Goal: Task Accomplishment & Management: Complete application form

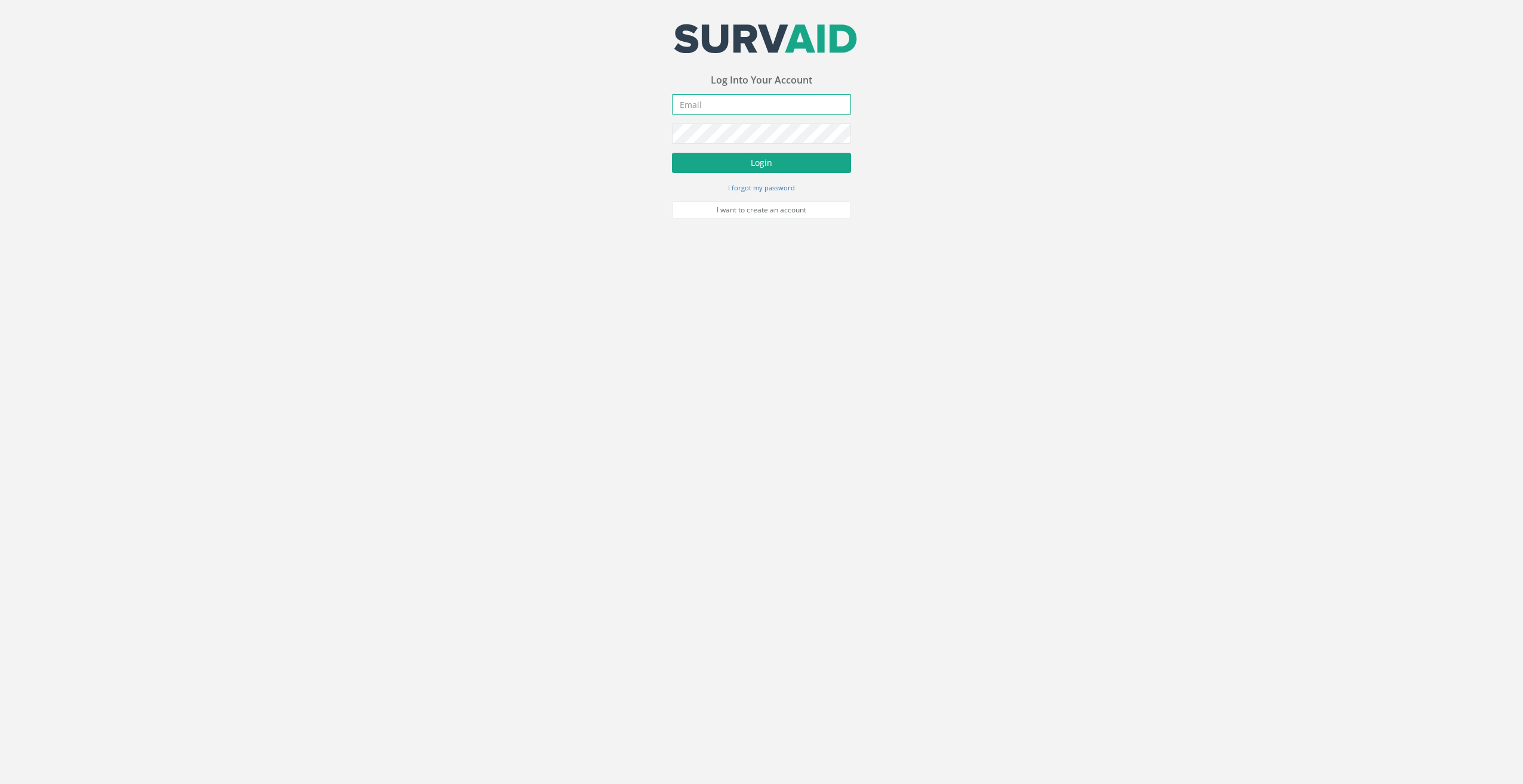
type input "[EMAIL_ADDRESS][DOMAIN_NAME]"
click at [710, 163] on button "Login" at bounding box center [761, 163] width 179 height 21
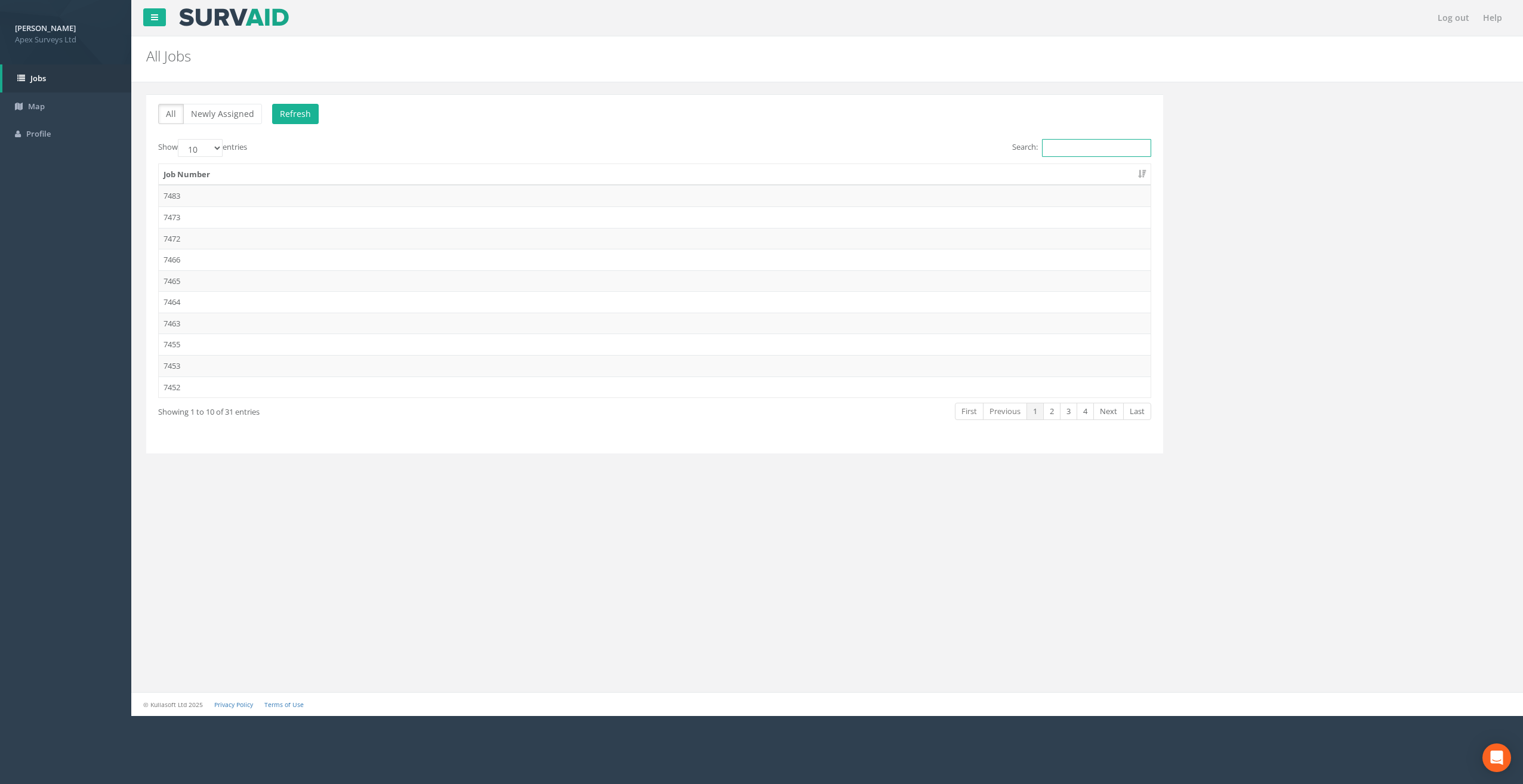
click at [1055, 145] on input "Search:" at bounding box center [1097, 148] width 109 height 18
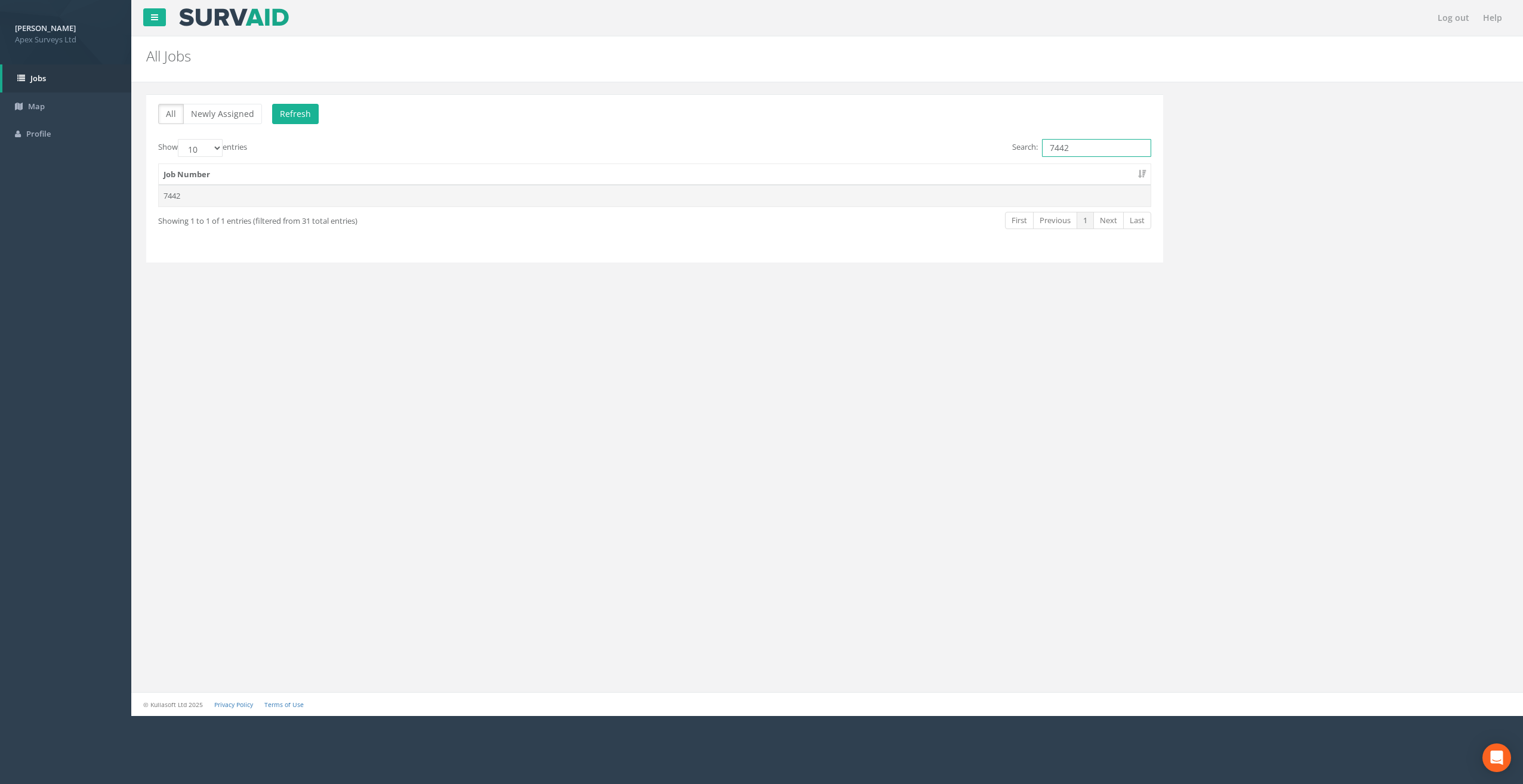
type input "7442"
click at [558, 198] on td "7442" at bounding box center [654, 195] width 992 height 21
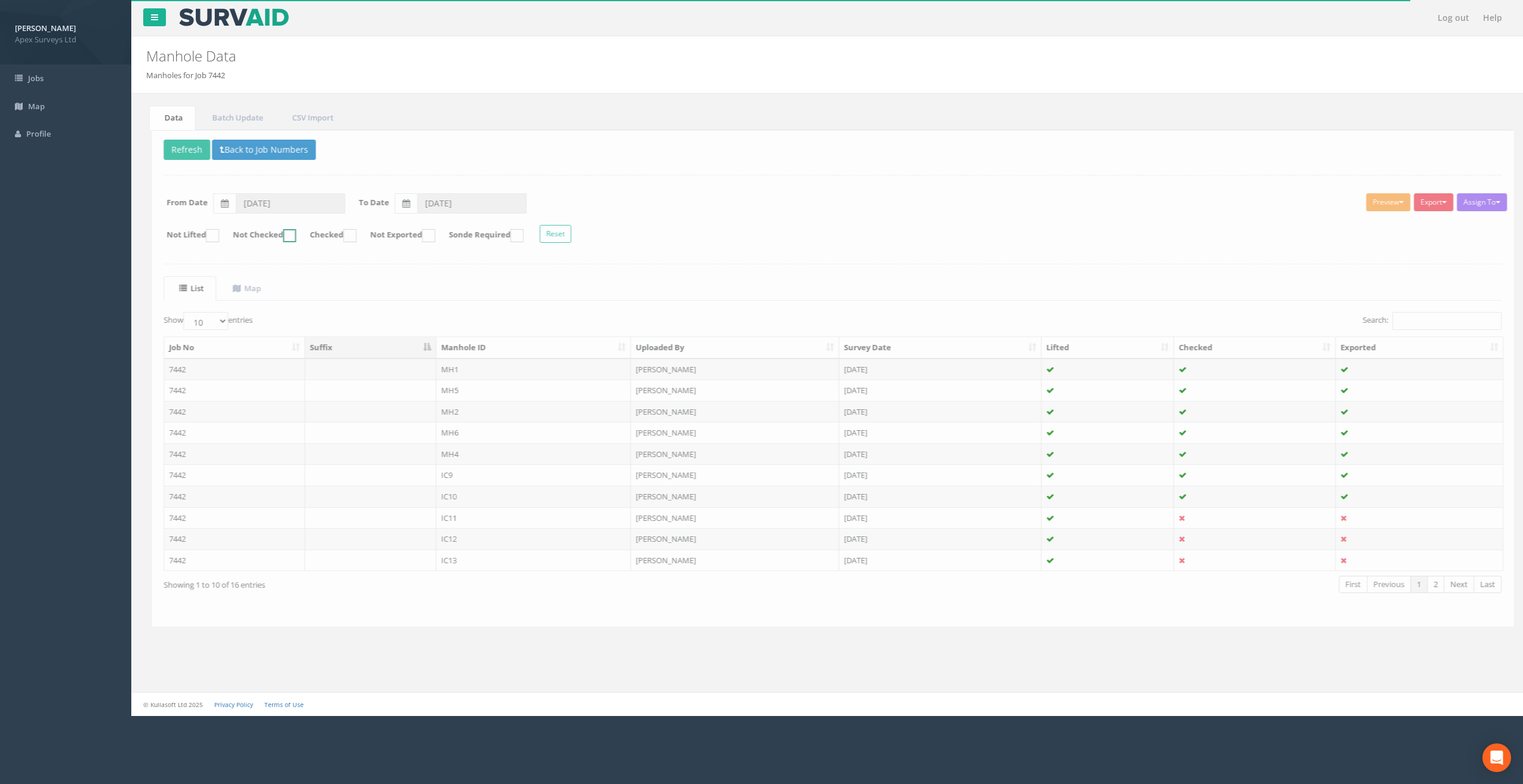
click at [291, 232] on ins at bounding box center [284, 236] width 13 height 13
checkbox input "true"
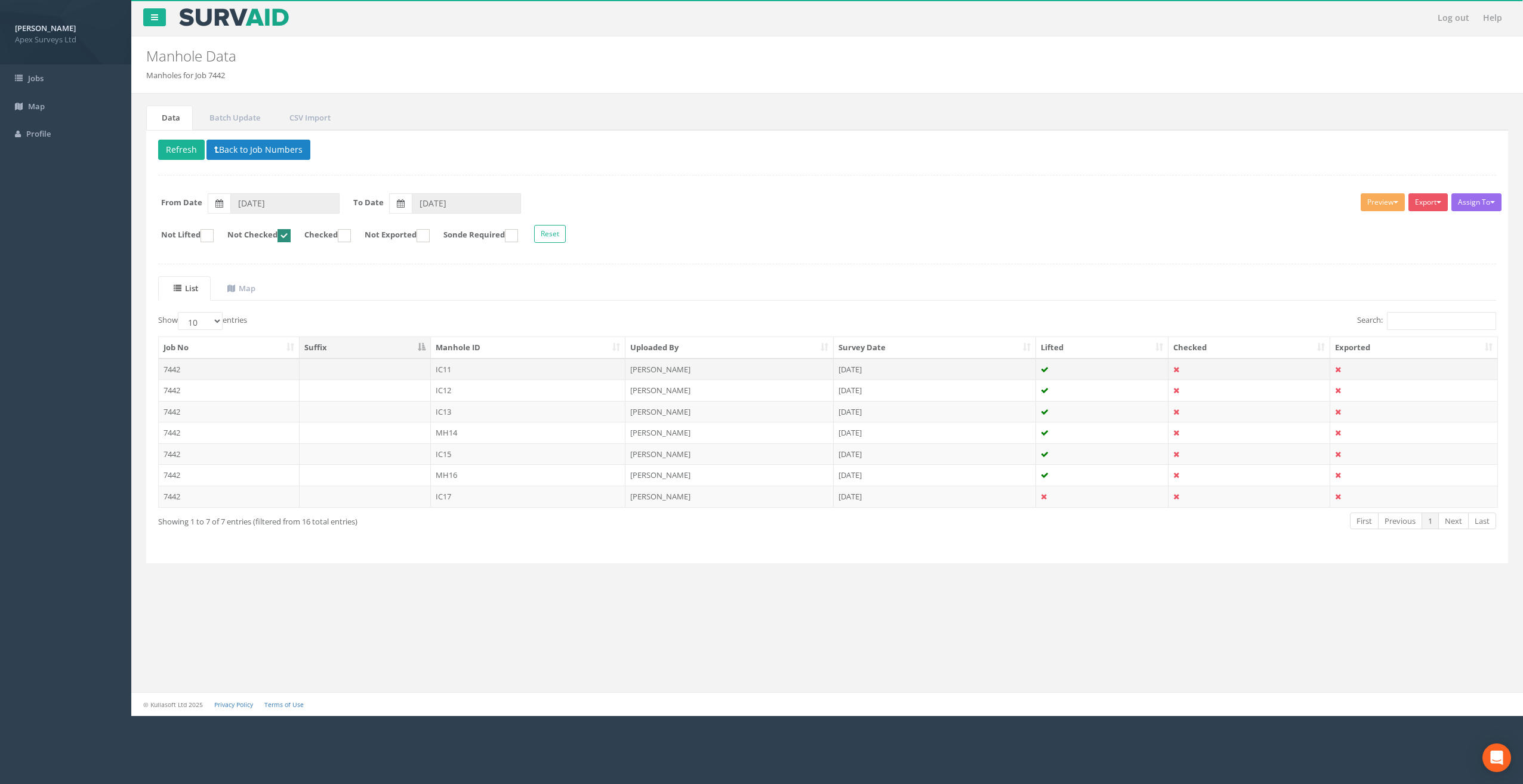
click at [457, 369] on td "IC11" at bounding box center [528, 369] width 195 height 21
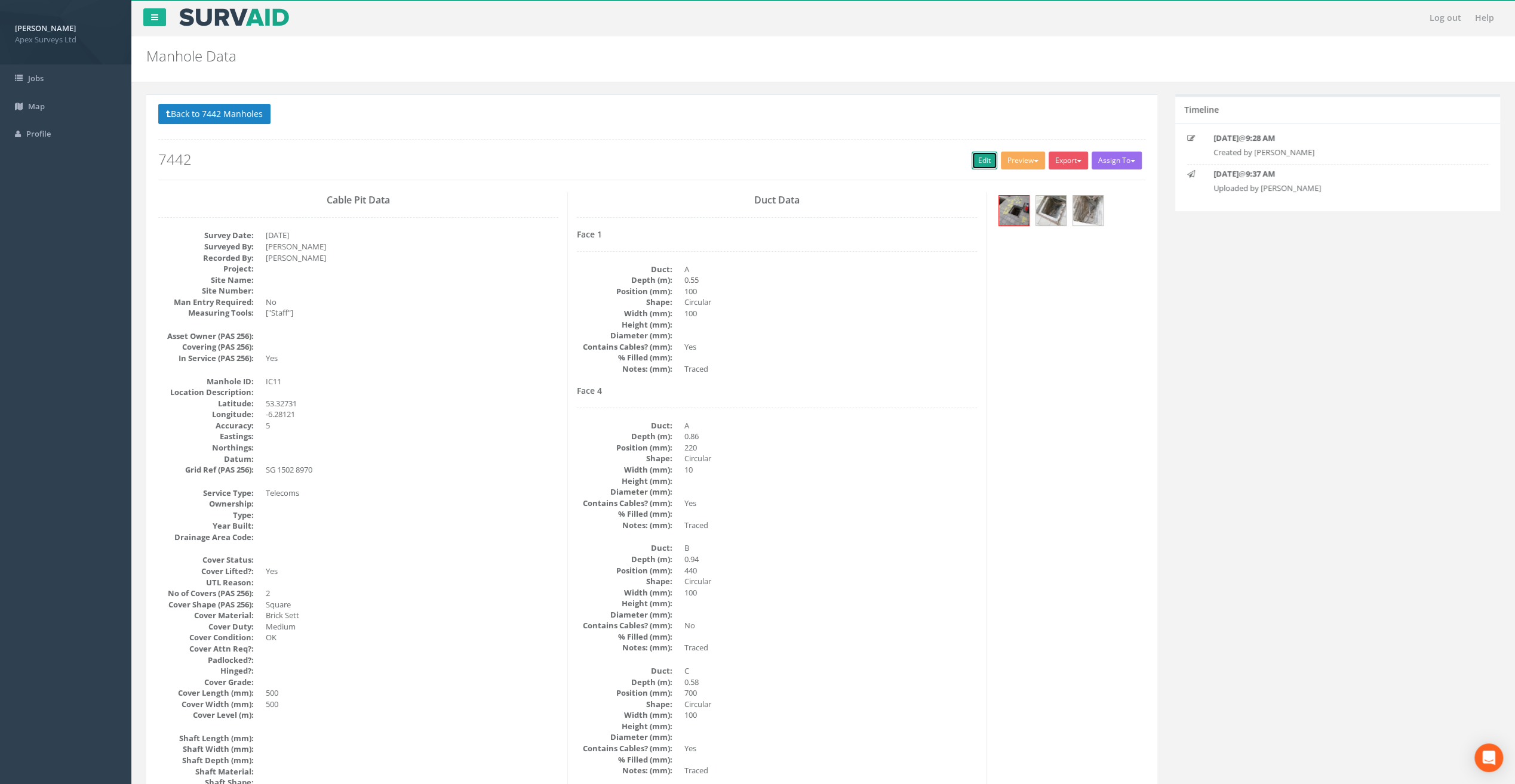
click at [981, 159] on link "Edit" at bounding box center [984, 161] width 26 height 18
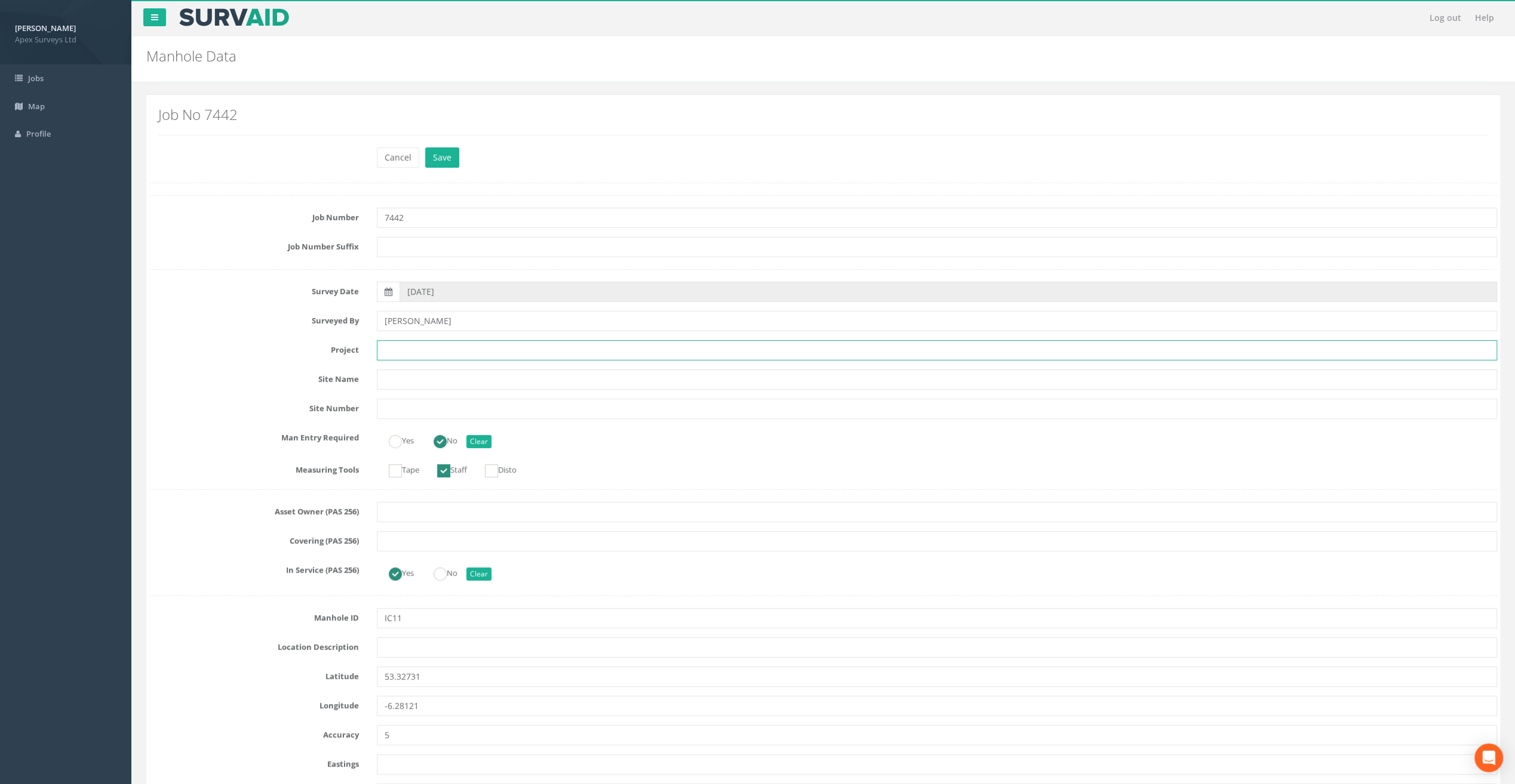
click at [404, 347] on input "text" at bounding box center [937, 350] width 1120 height 21
paste input "Our [DEMOGRAPHIC_DATA]'s Hospice"
type input "Our [DEMOGRAPHIC_DATA]'s Hospice"
click at [435, 651] on input "text" at bounding box center [937, 648] width 1120 height 21
paste input "[PERSON_NAME]'s Cross"
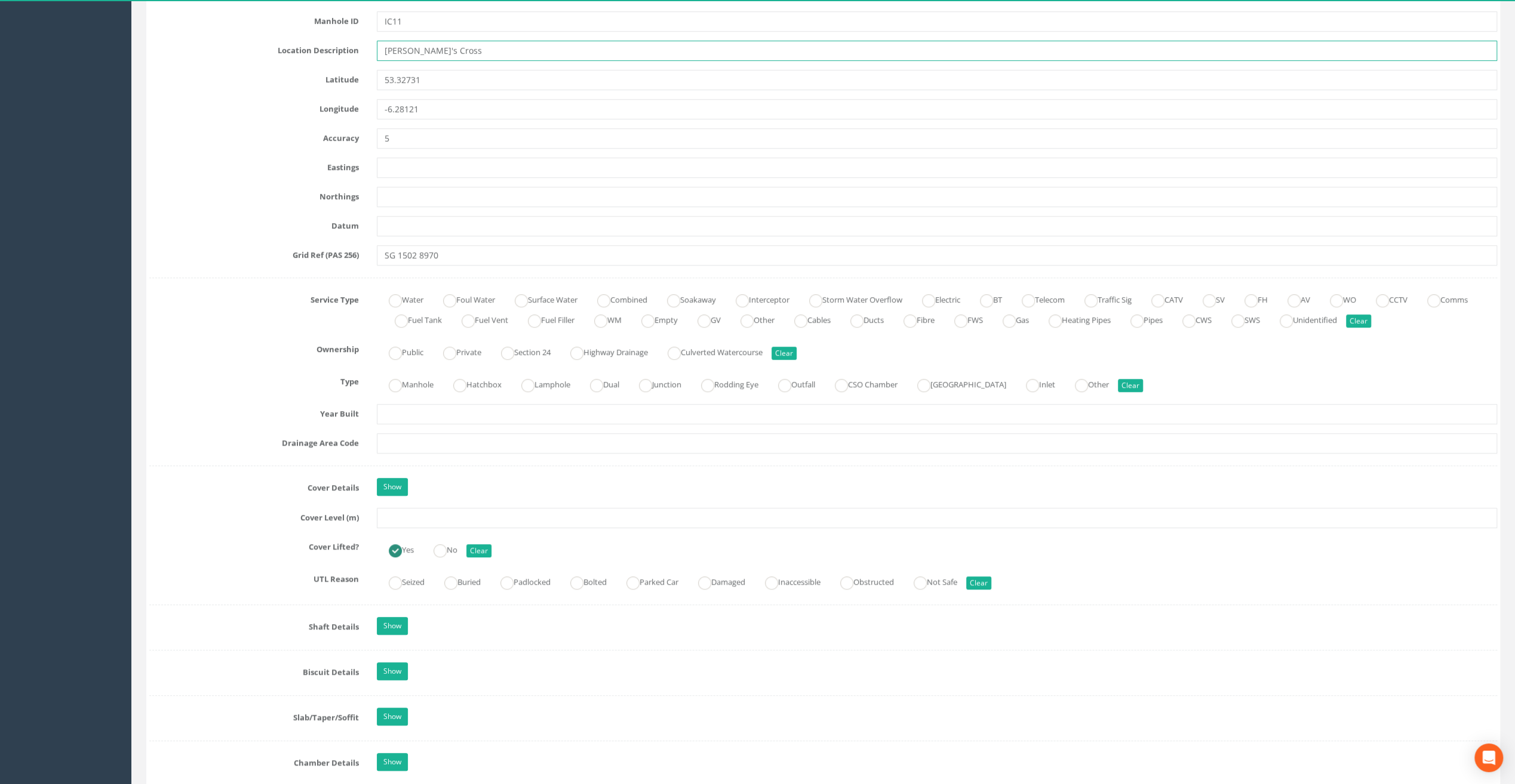
scroll to position [656, 0]
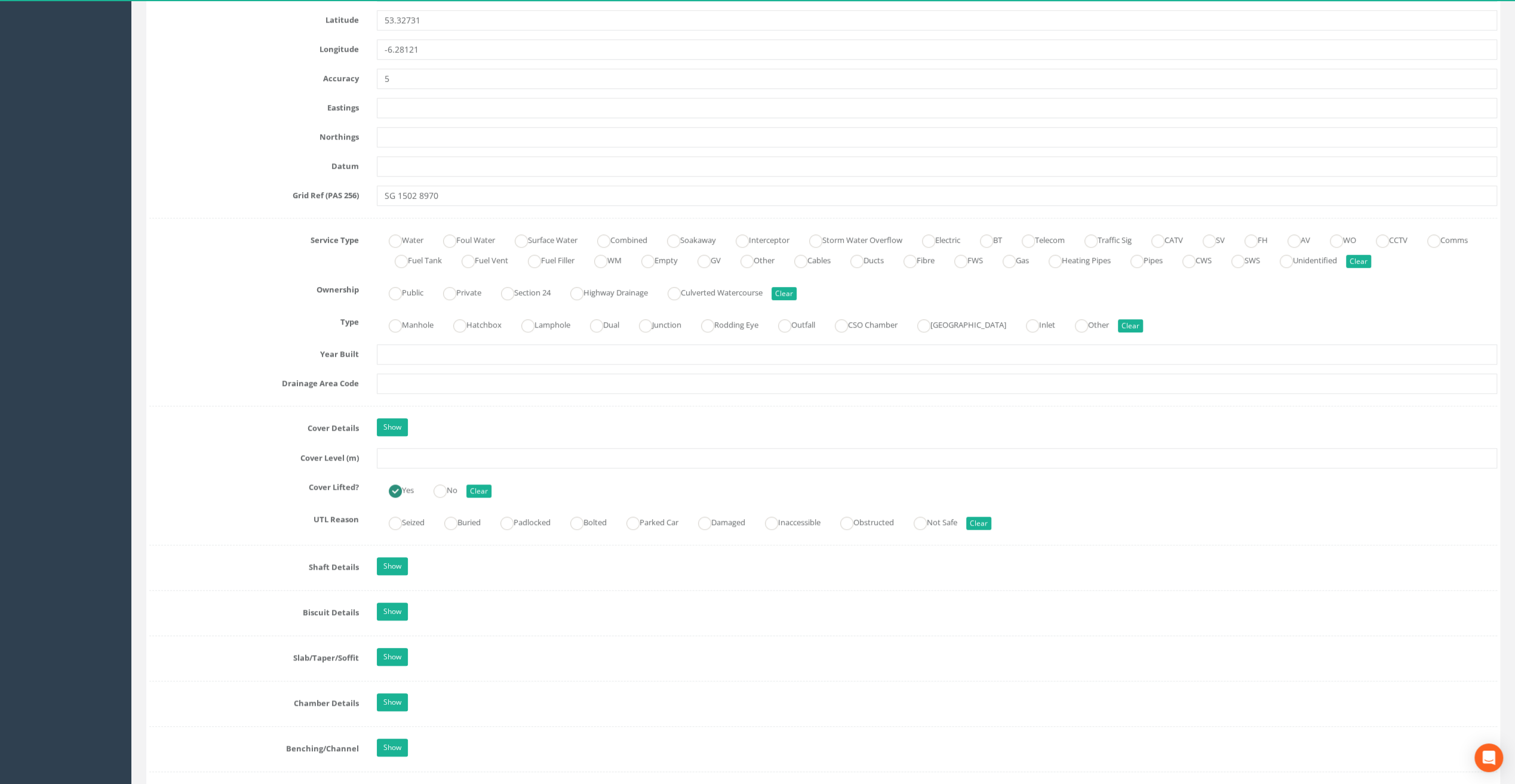
type input "[PERSON_NAME]'s Cross"
click at [413, 456] on input "text" at bounding box center [937, 459] width 1120 height 21
type input "25.97"
click at [632, 379] on input "text" at bounding box center [937, 384] width 1120 height 21
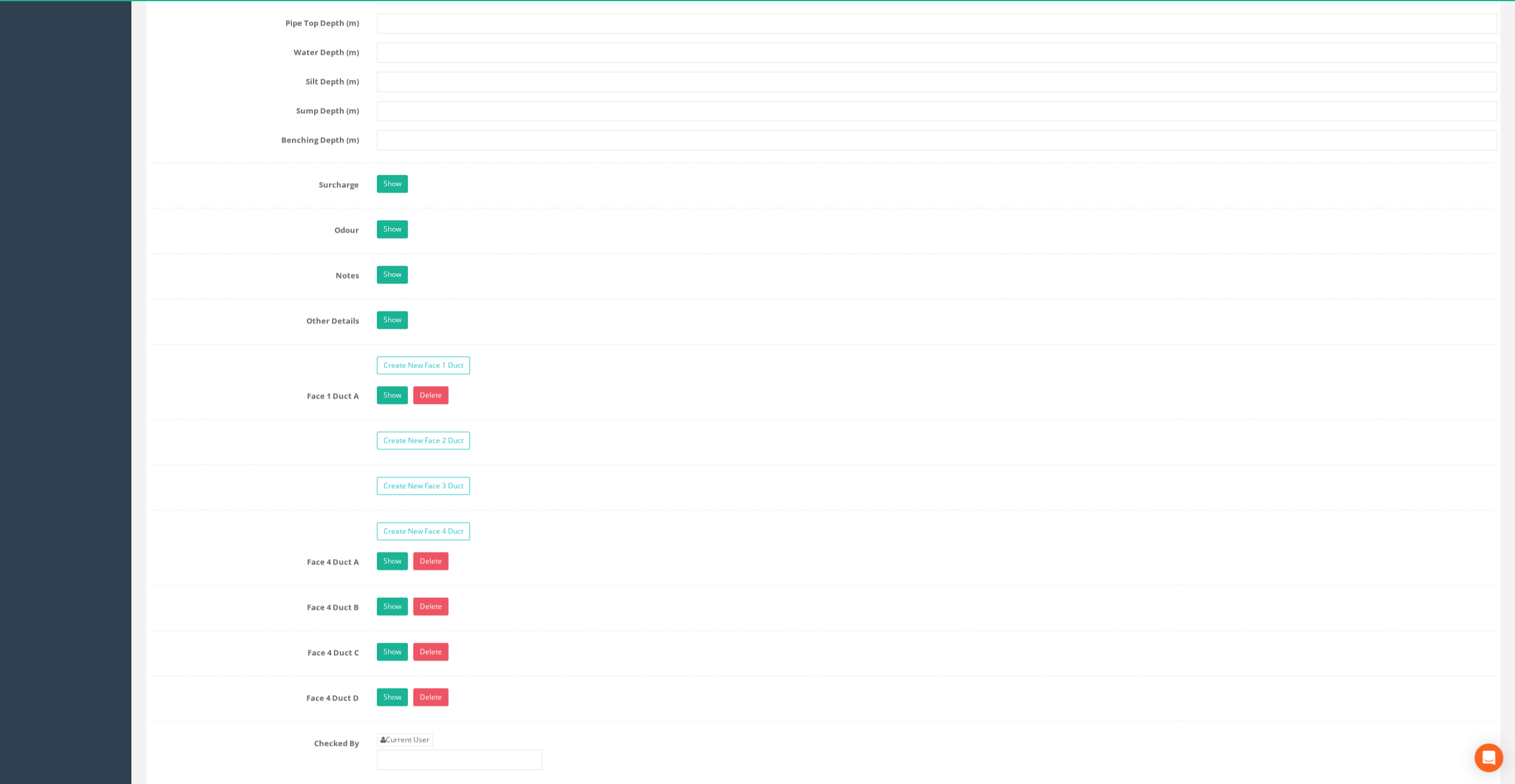
scroll to position [1850, 0]
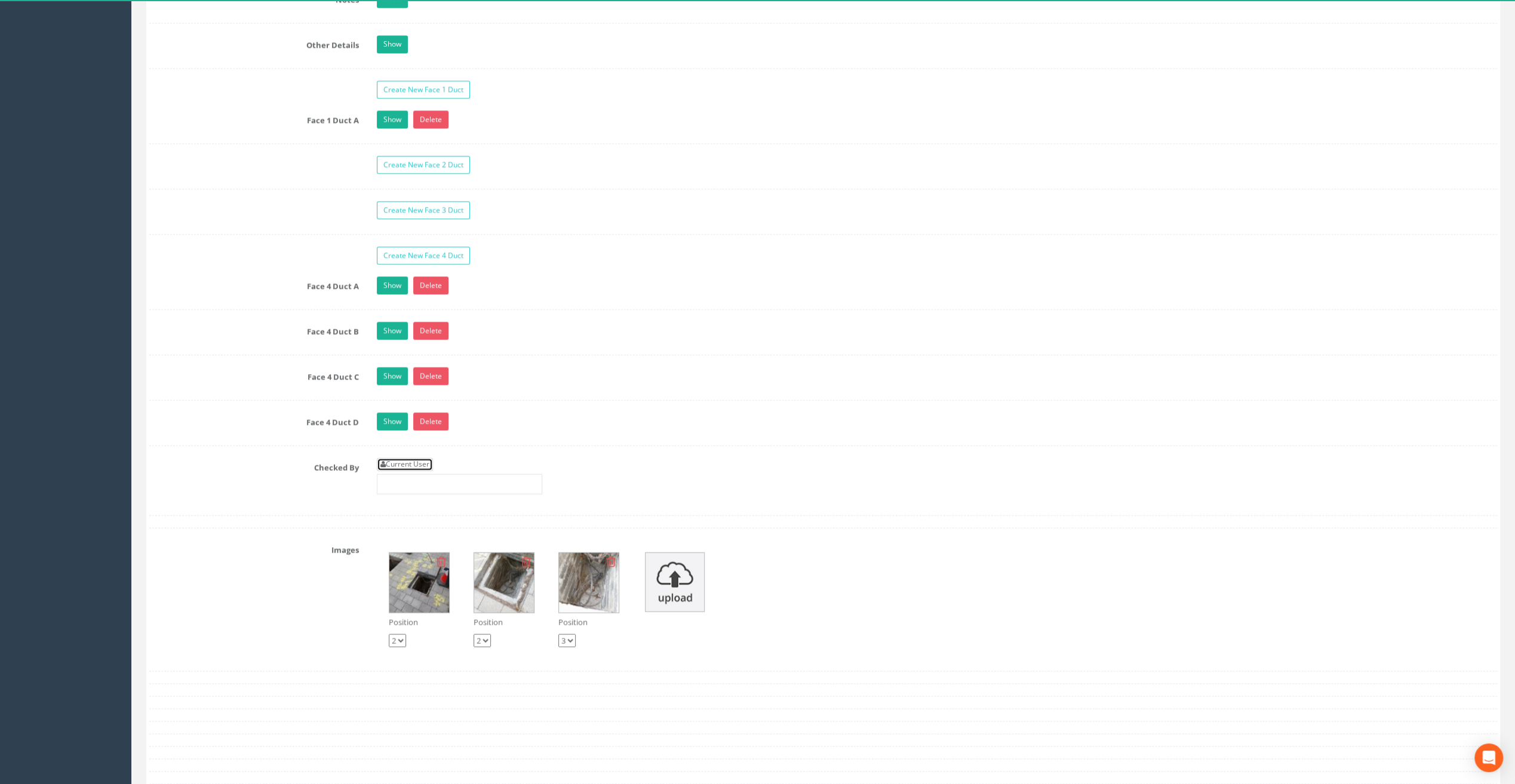
click at [427, 458] on link "Current User" at bounding box center [405, 465] width 56 height 13
type input "[PERSON_NAME]"
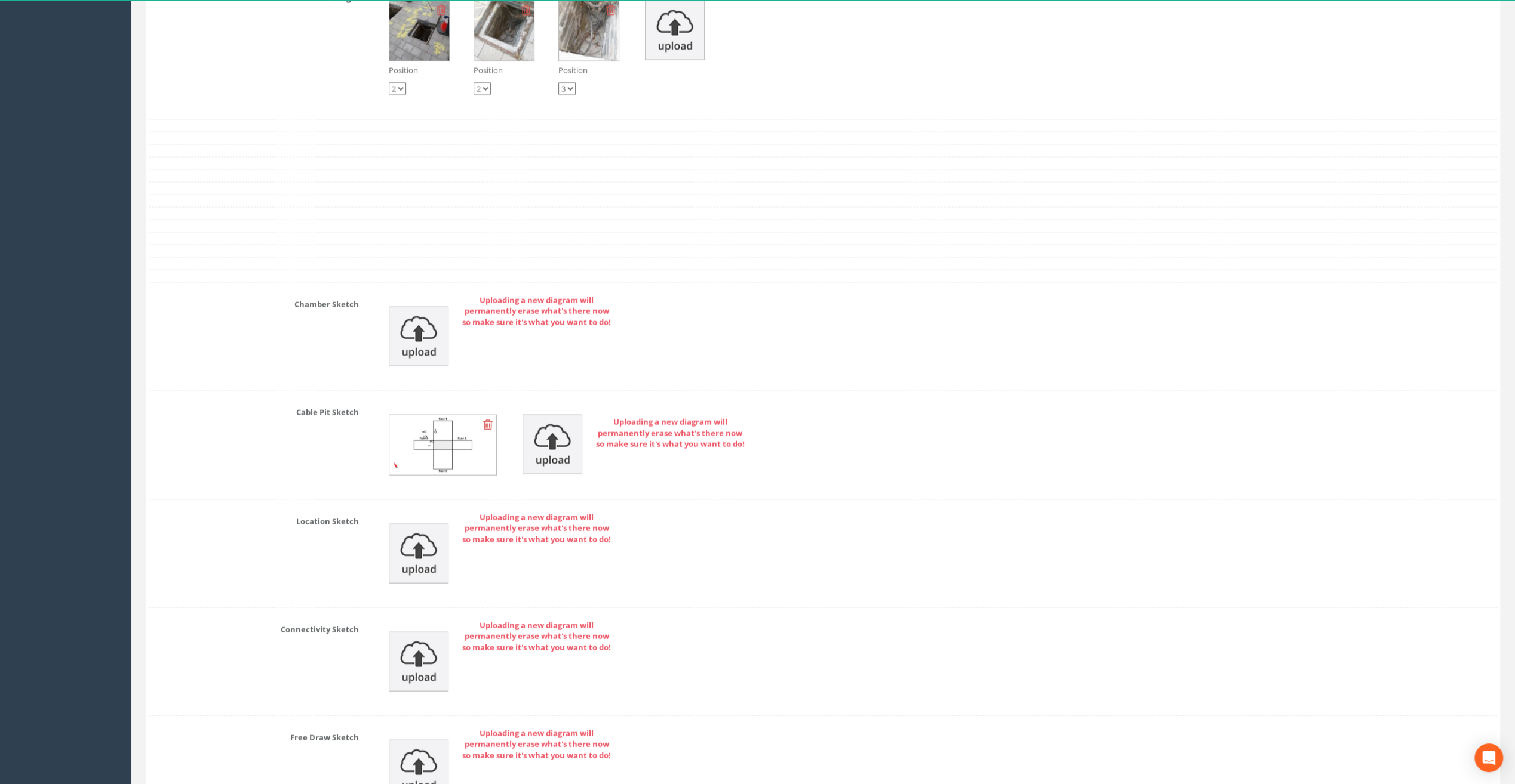
scroll to position [2522, 0]
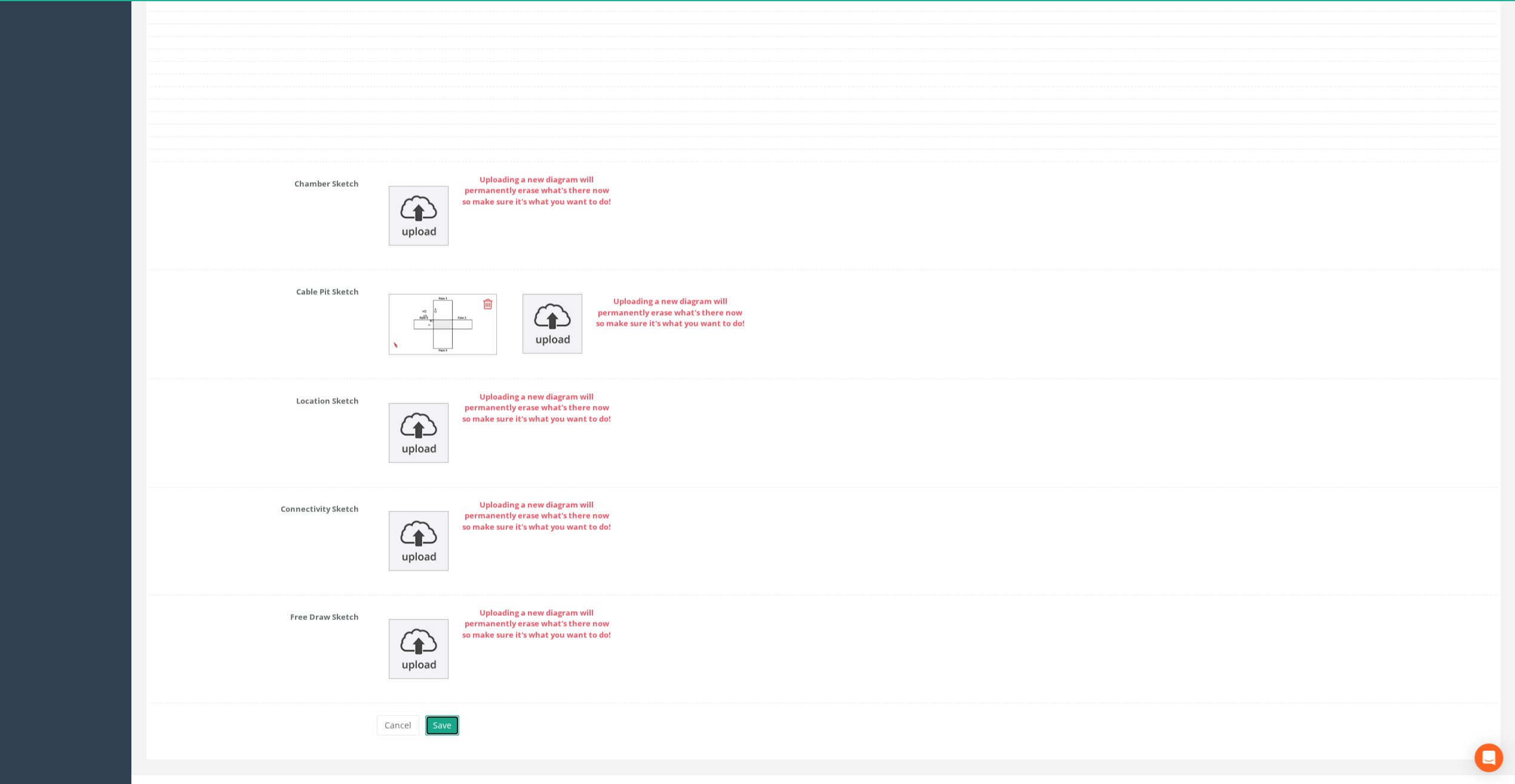
click at [438, 717] on button "Save" at bounding box center [442, 726] width 34 height 21
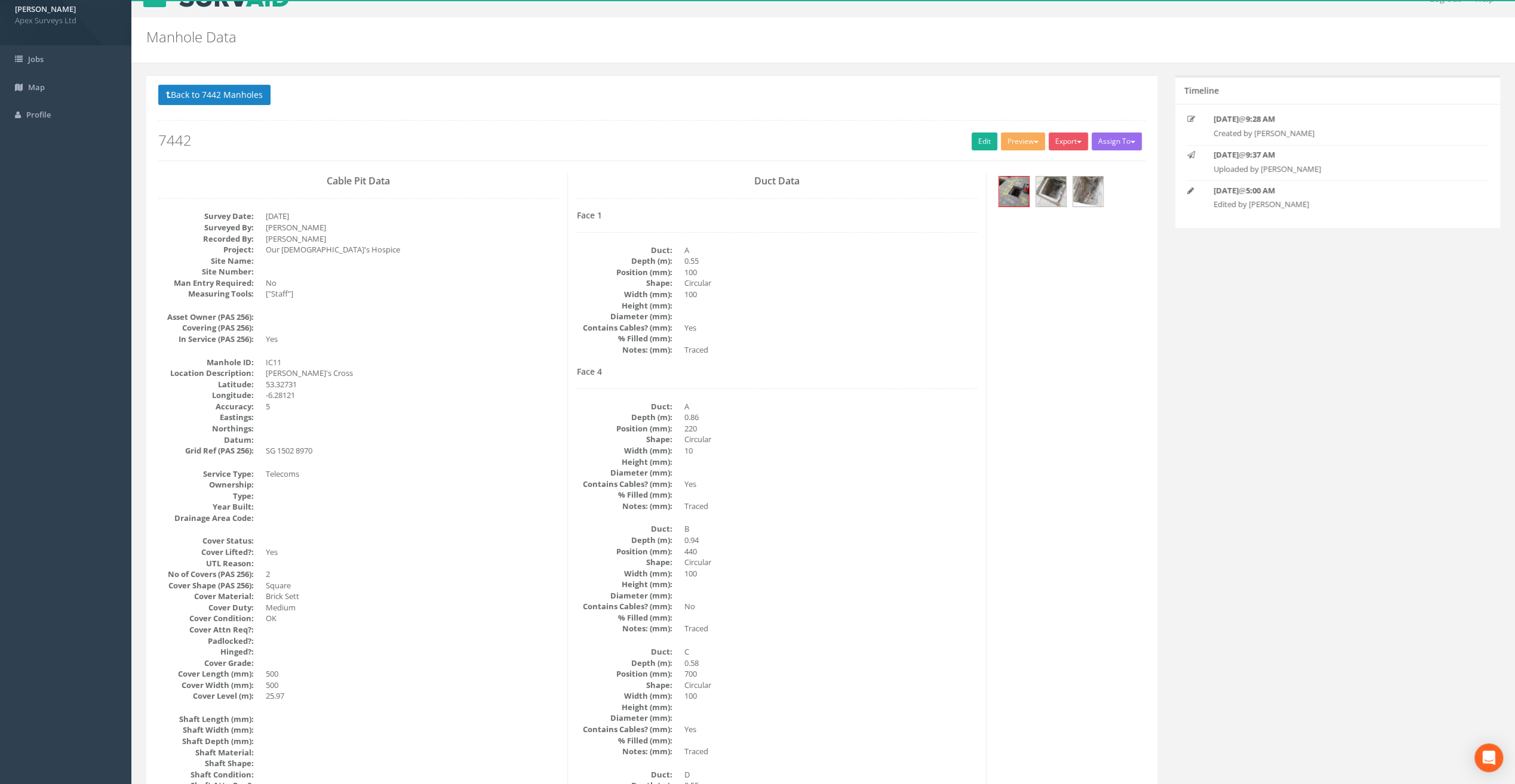
scroll to position [0, 0]
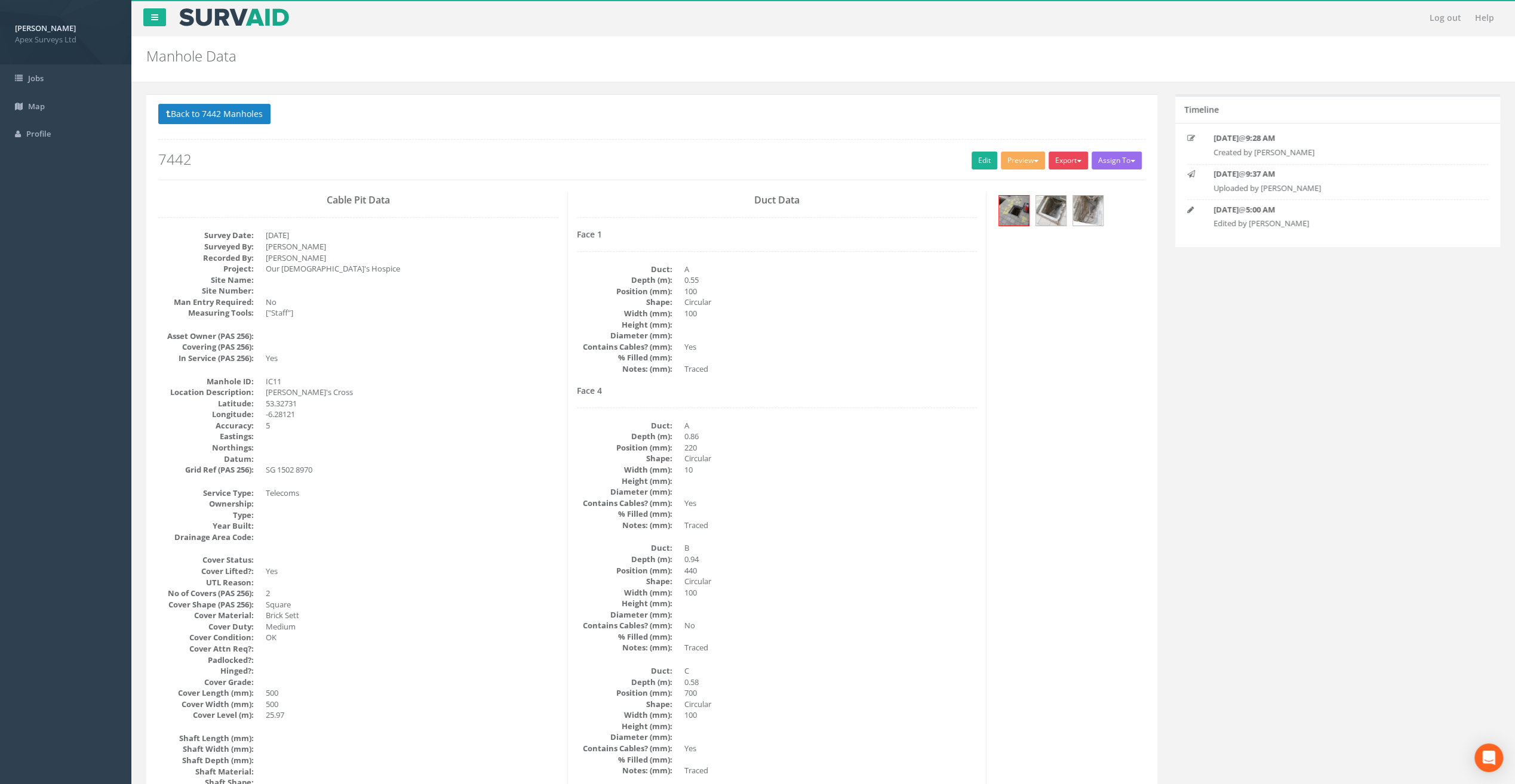
click at [1071, 155] on button "Export" at bounding box center [1068, 161] width 39 height 18
click at [1043, 233] on link "SurvAid IC" at bounding box center [1043, 235] width 91 height 18
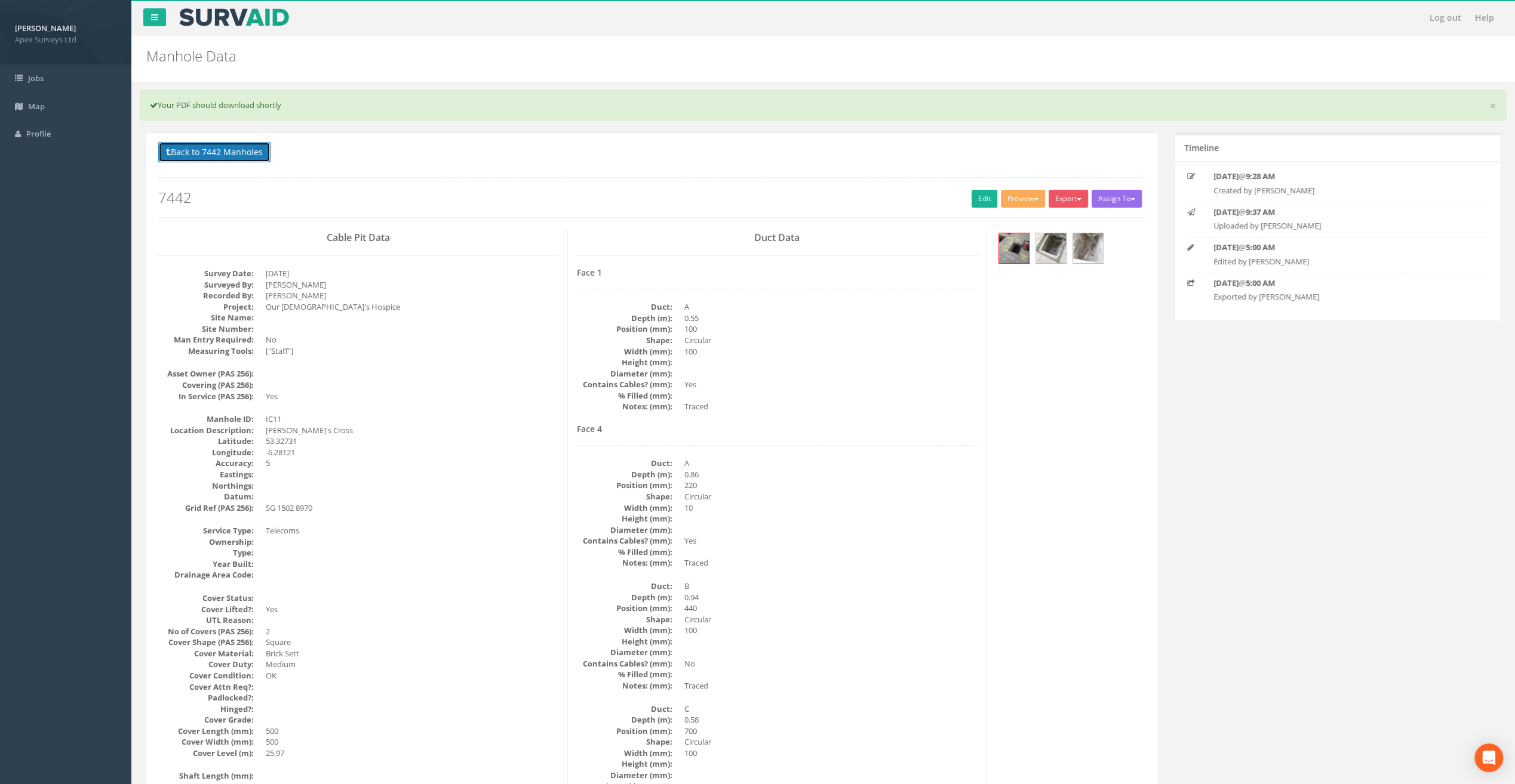
click at [204, 156] on button "Back to 7442 Manholes" at bounding box center [214, 153] width 112 height 21
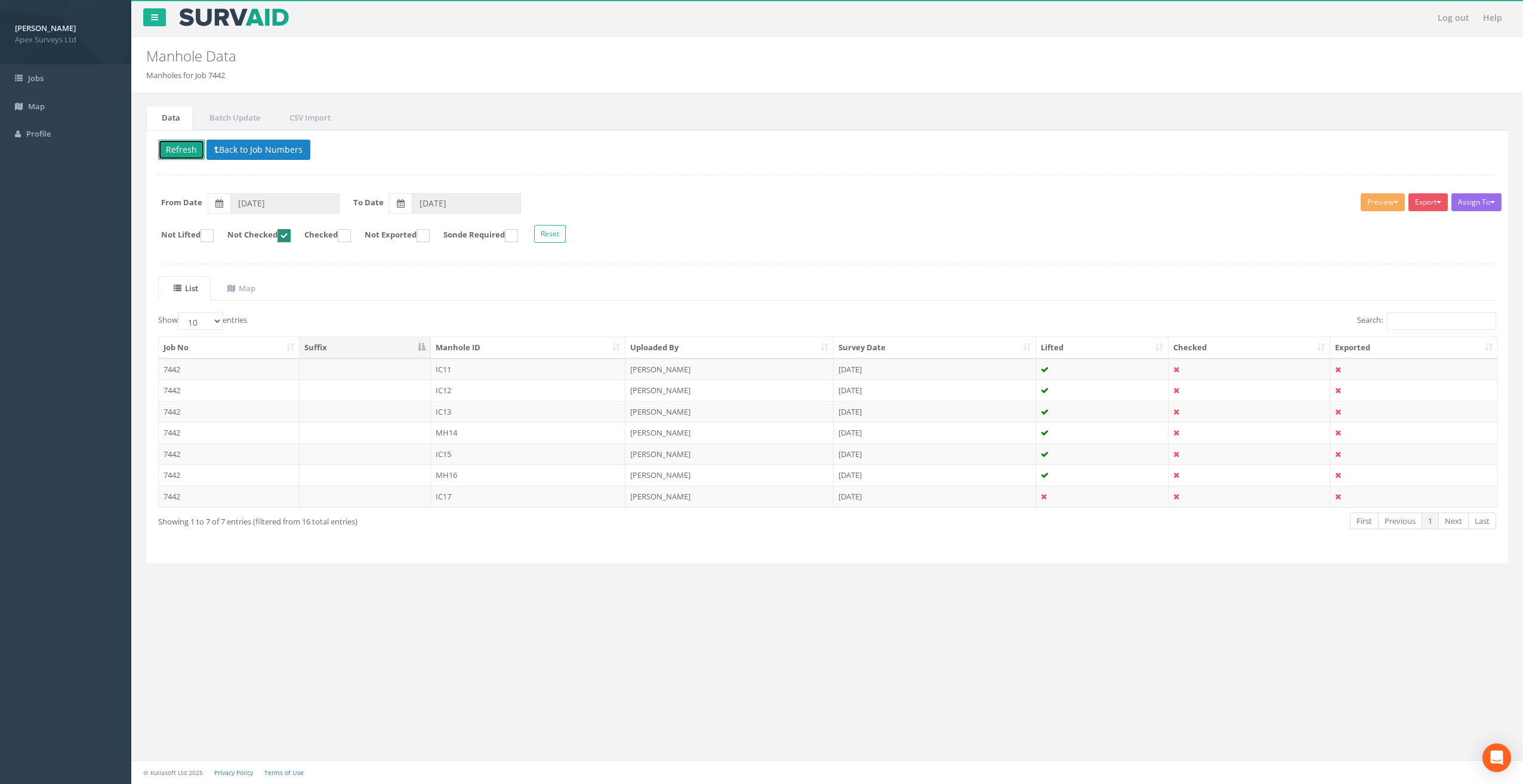
click at [177, 153] on button "Refresh" at bounding box center [181, 150] width 46 height 21
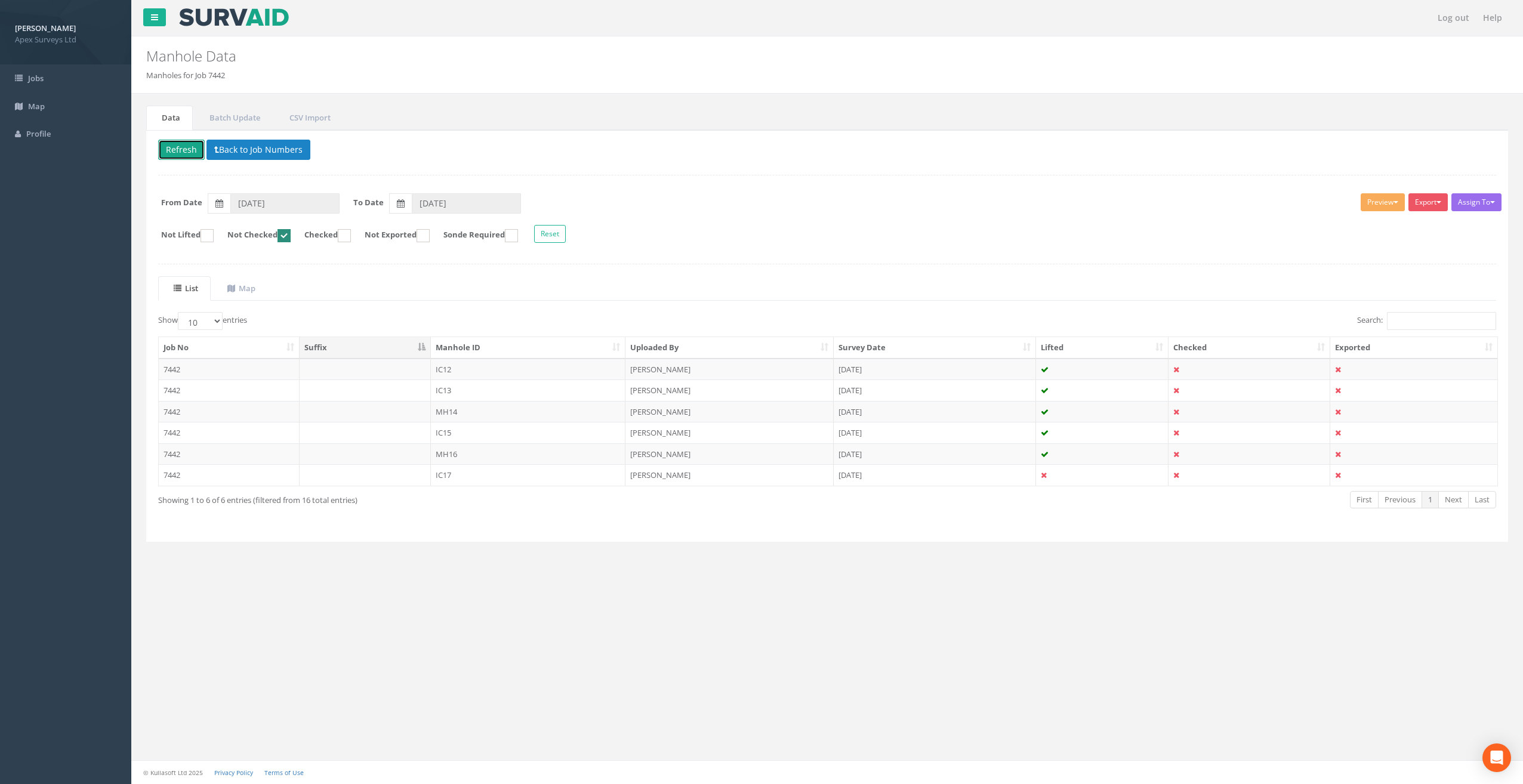
click at [291, 229] on ins at bounding box center [284, 236] width 13 height 13
checkbox input "false"
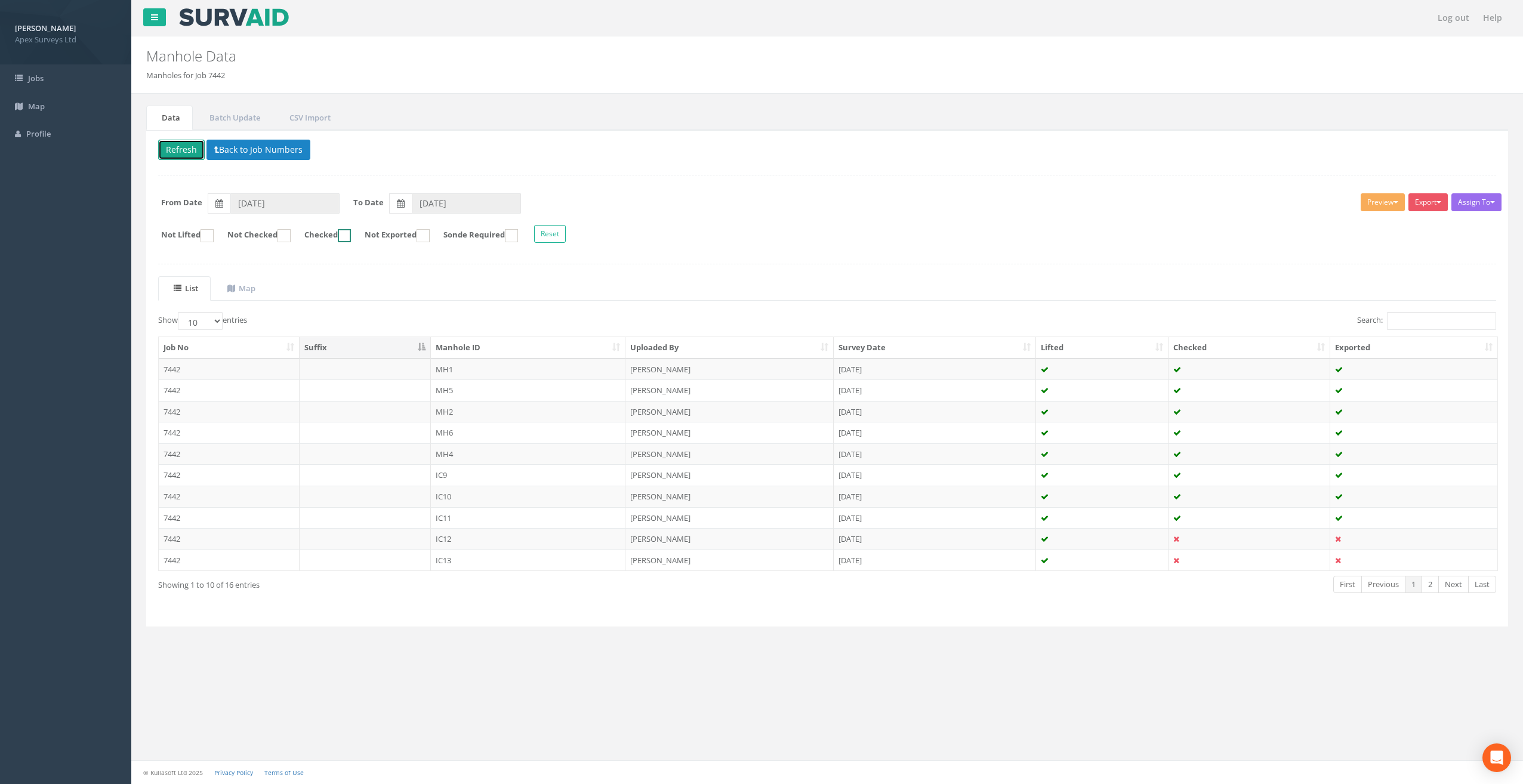
click at [351, 236] on ins at bounding box center [344, 236] width 13 height 13
click at [418, 427] on td at bounding box center [365, 432] width 131 height 21
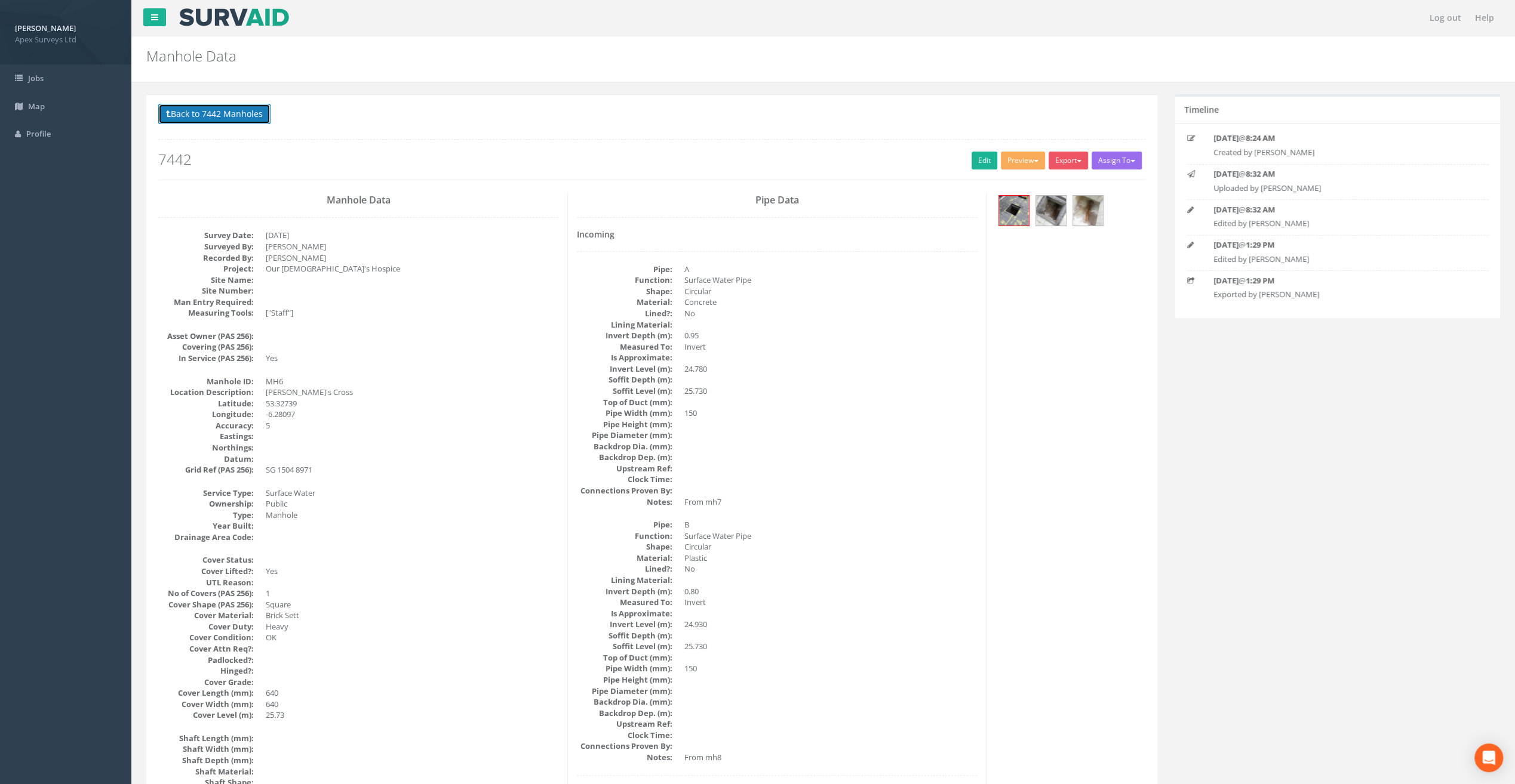
click at [201, 114] on button "Back to 7442 Manholes" at bounding box center [214, 114] width 112 height 21
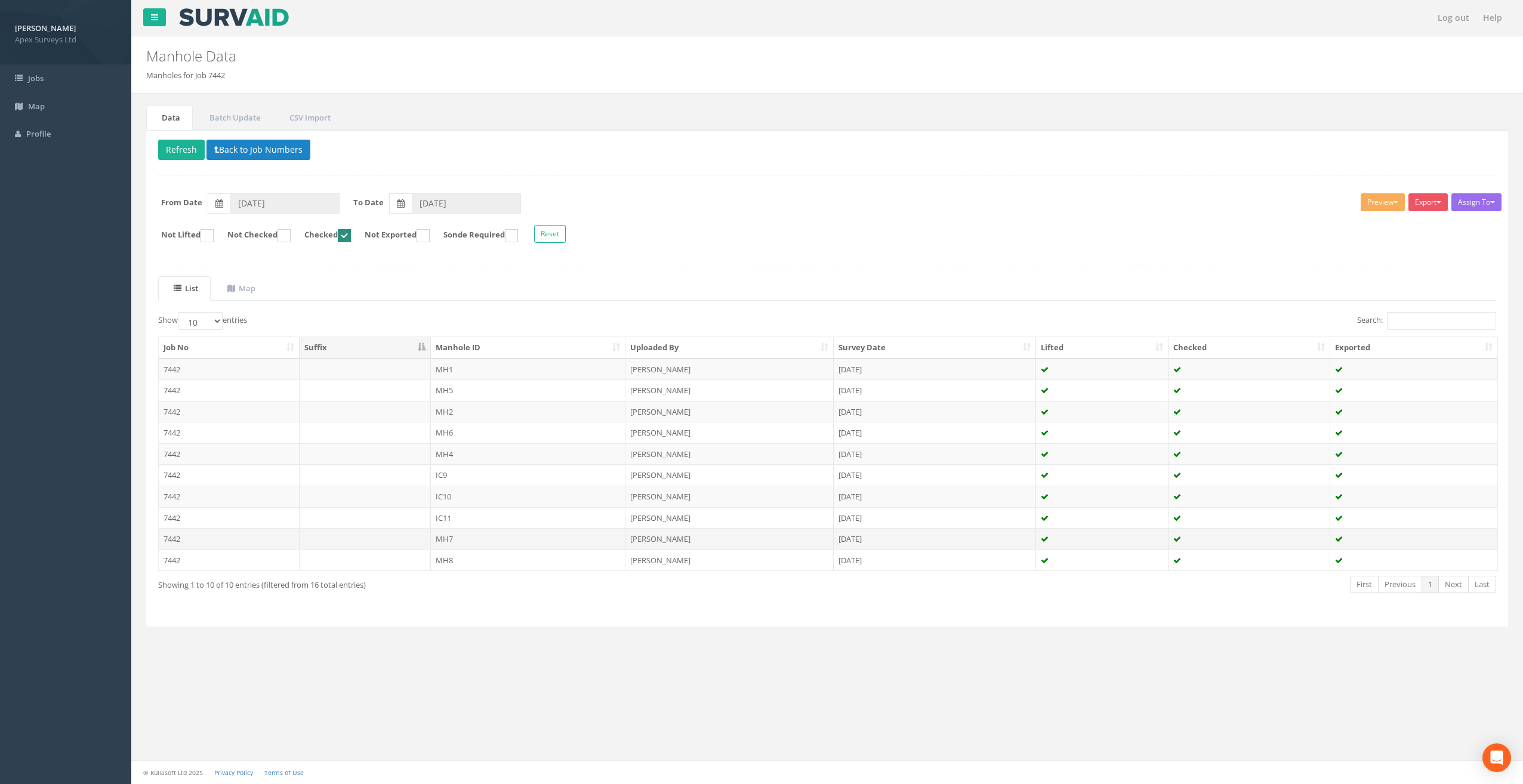
click at [471, 536] on td "MH7" at bounding box center [528, 538] width 195 height 21
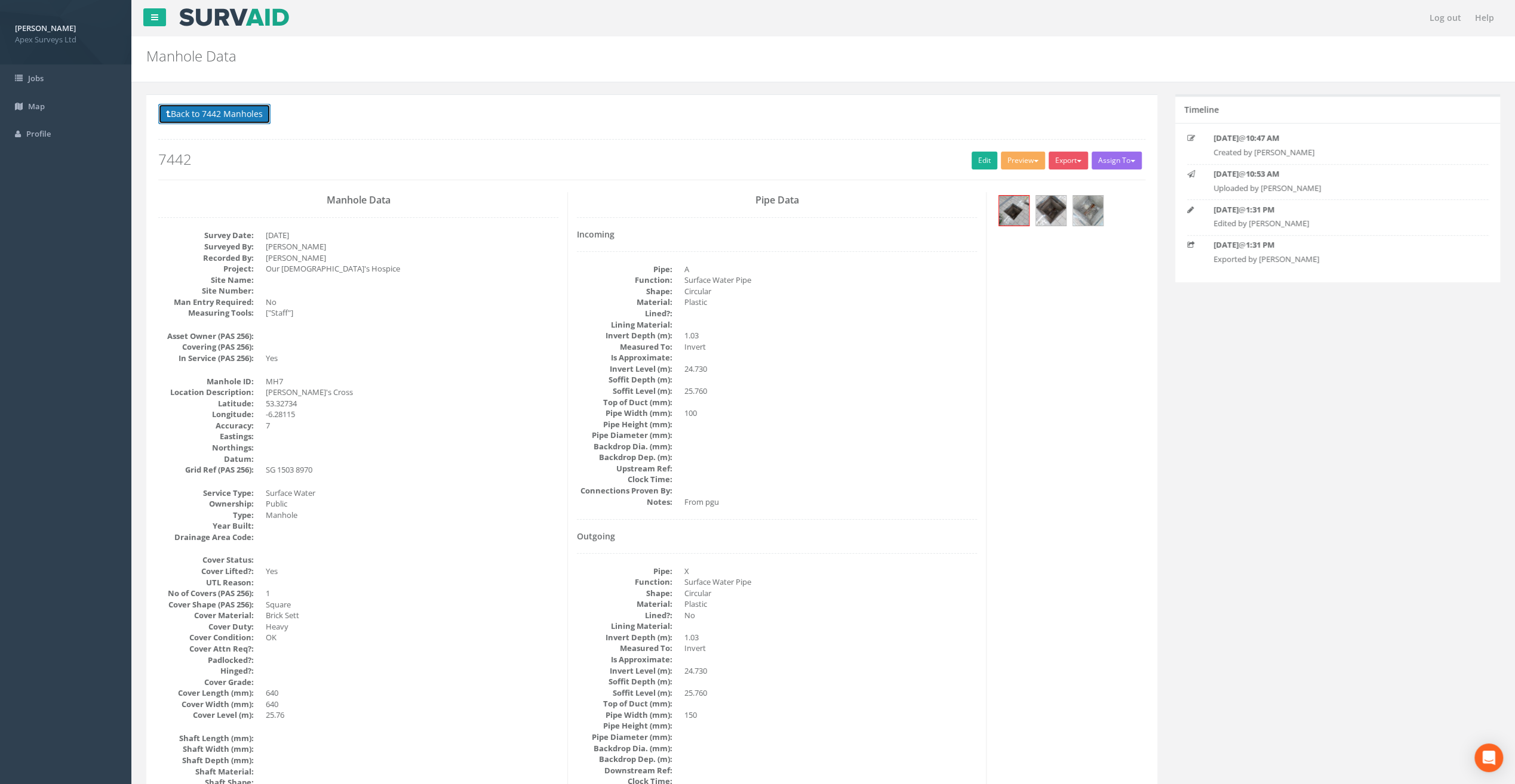
click at [221, 111] on button "Back to 7442 Manholes" at bounding box center [214, 114] width 112 height 21
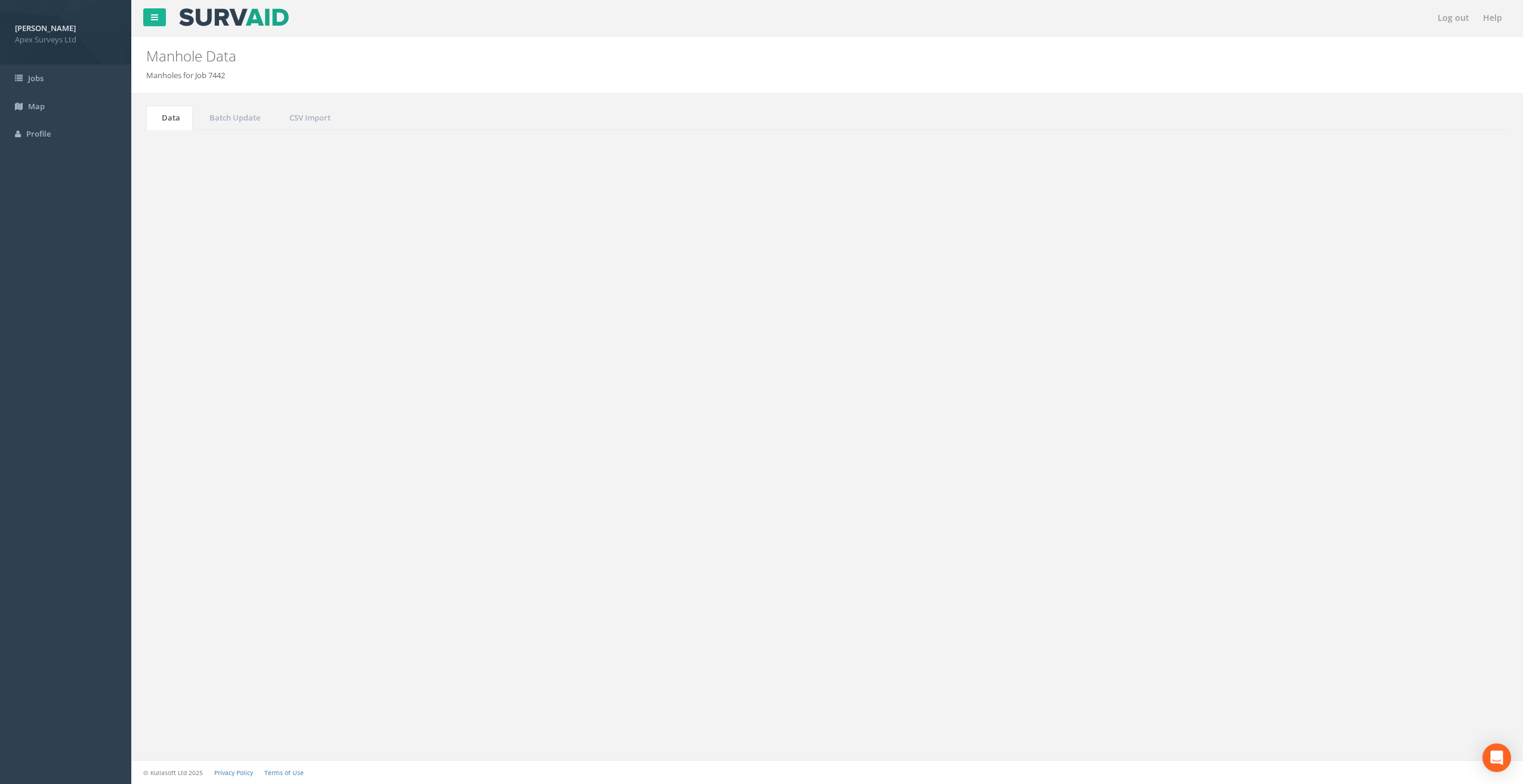
click at [451, 433] on td "MH6" at bounding box center [528, 432] width 195 height 21
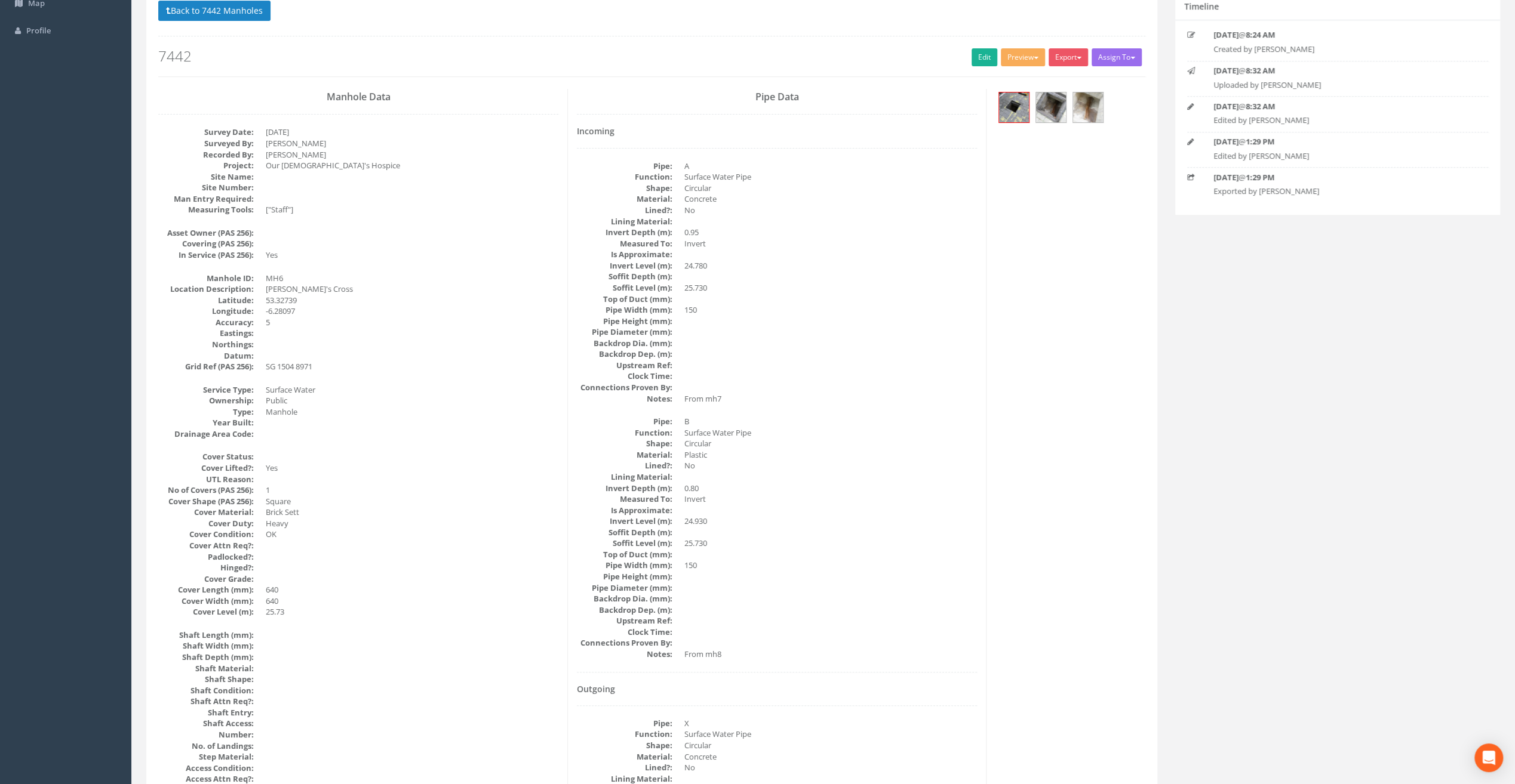
scroll to position [119, 0]
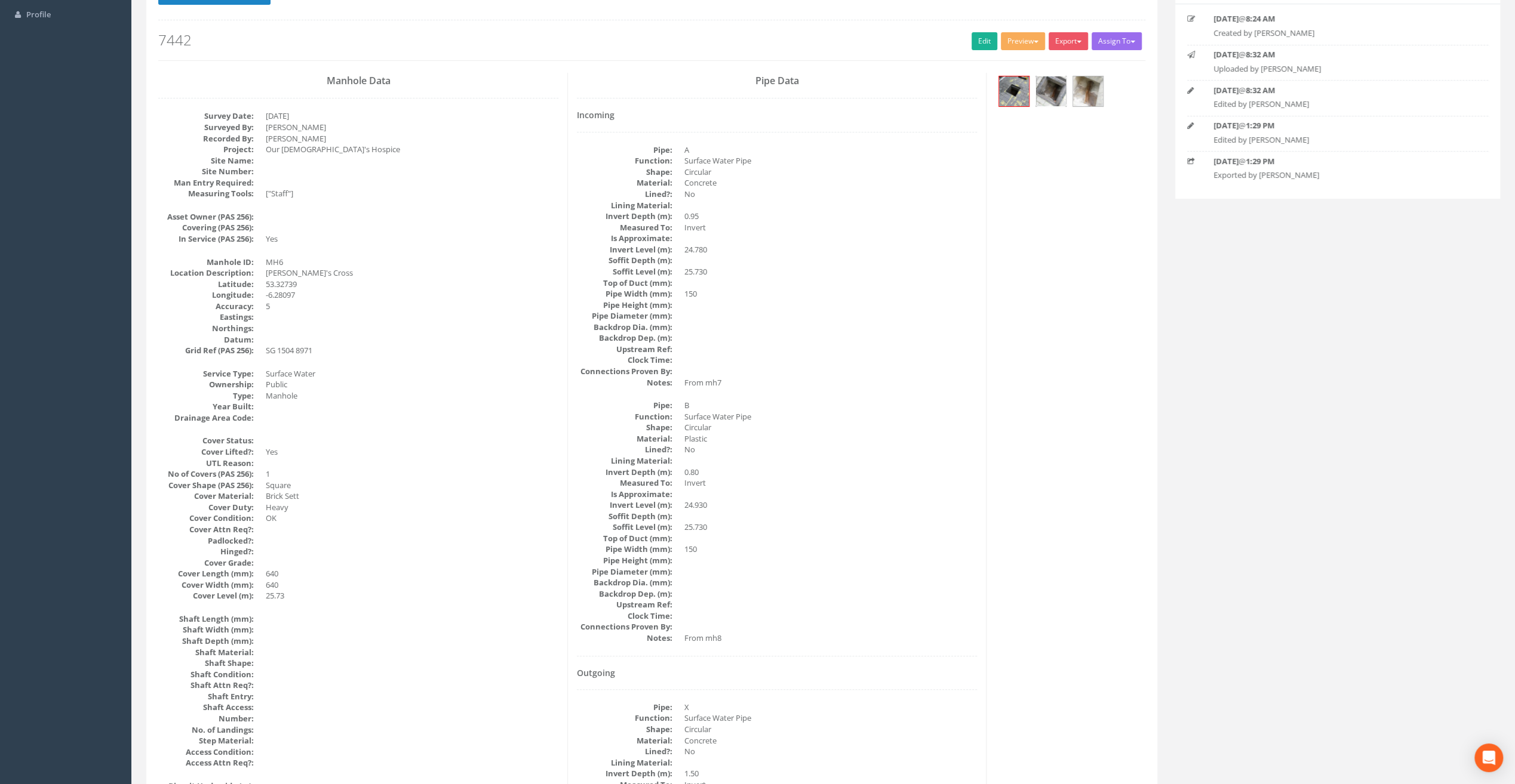
click at [1049, 91] on img at bounding box center [1051, 91] width 30 height 30
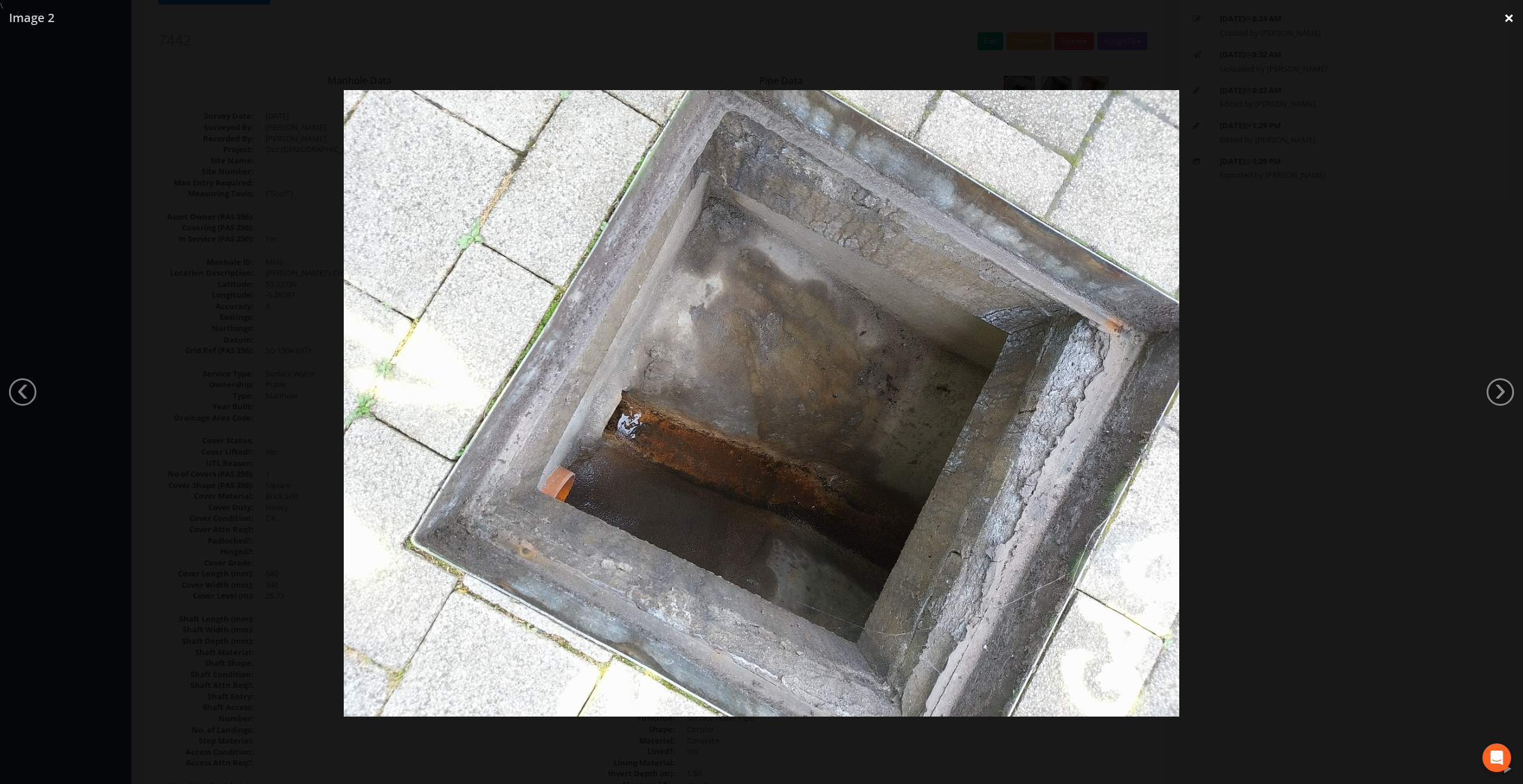
click at [1508, 23] on link "×" at bounding box center [1509, 18] width 28 height 36
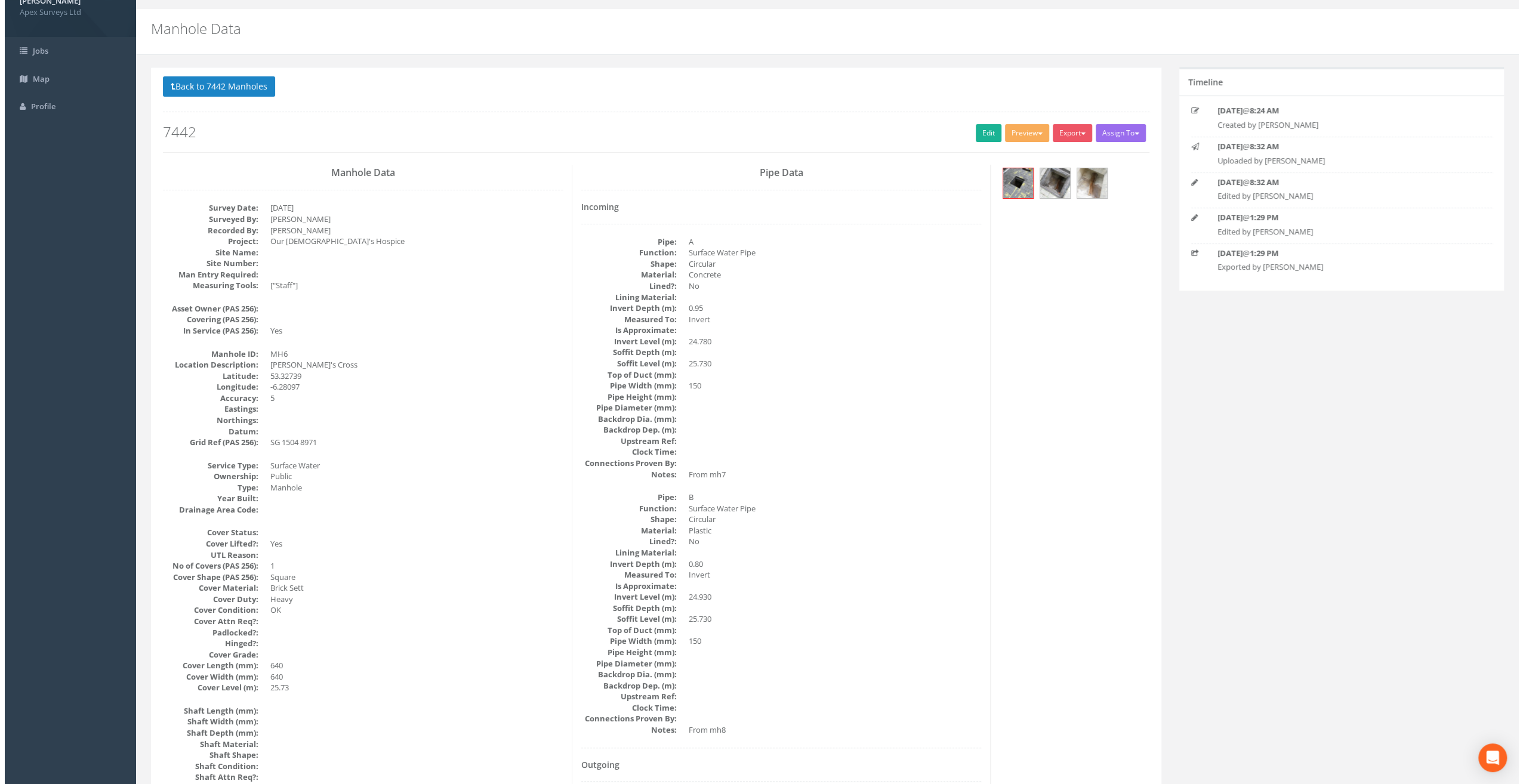
scroll to position [0, 0]
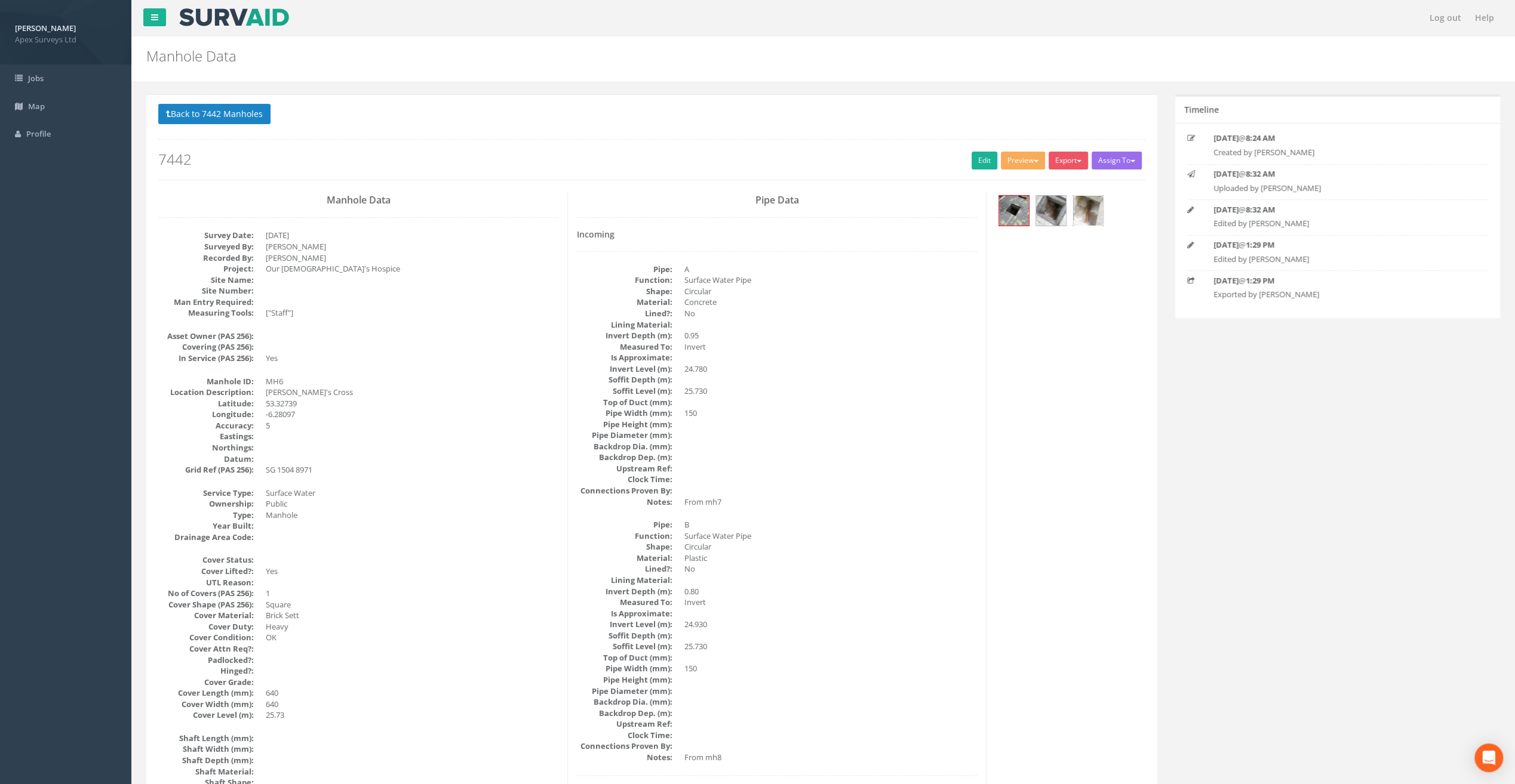
click at [1091, 211] on img at bounding box center [1088, 210] width 30 height 30
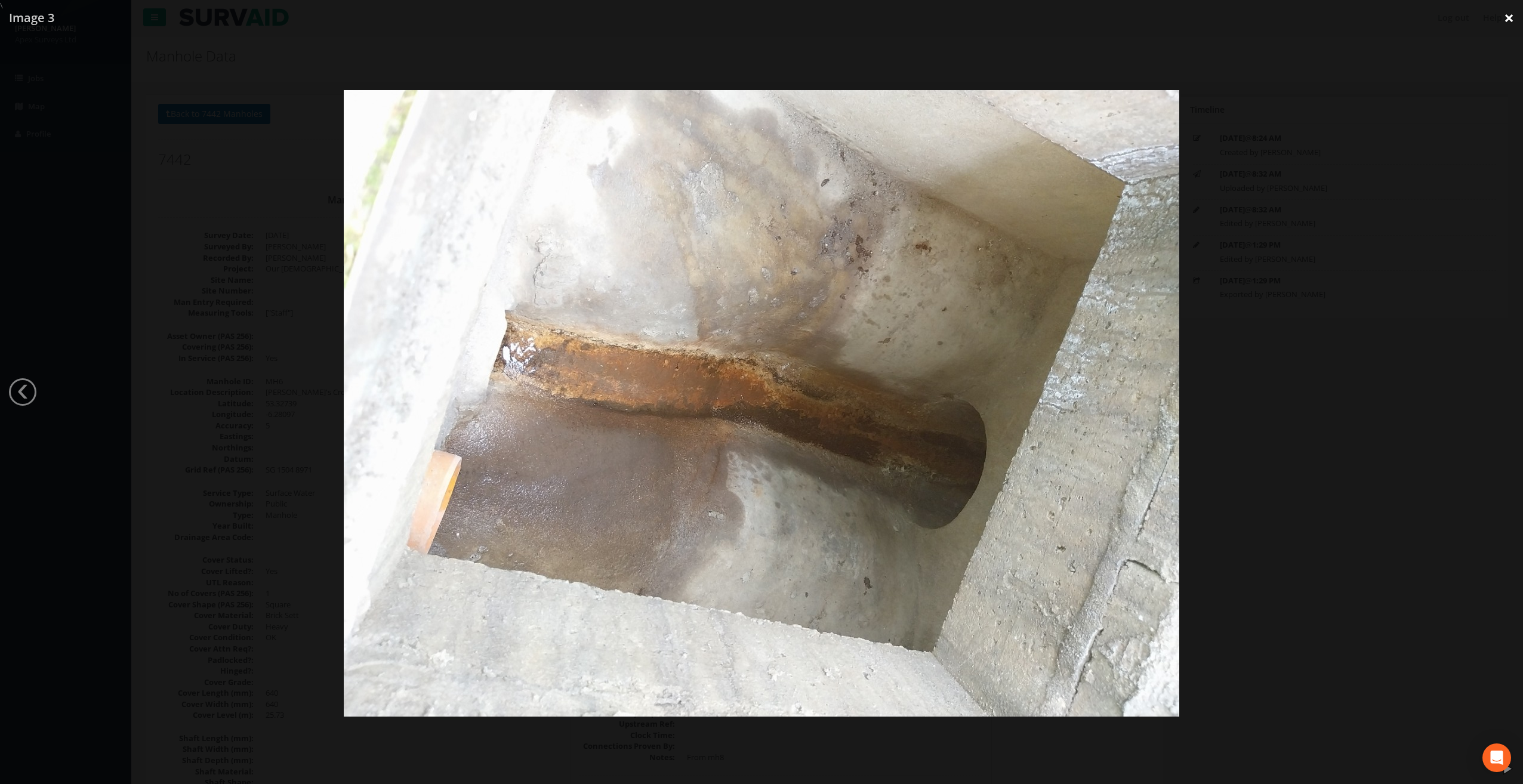
click at [1511, 17] on link "×" at bounding box center [1509, 18] width 28 height 36
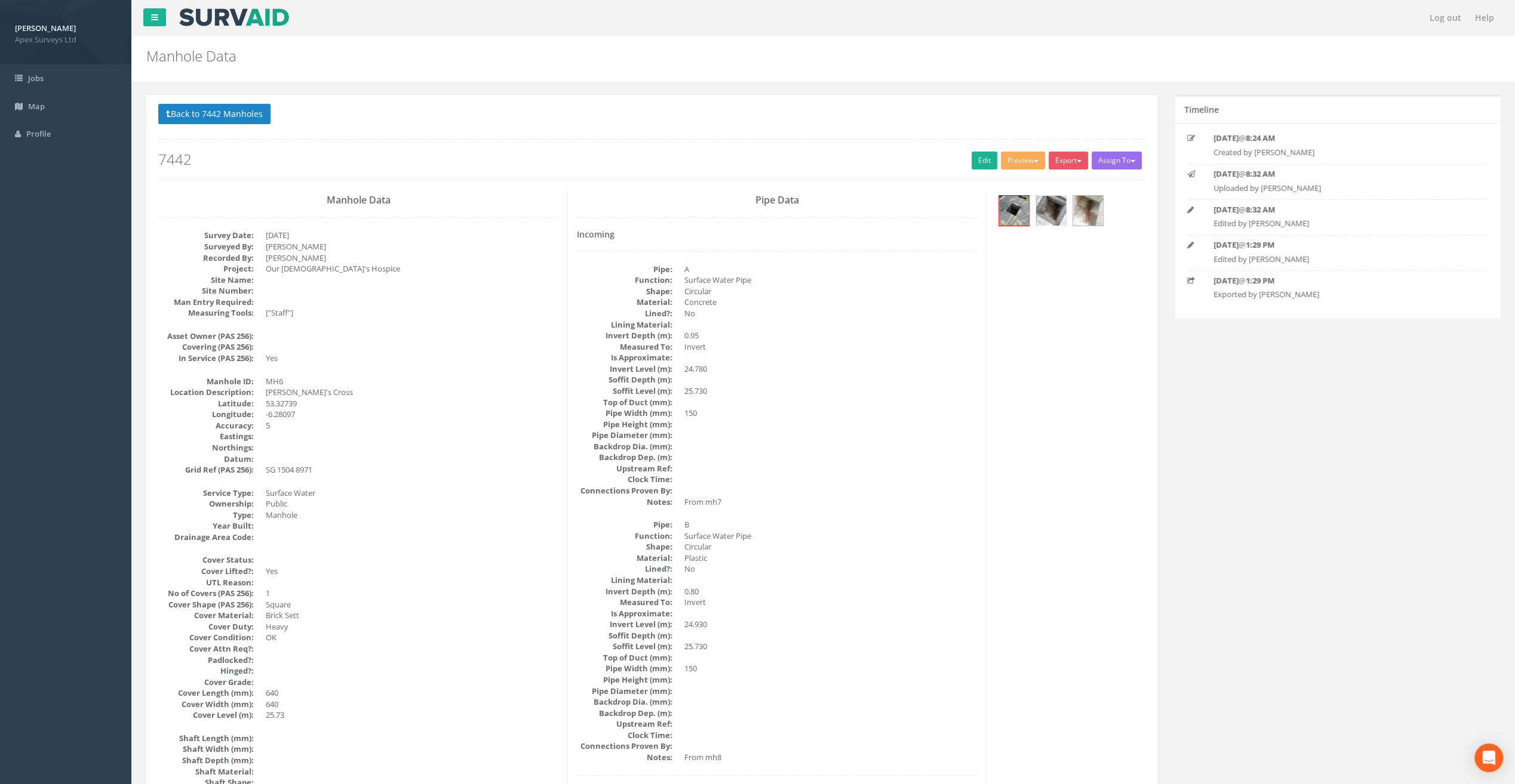
click at [1058, 215] on img at bounding box center [1051, 210] width 30 height 30
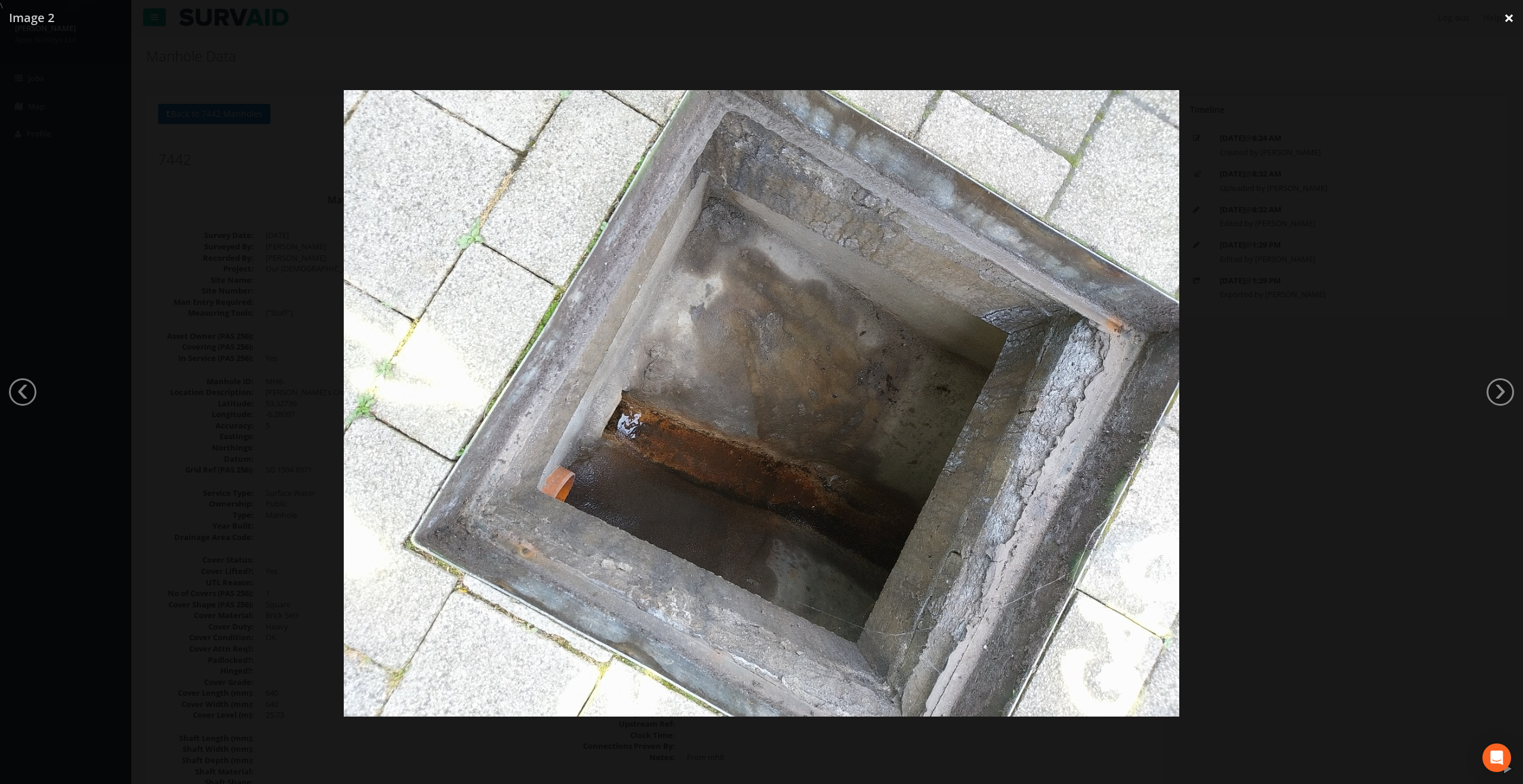
click at [1504, 21] on link "×" at bounding box center [1509, 18] width 28 height 36
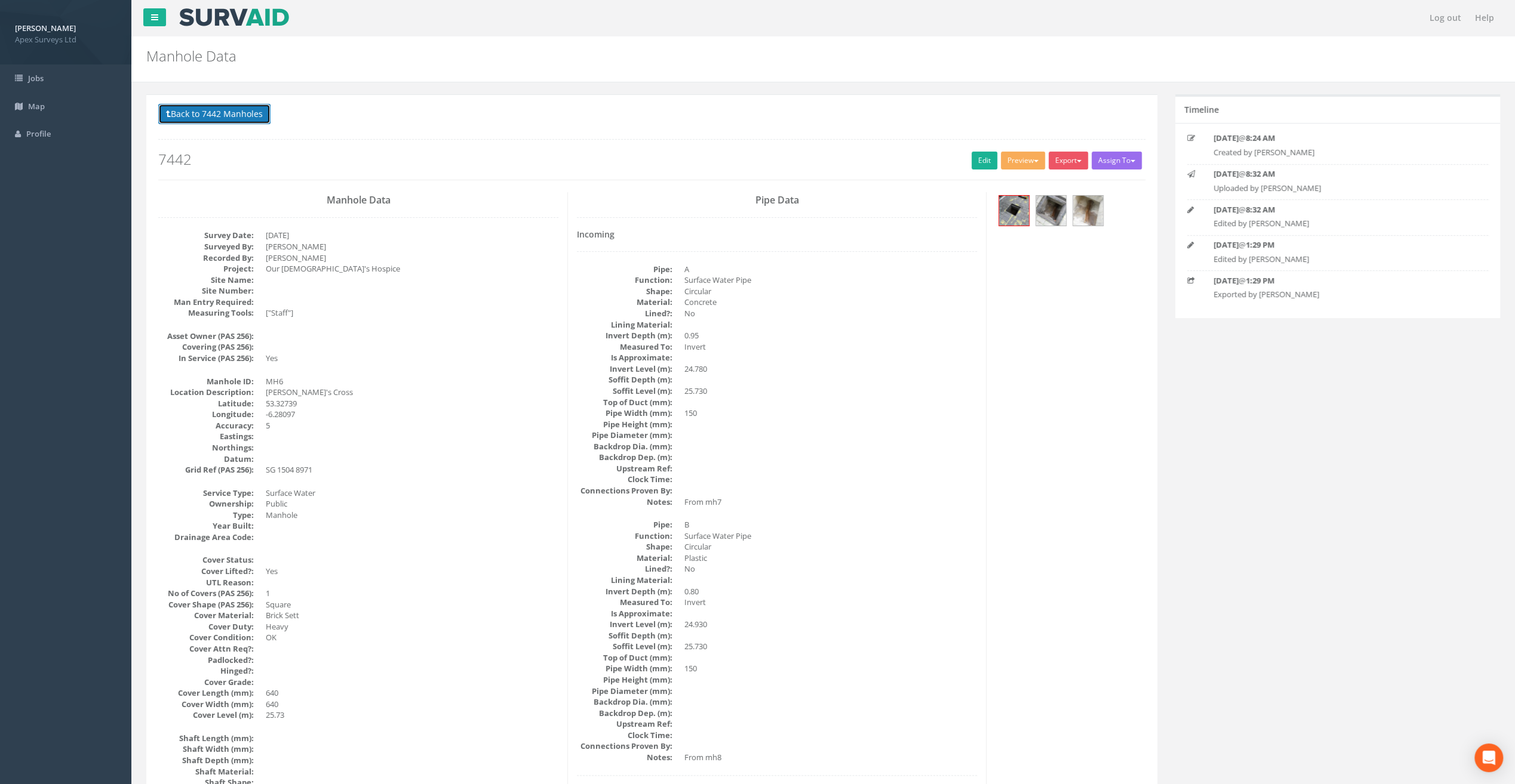
click at [232, 113] on button "Back to 7442 Manholes" at bounding box center [214, 114] width 112 height 21
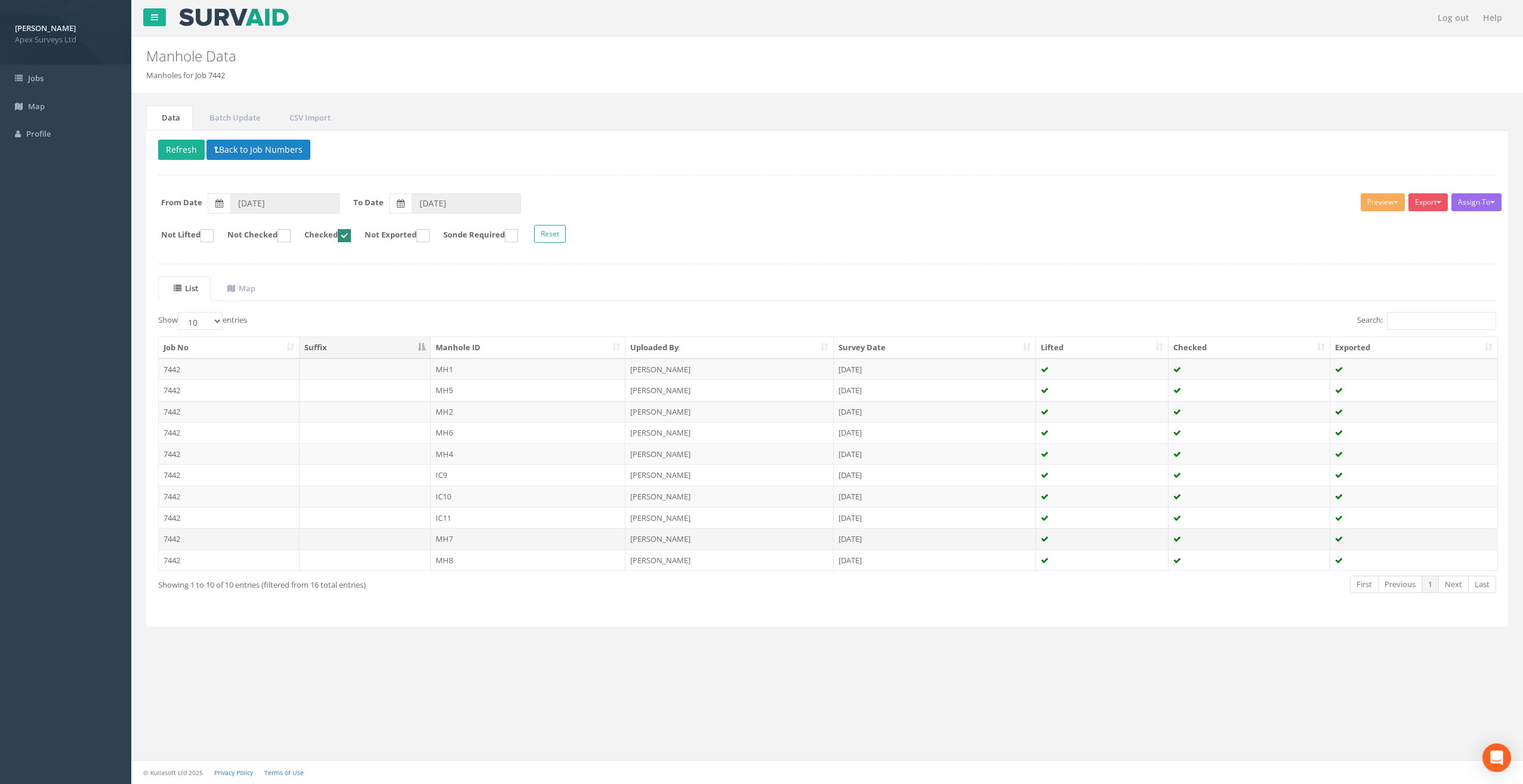
click at [469, 536] on td "MH7" at bounding box center [528, 538] width 195 height 21
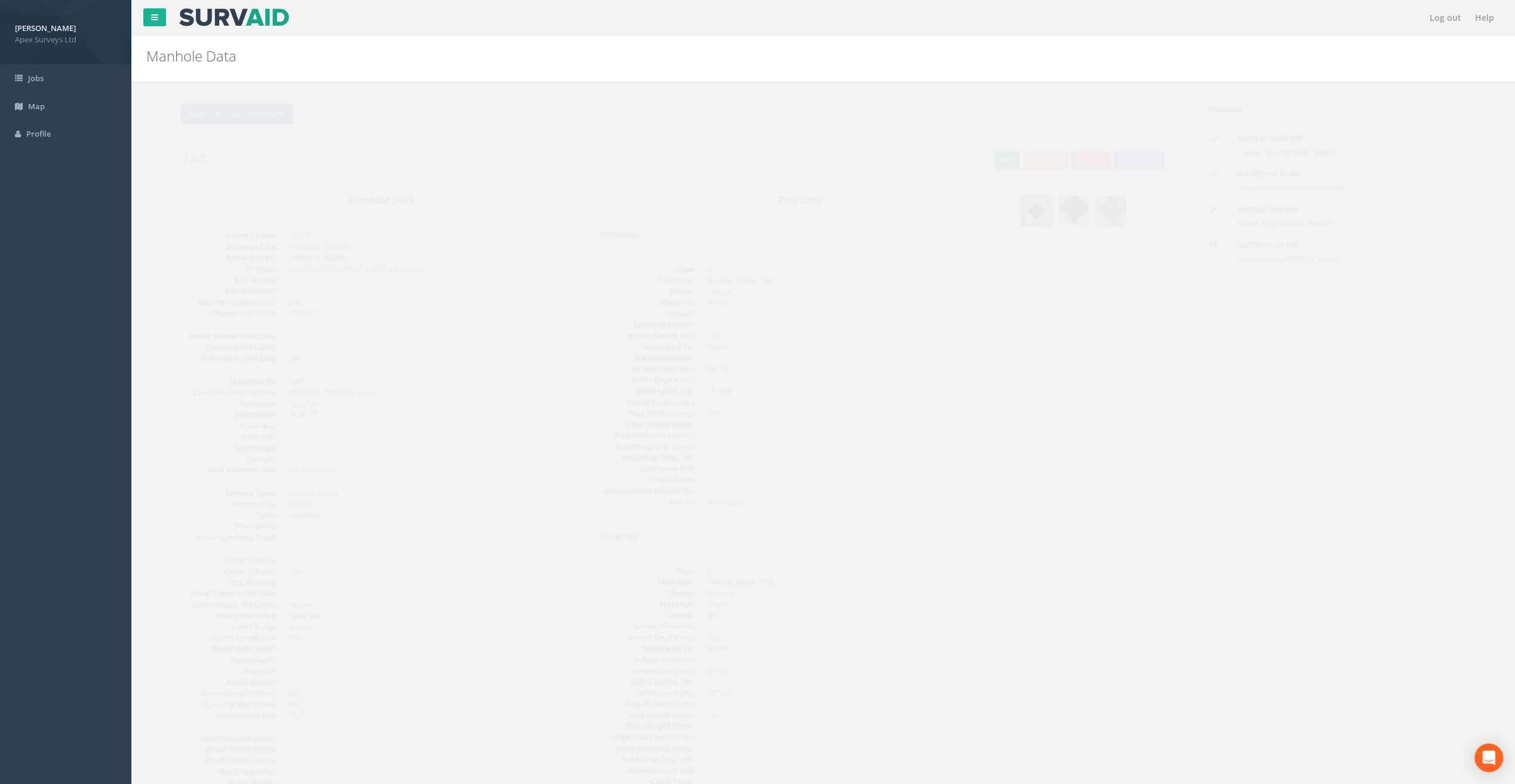
click at [1058, 215] on img at bounding box center [1051, 210] width 30 height 30
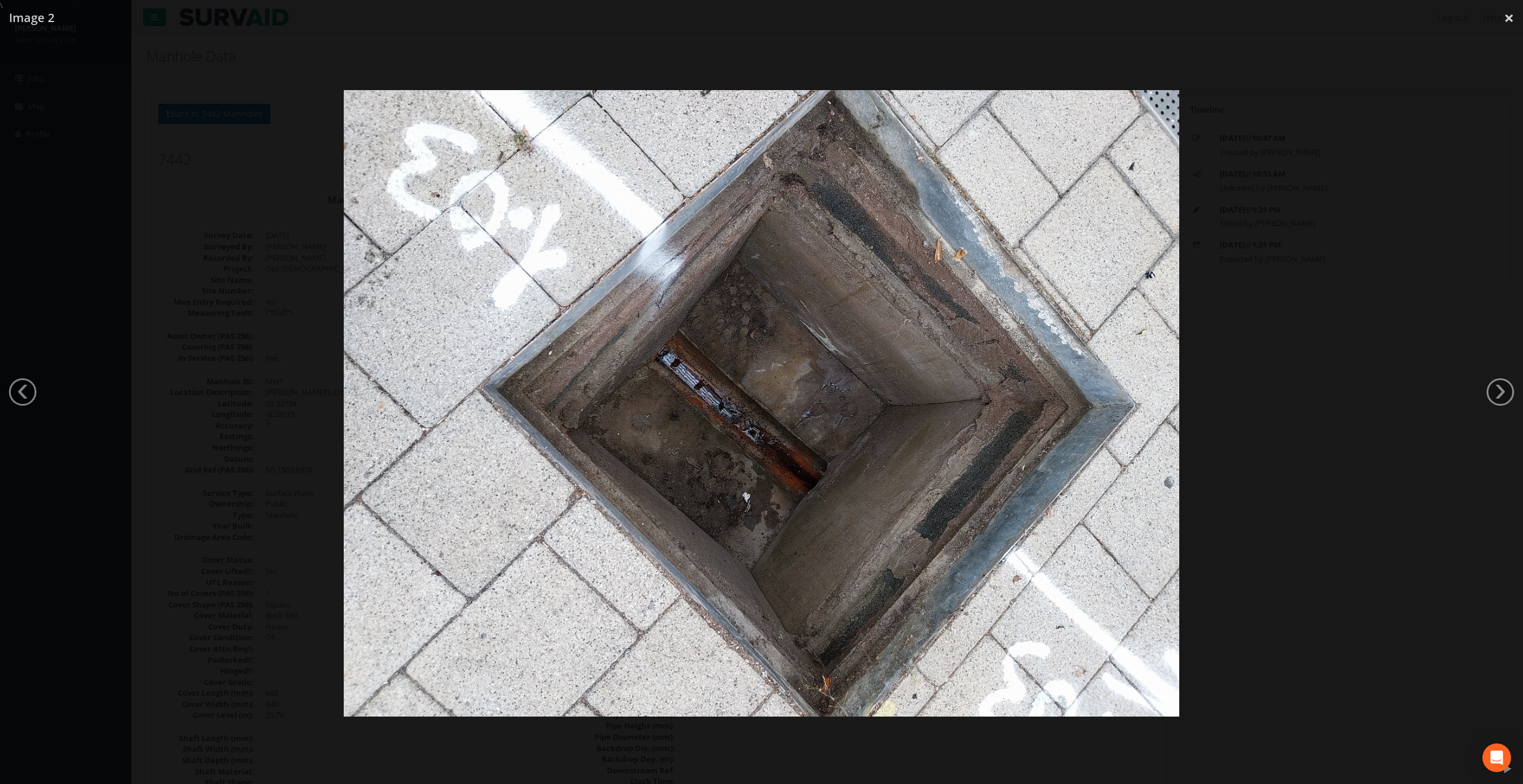
click at [1502, 395] on link "›" at bounding box center [1499, 392] width 27 height 27
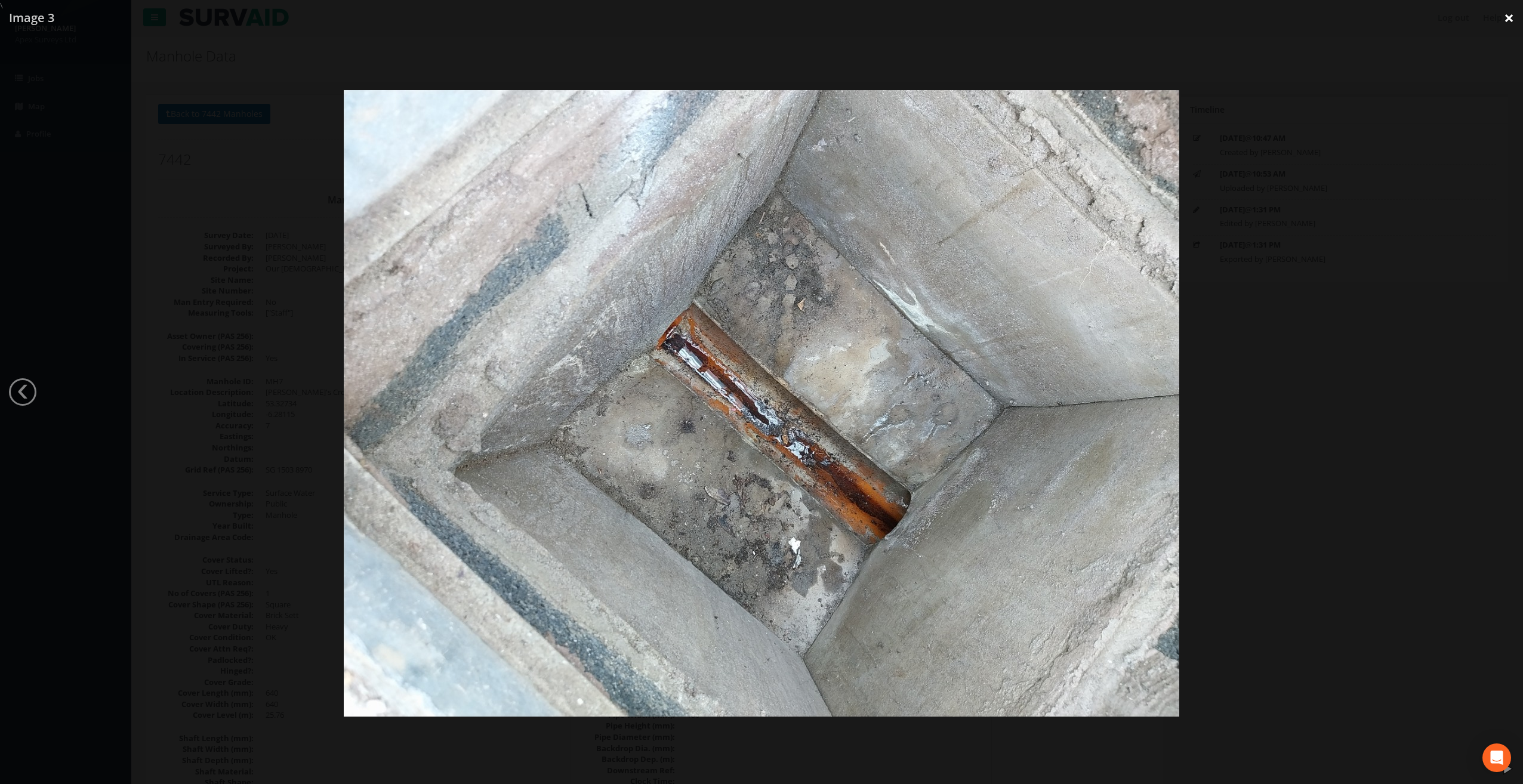
click at [1514, 18] on link "×" at bounding box center [1509, 18] width 28 height 36
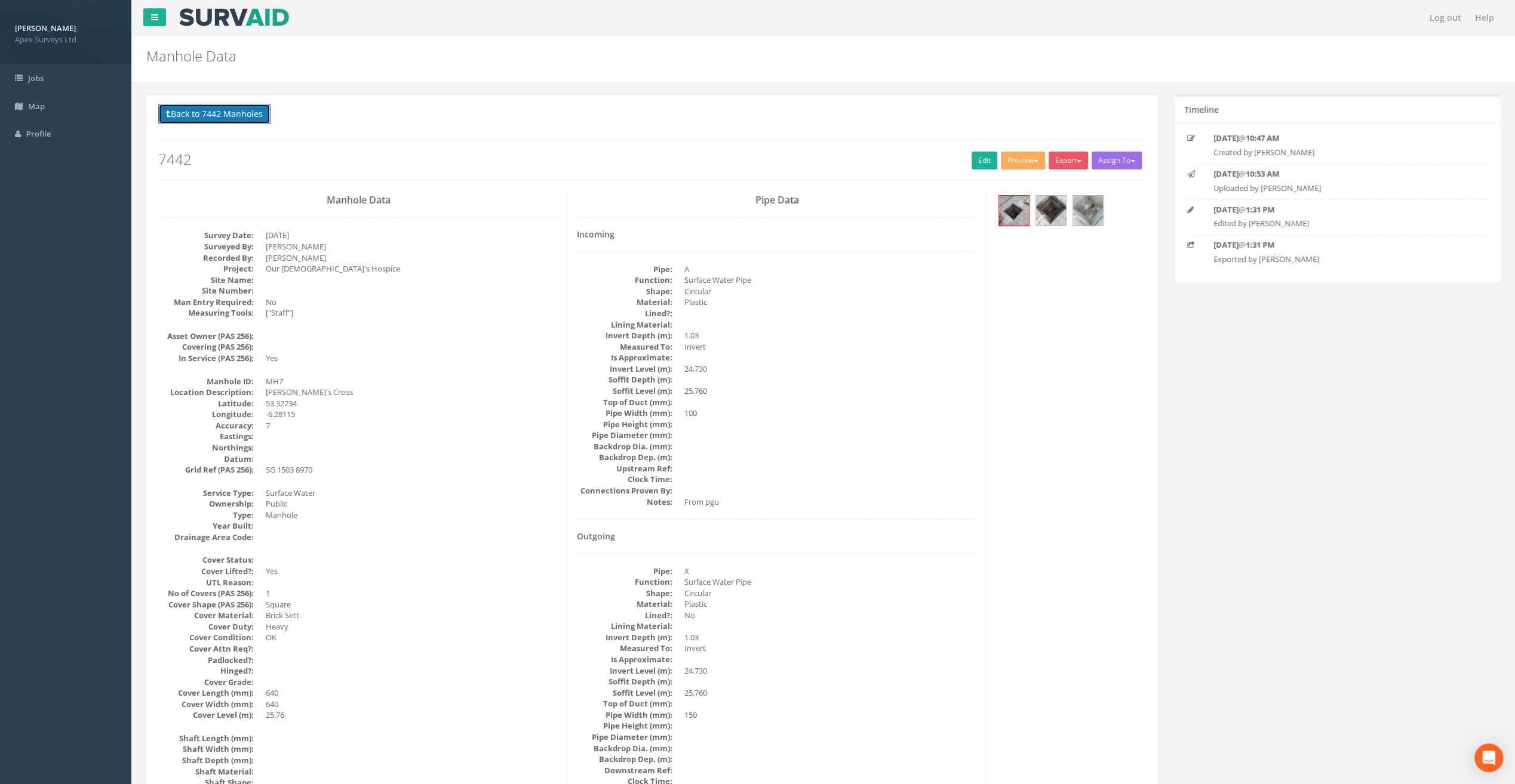
click at [221, 119] on button "Back to 7442 Manholes" at bounding box center [214, 114] width 112 height 21
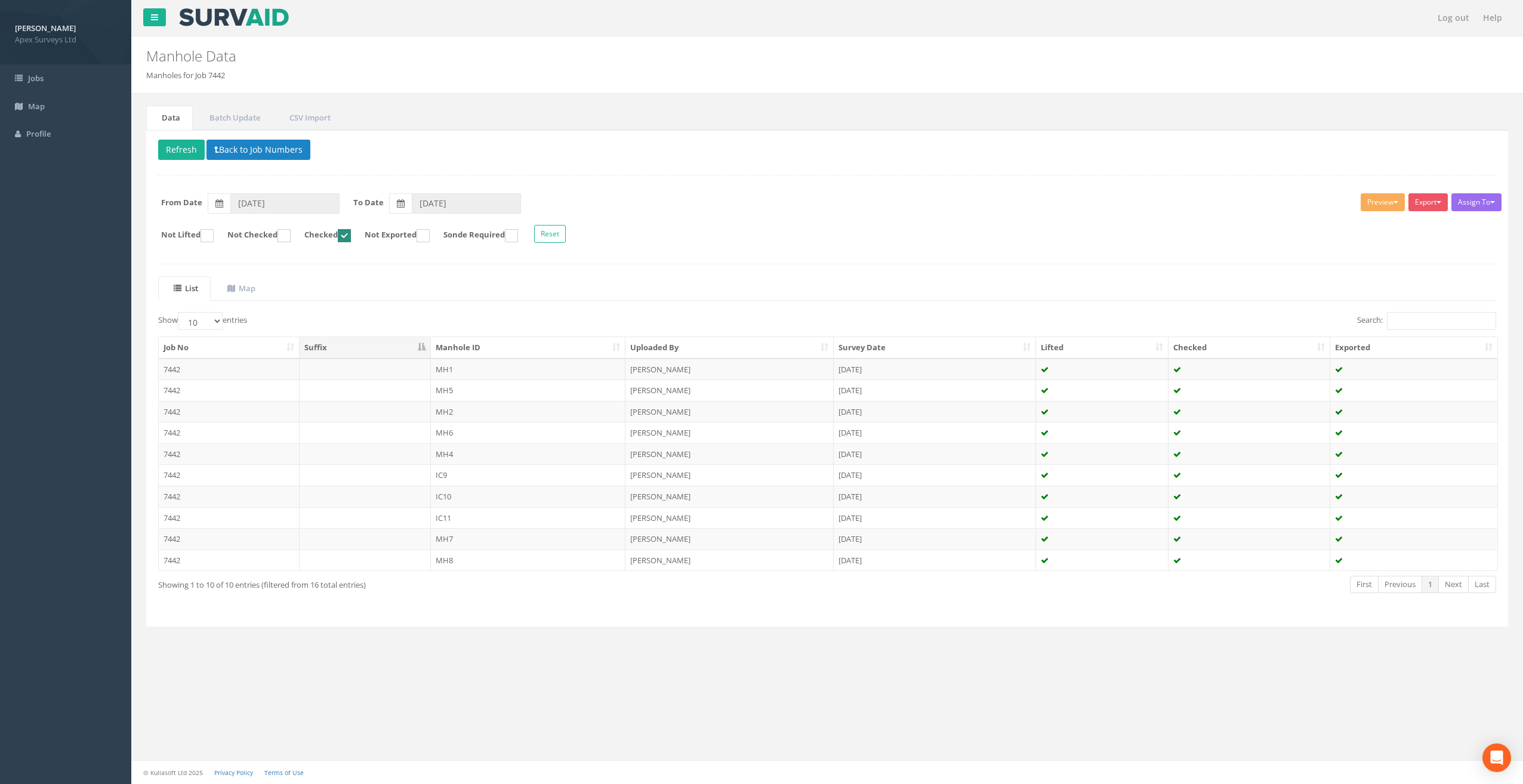
drag, startPoint x: 363, startPoint y: 232, endPoint x: 344, endPoint y: 233, distance: 19.0
click at [351, 232] on ins at bounding box center [344, 236] width 13 height 13
checkbox input "false"
click at [291, 230] on ins at bounding box center [284, 236] width 13 height 13
checkbox input "true"
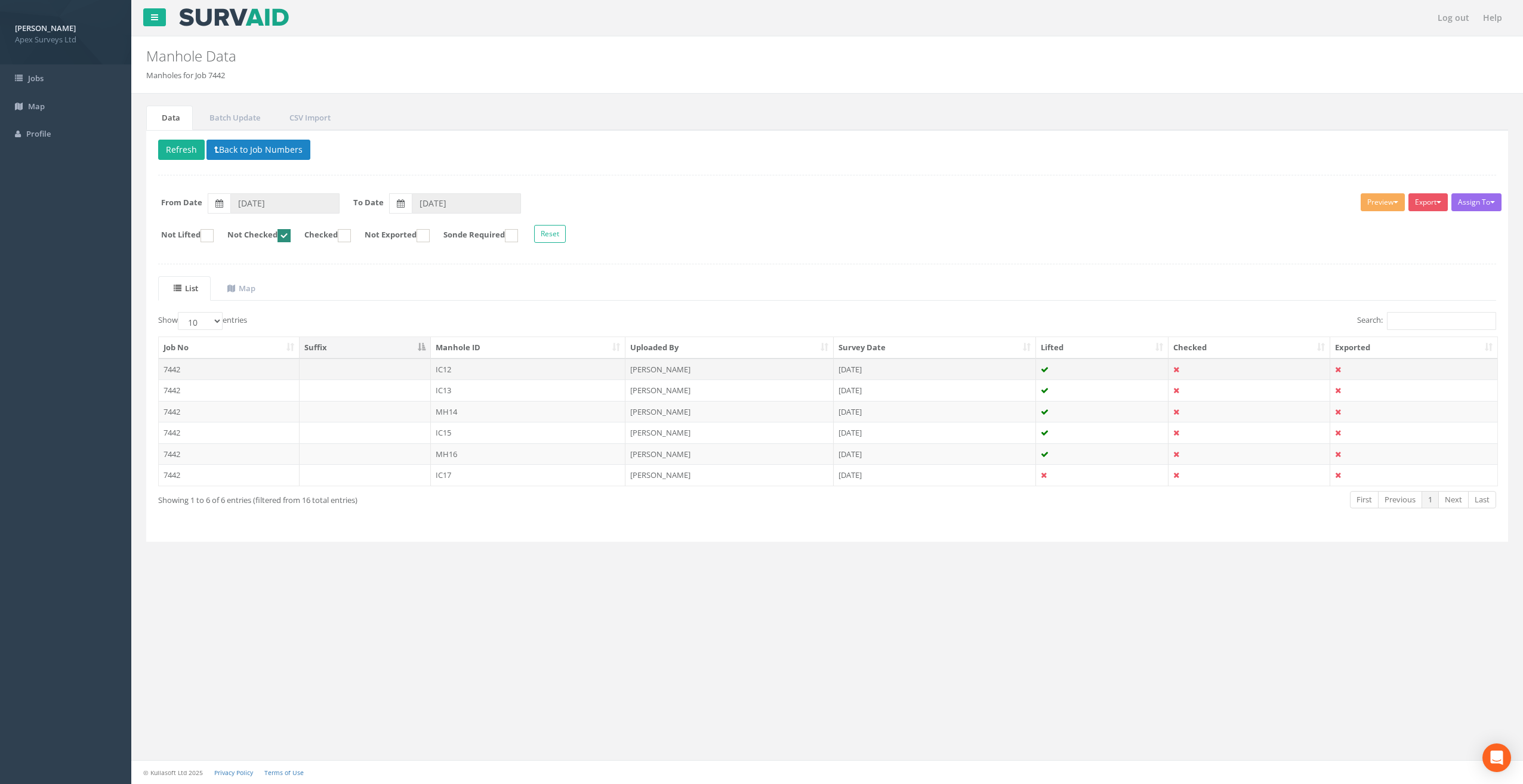
click at [446, 367] on td "IC12" at bounding box center [528, 369] width 195 height 21
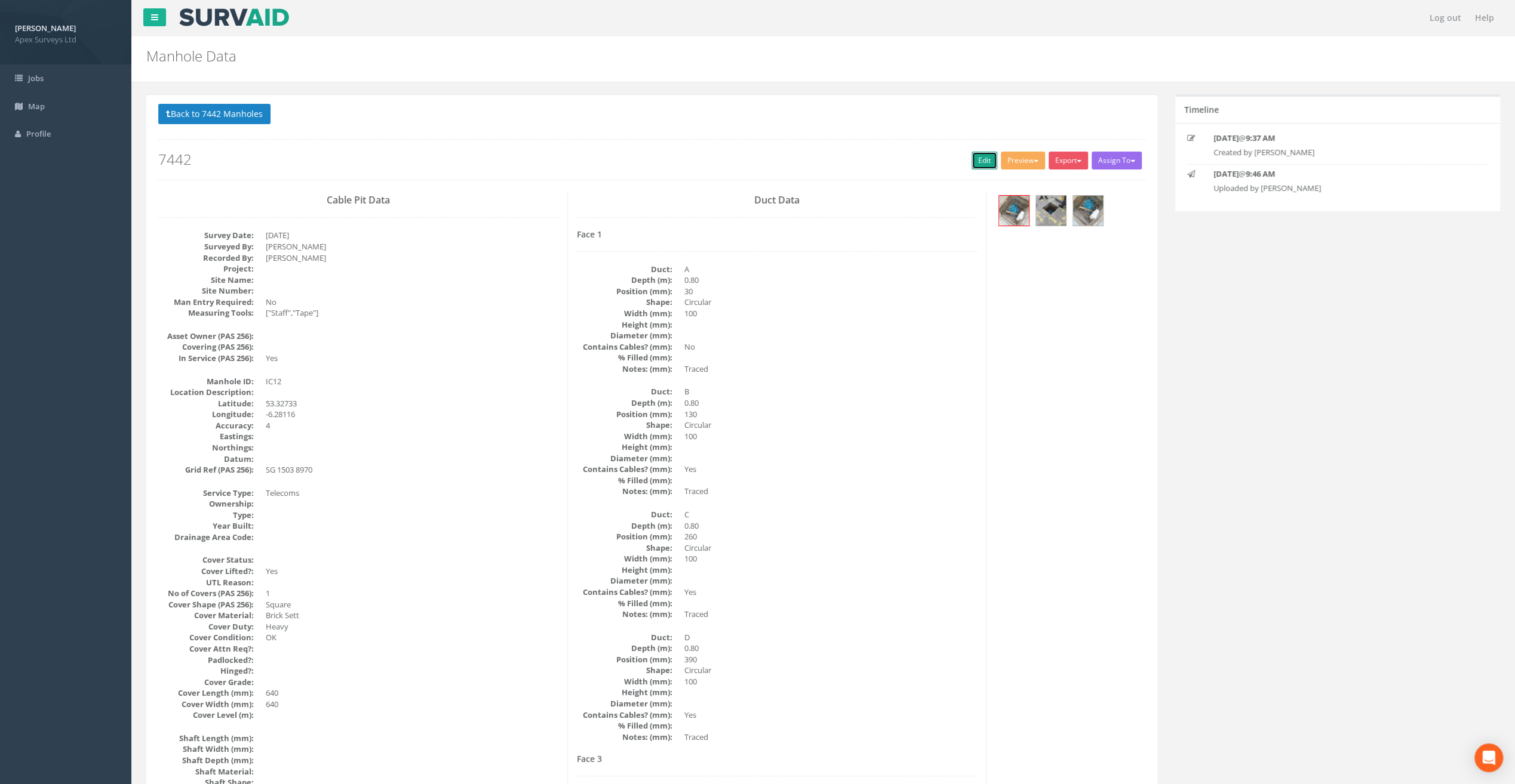
click at [978, 153] on link "Edit" at bounding box center [984, 161] width 26 height 18
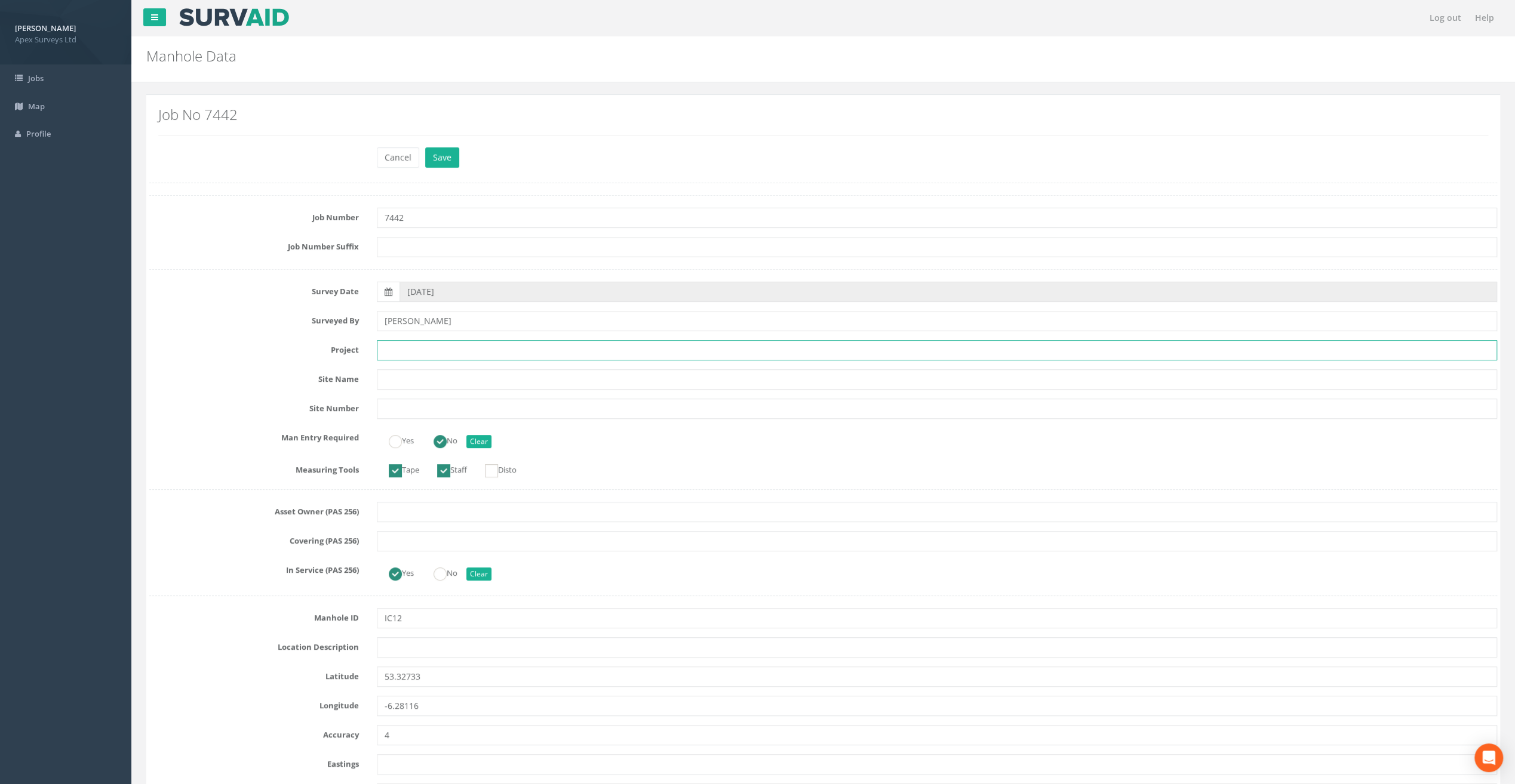
click at [420, 349] on input "text" at bounding box center [937, 350] width 1120 height 21
paste input "Our [DEMOGRAPHIC_DATA]'s Hospice"
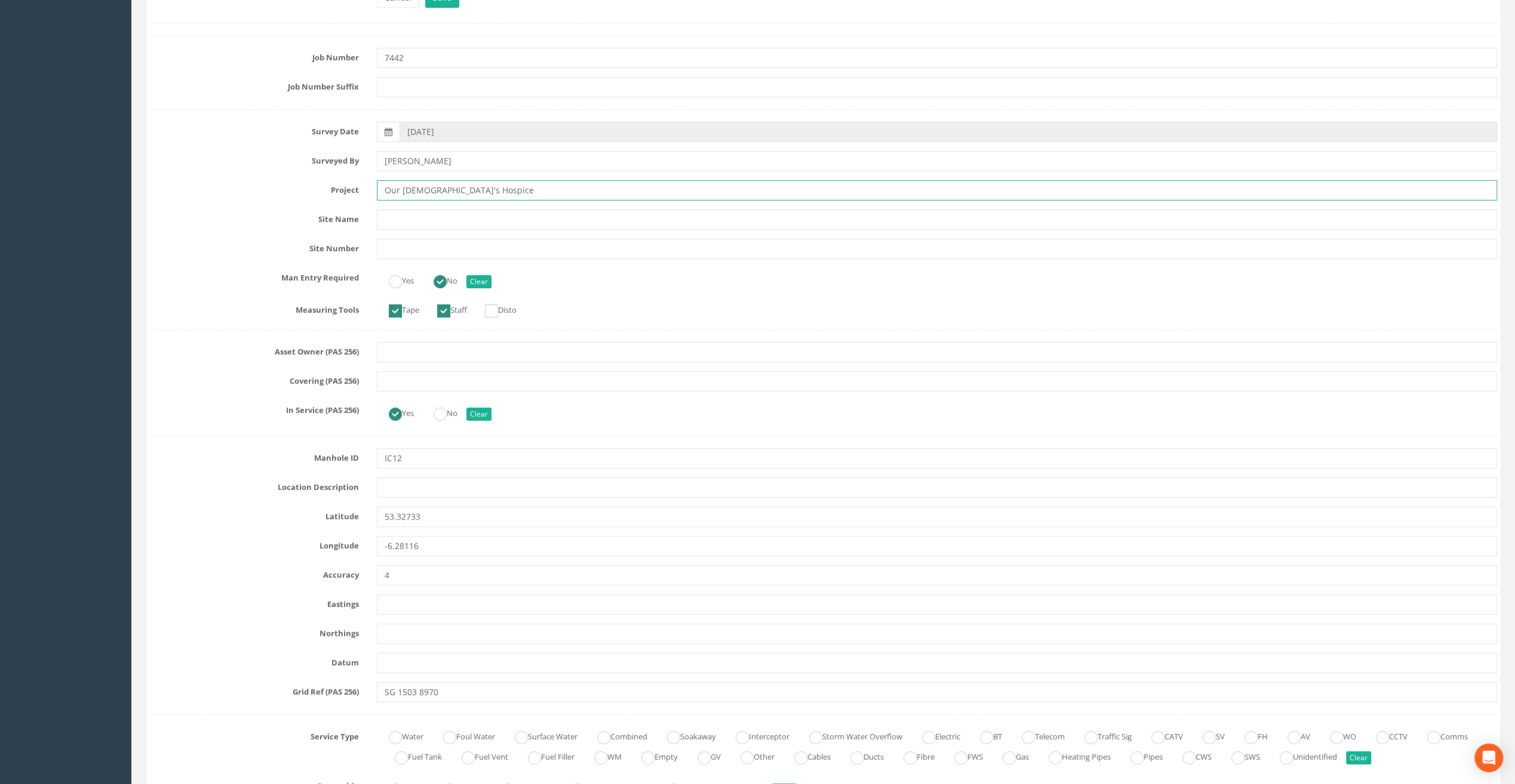
scroll to position [179, 0]
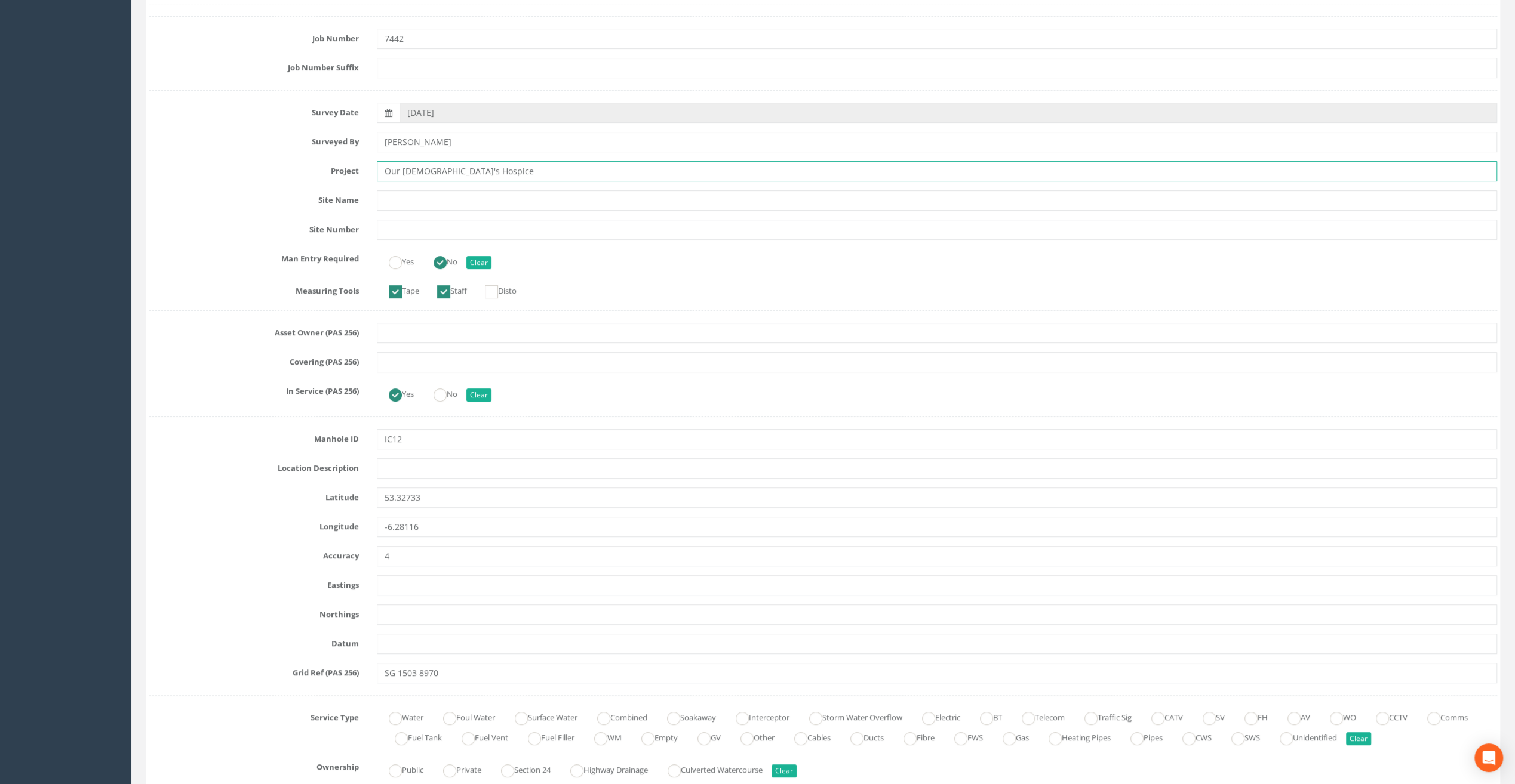
type input "Our [DEMOGRAPHIC_DATA]'s Hospice"
click at [401, 464] on input "text" at bounding box center [937, 468] width 1120 height 21
paste input "[PERSON_NAME]'s Cross"
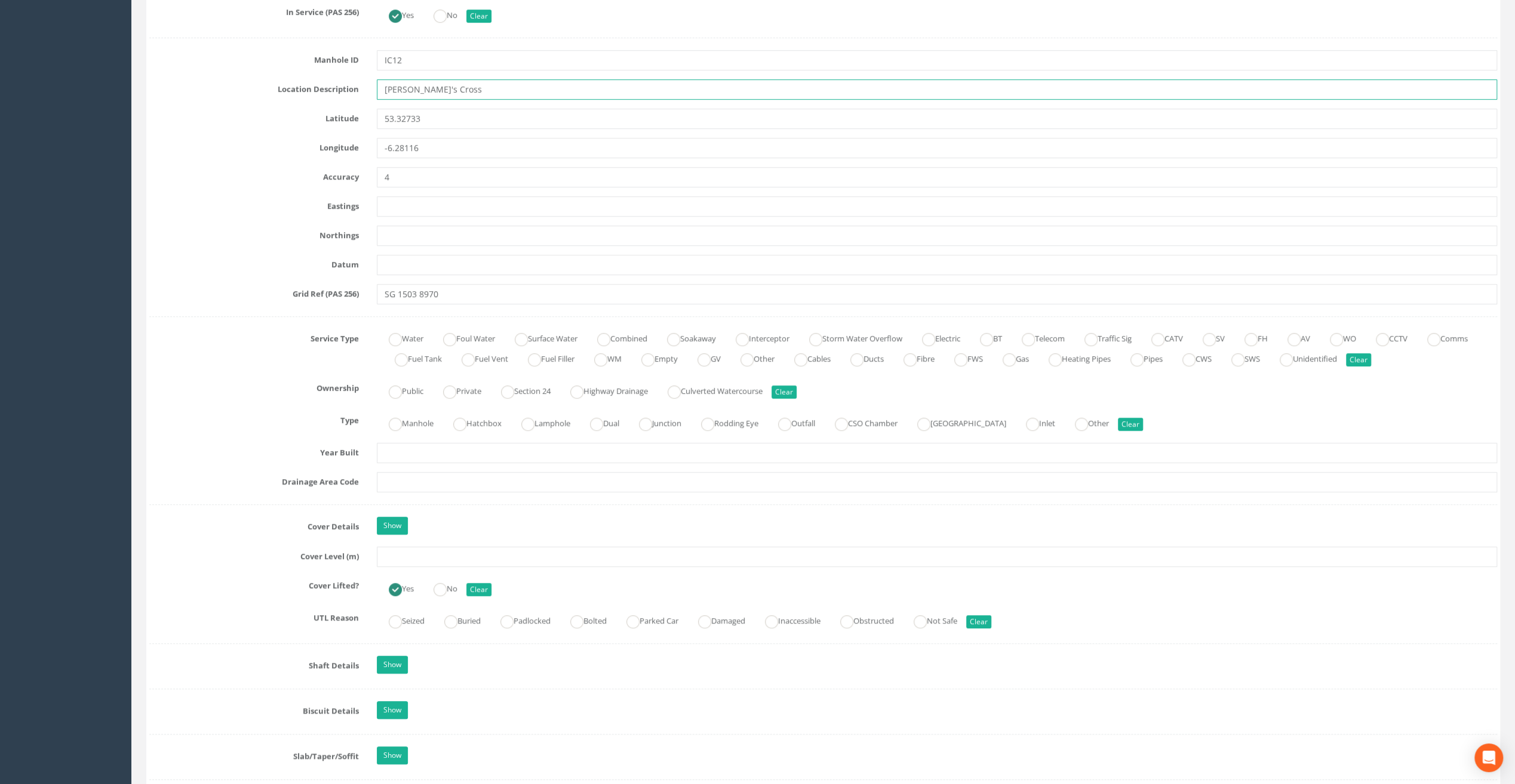
scroll to position [597, 0]
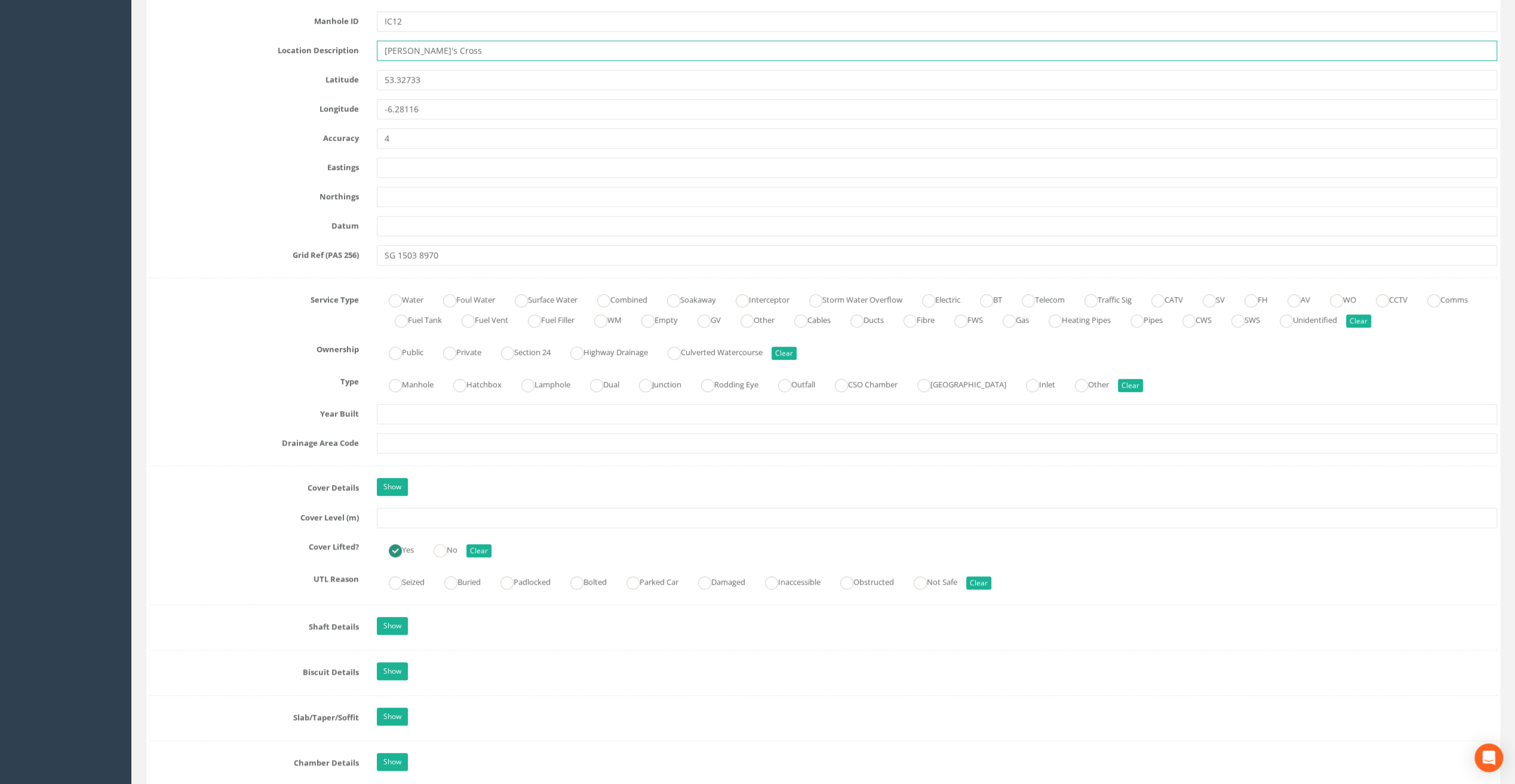
type input "[PERSON_NAME]'s Cross"
click at [410, 518] on input "text" at bounding box center [937, 518] width 1120 height 21
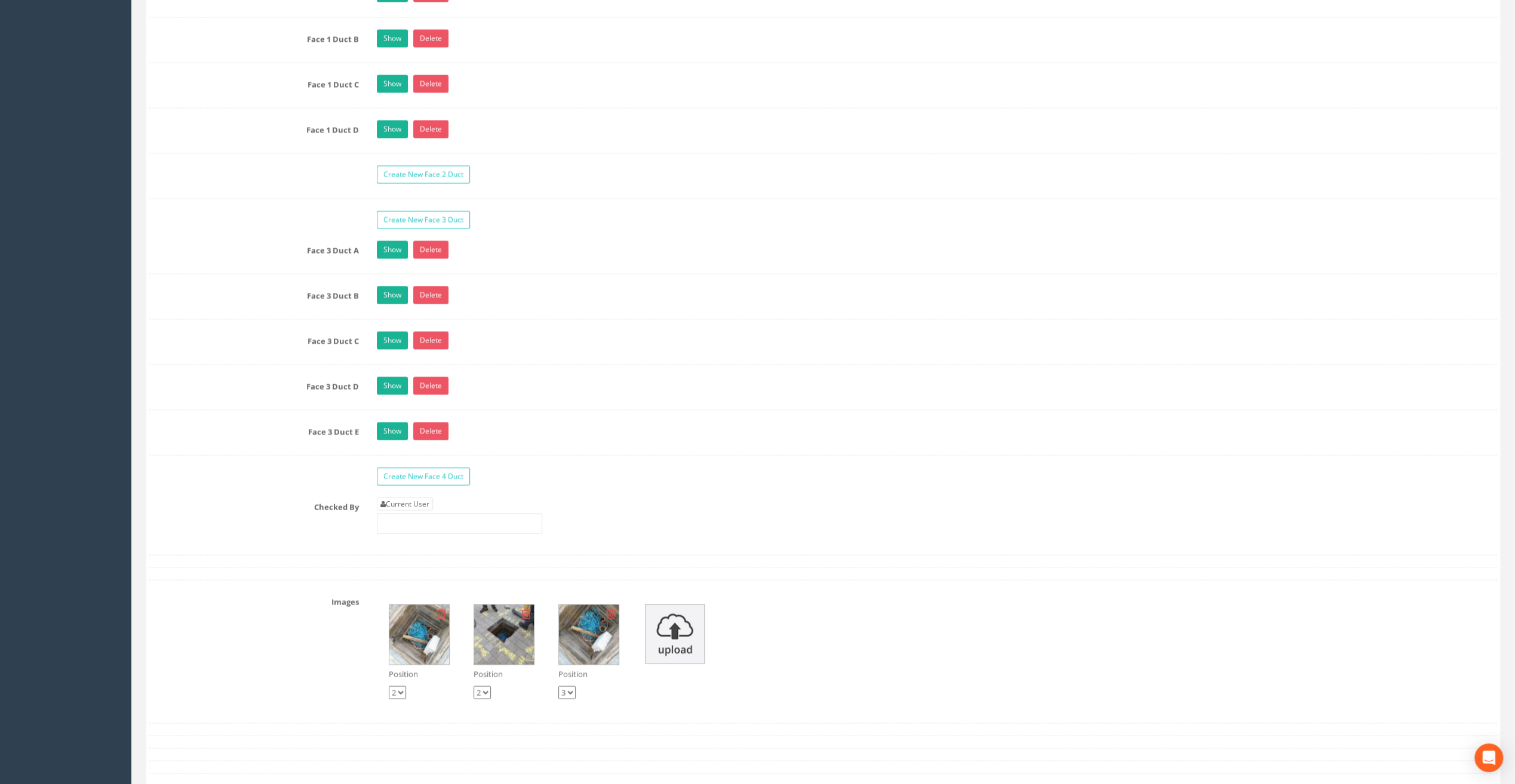
scroll to position [2089, 0]
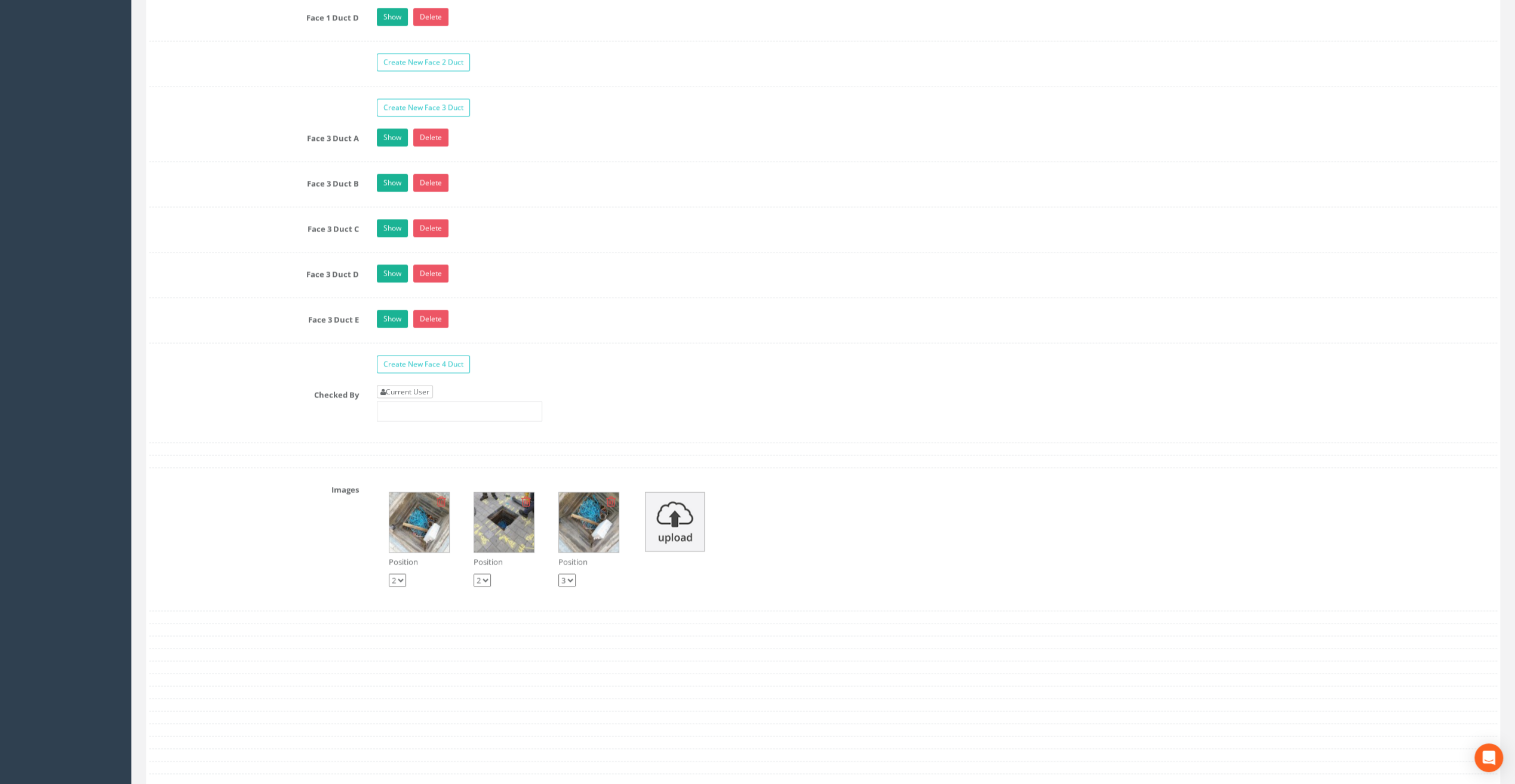
type input "25.92"
click at [399, 385] on link "Current User" at bounding box center [405, 392] width 56 height 13
type input "[PERSON_NAME]"
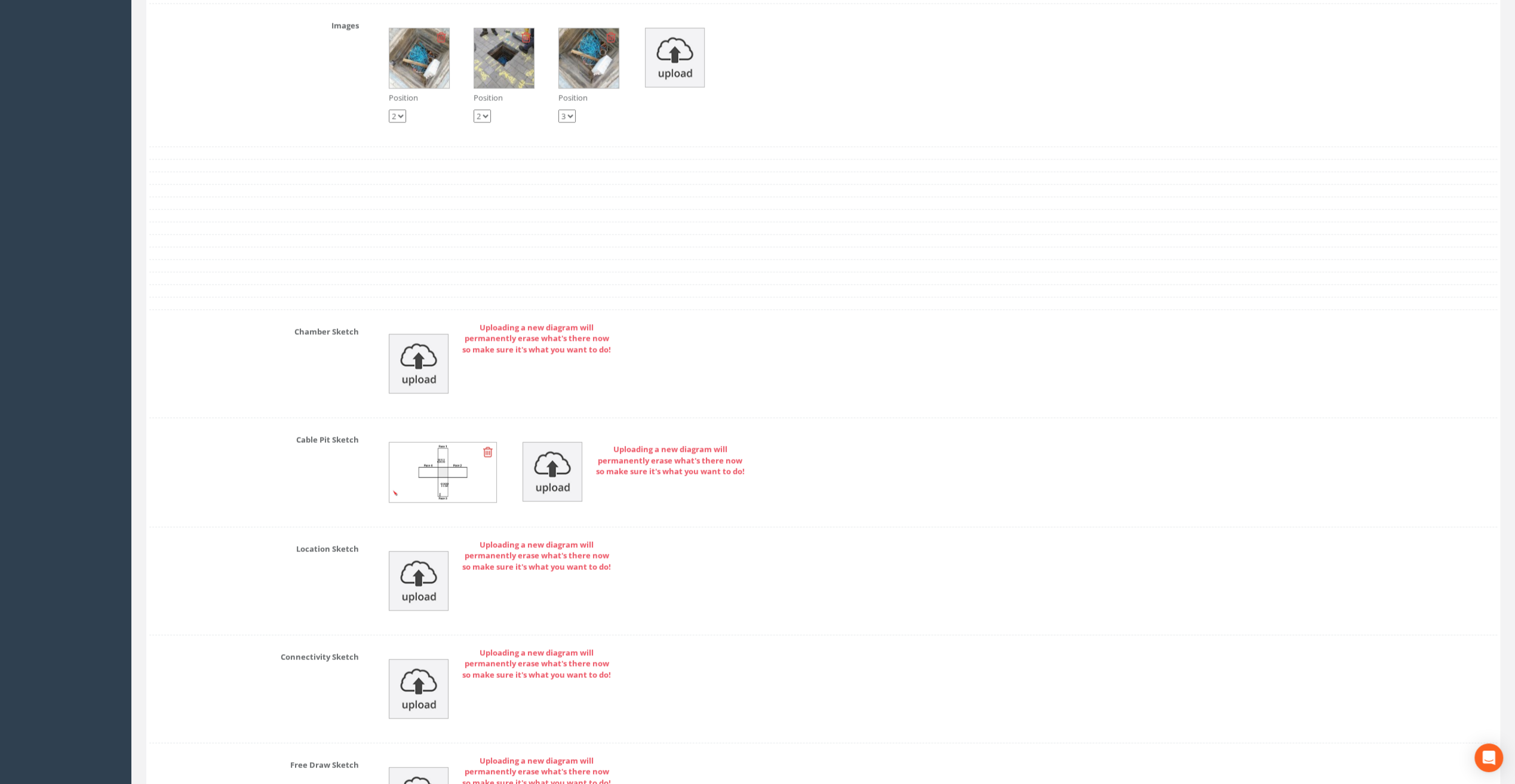
scroll to position [2699, 0]
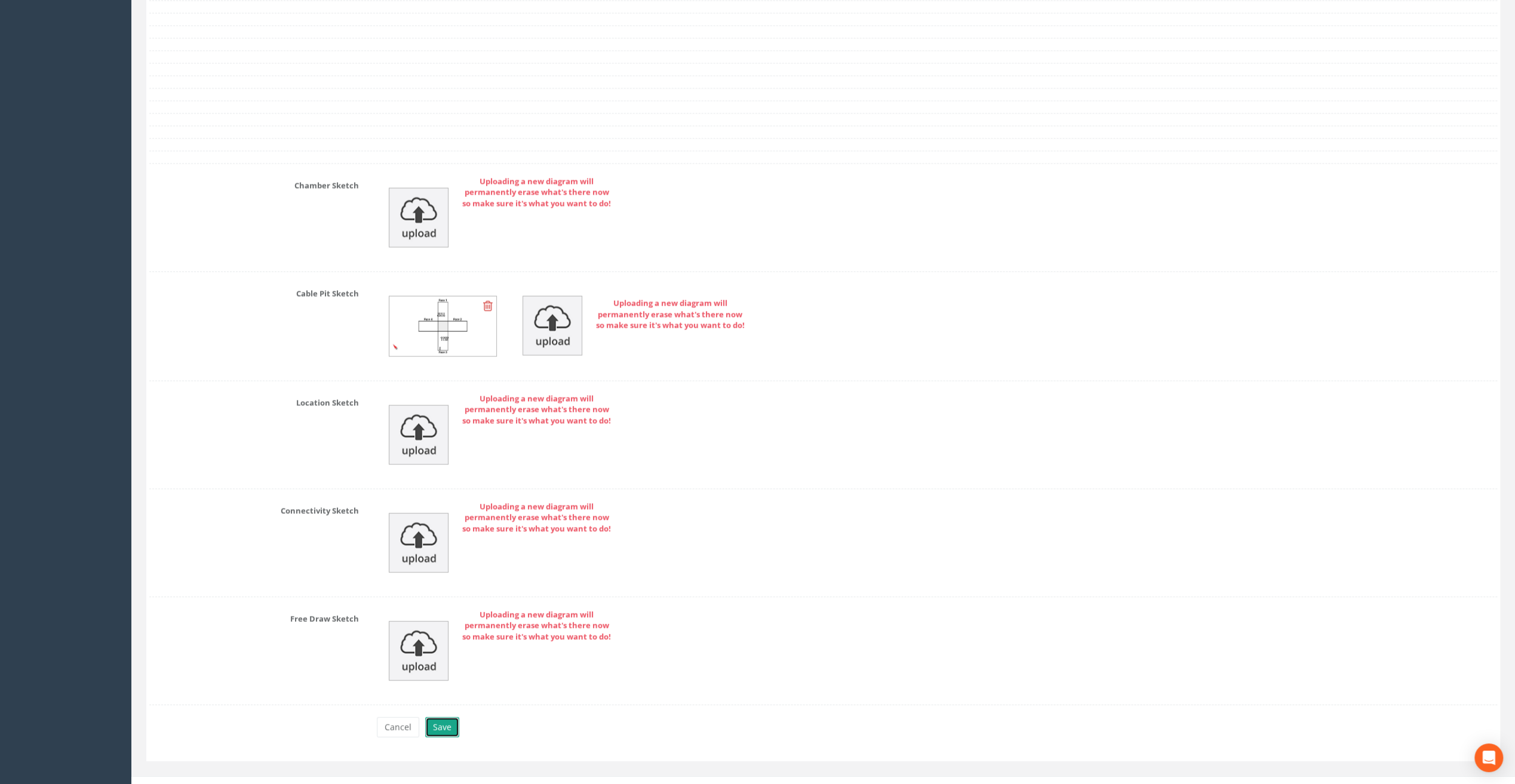
click at [447, 718] on button "Save" at bounding box center [442, 728] width 34 height 21
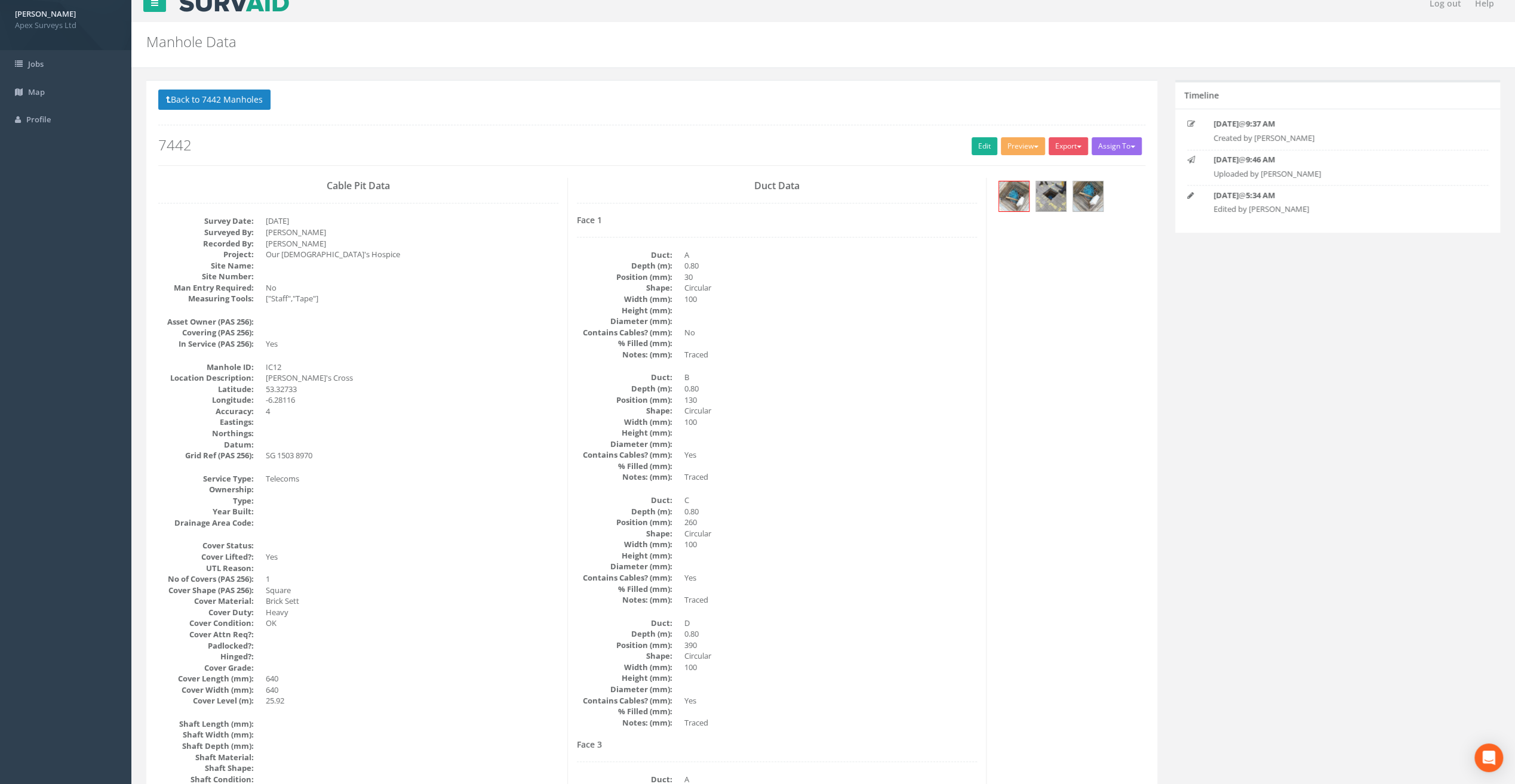
scroll to position [0, 0]
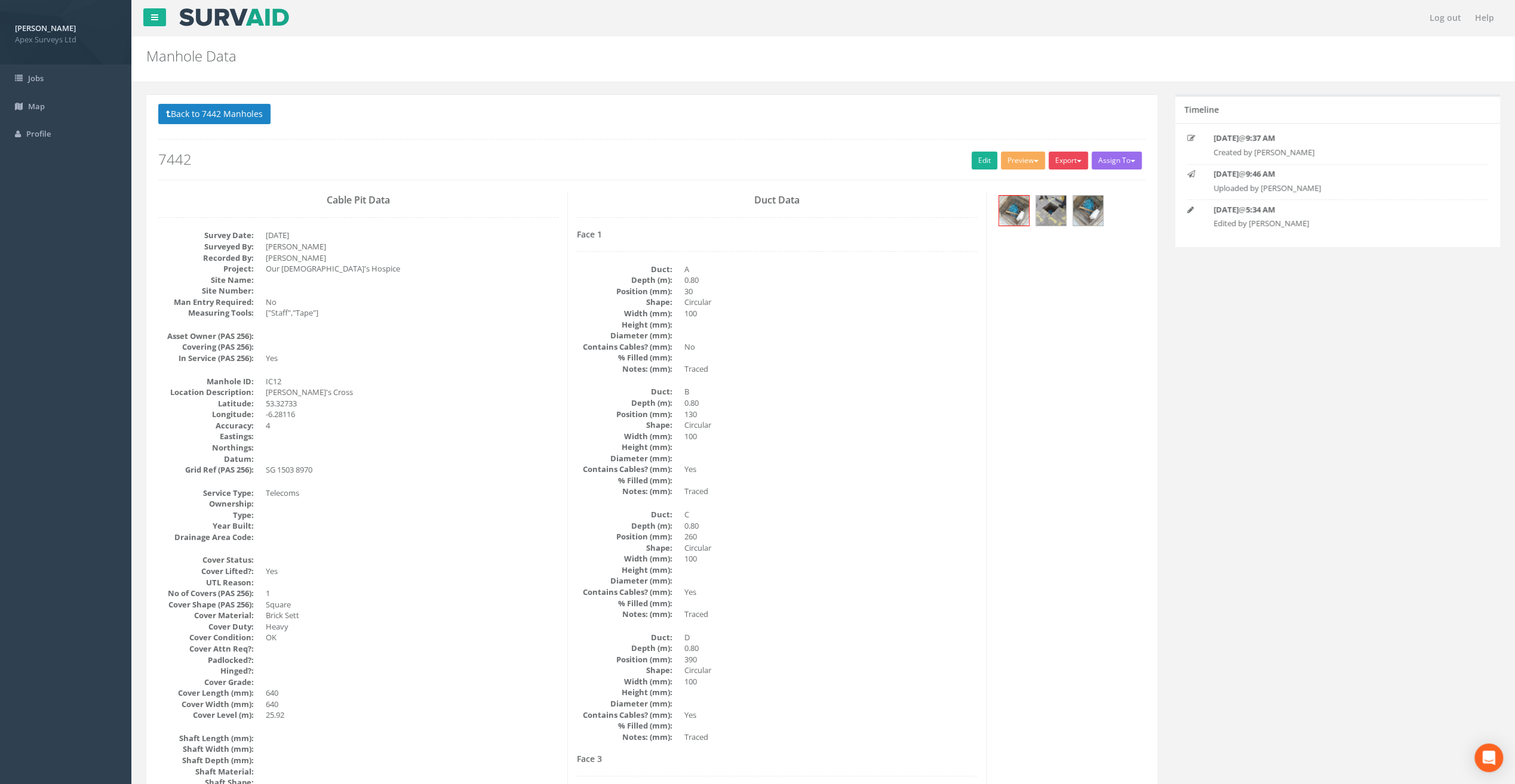
click at [1078, 160] on span "button" at bounding box center [1079, 161] width 4 height 2
click at [1037, 226] on link "SurvAid IC" at bounding box center [1043, 235] width 91 height 18
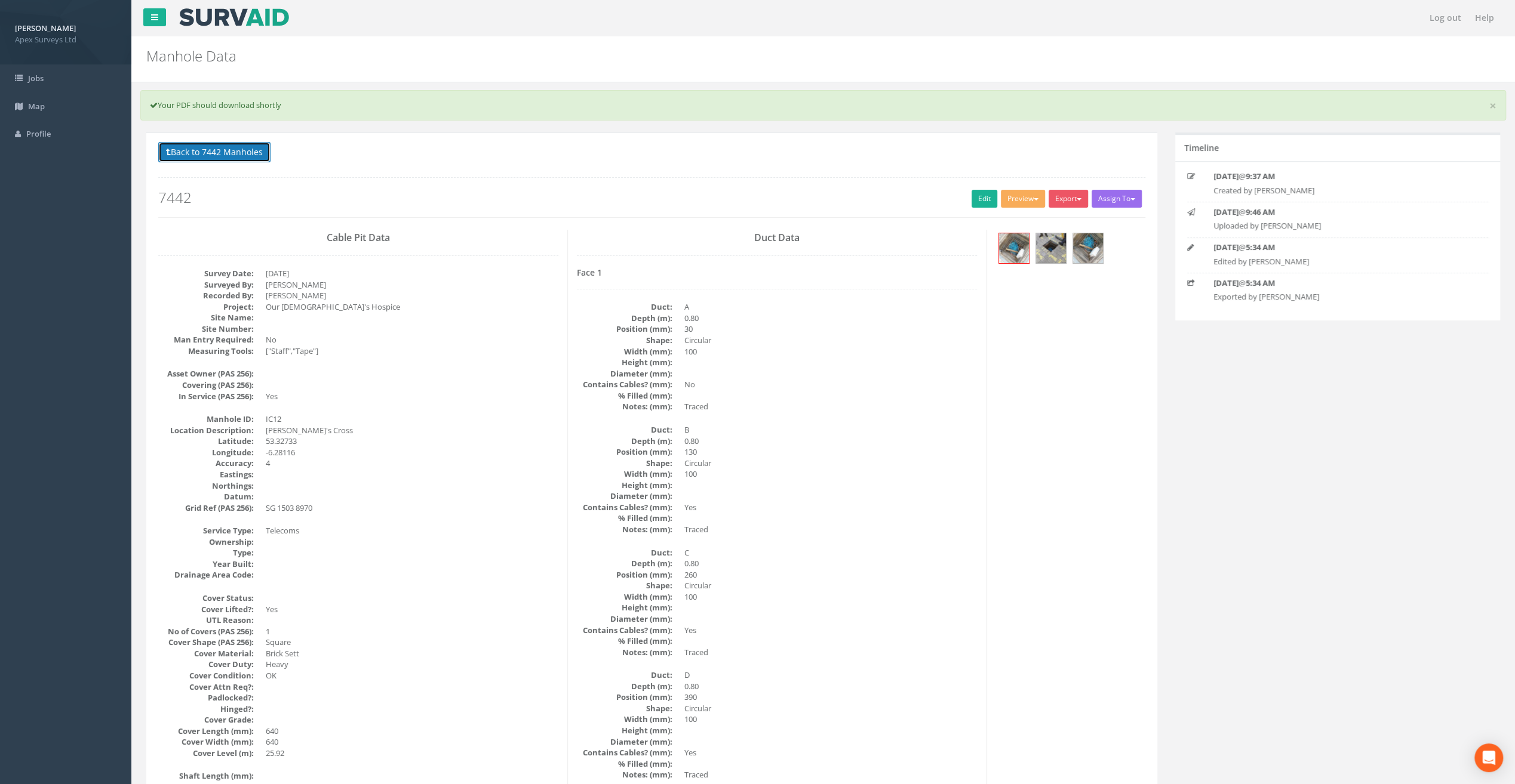
click at [224, 155] on button "Back to 7442 Manholes" at bounding box center [214, 153] width 112 height 21
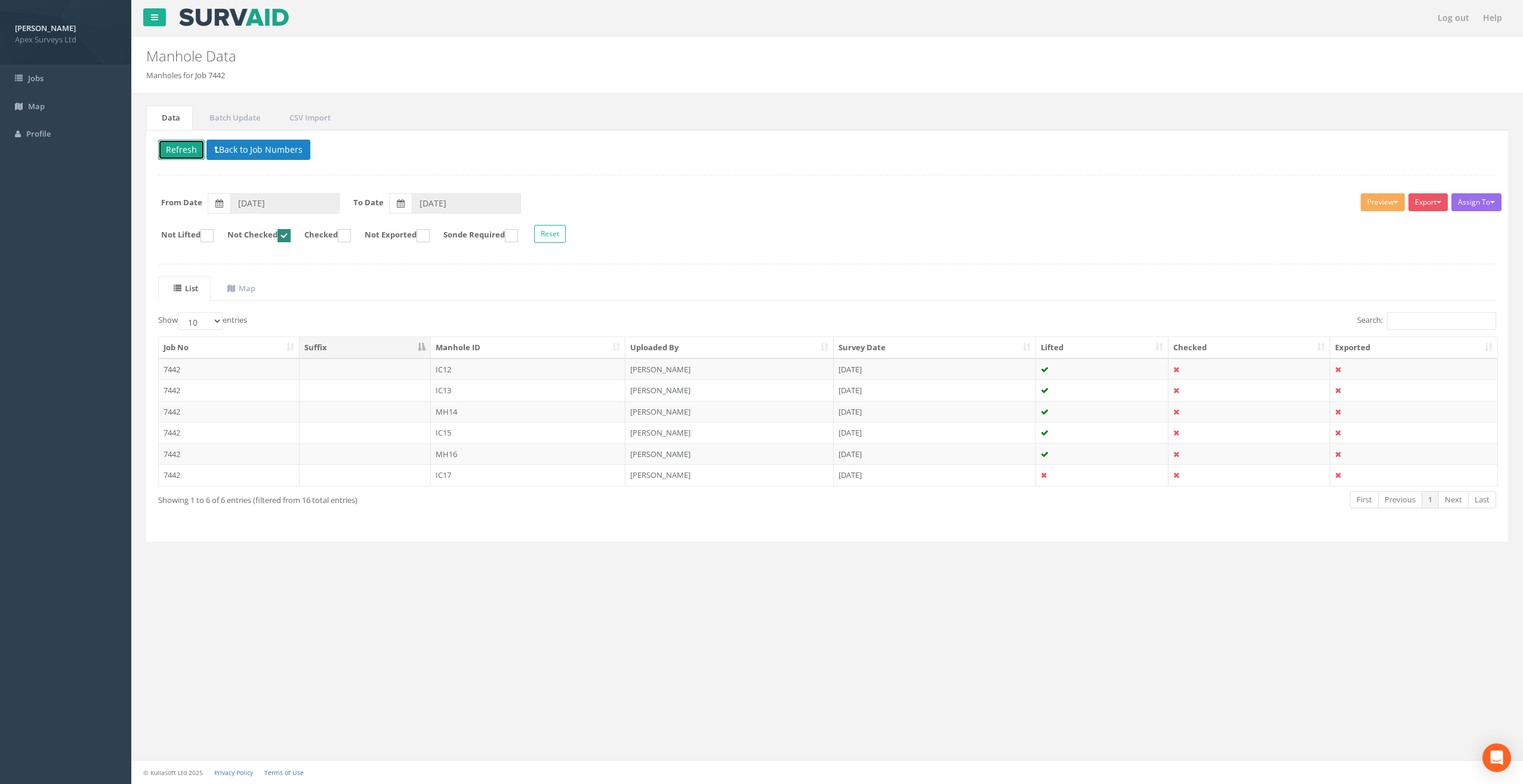
click at [183, 155] on button "Refresh" at bounding box center [181, 150] width 46 height 21
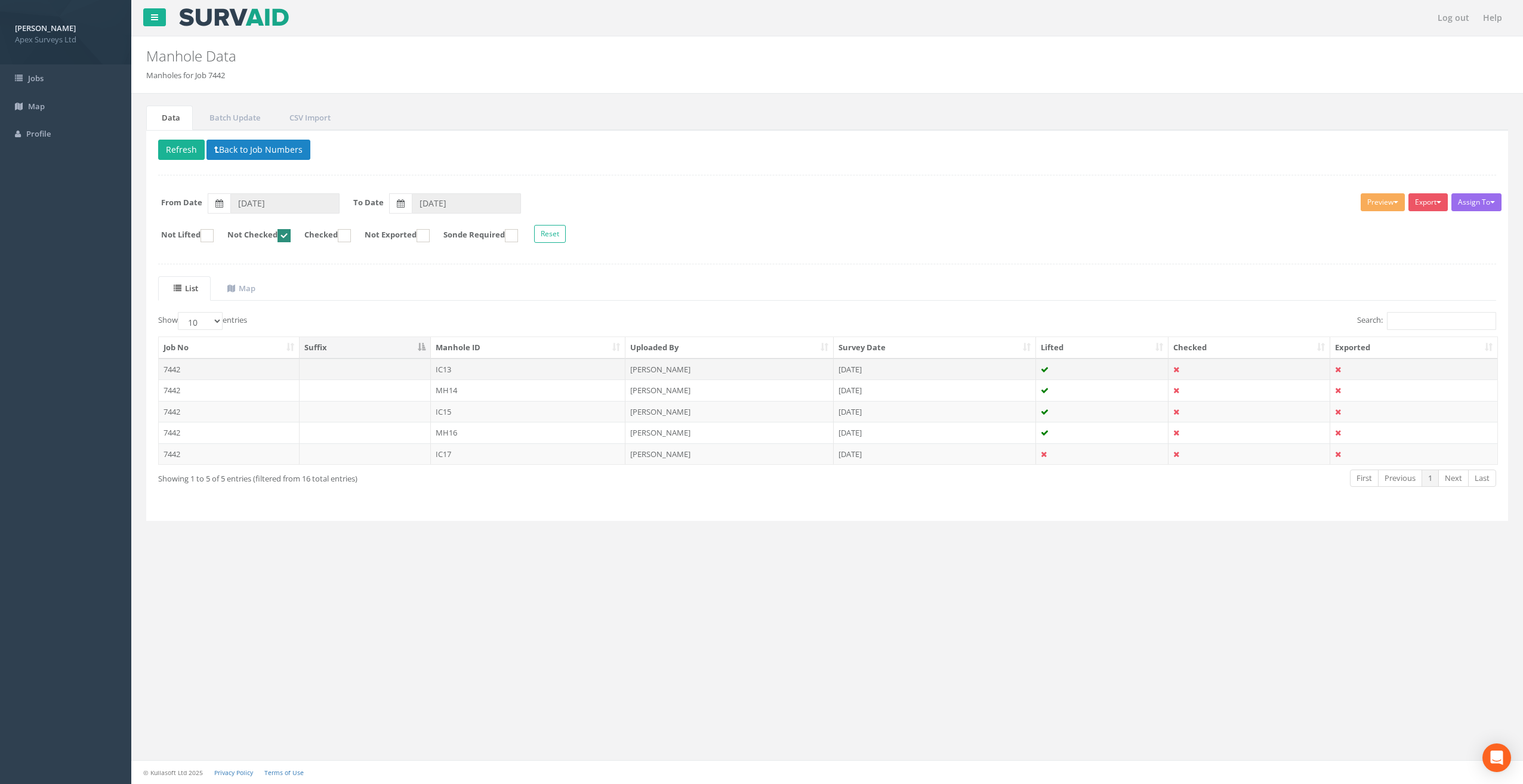
click at [450, 367] on td "IC13" at bounding box center [528, 369] width 195 height 21
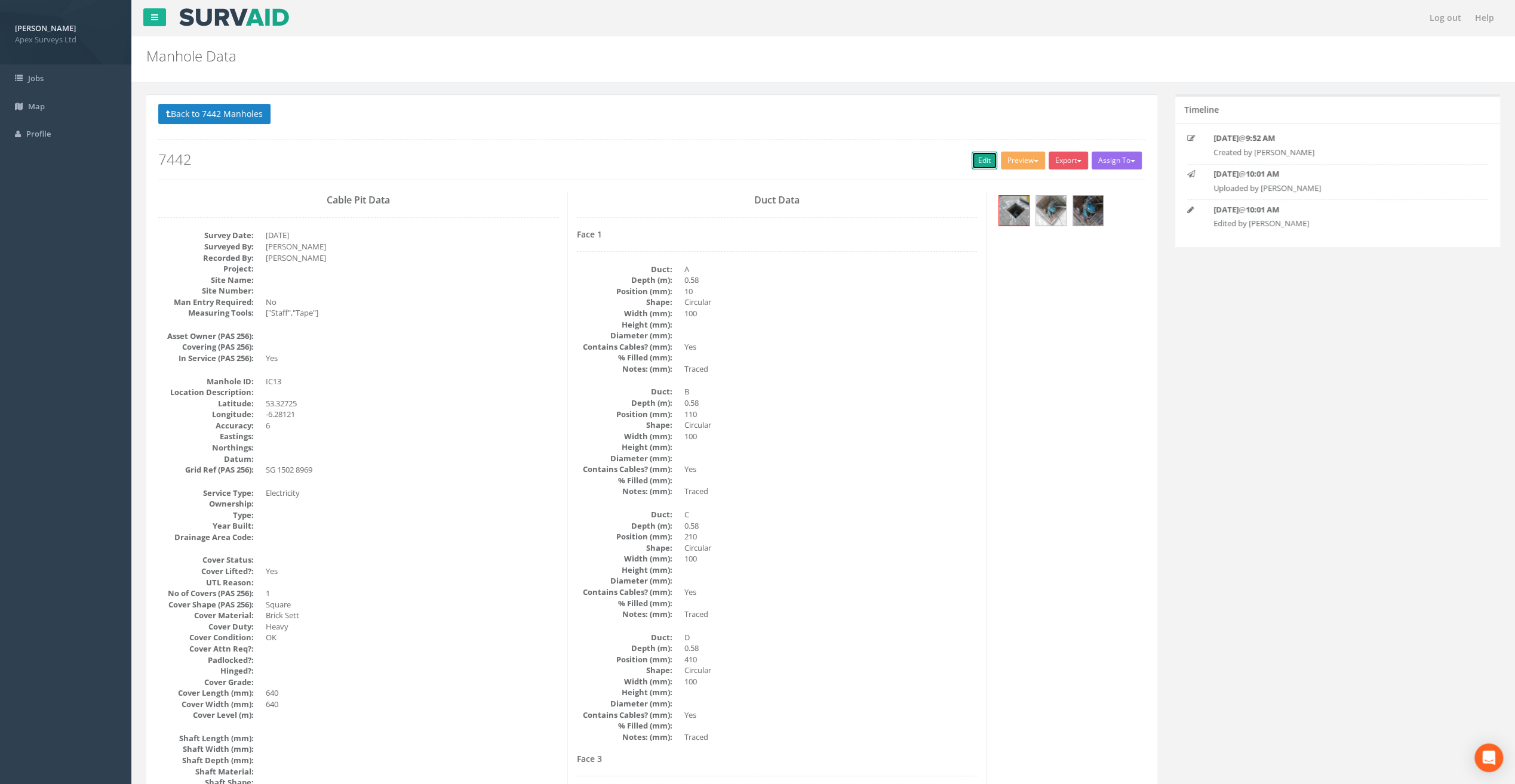
click at [978, 154] on link "Edit" at bounding box center [984, 161] width 26 height 18
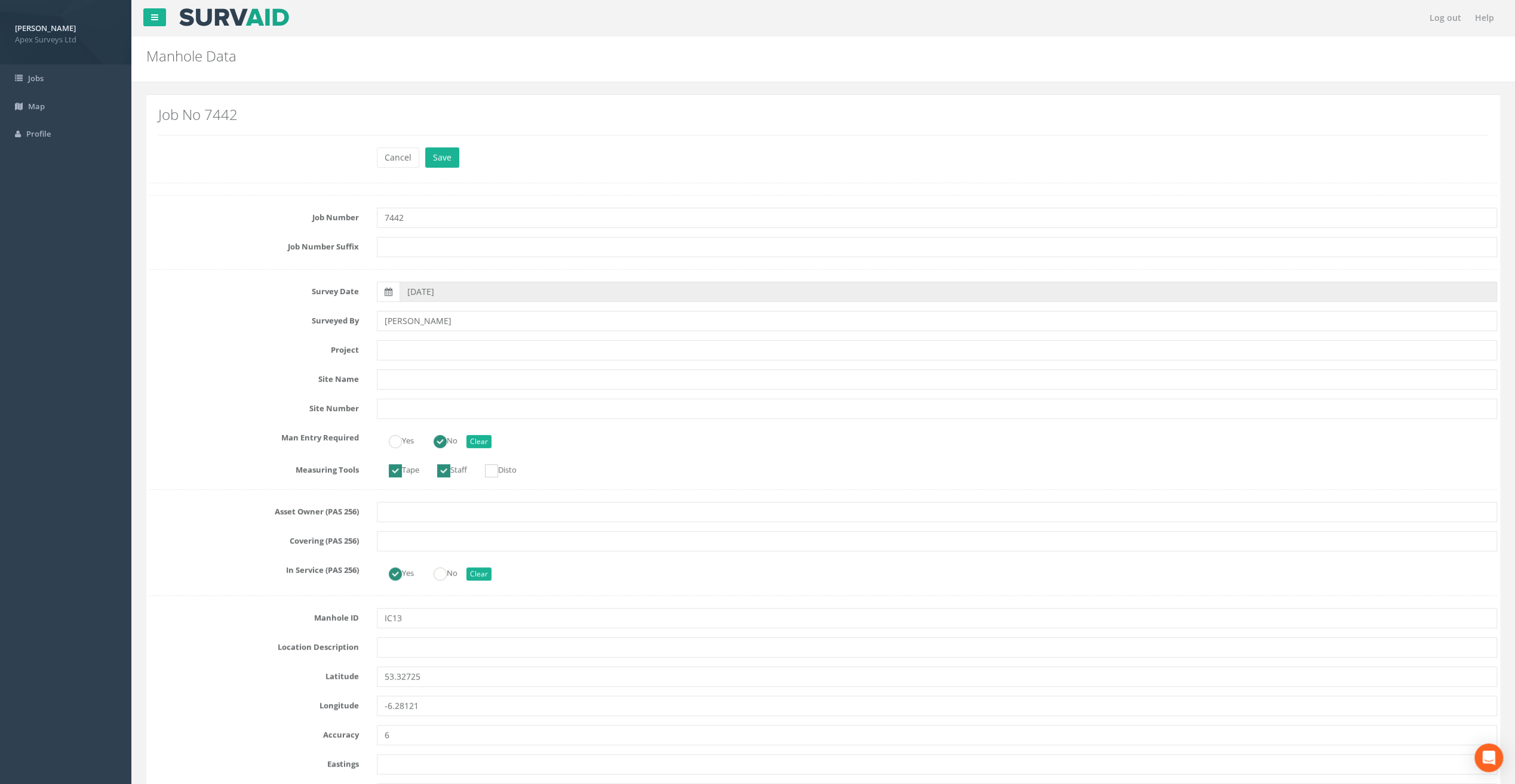
click at [420, 642] on input "text" at bounding box center [937, 648] width 1120 height 21
paste input "[PERSON_NAME]'s Cross"
type input "[PERSON_NAME]'s Cross"
click at [402, 346] on input "text" at bounding box center [937, 350] width 1120 height 21
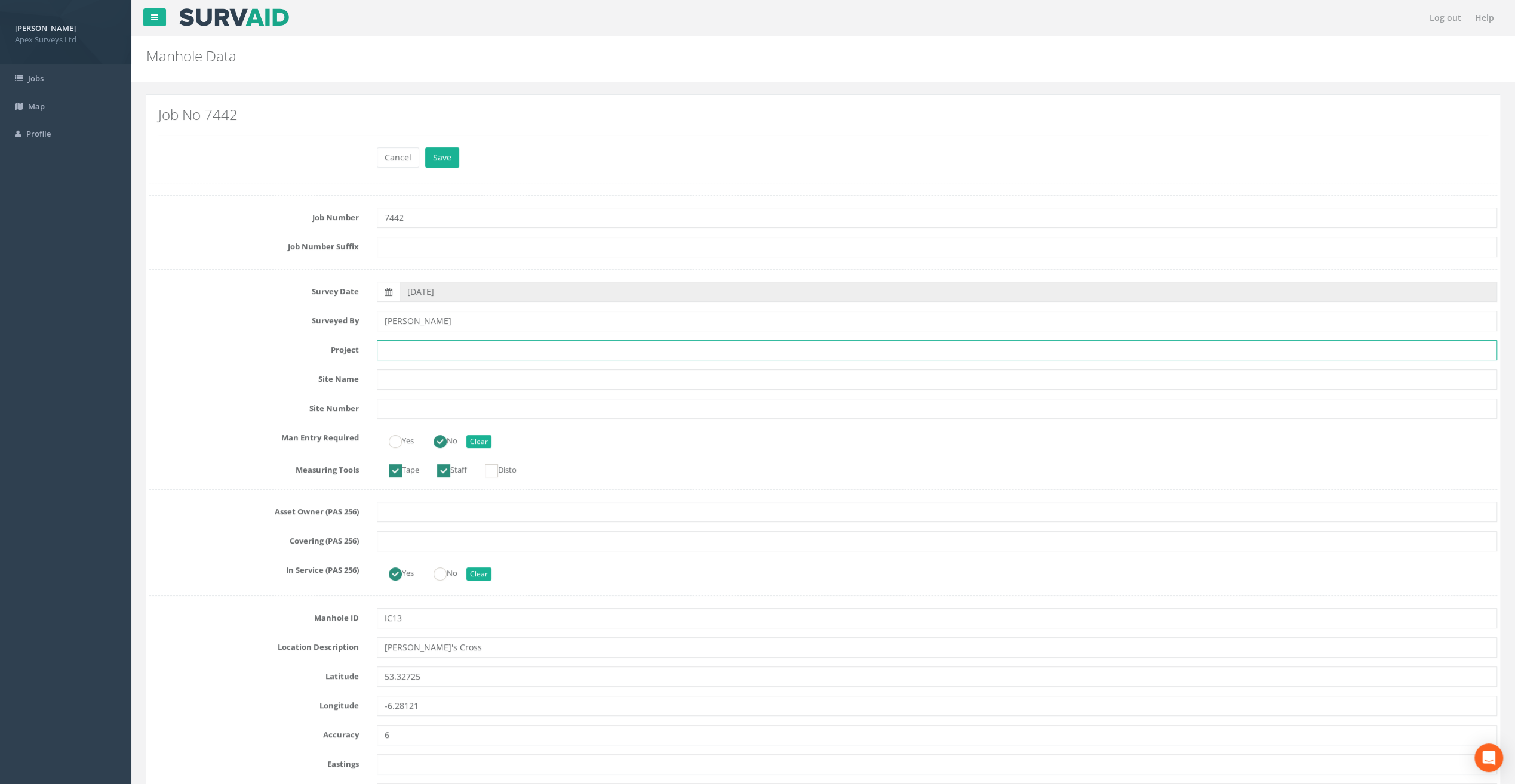
paste input "Our [DEMOGRAPHIC_DATA]'s Hospice"
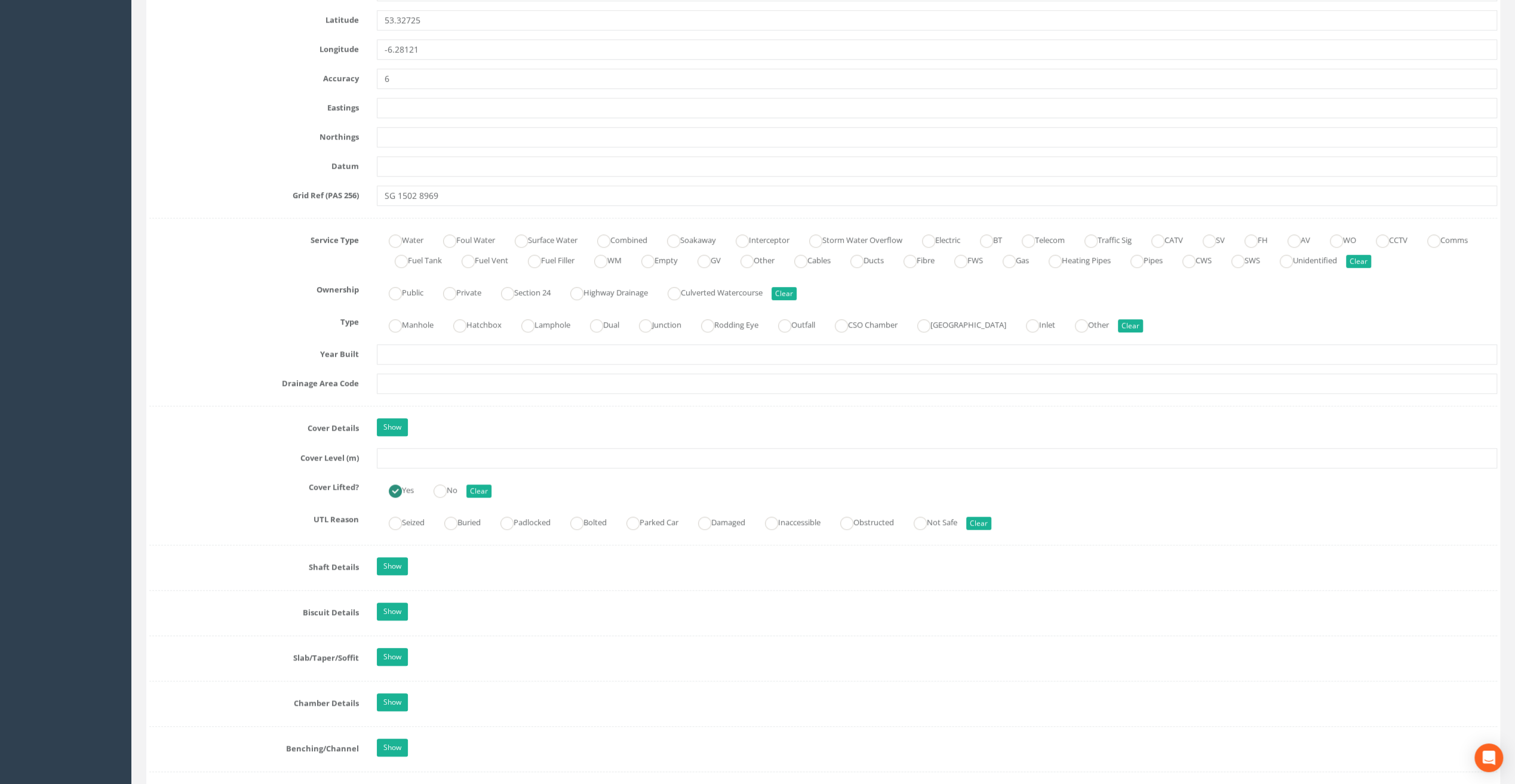
scroll to position [836, 0]
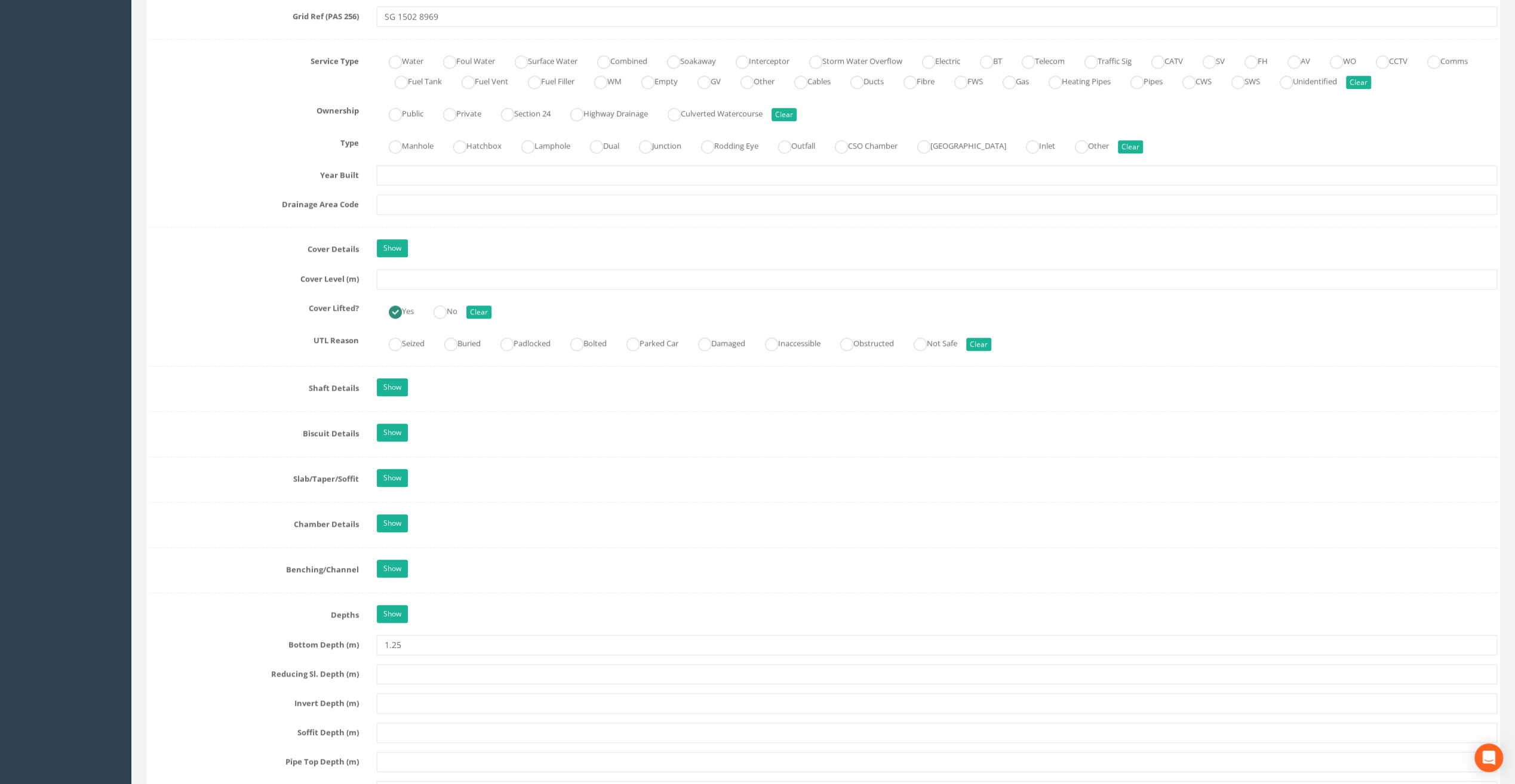
type input "Our [DEMOGRAPHIC_DATA]'s Hospice"
click at [421, 283] on input "text" at bounding box center [937, 280] width 1120 height 21
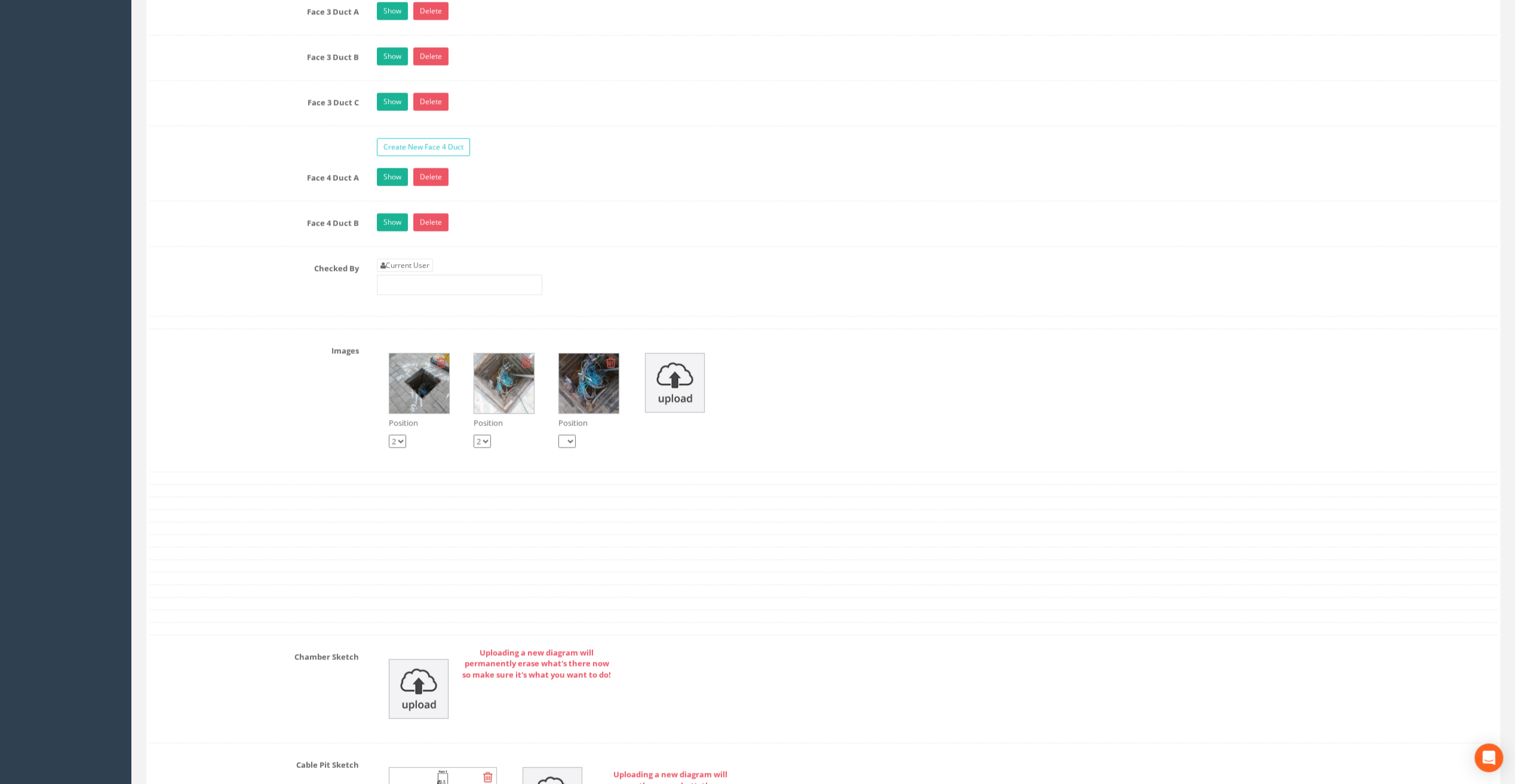
scroll to position [2268, 0]
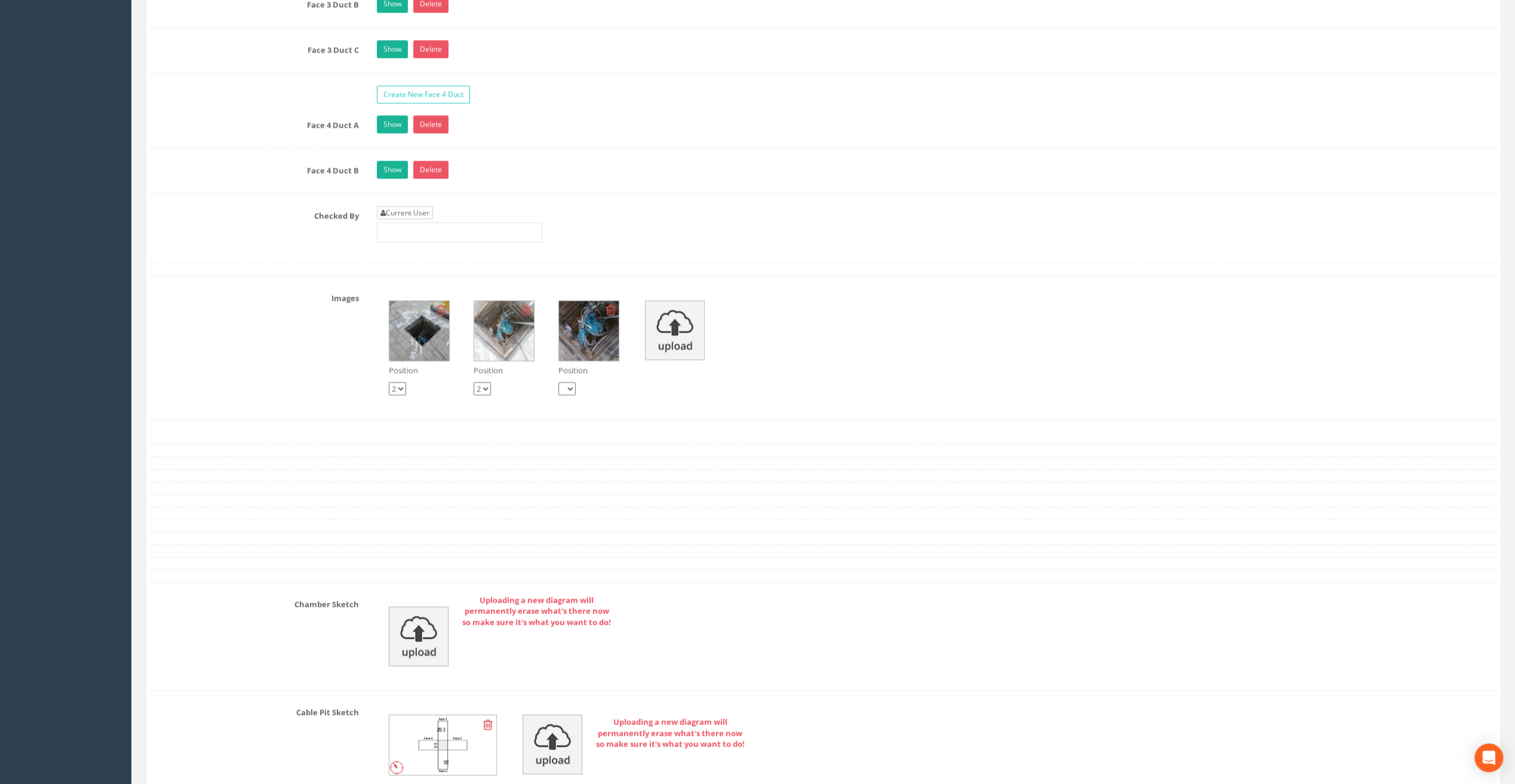
type input "26.11"
click at [401, 206] on link "Current User" at bounding box center [405, 212] width 56 height 13
type input "[PERSON_NAME]"
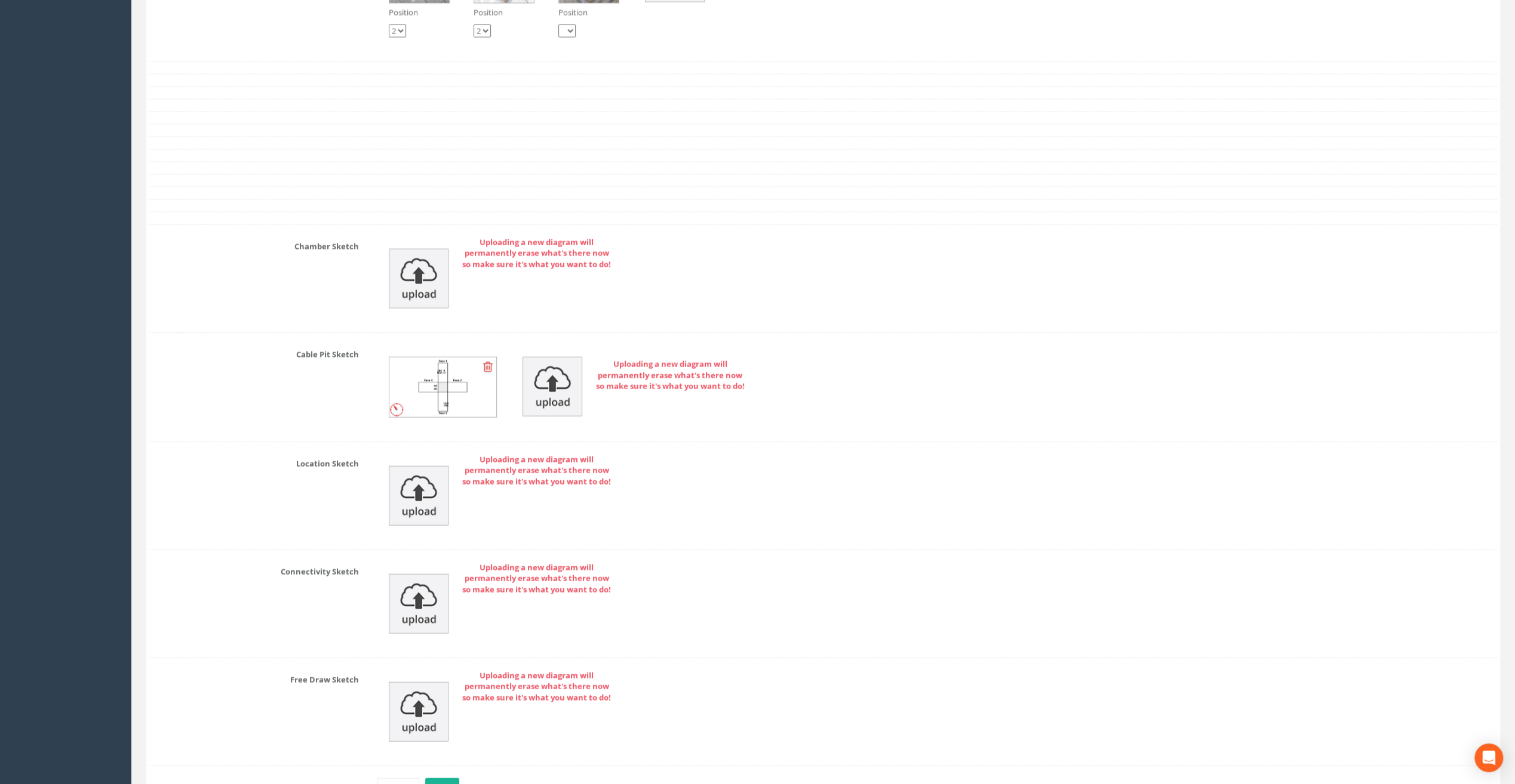
scroll to position [2686, 0]
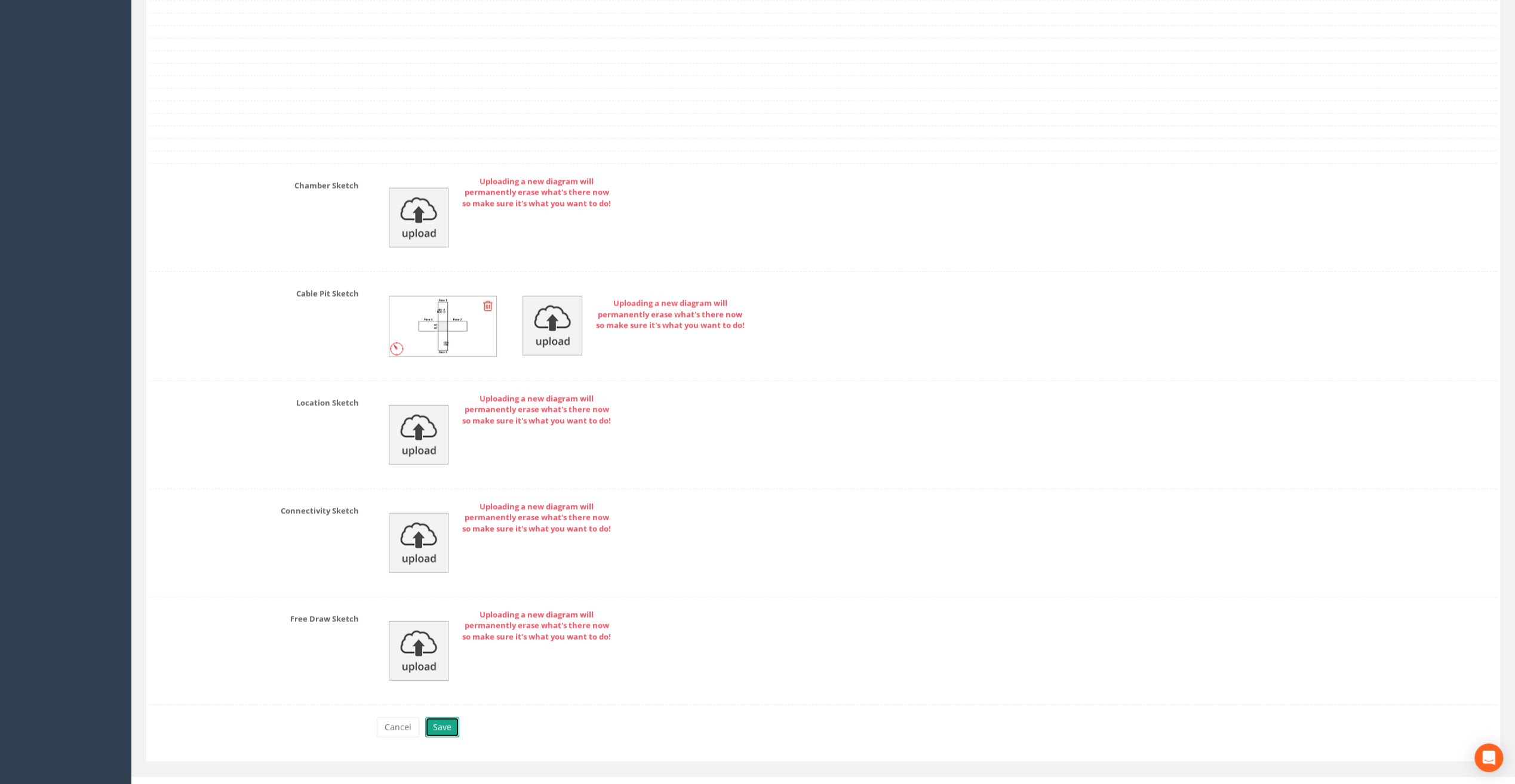
click at [449, 718] on button "Save" at bounding box center [442, 728] width 34 height 21
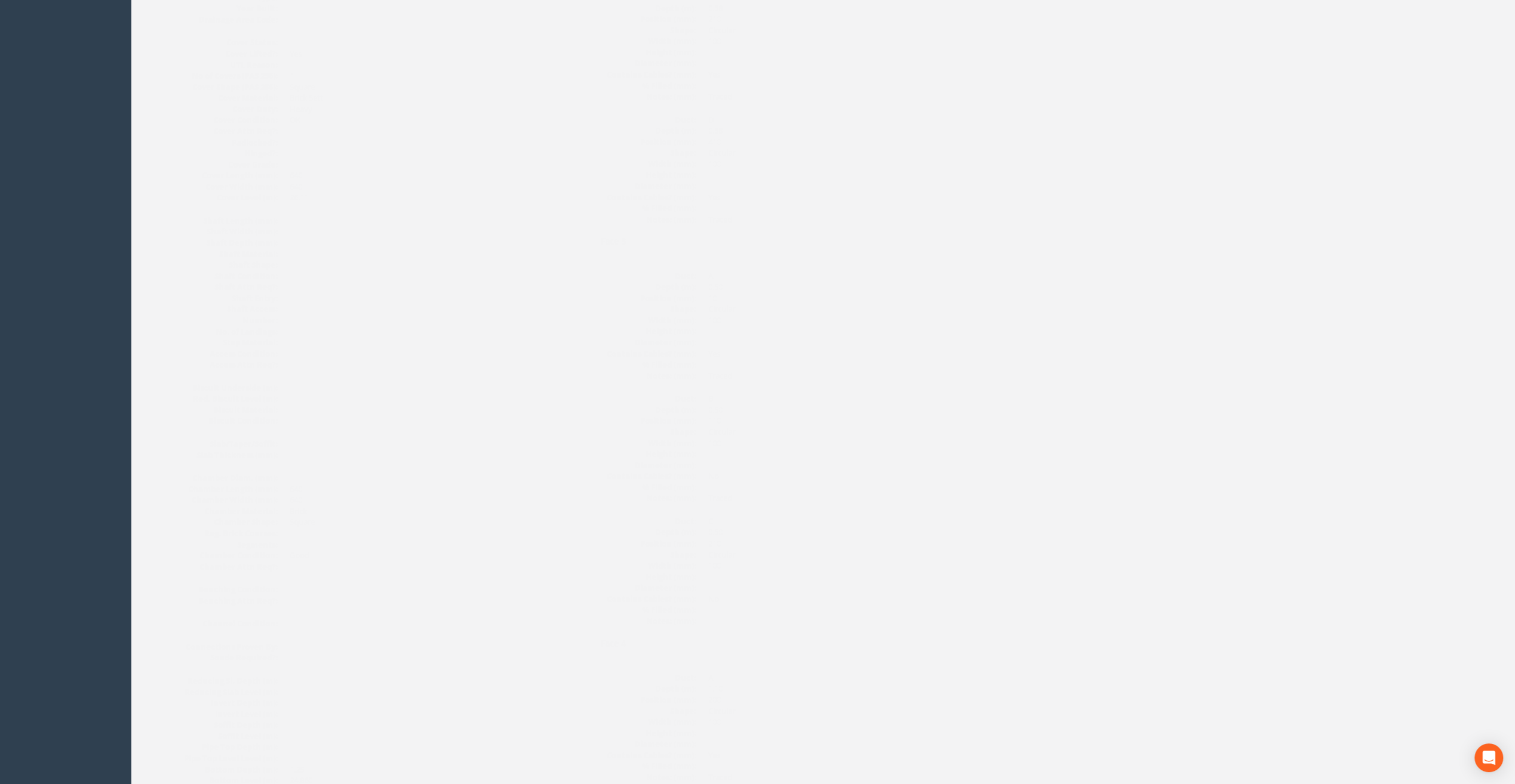
scroll to position [0, 0]
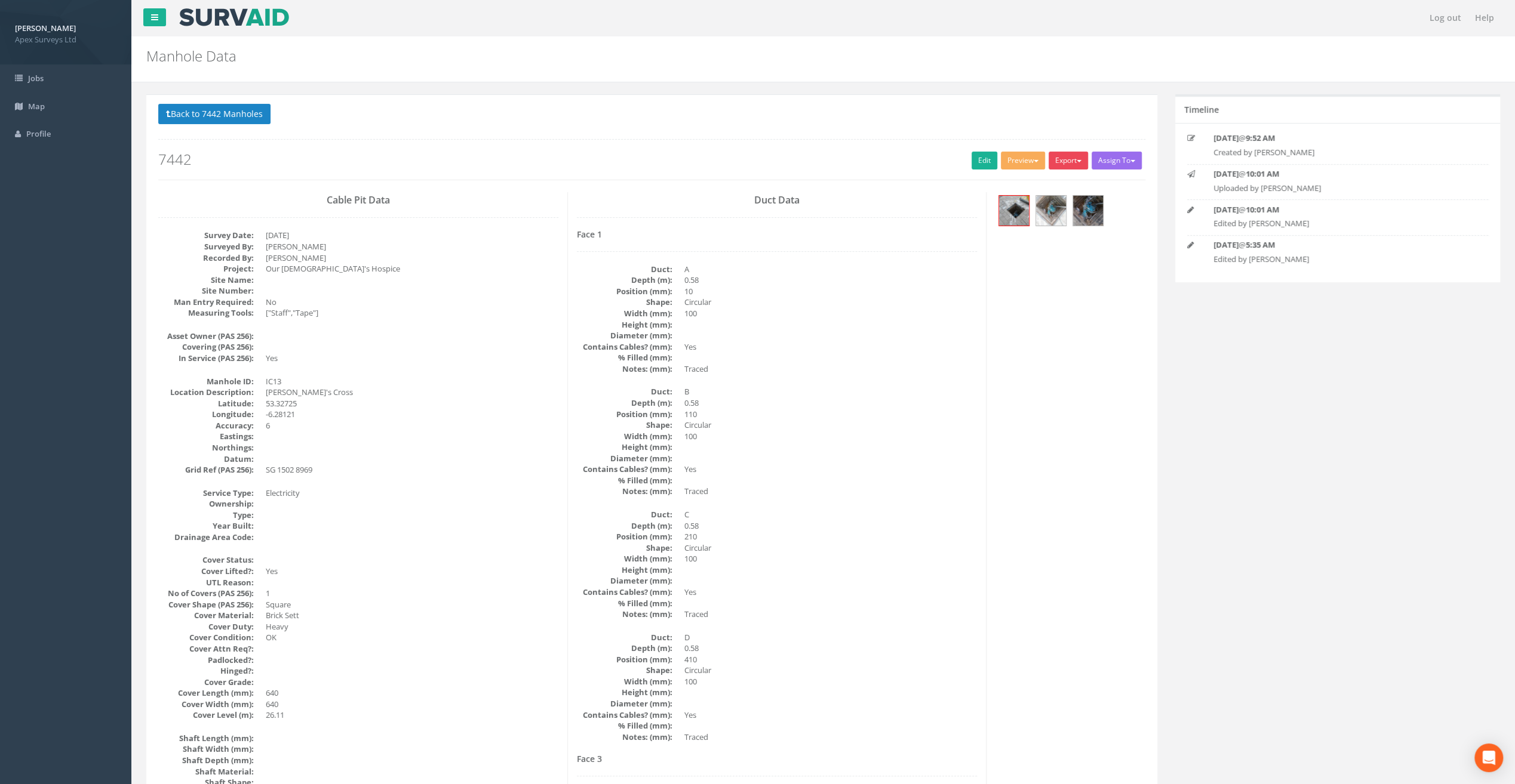
click at [1074, 163] on button "Export" at bounding box center [1068, 161] width 39 height 18
click at [1060, 230] on link "SurvAid IC" at bounding box center [1043, 235] width 91 height 18
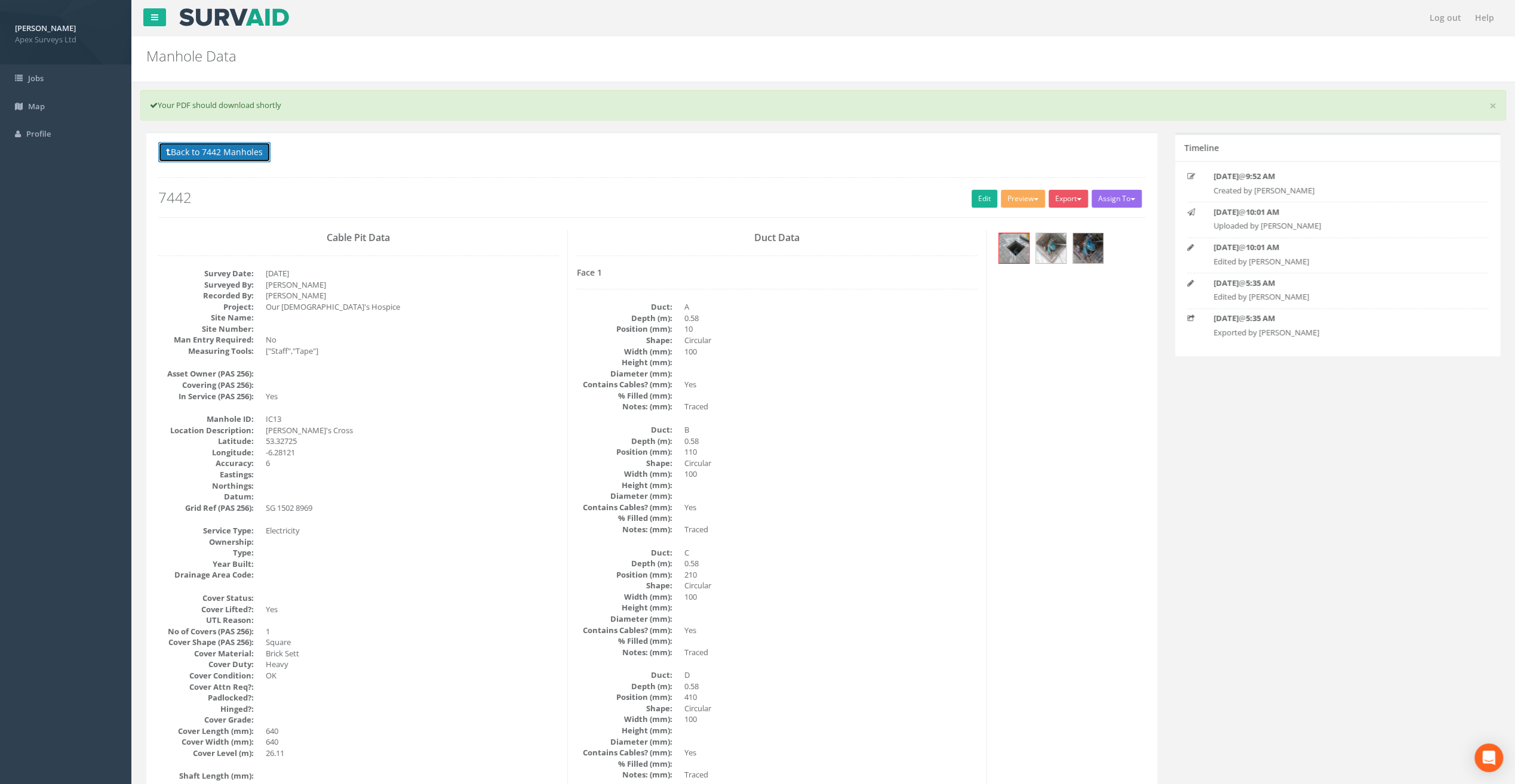
click at [222, 154] on button "Back to 7442 Manholes" at bounding box center [214, 153] width 112 height 21
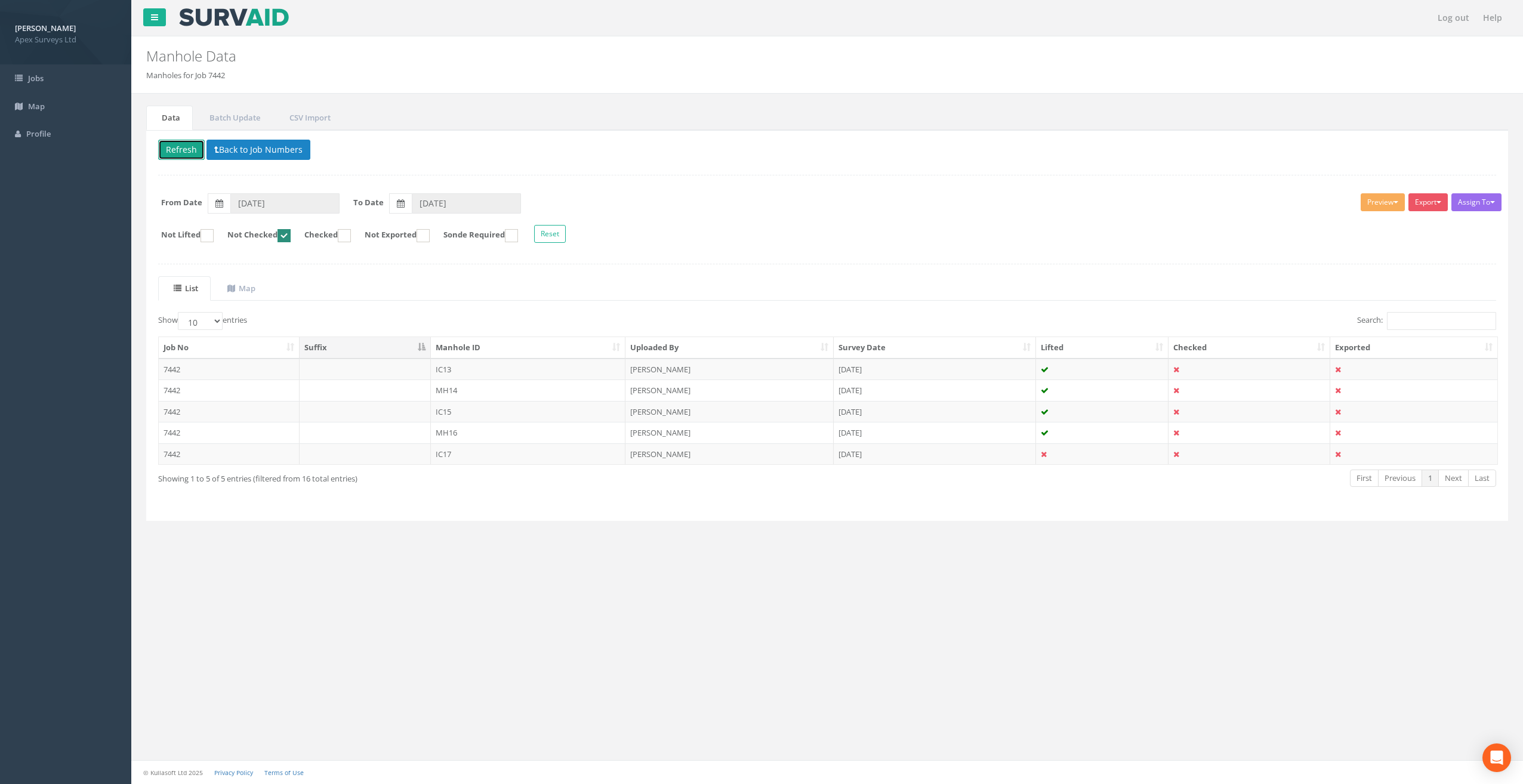
click at [181, 155] on button "Refresh" at bounding box center [181, 150] width 46 height 21
click at [351, 232] on ins at bounding box center [344, 236] width 13 height 13
checkbox input "true"
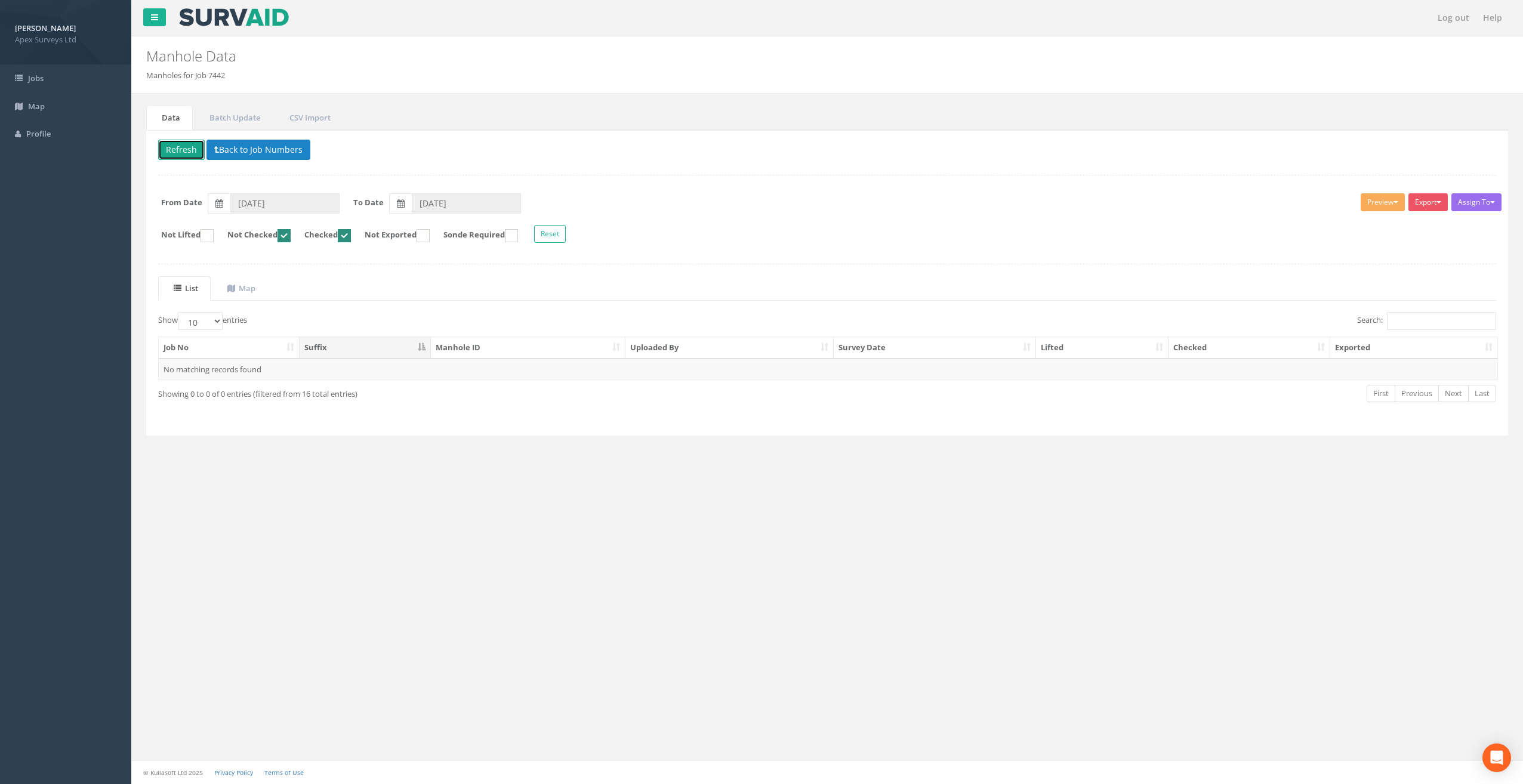
click at [291, 233] on ins at bounding box center [284, 236] width 13 height 13
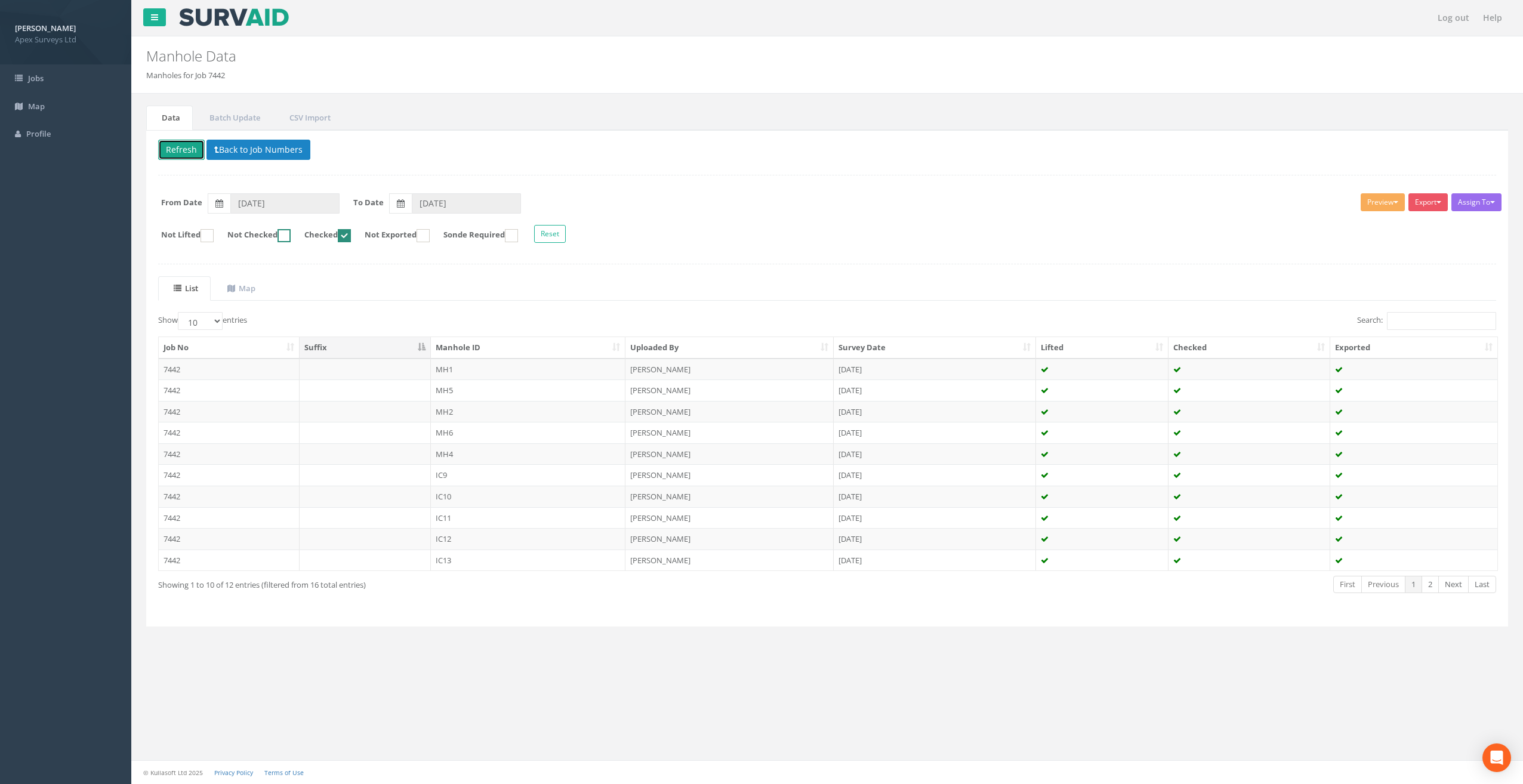
click at [291, 234] on ins at bounding box center [284, 236] width 13 height 13
checkbox input "true"
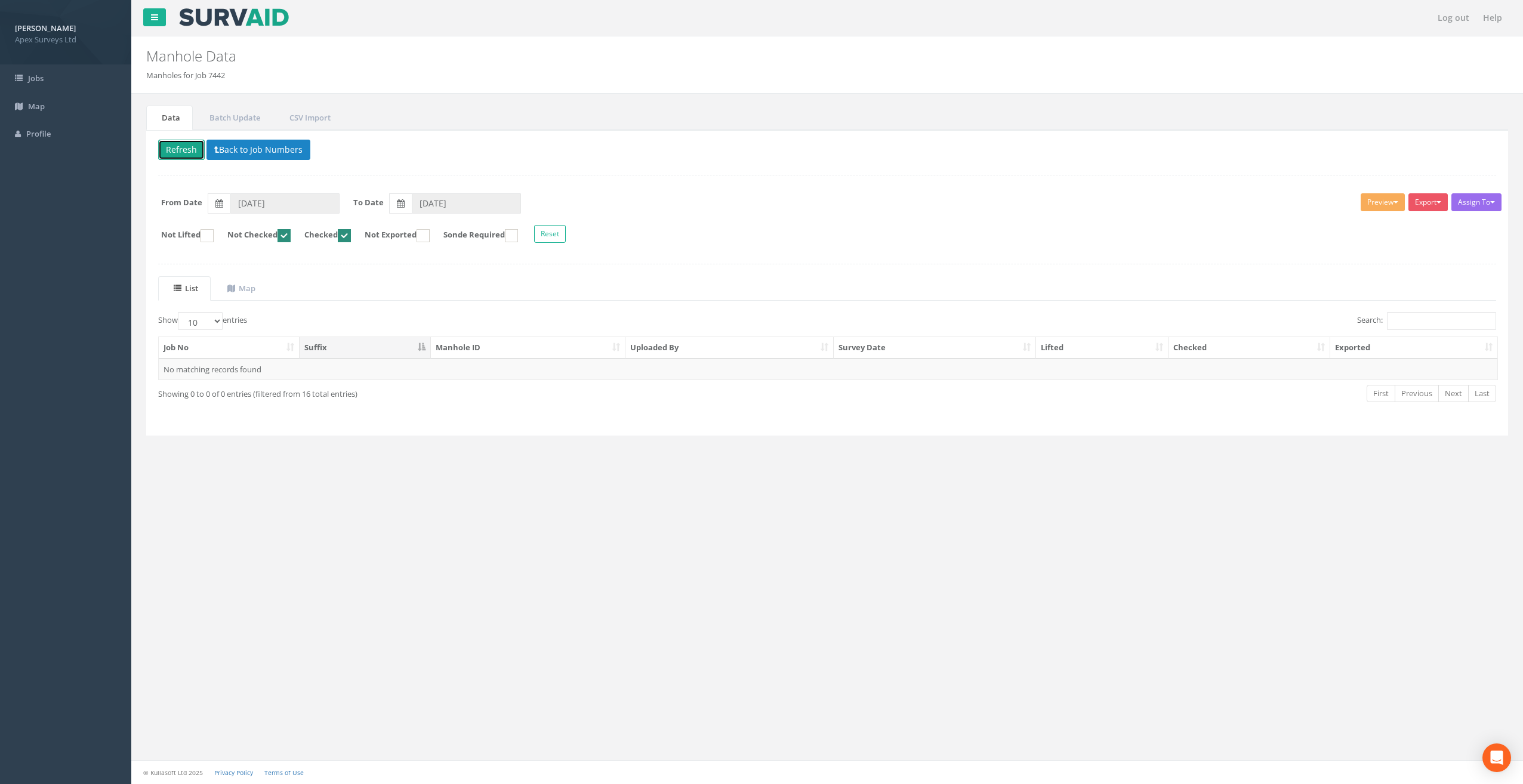
click at [351, 230] on ins at bounding box center [344, 236] width 13 height 13
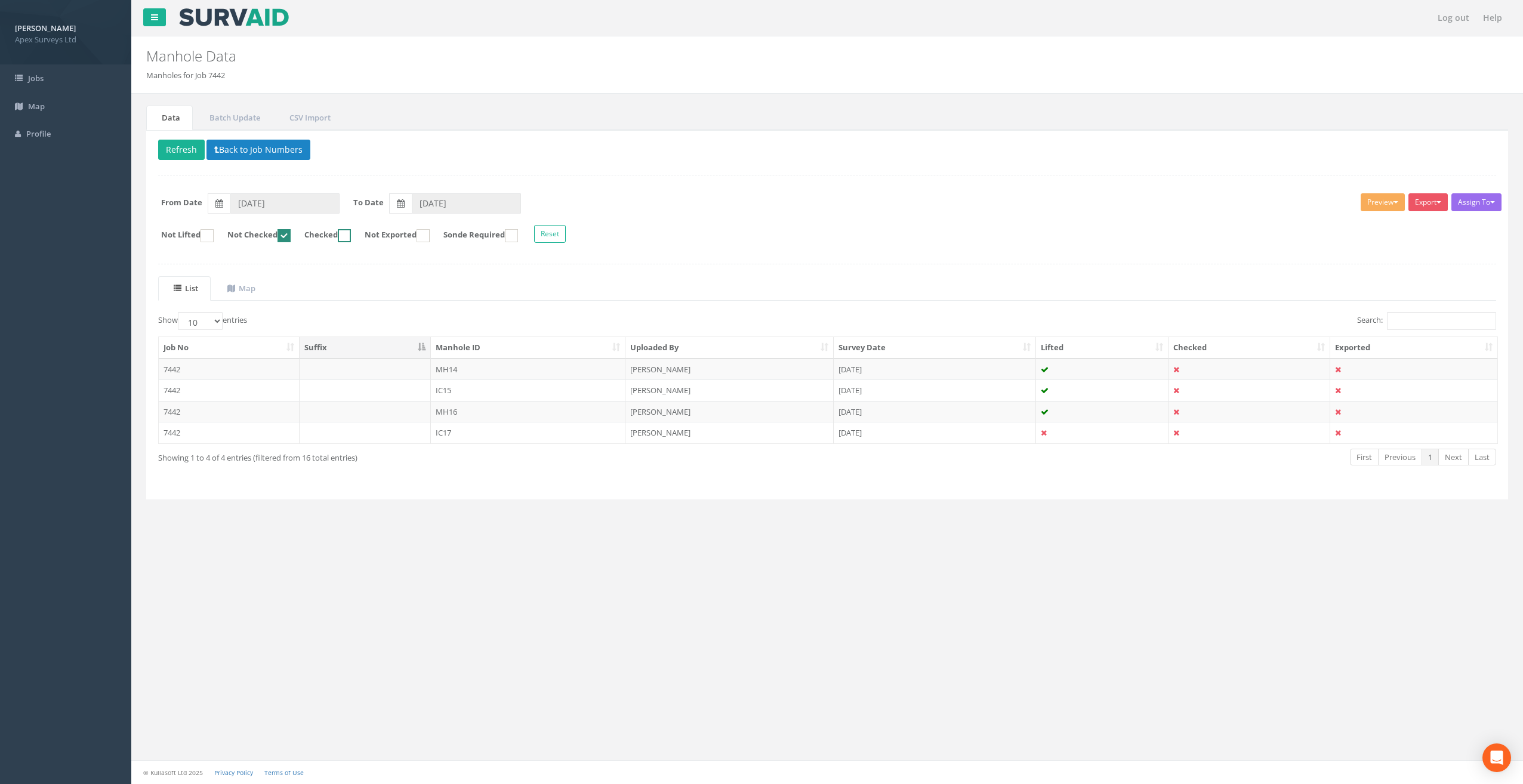
click at [302, 236] on form "Not Lifted Not Checked Checked Not Exported Sonde Required Reset" at bounding box center [827, 235] width 1356 height 21
click at [368, 235] on form "Not Lifted Not Checked Checked Not Exported Sonde Required Reset" at bounding box center [827, 235] width 1356 height 21
click at [351, 239] on ins at bounding box center [344, 236] width 13 height 13
checkbox input "true"
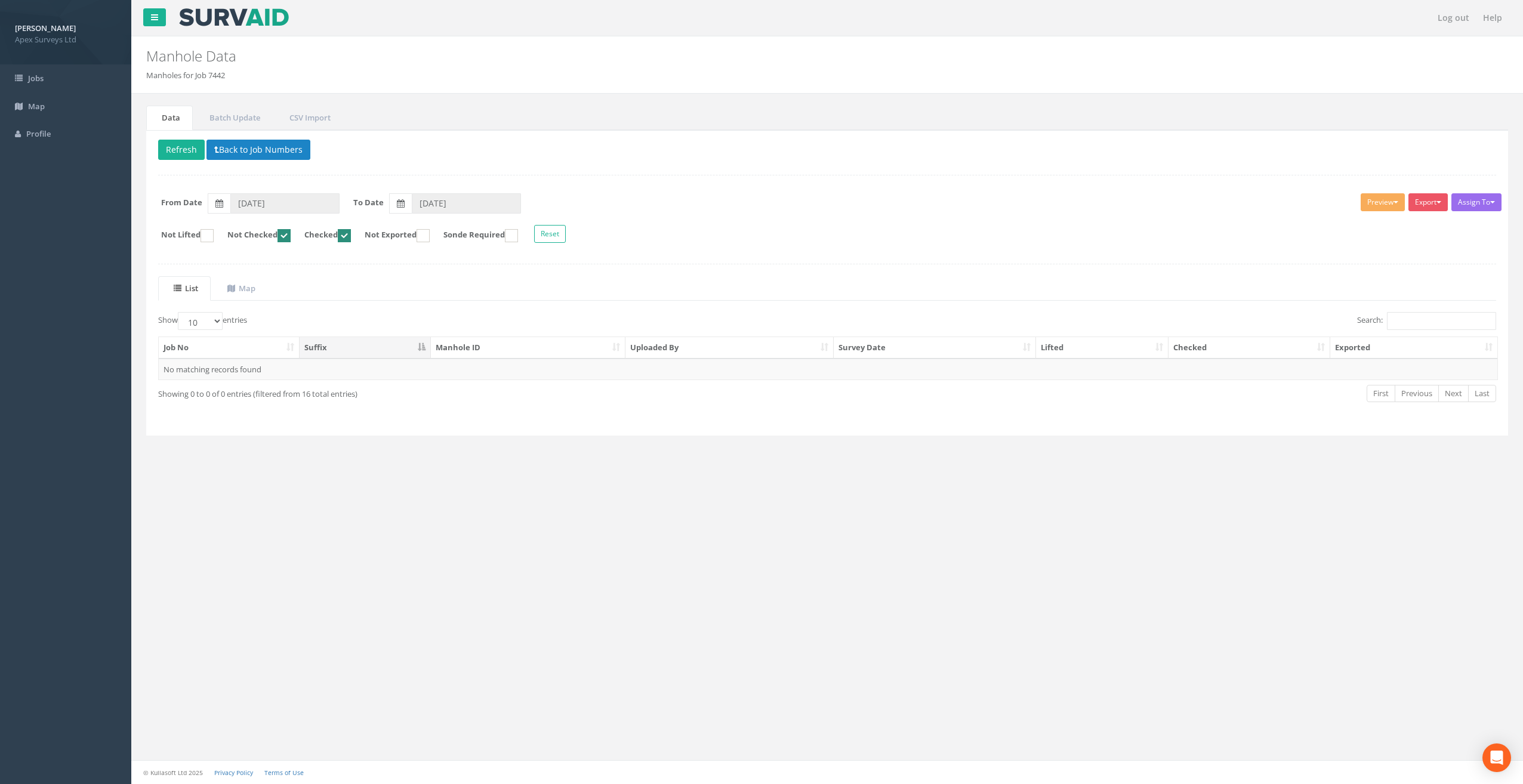
click at [291, 232] on ins at bounding box center [284, 236] width 13 height 13
checkbox input "false"
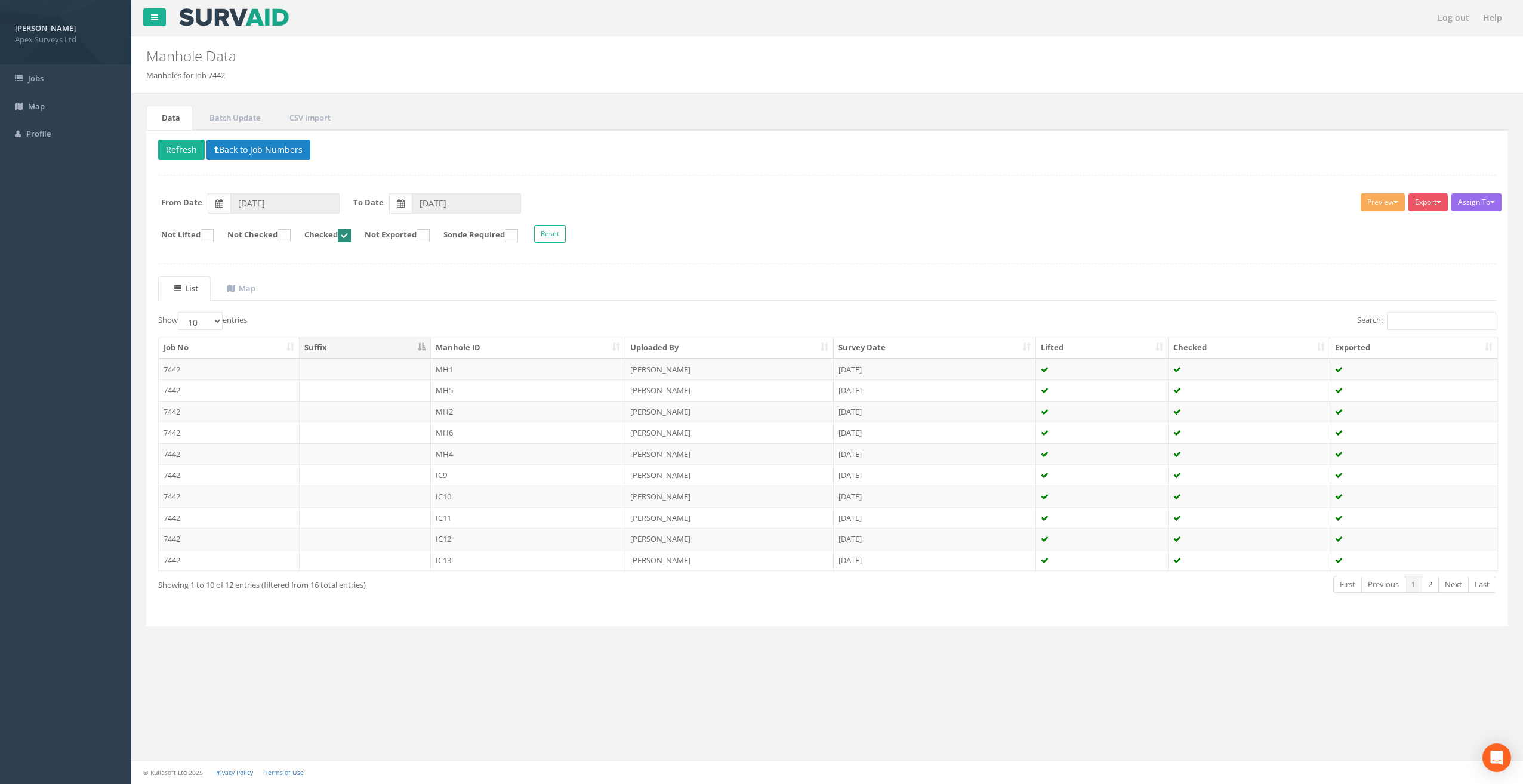
click at [227, 316] on label "Show 10 25 50 100 entries" at bounding box center [202, 321] width 89 height 18
click at [223, 316] on select "10 25 50 100" at bounding box center [200, 321] width 45 height 18
click at [221, 320] on select "10 25 50 100" at bounding box center [200, 321] width 45 height 18
select select "25"
click at [180, 312] on select "10 25 50 100" at bounding box center [200, 321] width 45 height 18
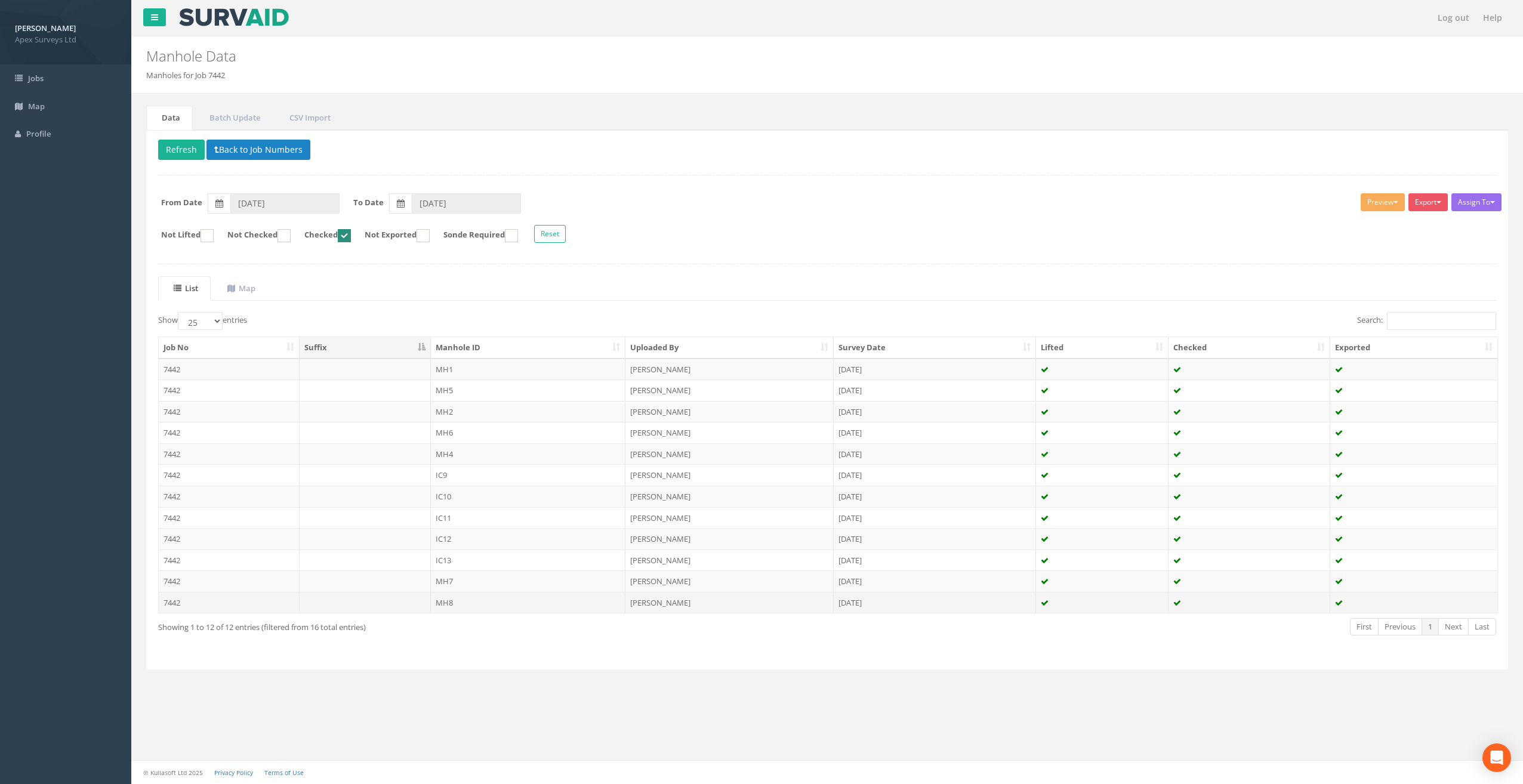
click at [447, 602] on td "MH8" at bounding box center [528, 603] width 195 height 21
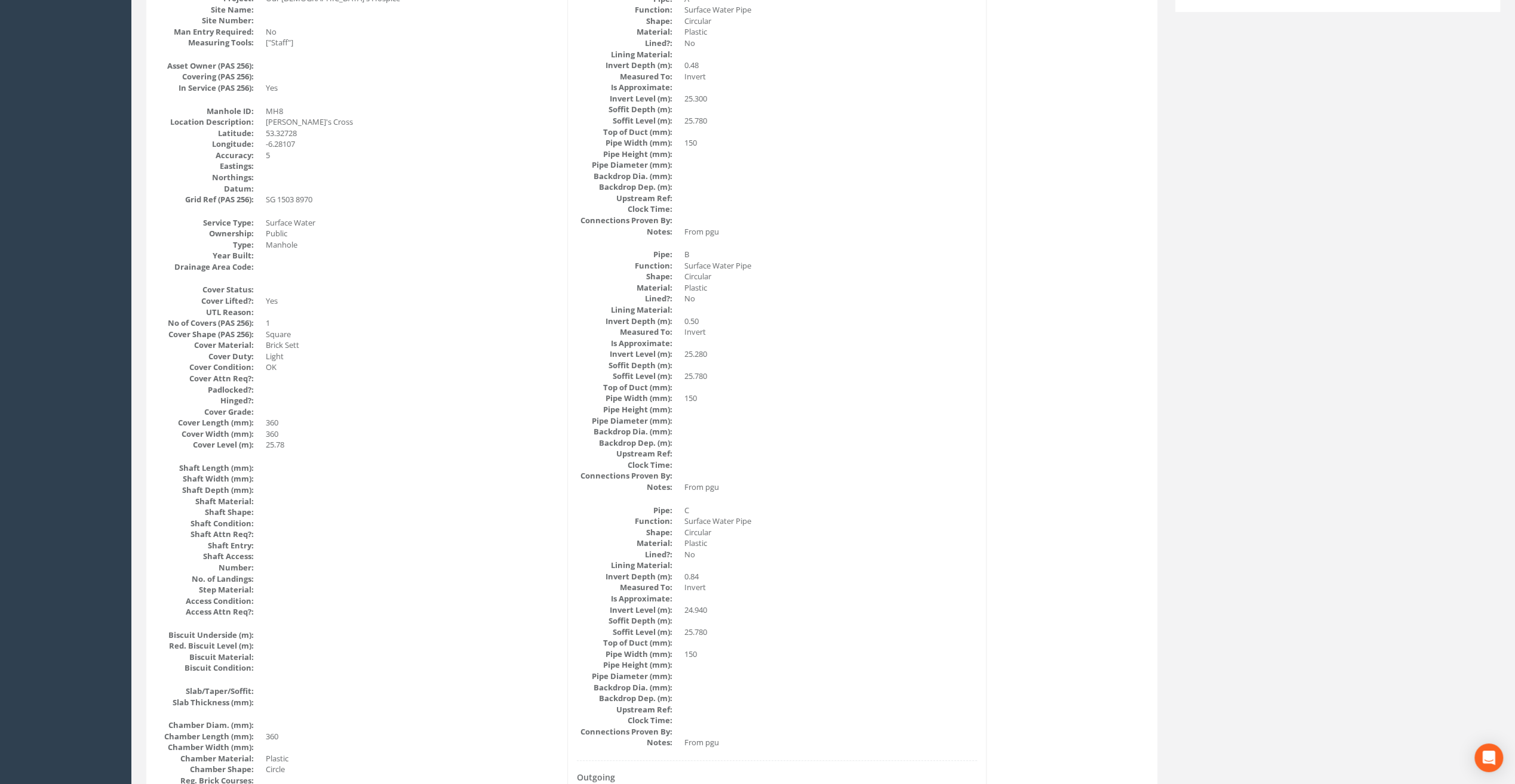
scroll to position [14, 0]
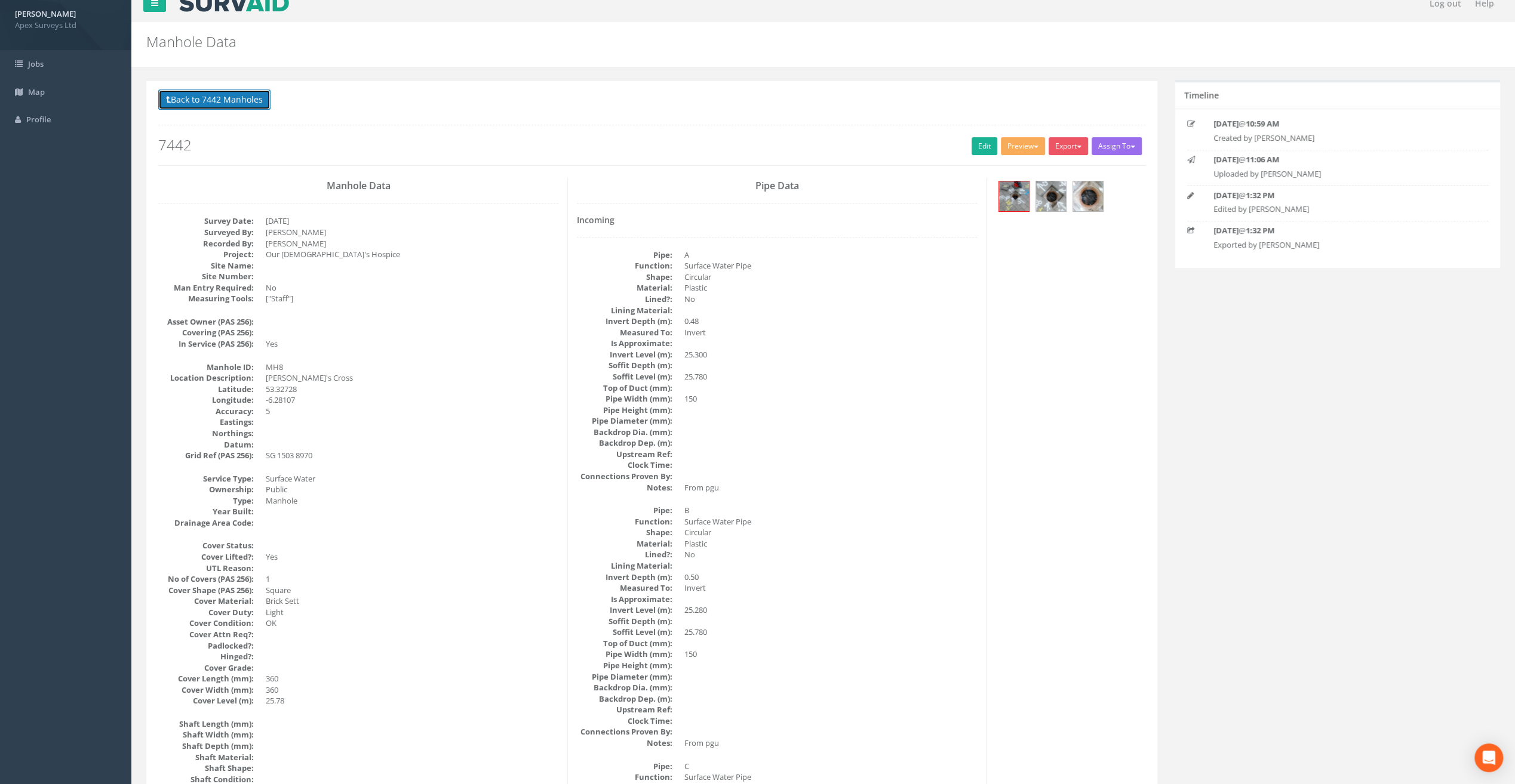
click at [214, 97] on button "Back to 7442 Manholes" at bounding box center [214, 100] width 112 height 21
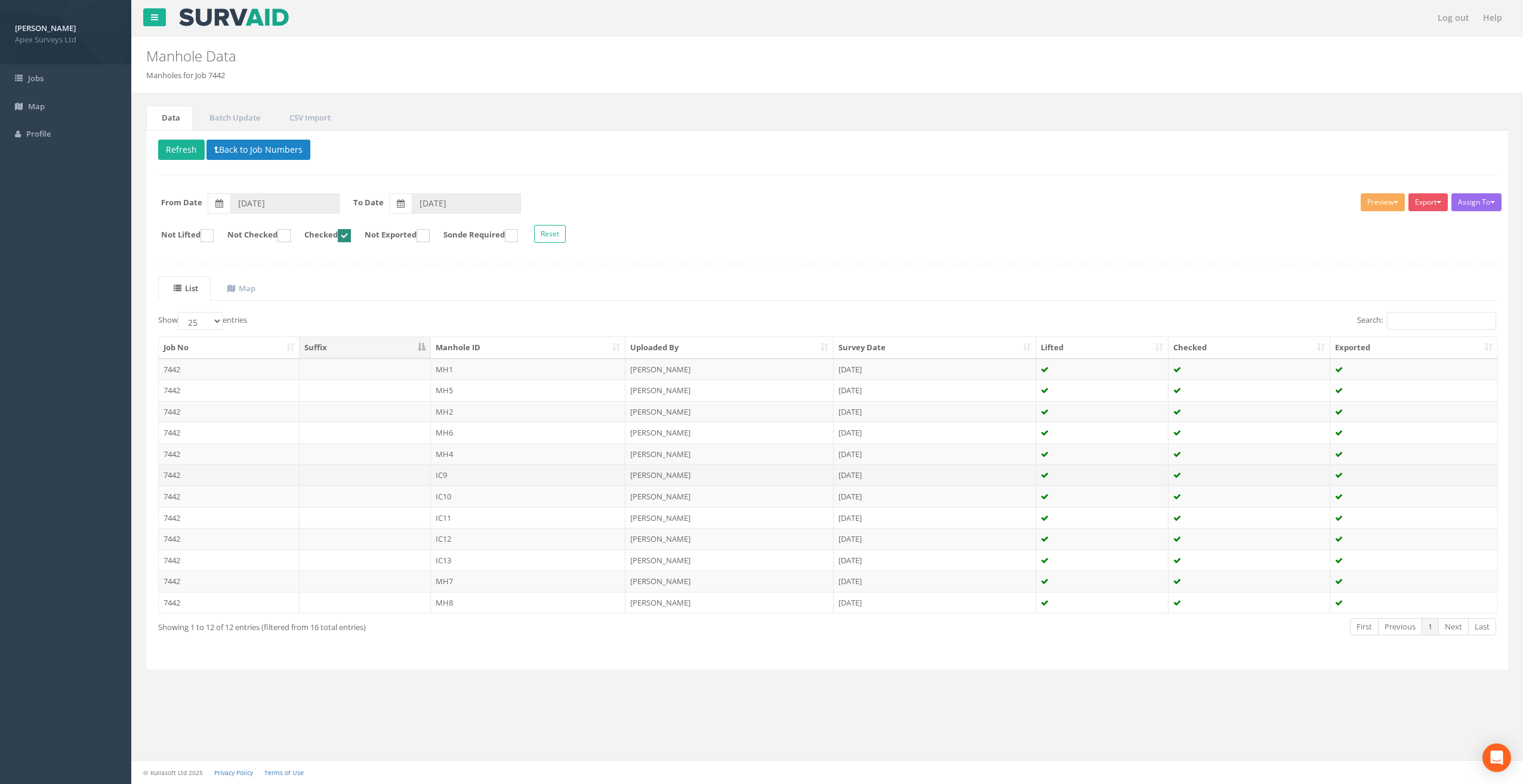
click at [466, 476] on td "IC9" at bounding box center [528, 474] width 195 height 21
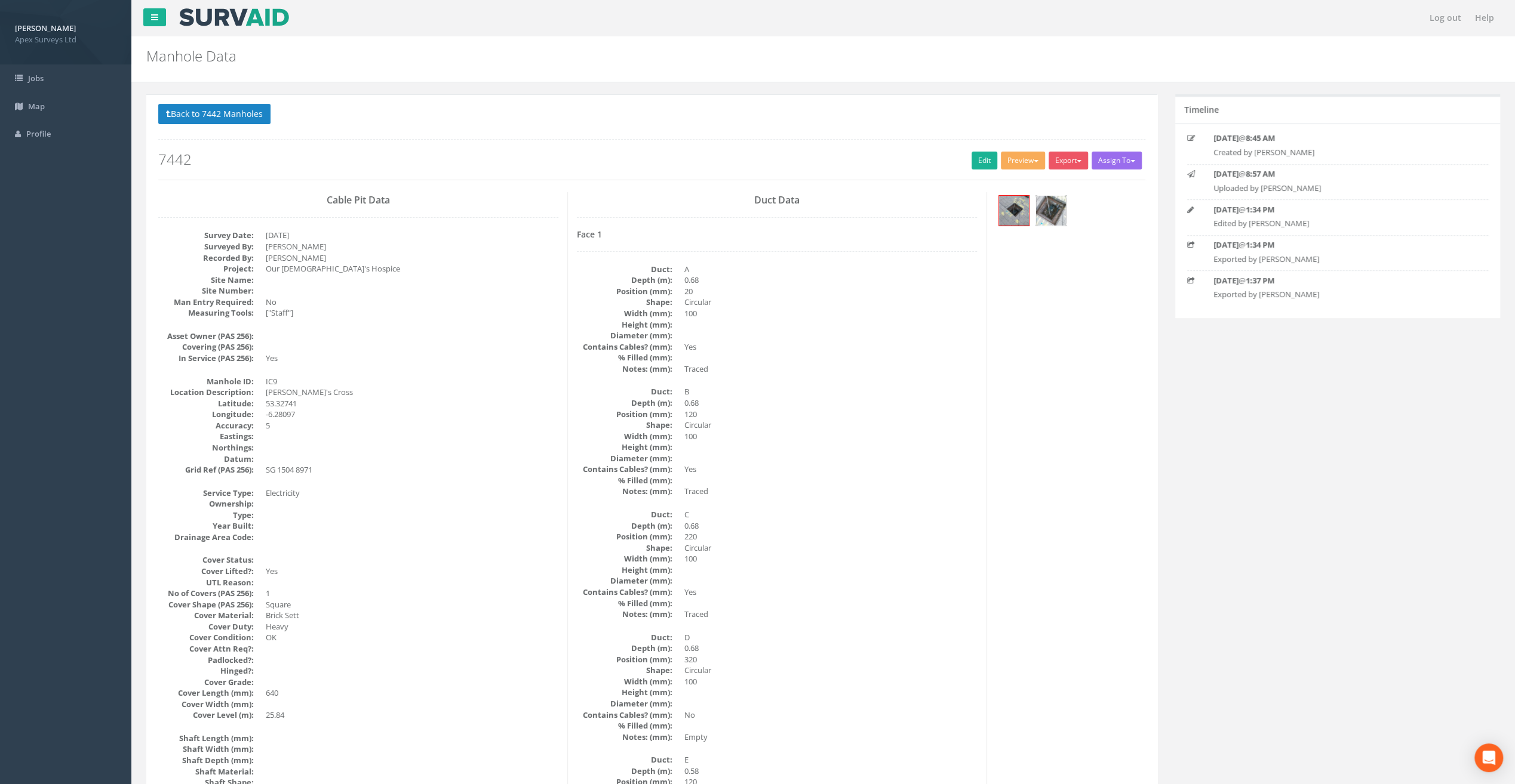
click at [1044, 218] on img at bounding box center [1051, 210] width 30 height 30
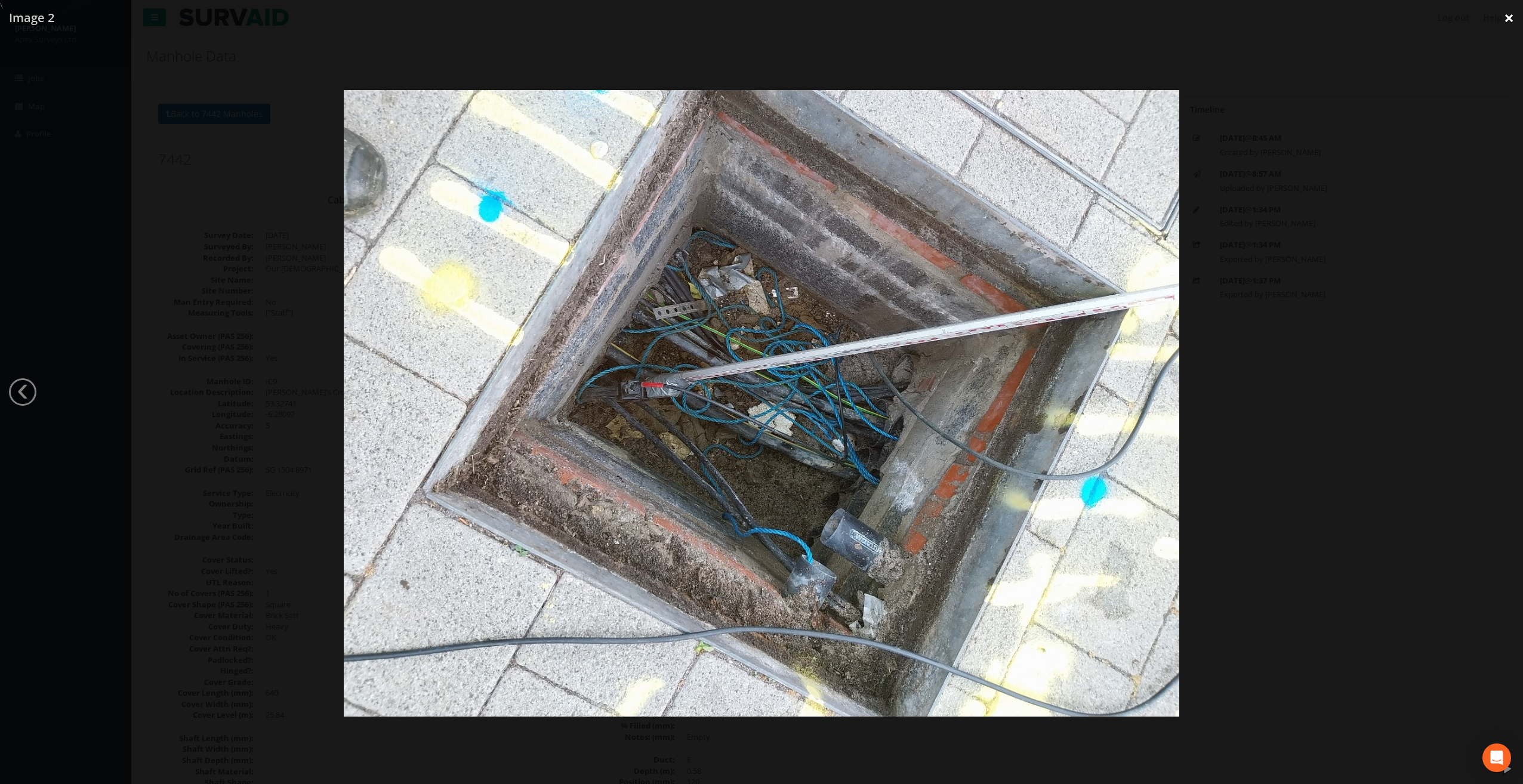
click at [1505, 21] on link "×" at bounding box center [1509, 18] width 28 height 36
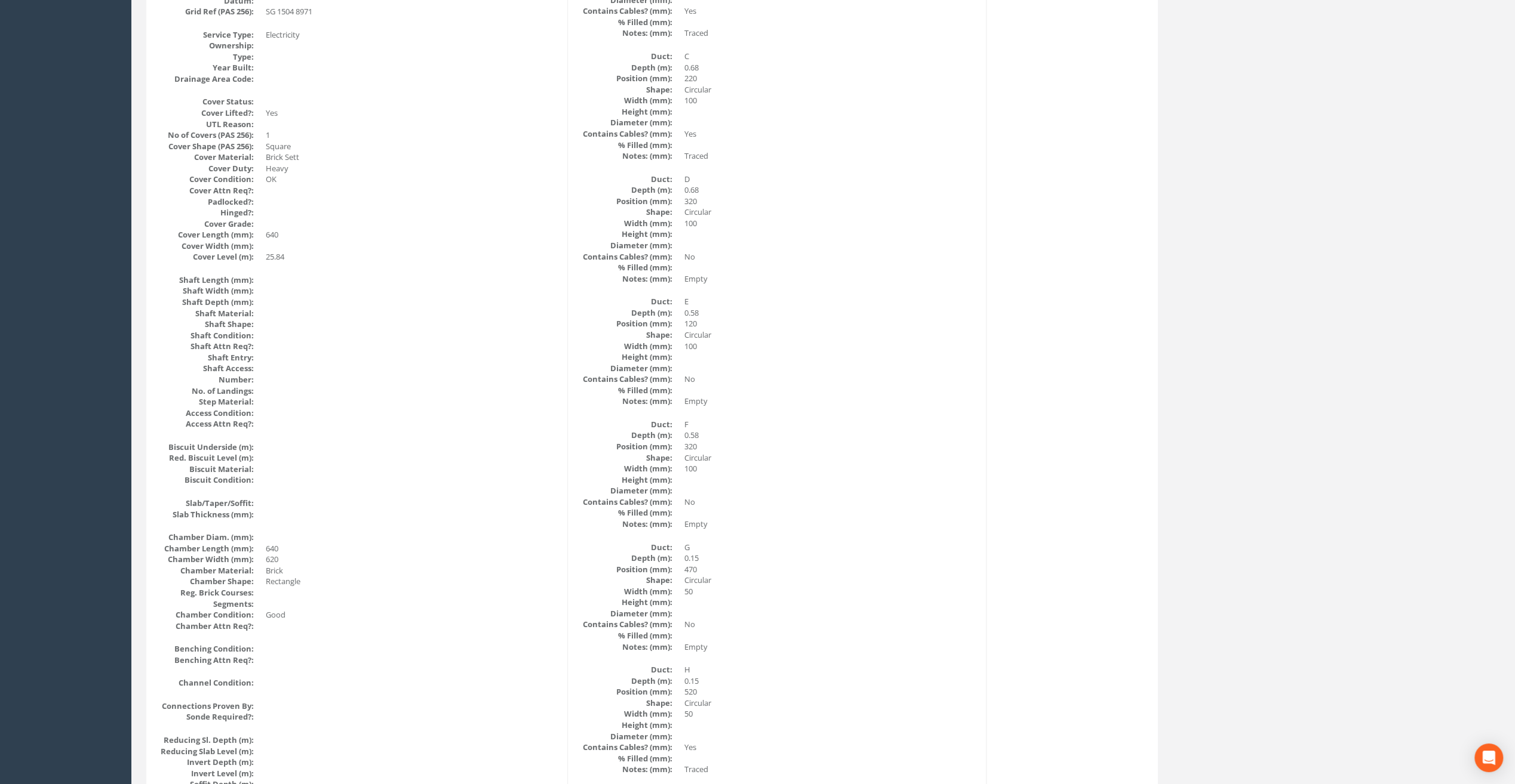
scroll to position [477, 0]
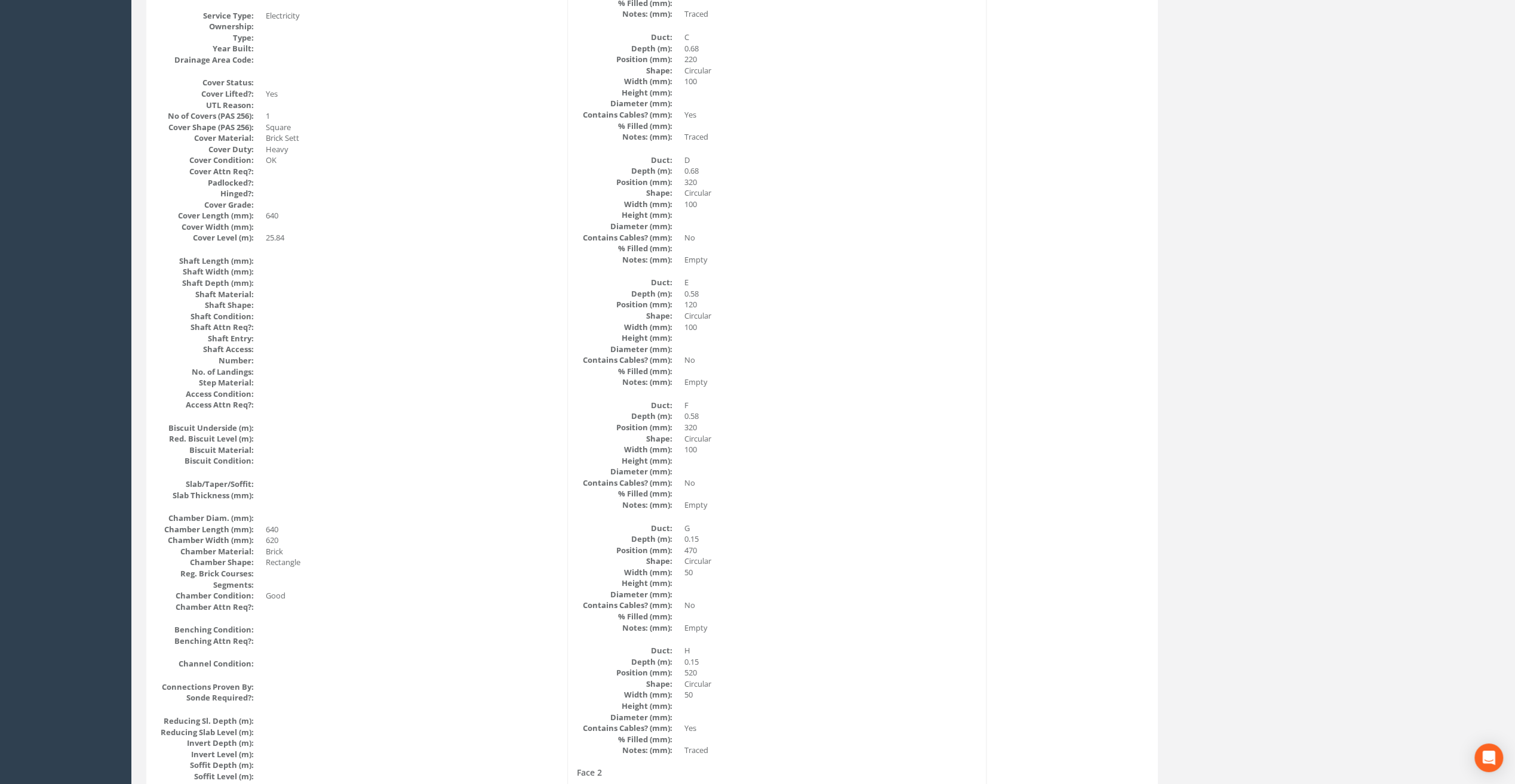
drag, startPoint x: 700, startPoint y: 333, endPoint x: 700, endPoint y: 345, distance: 12.0
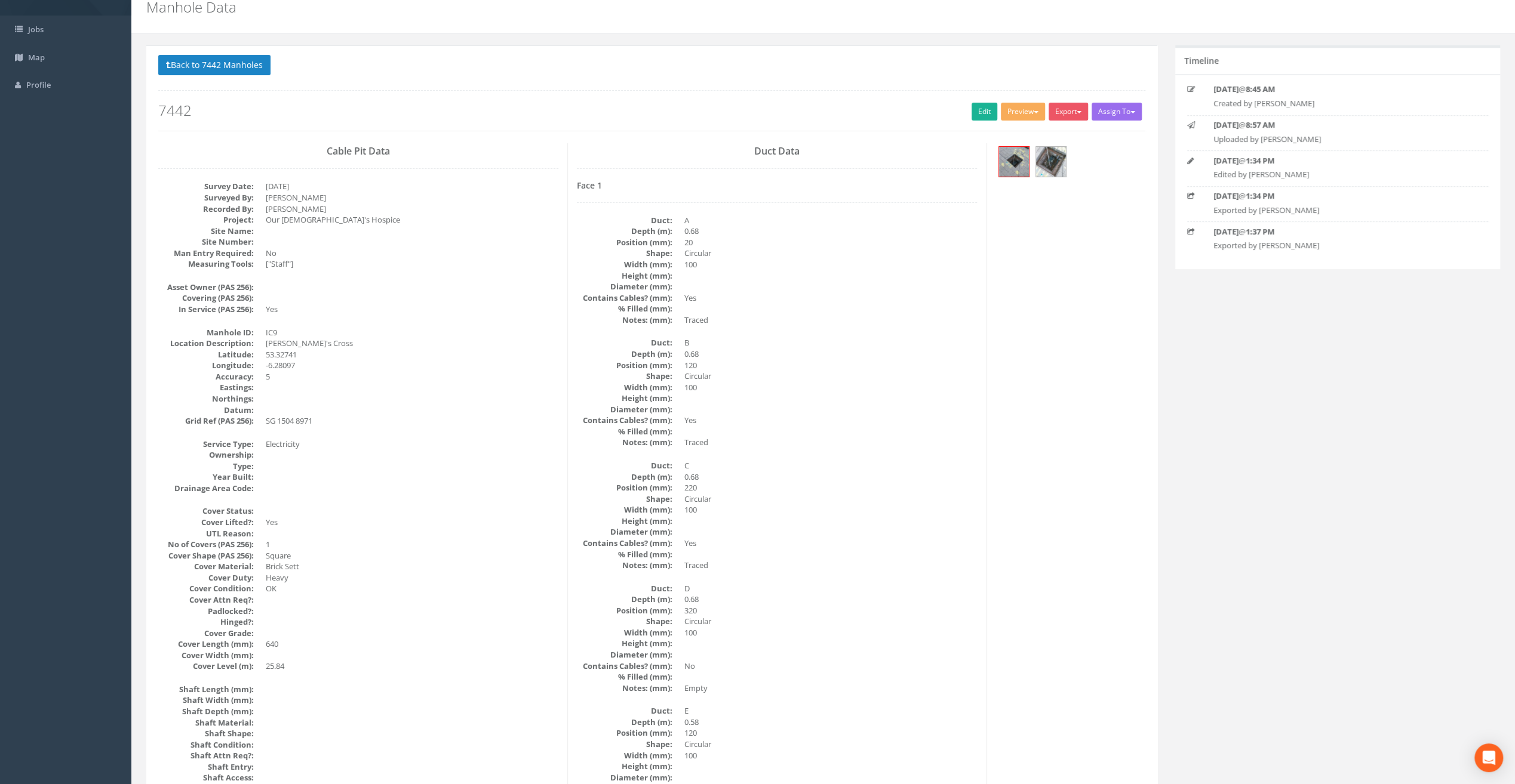
scroll to position [0, 0]
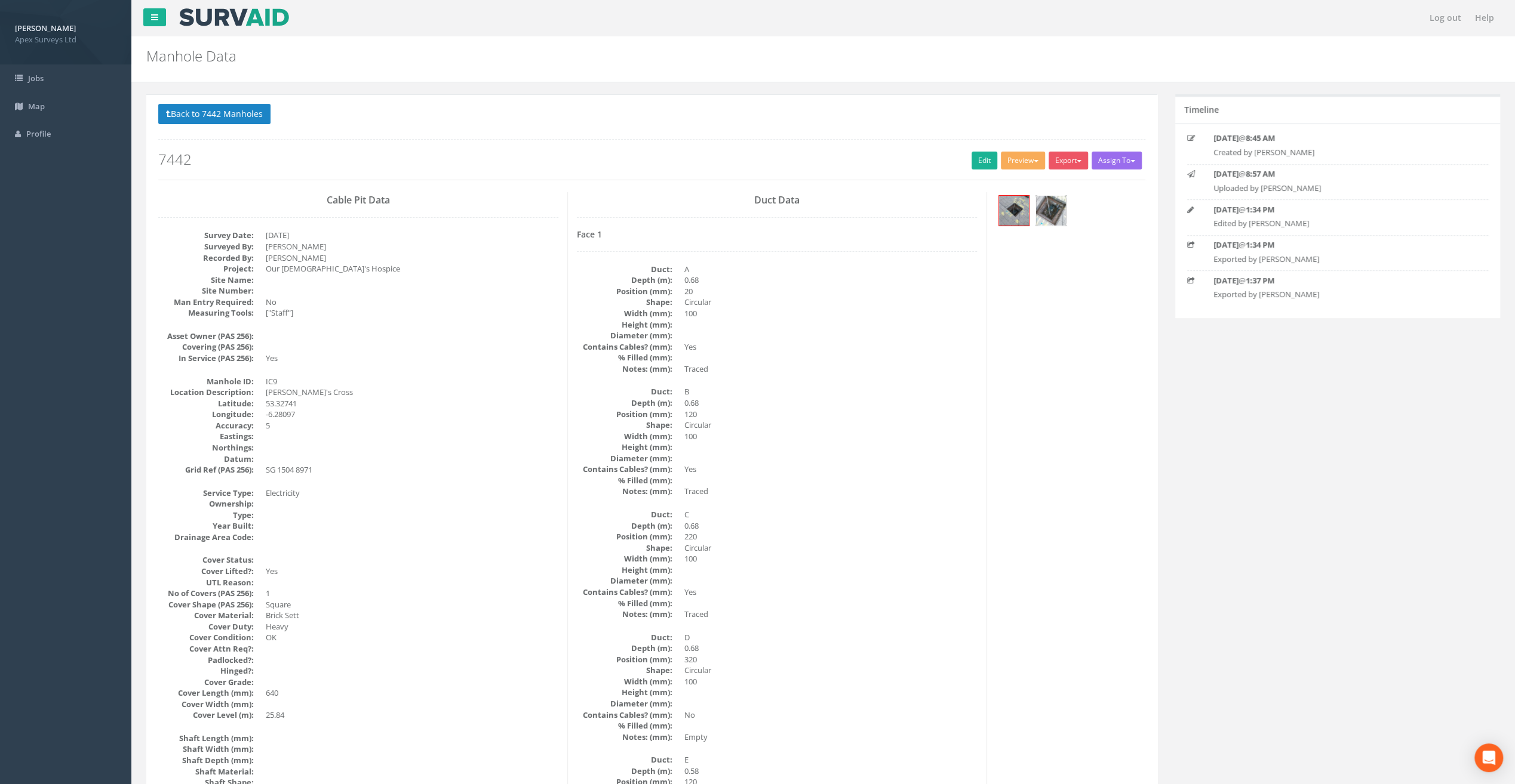
click at [1056, 215] on img at bounding box center [1051, 210] width 30 height 30
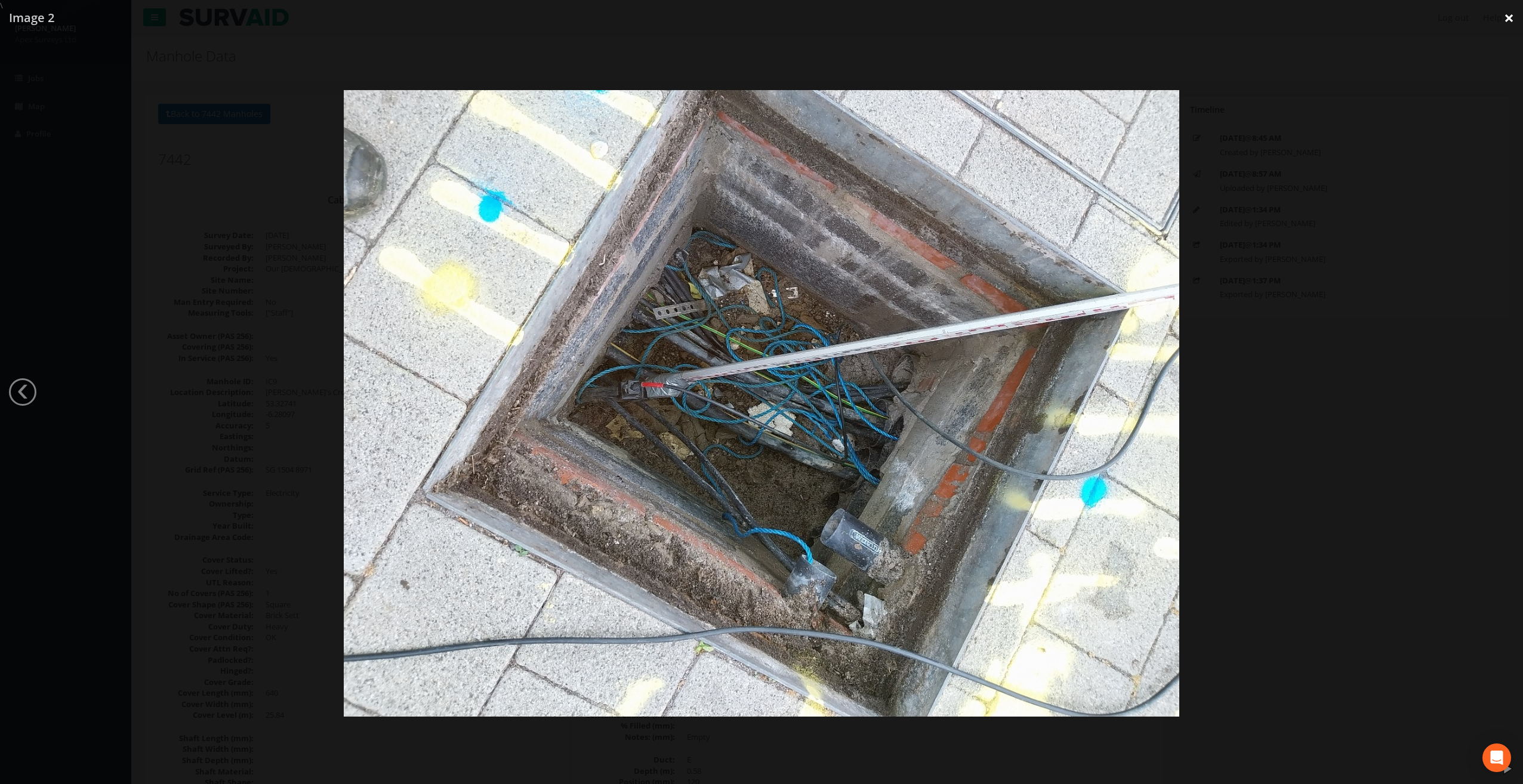
click at [1508, 20] on link "×" at bounding box center [1509, 18] width 28 height 36
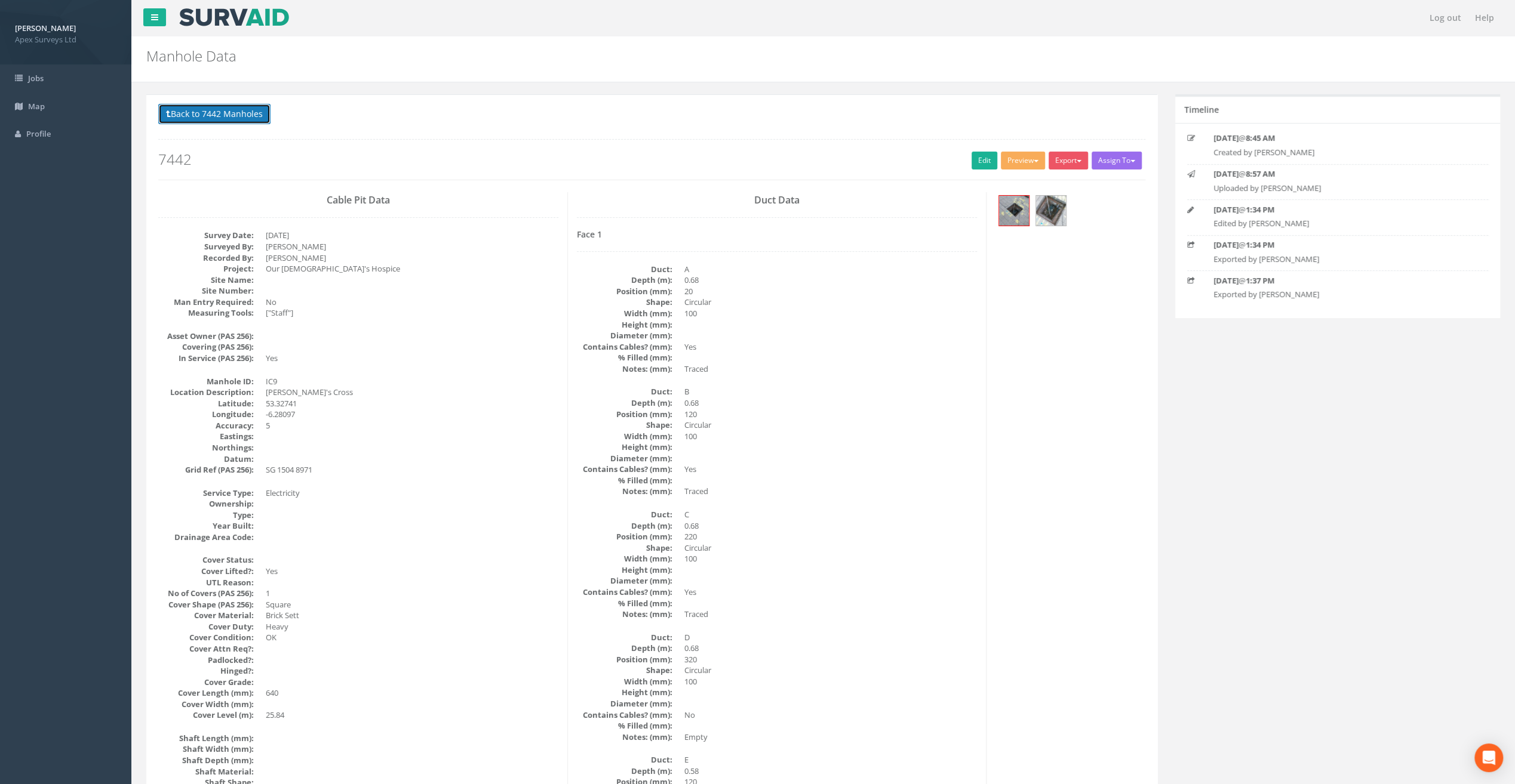
click at [224, 111] on button "Back to 7442 Manholes" at bounding box center [214, 114] width 112 height 21
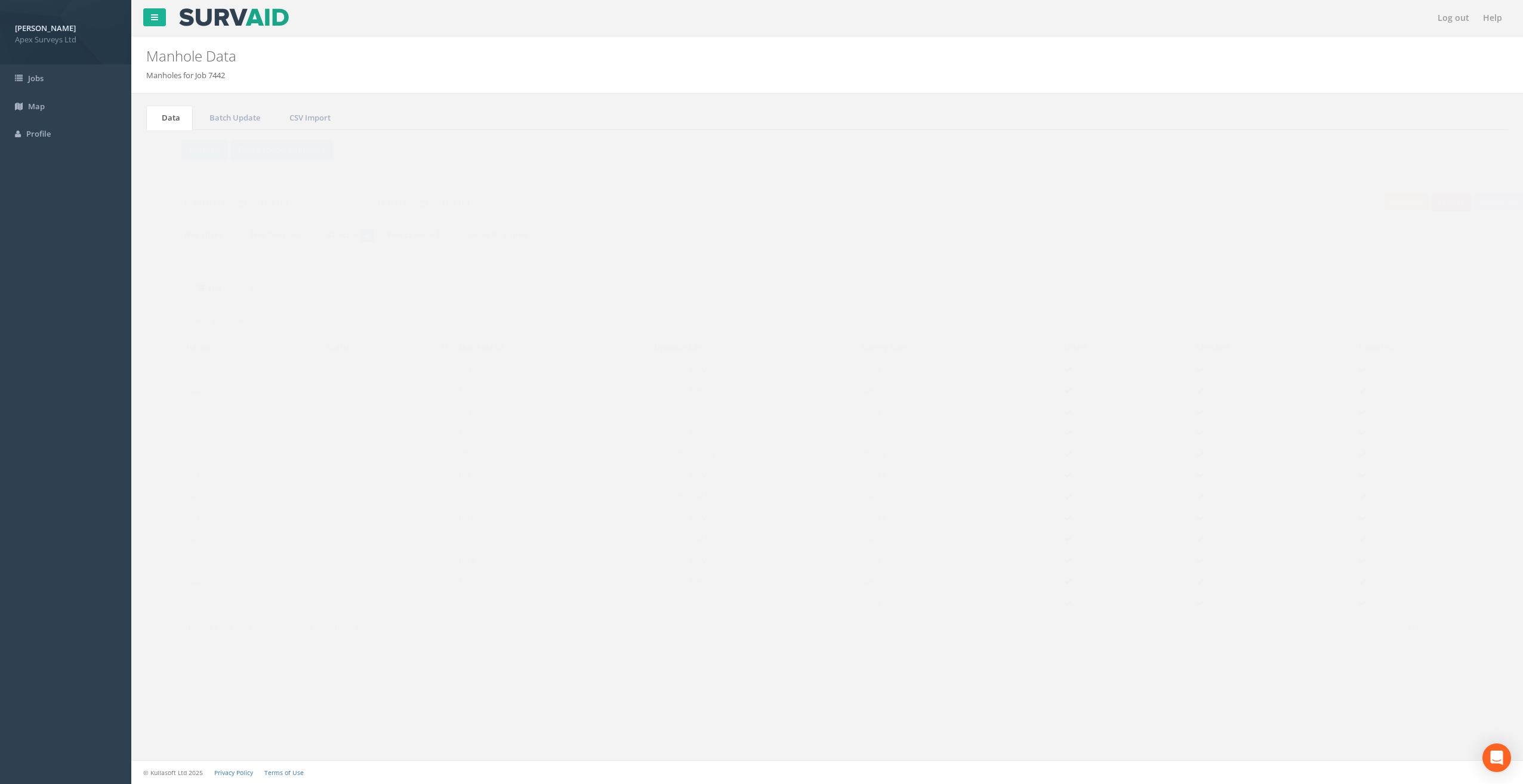
click at [351, 236] on ins at bounding box center [344, 236] width 13 height 13
checkbox input "false"
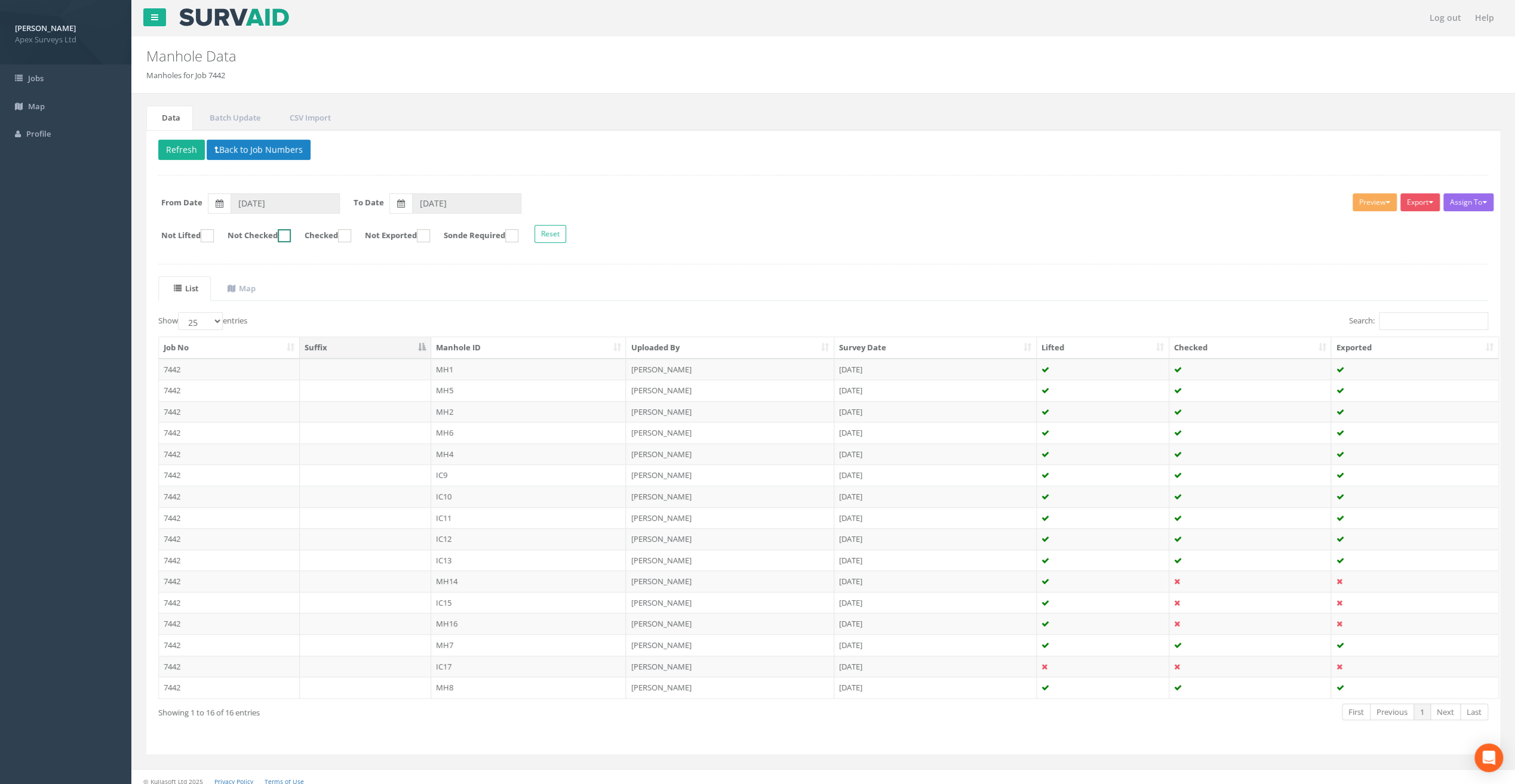
click at [291, 235] on ins at bounding box center [284, 236] width 13 height 13
checkbox input "true"
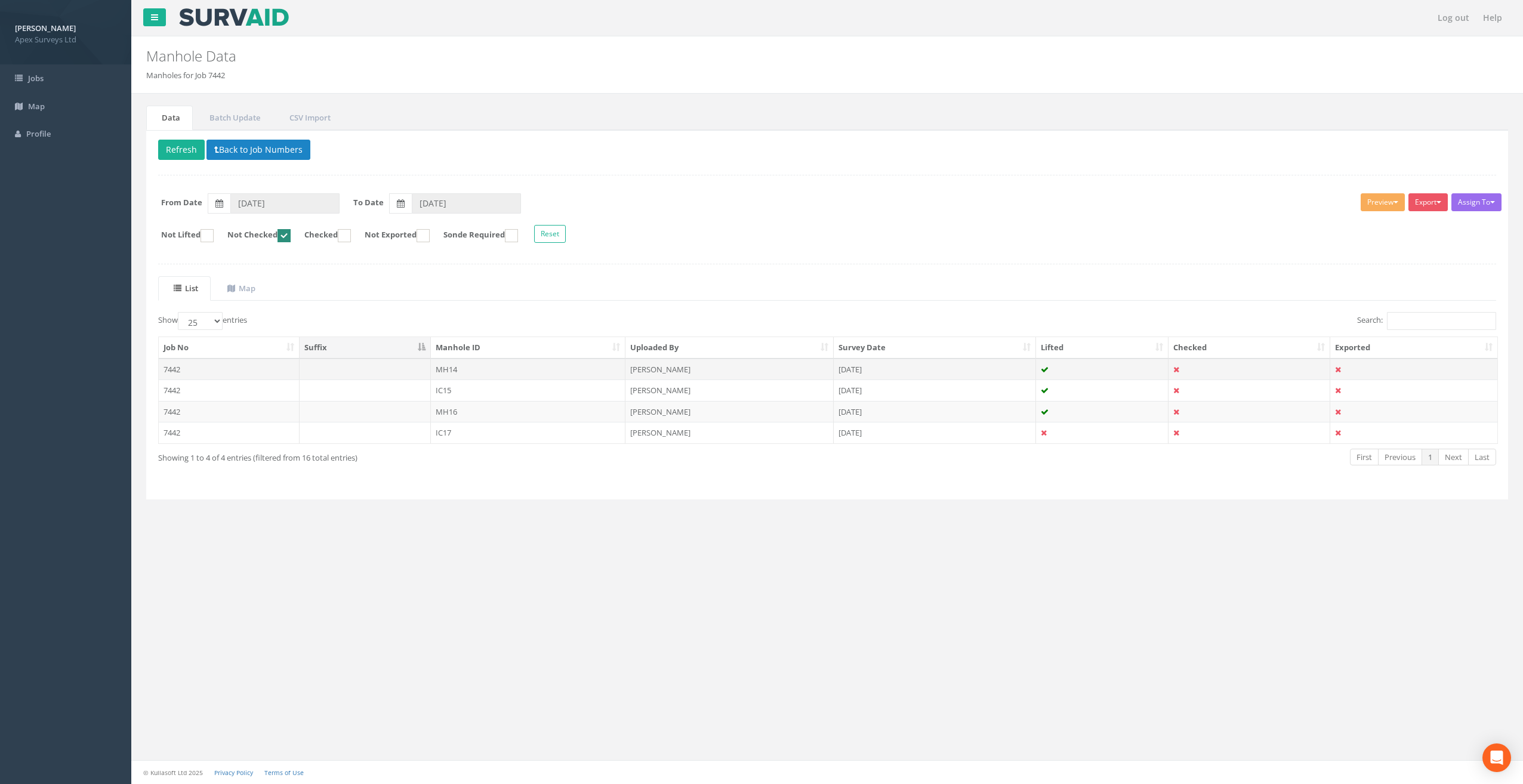
click at [469, 367] on td "MH14" at bounding box center [528, 369] width 195 height 21
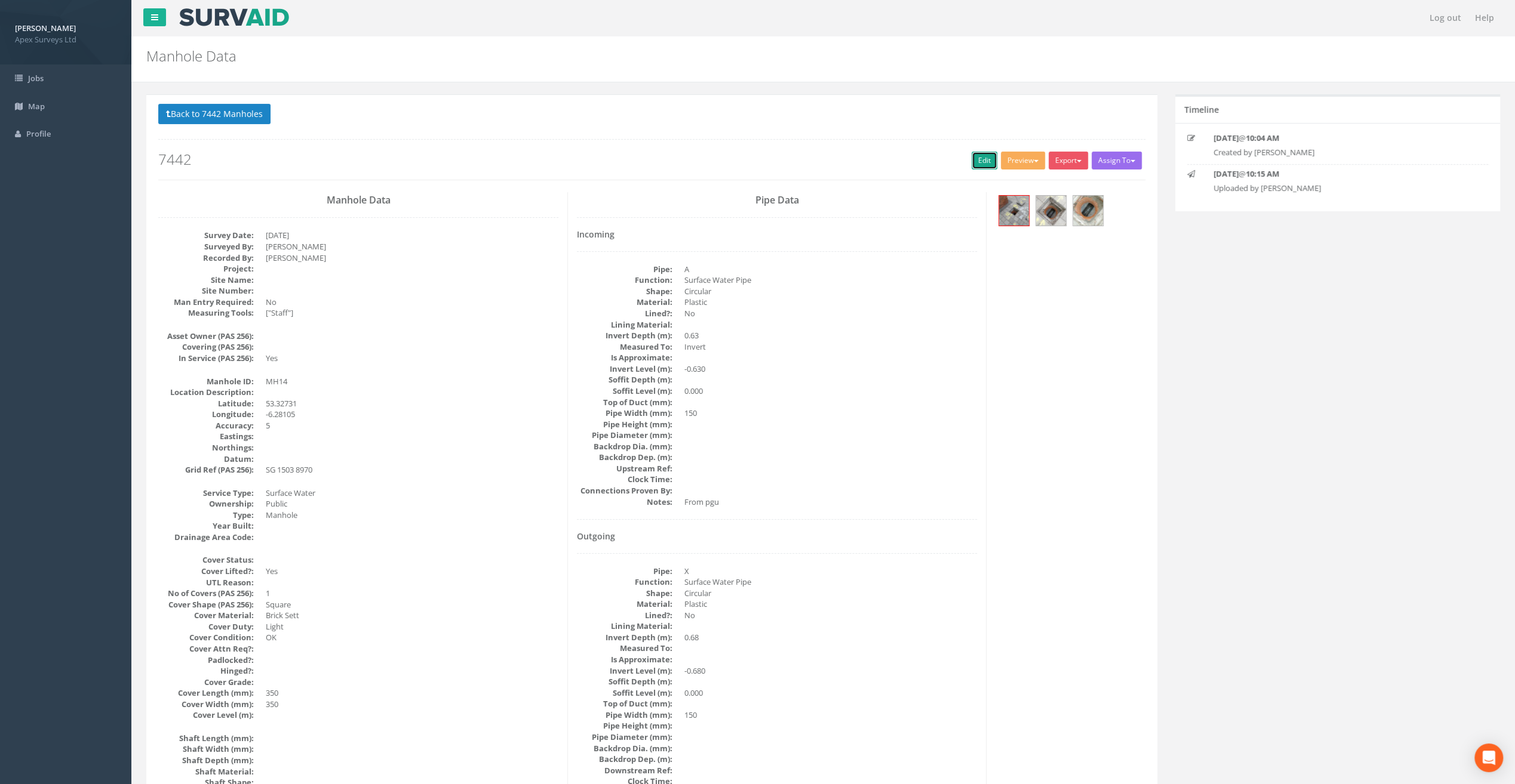
click at [976, 166] on link "Edit" at bounding box center [984, 161] width 26 height 18
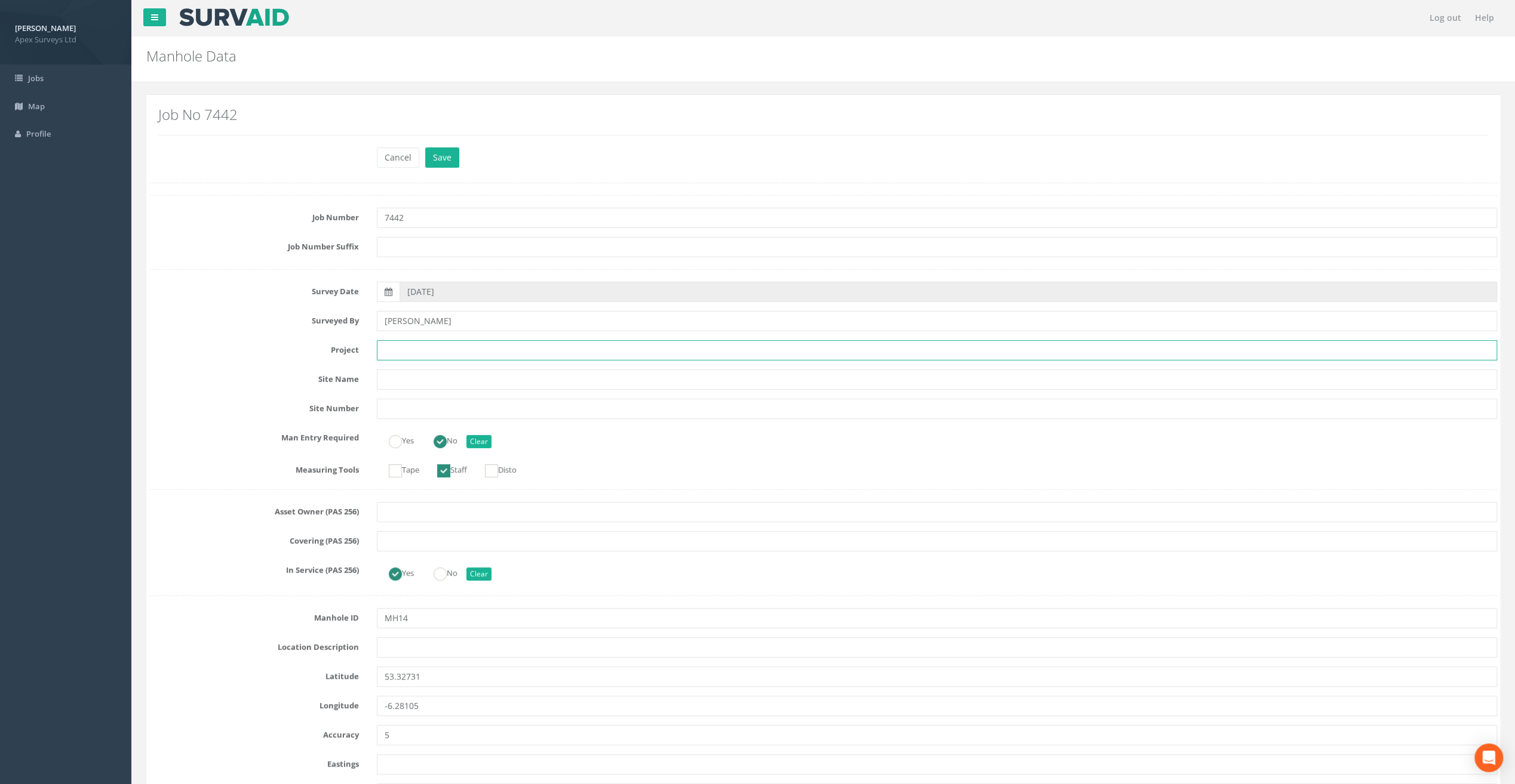
click at [443, 352] on input "text" at bounding box center [937, 350] width 1120 height 21
click at [432, 346] on input "text" at bounding box center [937, 350] width 1120 height 21
click at [415, 351] on input "text" at bounding box center [937, 350] width 1120 height 21
paste input "Our [DEMOGRAPHIC_DATA]'s Hospice"
type input "Our [DEMOGRAPHIC_DATA]'s Hospice"
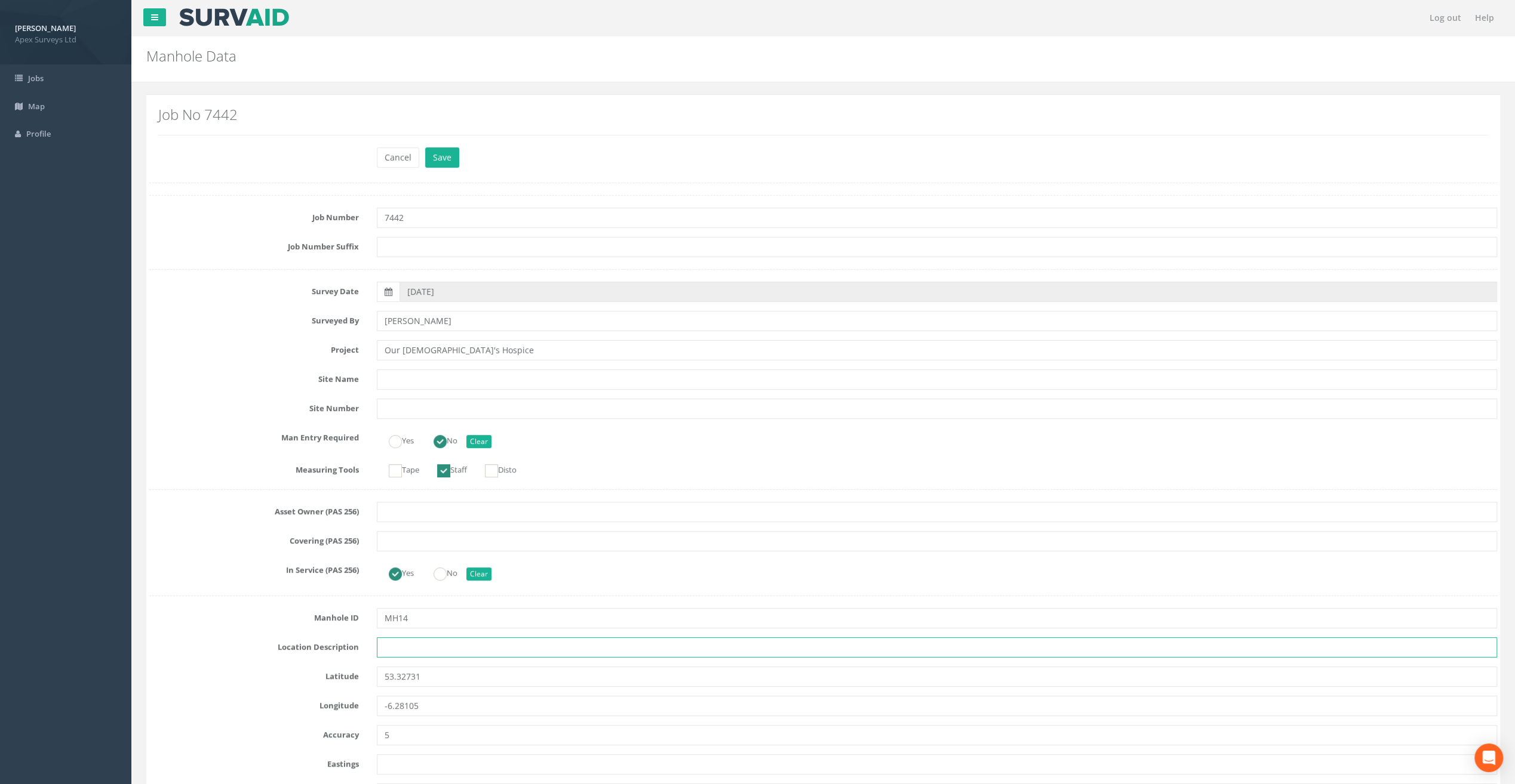
click at [413, 651] on input "text" at bounding box center [937, 648] width 1120 height 21
paste input "[PERSON_NAME]'s Cross"
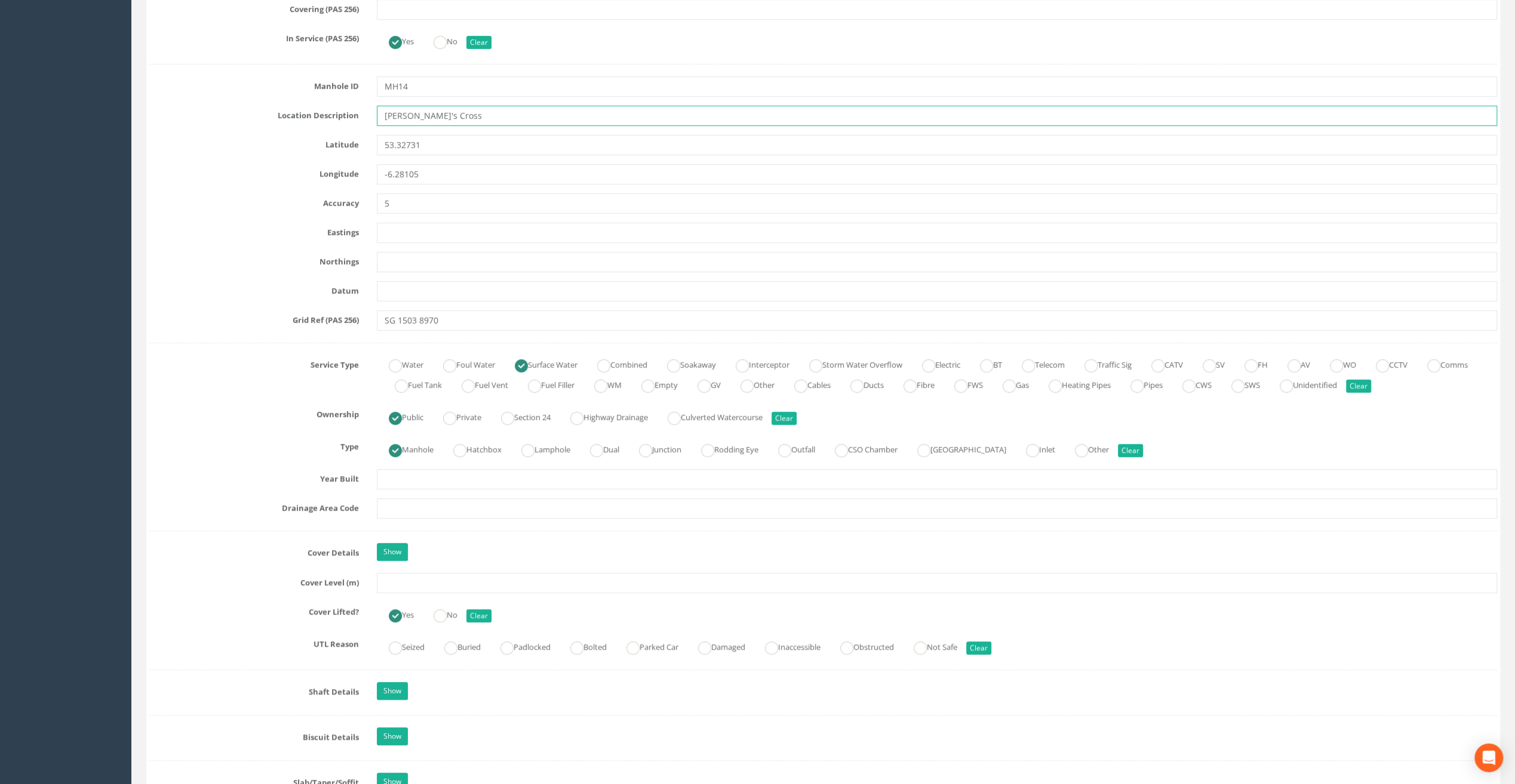
scroll to position [656, 0]
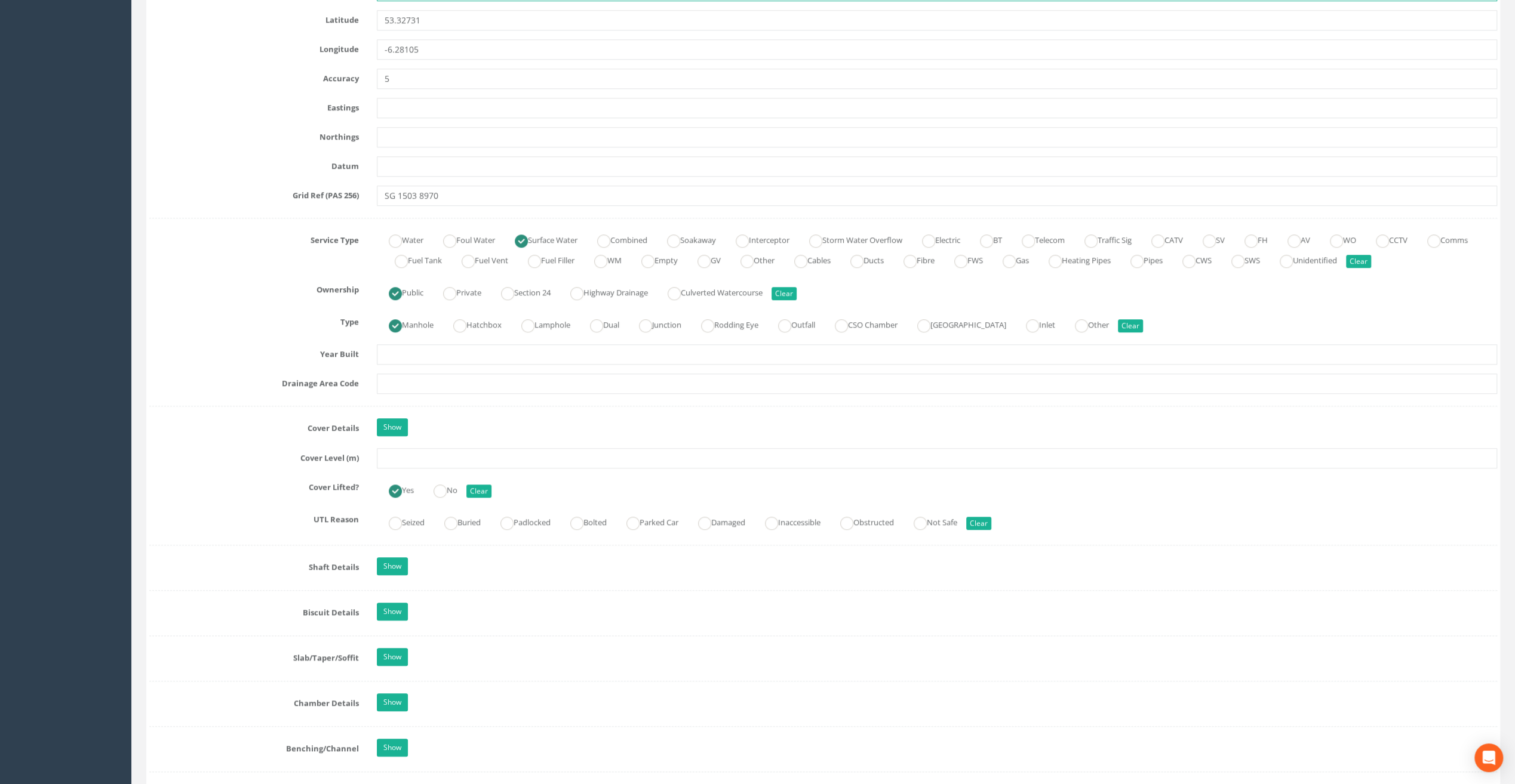
type input "[PERSON_NAME]'s Cross"
drag, startPoint x: 436, startPoint y: 461, endPoint x: 465, endPoint y: 465, distance: 29.3
click at [436, 461] on input "text" at bounding box center [937, 459] width 1120 height 21
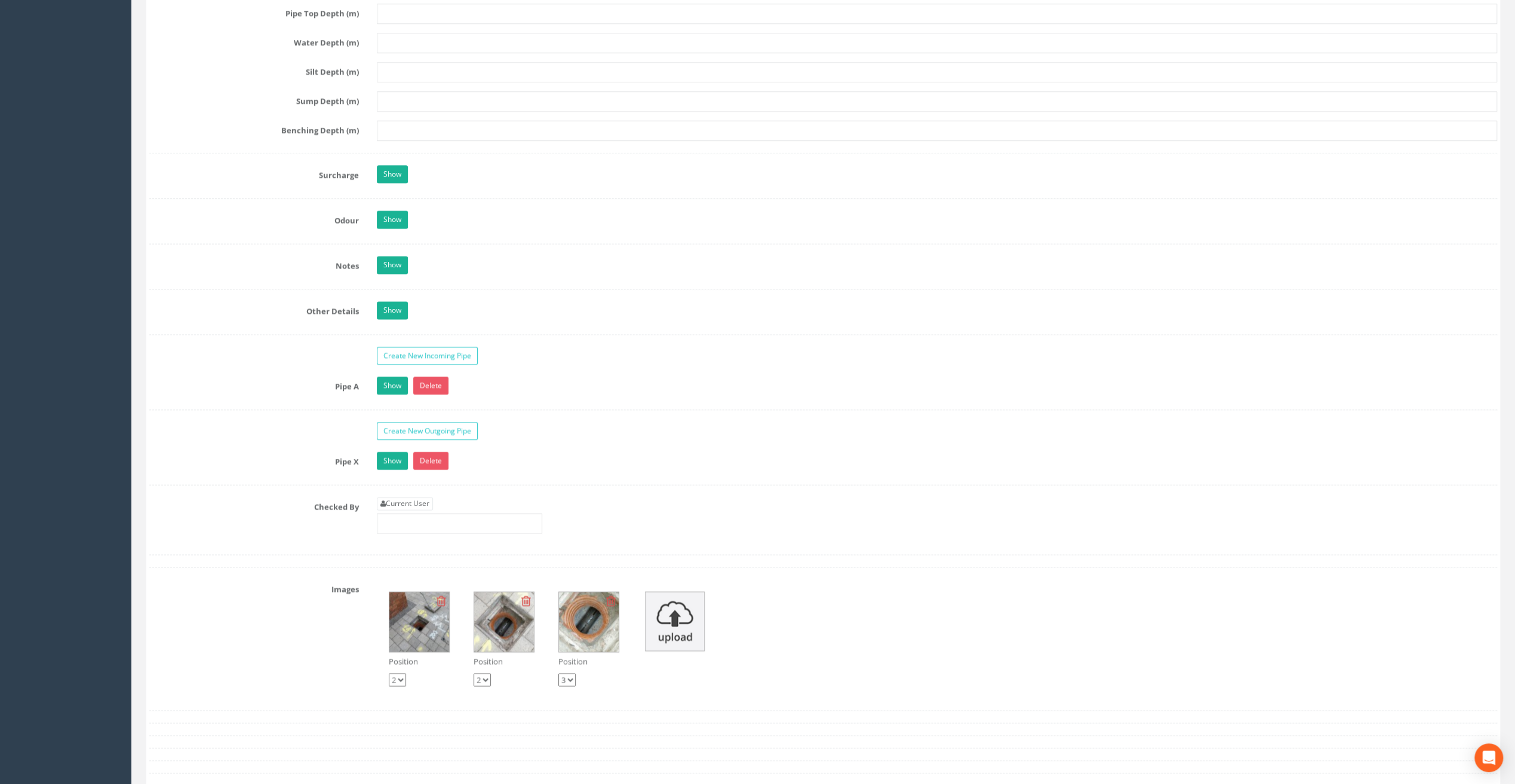
scroll to position [1612, 0]
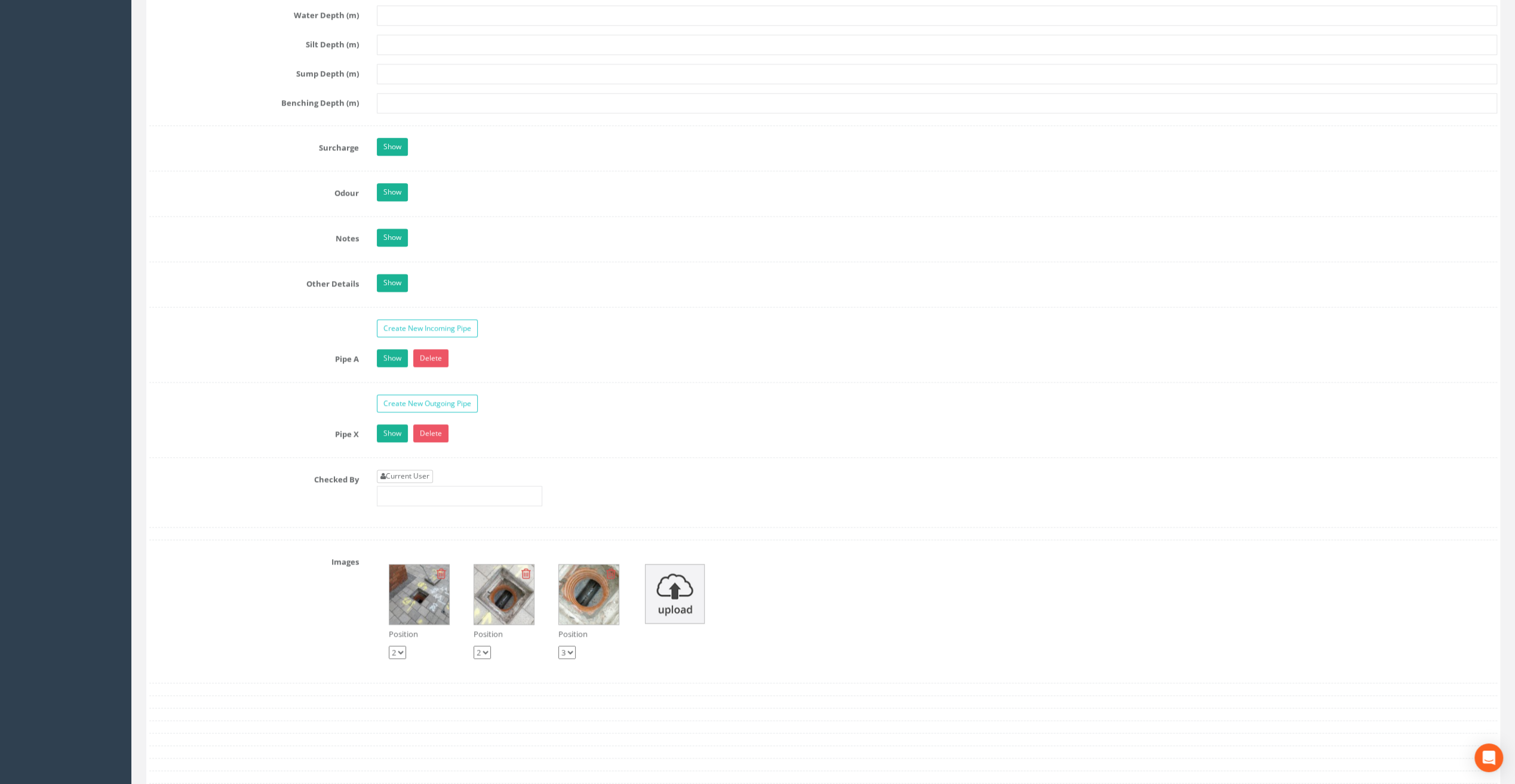
type input "25.92"
click at [413, 470] on link "Current User" at bounding box center [405, 476] width 56 height 13
type input "[PERSON_NAME]"
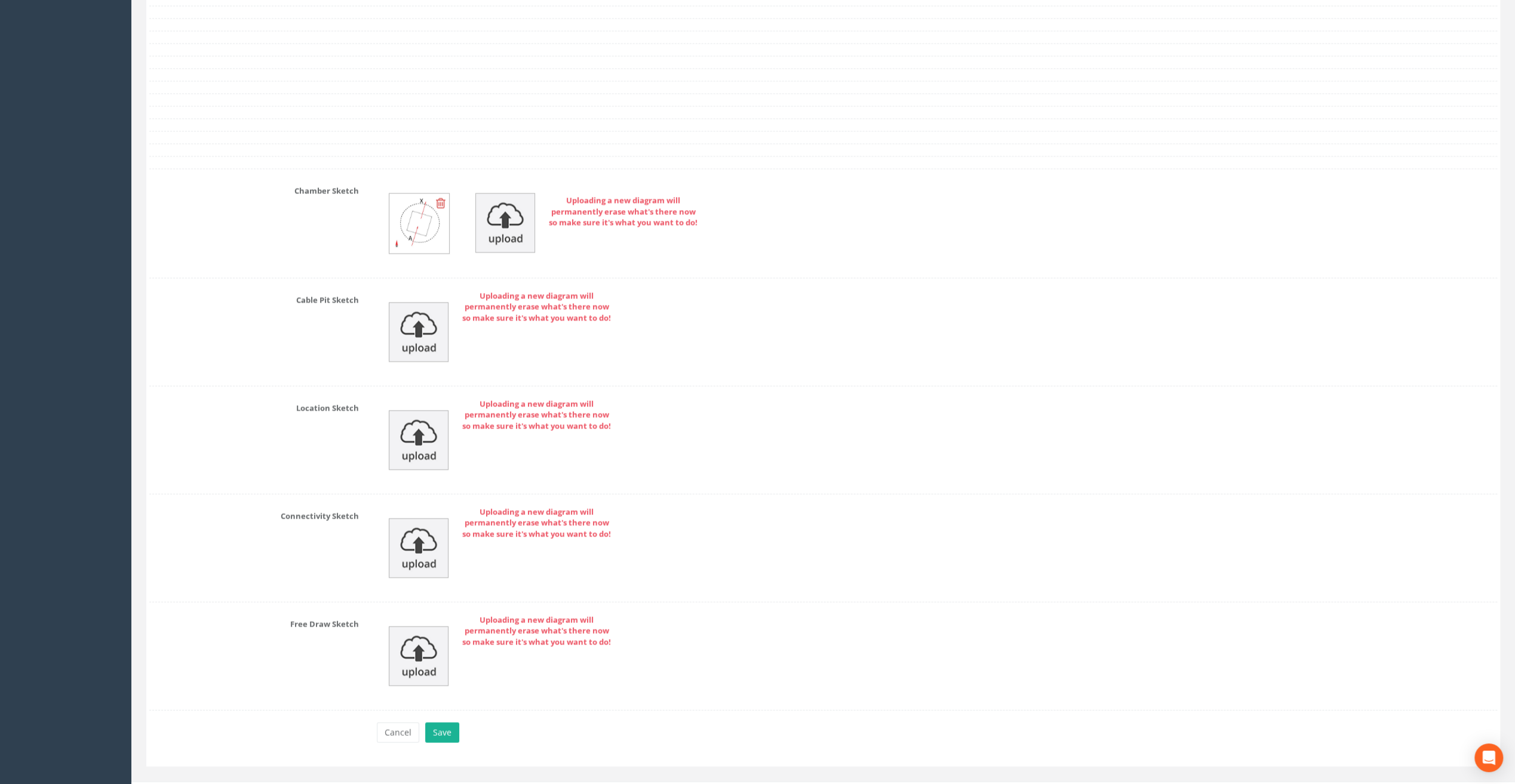
scroll to position [2297, 0]
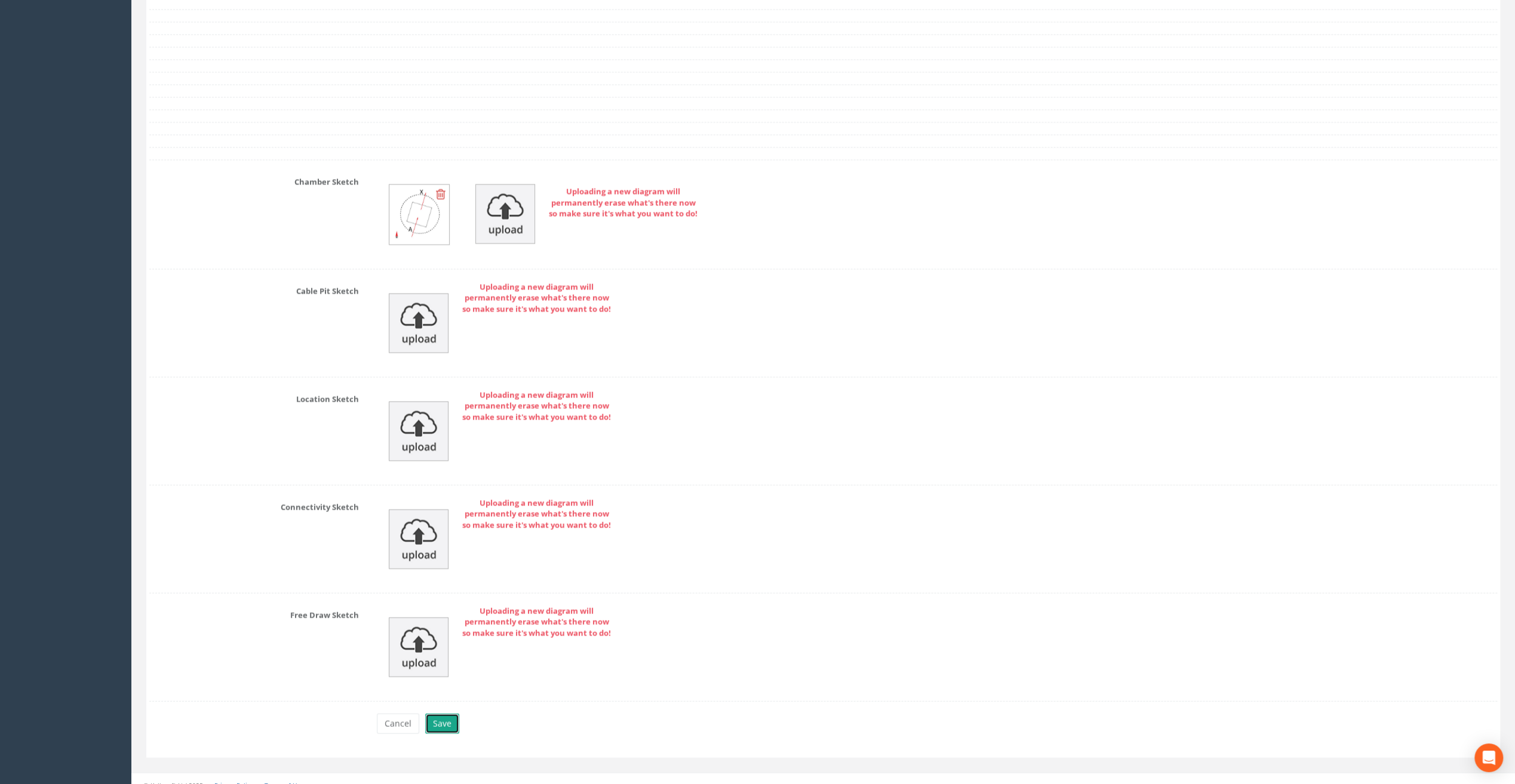
click at [446, 714] on button "Save" at bounding box center [442, 724] width 34 height 21
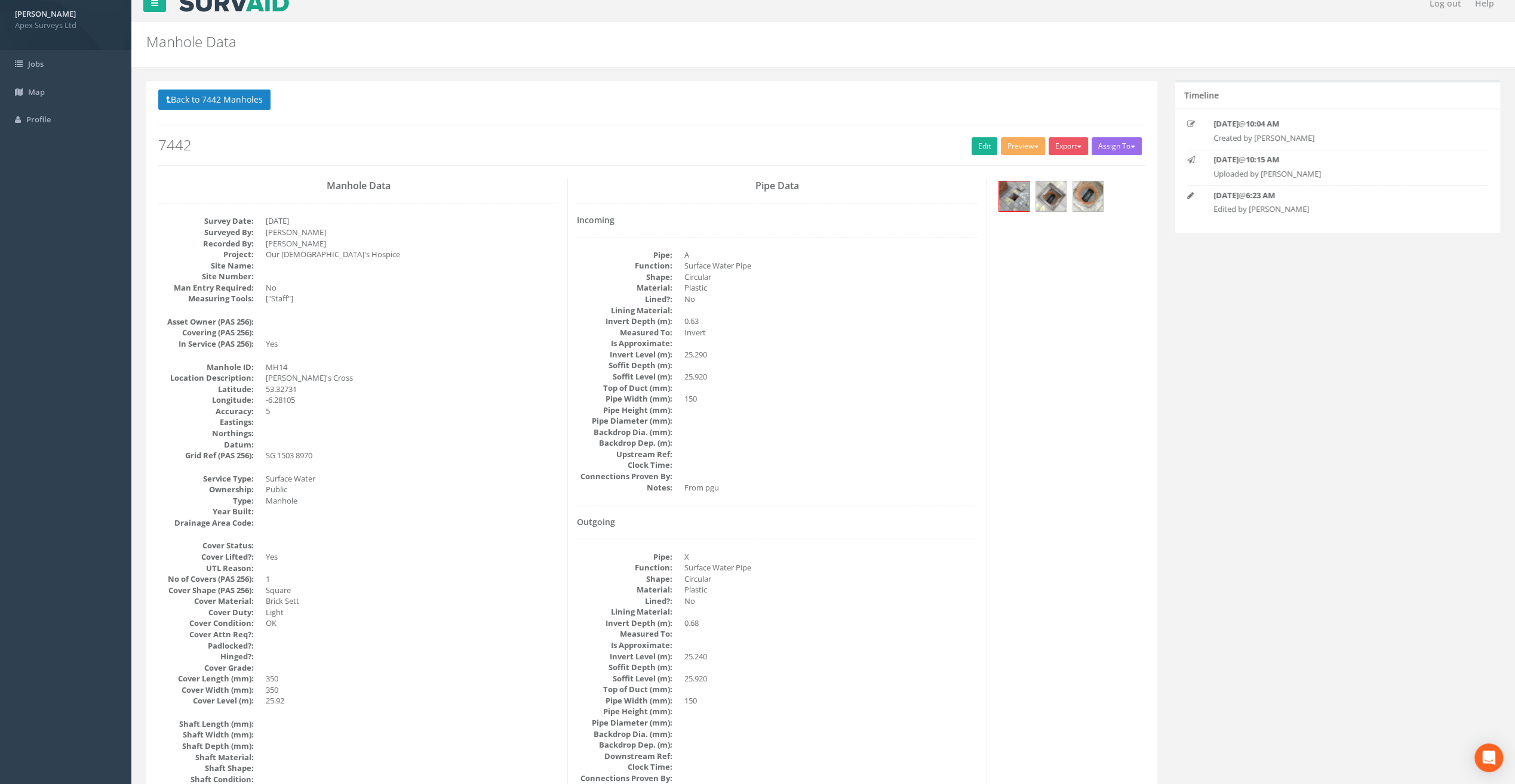
scroll to position [0, 0]
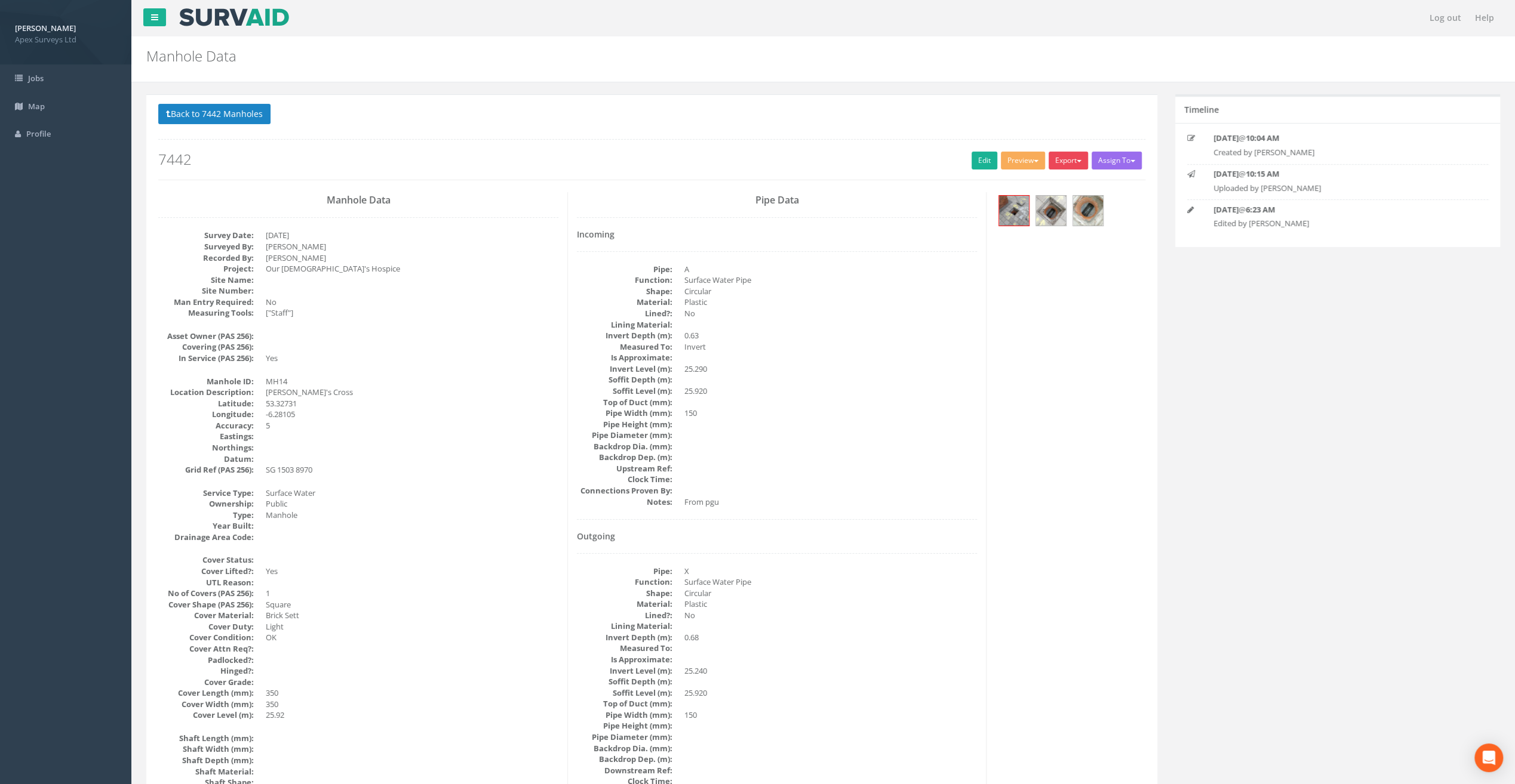
click at [1072, 161] on button "Export" at bounding box center [1068, 161] width 39 height 18
click at [1063, 258] on link "SurvAid Manhole" at bounding box center [1043, 257] width 91 height 18
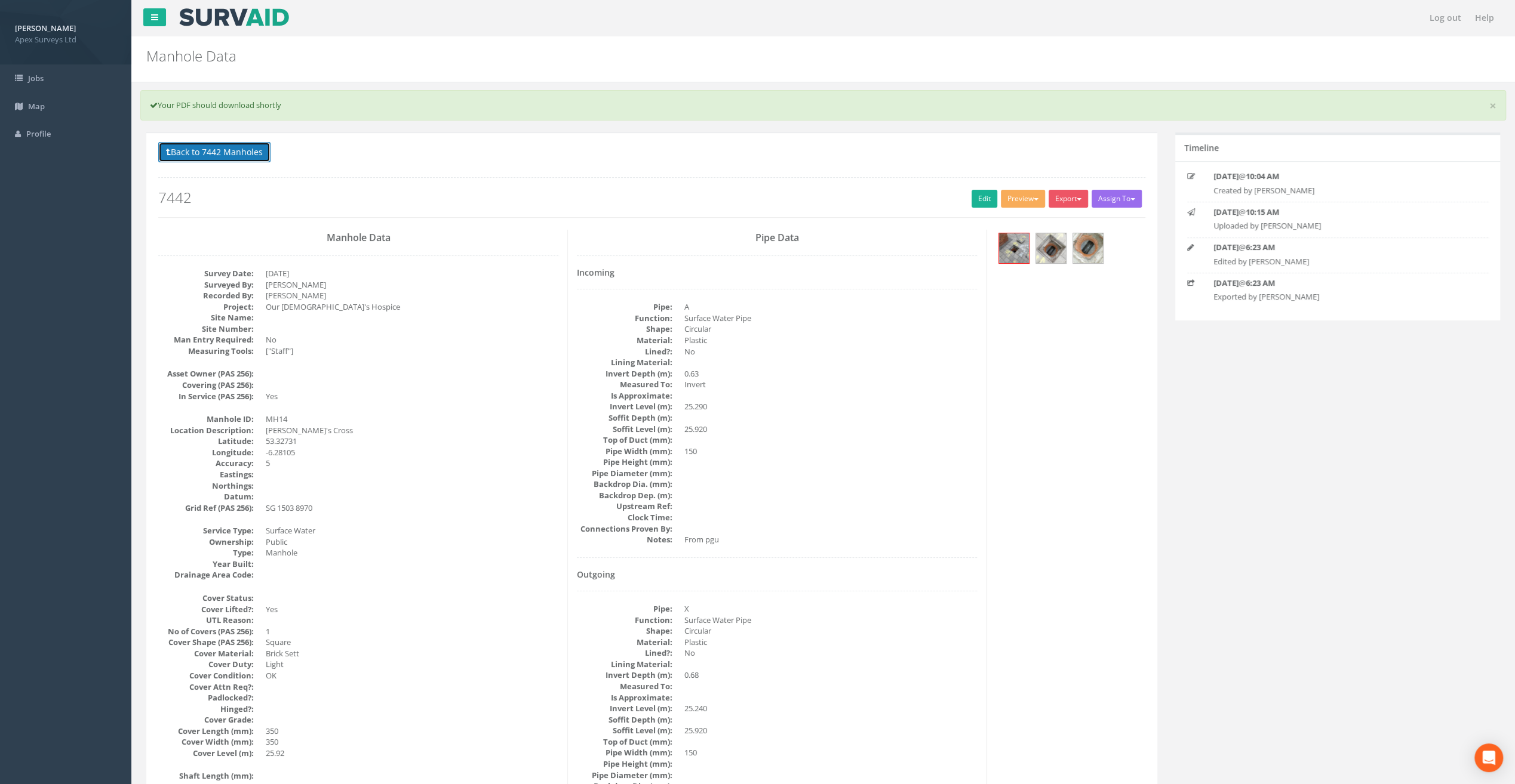
click at [212, 151] on button "Back to 7442 Manholes" at bounding box center [214, 153] width 112 height 21
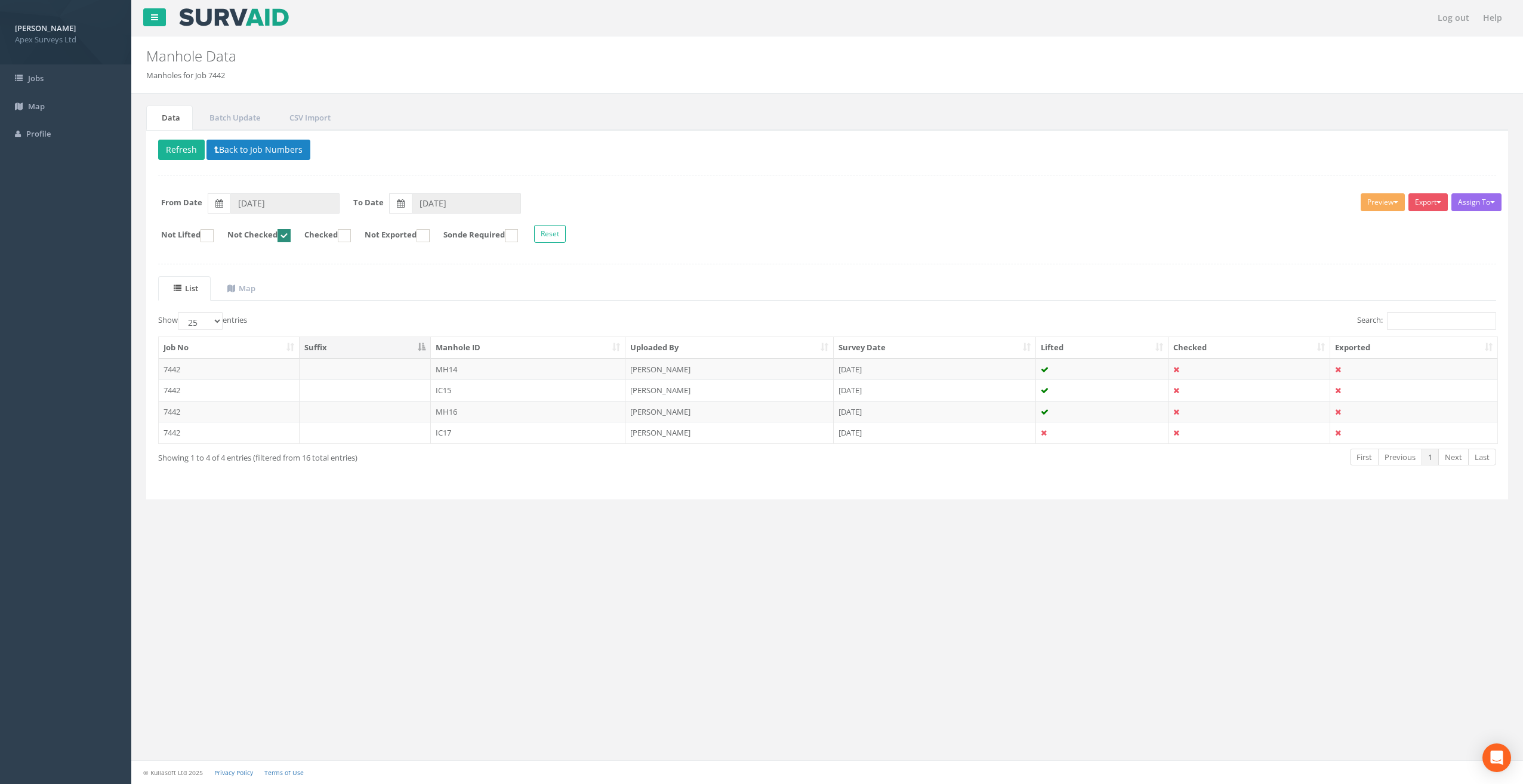
click at [290, 234] on ins at bounding box center [284, 236] width 13 height 13
checkbox input "false"
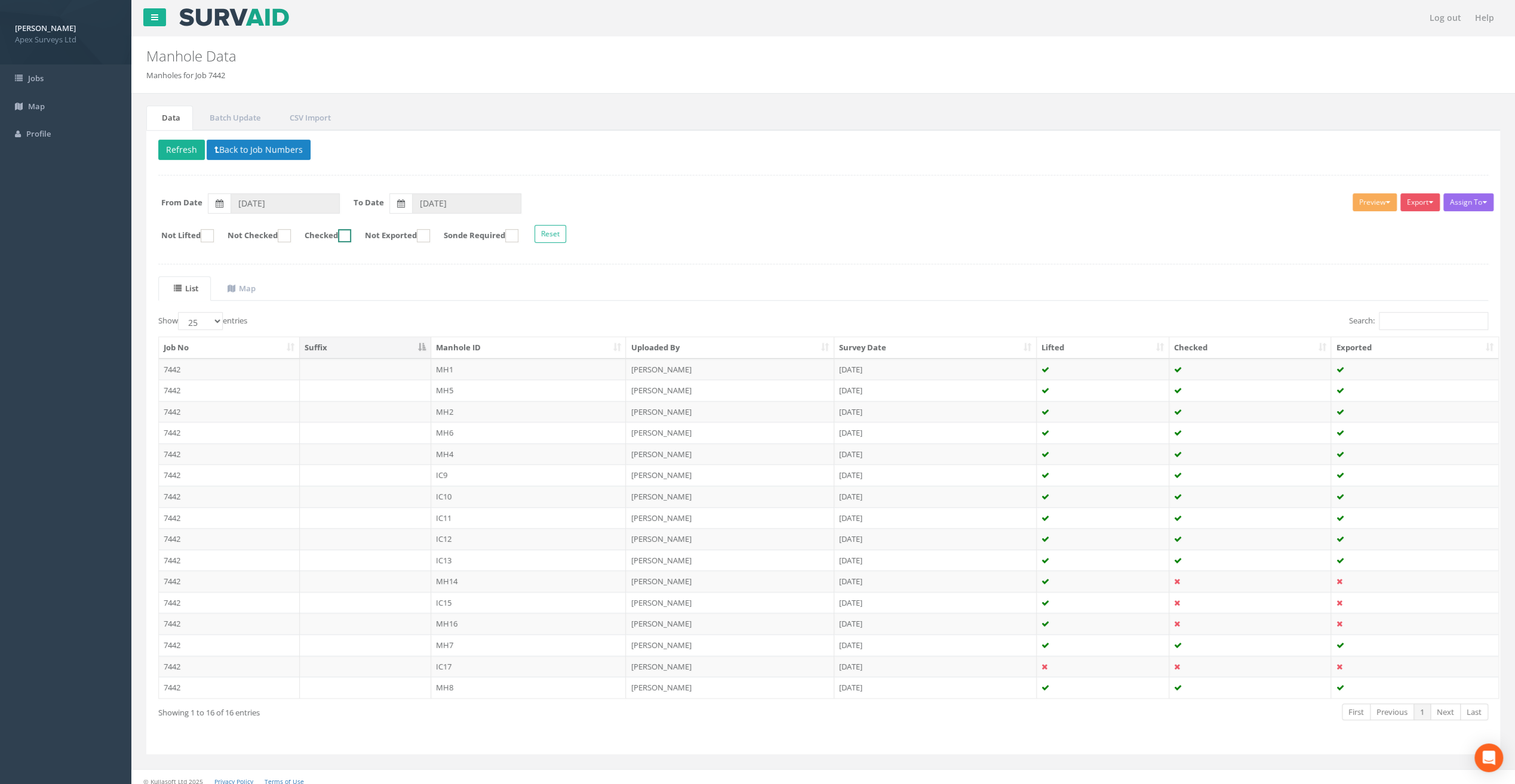
click at [351, 236] on ins at bounding box center [345, 236] width 13 height 13
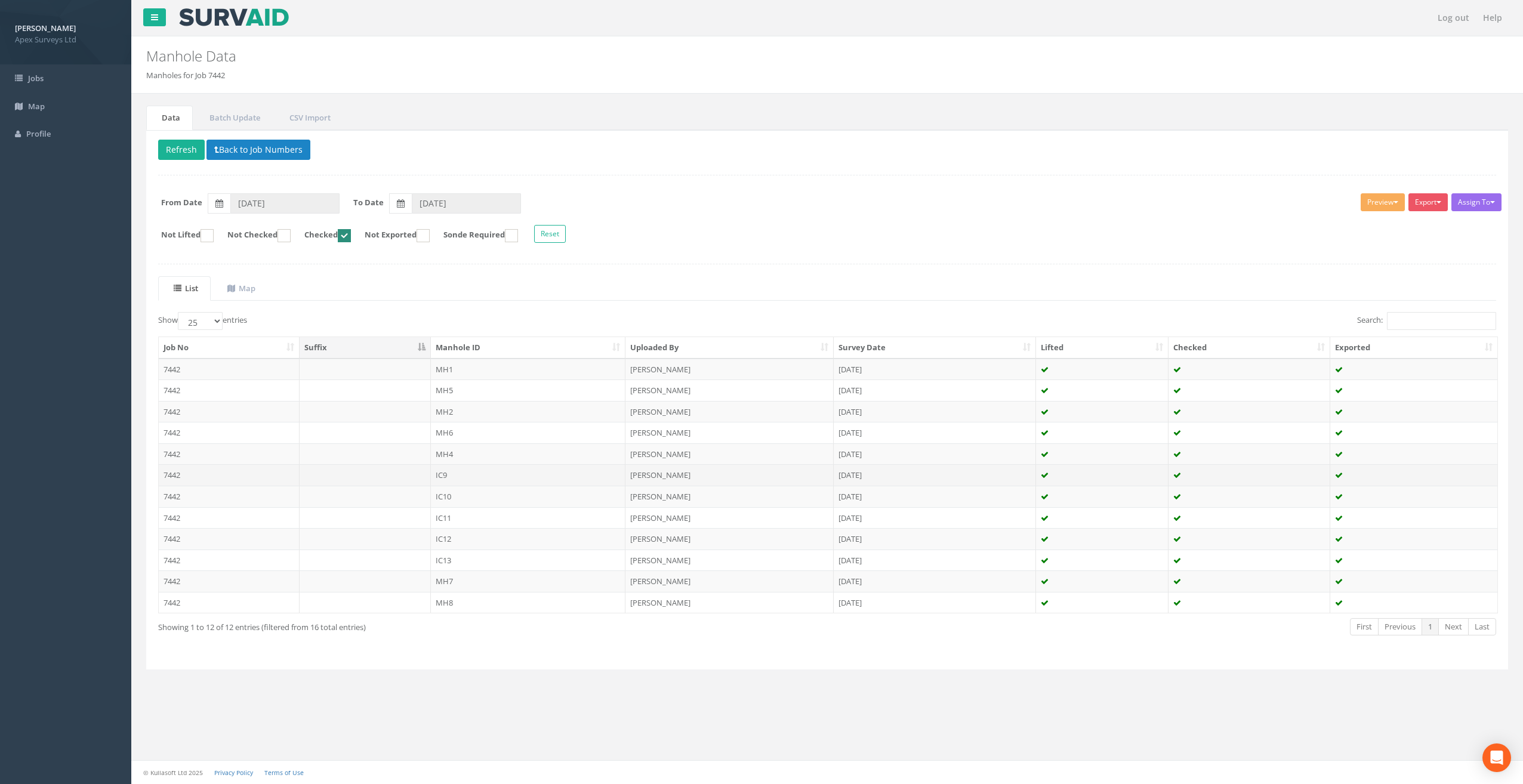
click at [432, 468] on td "IC9" at bounding box center [528, 474] width 195 height 21
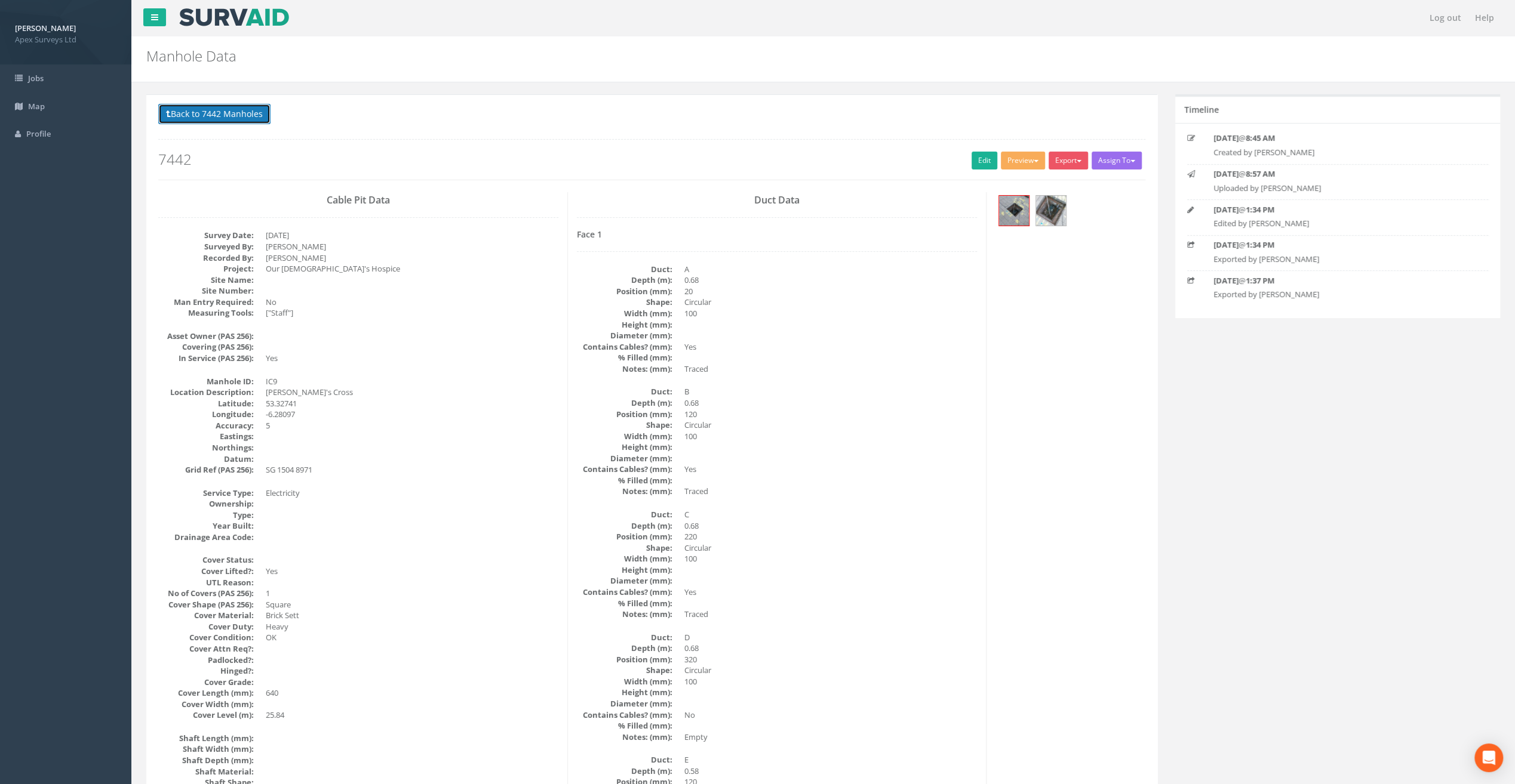
click at [238, 116] on button "Back to 7442 Manholes" at bounding box center [214, 114] width 112 height 21
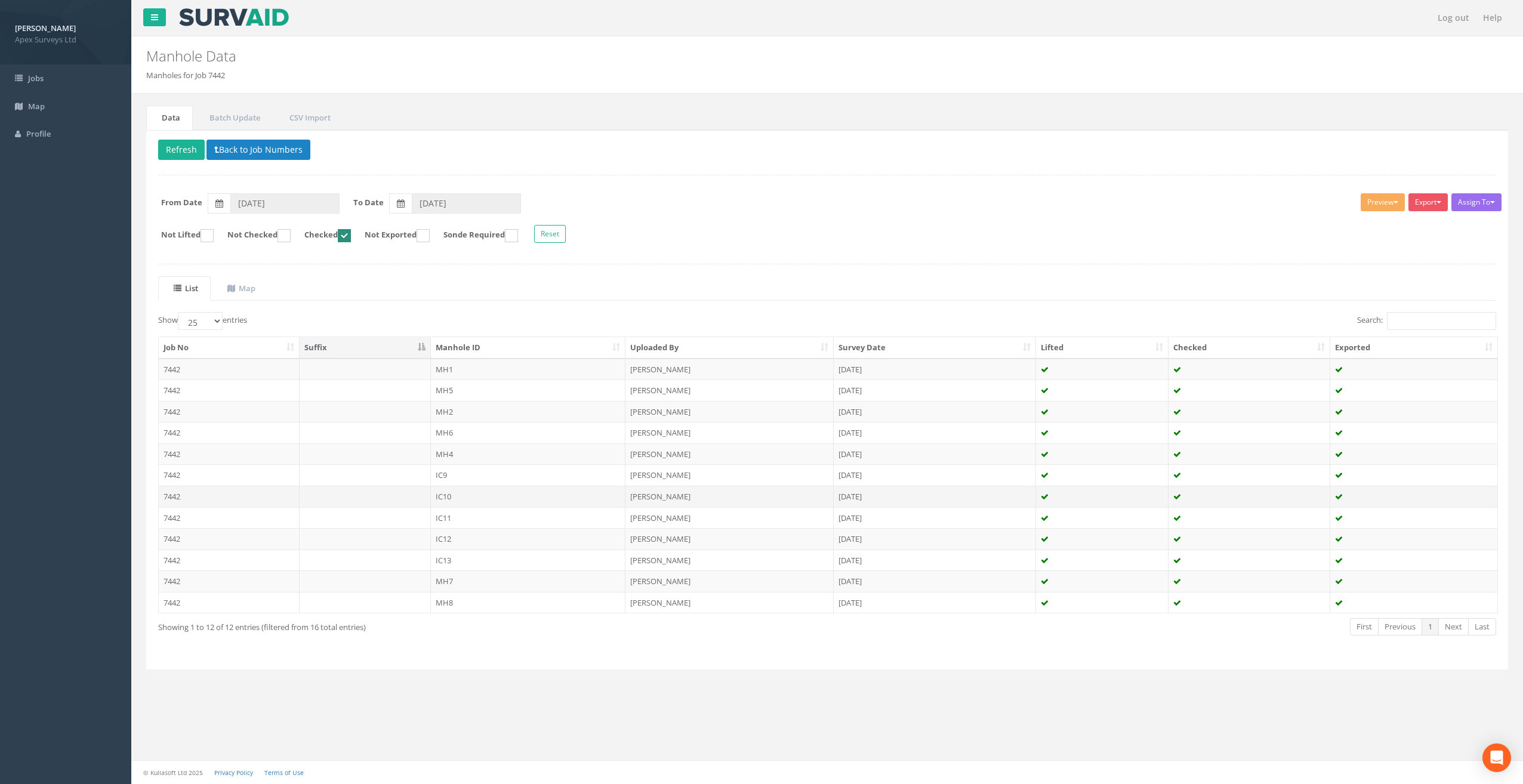
click at [496, 489] on td "IC10" at bounding box center [528, 496] width 195 height 21
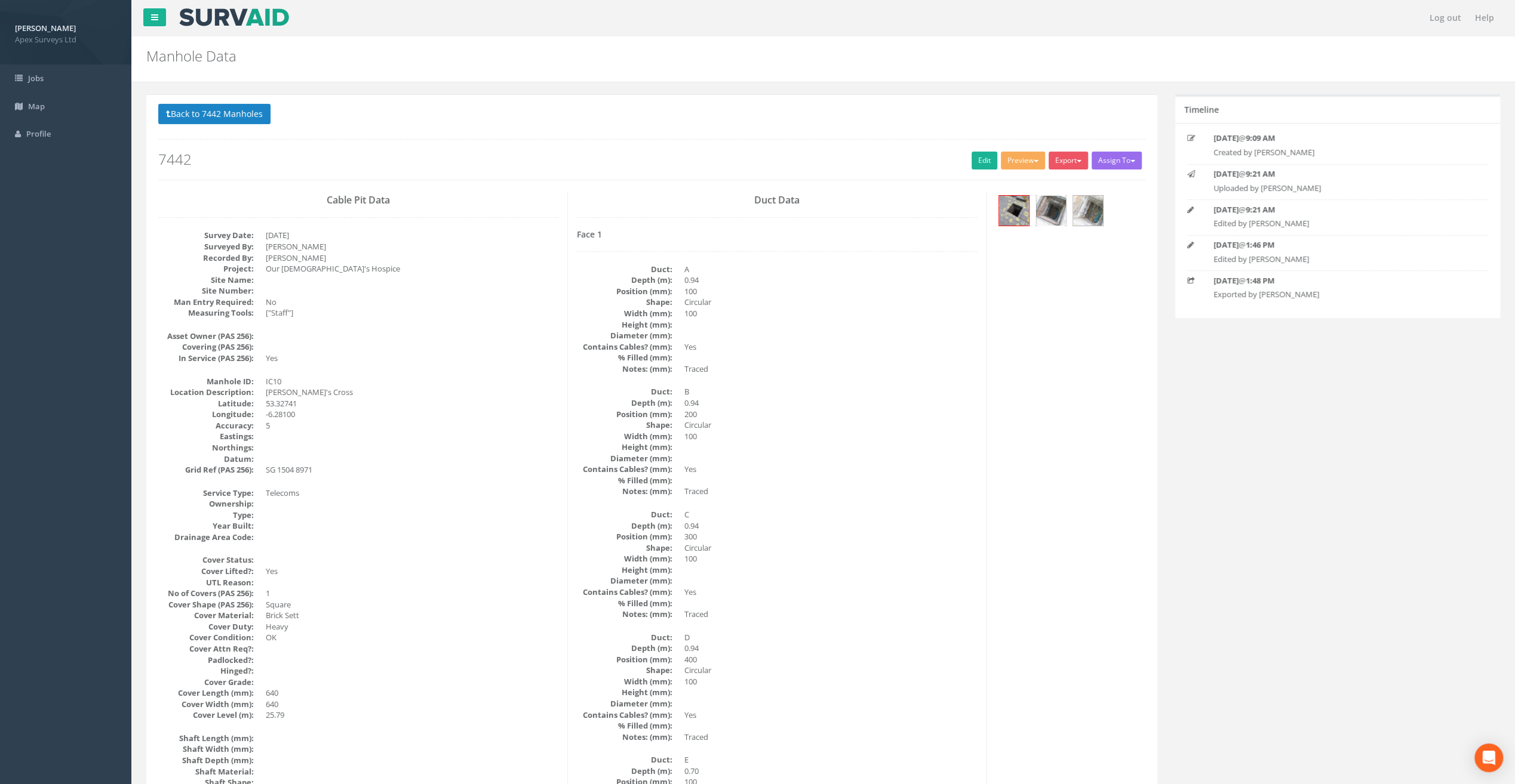
click at [1049, 211] on img at bounding box center [1051, 210] width 30 height 30
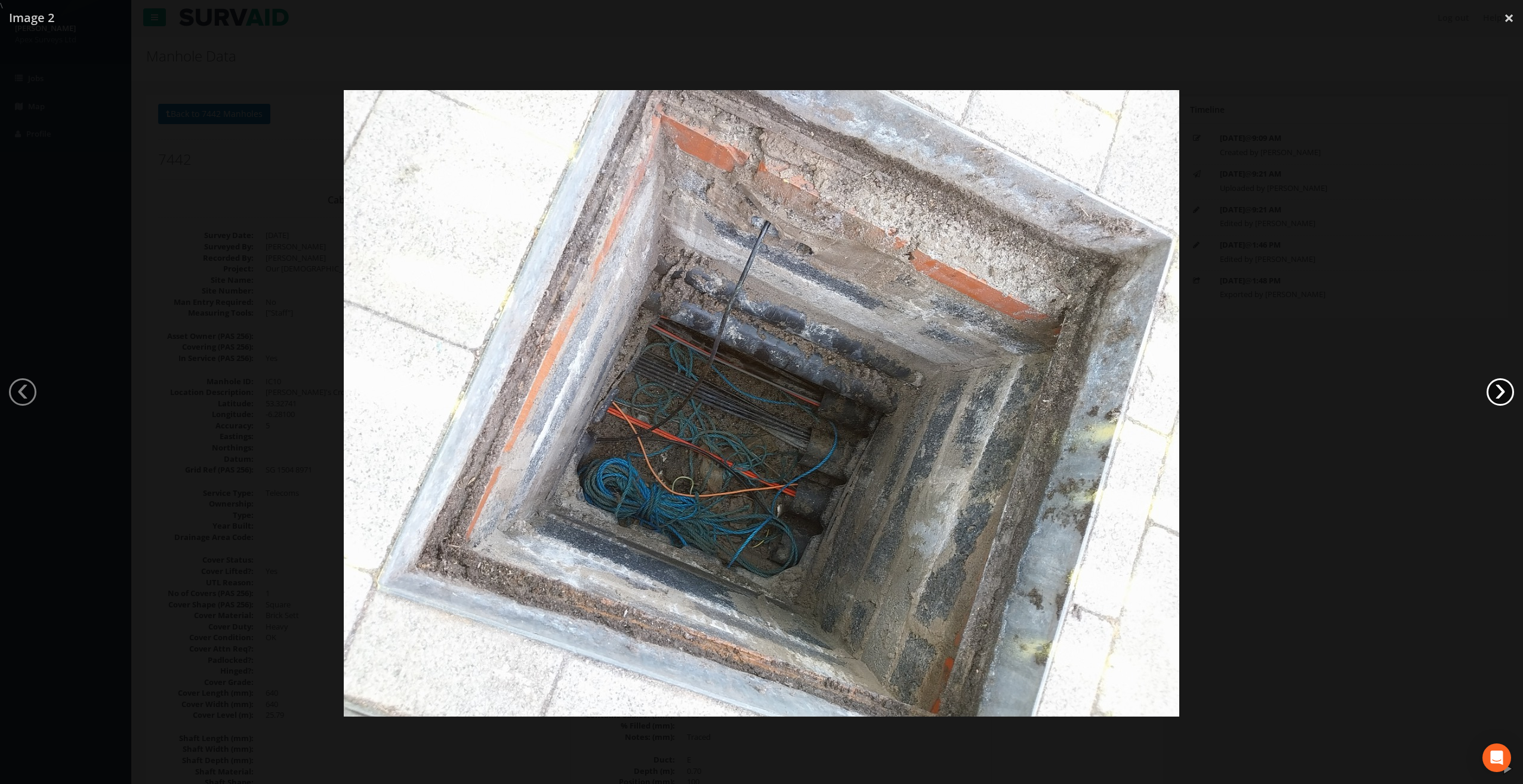
click at [1499, 392] on link "›" at bounding box center [1499, 392] width 27 height 27
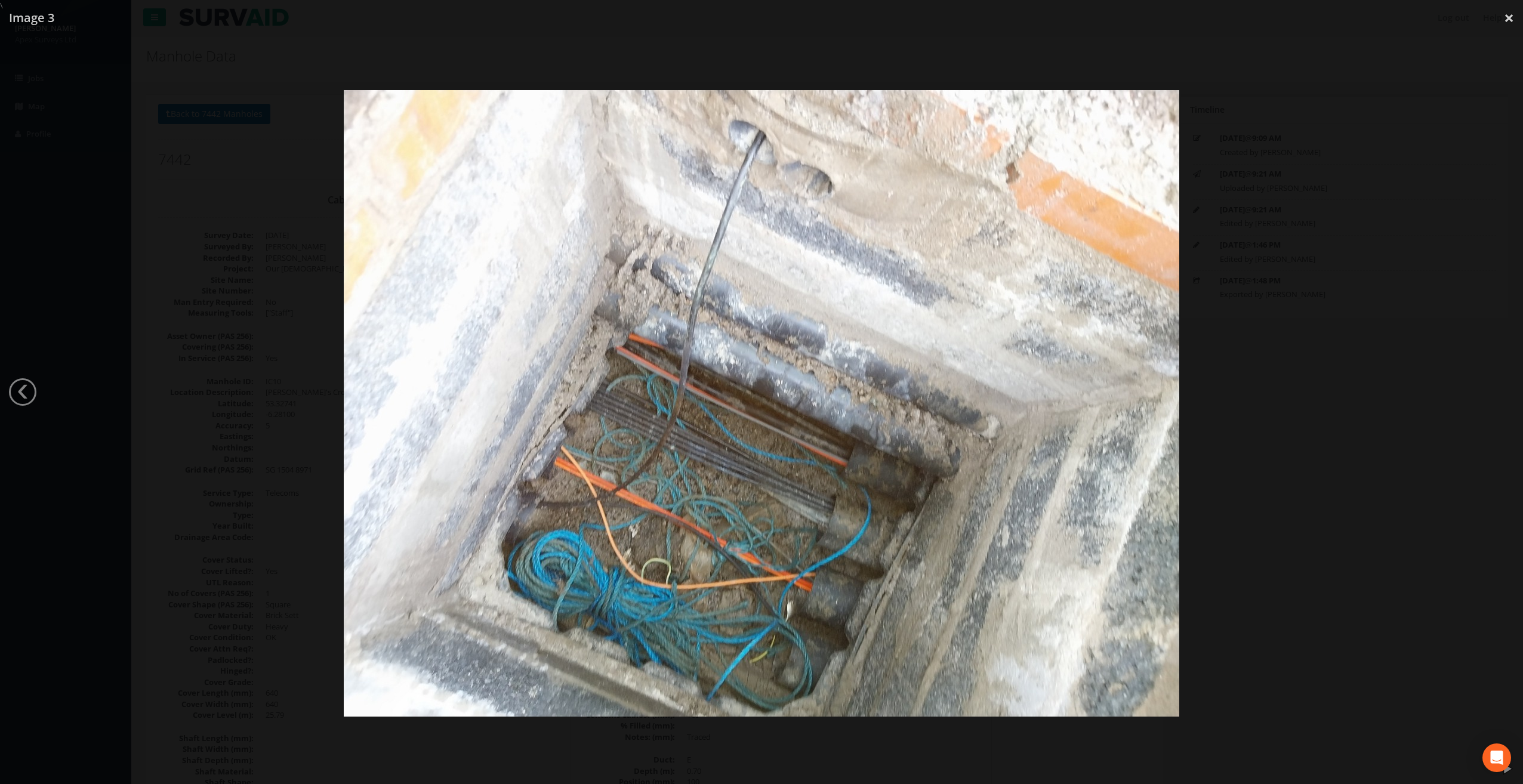
click at [1499, 392] on div at bounding box center [761, 403] width 1523 height 784
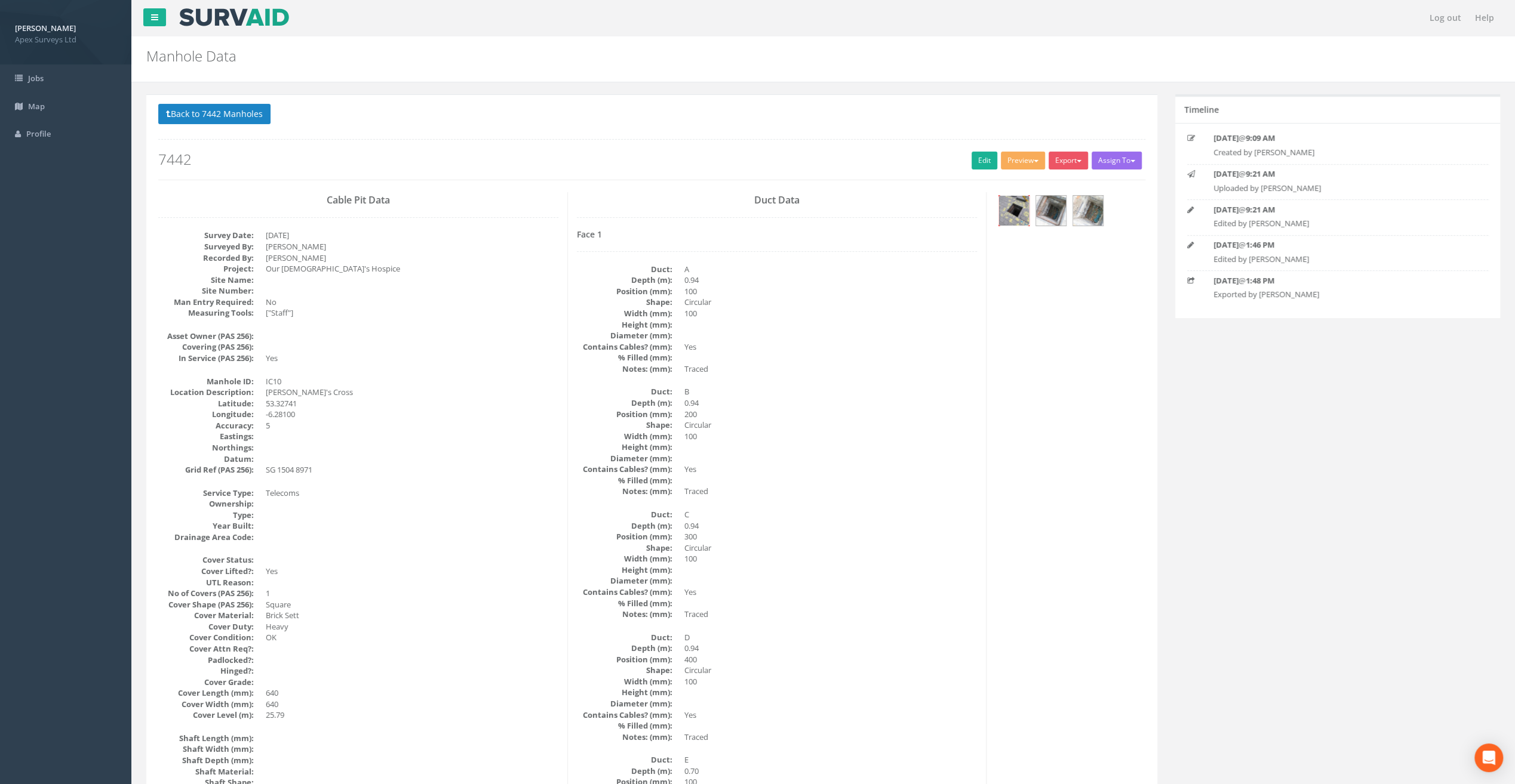
click at [1012, 213] on img at bounding box center [1014, 210] width 30 height 30
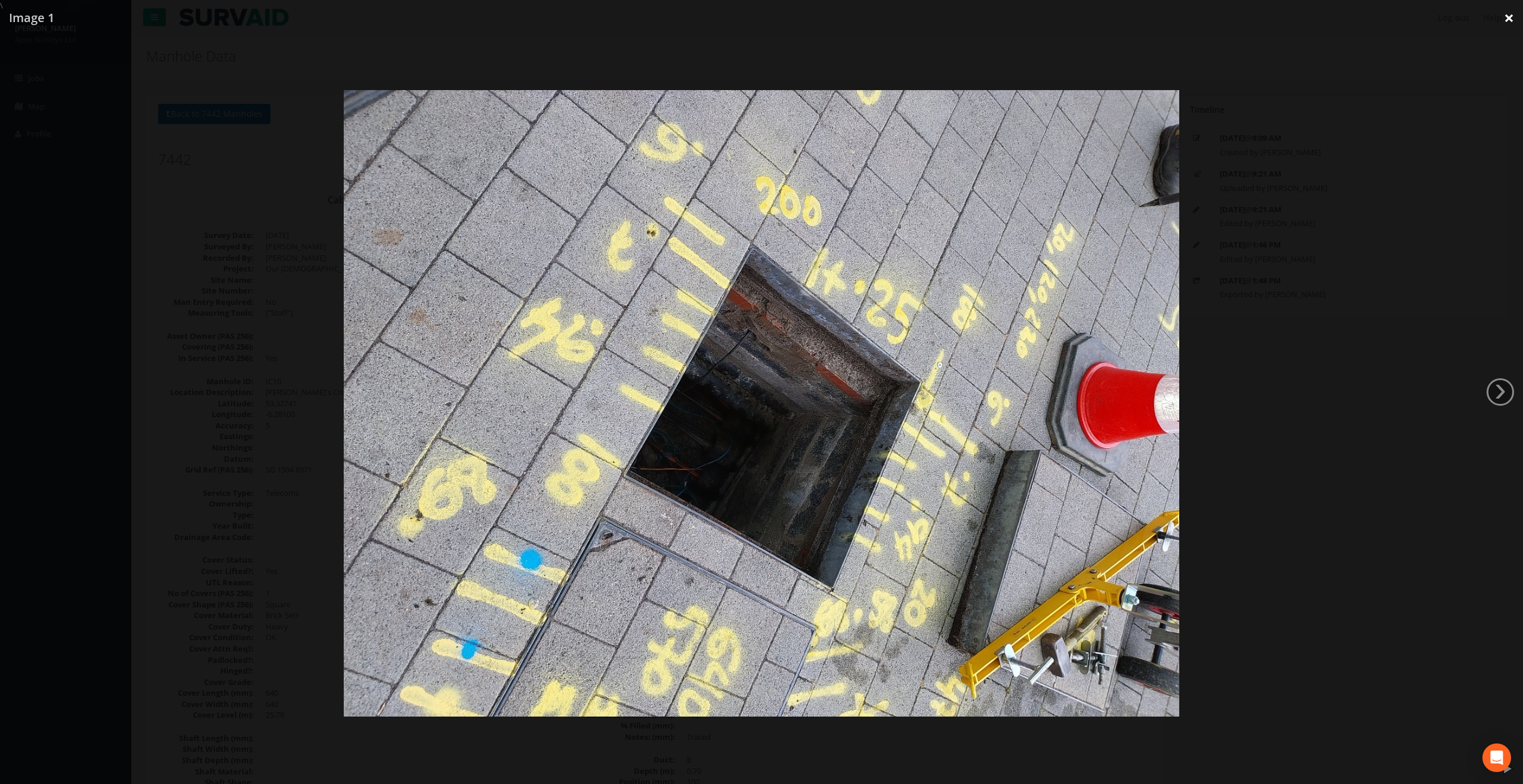
click at [1508, 15] on link "×" at bounding box center [1509, 18] width 28 height 36
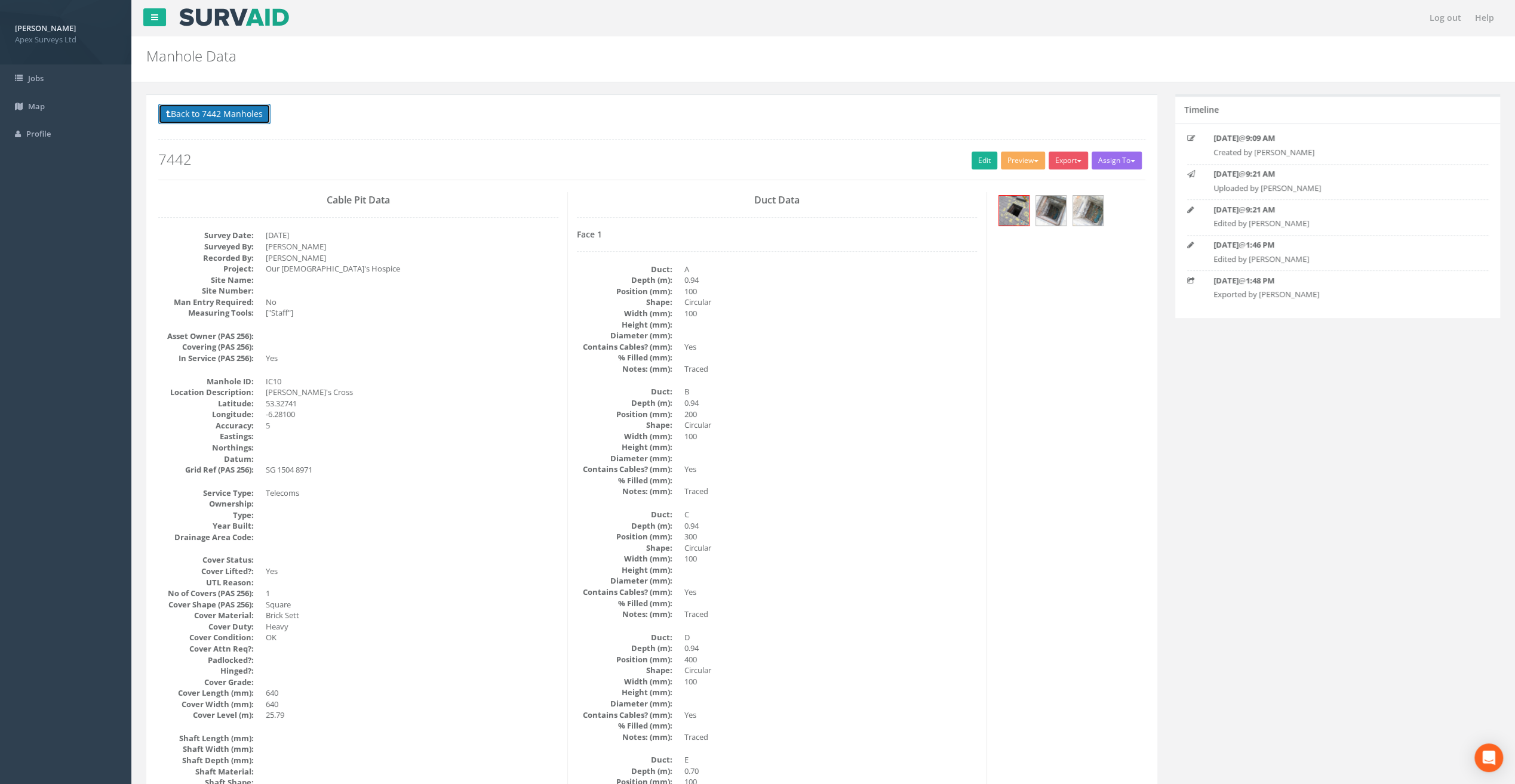
click at [221, 117] on button "Back to 7442 Manholes" at bounding box center [214, 114] width 112 height 21
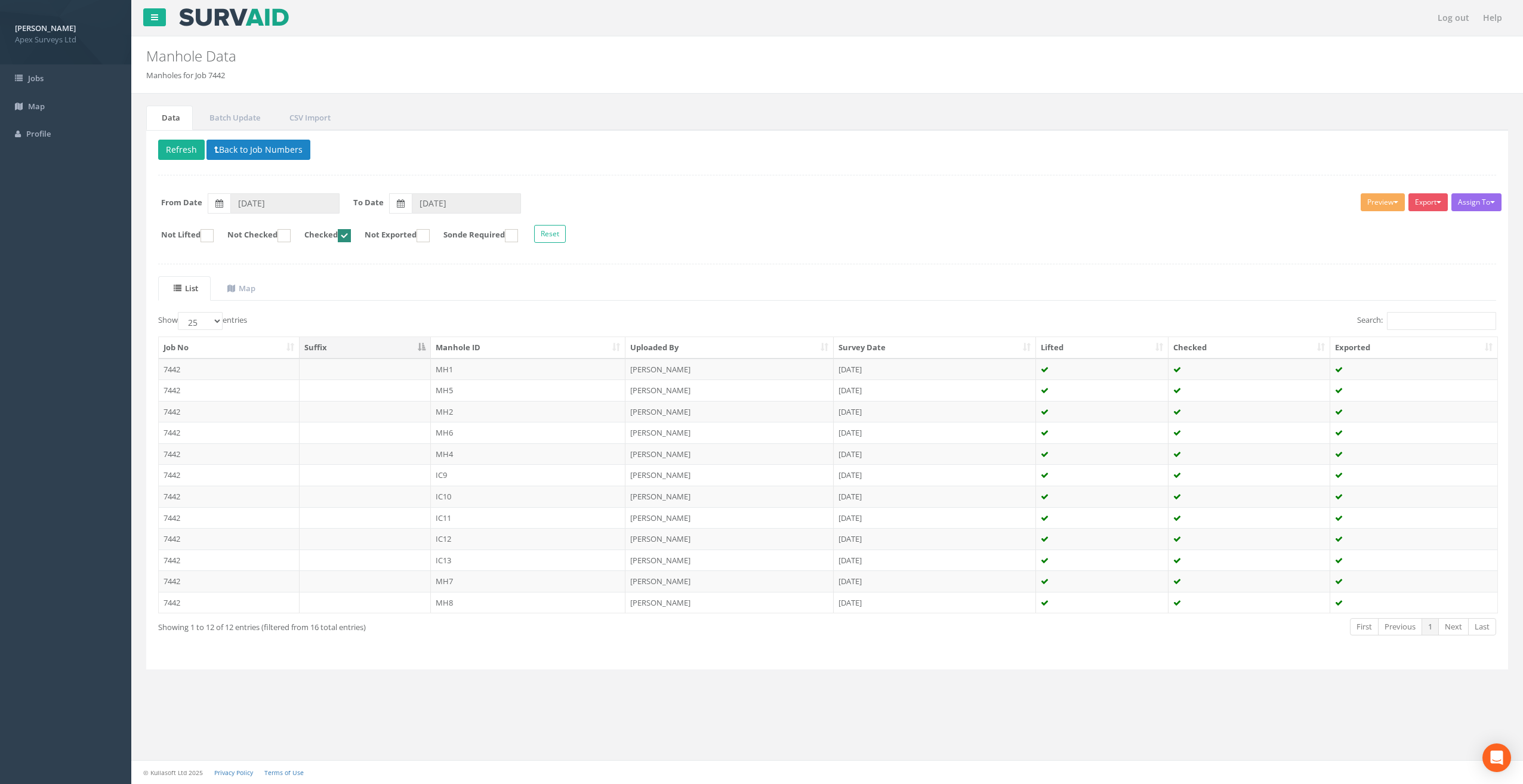
click at [351, 233] on ins at bounding box center [344, 236] width 13 height 13
checkbox input "false"
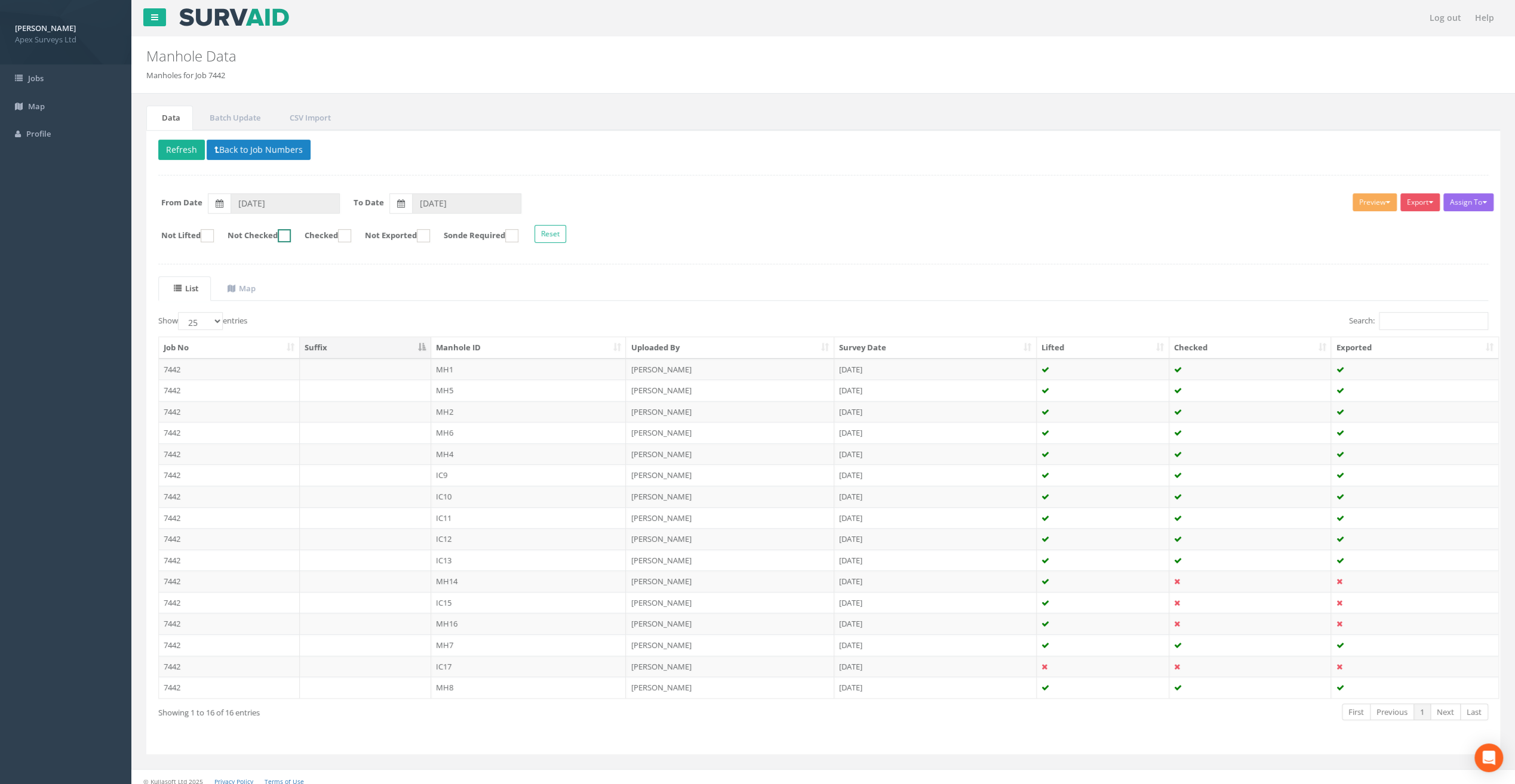
click at [291, 233] on ins at bounding box center [284, 236] width 13 height 13
checkbox input "true"
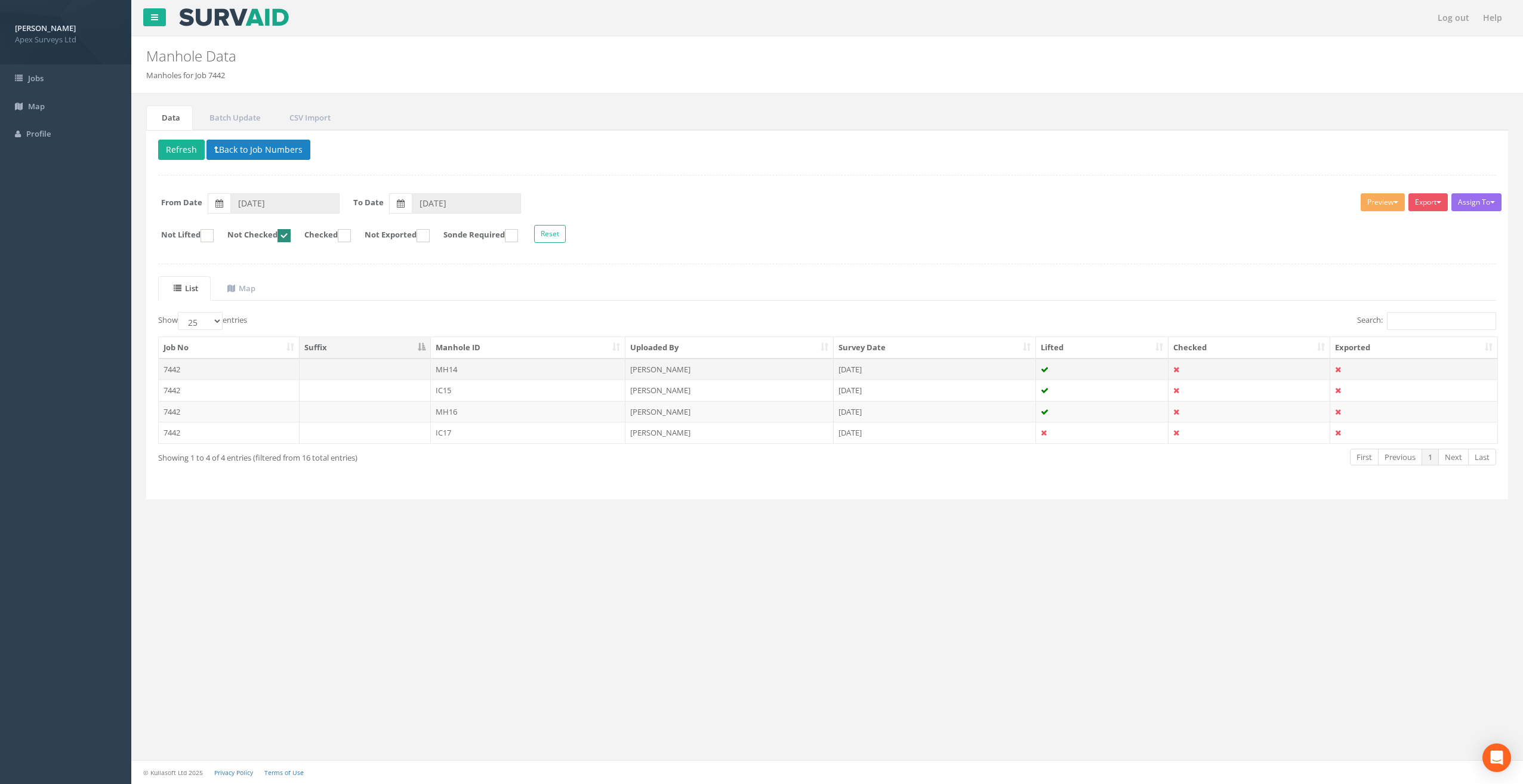
click at [457, 370] on td "MH14" at bounding box center [528, 369] width 195 height 21
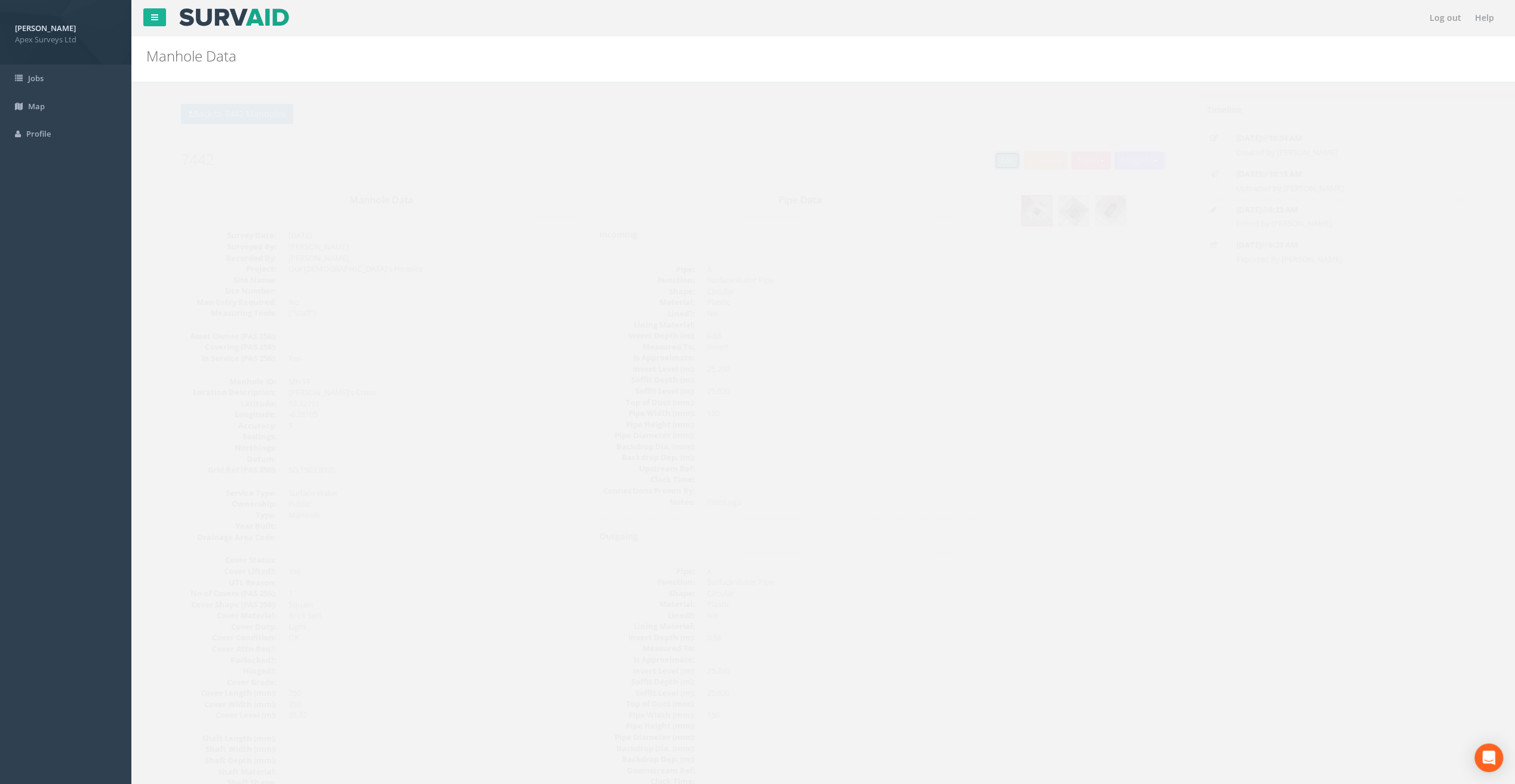
click at [976, 158] on link "Edit" at bounding box center [984, 161] width 26 height 18
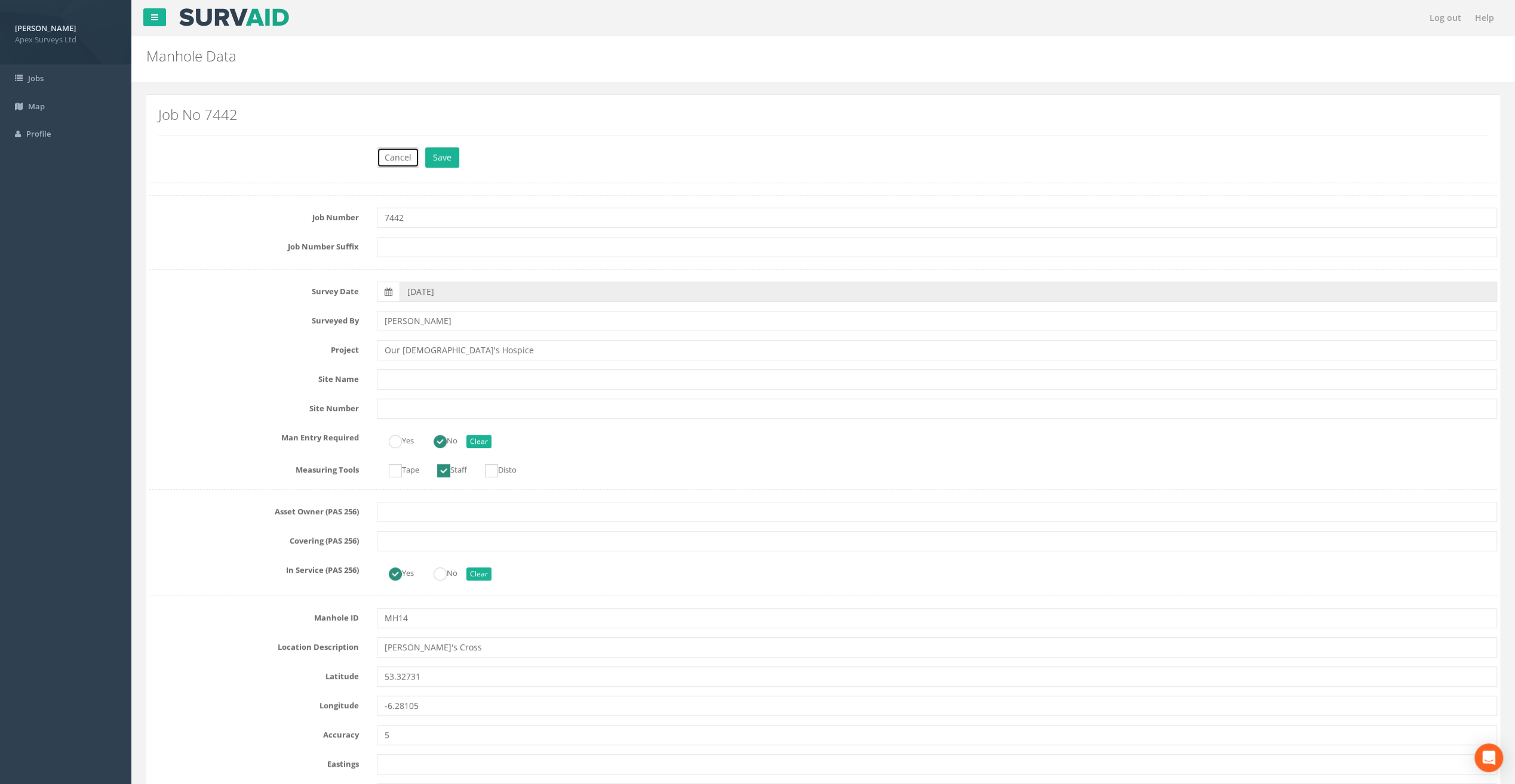
click at [394, 159] on button "Cancel" at bounding box center [398, 158] width 42 height 21
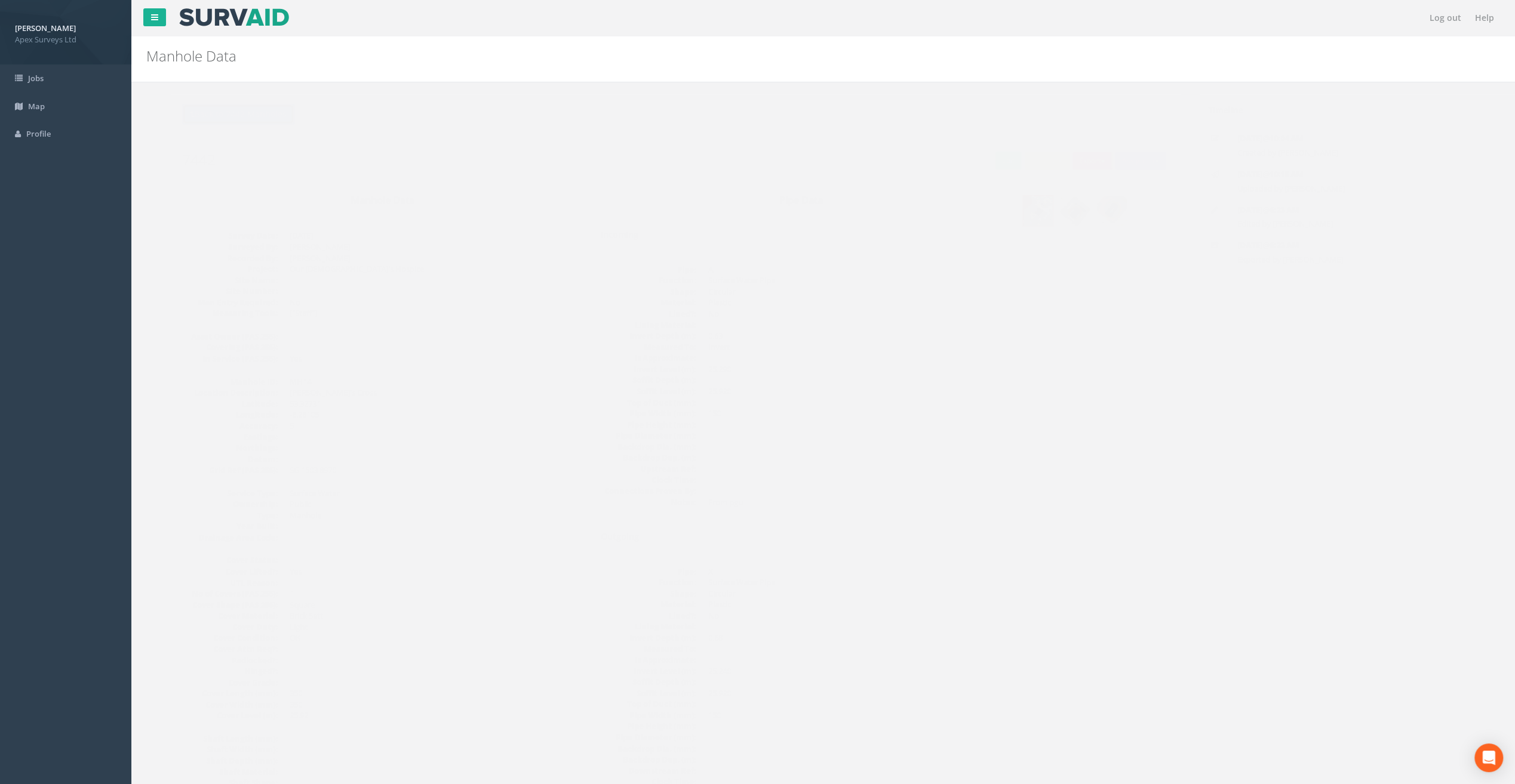
click at [244, 112] on button "Back to 7442 Manholes" at bounding box center [214, 114] width 112 height 21
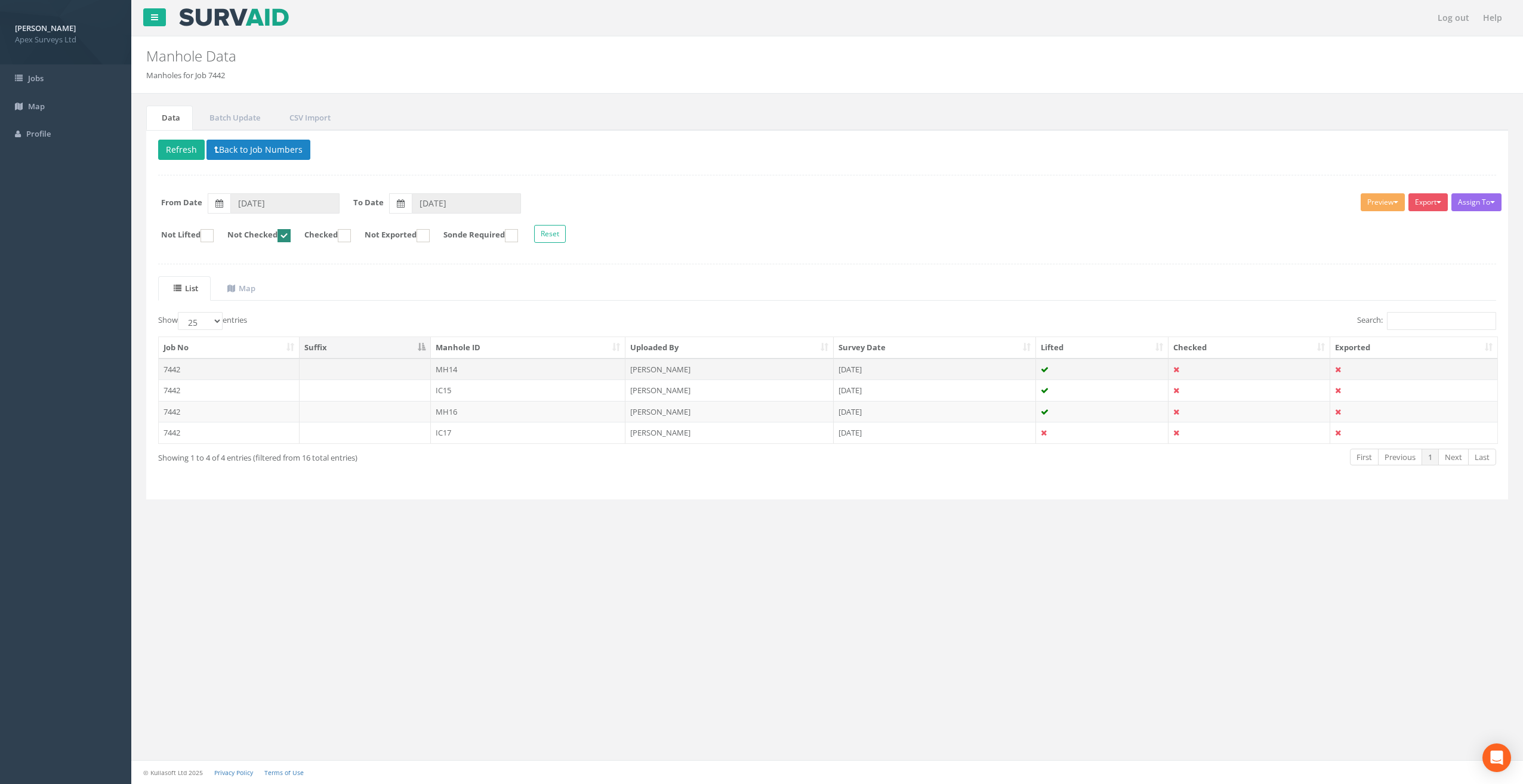
click at [473, 367] on td "MH14" at bounding box center [528, 369] width 195 height 21
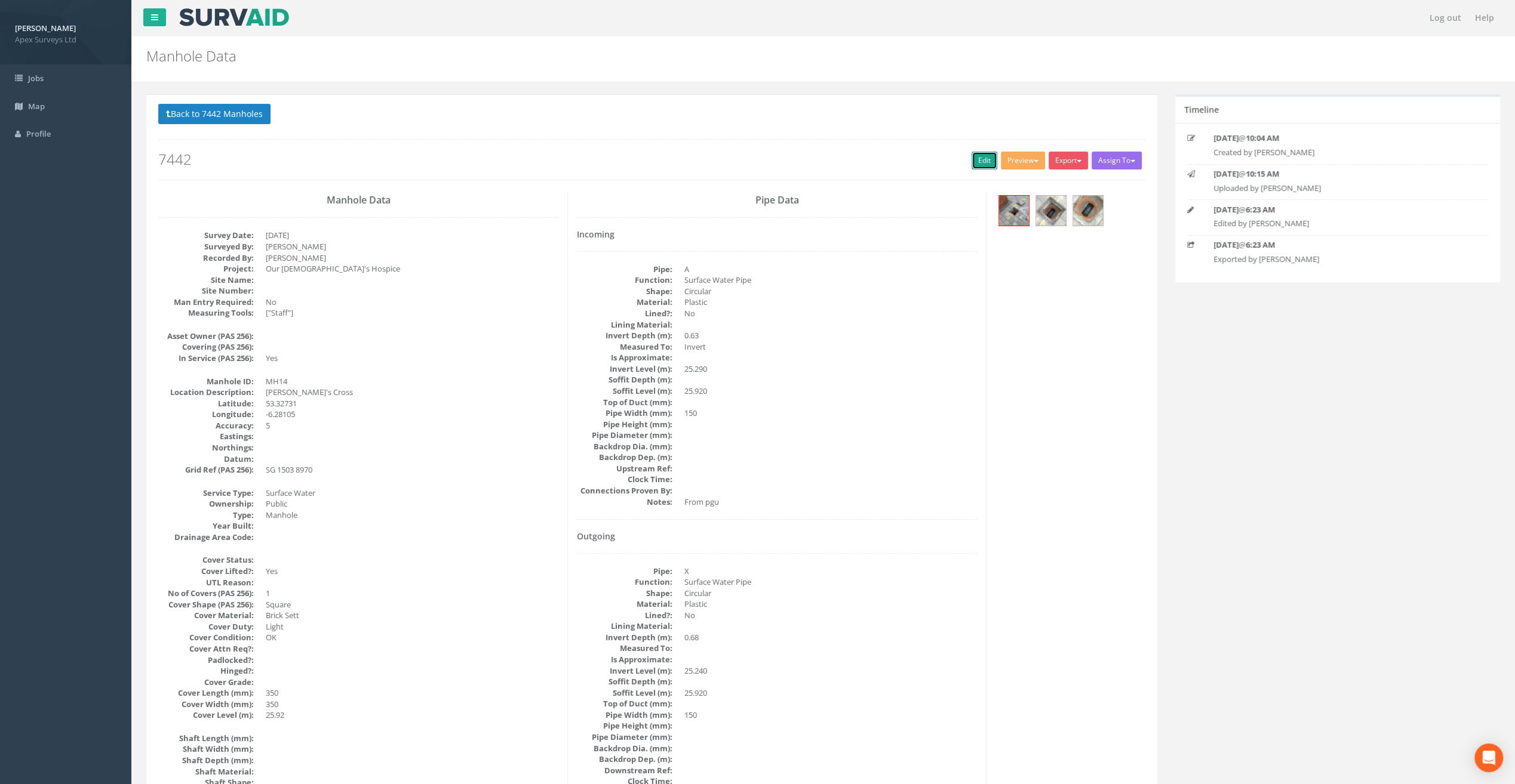
click at [979, 159] on link "Edit" at bounding box center [984, 161] width 26 height 18
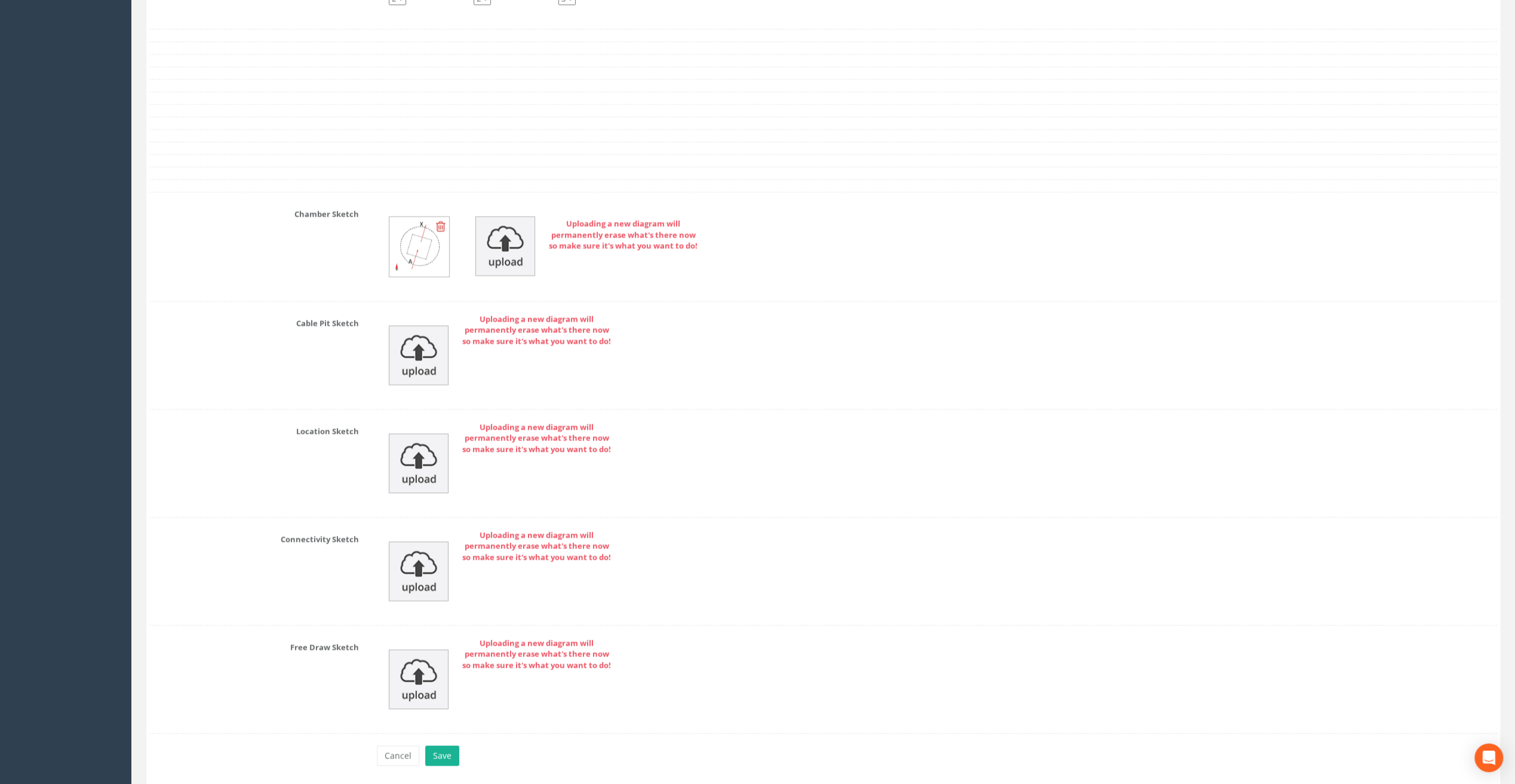
scroll to position [2297, 0]
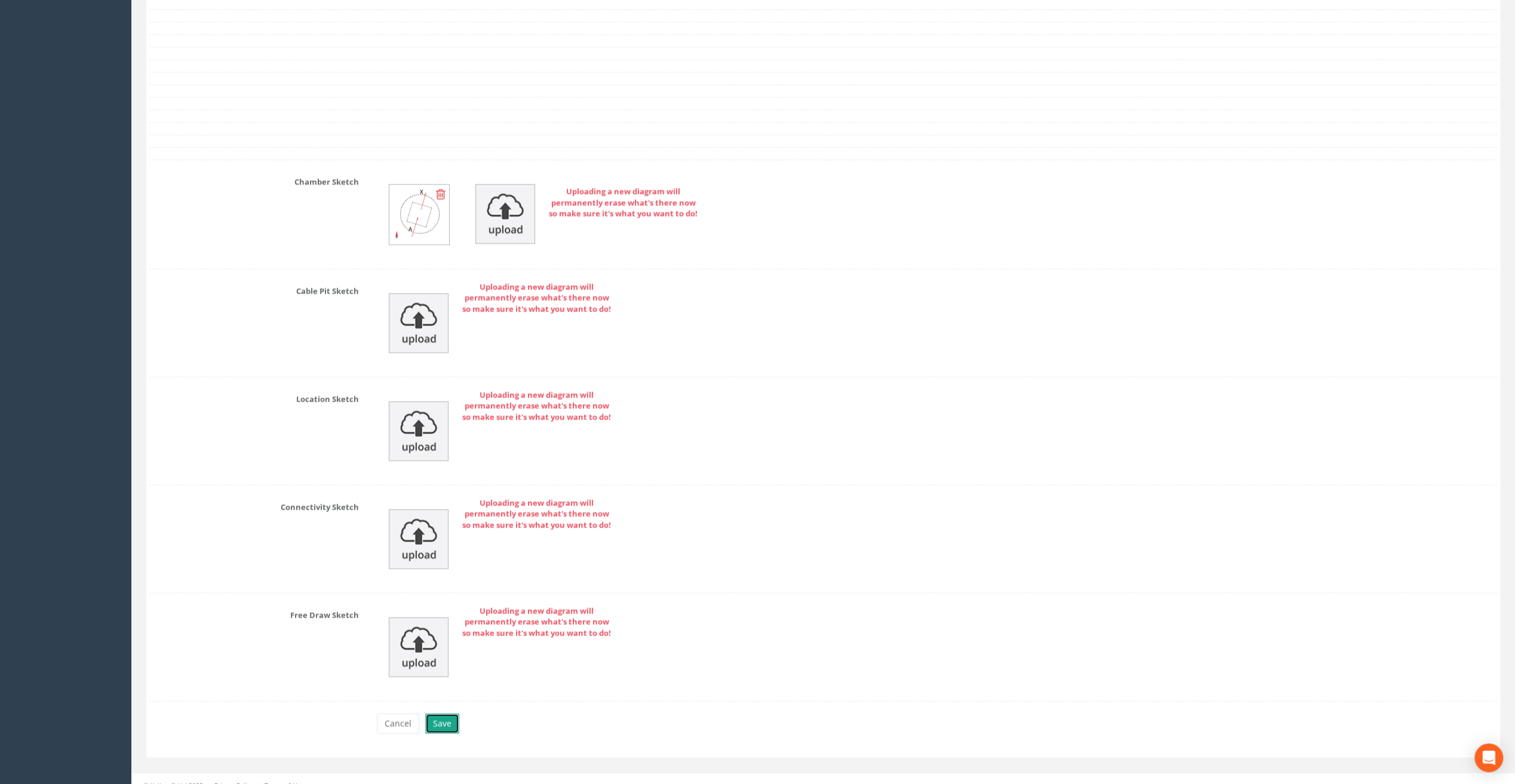
click at [446, 714] on button "Save" at bounding box center [442, 724] width 34 height 21
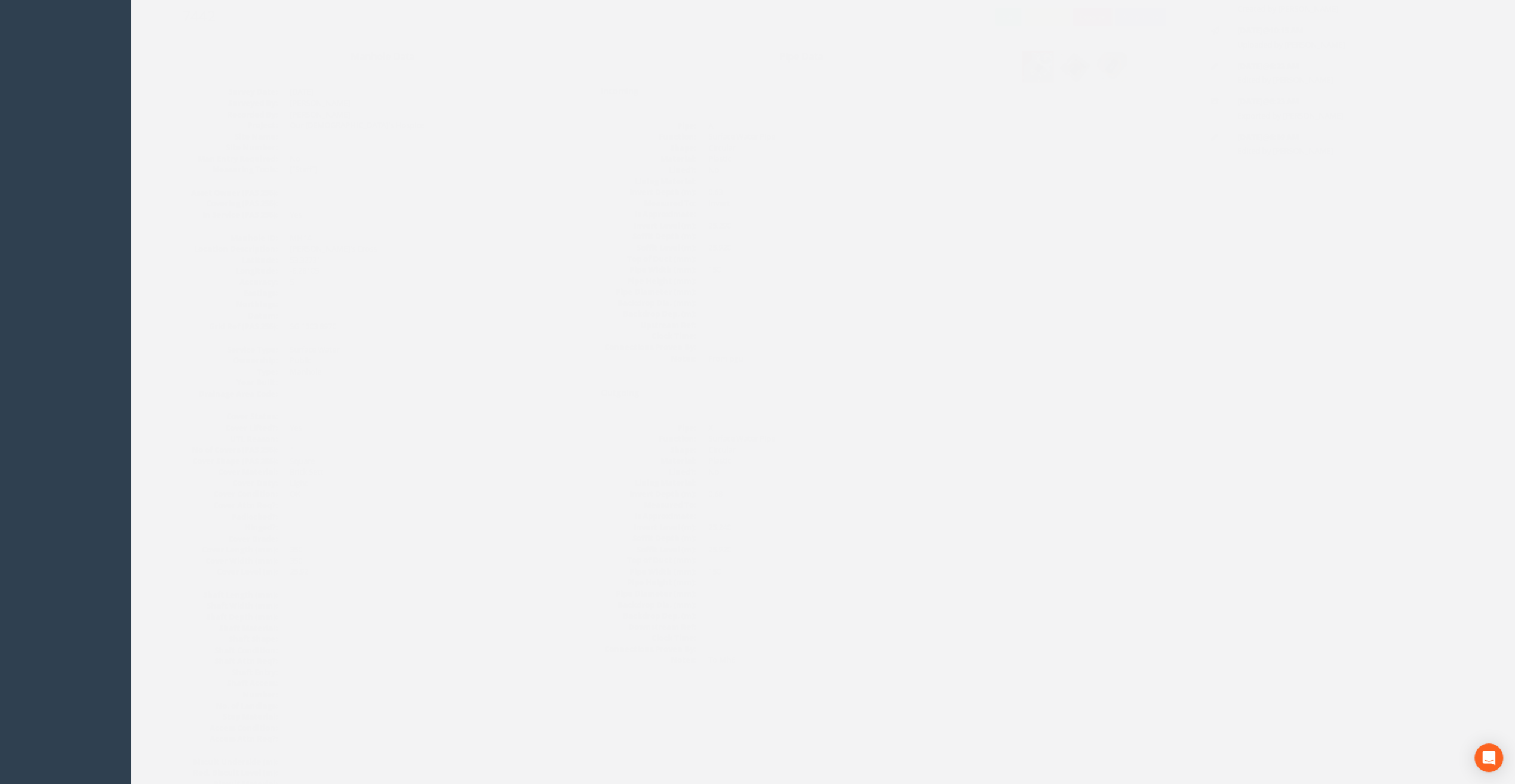
scroll to position [0, 0]
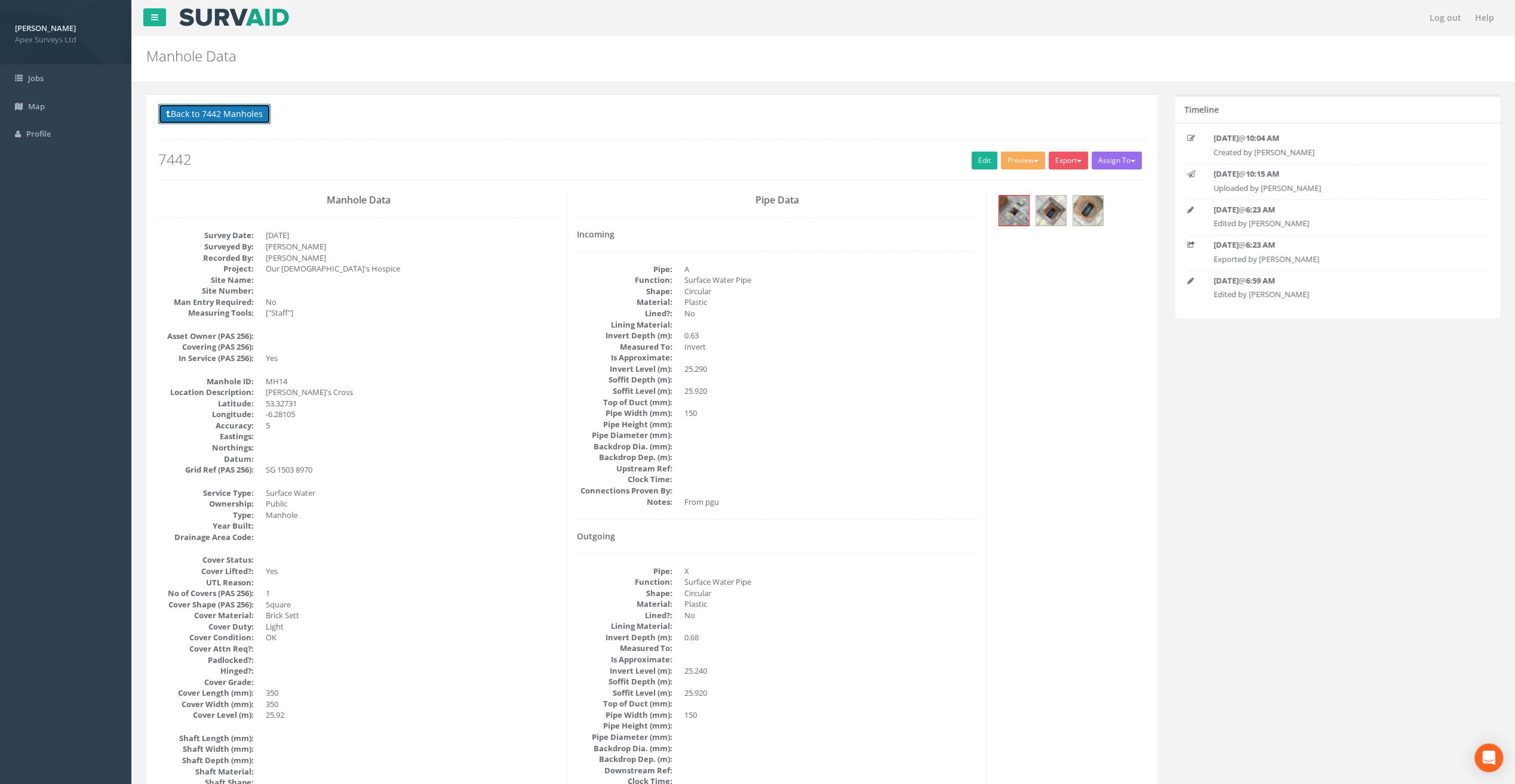
click at [244, 118] on button "Back to 7442 Manholes" at bounding box center [214, 114] width 112 height 21
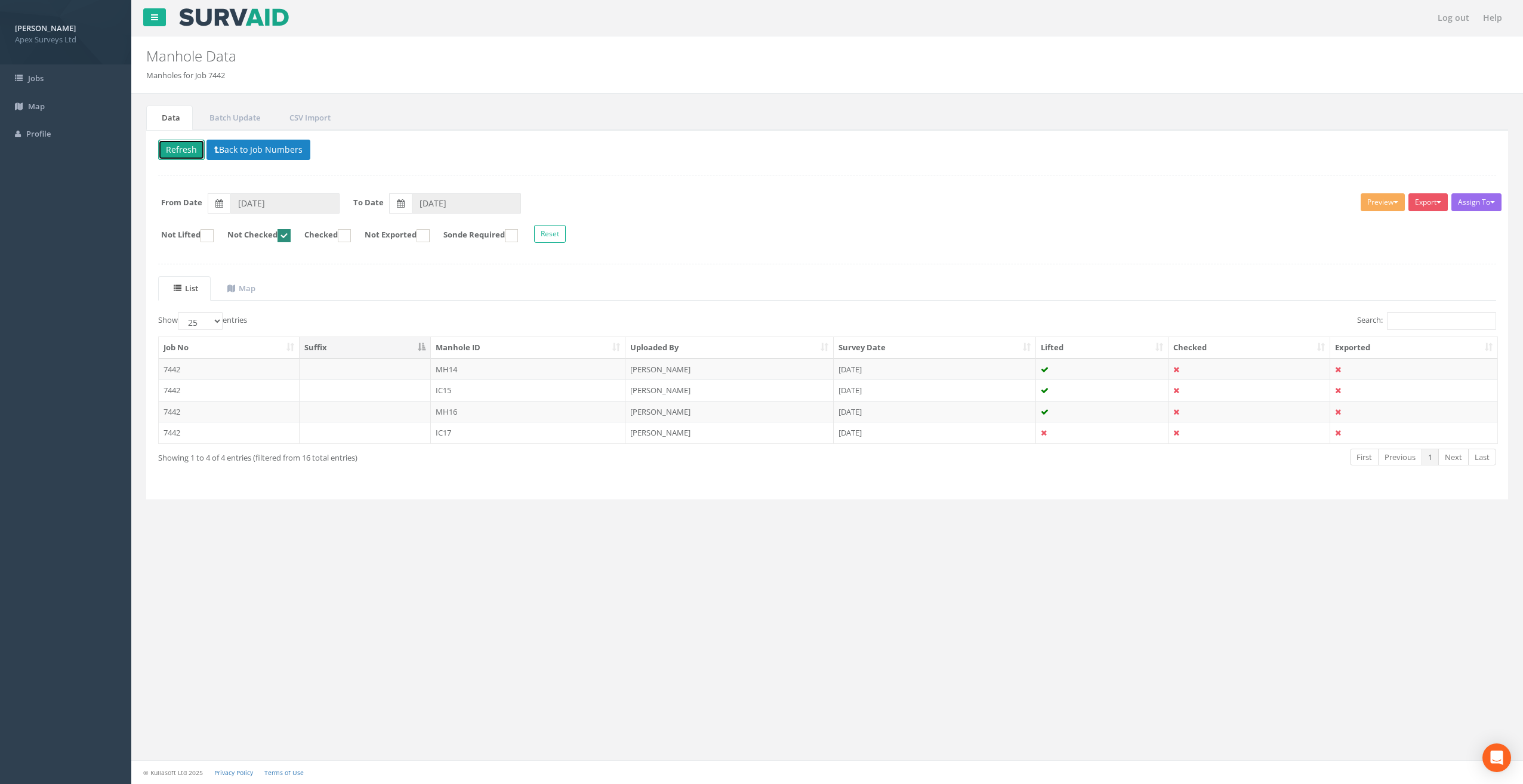
click at [176, 148] on button "Refresh" at bounding box center [181, 150] width 46 height 21
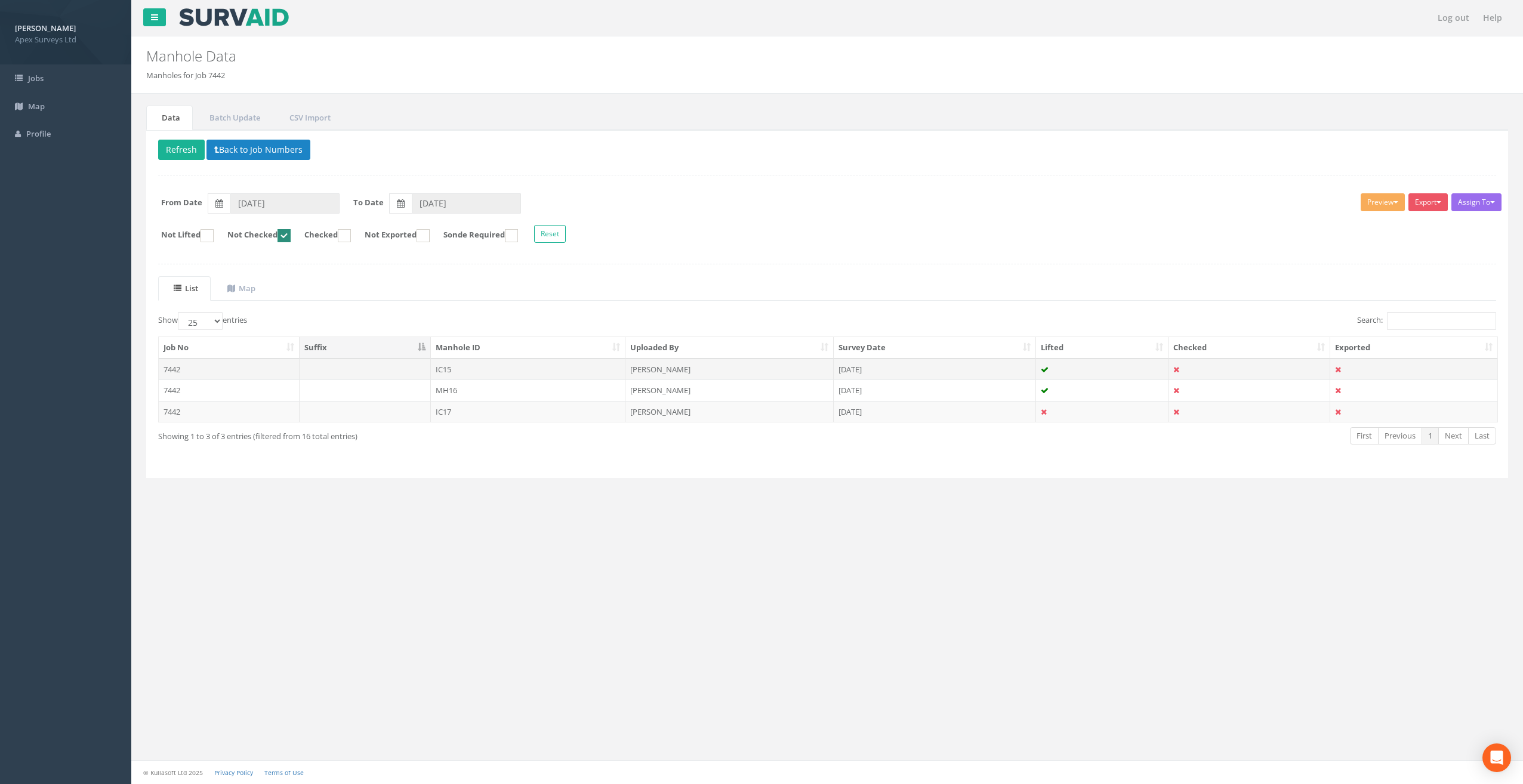
click at [463, 367] on td "IC15" at bounding box center [528, 369] width 195 height 21
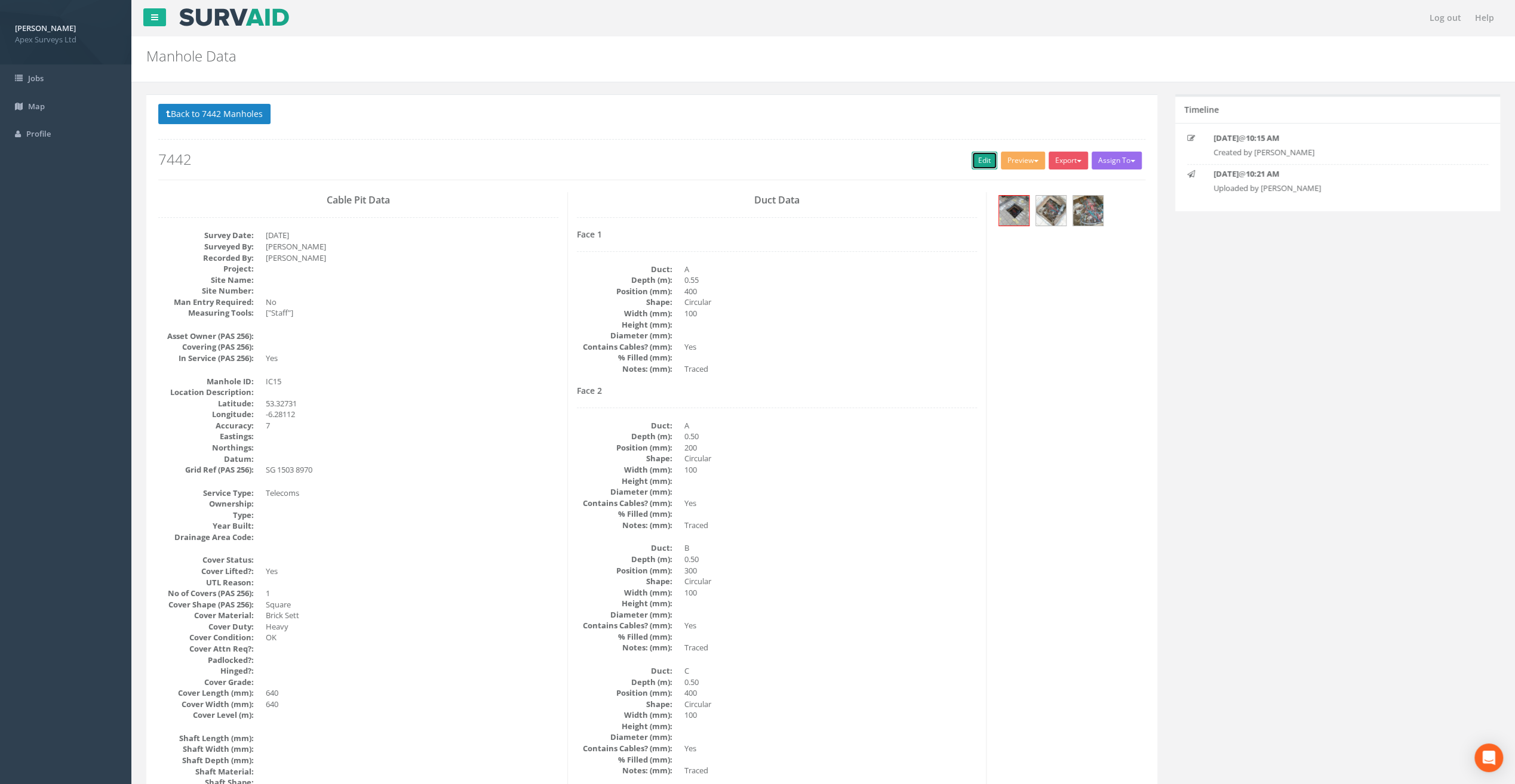
click at [979, 159] on link "Edit" at bounding box center [984, 161] width 26 height 18
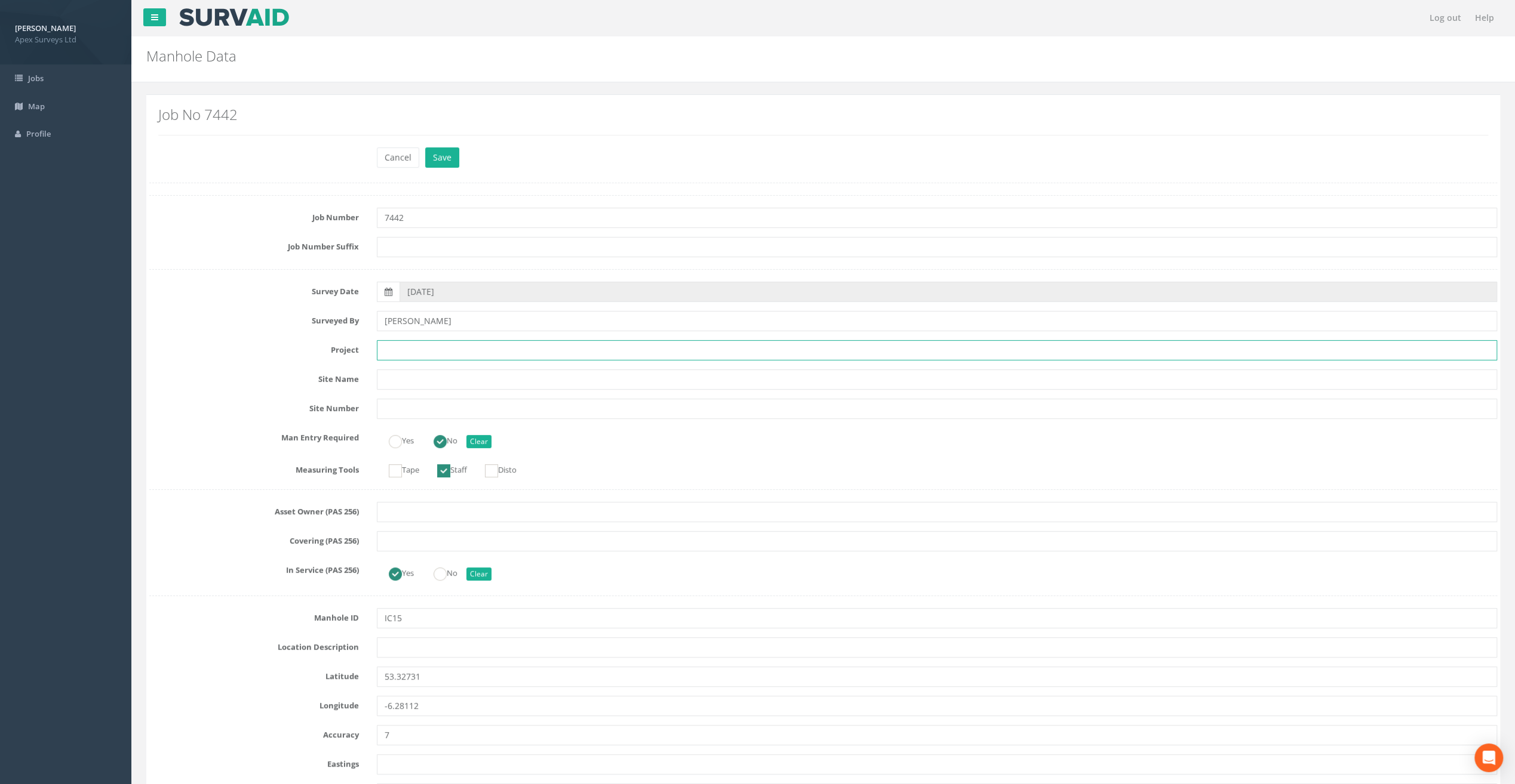
click at [413, 351] on input "text" at bounding box center [937, 350] width 1120 height 21
paste input "Our [DEMOGRAPHIC_DATA]'s Hospice"
type input "Our [DEMOGRAPHIC_DATA]'s Hospice"
click at [449, 642] on input "text" at bounding box center [937, 648] width 1120 height 21
paste input "[PERSON_NAME]'s Cross"
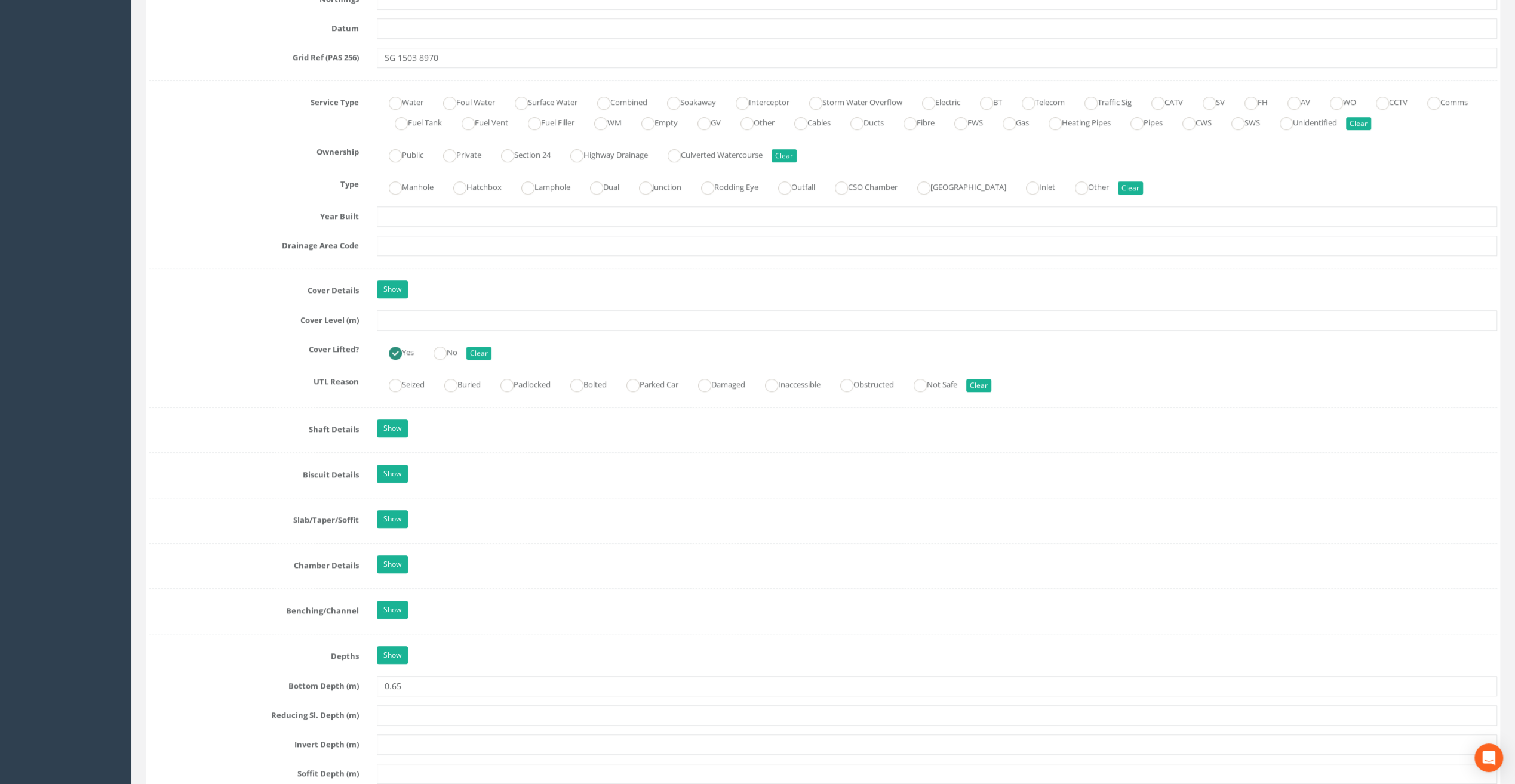
scroll to position [776, 0]
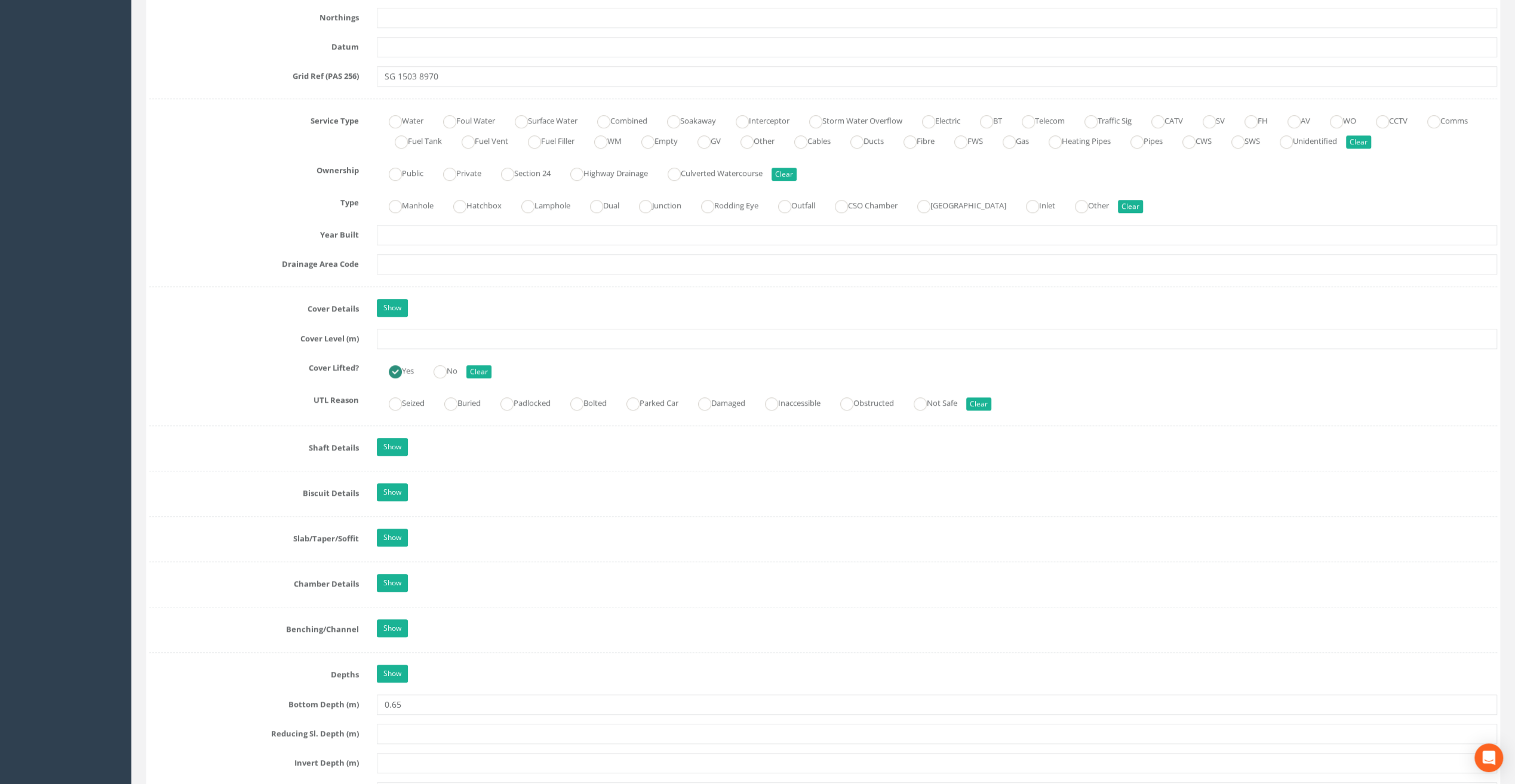
type input "[PERSON_NAME]'s Cross"
click at [414, 340] on input "text" at bounding box center [937, 339] width 1120 height 21
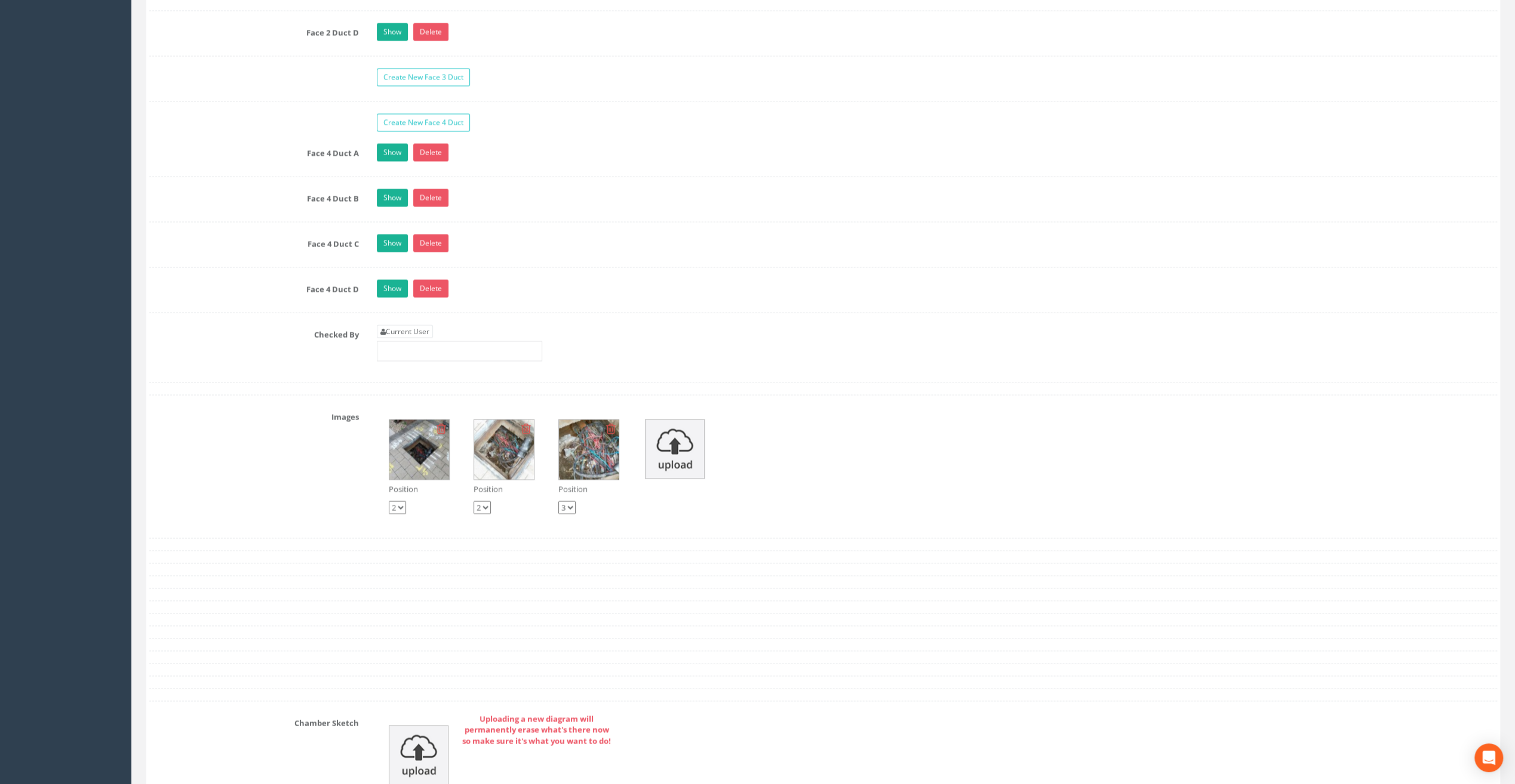
scroll to position [2148, 0]
type input "25.36"
click at [410, 325] on link "Current User" at bounding box center [405, 332] width 56 height 13
type input "[PERSON_NAME]"
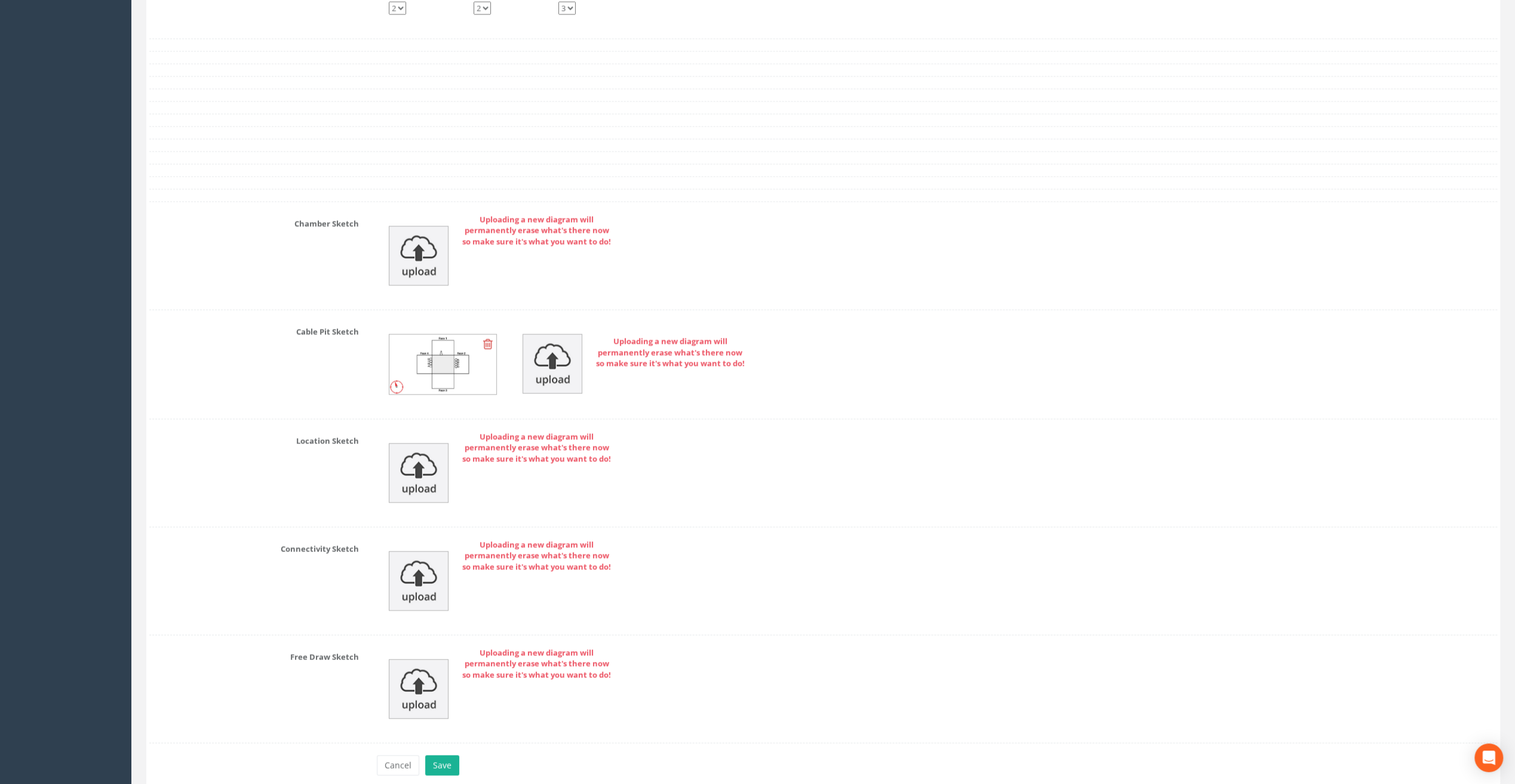
scroll to position [2686, 0]
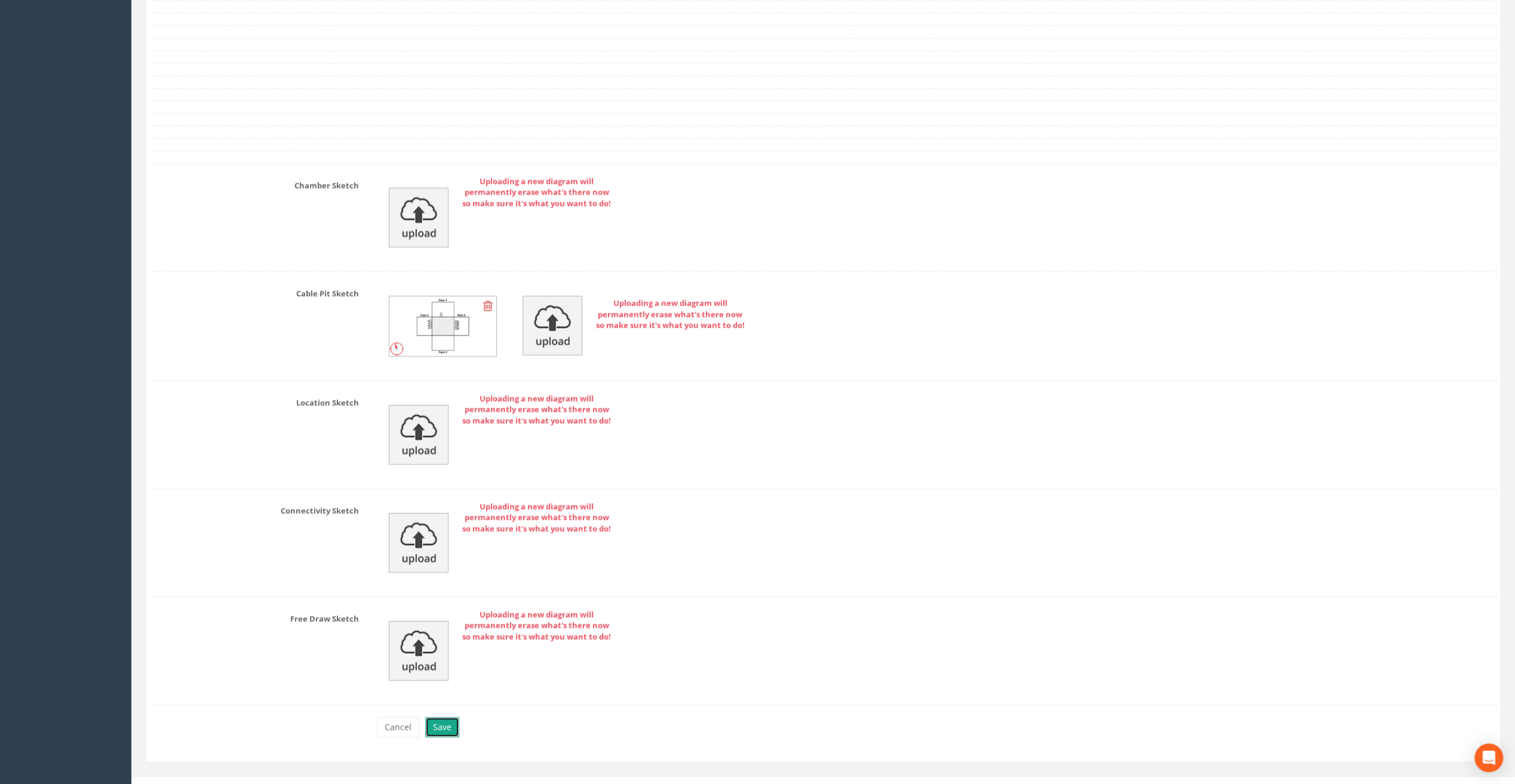
click at [442, 718] on button "Save" at bounding box center [442, 728] width 34 height 21
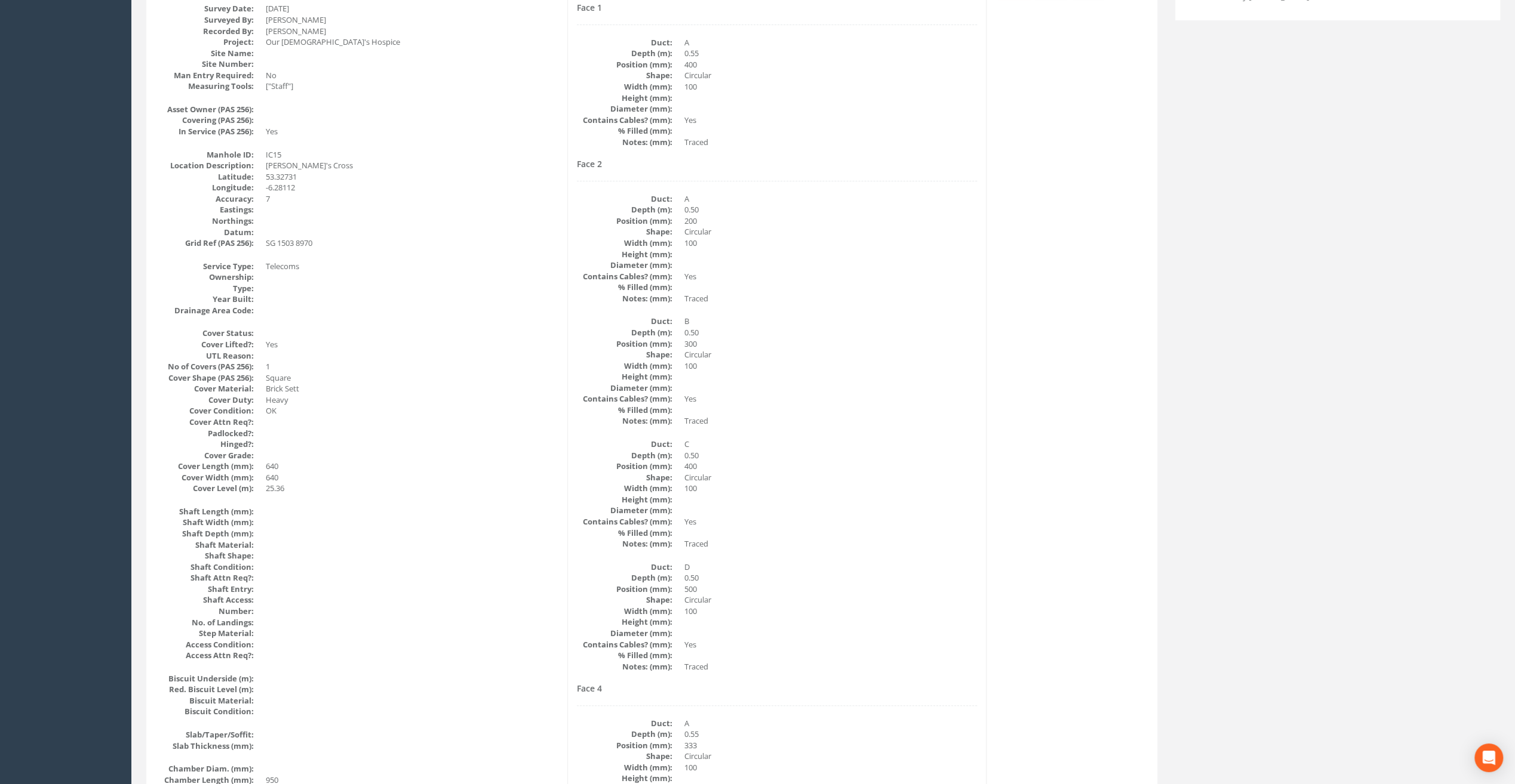
scroll to position [0, 0]
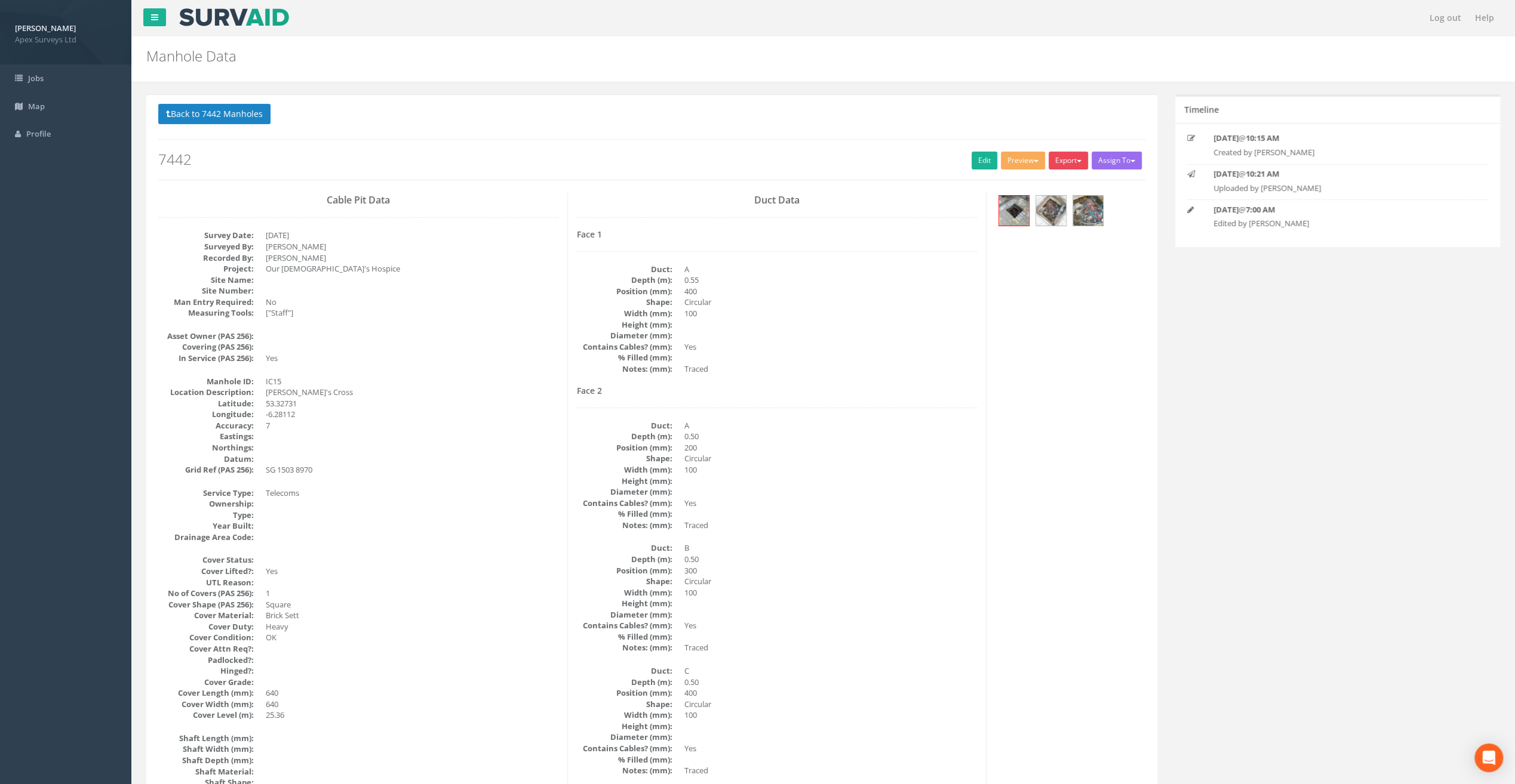
click at [1066, 161] on button "Export" at bounding box center [1068, 161] width 39 height 18
click at [1055, 236] on link "SurvAid IC" at bounding box center [1043, 235] width 91 height 18
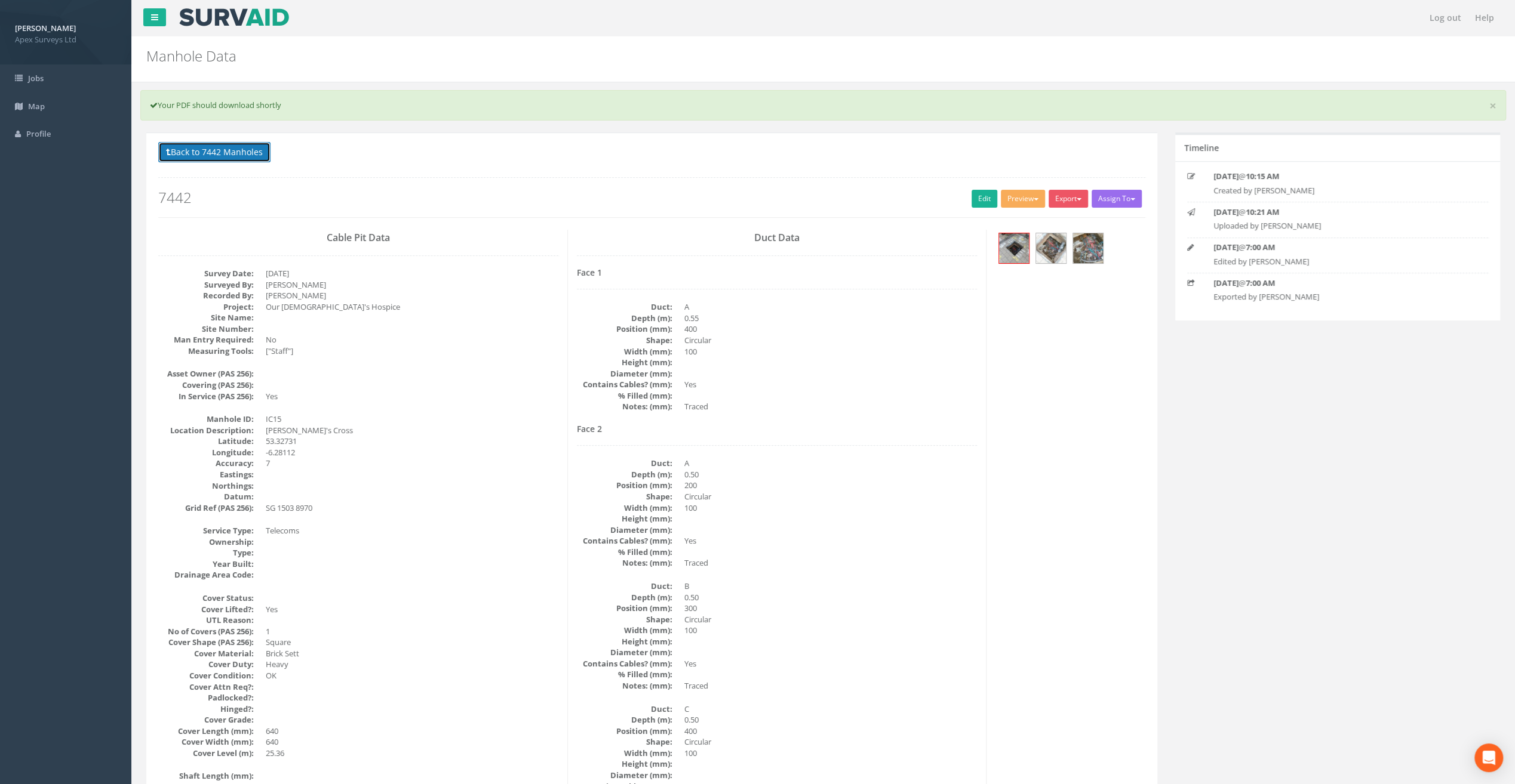
click at [211, 153] on button "Back to 7442 Manholes" at bounding box center [214, 153] width 112 height 21
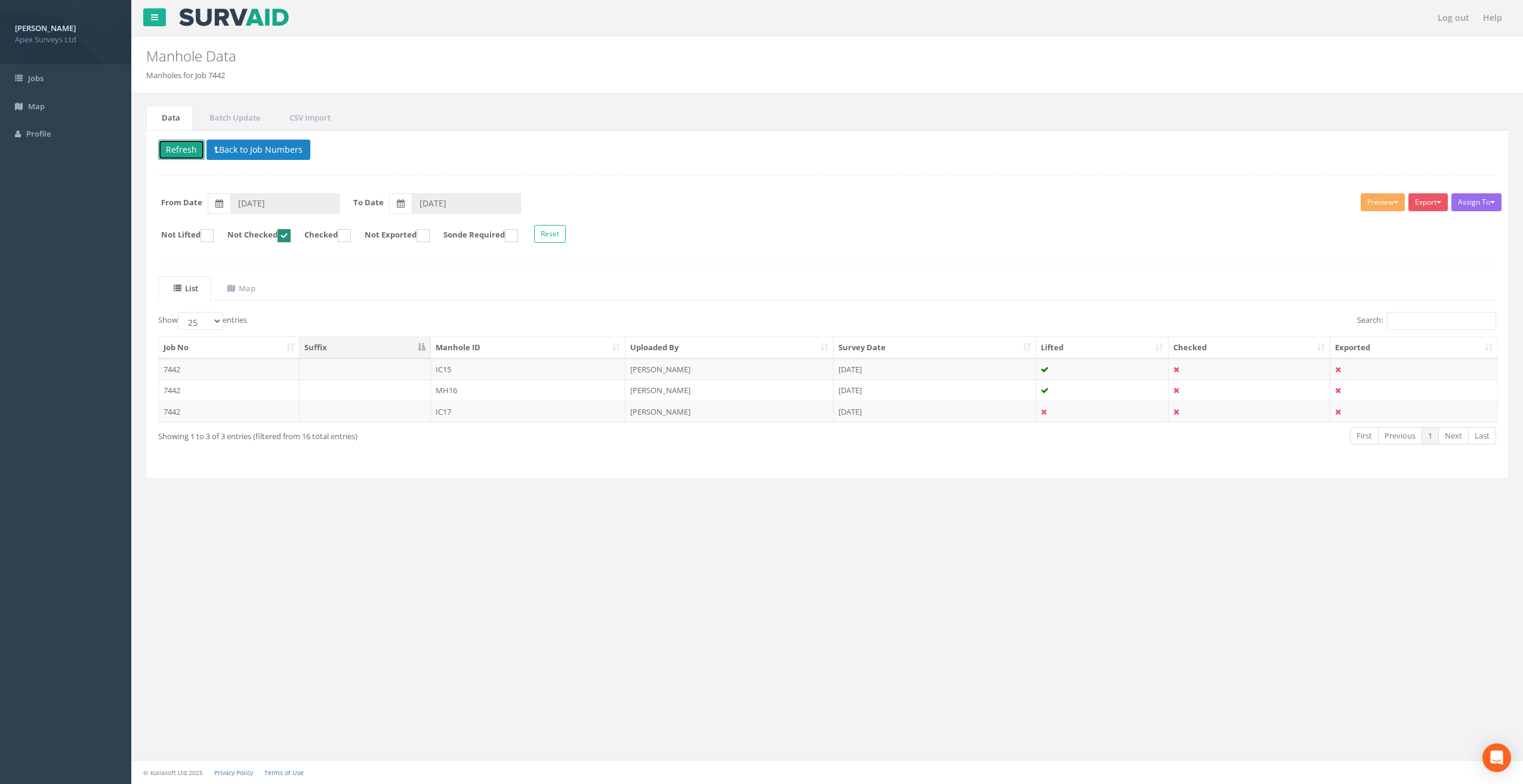
click at [170, 141] on button "Refresh" at bounding box center [181, 150] width 46 height 21
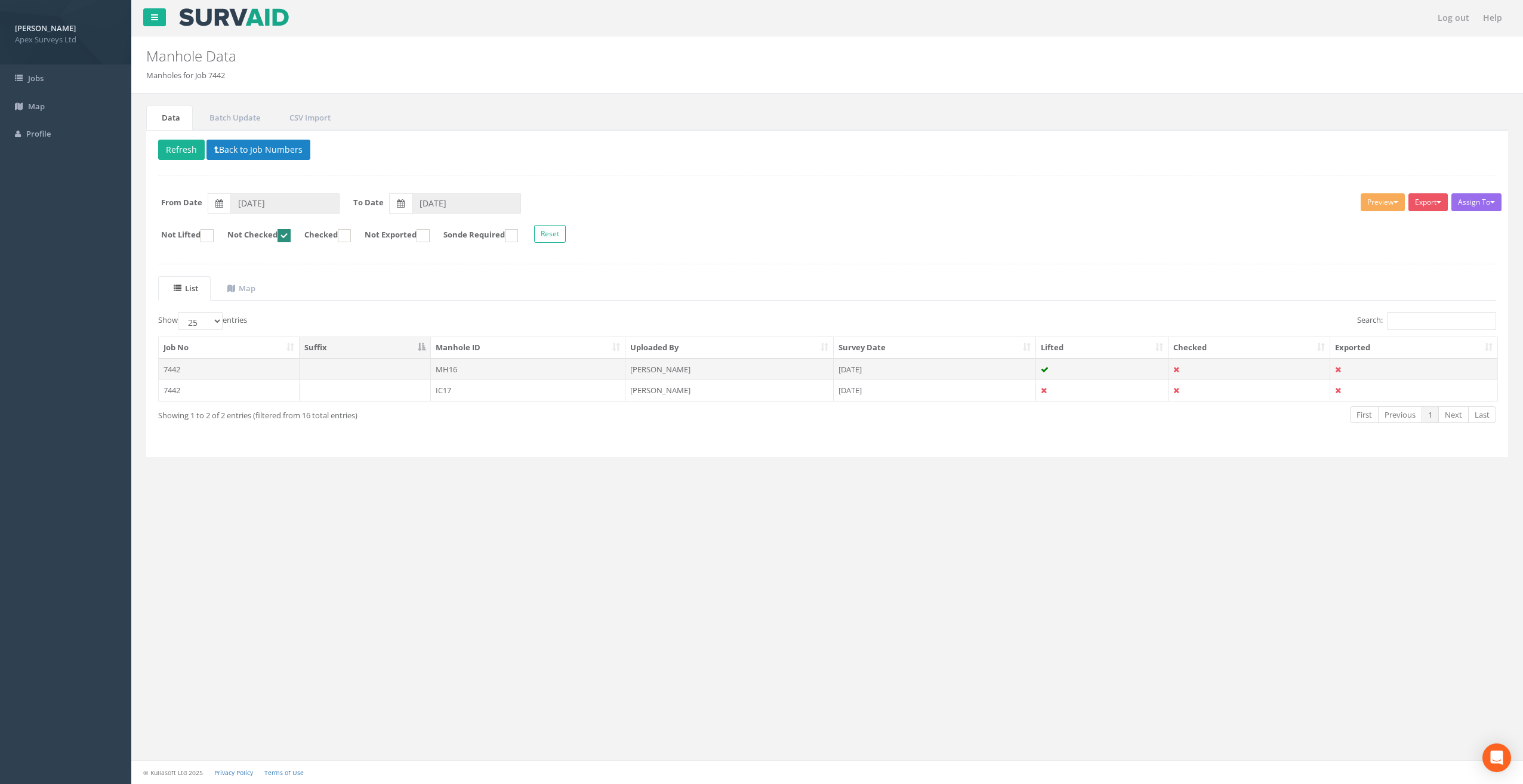
click at [464, 370] on td "MH16" at bounding box center [528, 369] width 195 height 21
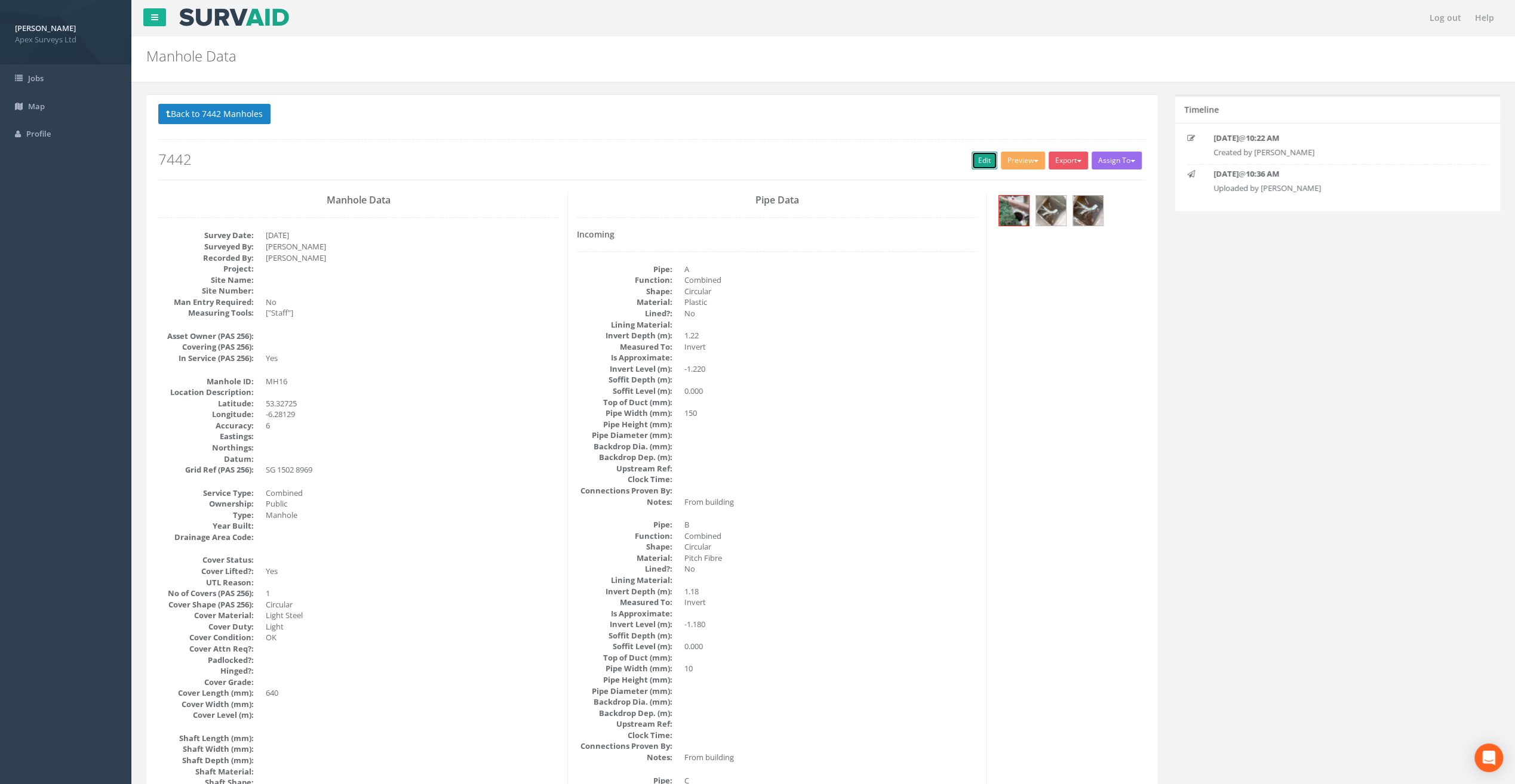
click at [979, 161] on link "Edit" at bounding box center [984, 161] width 26 height 18
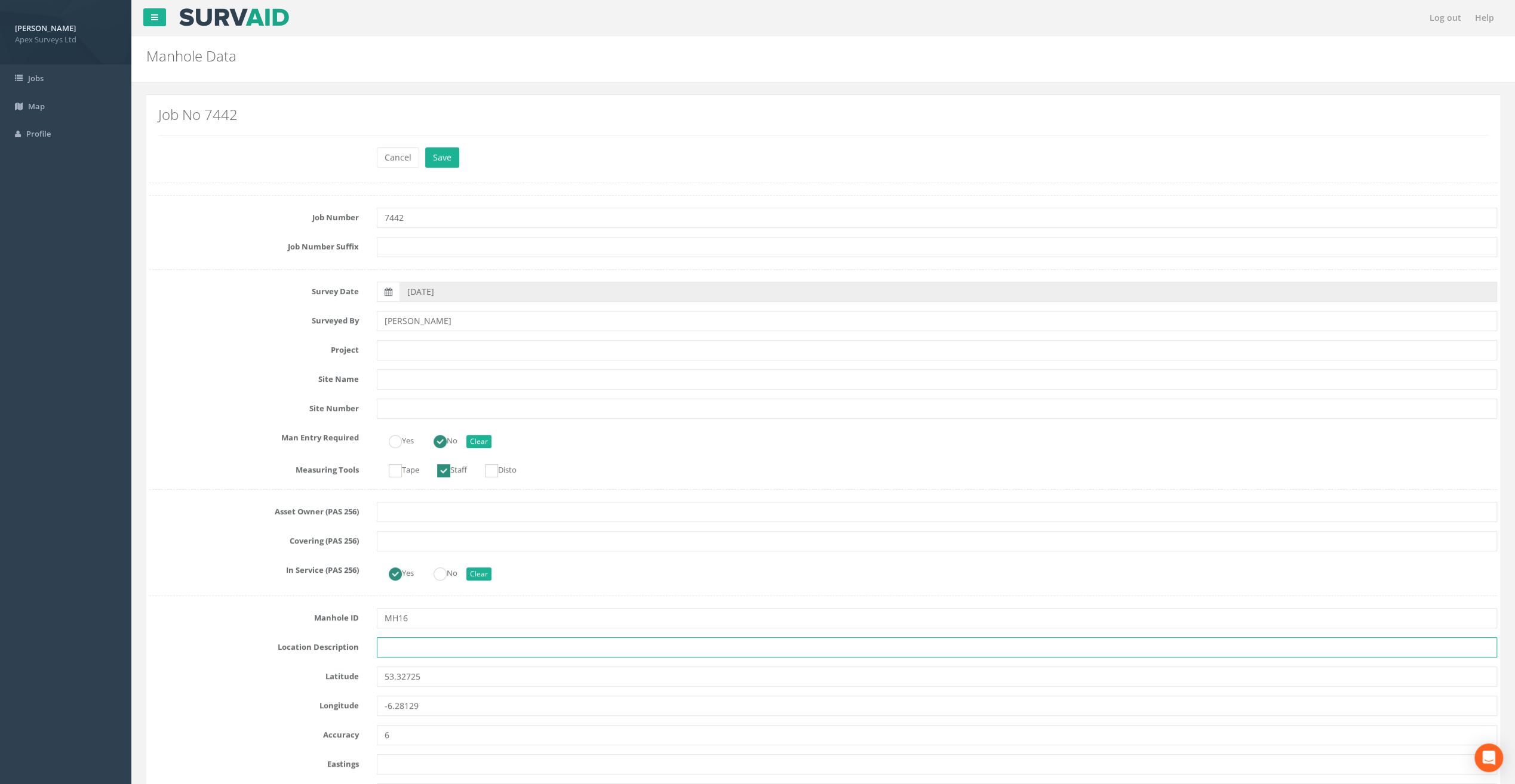
click at [403, 642] on input "text" at bounding box center [937, 648] width 1120 height 21
paste input "[PERSON_NAME]'s Cross"
type input "[PERSON_NAME]'s Cross"
click at [449, 355] on input "text" at bounding box center [937, 350] width 1120 height 21
paste input "Our [DEMOGRAPHIC_DATA]'s Hospice"
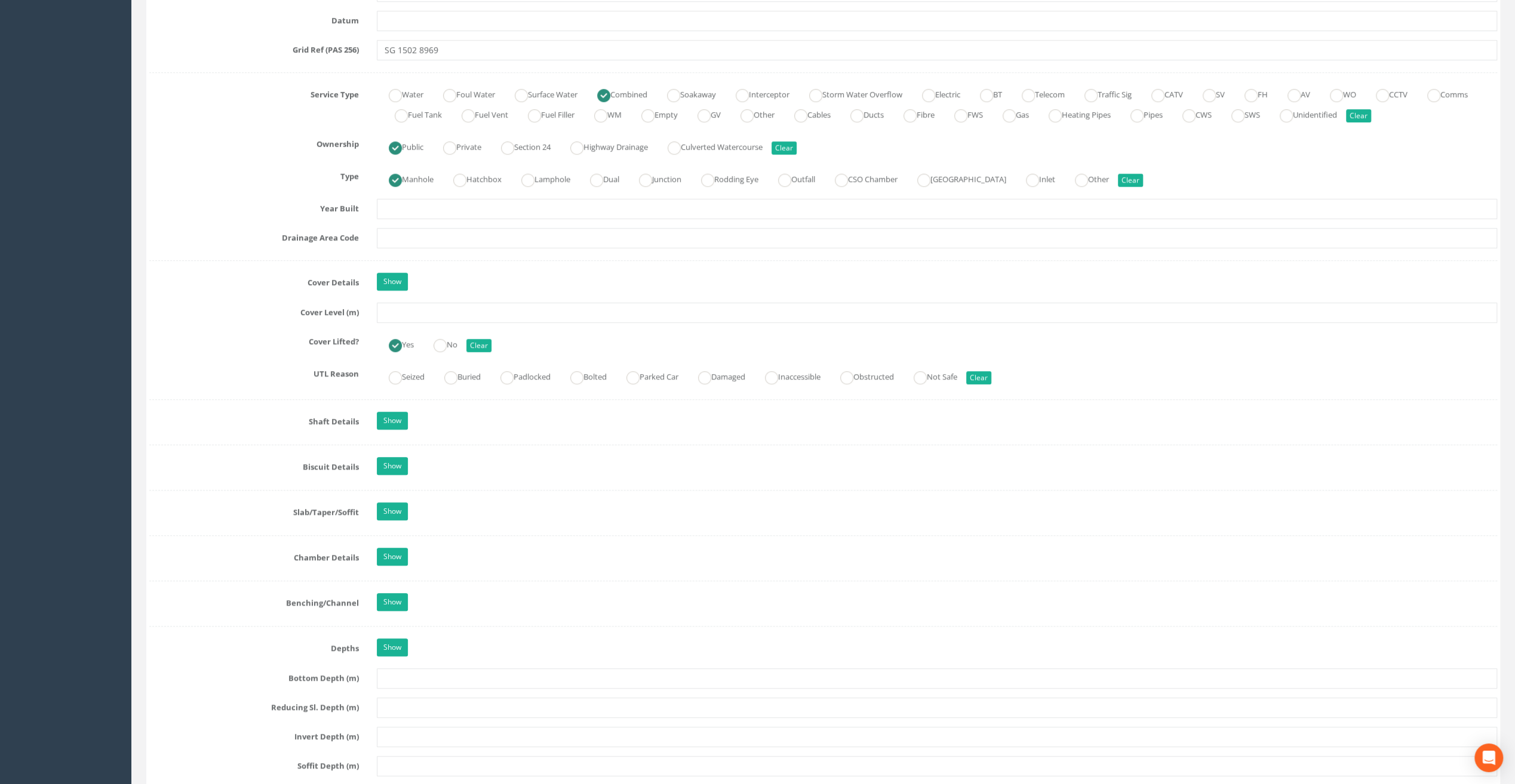
scroll to position [776, 0]
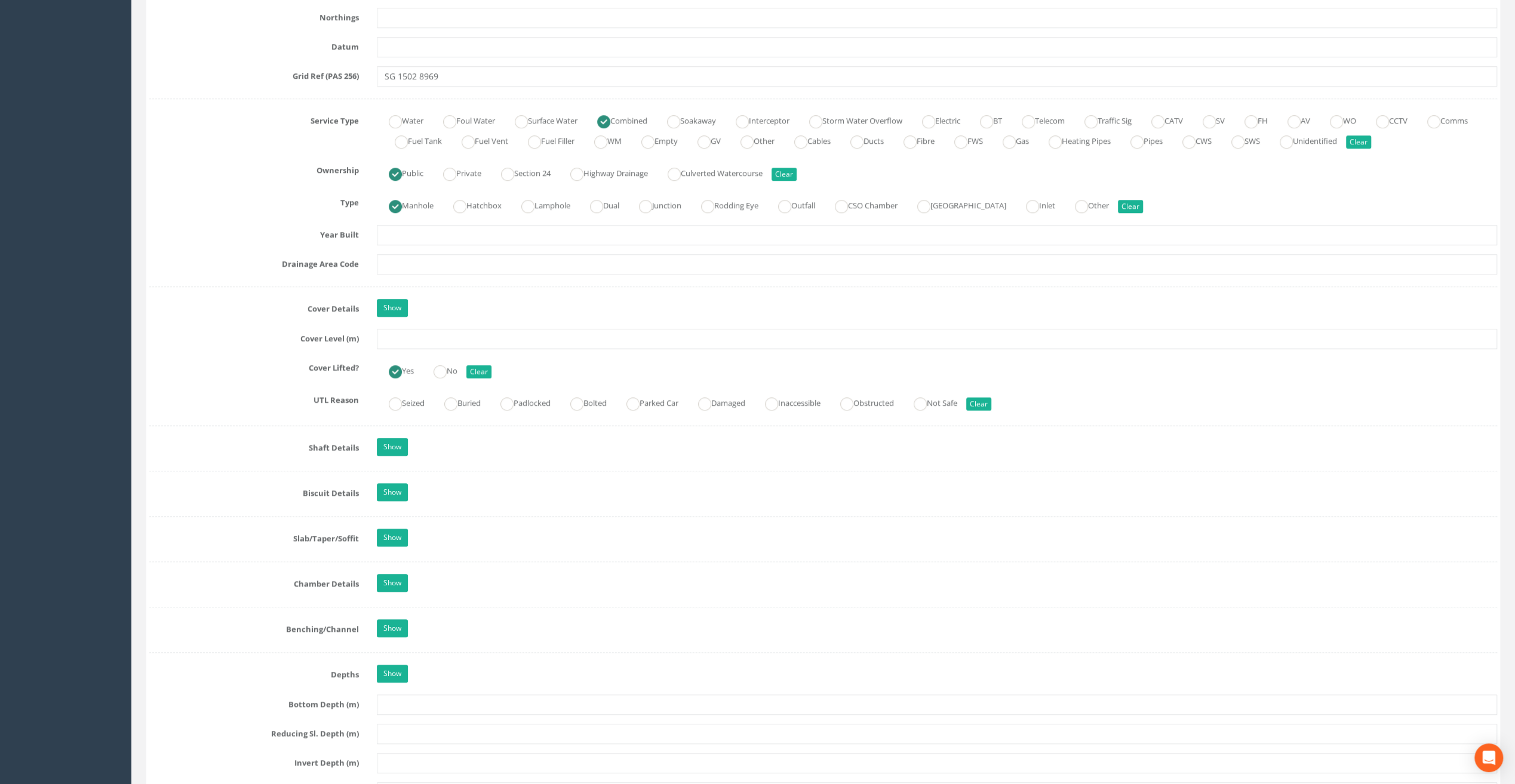
type input "Our [DEMOGRAPHIC_DATA]'s Hospice"
click at [425, 336] on input "text" at bounding box center [937, 339] width 1120 height 21
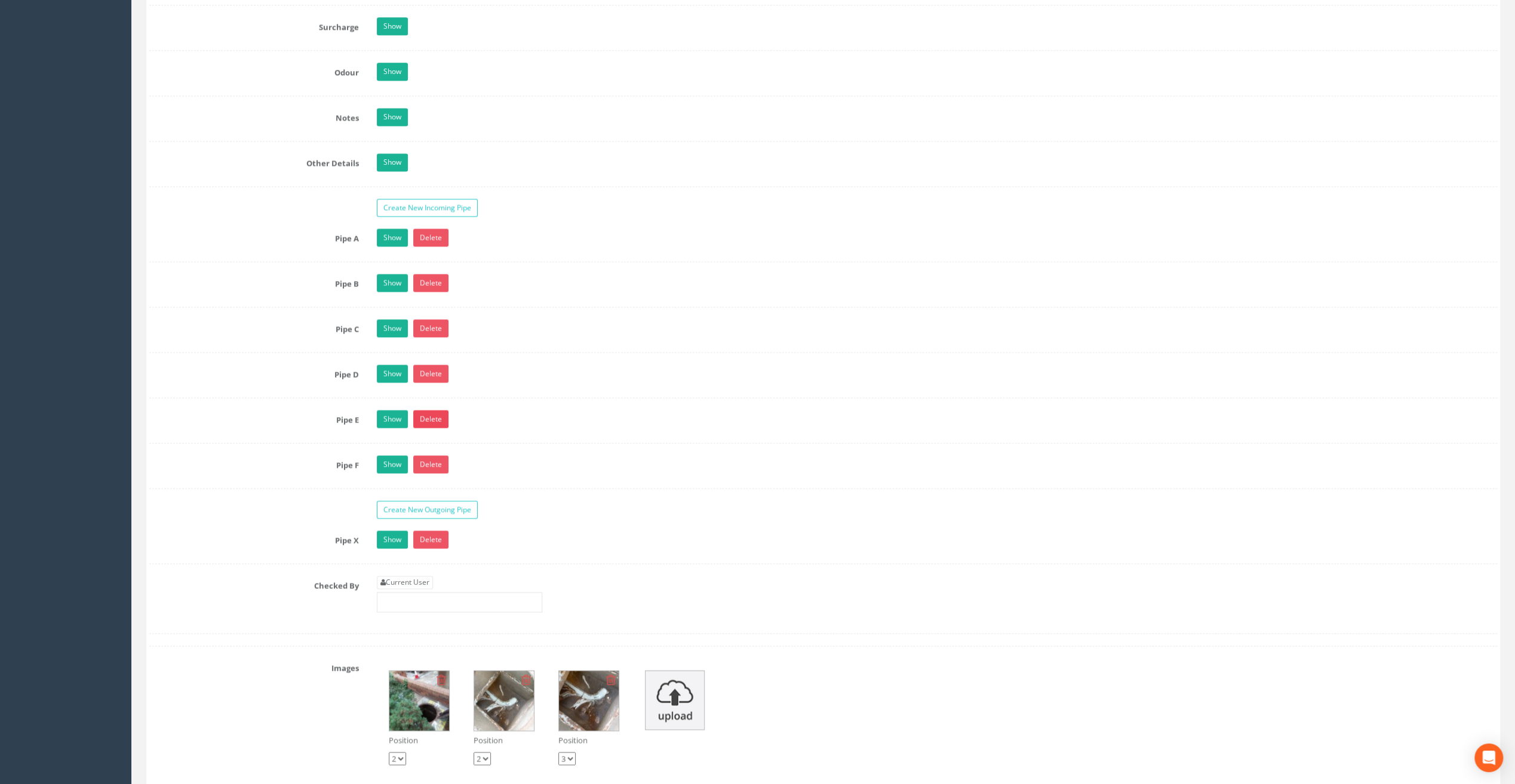
scroll to position [1790, 0]
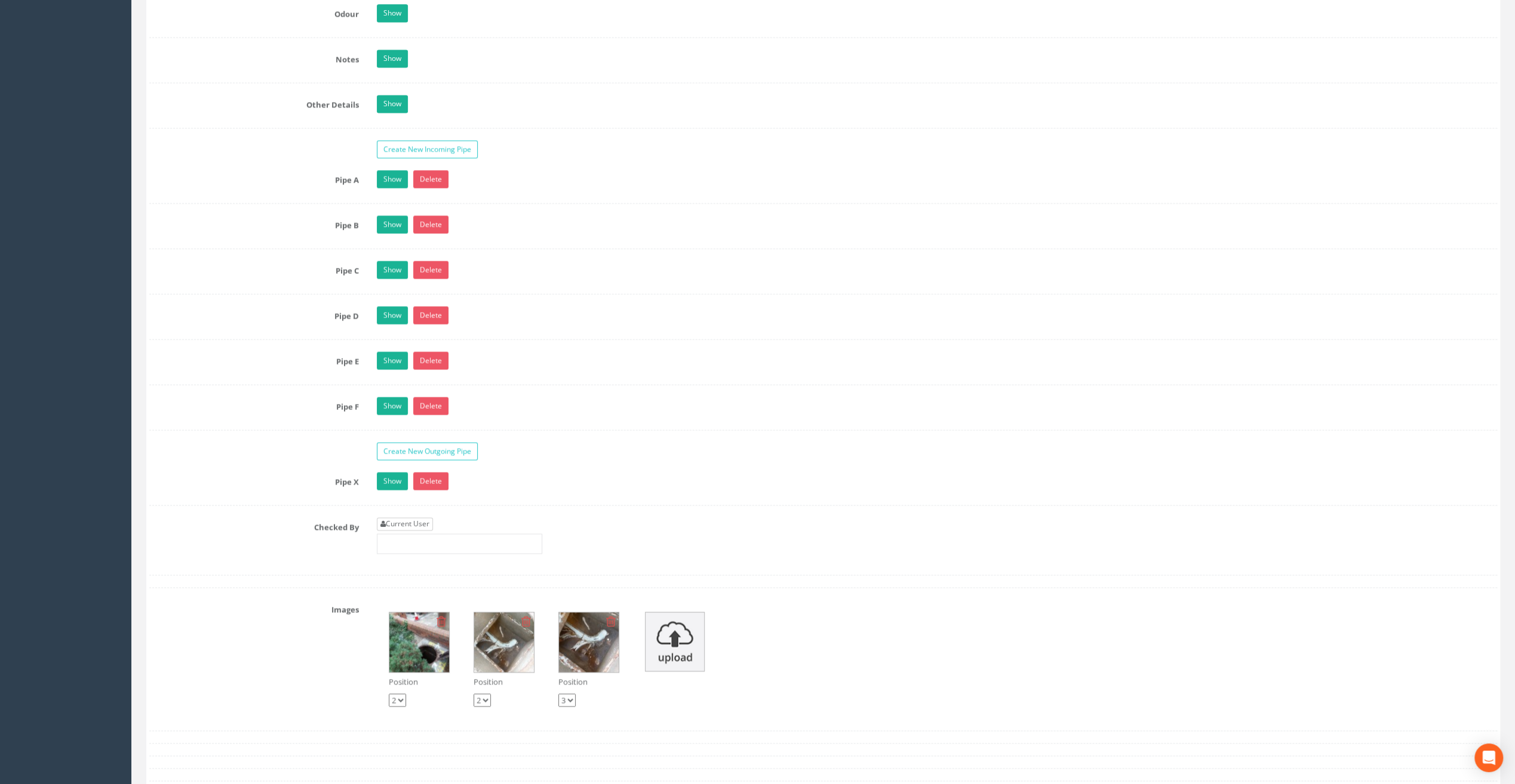
type input "25.85"
click at [417, 517] on link "Current User" at bounding box center [405, 524] width 56 height 13
type input "[PERSON_NAME]"
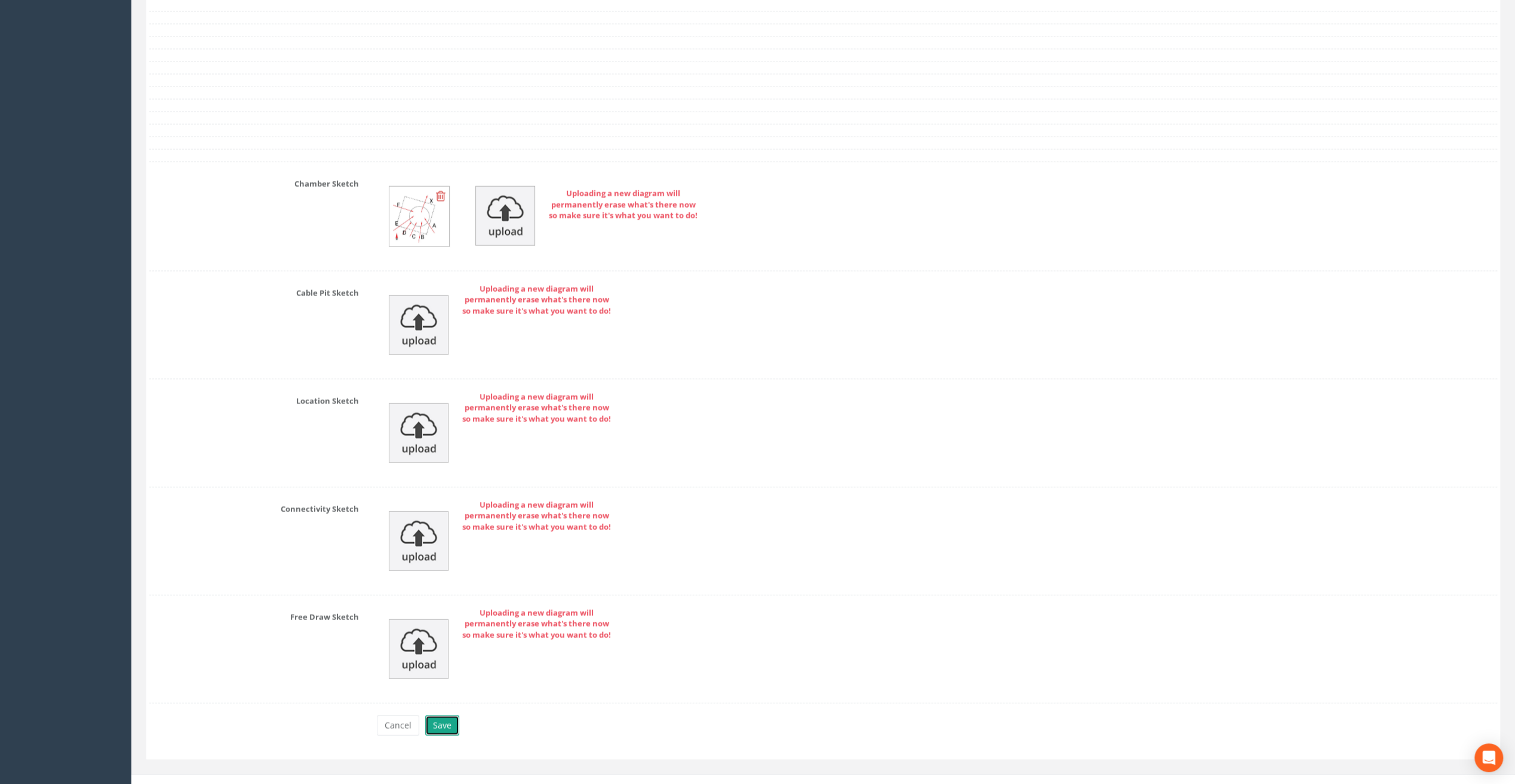
click at [443, 715] on button "Save" at bounding box center [442, 726] width 34 height 21
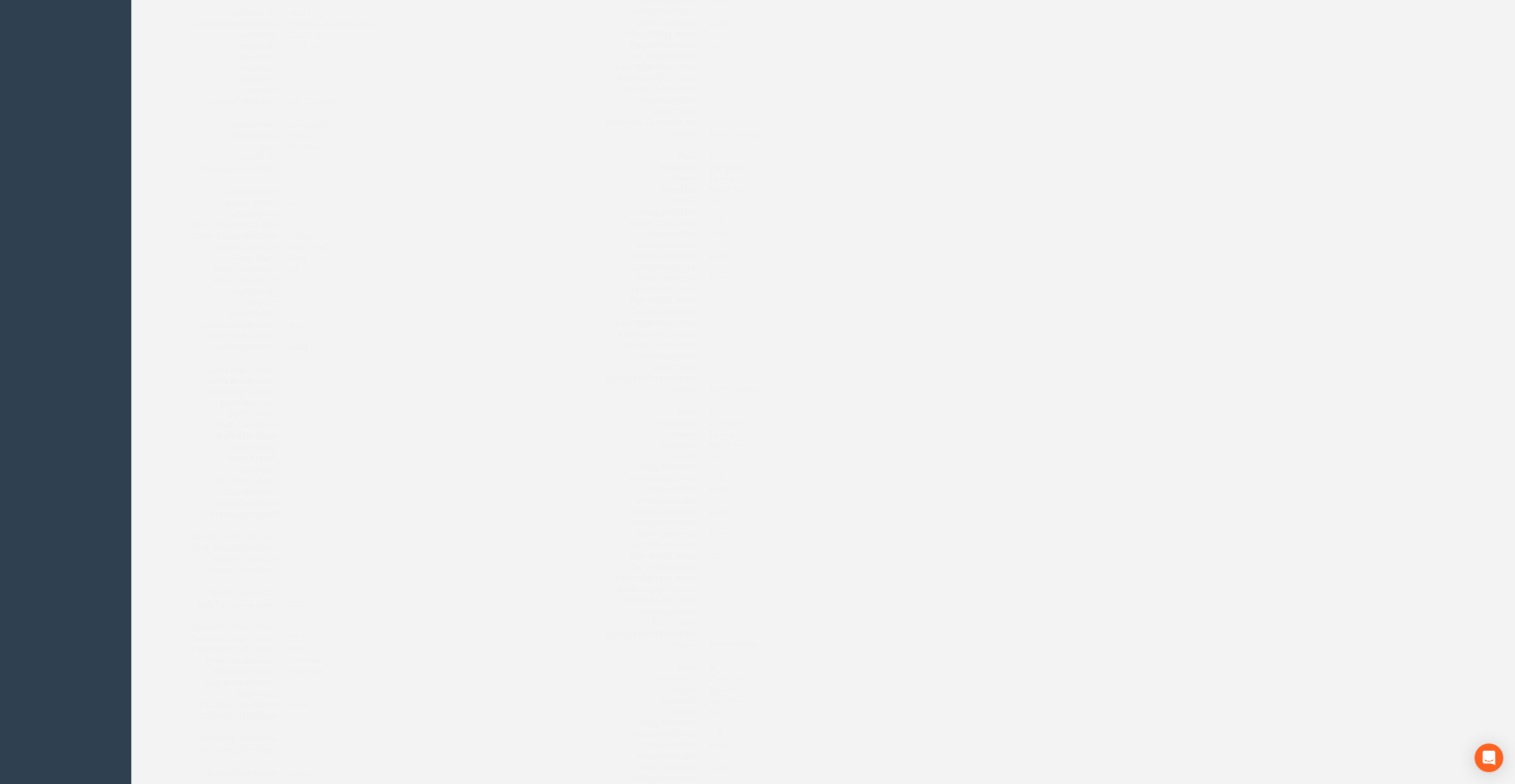
scroll to position [0, 0]
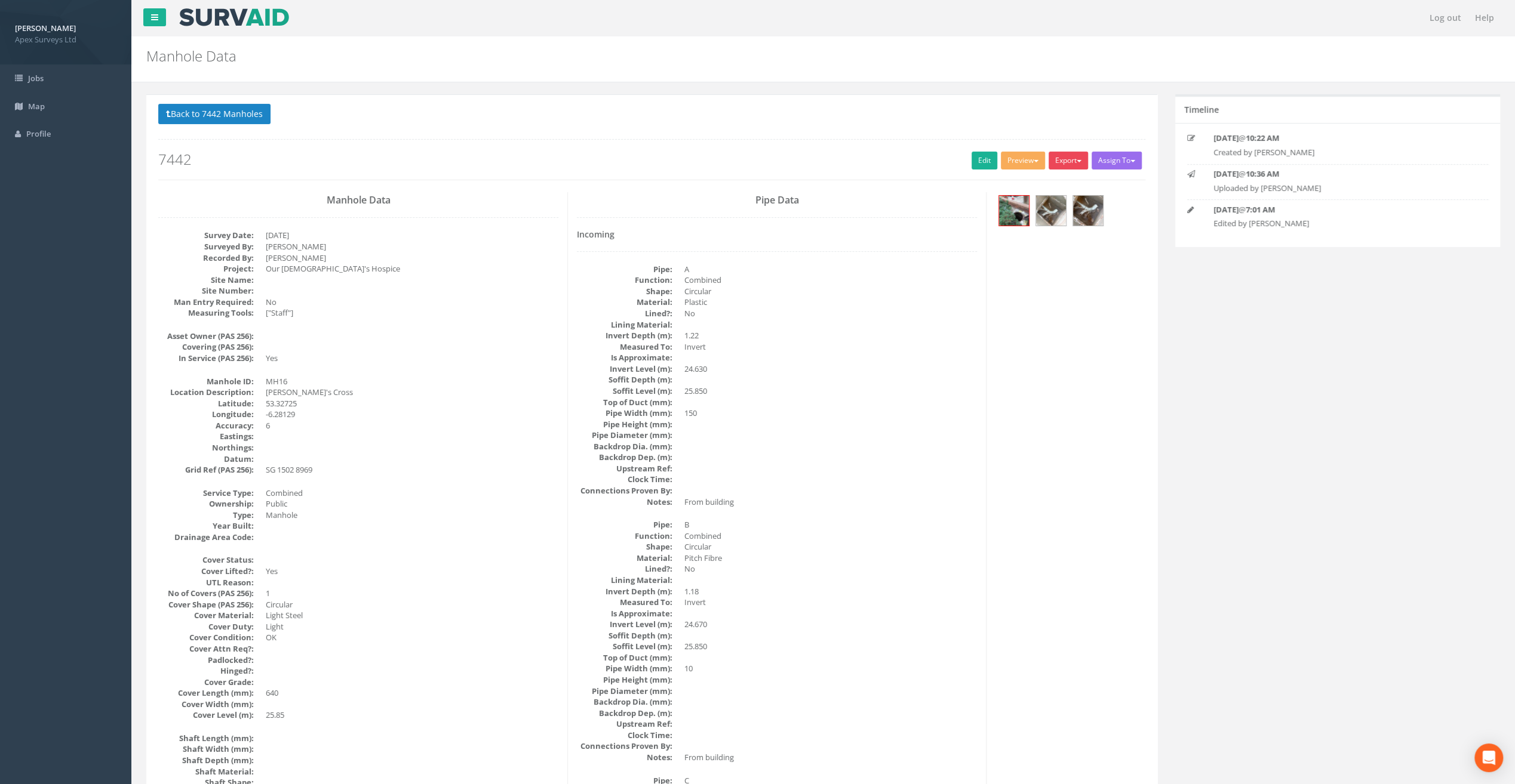
click at [1063, 159] on button "Export" at bounding box center [1068, 161] width 39 height 18
click at [1051, 254] on link "SurvAid Manhole" at bounding box center [1043, 257] width 91 height 18
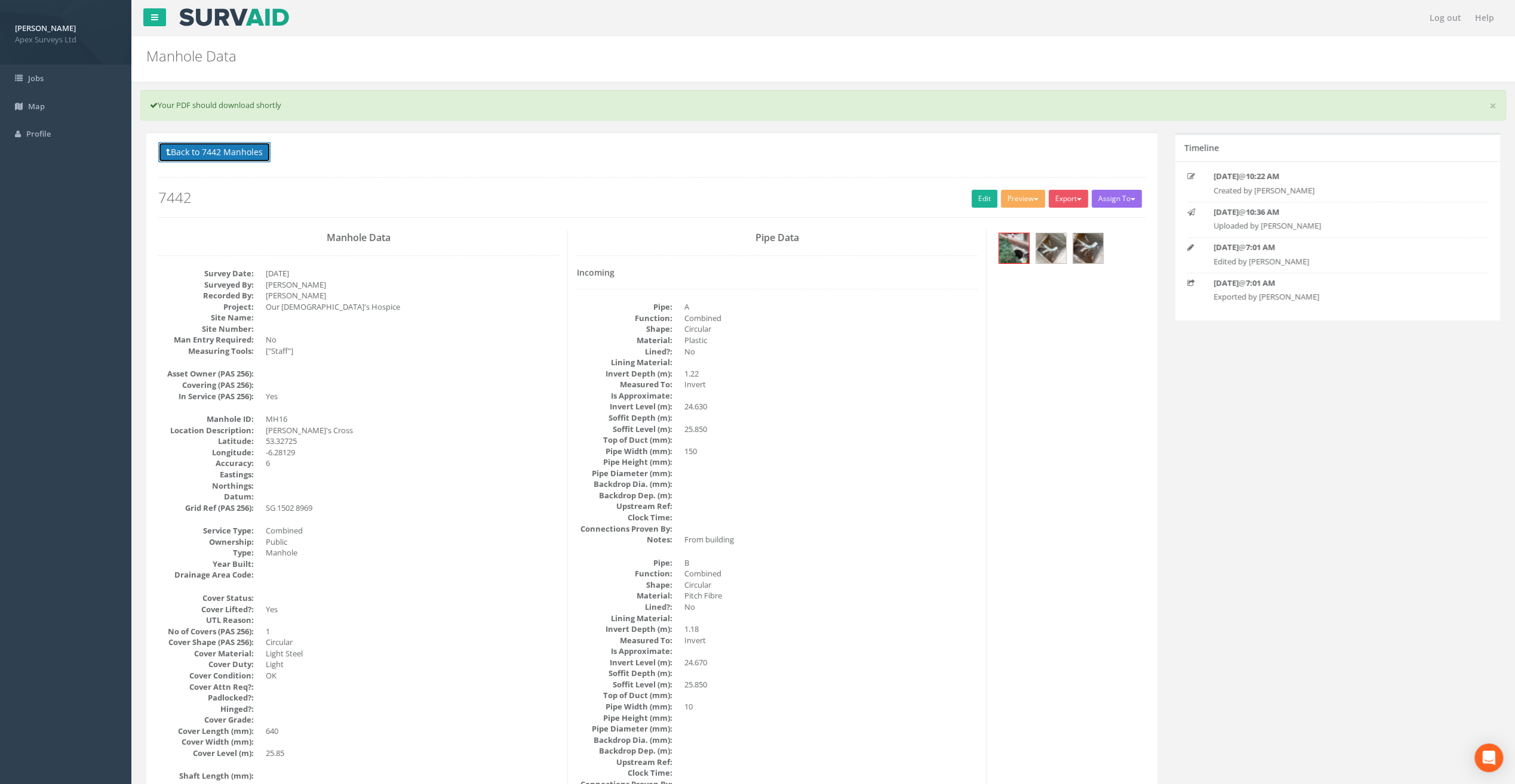
click at [201, 150] on button "Back to 7442 Manholes" at bounding box center [214, 153] width 112 height 21
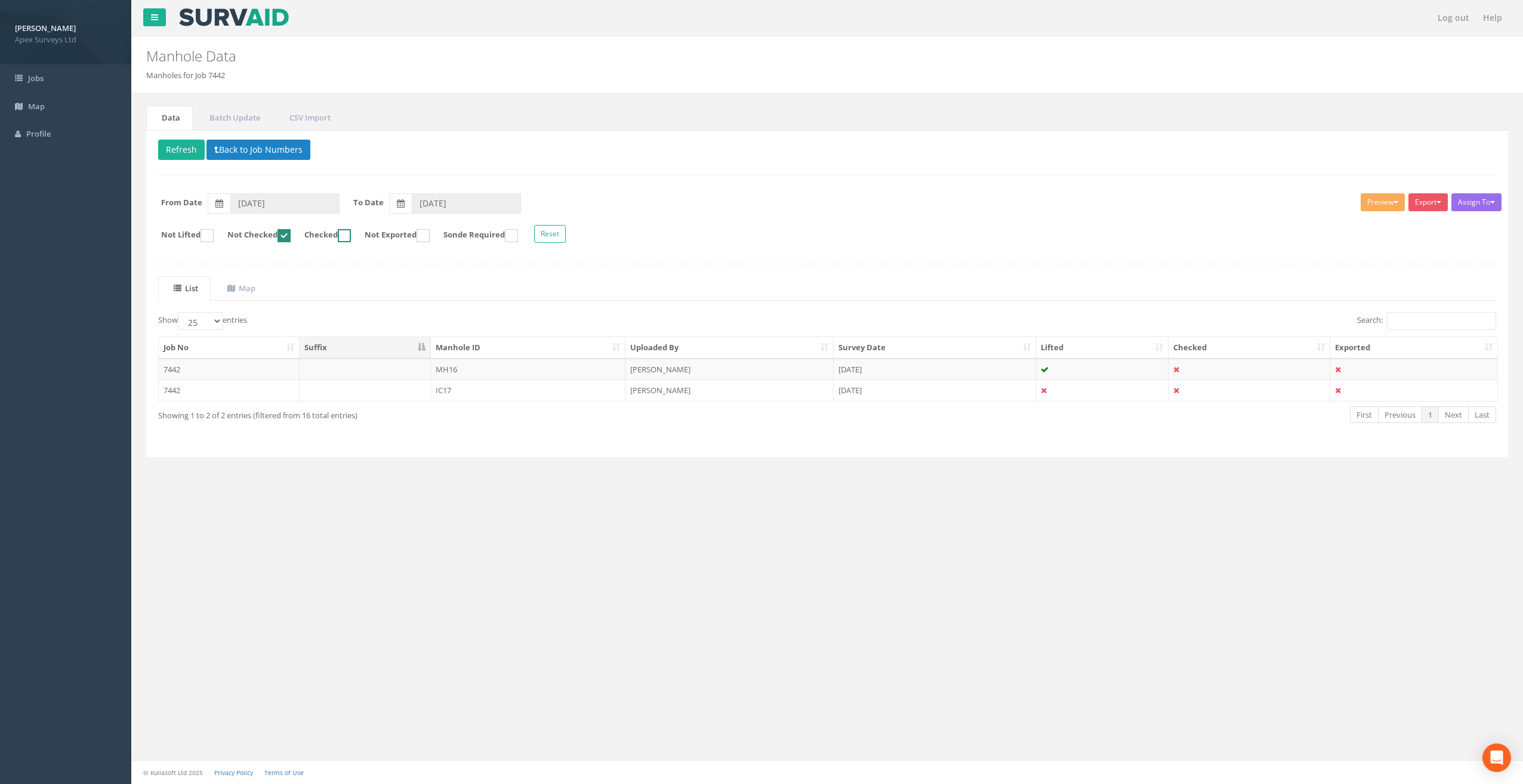
click at [351, 233] on ins at bounding box center [344, 236] width 13 height 13
checkbox input "true"
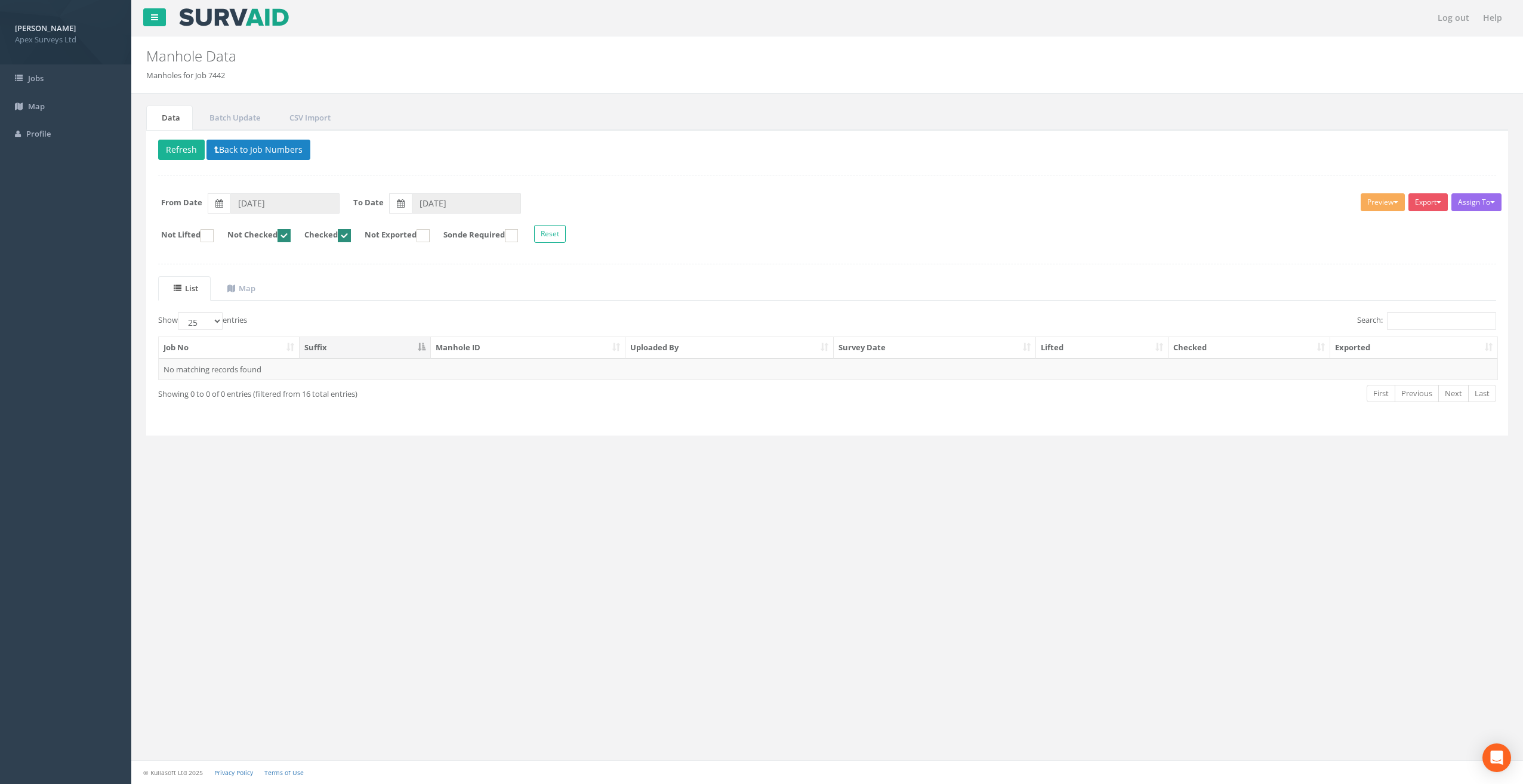
click at [291, 238] on ins at bounding box center [284, 236] width 13 height 13
checkbox input "false"
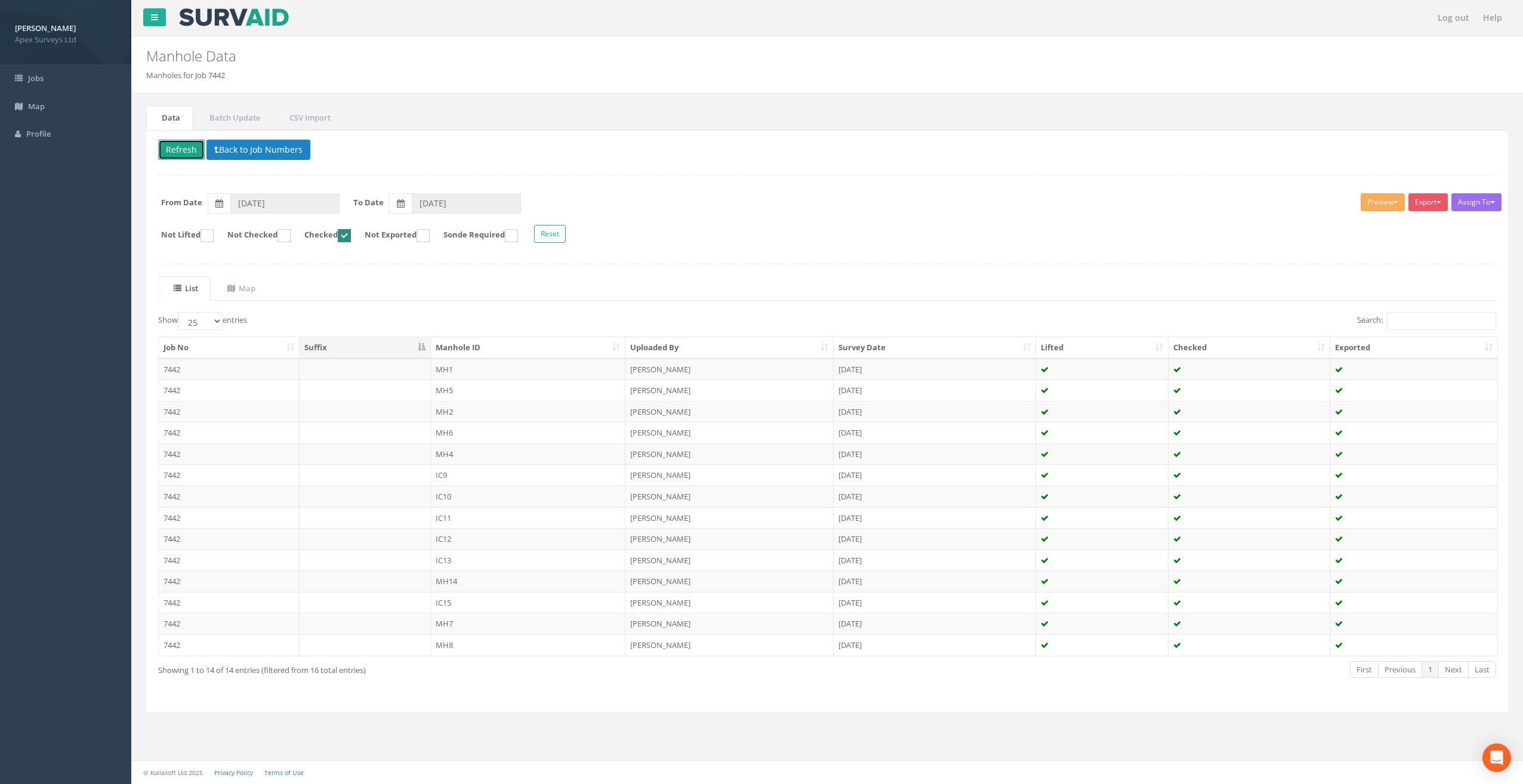
click at [181, 144] on button "Refresh" at bounding box center [181, 150] width 46 height 21
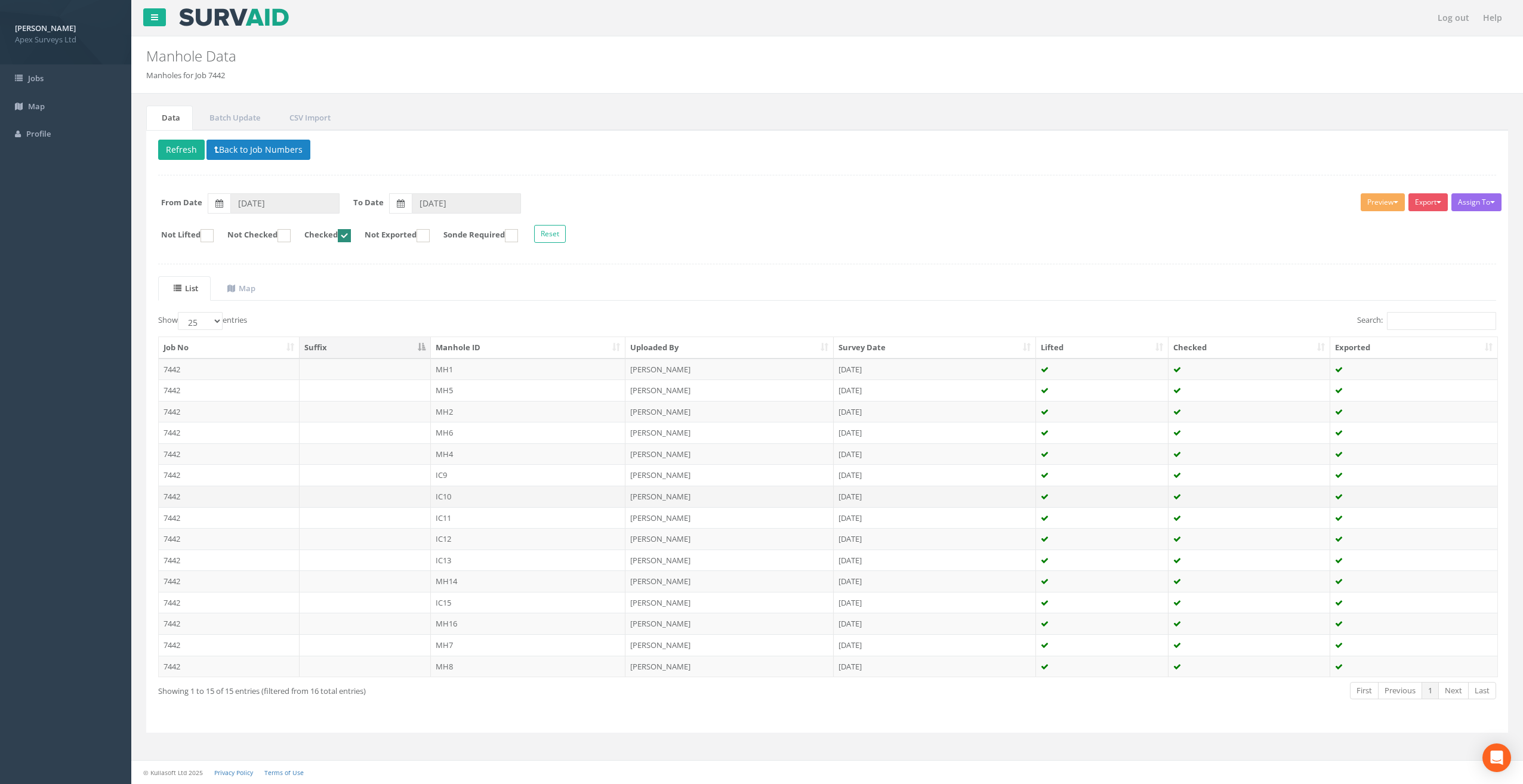
click at [451, 489] on td "IC10" at bounding box center [528, 496] width 195 height 21
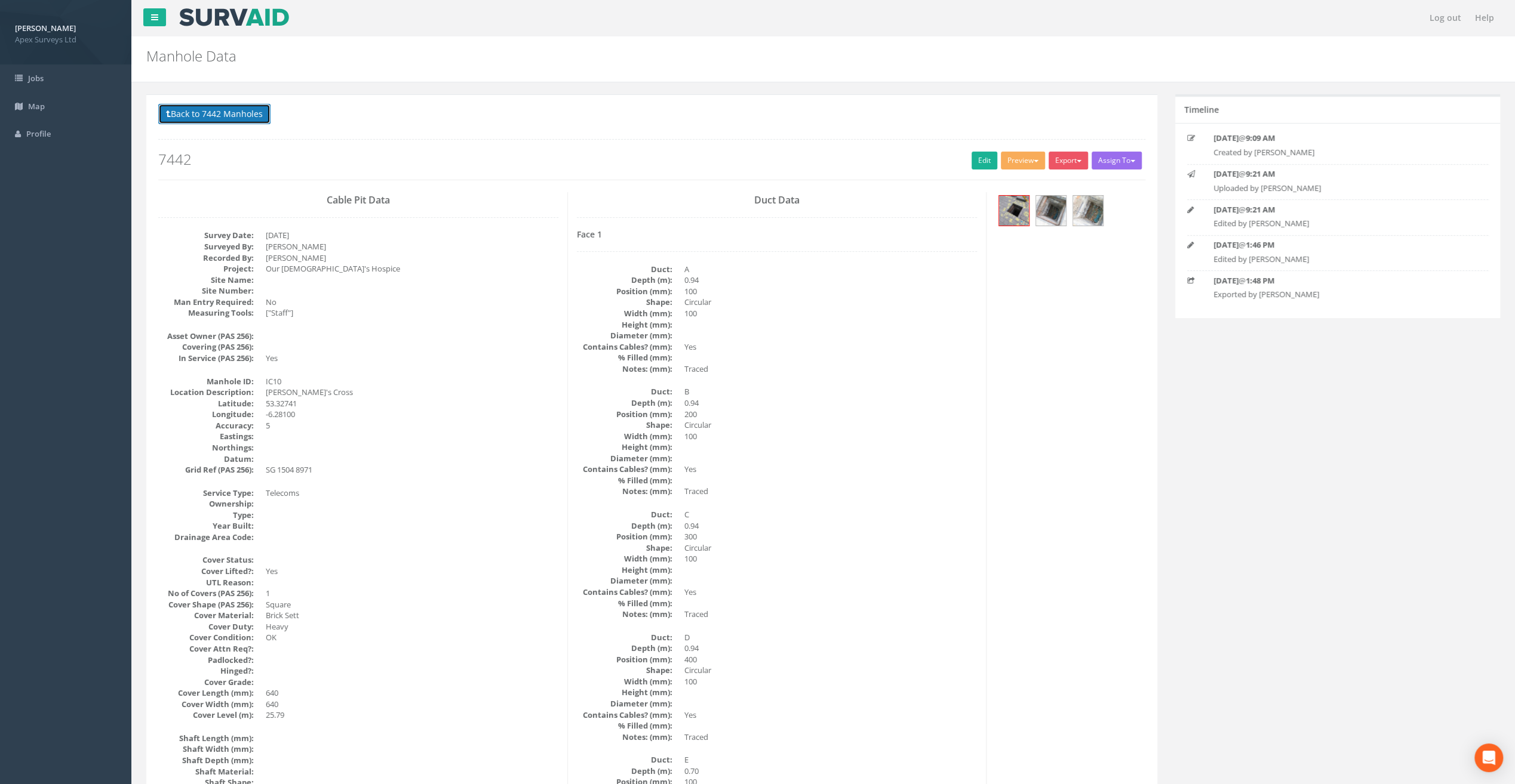
click at [216, 121] on button "Back to 7442 Manholes" at bounding box center [214, 114] width 112 height 21
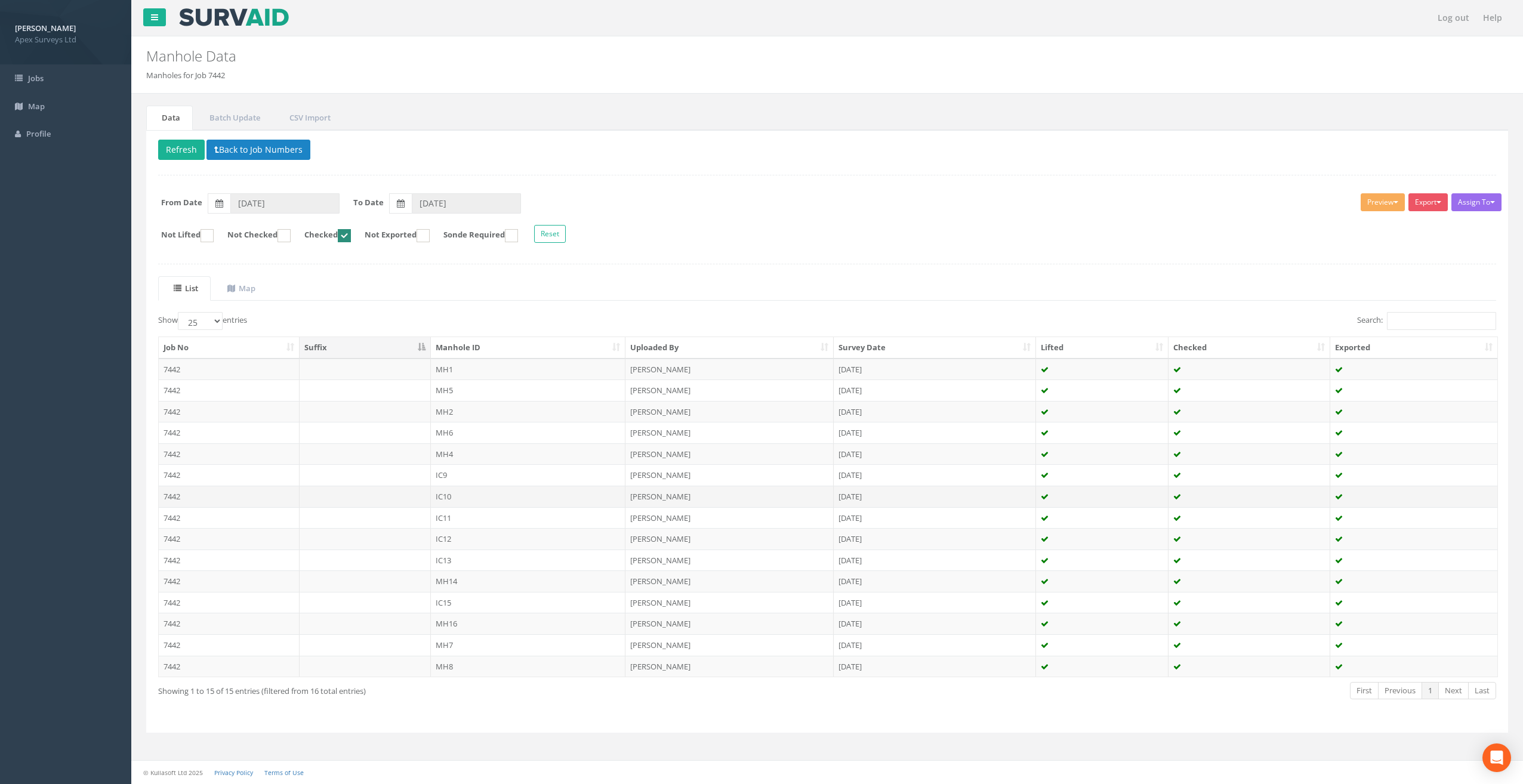
click at [464, 492] on td "IC10" at bounding box center [528, 496] width 195 height 21
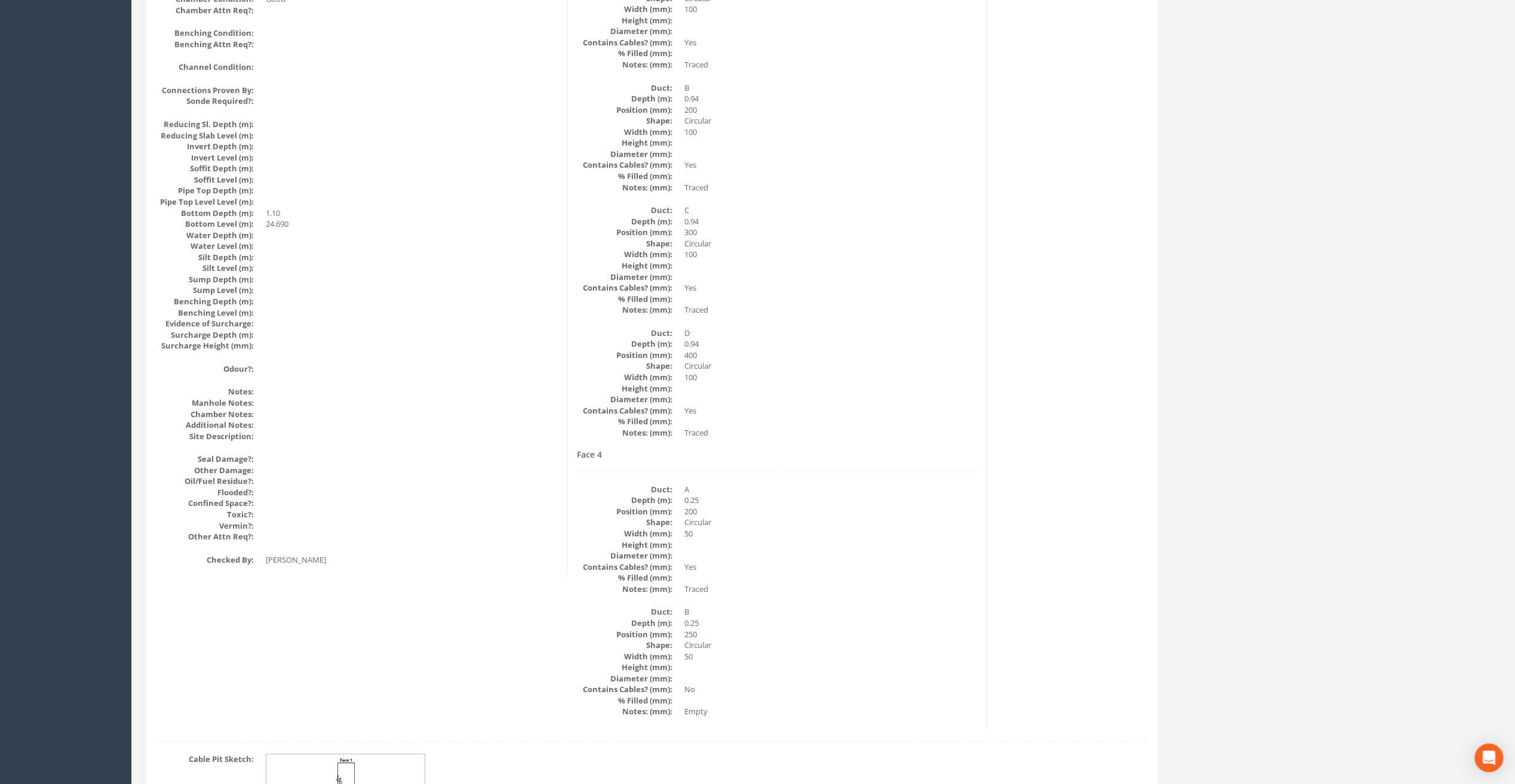
scroll to position [1134, 0]
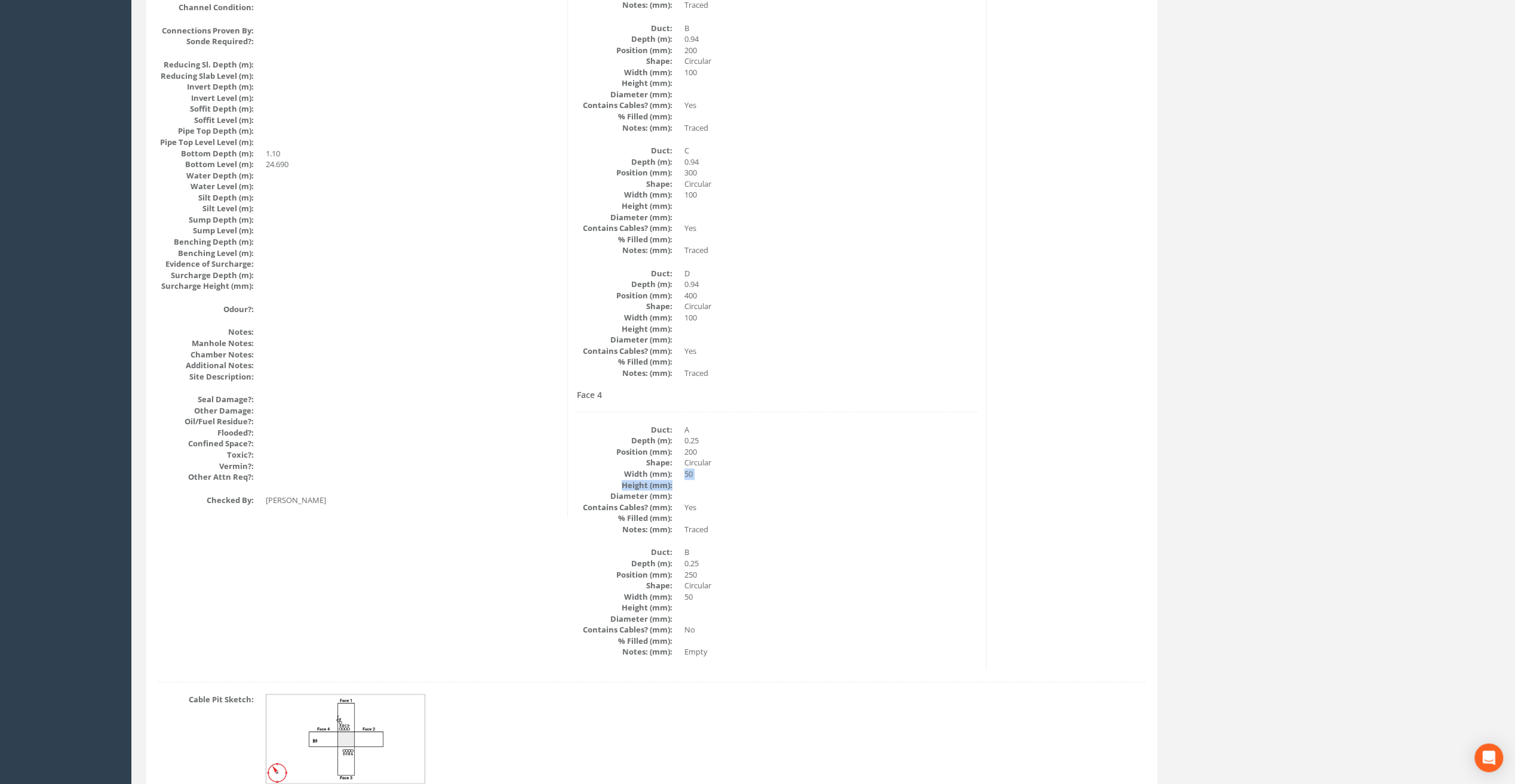
drag, startPoint x: 684, startPoint y: 473, endPoint x: 716, endPoint y: 484, distance: 33.8
click at [716, 484] on dl "Duct: A Depth (m): 0.25 Position (mm): 200 Shape: Circular Width (mm): 50 Heigh…" at bounding box center [777, 479] width 400 height 111
drag, startPoint x: 716, startPoint y: 484, endPoint x: 702, endPoint y: 533, distance: 51.0
click at [702, 533] on dd "Traced" at bounding box center [830, 529] width 292 height 11
drag, startPoint x: 680, startPoint y: 597, endPoint x: 713, endPoint y: 603, distance: 33.5
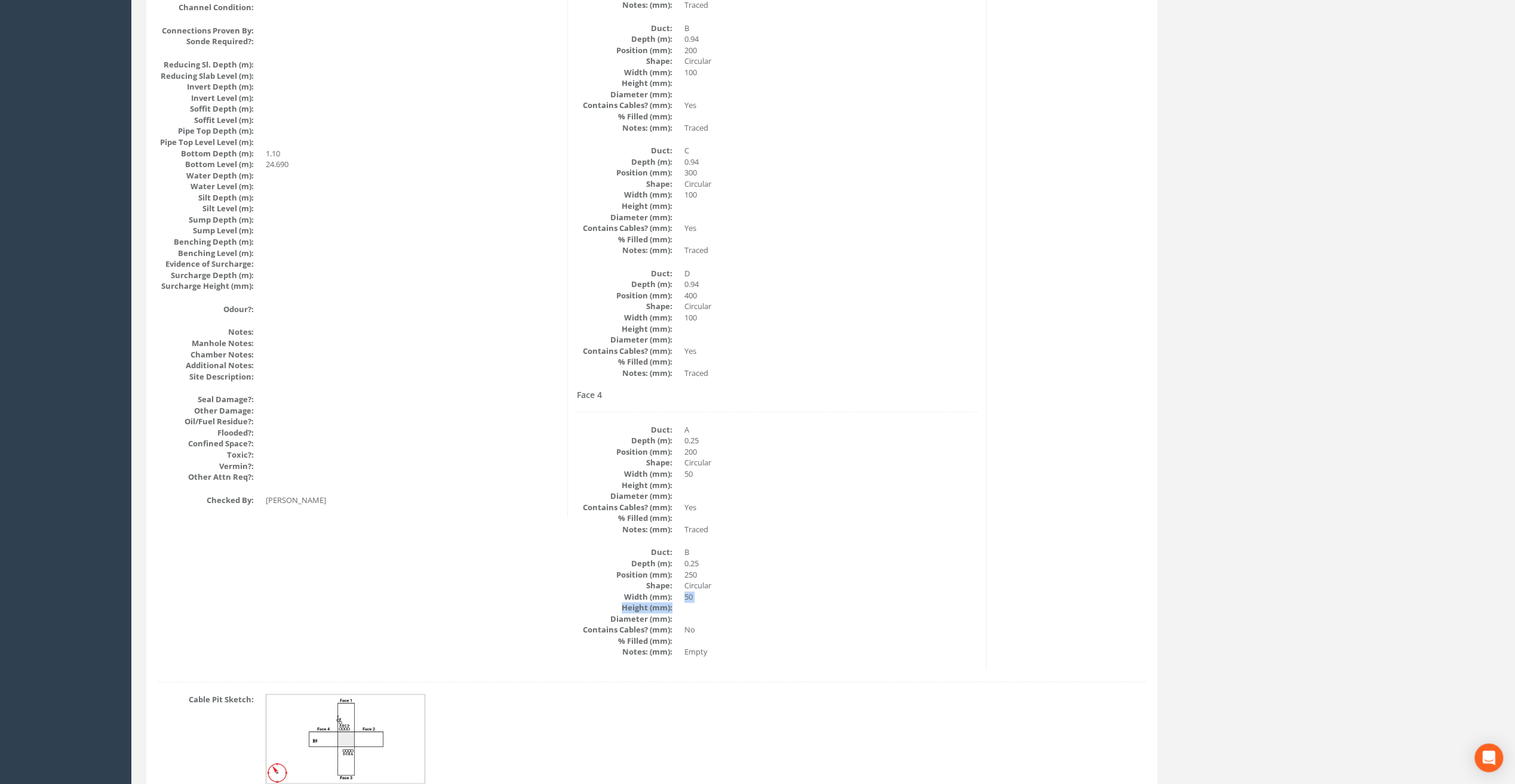
click at [713, 603] on dl "Duct: B Depth (m): 0.25 Position (mm): 250 Shape: Circular Width (mm): 50 Heigh…" at bounding box center [777, 602] width 400 height 111
drag, startPoint x: 713, startPoint y: 603, endPoint x: 697, endPoint y: 605, distance: 16.1
click at [697, 605] on dd at bounding box center [830, 607] width 292 height 11
click at [665, 624] on dt "Contains Cables? (mm):" at bounding box center [624, 629] width 95 height 11
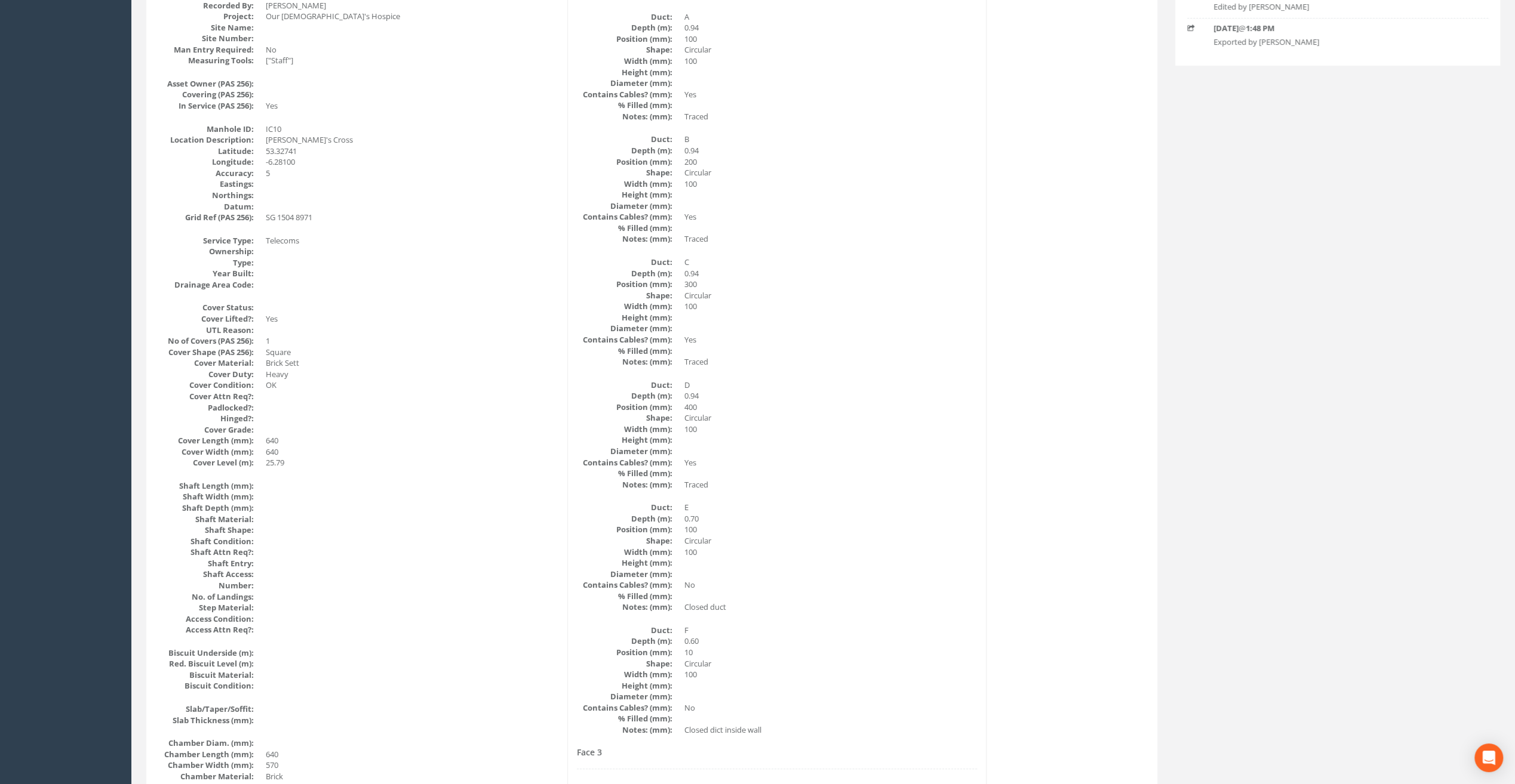
scroll to position [0, 0]
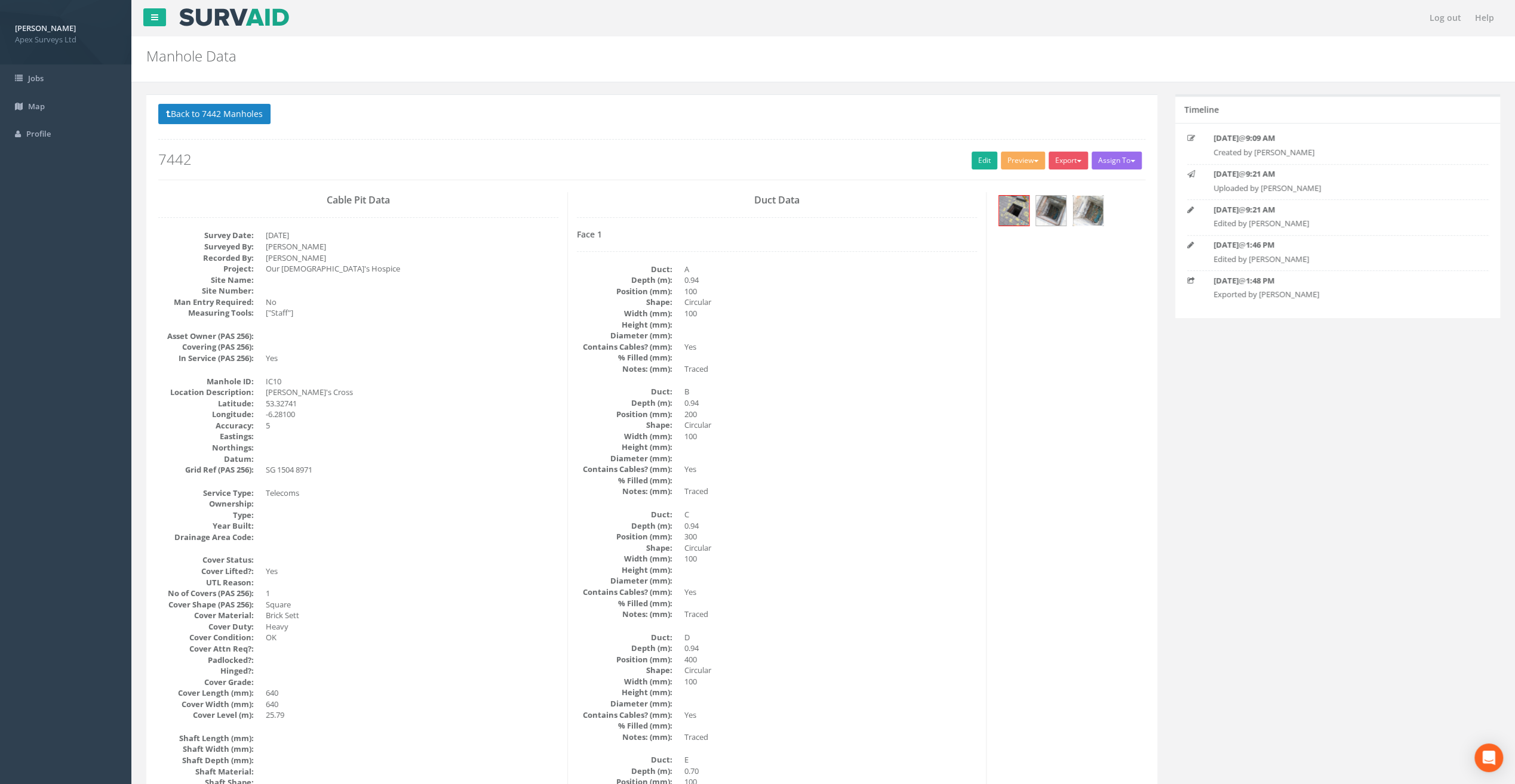
click at [1082, 218] on img at bounding box center [1088, 210] width 30 height 30
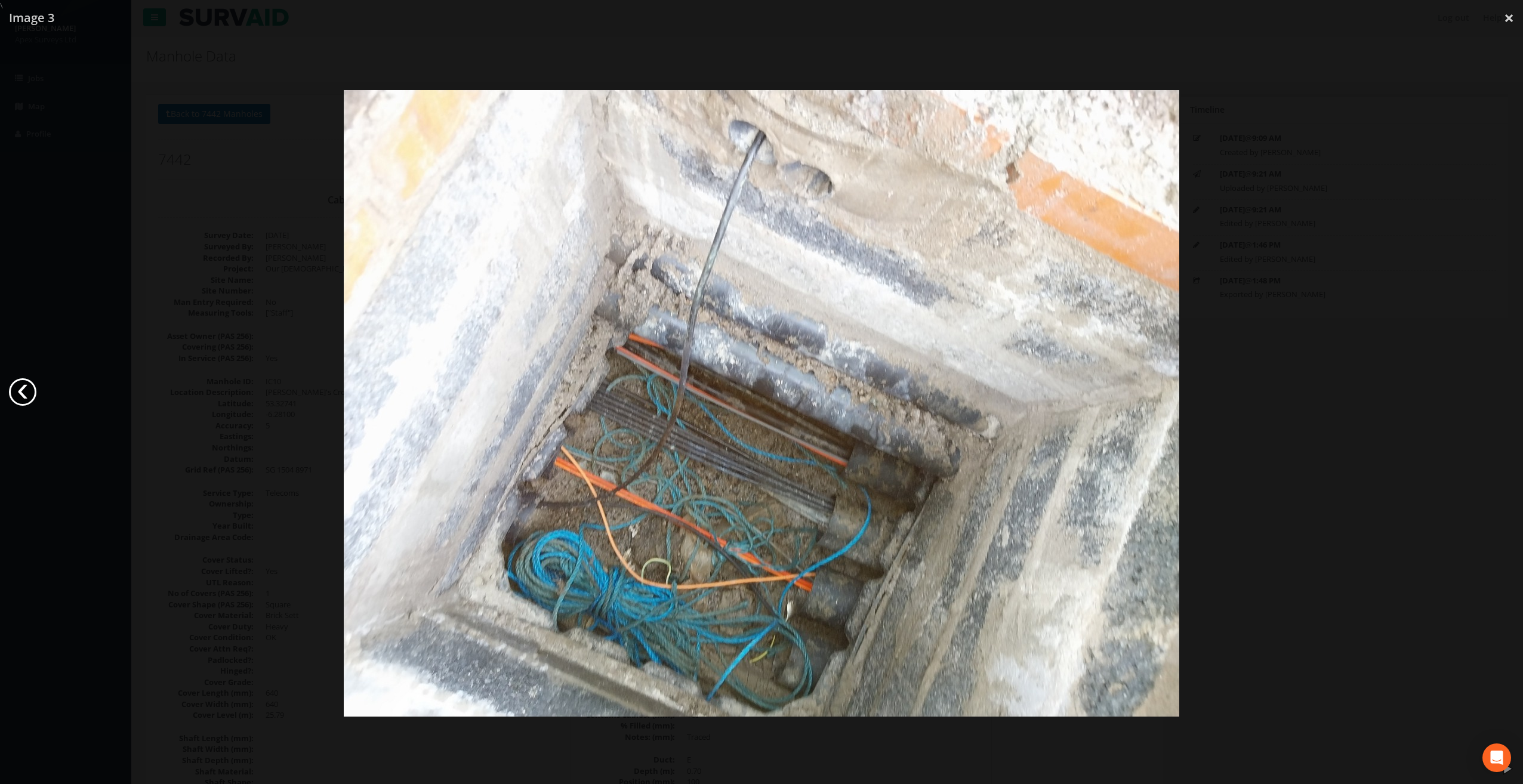
click at [24, 392] on link "‹" at bounding box center [22, 392] width 27 height 27
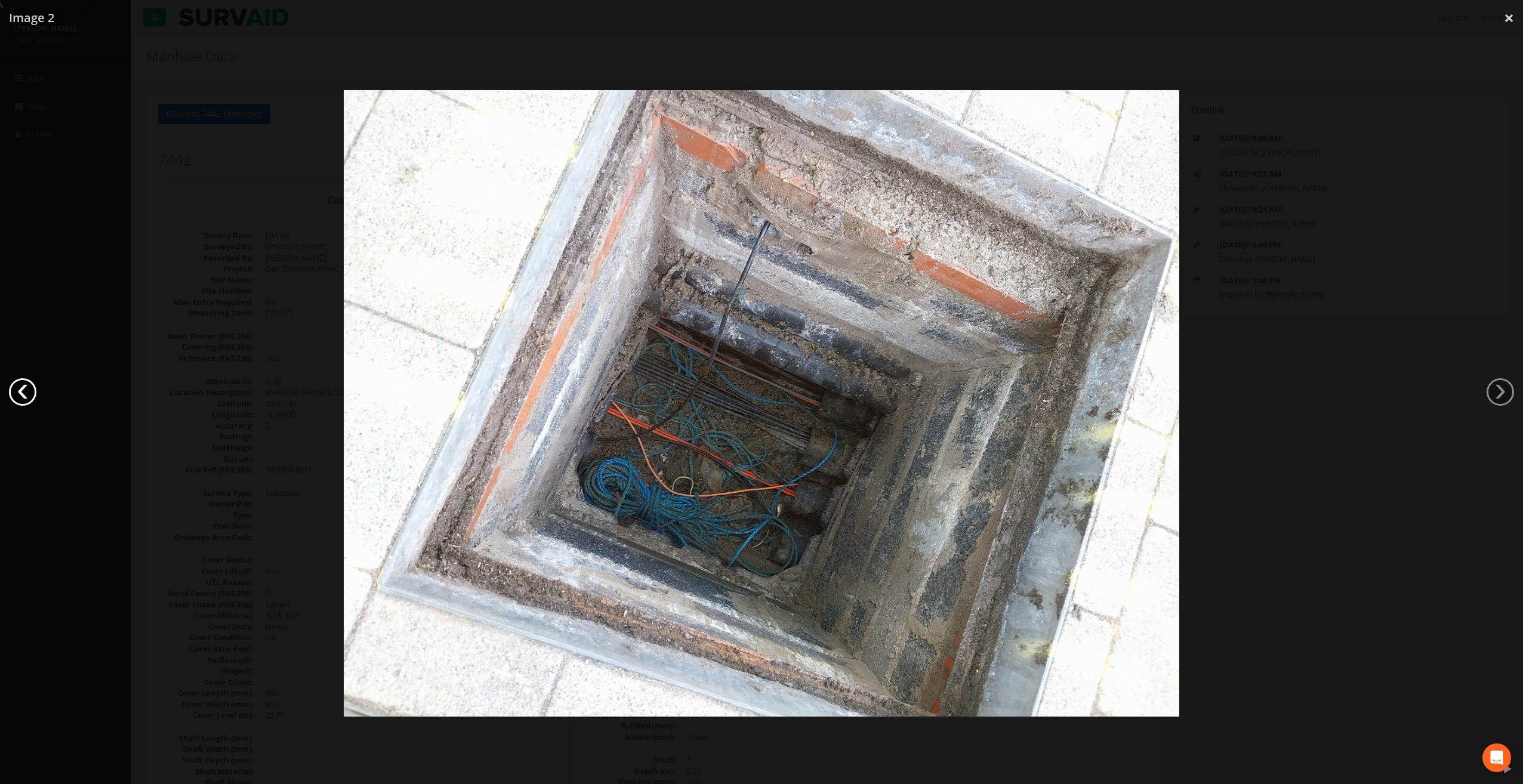
click at [30, 397] on link "‹" at bounding box center [22, 392] width 27 height 27
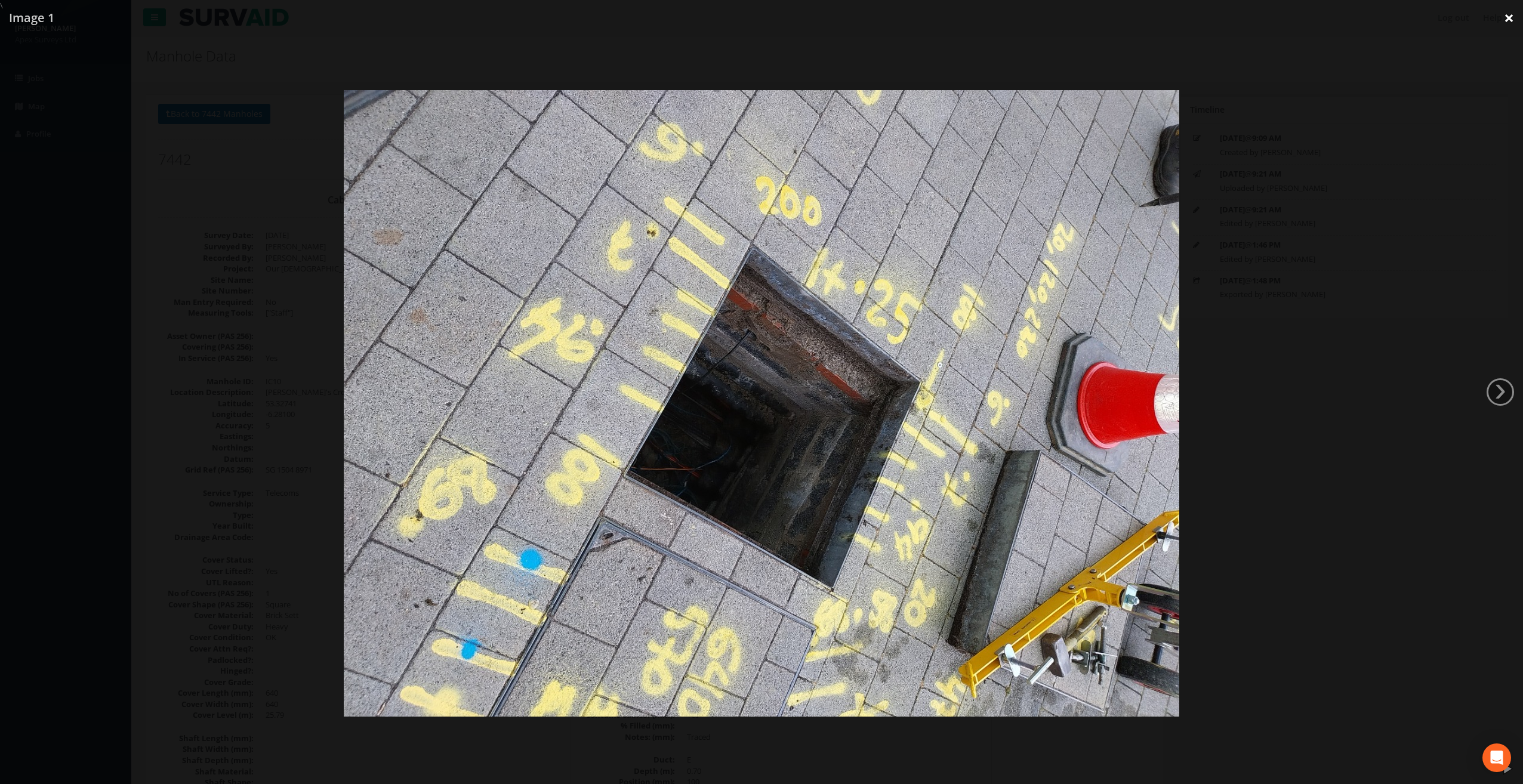
click at [1510, 15] on link "×" at bounding box center [1509, 18] width 28 height 36
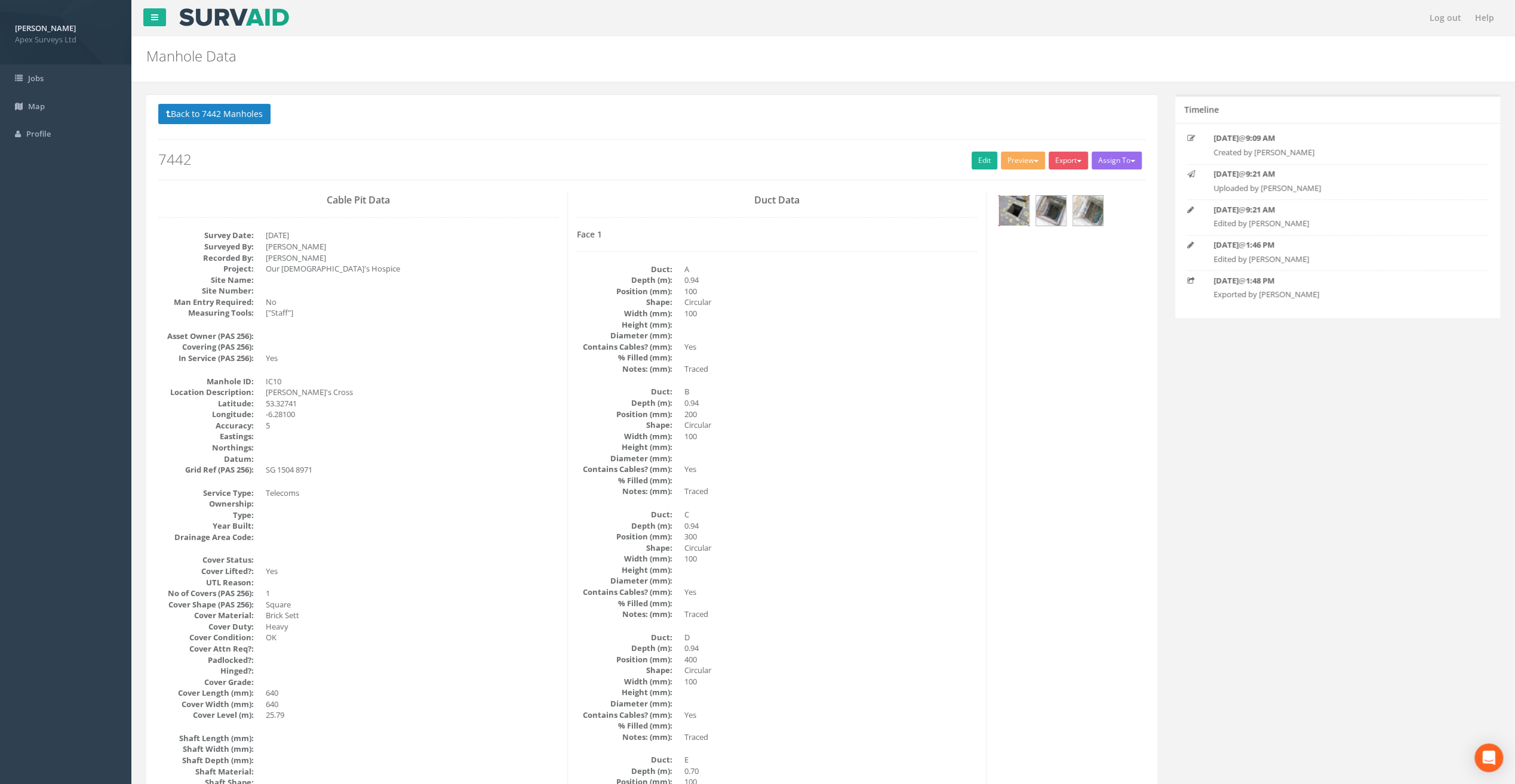
click at [1022, 212] on img at bounding box center [1014, 210] width 30 height 30
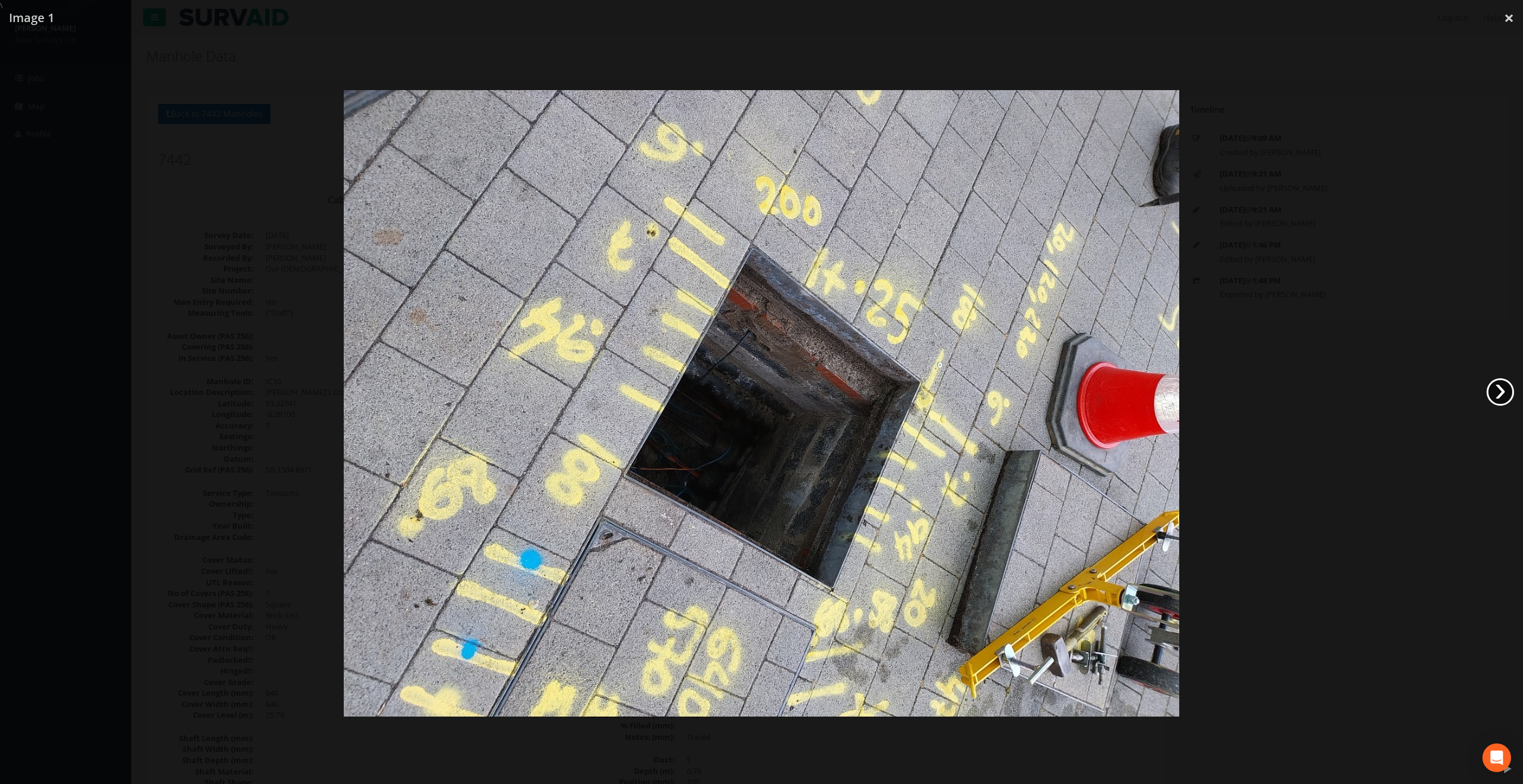
click at [1499, 390] on link "›" at bounding box center [1499, 392] width 27 height 27
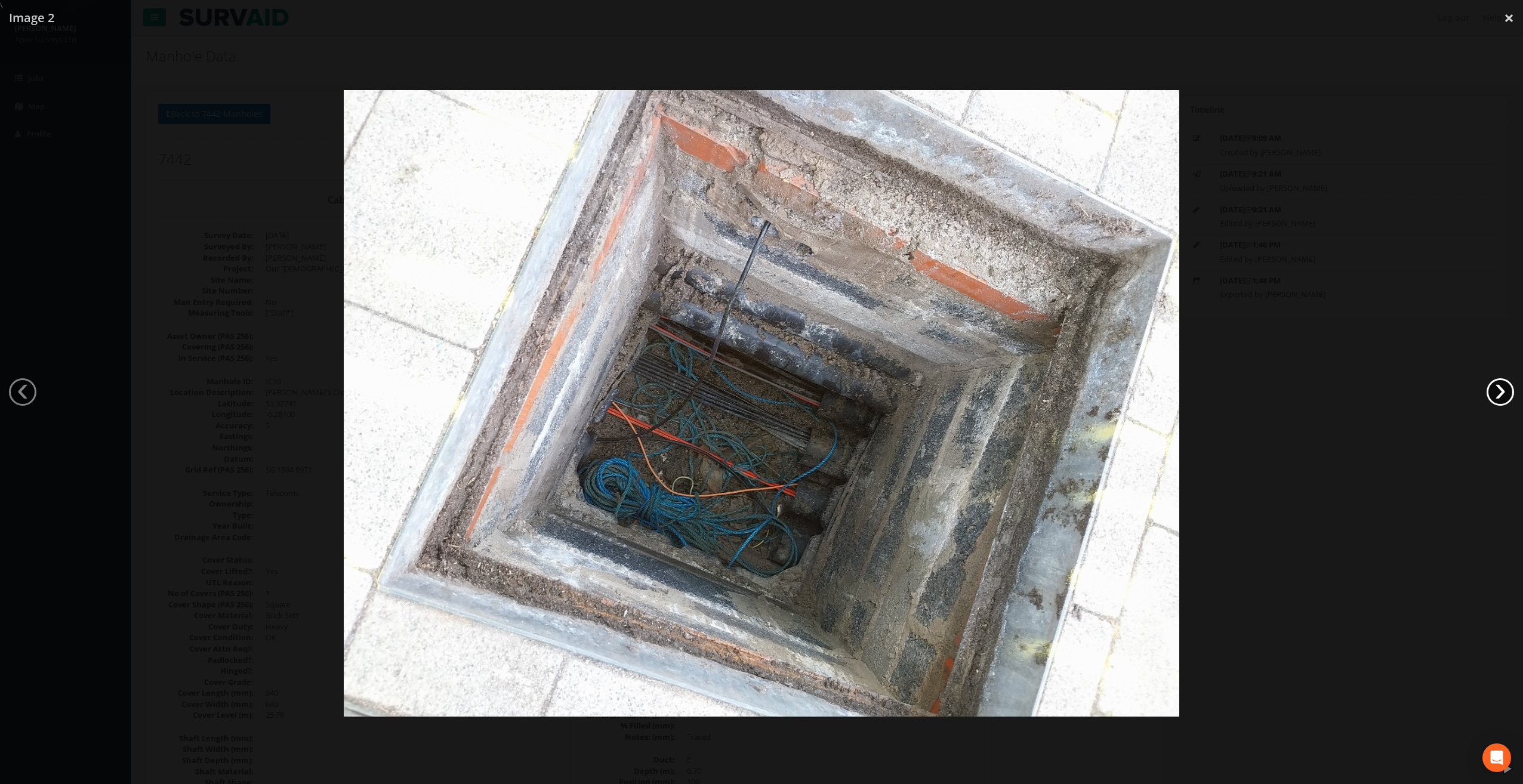
click at [1499, 390] on link "›" at bounding box center [1499, 392] width 27 height 27
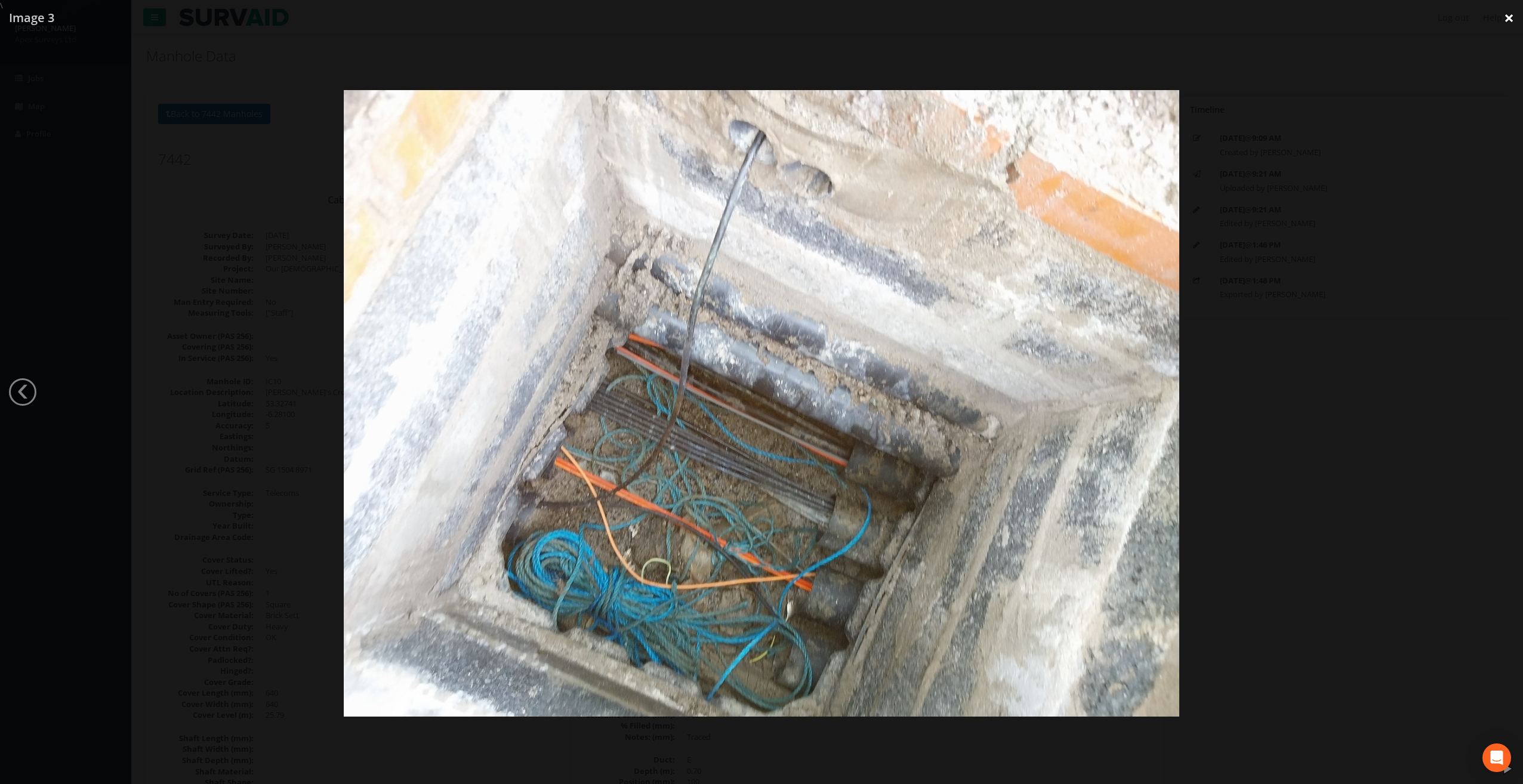
click at [1510, 18] on link "×" at bounding box center [1509, 18] width 28 height 36
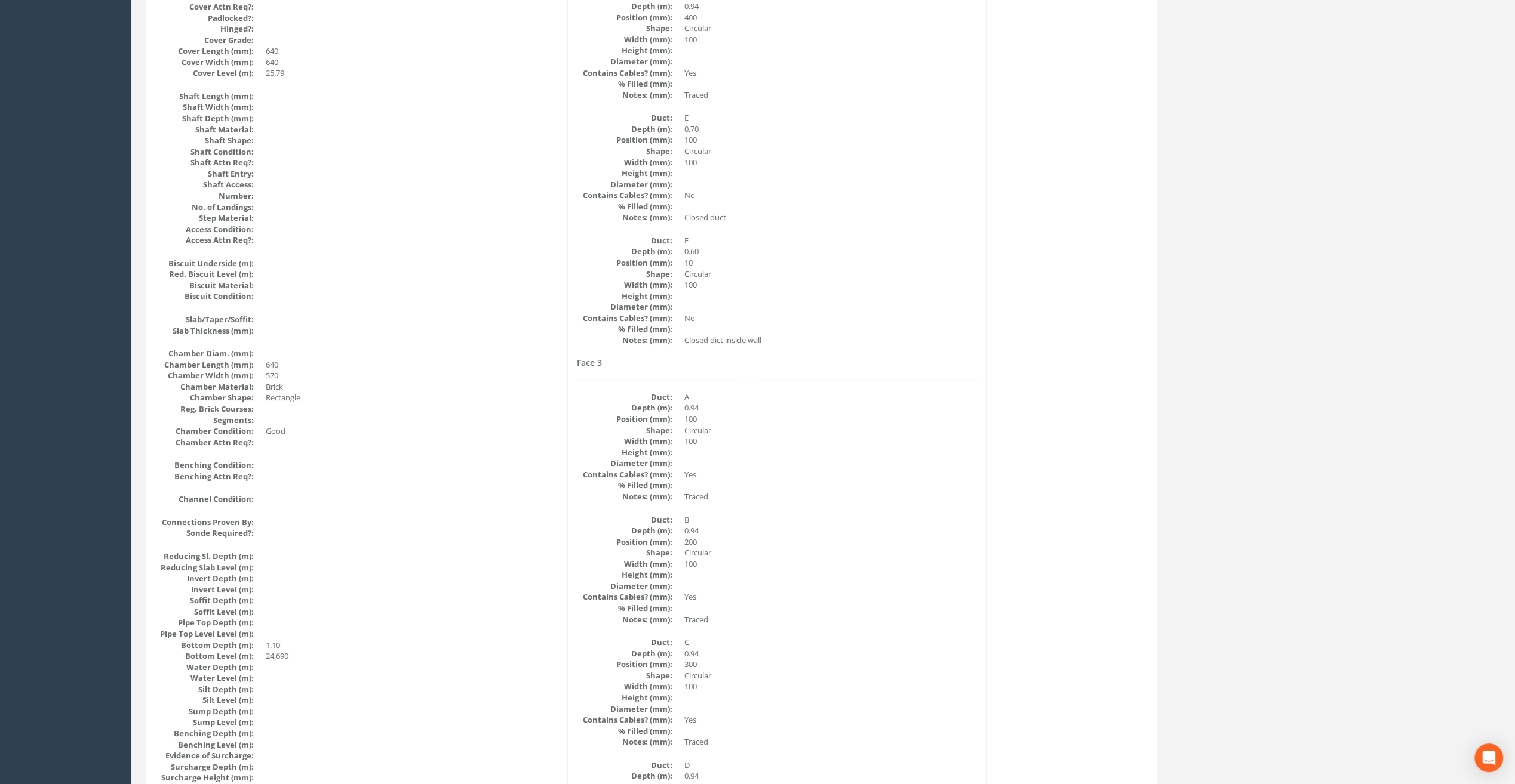
scroll to position [656, 0]
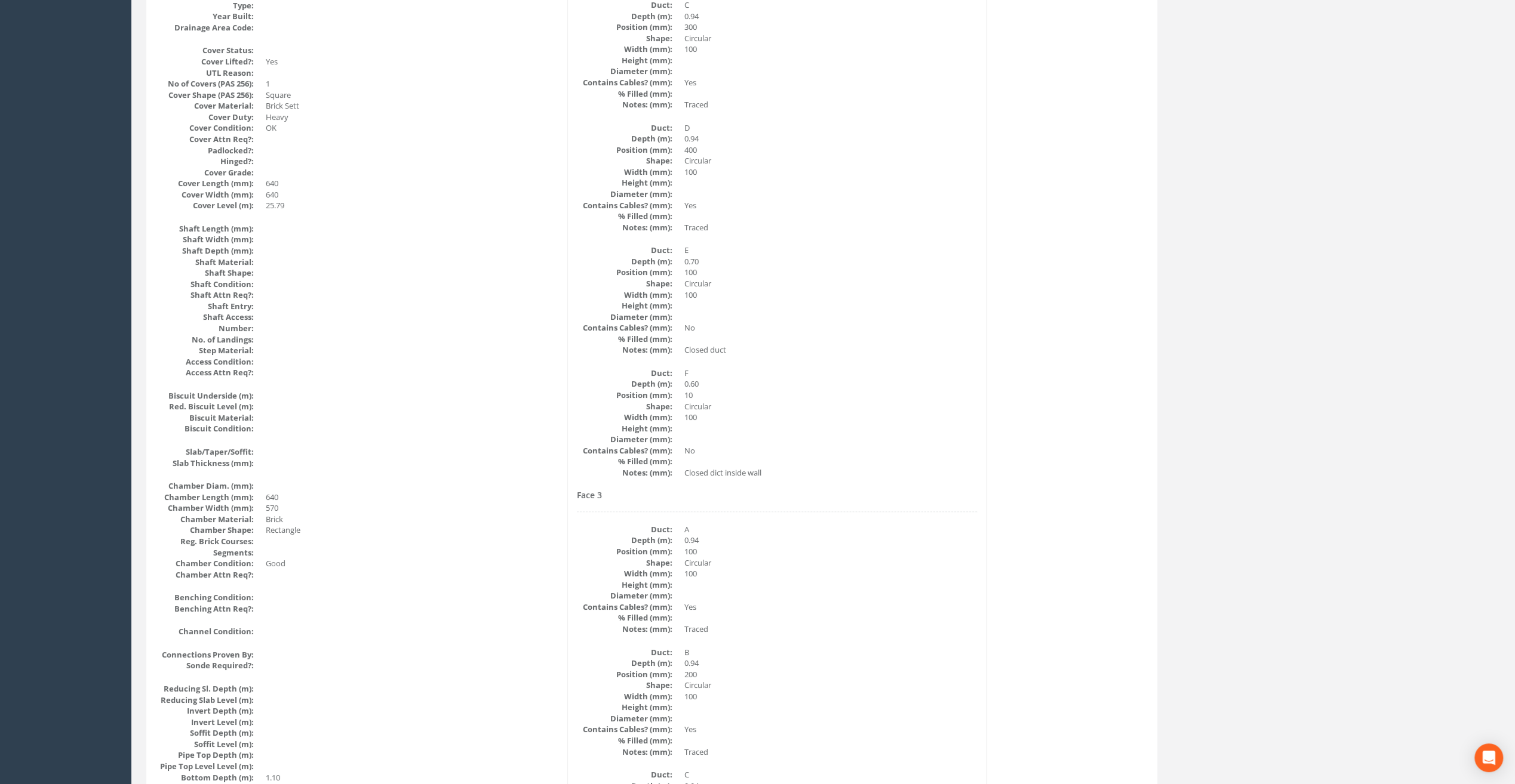
drag, startPoint x: 718, startPoint y: 602, endPoint x: 711, endPoint y: 513, distance: 89.3
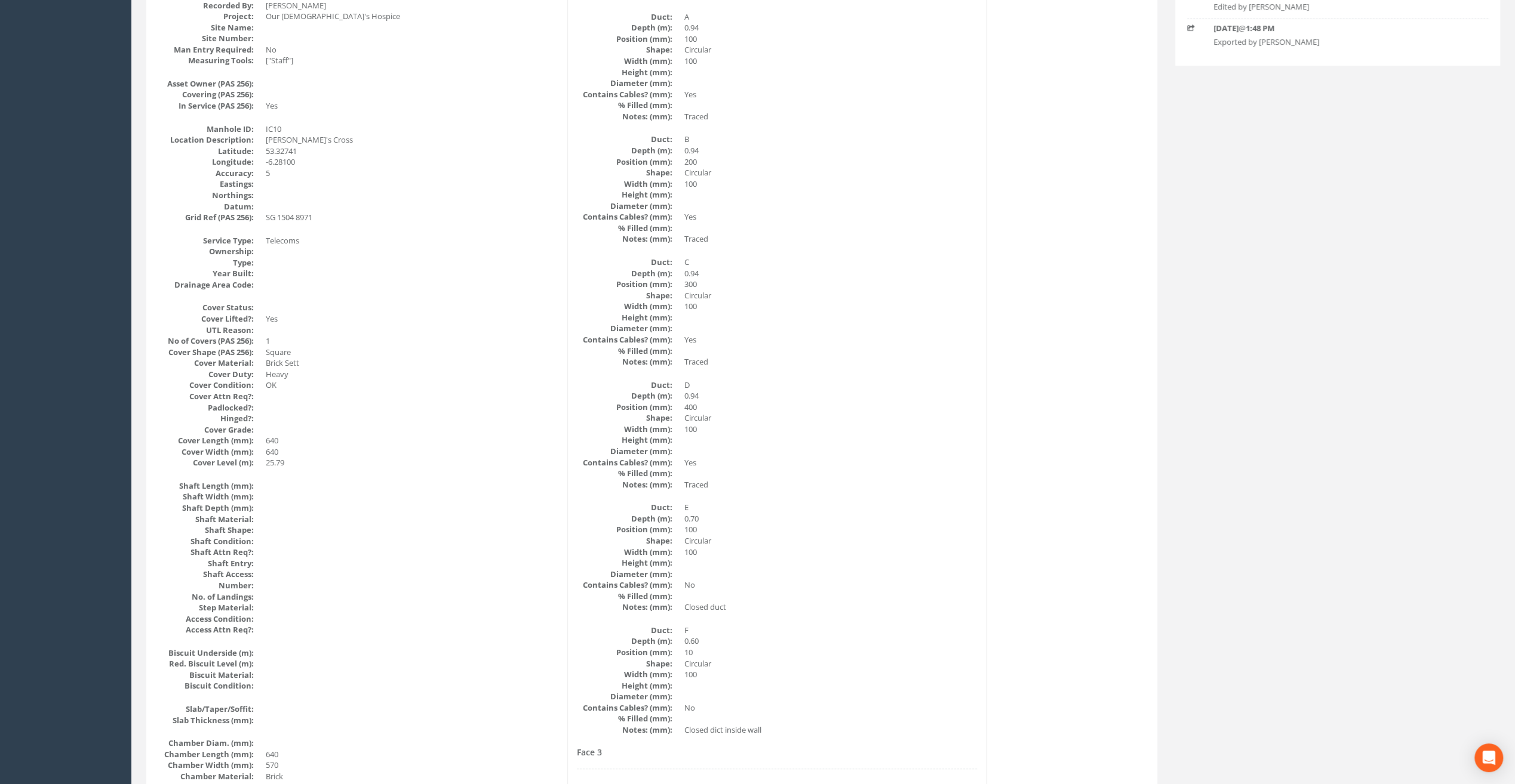
scroll to position [0, 0]
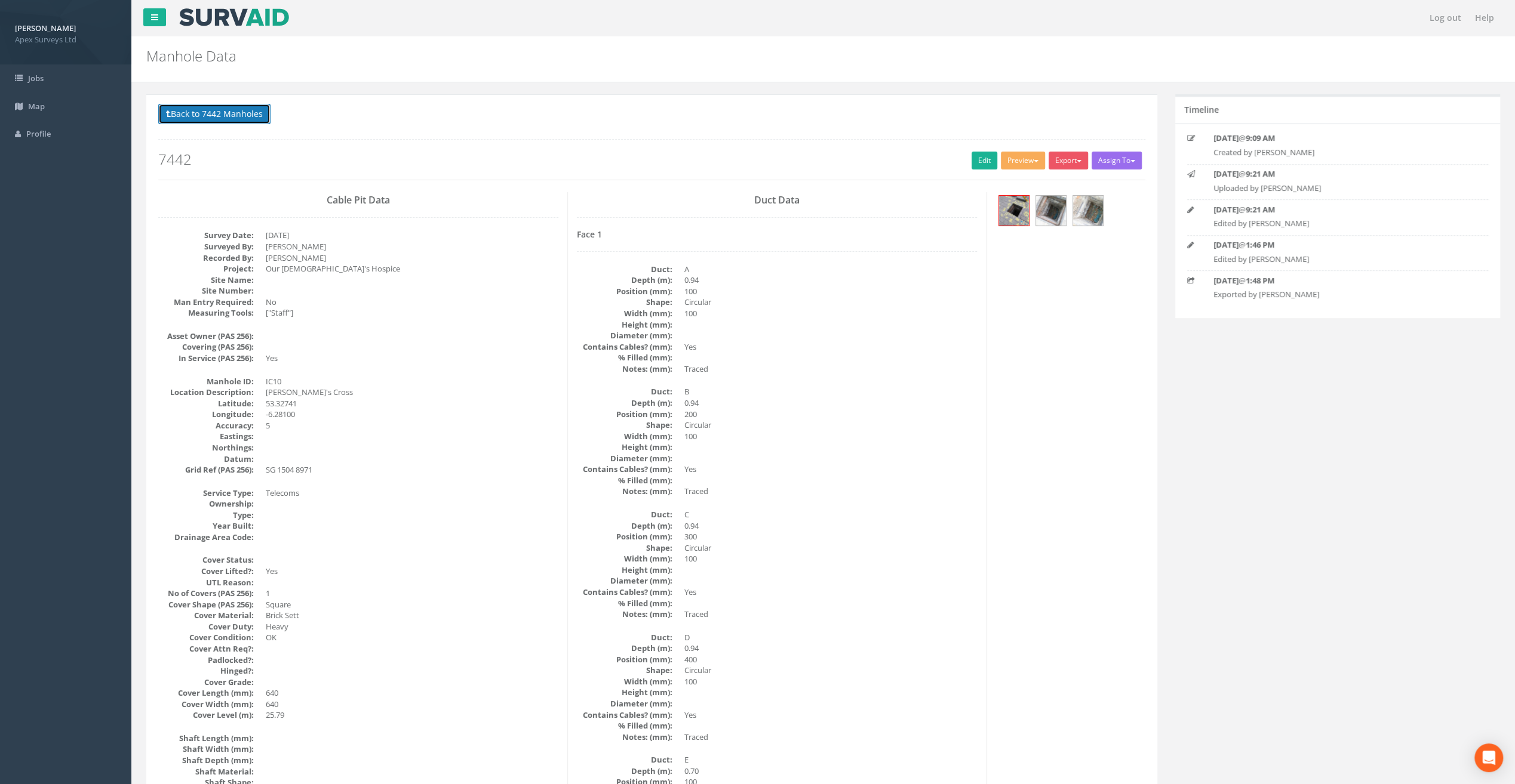
click at [211, 105] on button "Back to 7442 Manholes" at bounding box center [214, 114] width 112 height 21
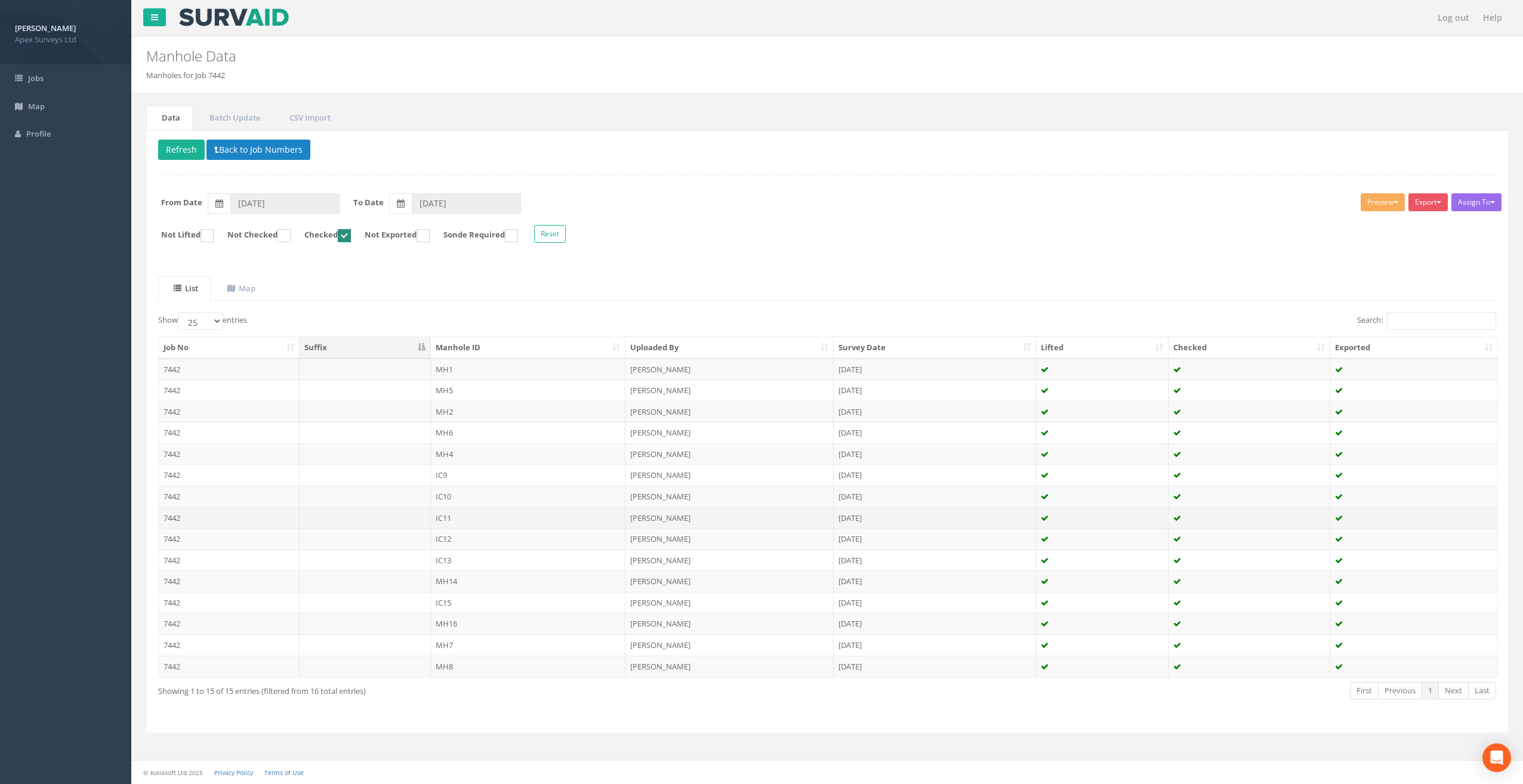
click at [456, 507] on td "IC11" at bounding box center [528, 518] width 195 height 21
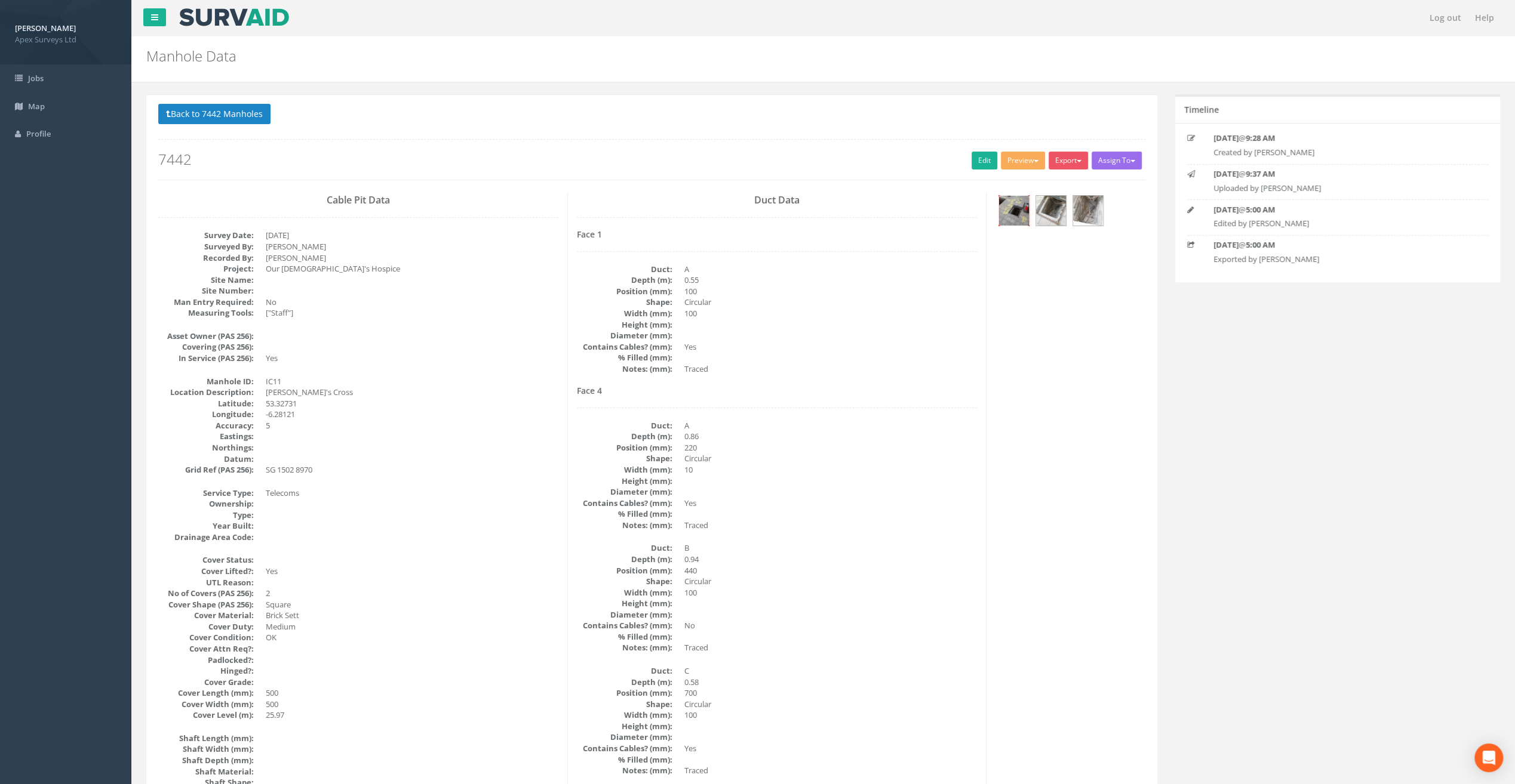
click at [1015, 210] on img at bounding box center [1014, 210] width 30 height 30
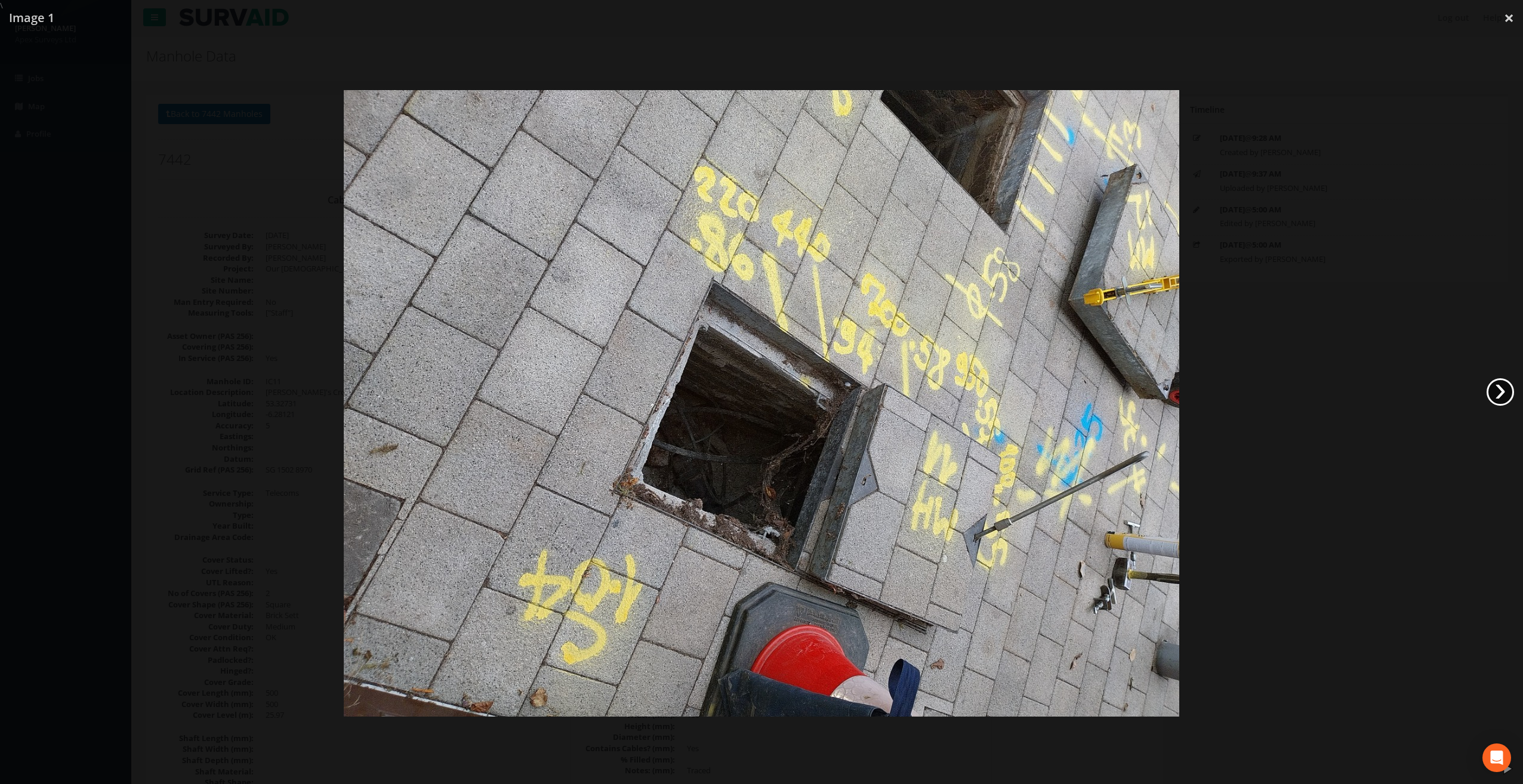
click at [1494, 392] on link "›" at bounding box center [1499, 392] width 27 height 27
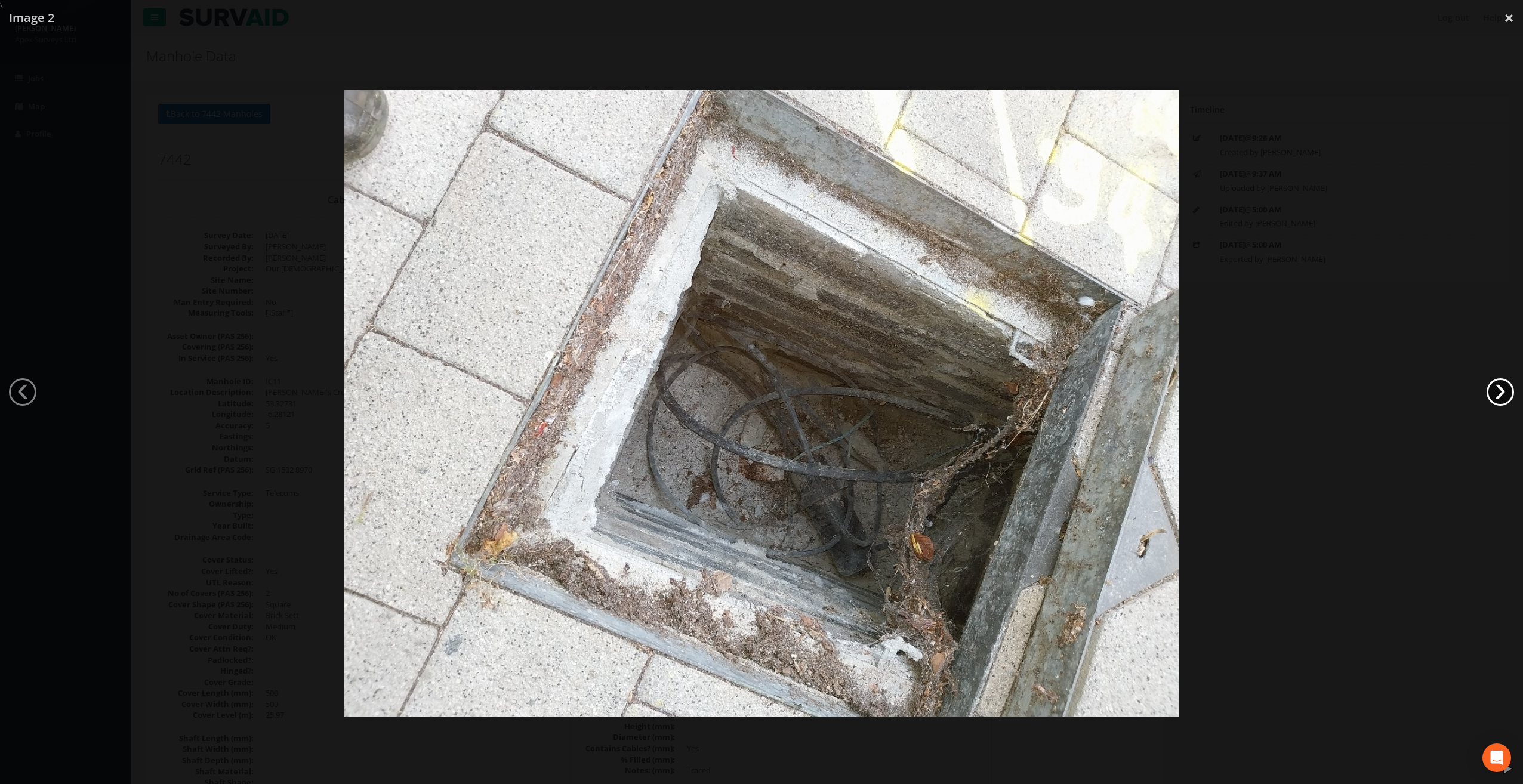
click at [1494, 392] on link "›" at bounding box center [1499, 392] width 27 height 27
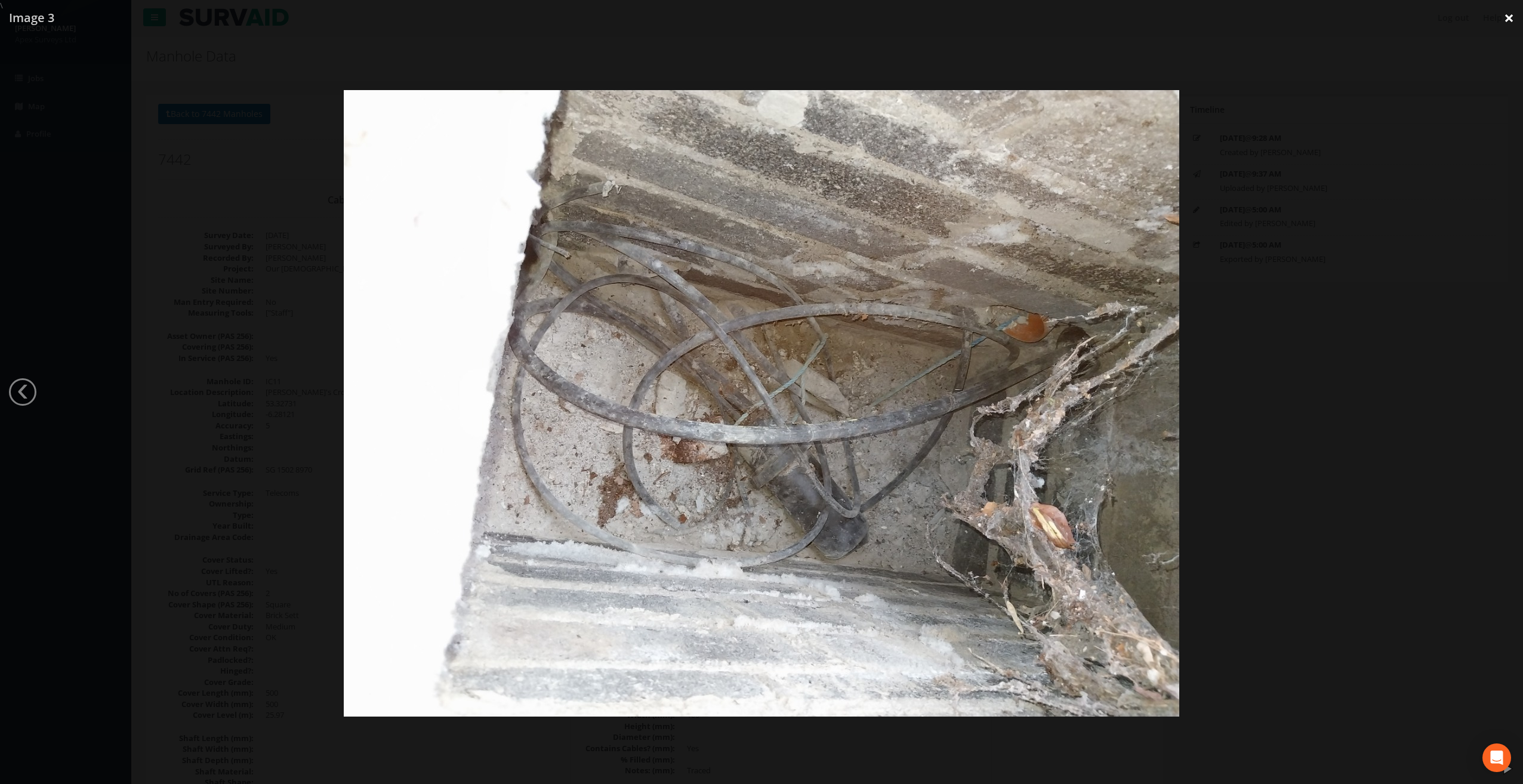
click at [1507, 20] on link "×" at bounding box center [1509, 18] width 28 height 36
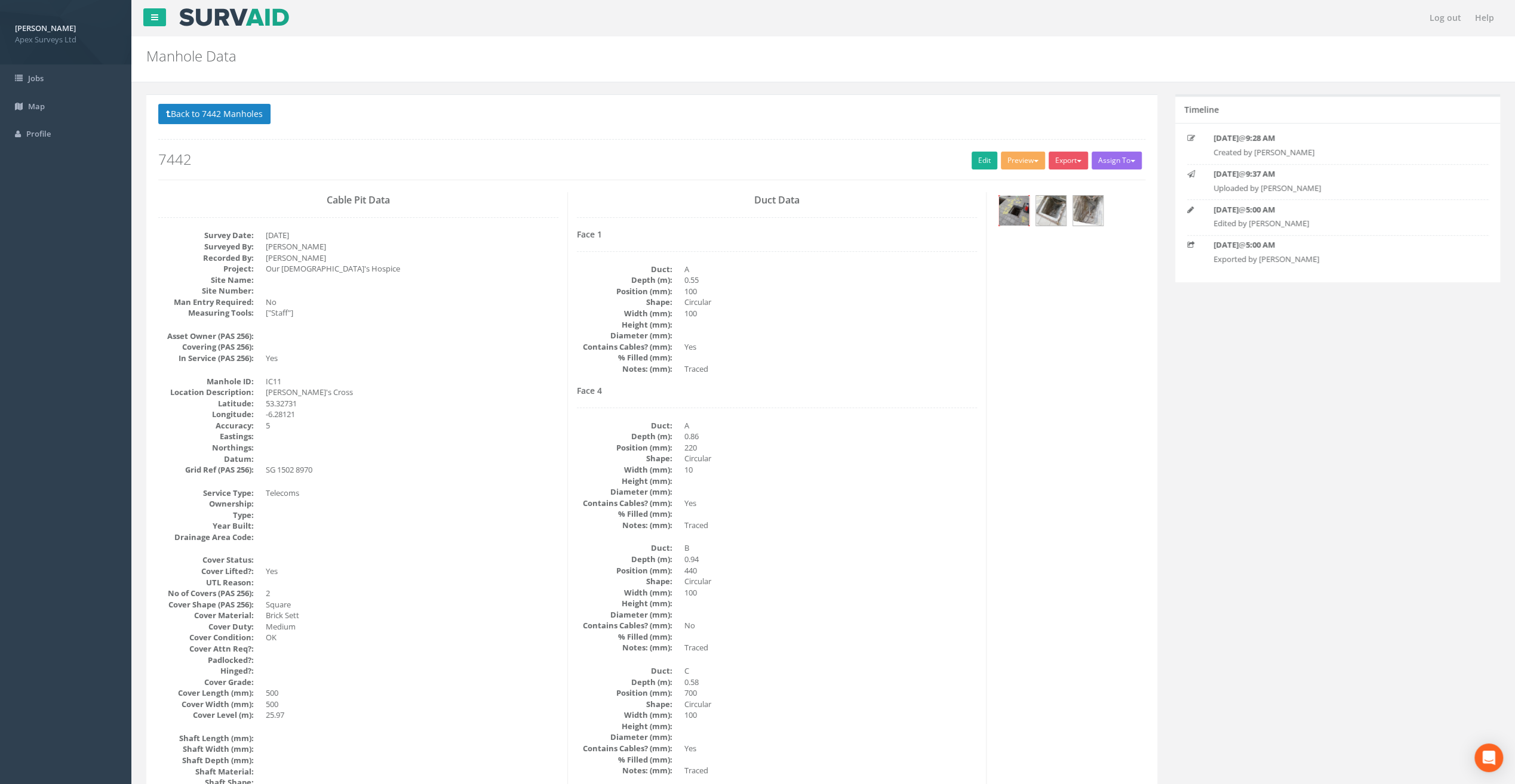
click at [1018, 215] on img at bounding box center [1014, 210] width 30 height 30
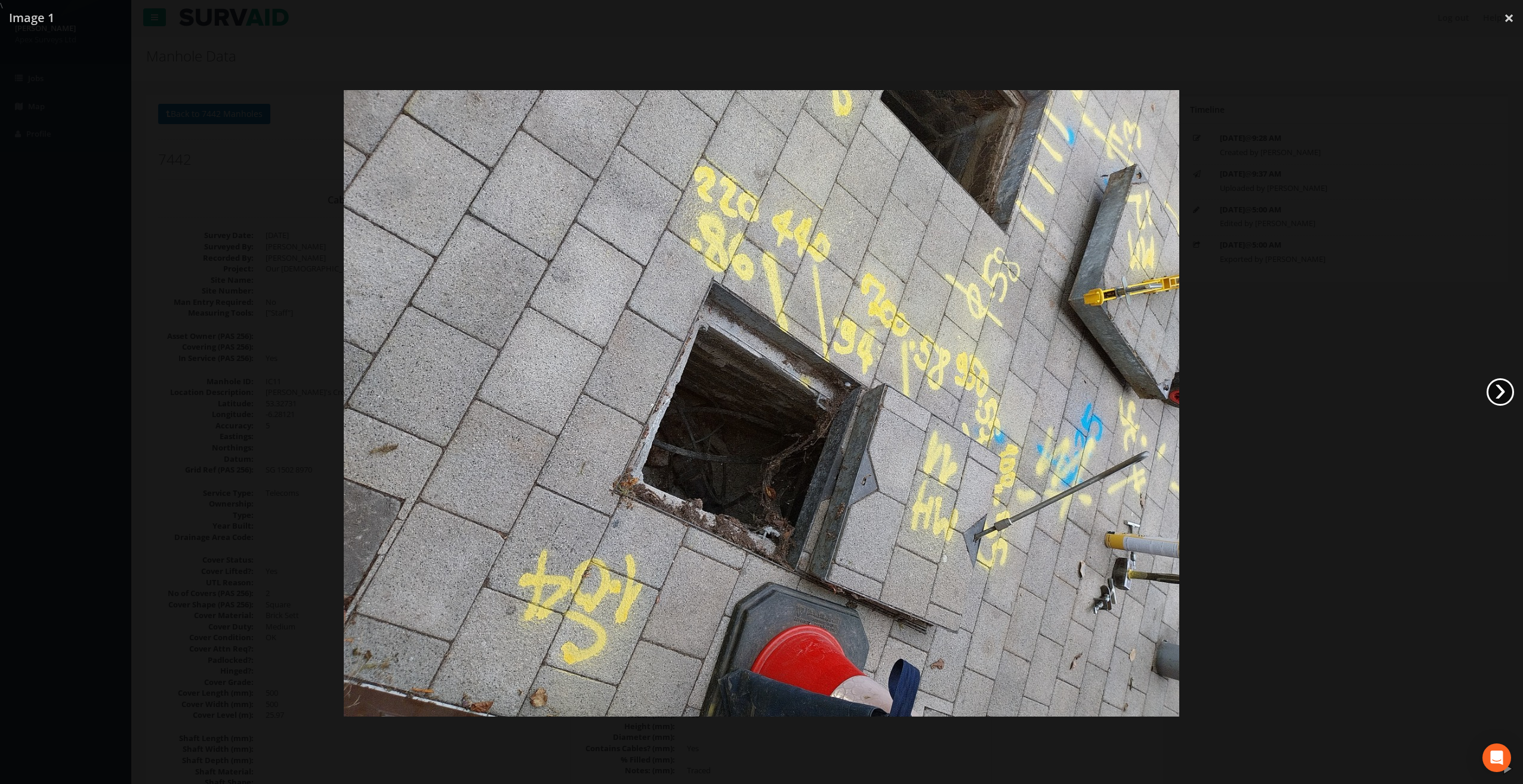
click at [1504, 389] on link "›" at bounding box center [1499, 392] width 27 height 27
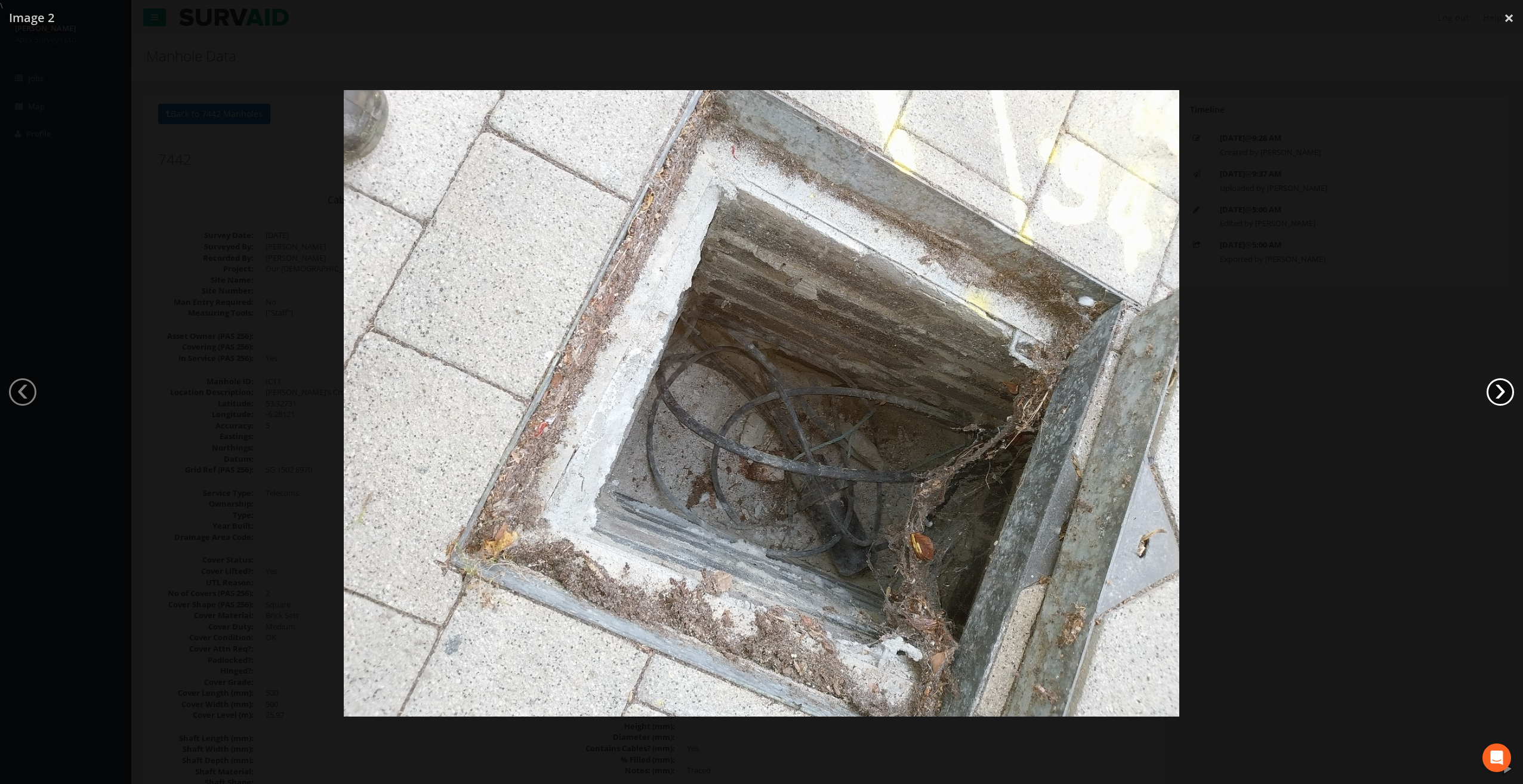
click at [1504, 389] on link "›" at bounding box center [1499, 392] width 27 height 27
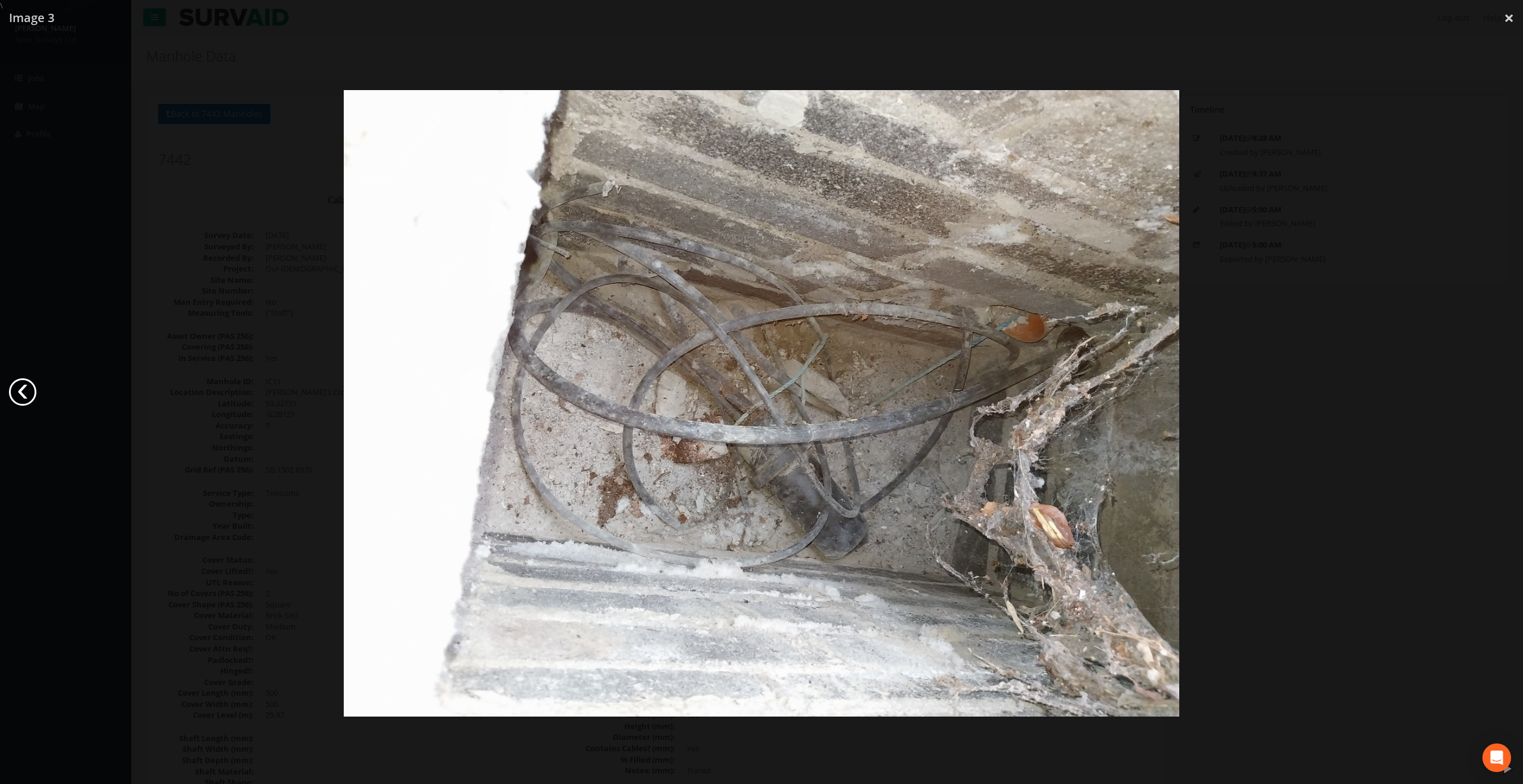
click at [34, 394] on link "‹" at bounding box center [22, 392] width 27 height 27
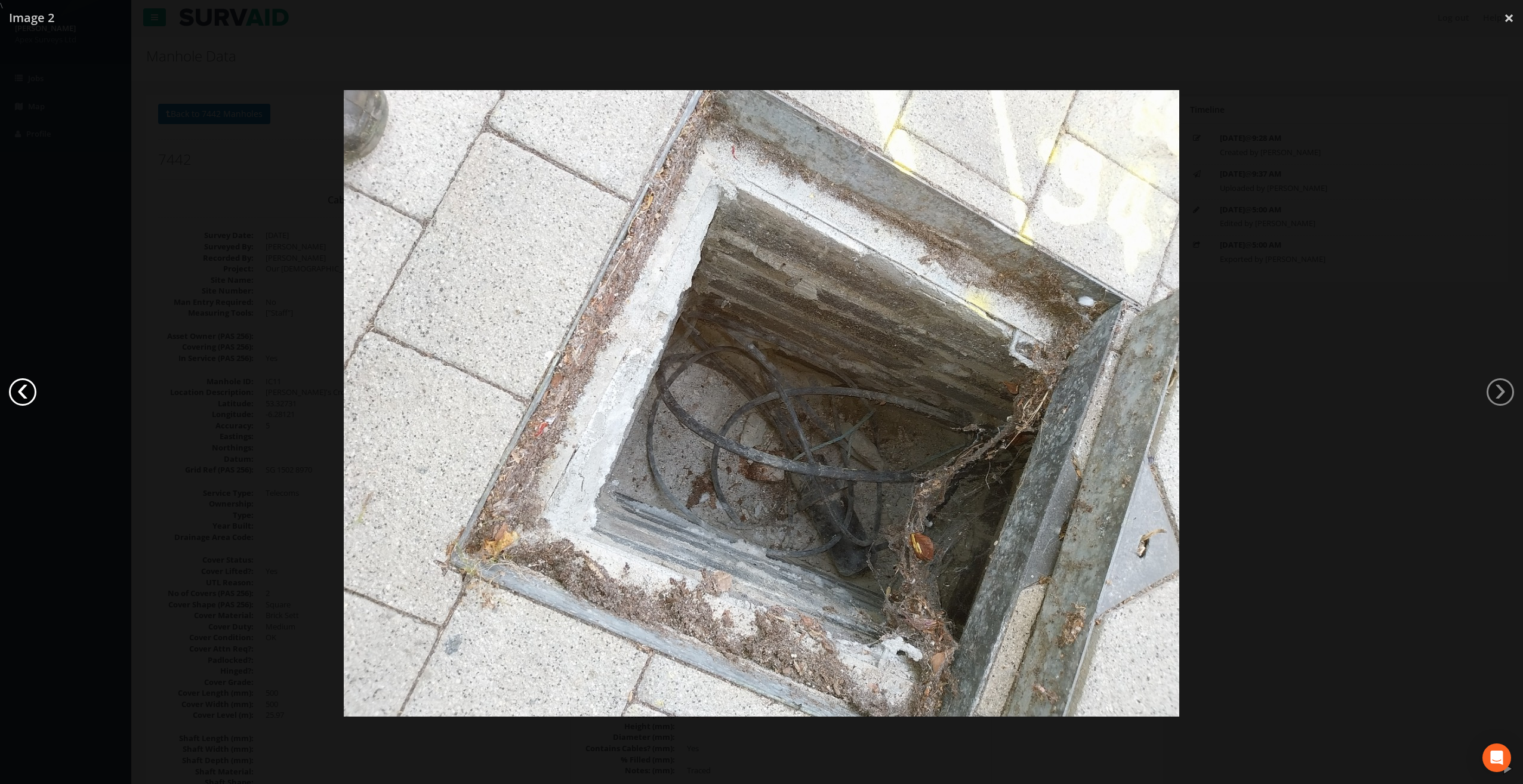
click at [34, 394] on link "‹" at bounding box center [22, 392] width 27 height 27
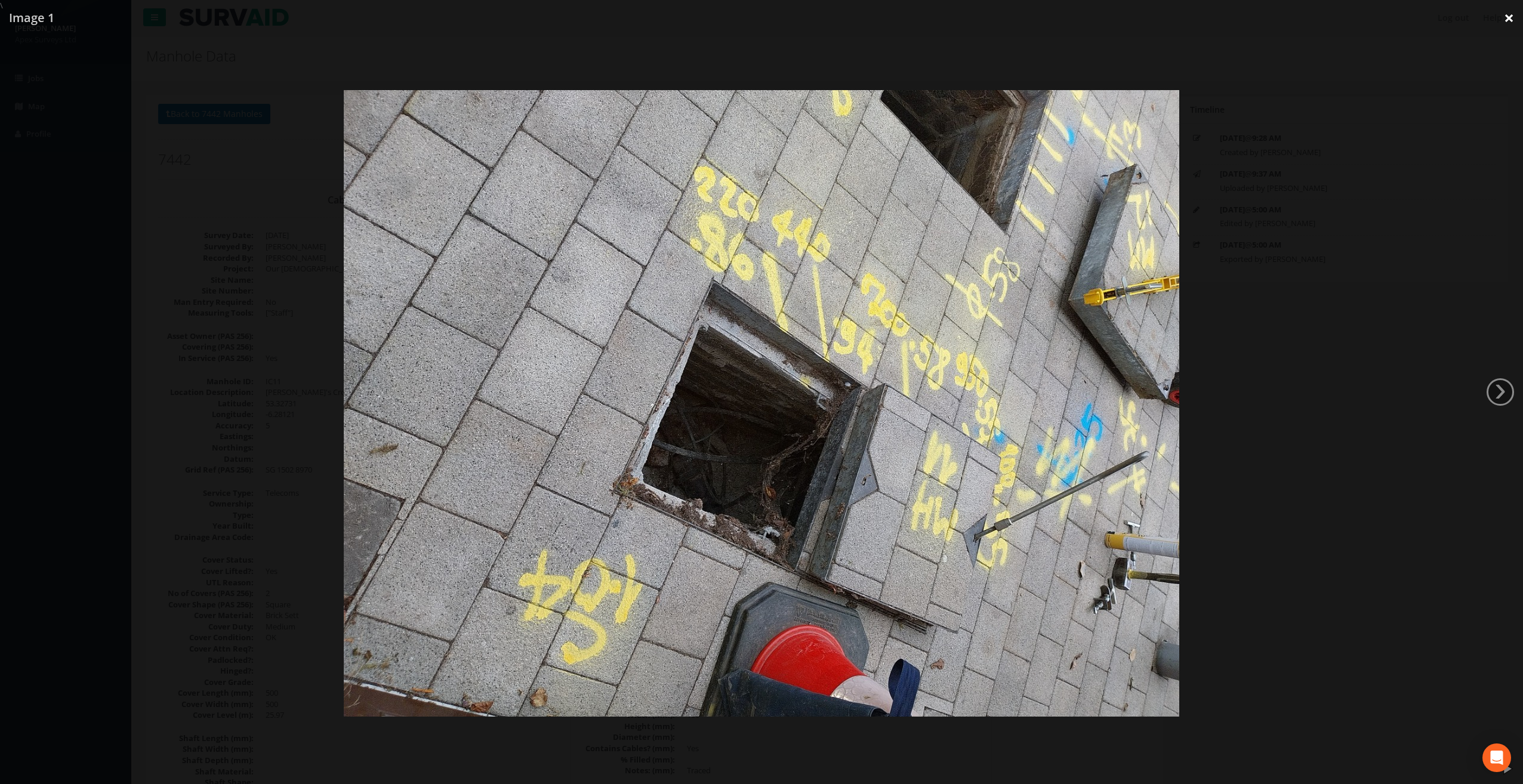
click at [1508, 12] on link "×" at bounding box center [1509, 18] width 28 height 36
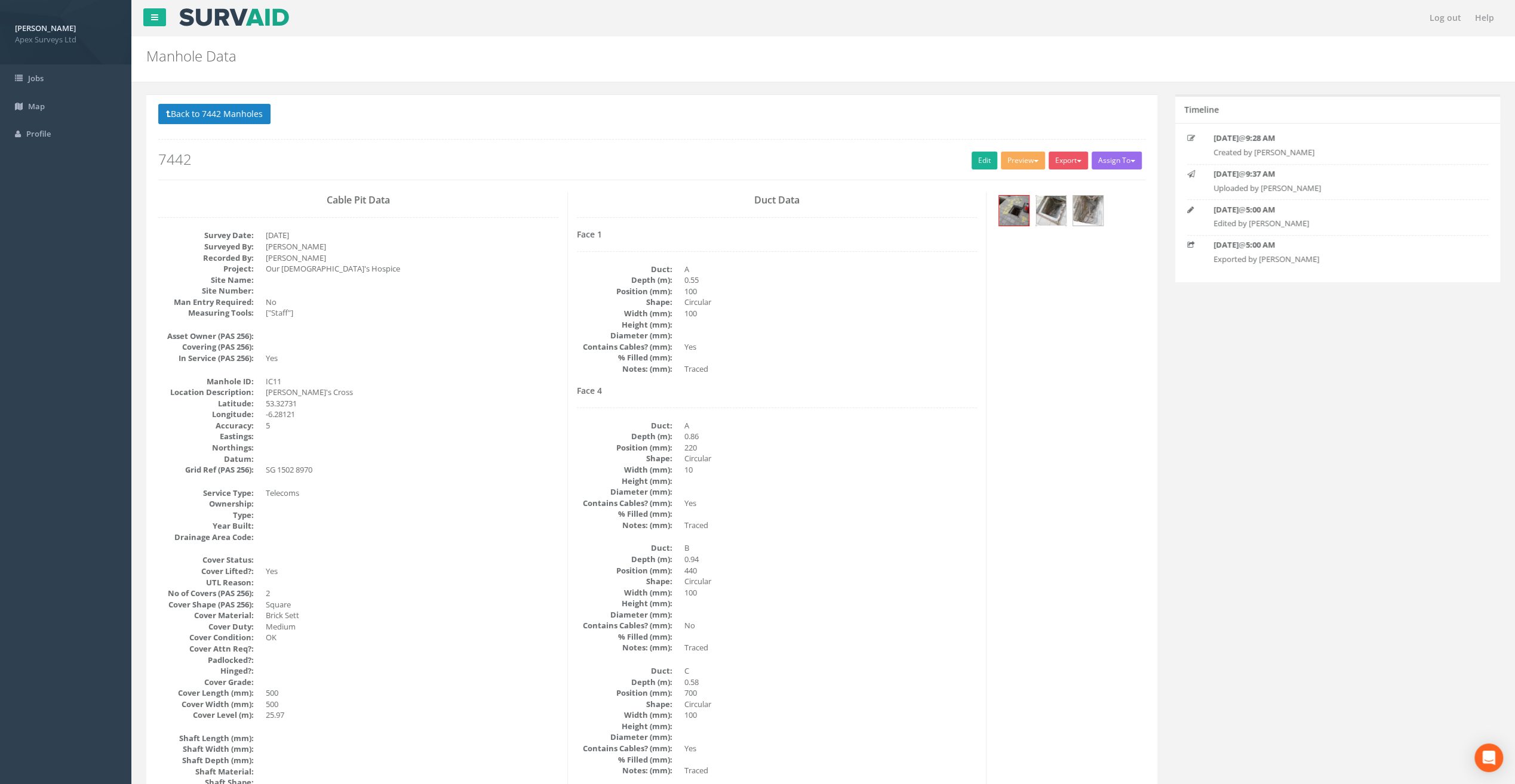
click at [1053, 212] on img at bounding box center [1051, 210] width 30 height 30
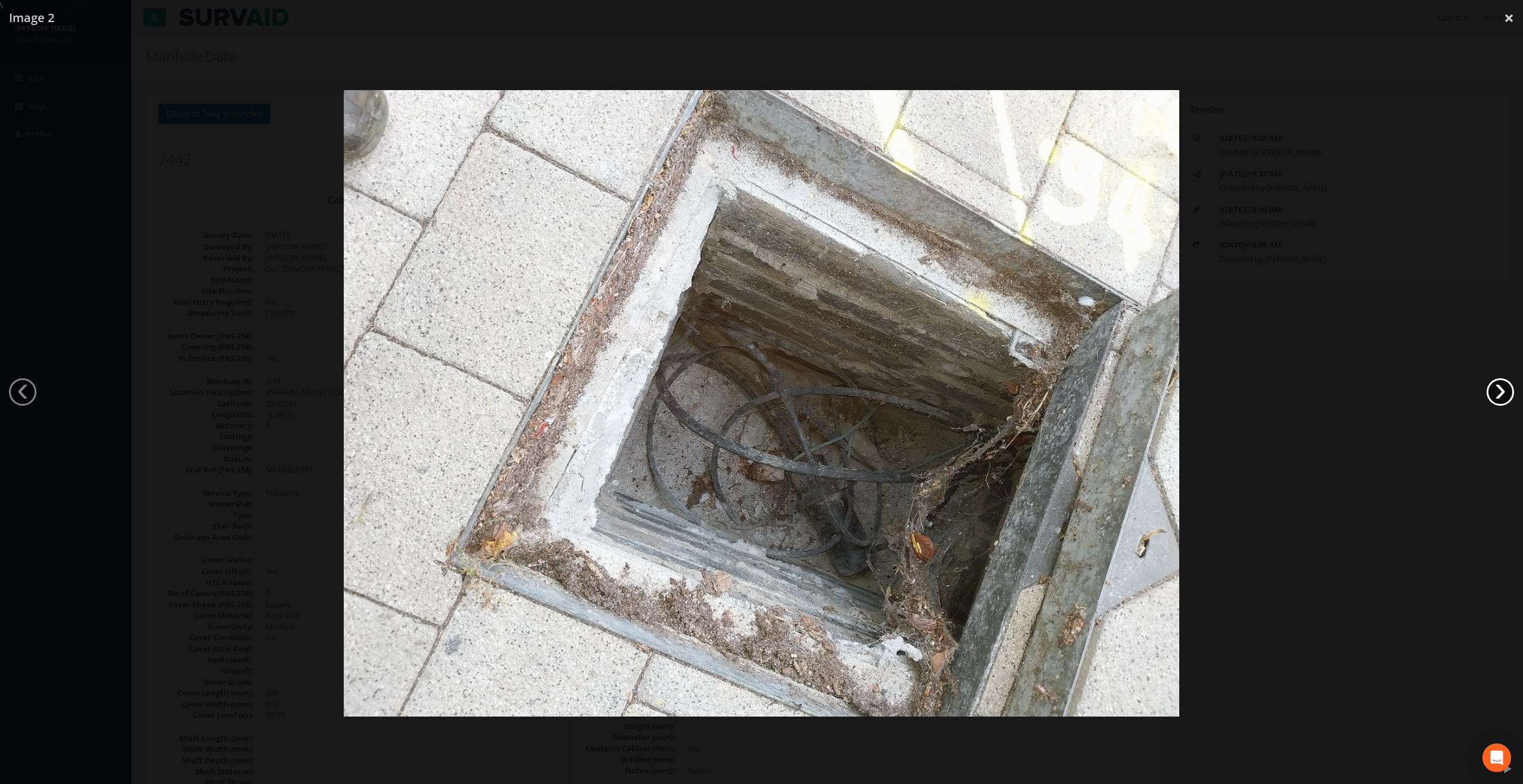
click at [1505, 392] on link "›" at bounding box center [1499, 392] width 27 height 27
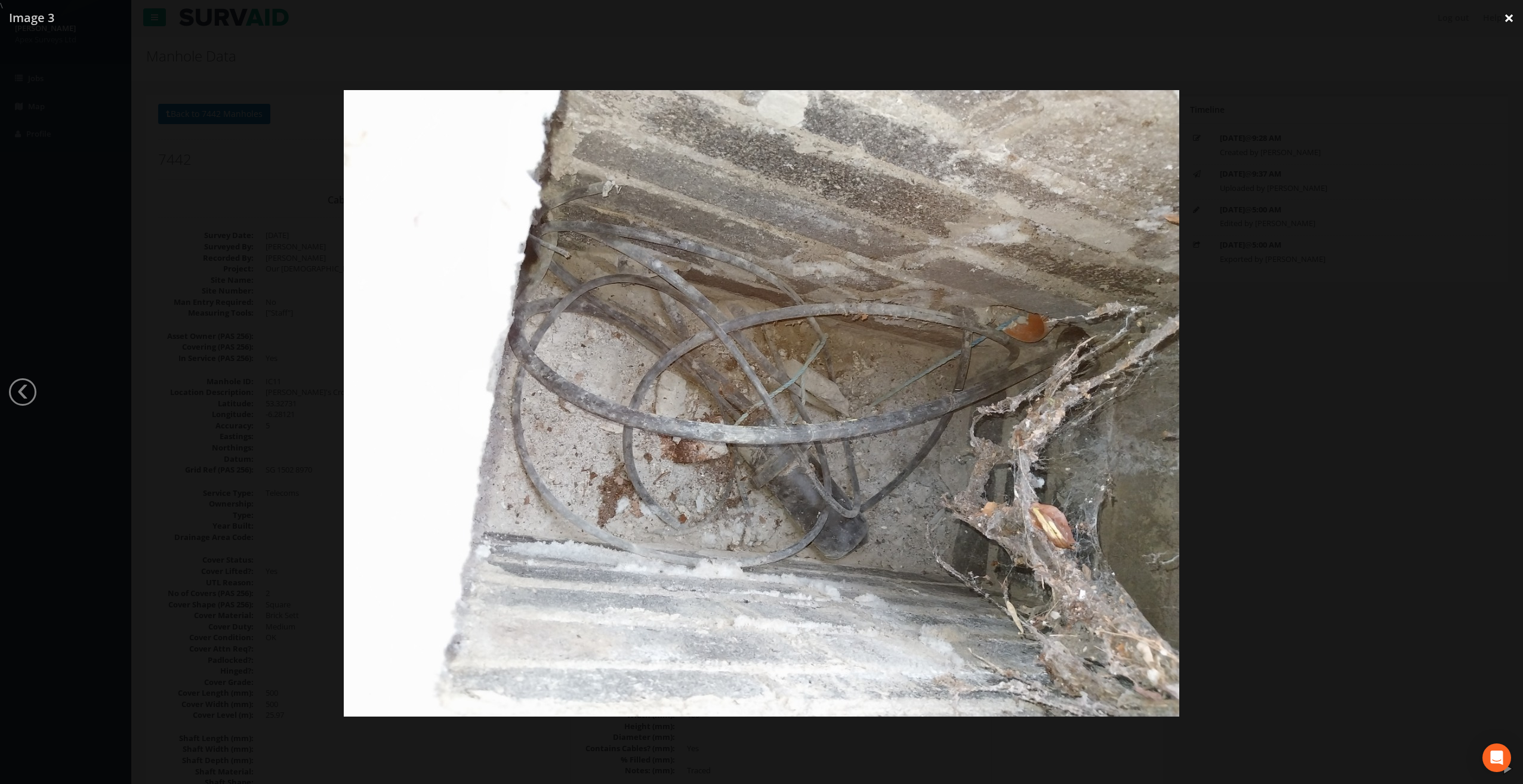
click at [1510, 18] on link "×" at bounding box center [1509, 18] width 28 height 36
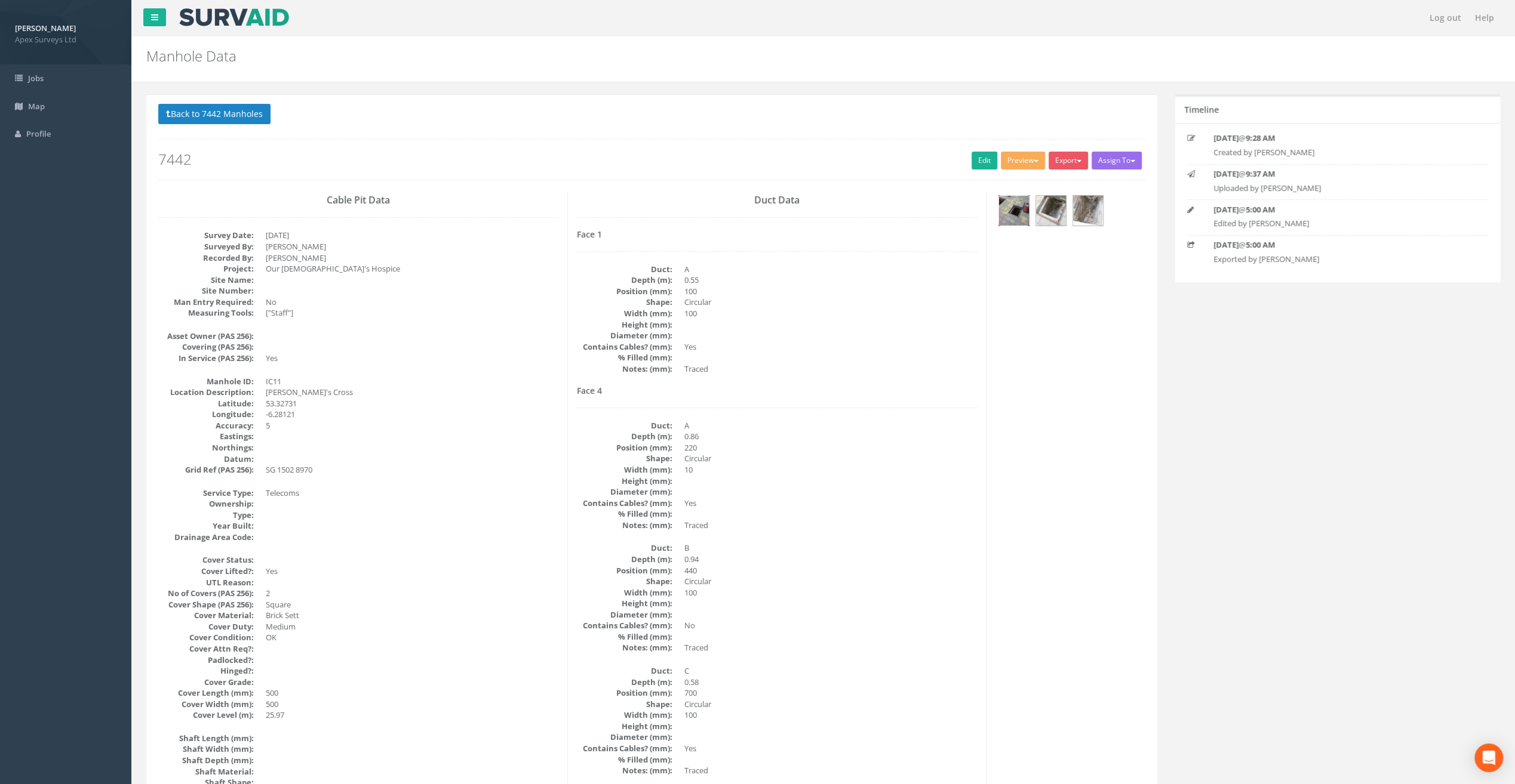
click at [1012, 219] on img at bounding box center [1014, 210] width 30 height 30
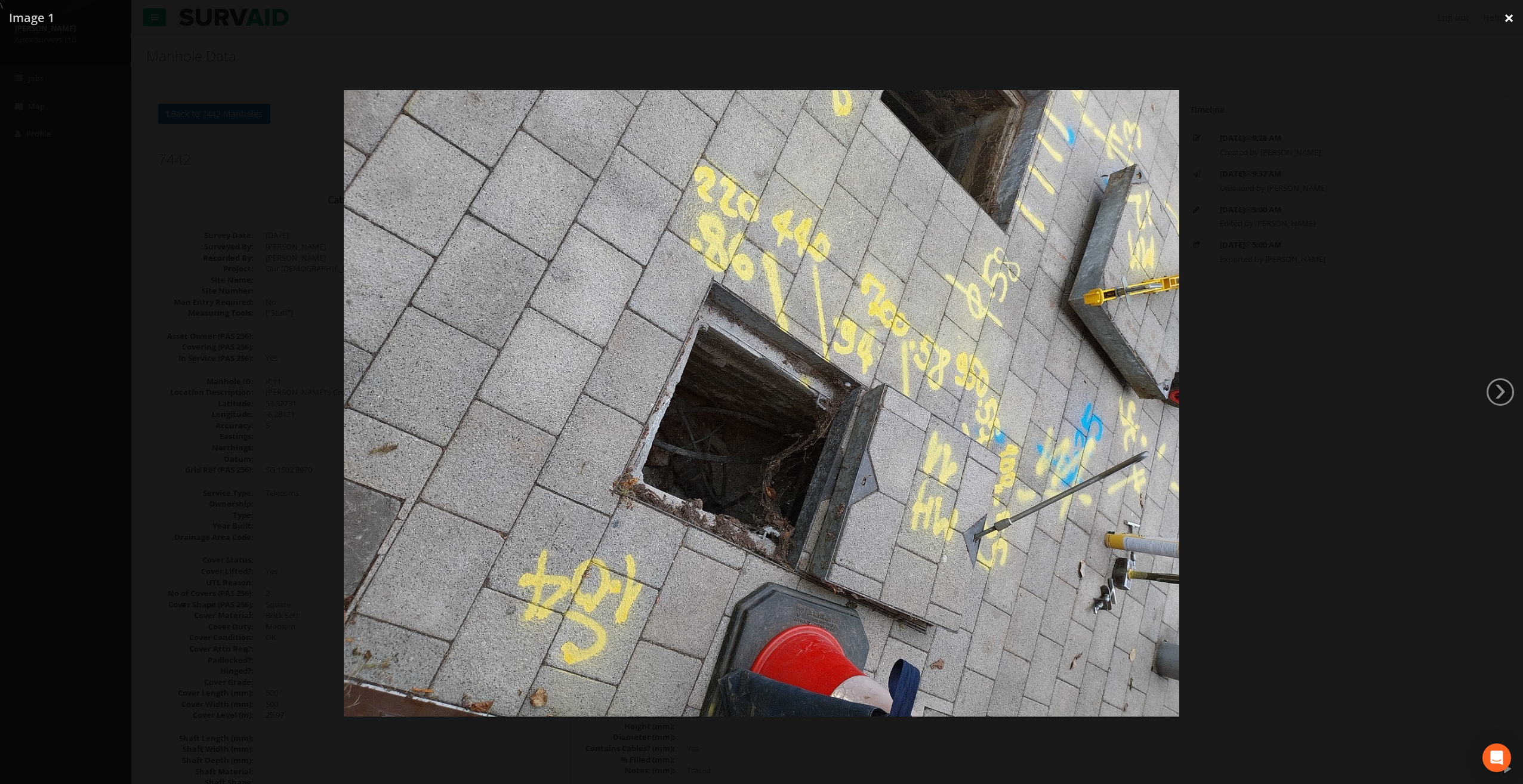
click at [1510, 18] on link "×" at bounding box center [1509, 18] width 28 height 36
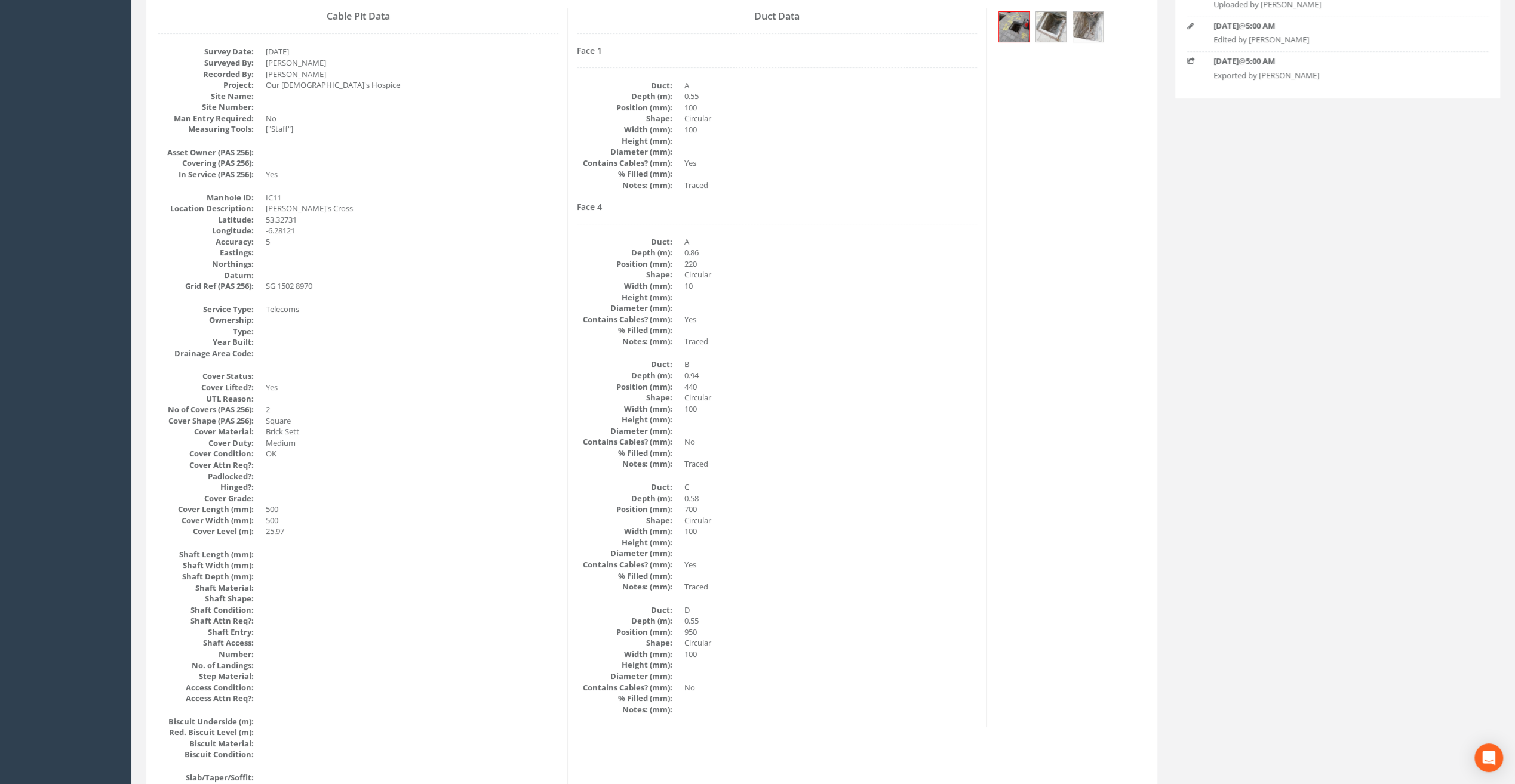
scroll to position [179, 0]
drag, startPoint x: 693, startPoint y: 689, endPoint x: 681, endPoint y: 689, distance: 12.0
click at [681, 689] on dl "Duct: D Depth (m): 0.55 Position (mm): 950 Shape: Circular Width (mm): 100 Heig…" at bounding box center [777, 665] width 400 height 111
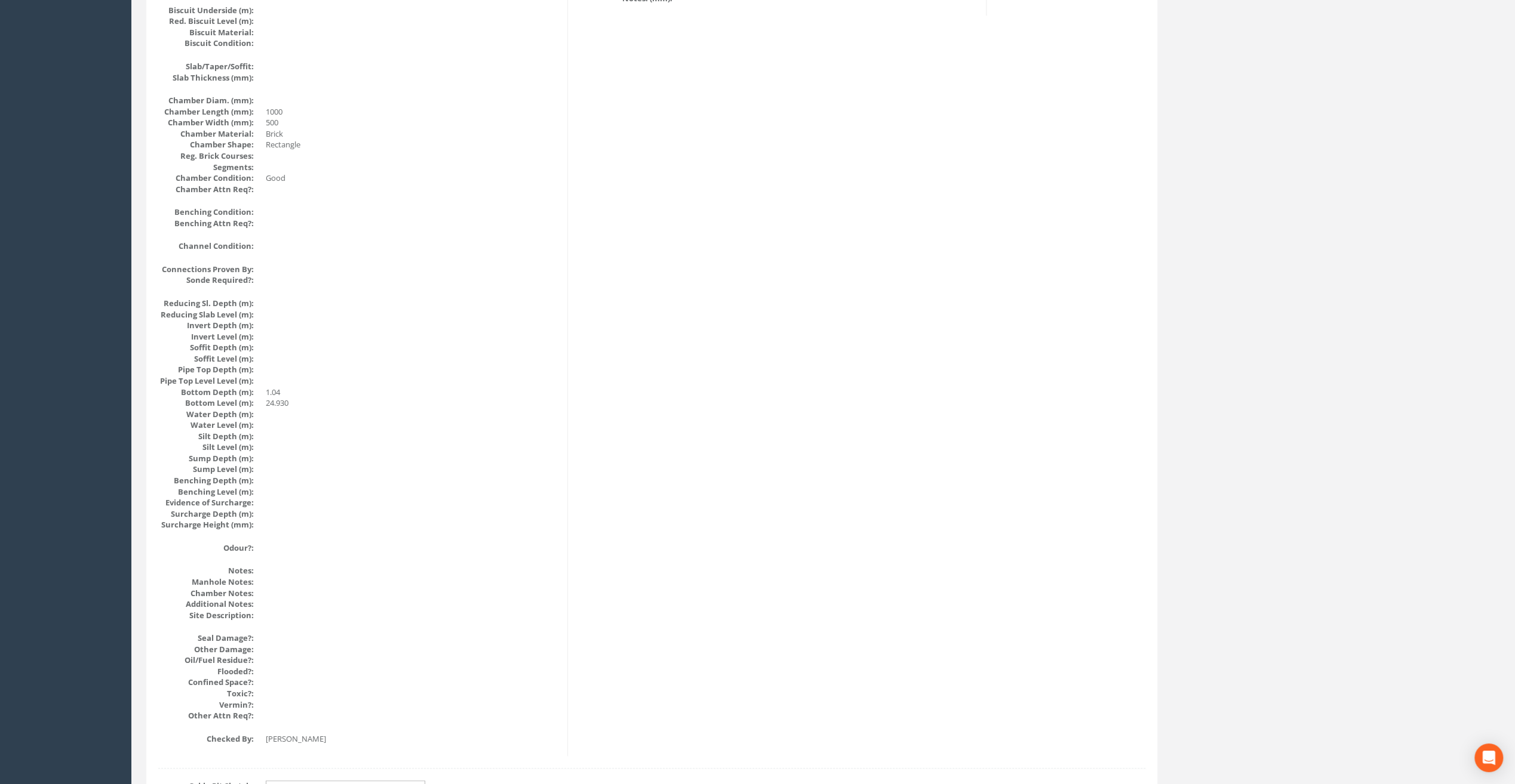
scroll to position [1055, 0]
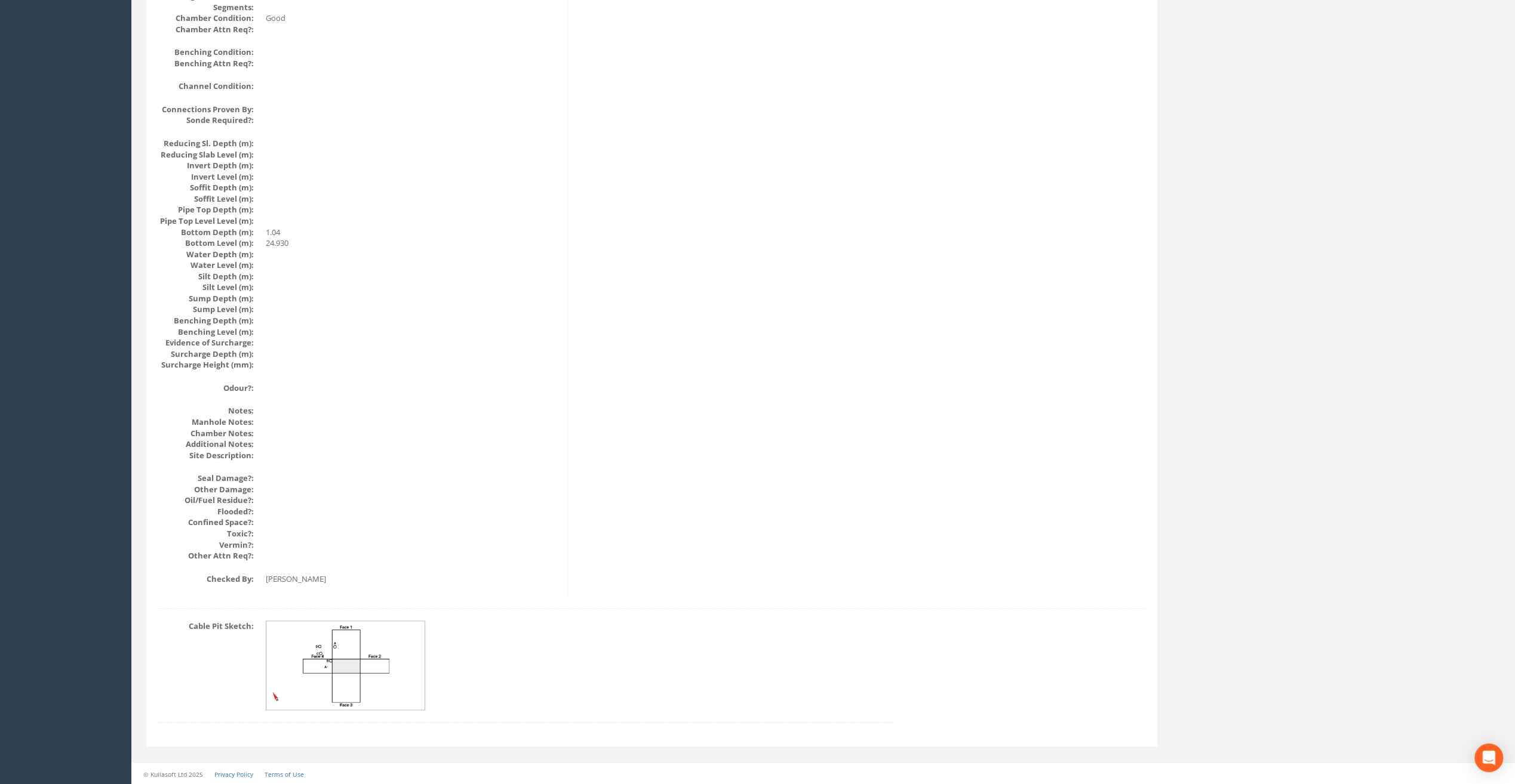
click at [345, 665] on img at bounding box center [346, 665] width 159 height 89
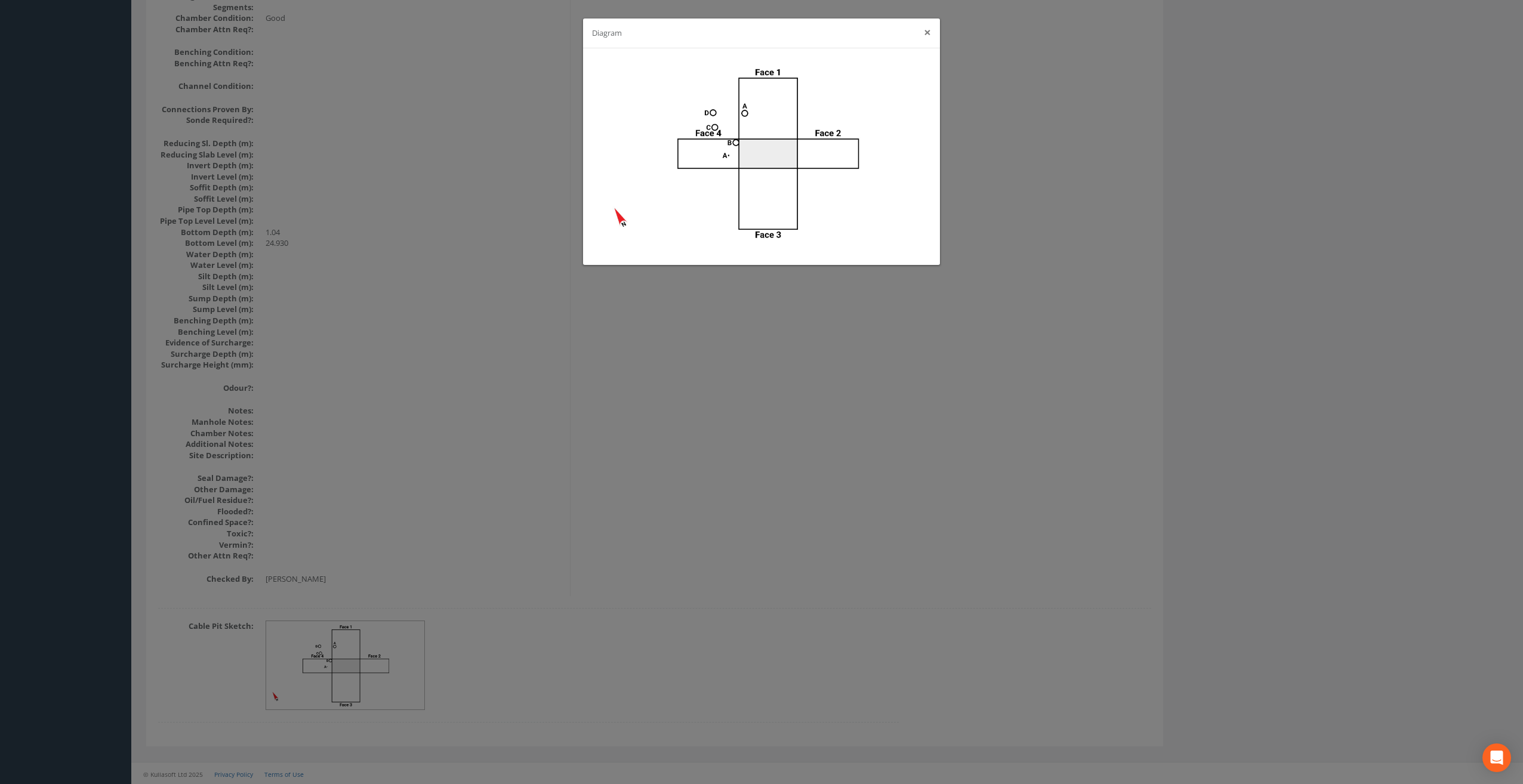
click at [926, 38] on button "×" at bounding box center [927, 32] width 7 height 13
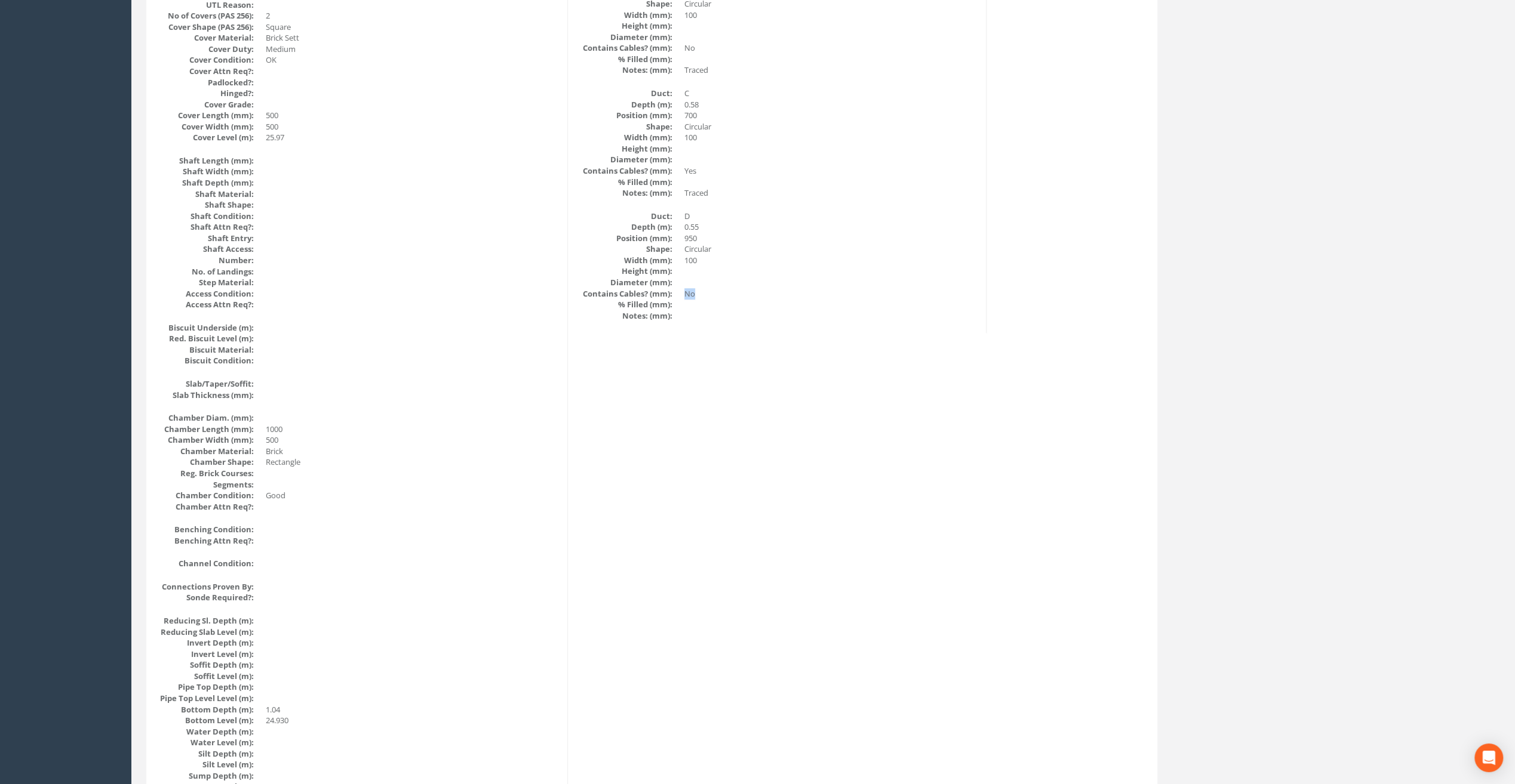
scroll to position [220, 0]
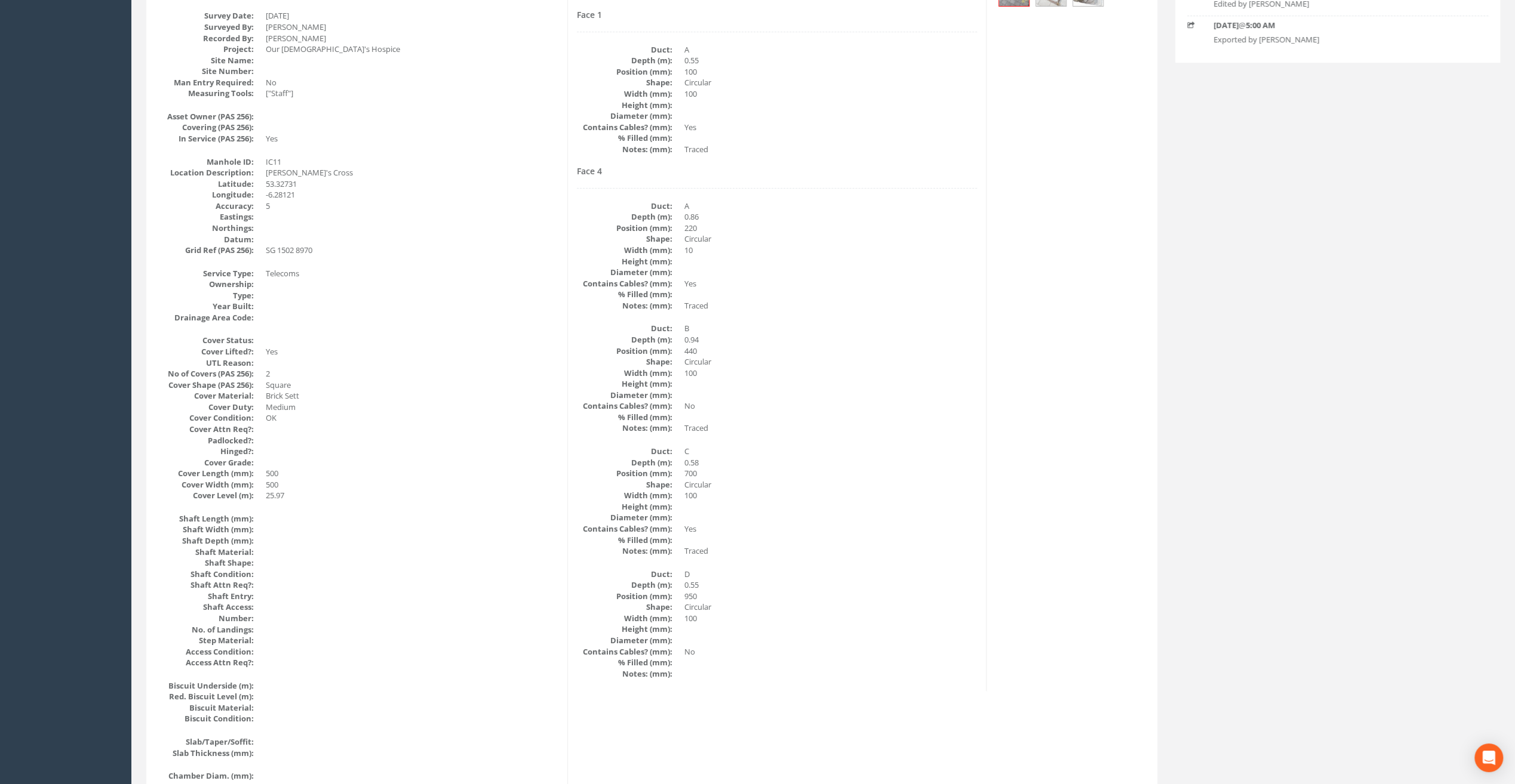
click at [686, 249] on dd "10" at bounding box center [830, 250] width 292 height 11
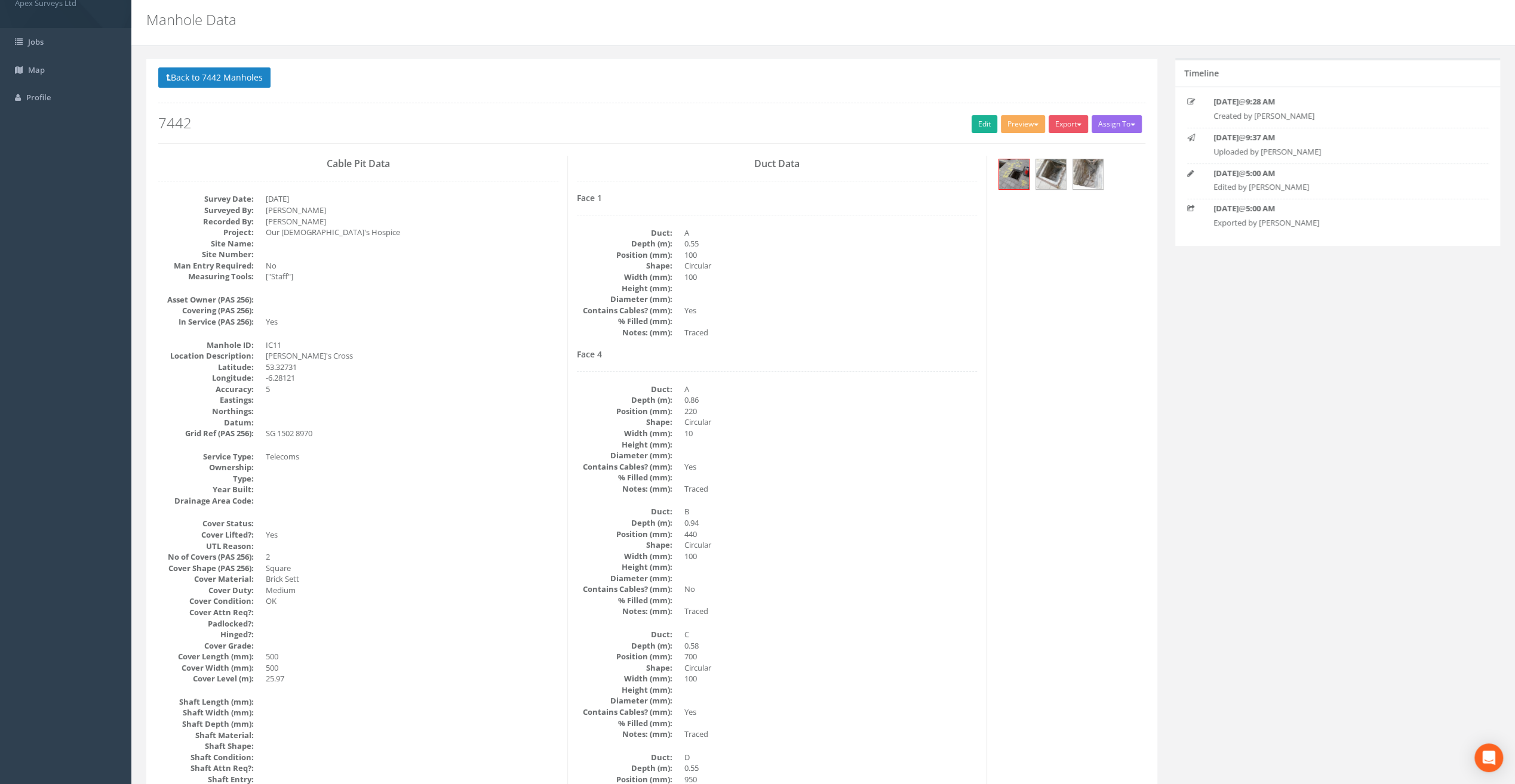
scroll to position [0, 0]
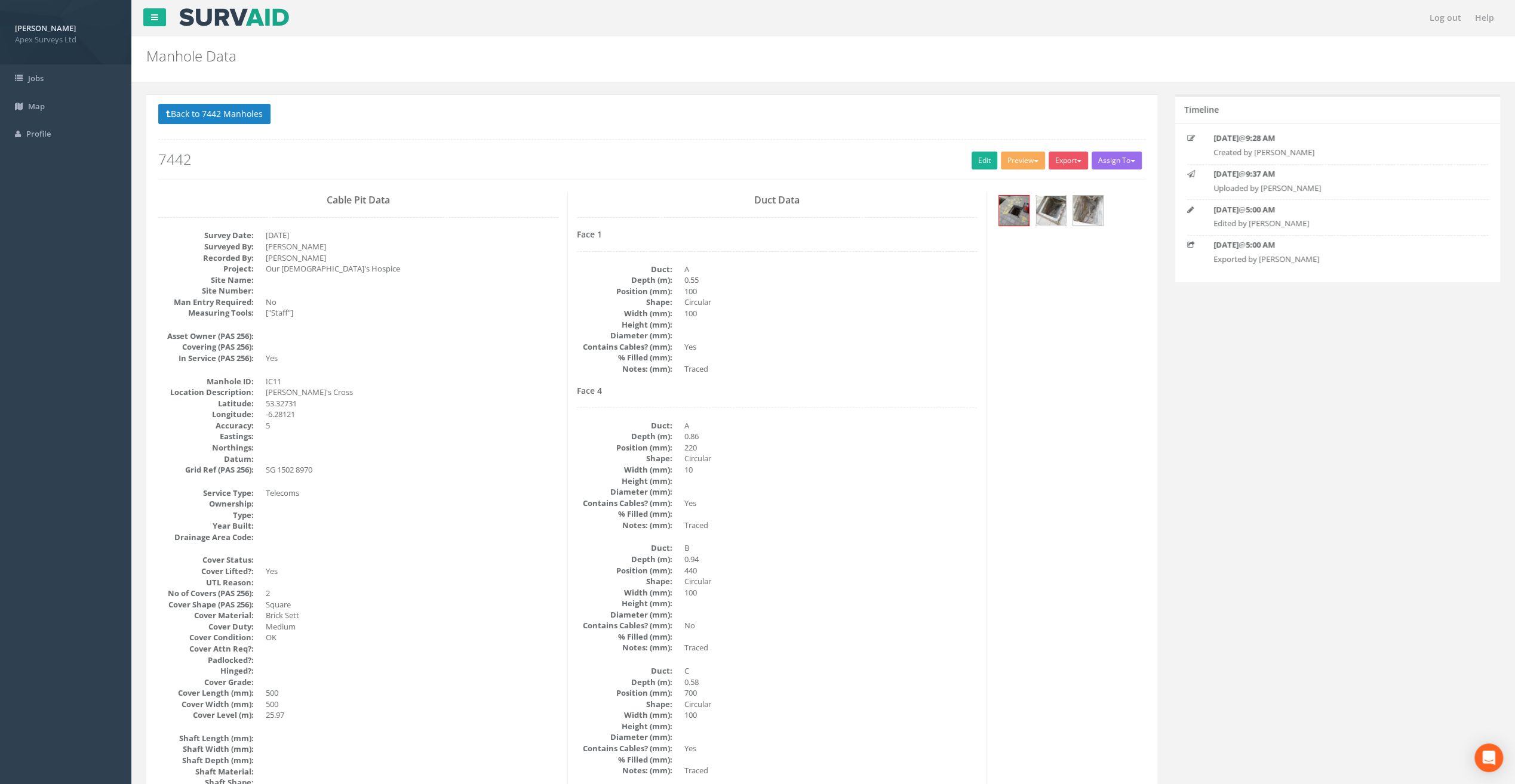
click at [1047, 208] on img at bounding box center [1051, 210] width 30 height 30
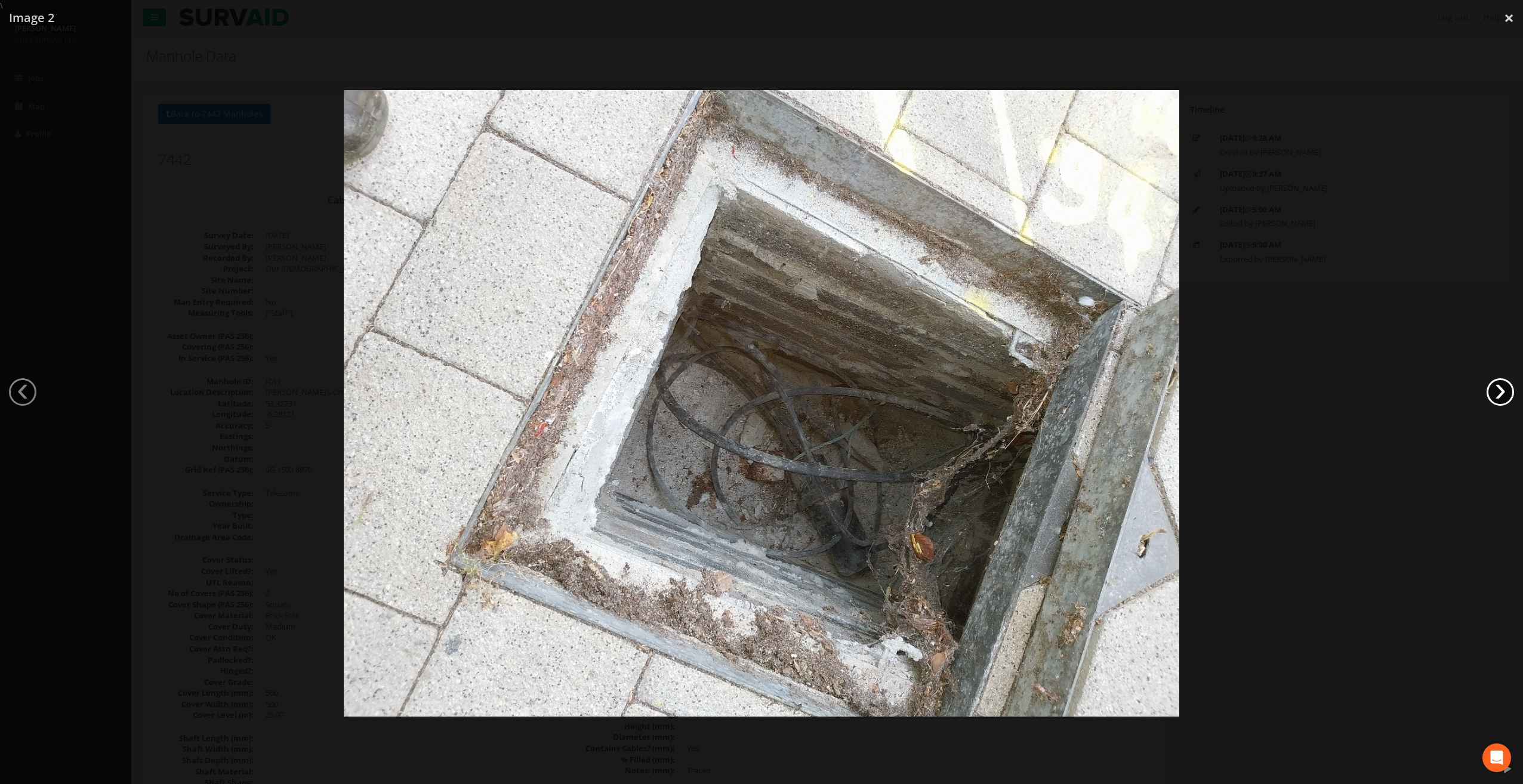
click at [1499, 399] on link "›" at bounding box center [1499, 392] width 27 height 27
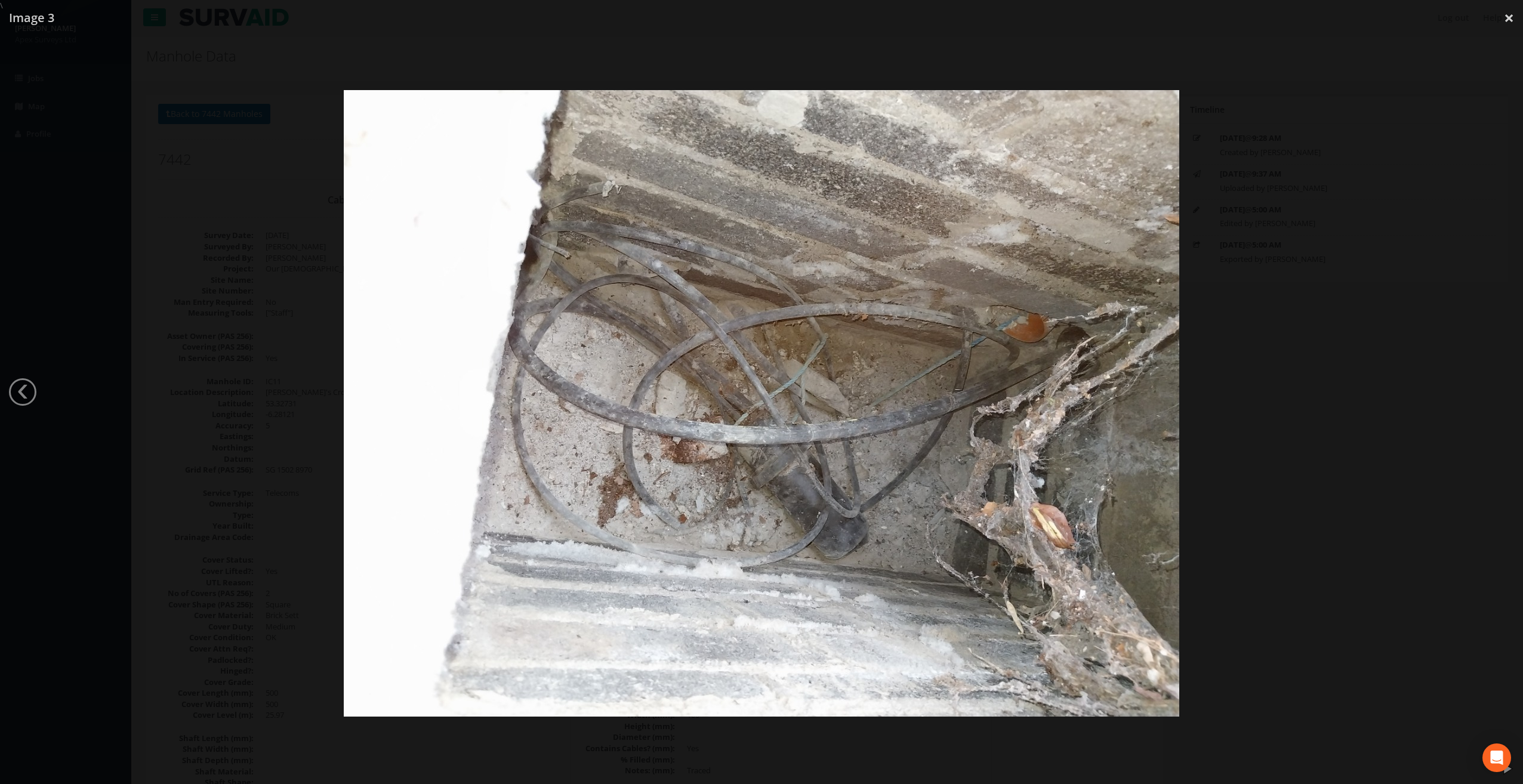
click at [1499, 398] on div at bounding box center [761, 403] width 1523 height 784
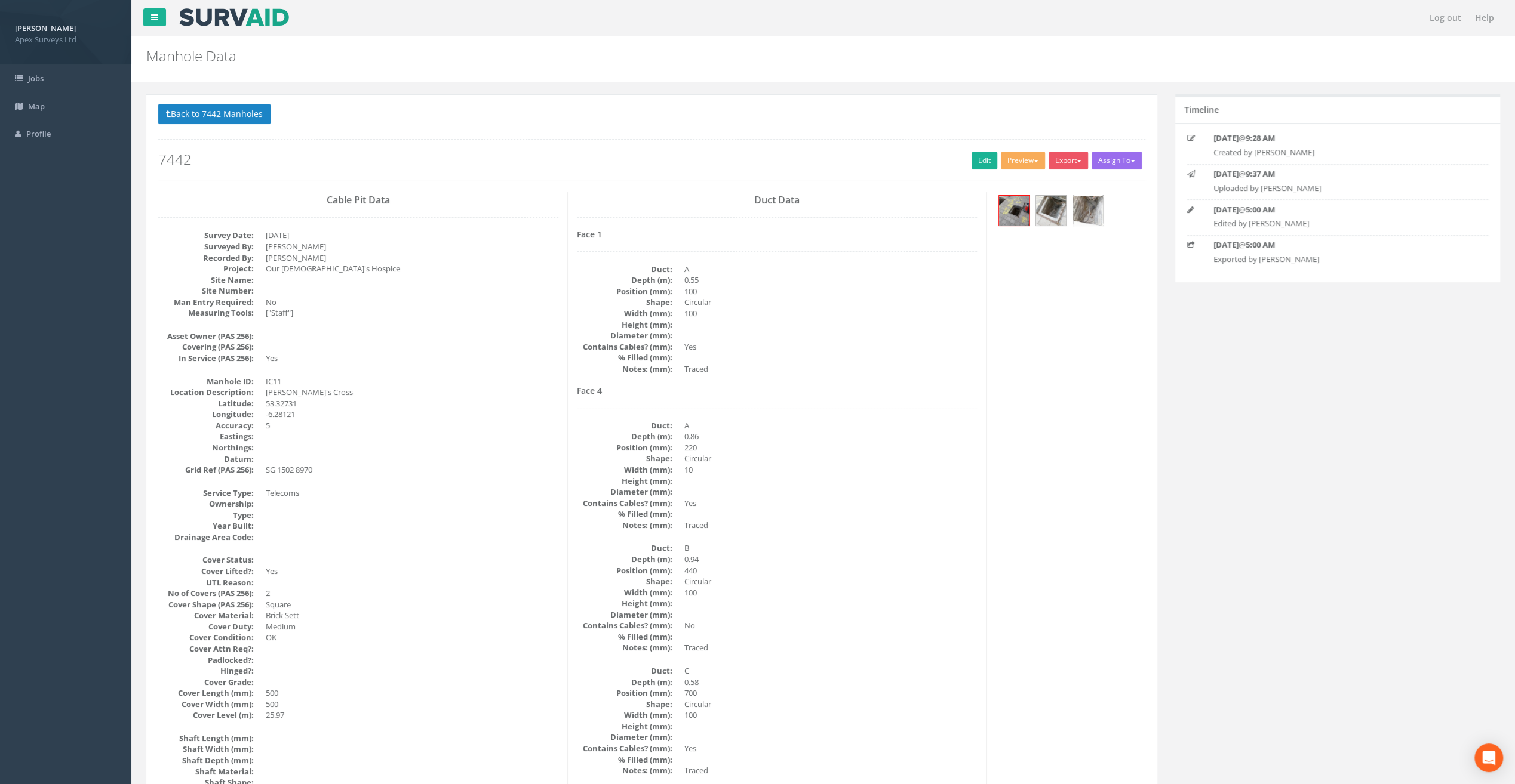
click at [1093, 209] on img at bounding box center [1088, 210] width 30 height 30
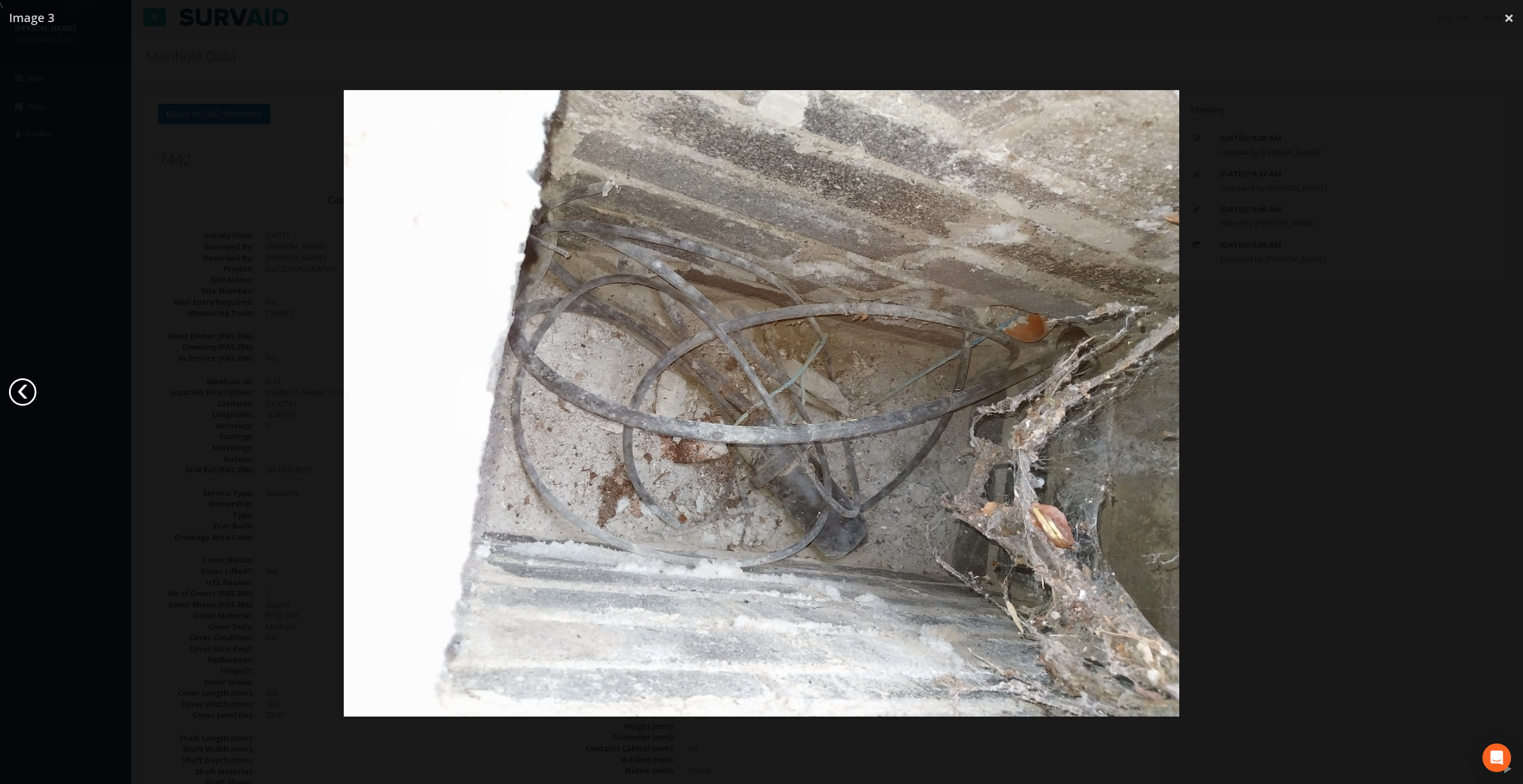
click at [23, 395] on link "‹" at bounding box center [22, 392] width 27 height 27
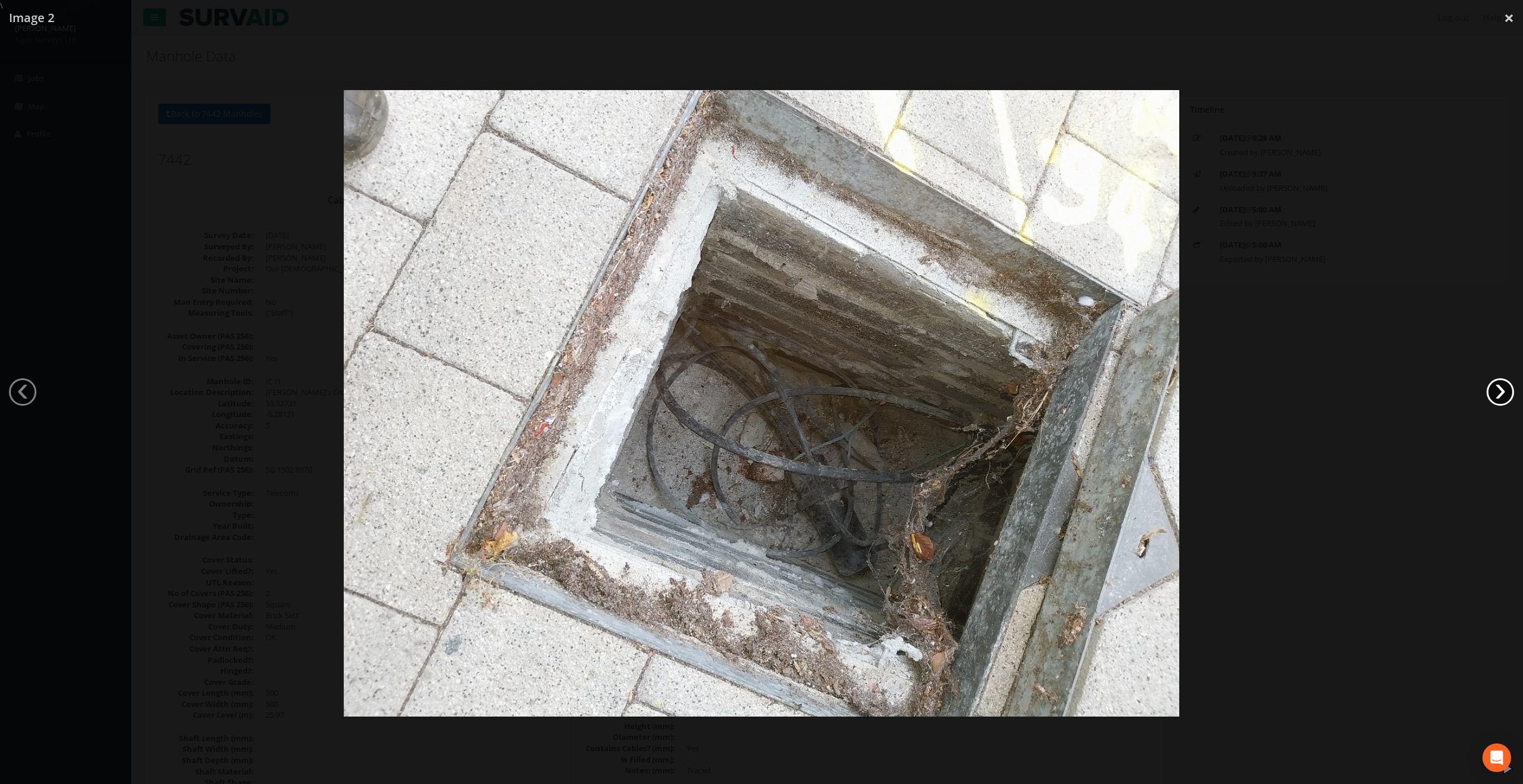
click at [1490, 394] on link "›" at bounding box center [1499, 392] width 27 height 27
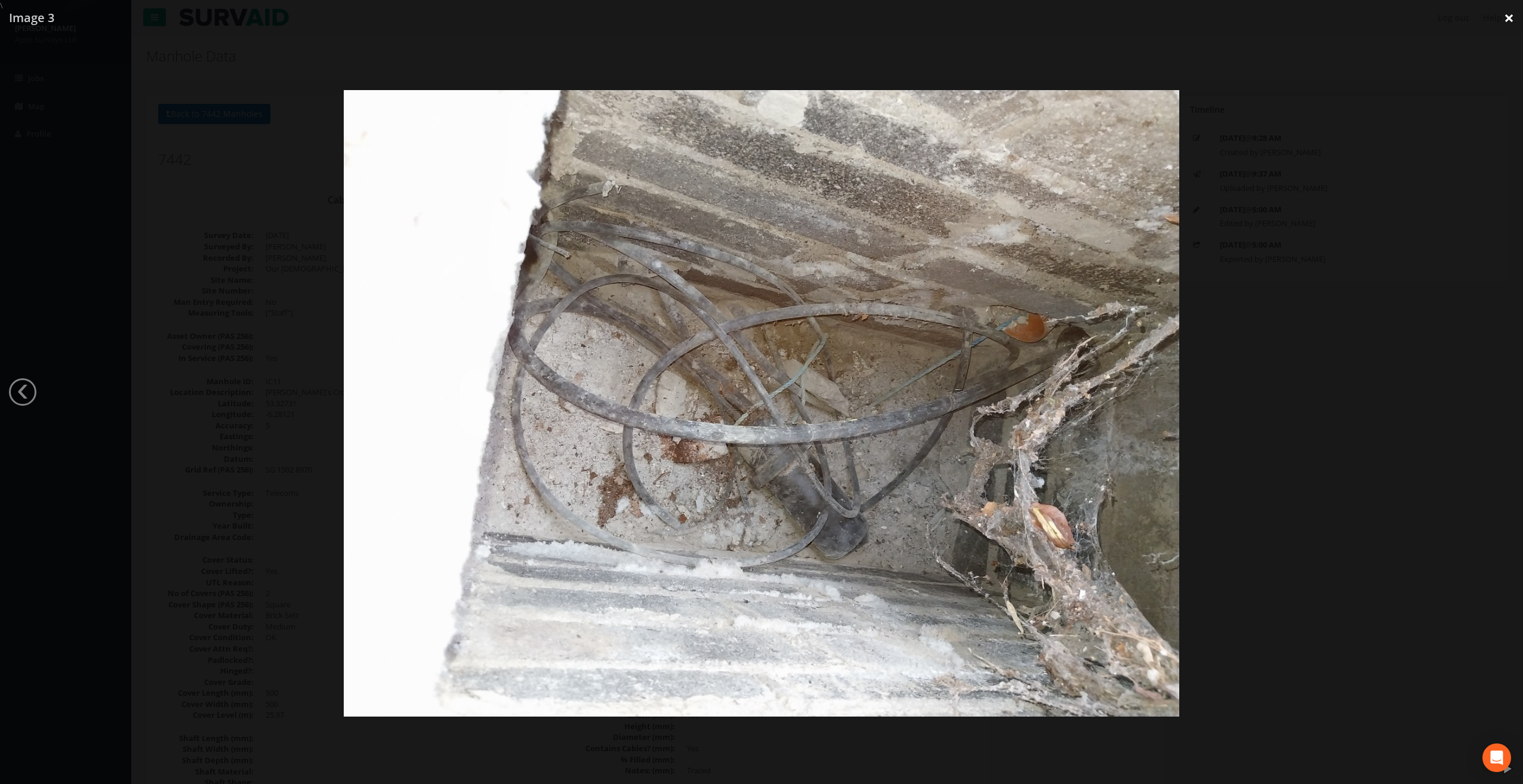
drag, startPoint x: 1508, startPoint y: 17, endPoint x: 1505, endPoint y: 27, distance: 10.4
click at [1508, 18] on link "×" at bounding box center [1509, 18] width 28 height 36
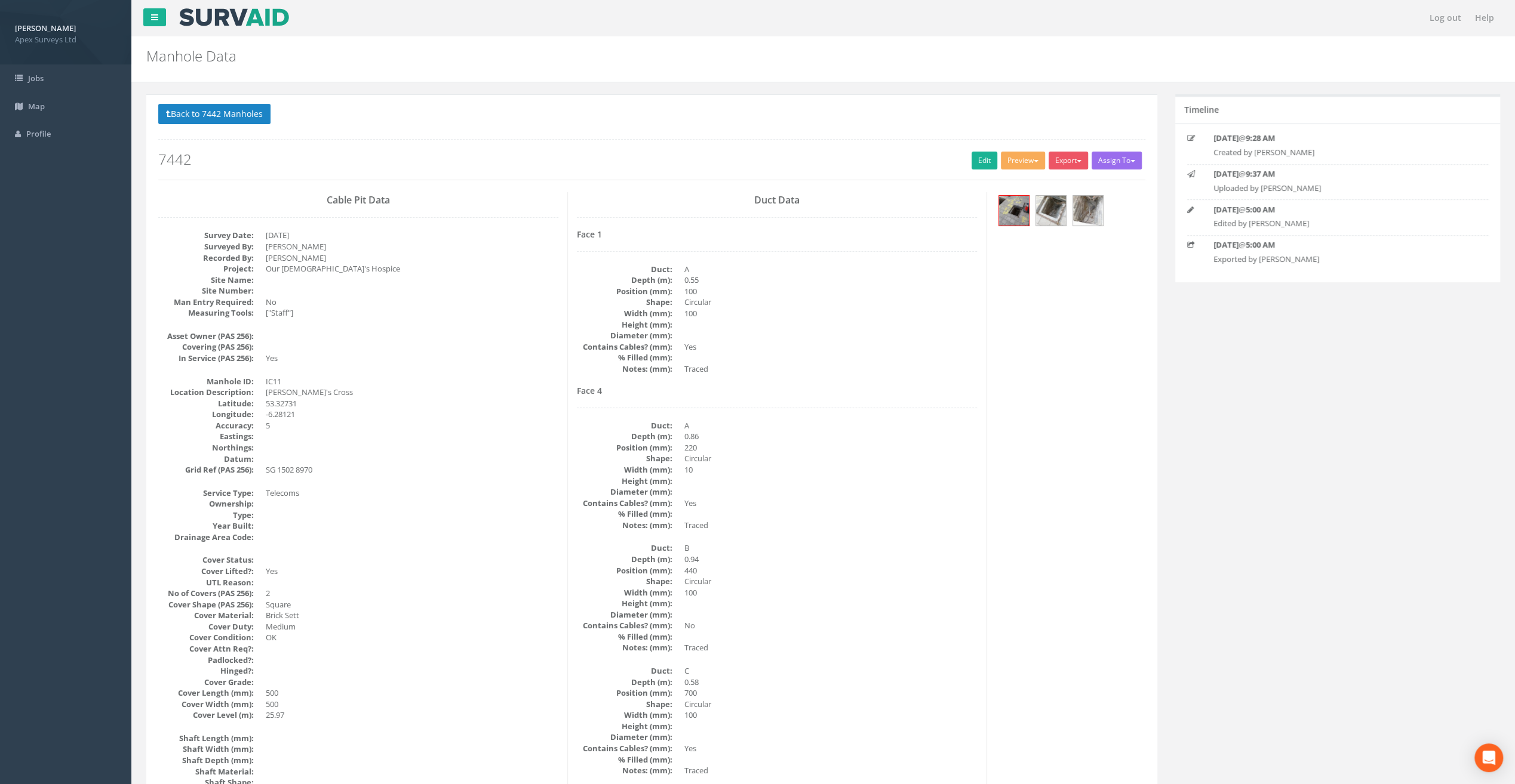
drag, startPoint x: 712, startPoint y: 464, endPoint x: 755, endPoint y: 399, distance: 77.9
click at [201, 108] on button "Back to 7442 Manholes" at bounding box center [214, 114] width 112 height 21
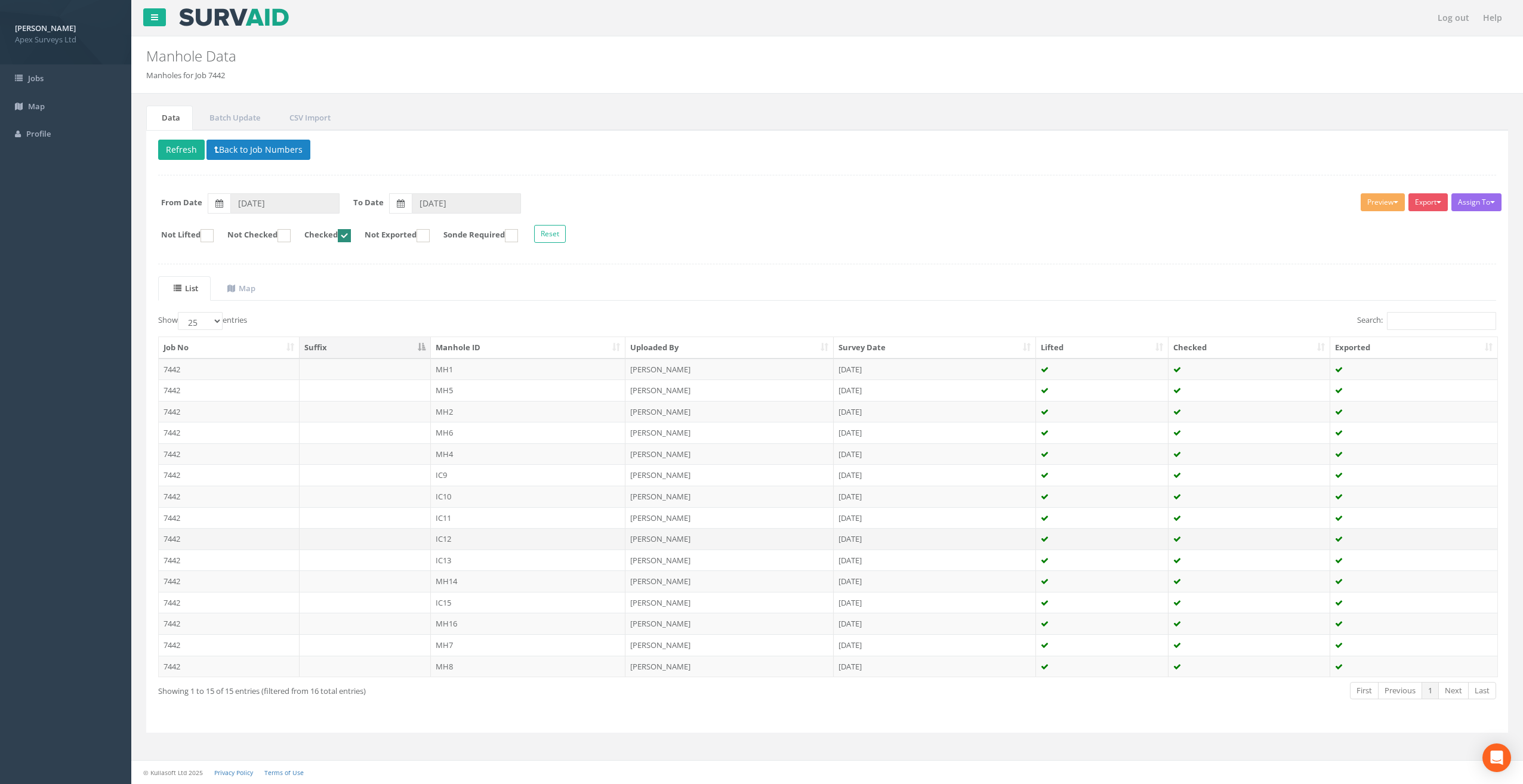
click at [458, 533] on td "IC12" at bounding box center [528, 538] width 195 height 21
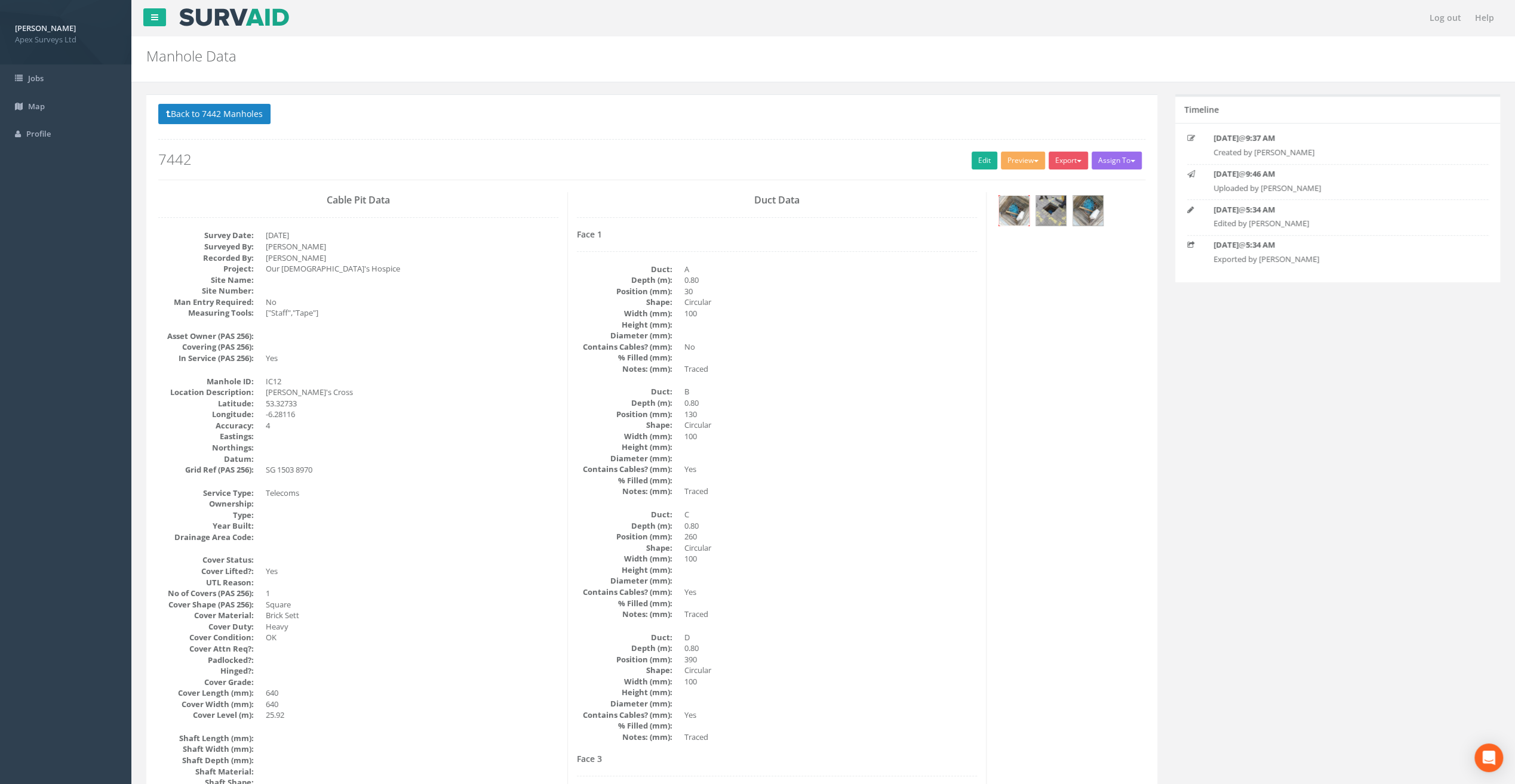
click at [1015, 212] on img at bounding box center [1014, 210] width 30 height 30
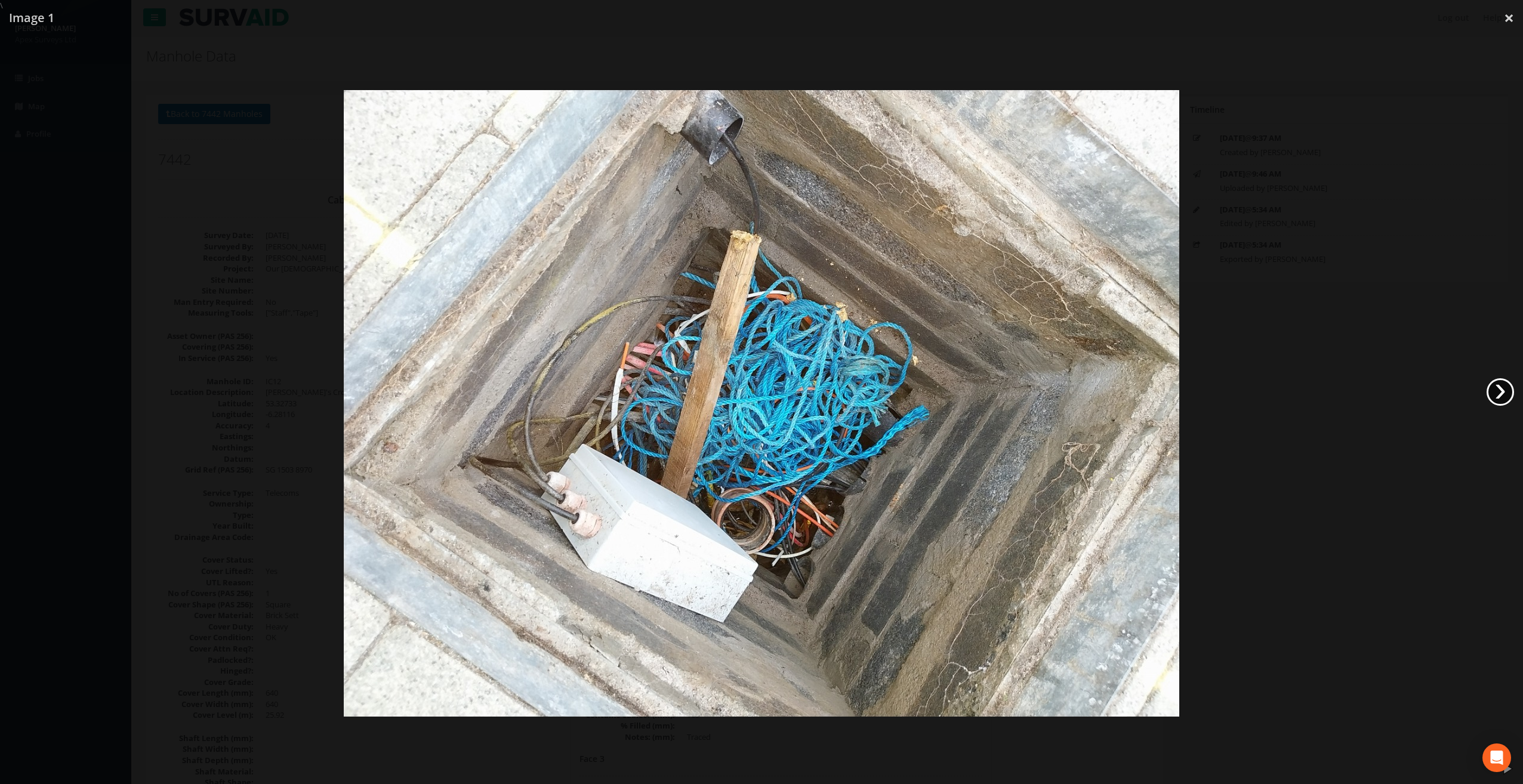
click at [1506, 380] on link "›" at bounding box center [1499, 392] width 27 height 27
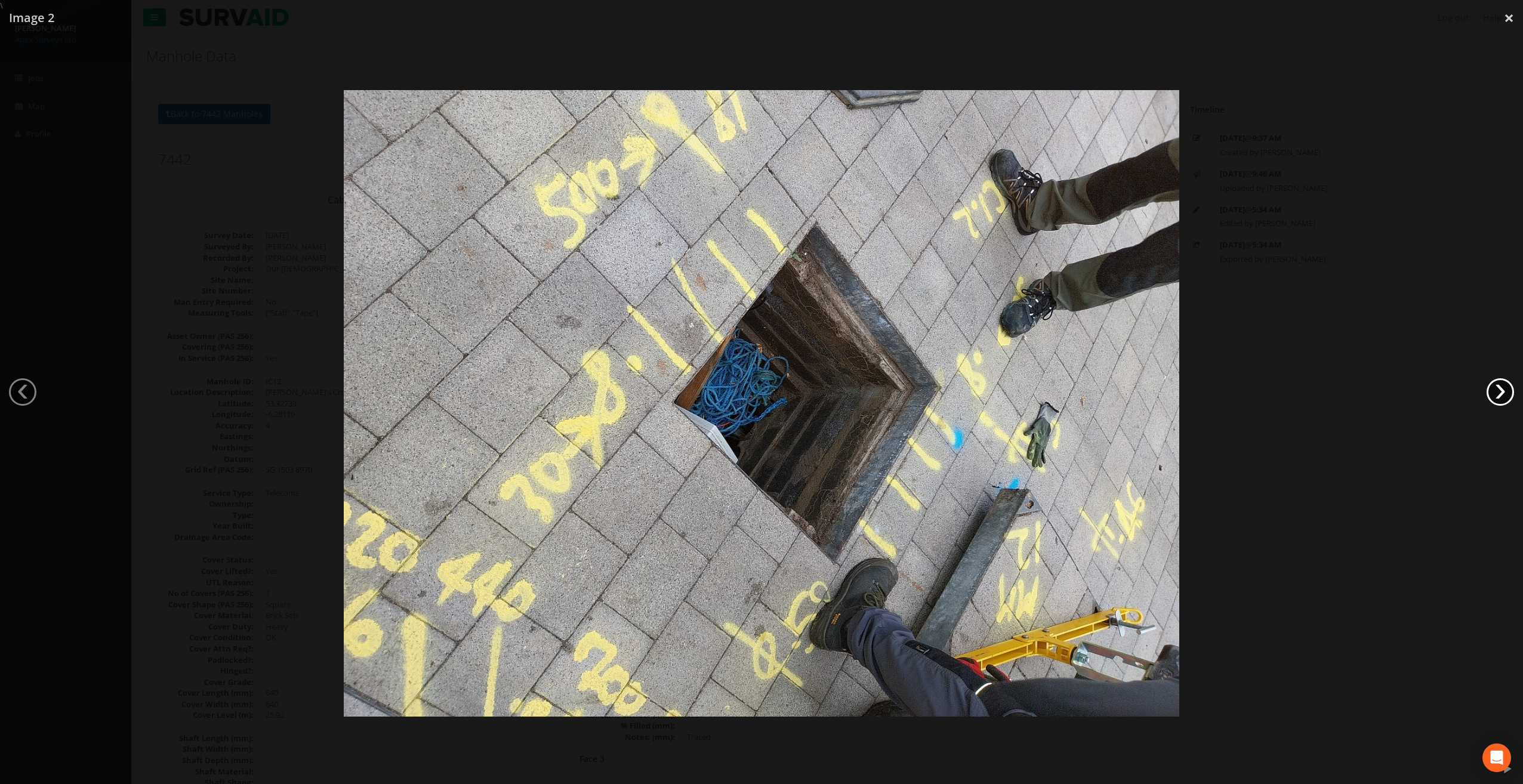
click at [1506, 380] on link "›" at bounding box center [1499, 392] width 27 height 27
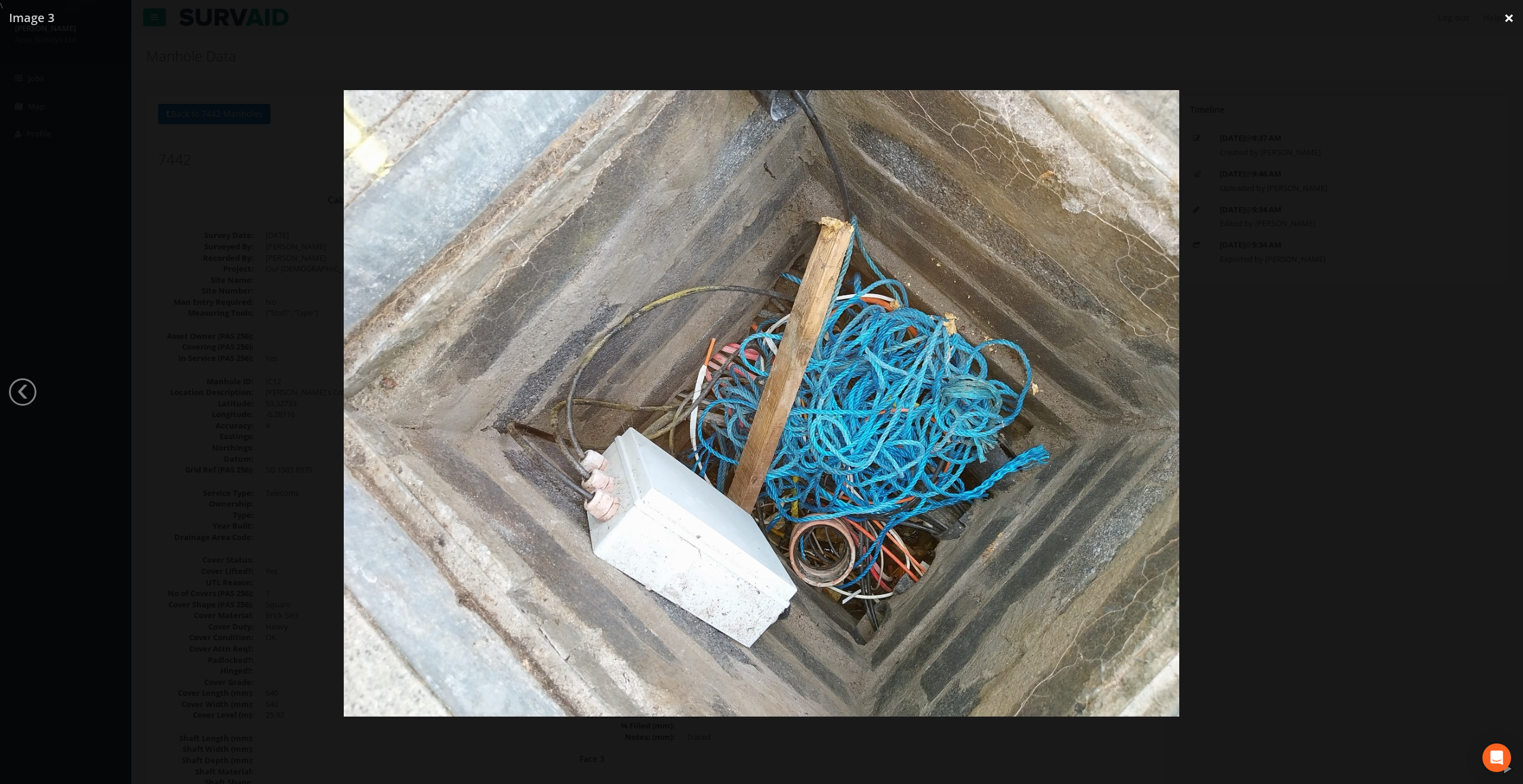
click at [1508, 21] on link "×" at bounding box center [1509, 18] width 28 height 36
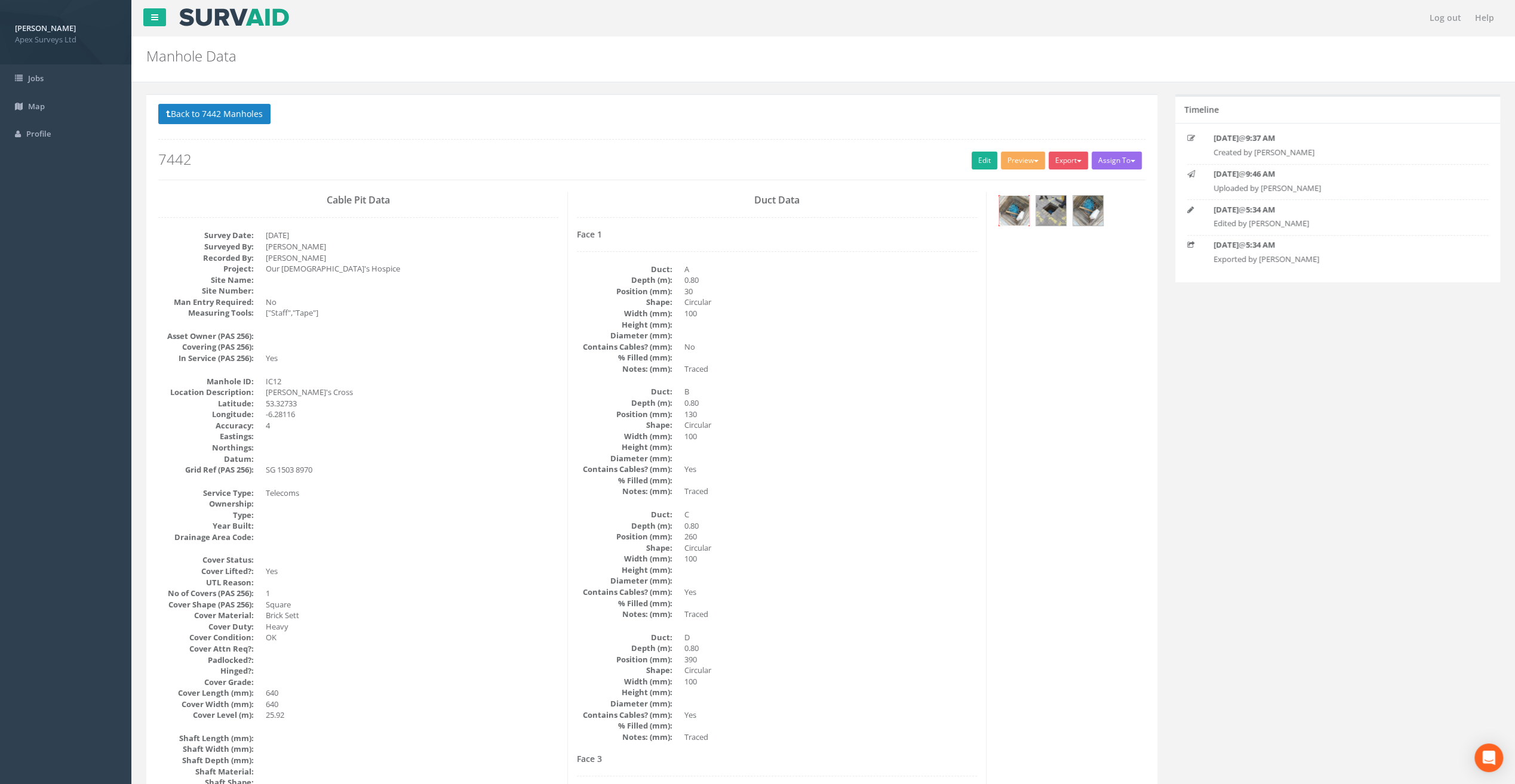
click at [1009, 210] on img at bounding box center [1014, 210] width 30 height 30
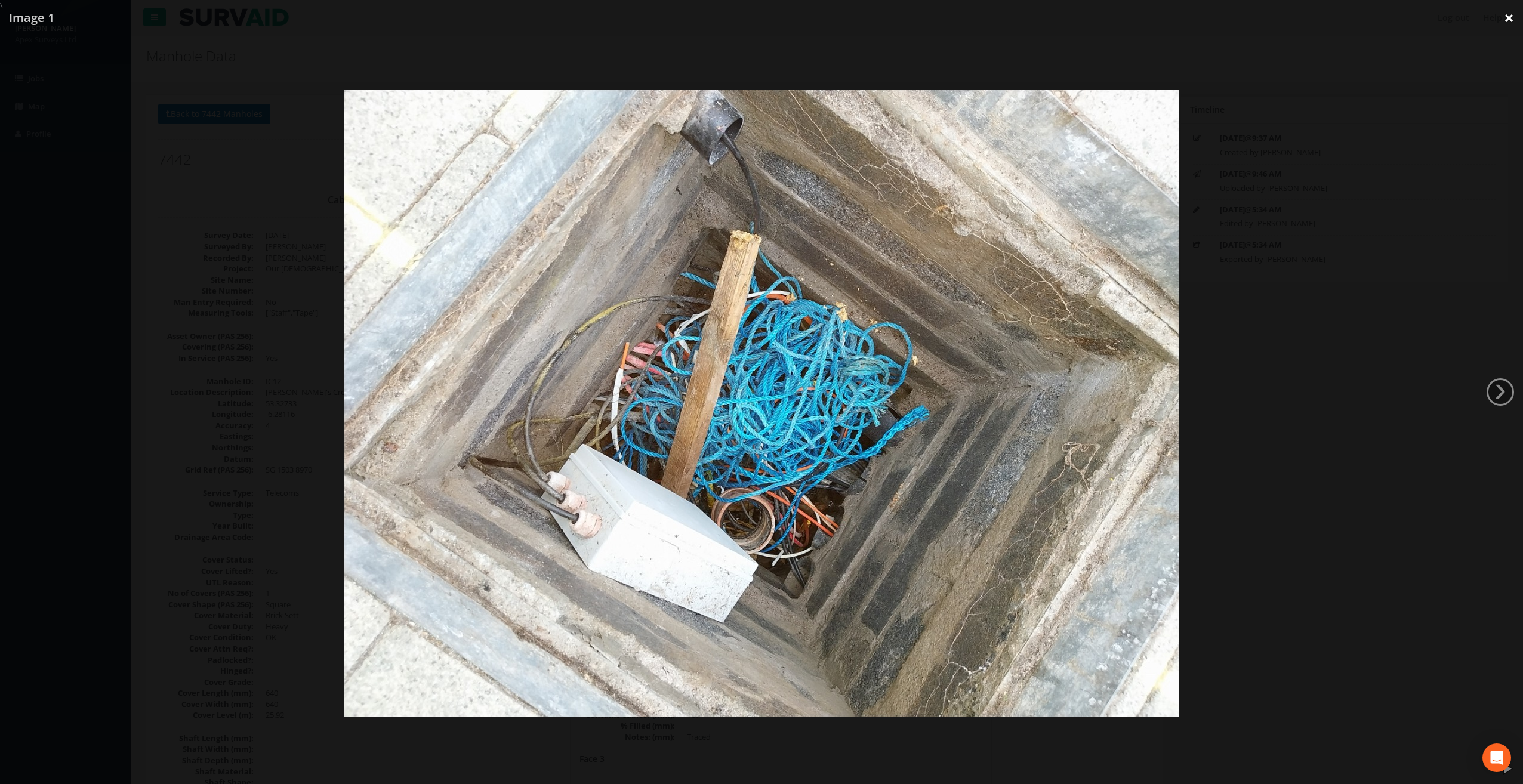
click at [1505, 21] on link "×" at bounding box center [1509, 18] width 28 height 36
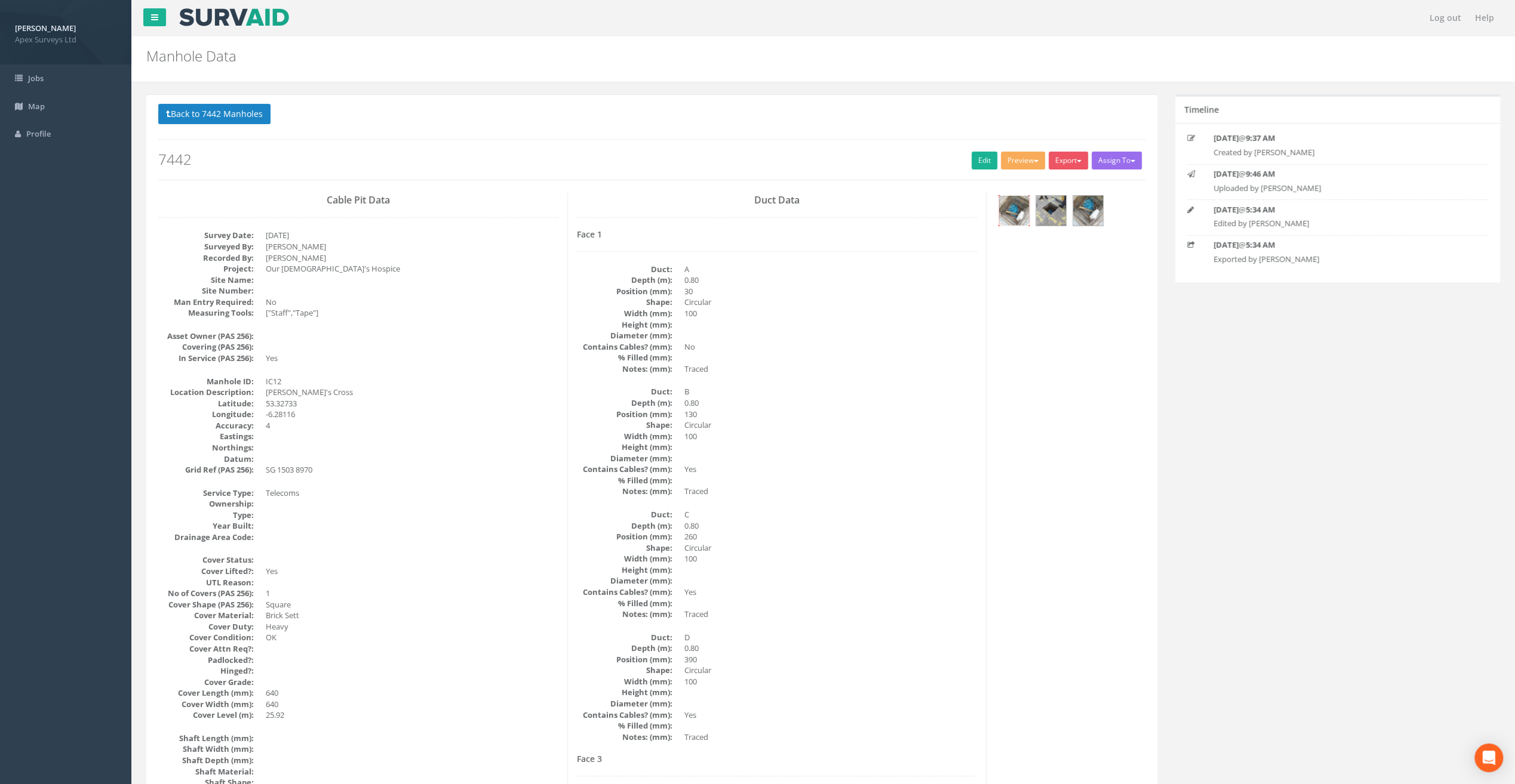
click at [1012, 203] on img at bounding box center [1014, 210] width 30 height 30
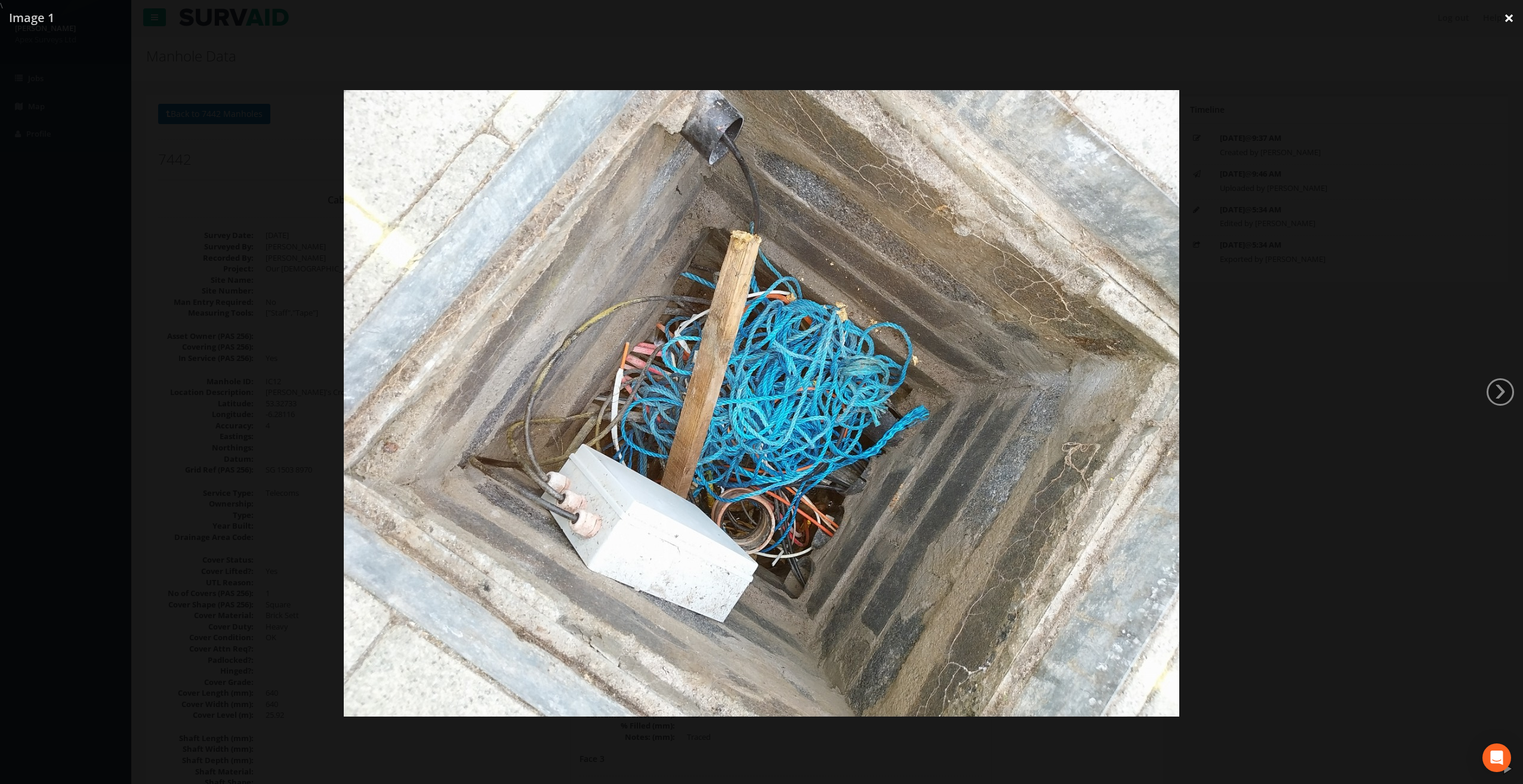
click at [1512, 17] on link "×" at bounding box center [1509, 18] width 28 height 36
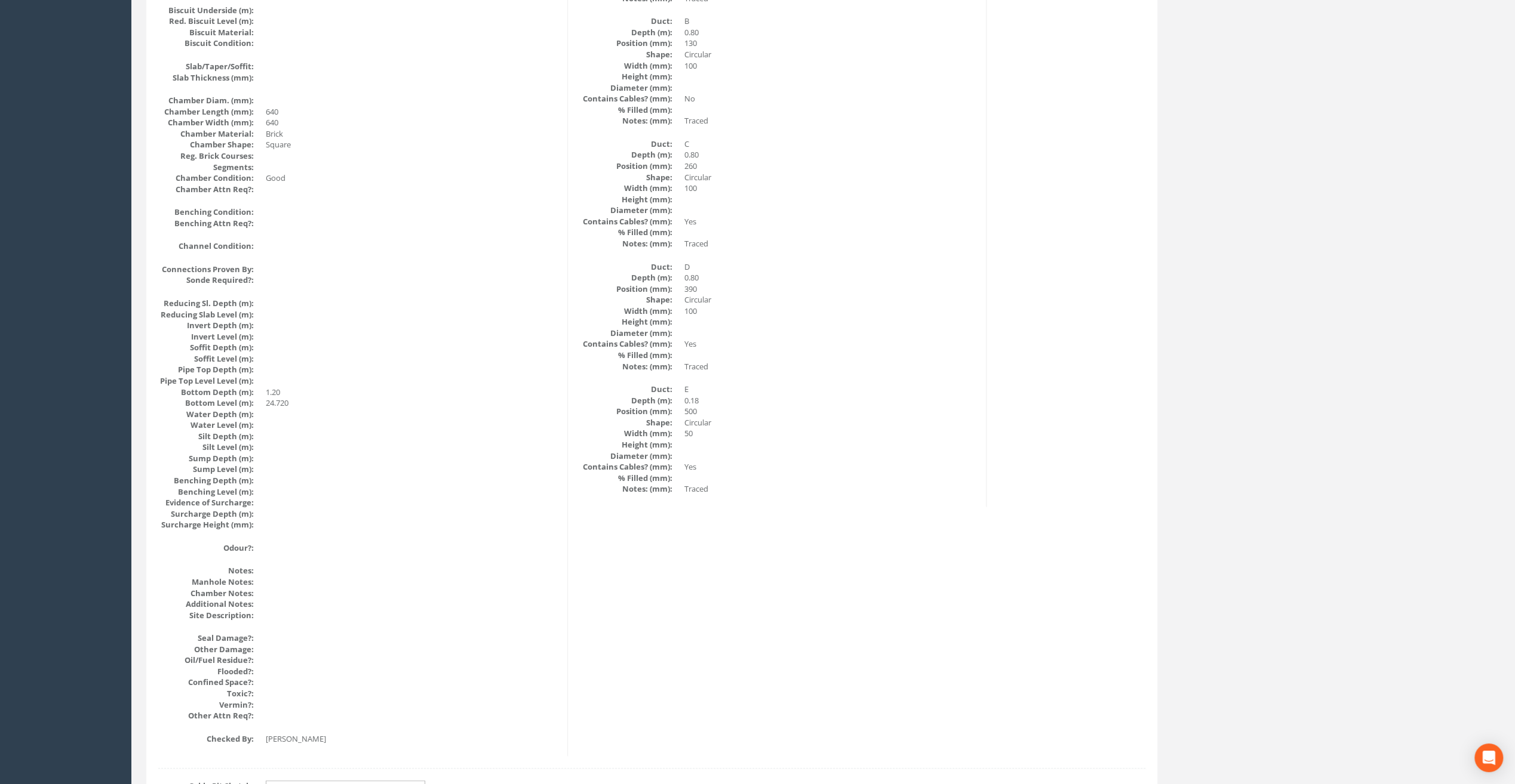
scroll to position [1055, 0]
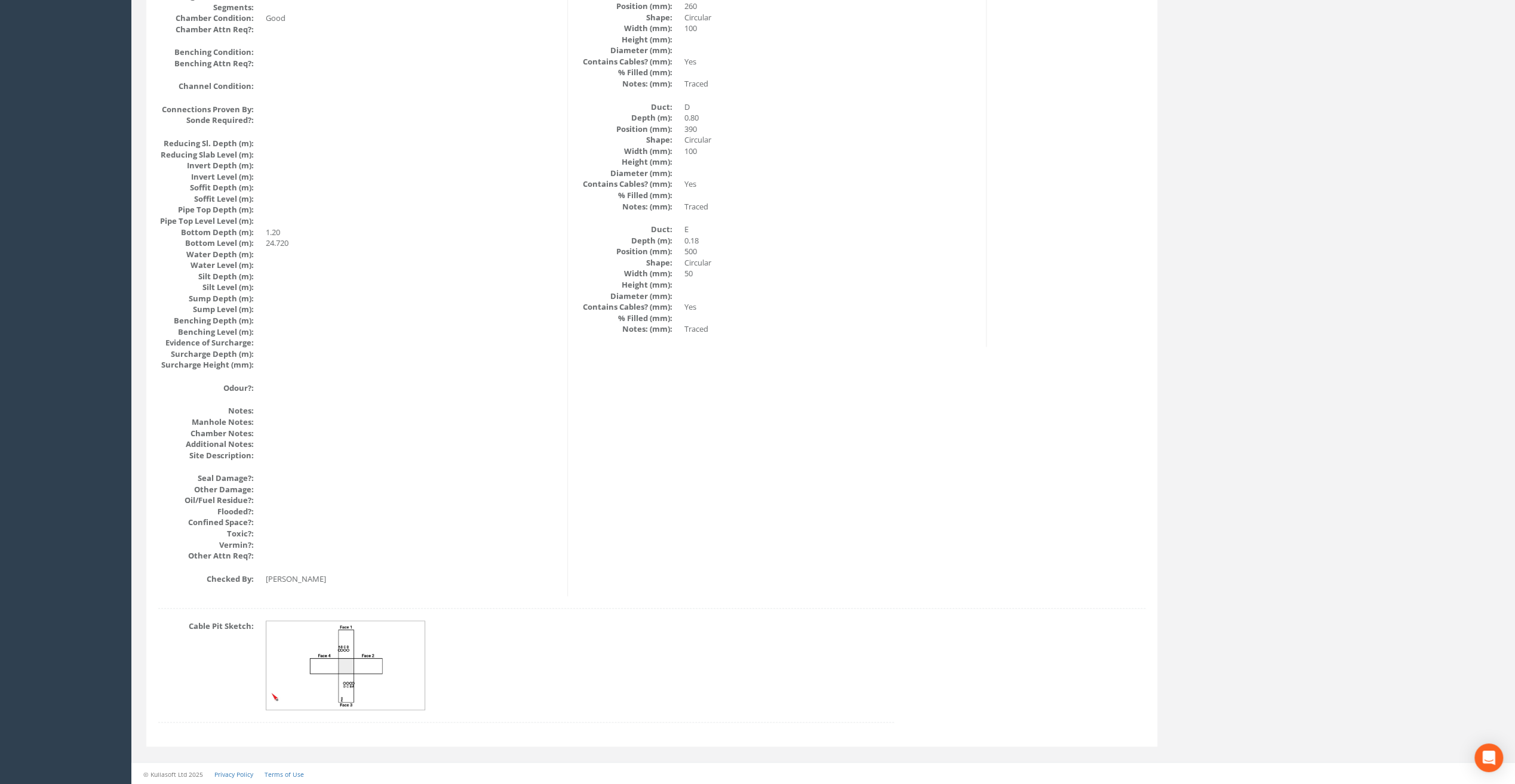
click at [344, 655] on img at bounding box center [346, 665] width 159 height 89
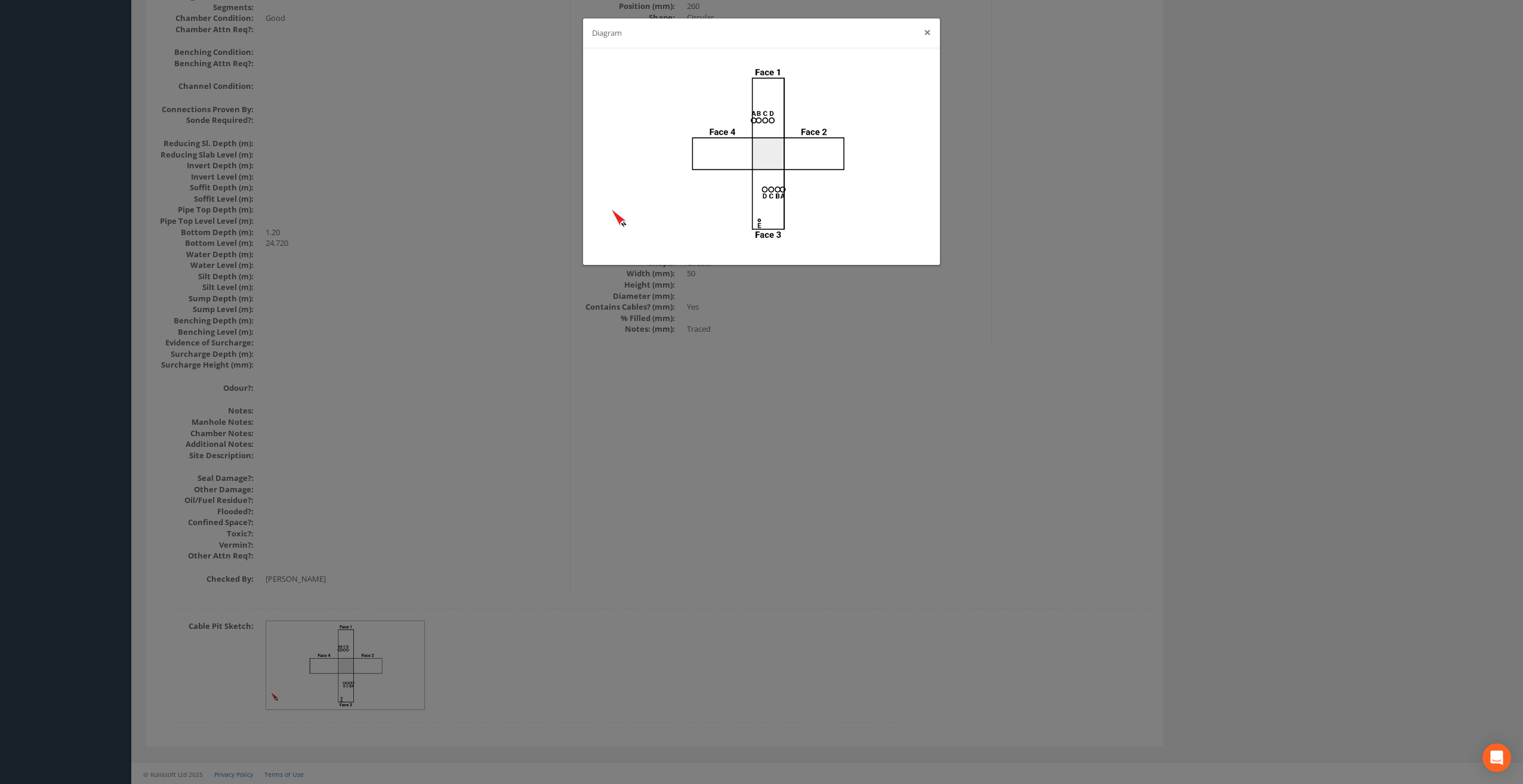
click at [926, 30] on button "×" at bounding box center [927, 32] width 7 height 13
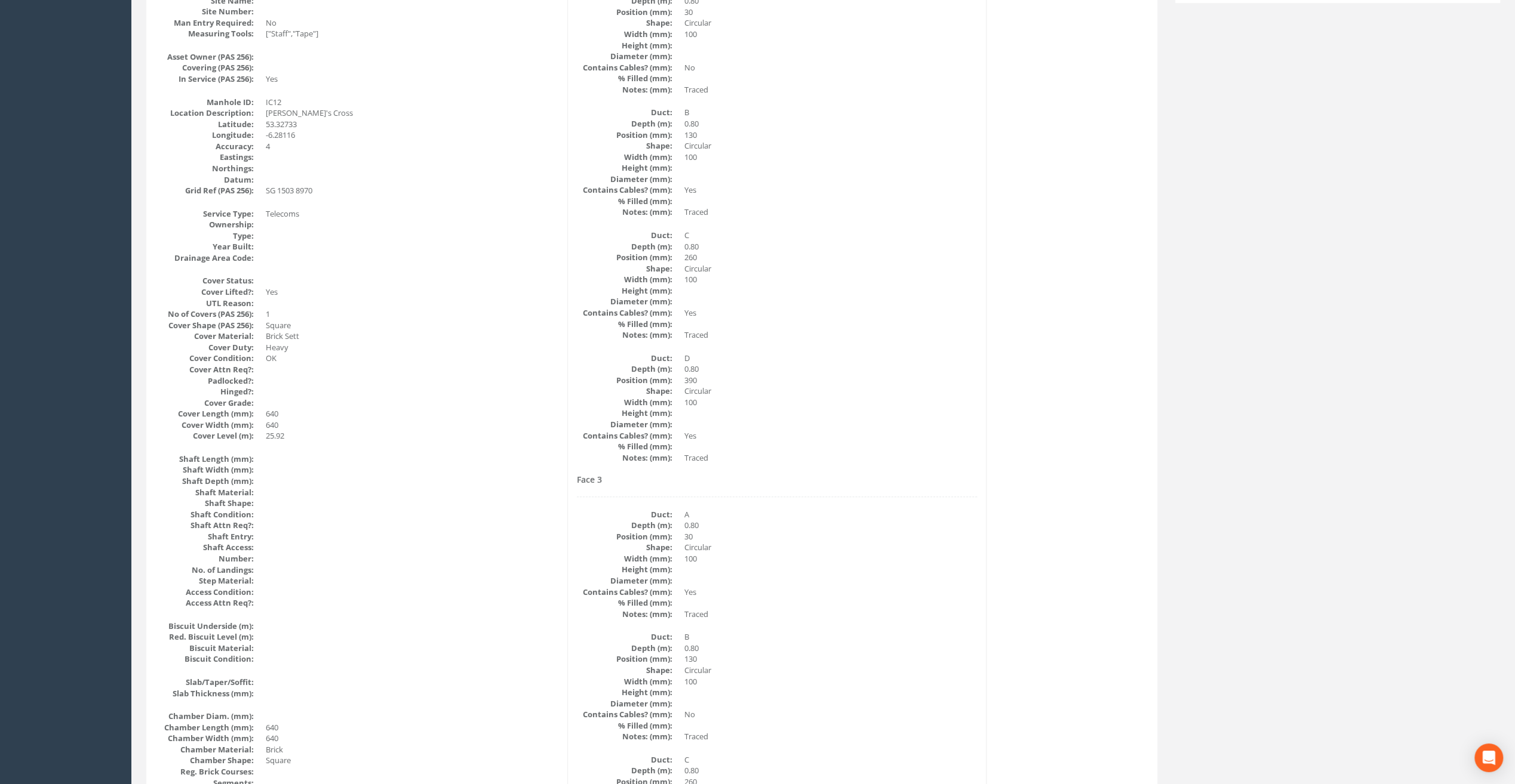
scroll to position [0, 0]
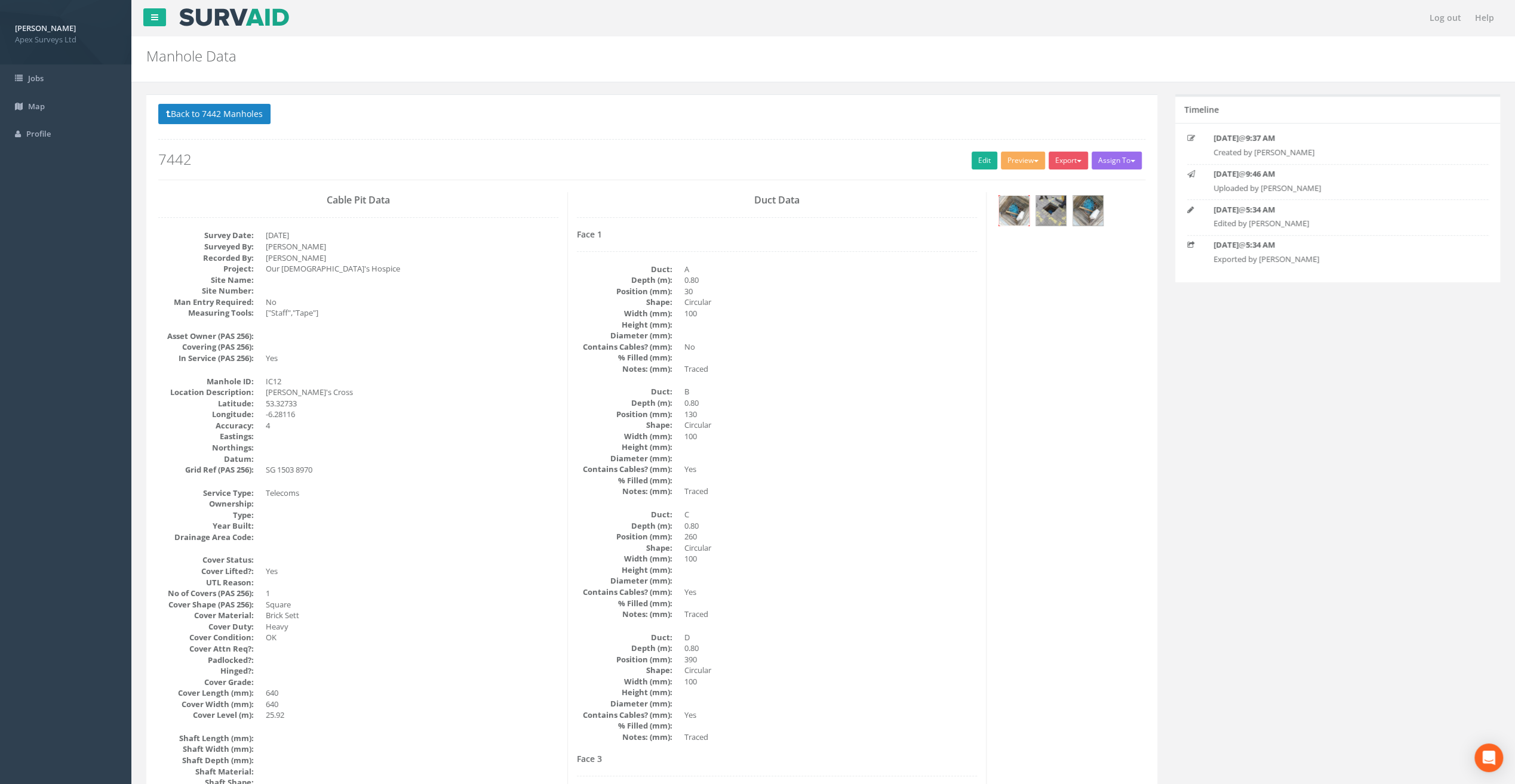
click at [1009, 208] on img at bounding box center [1014, 210] width 30 height 30
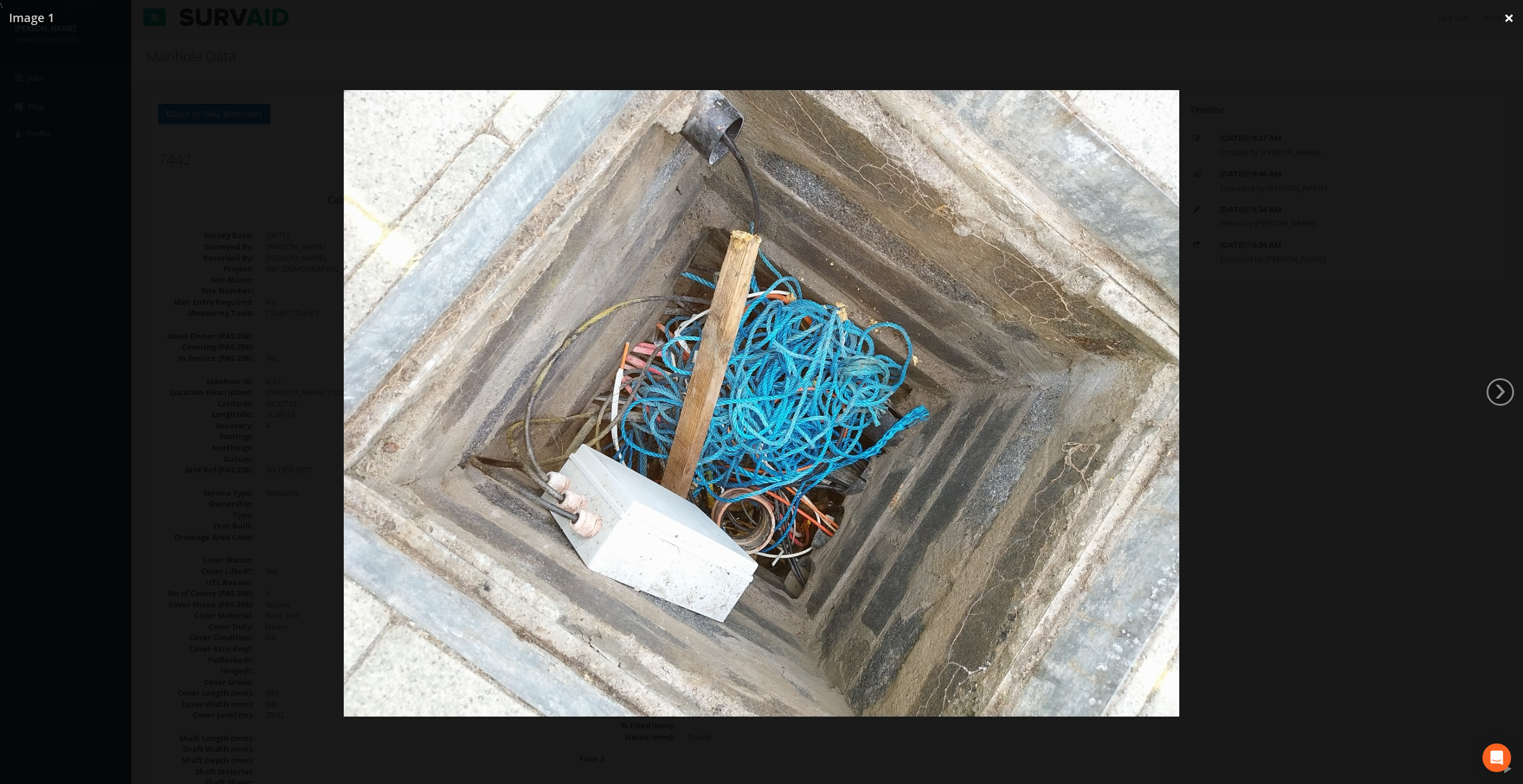
click at [1504, 20] on link "×" at bounding box center [1509, 18] width 28 height 36
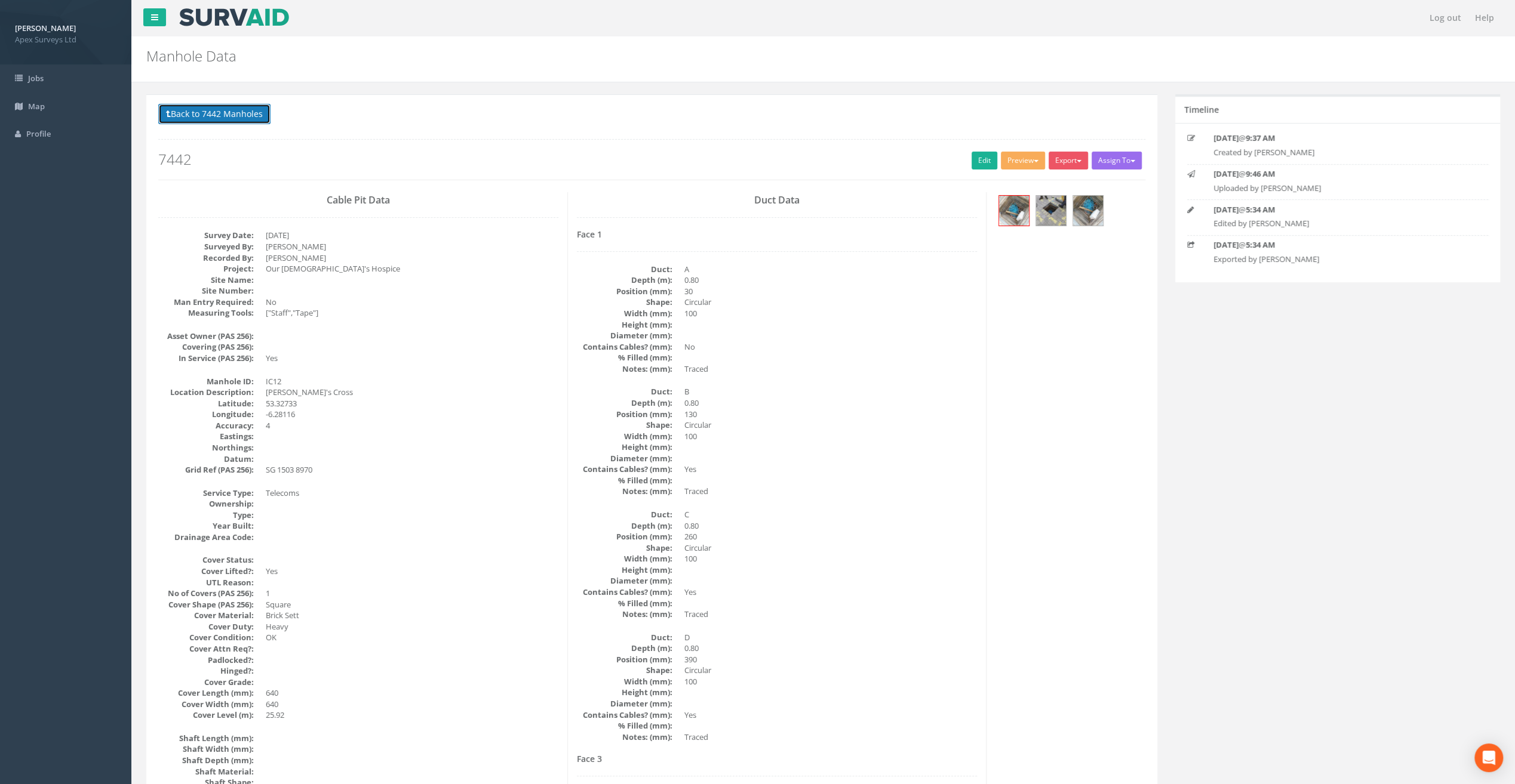
click at [240, 117] on button "Back to 7442 Manholes" at bounding box center [214, 114] width 112 height 21
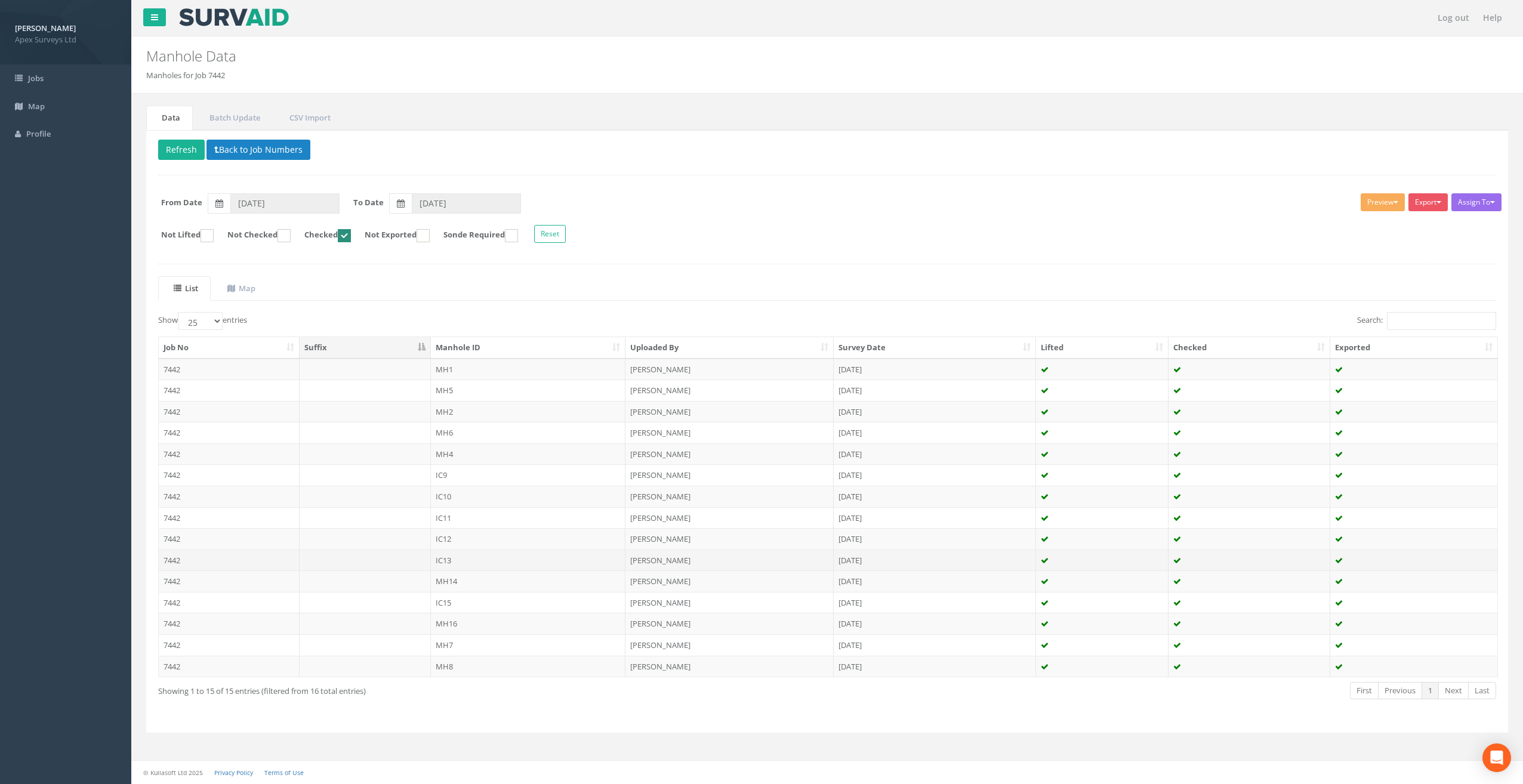
click at [459, 552] on td "IC13" at bounding box center [528, 560] width 195 height 21
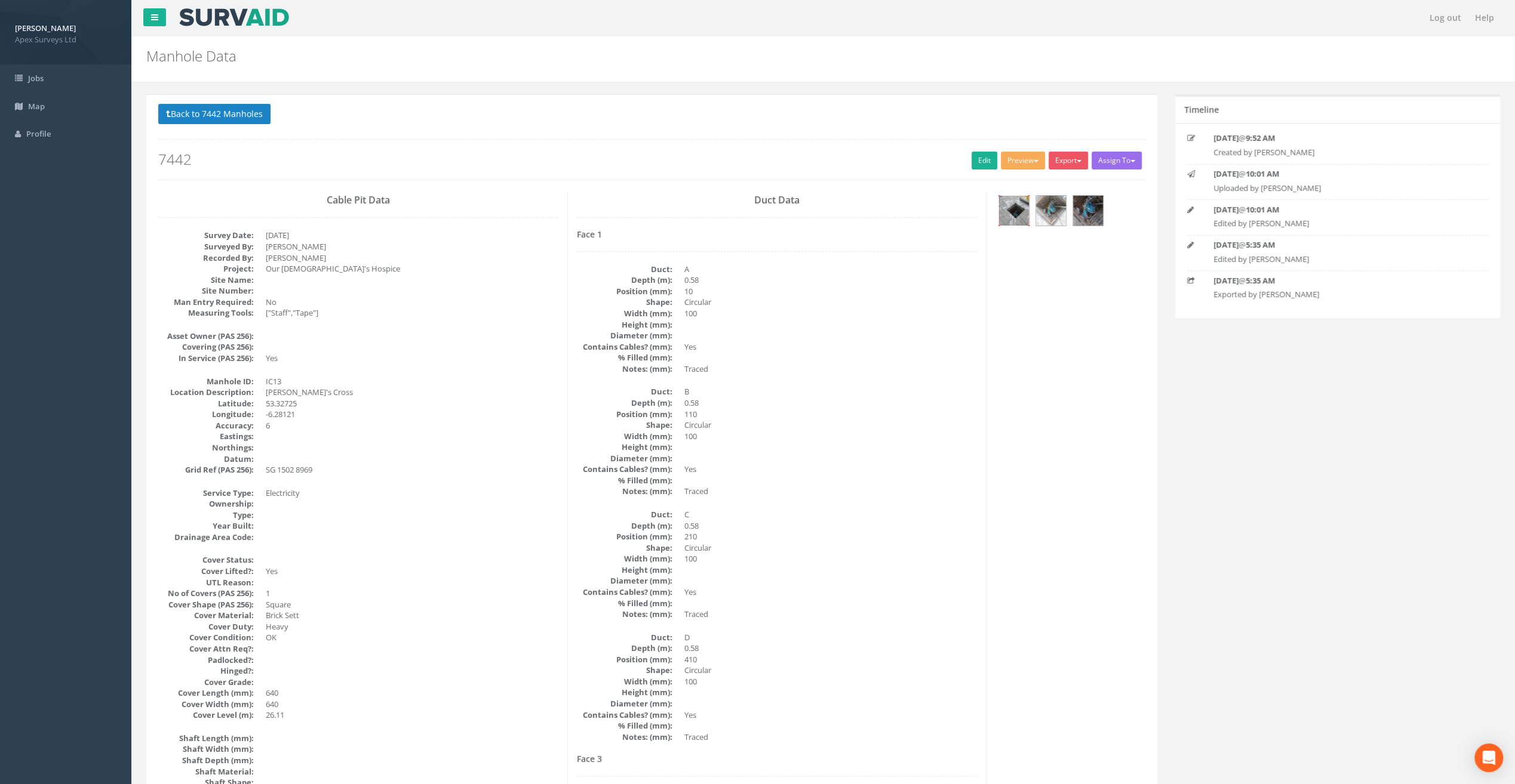
click at [1009, 209] on img at bounding box center [1014, 210] width 30 height 30
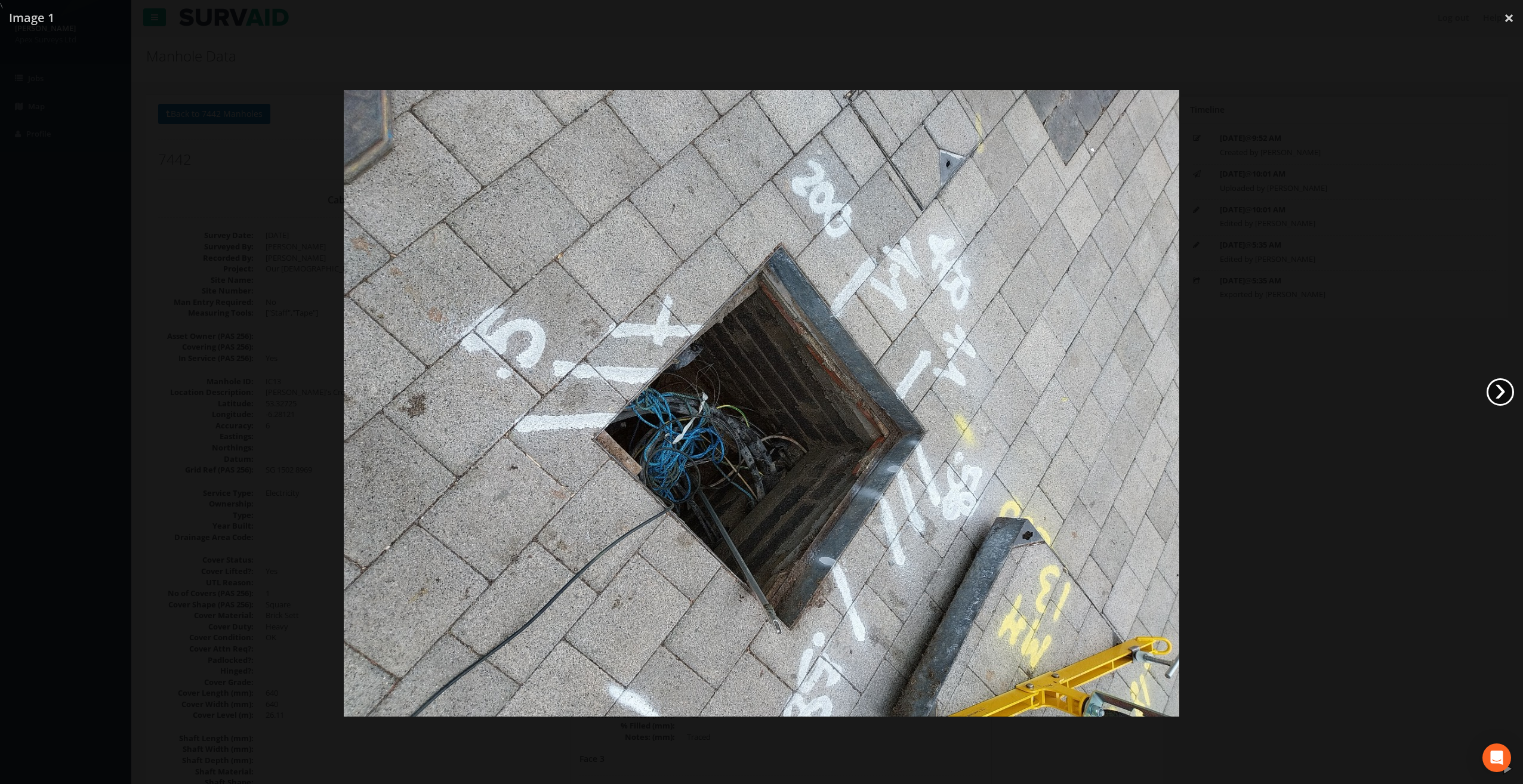
click at [1502, 381] on link "›" at bounding box center [1499, 392] width 27 height 27
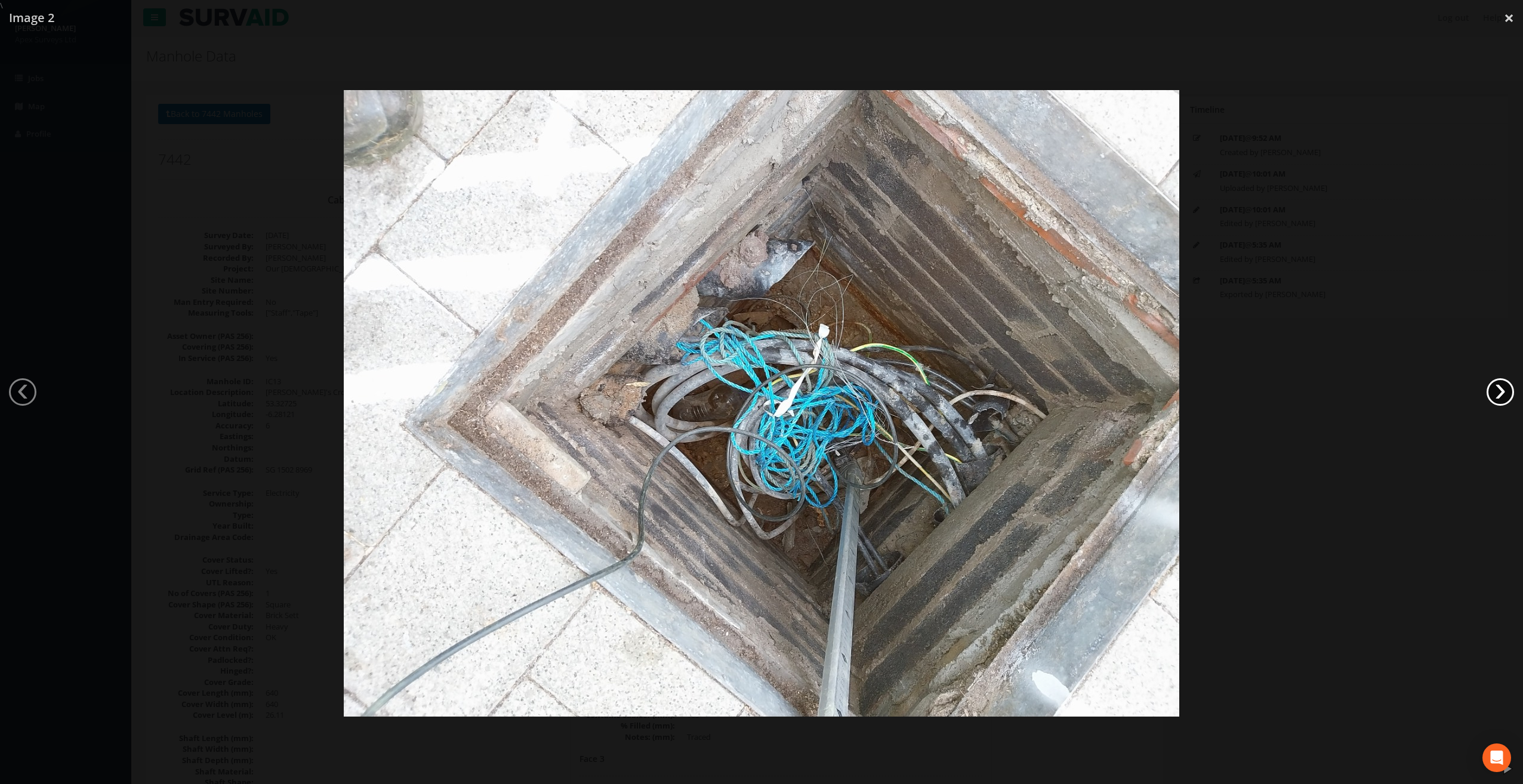
click at [1502, 381] on link "›" at bounding box center [1499, 392] width 27 height 27
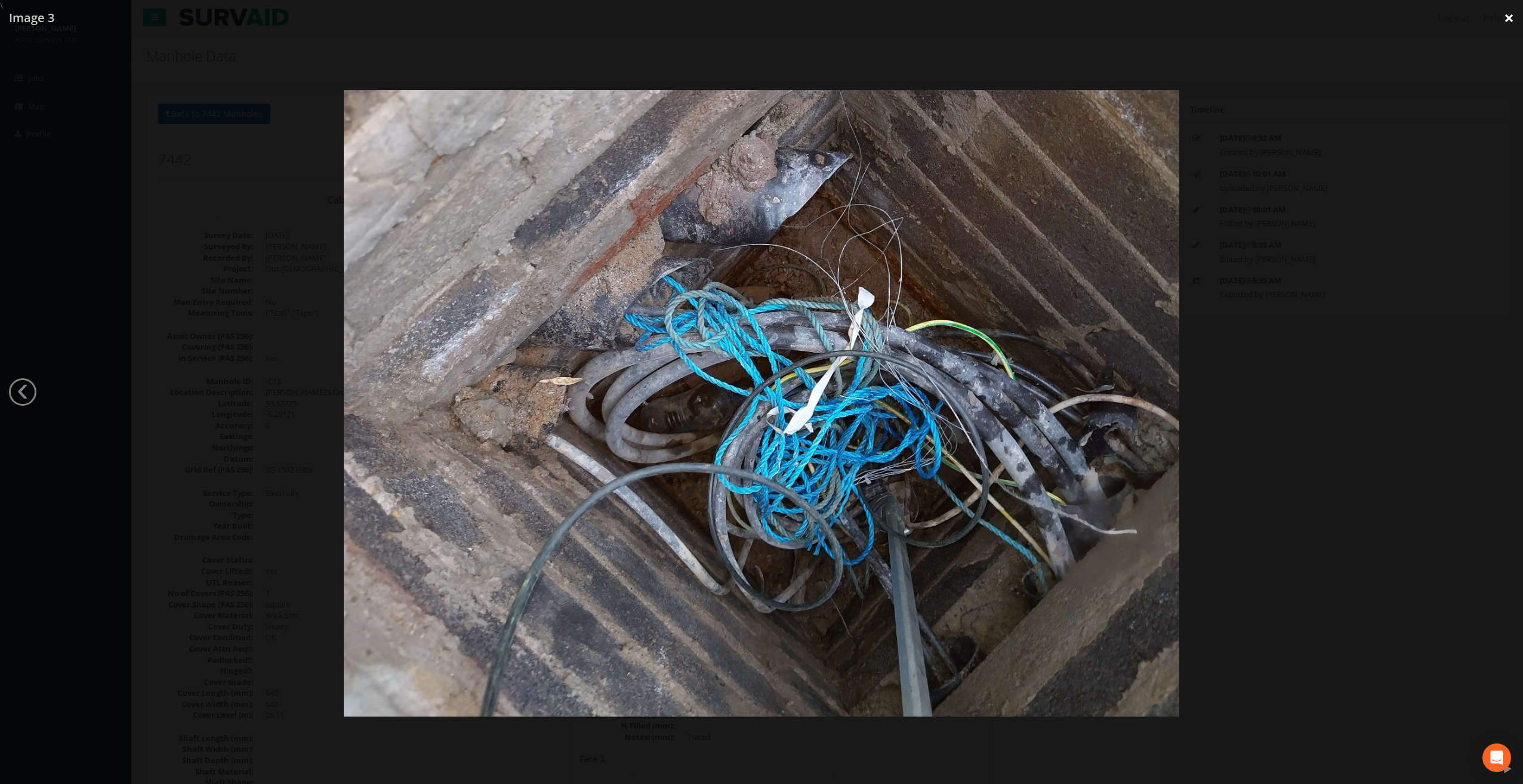
click at [1511, 21] on link "×" at bounding box center [1509, 18] width 28 height 36
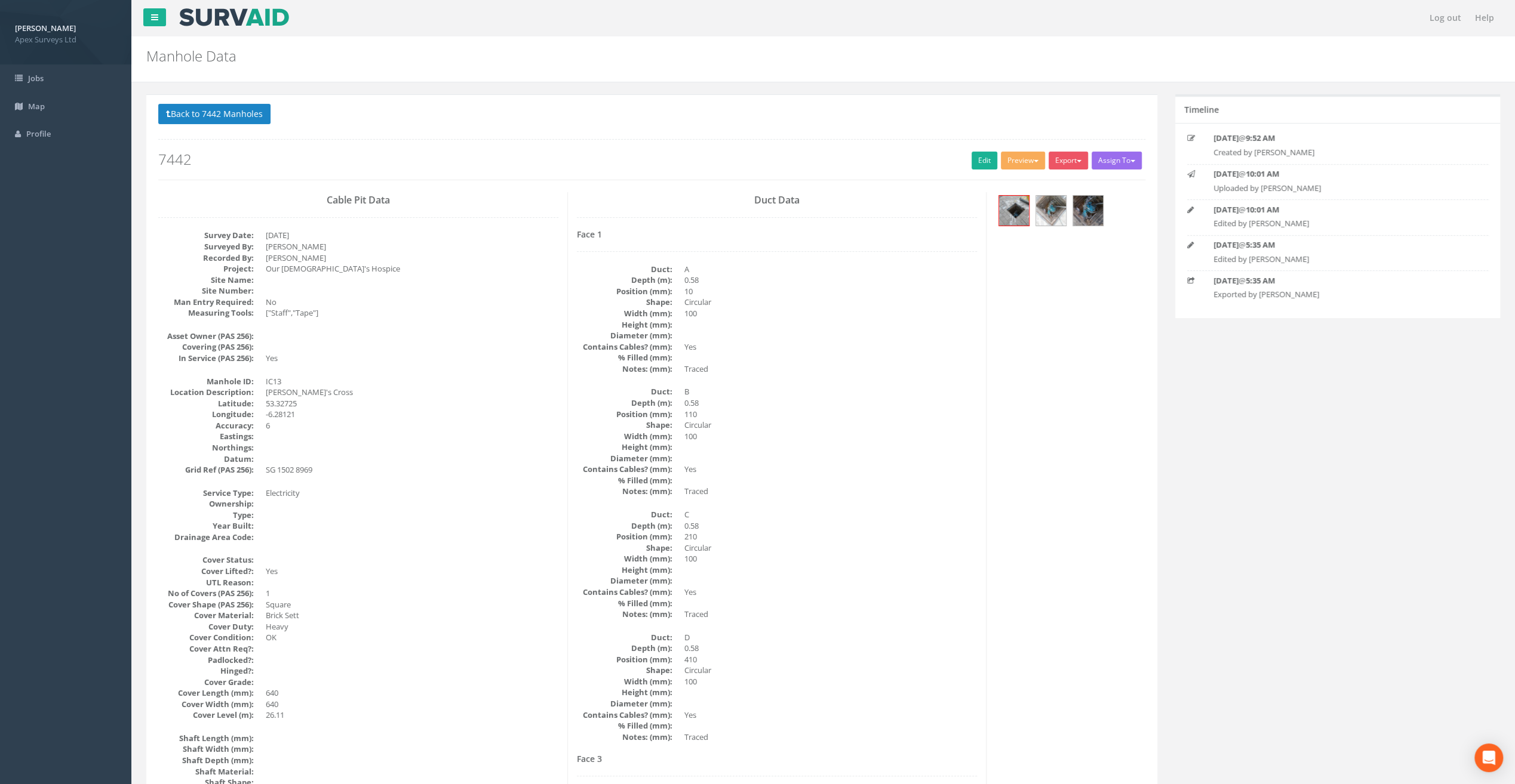
drag, startPoint x: 705, startPoint y: 450, endPoint x: 731, endPoint y: 273, distance: 178.9
click at [199, 119] on button "Back to 7442 Manholes" at bounding box center [214, 114] width 112 height 21
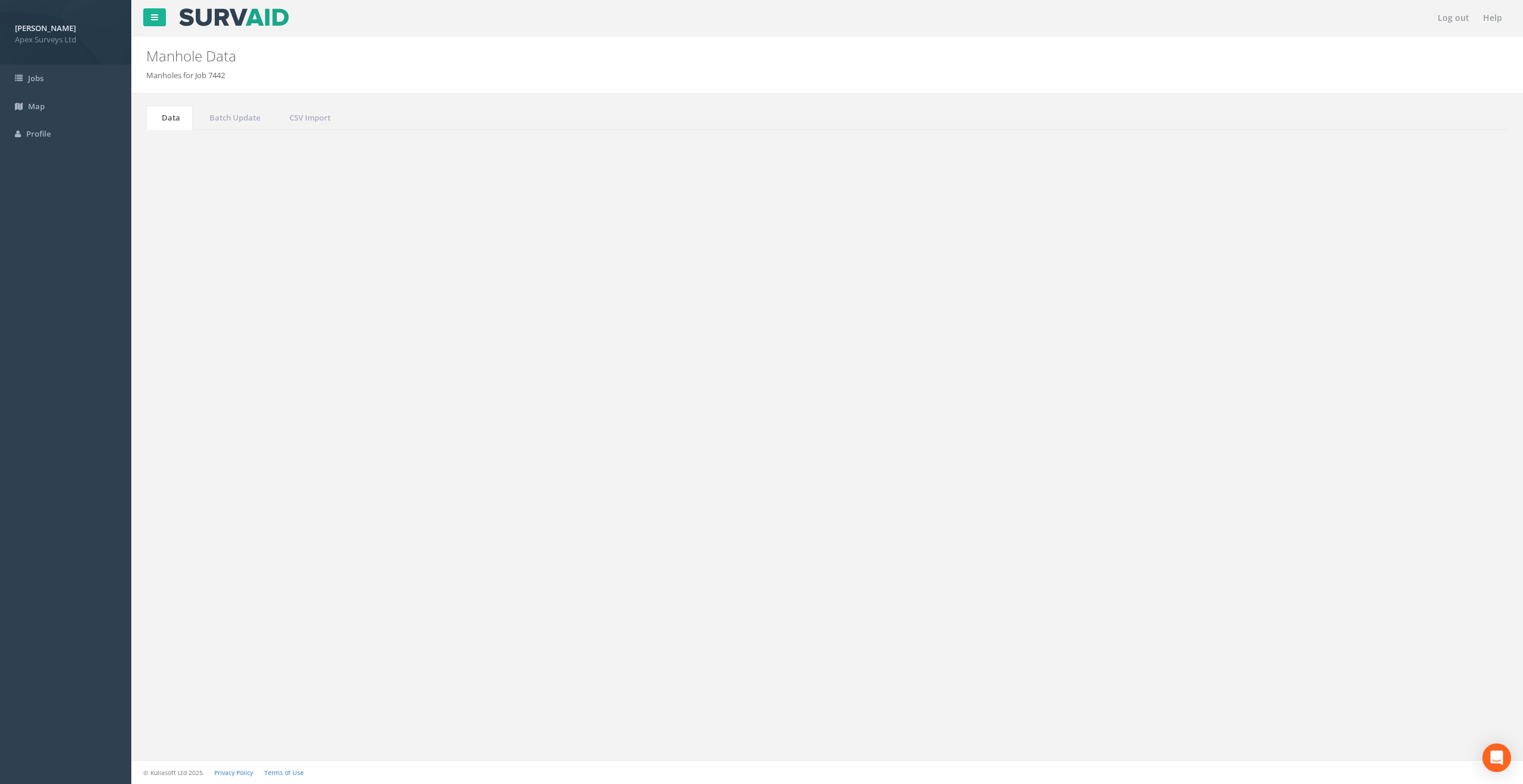
click at [451, 577] on td "MH14" at bounding box center [528, 580] width 195 height 21
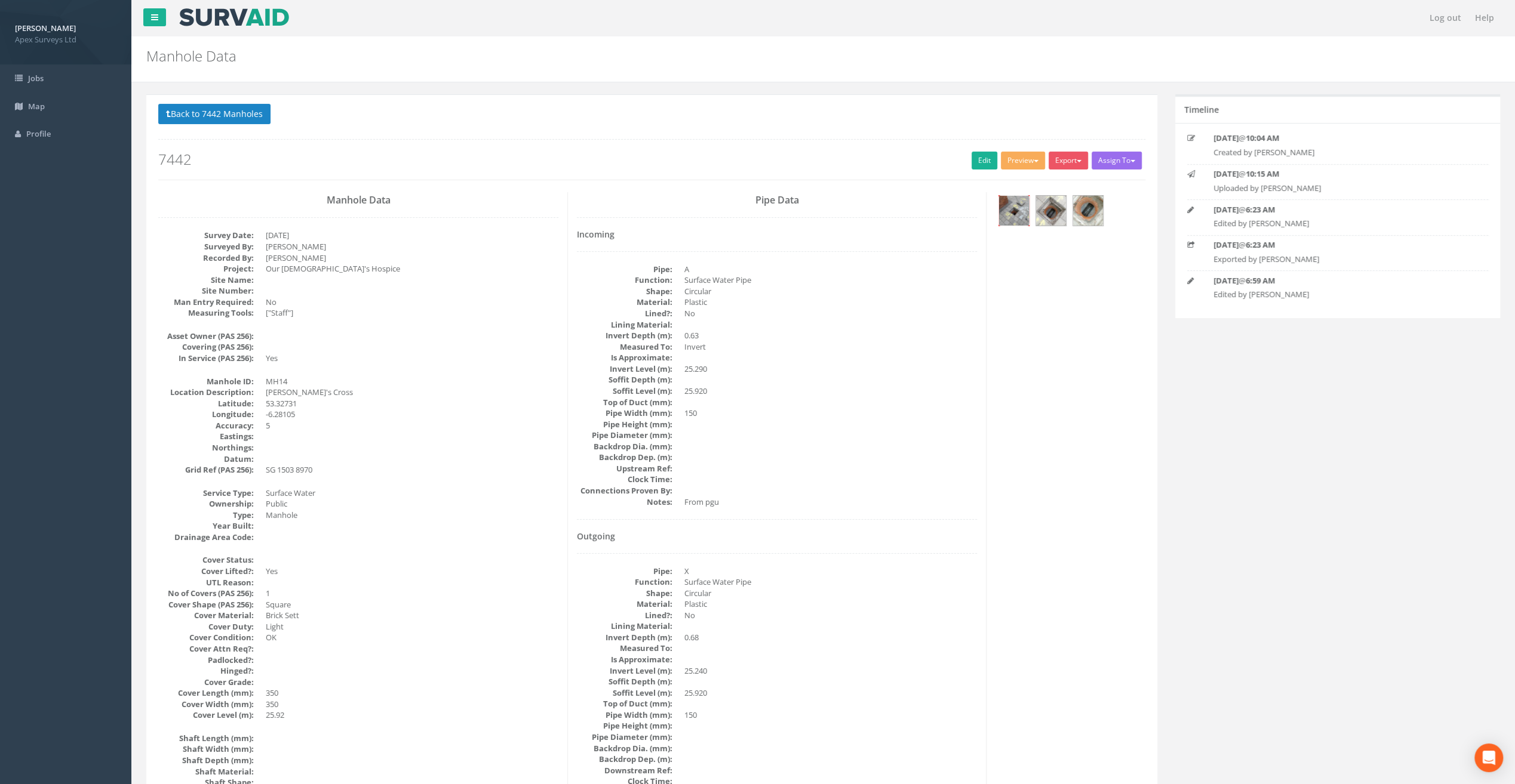
click at [1015, 216] on img at bounding box center [1014, 210] width 30 height 30
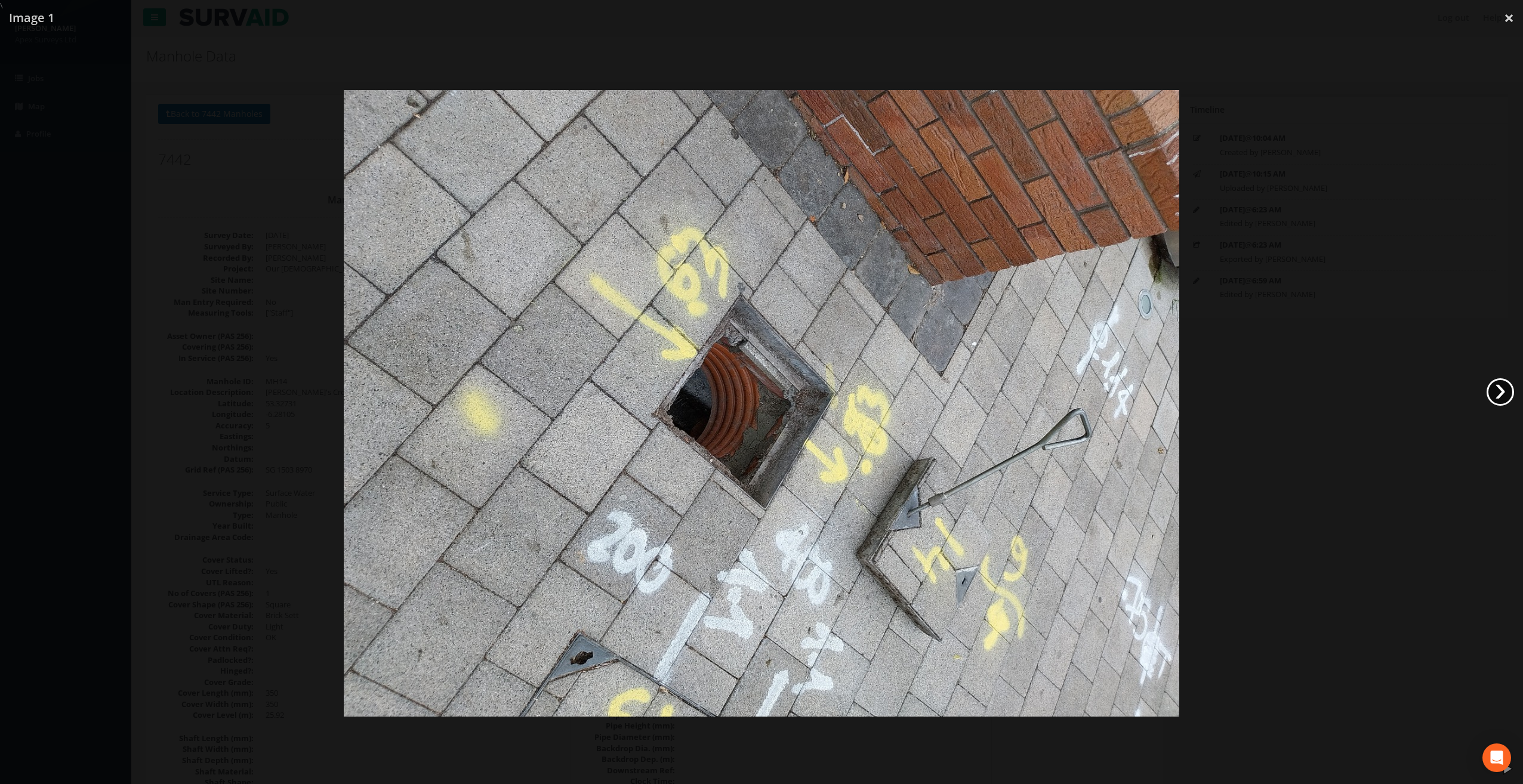
click at [1499, 386] on link "›" at bounding box center [1499, 392] width 27 height 27
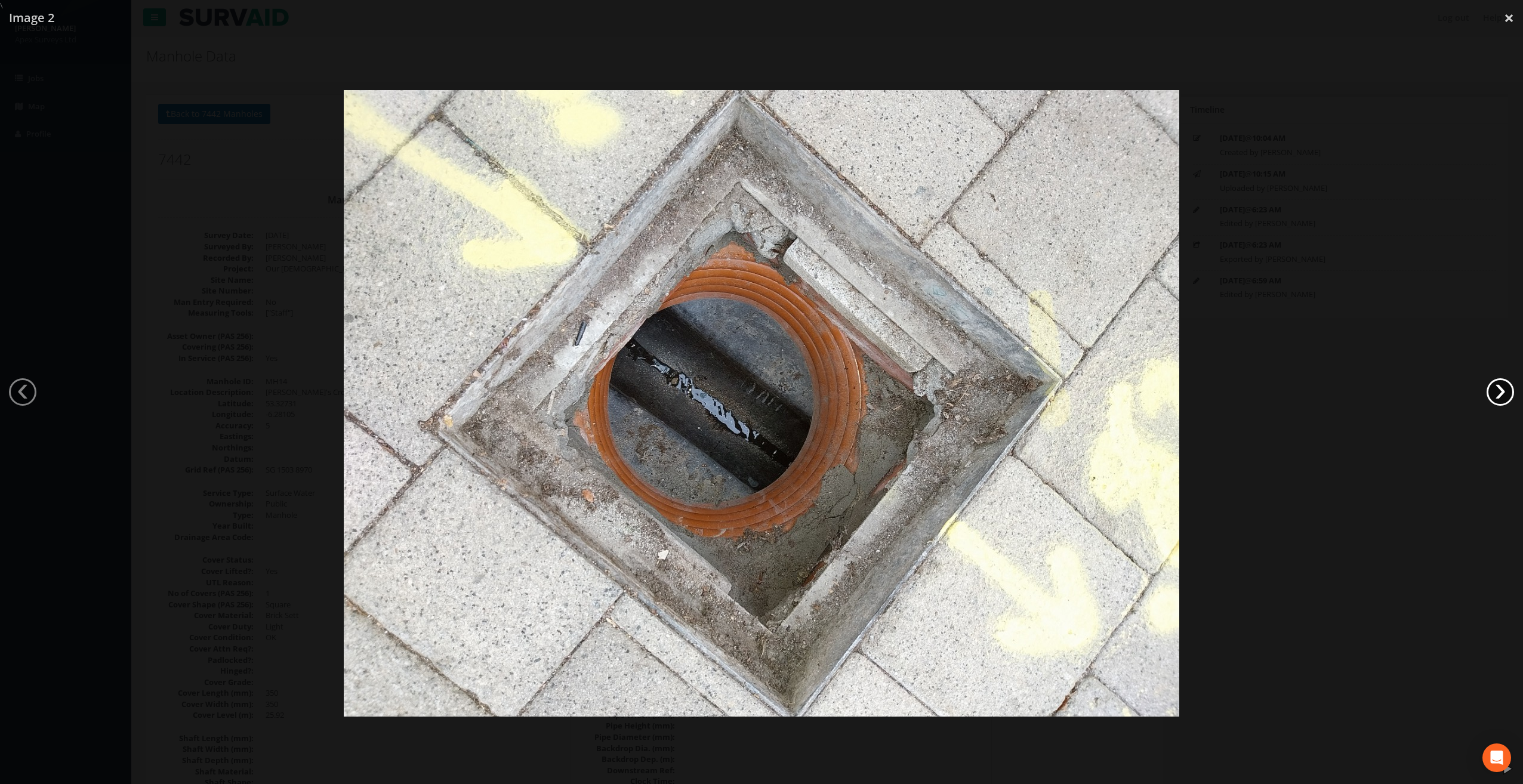
click at [1499, 386] on link "›" at bounding box center [1499, 392] width 27 height 27
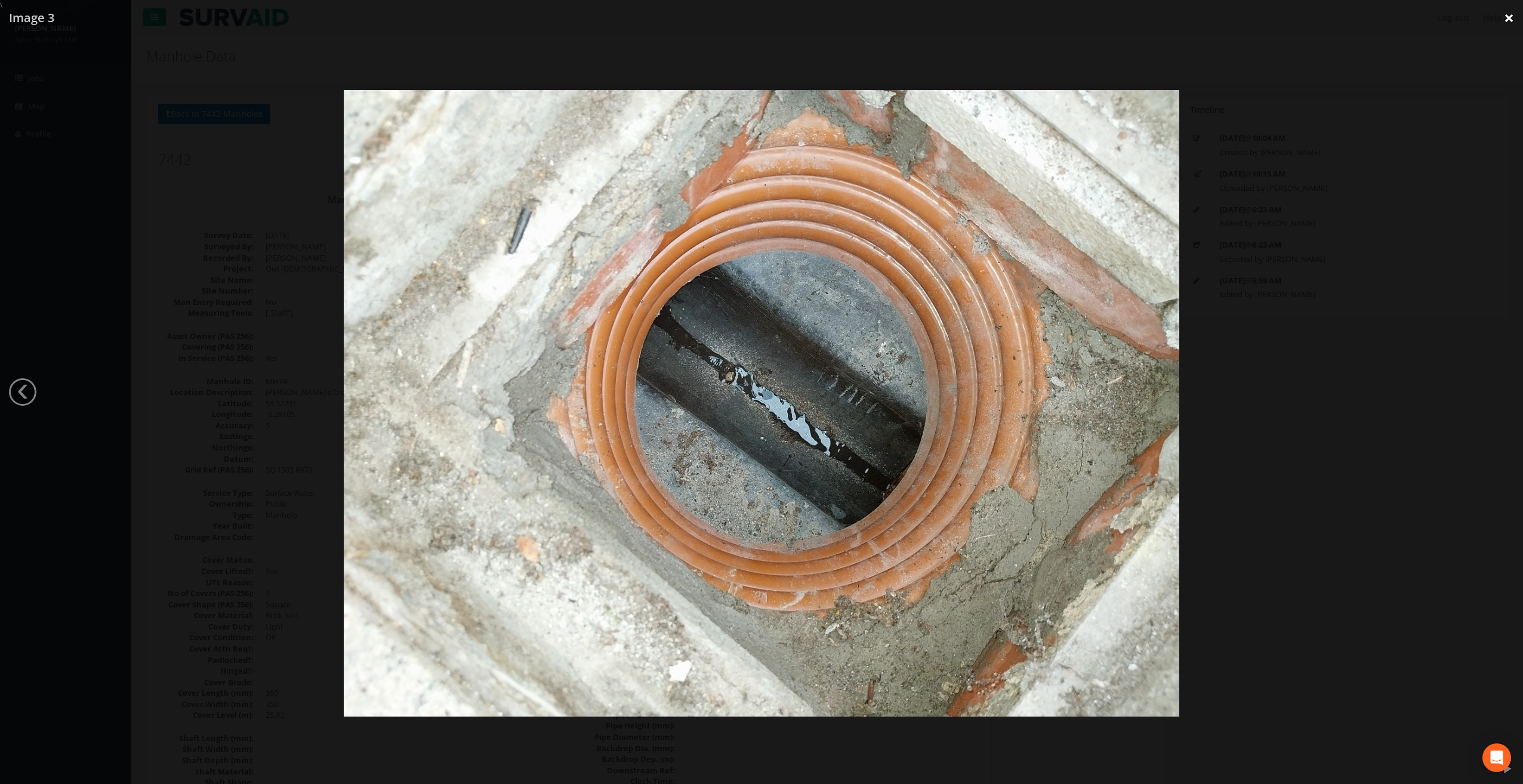
click at [1508, 17] on link "×" at bounding box center [1509, 18] width 28 height 36
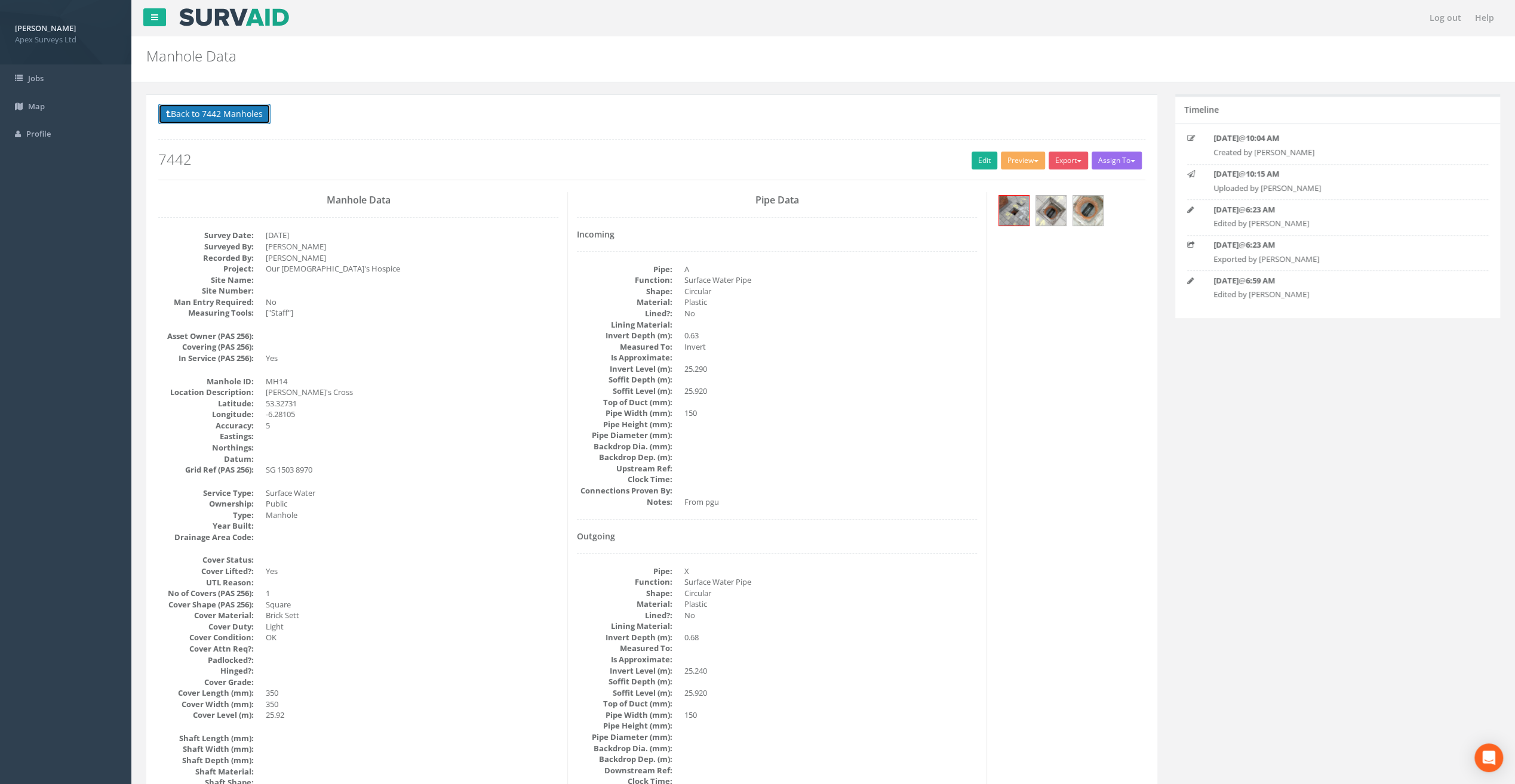
click at [239, 111] on button "Back to 7442 Manholes" at bounding box center [214, 114] width 112 height 21
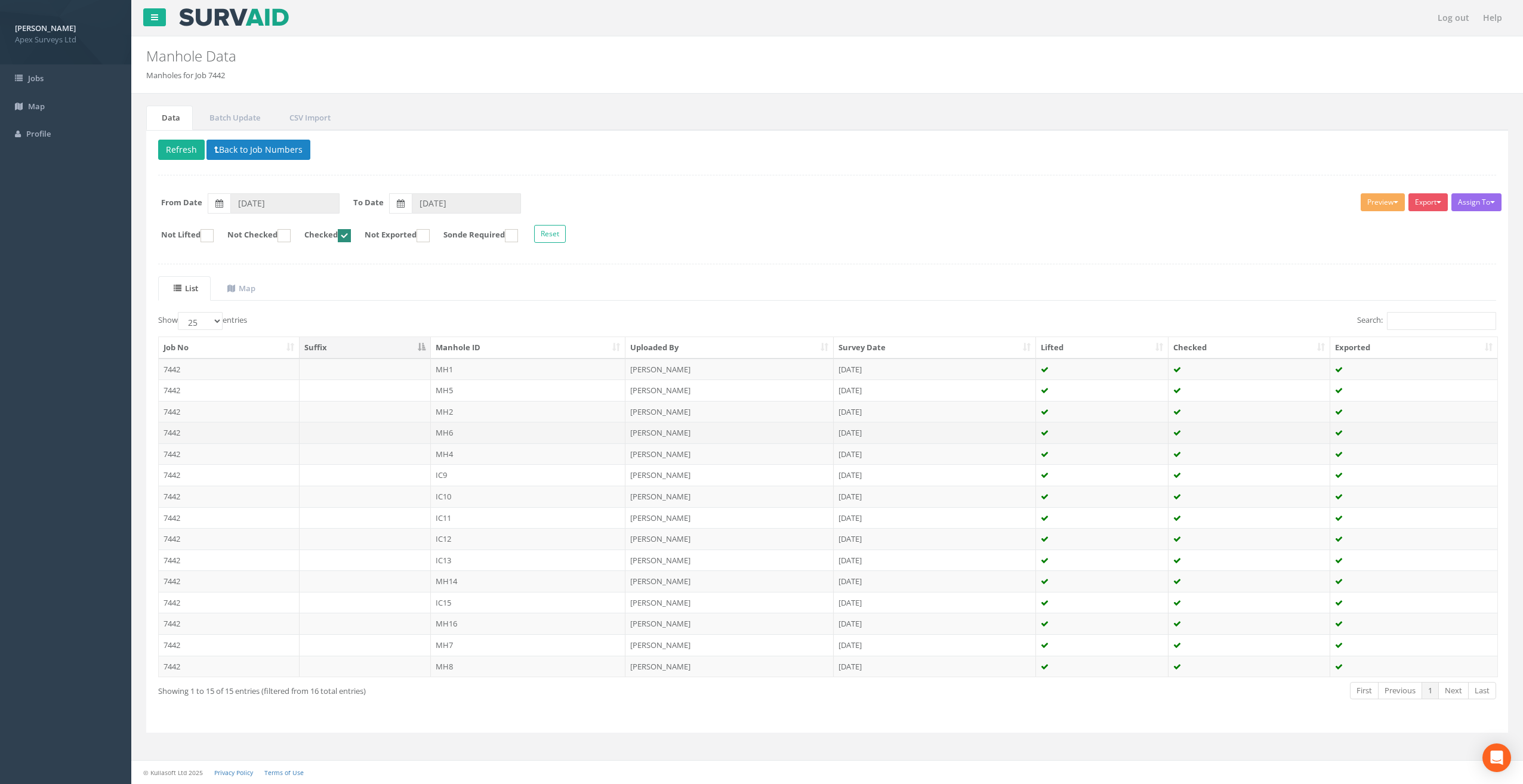
click at [447, 429] on td "MH6" at bounding box center [528, 432] width 195 height 21
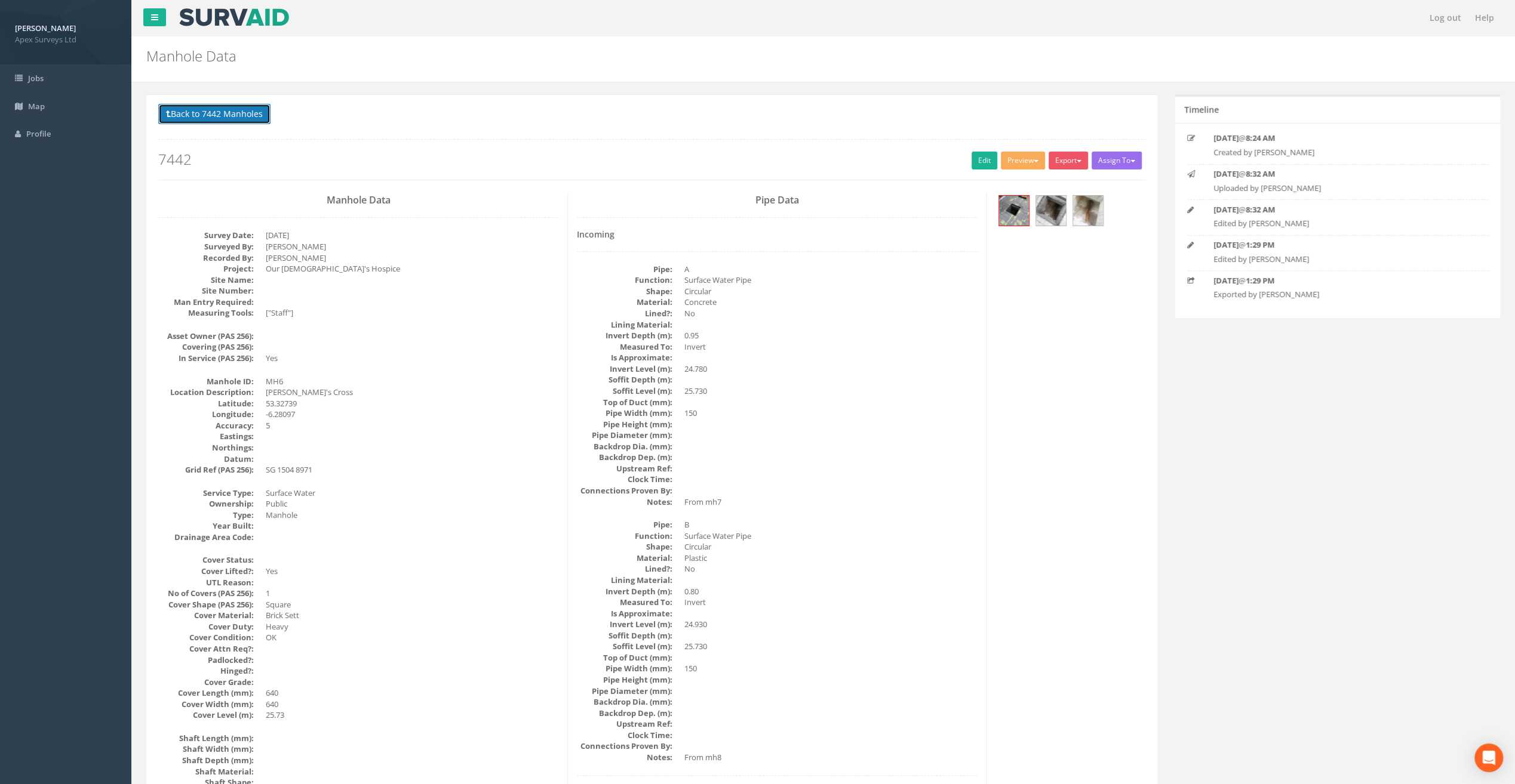
click at [241, 112] on button "Back to 7442 Manholes" at bounding box center [214, 114] width 112 height 21
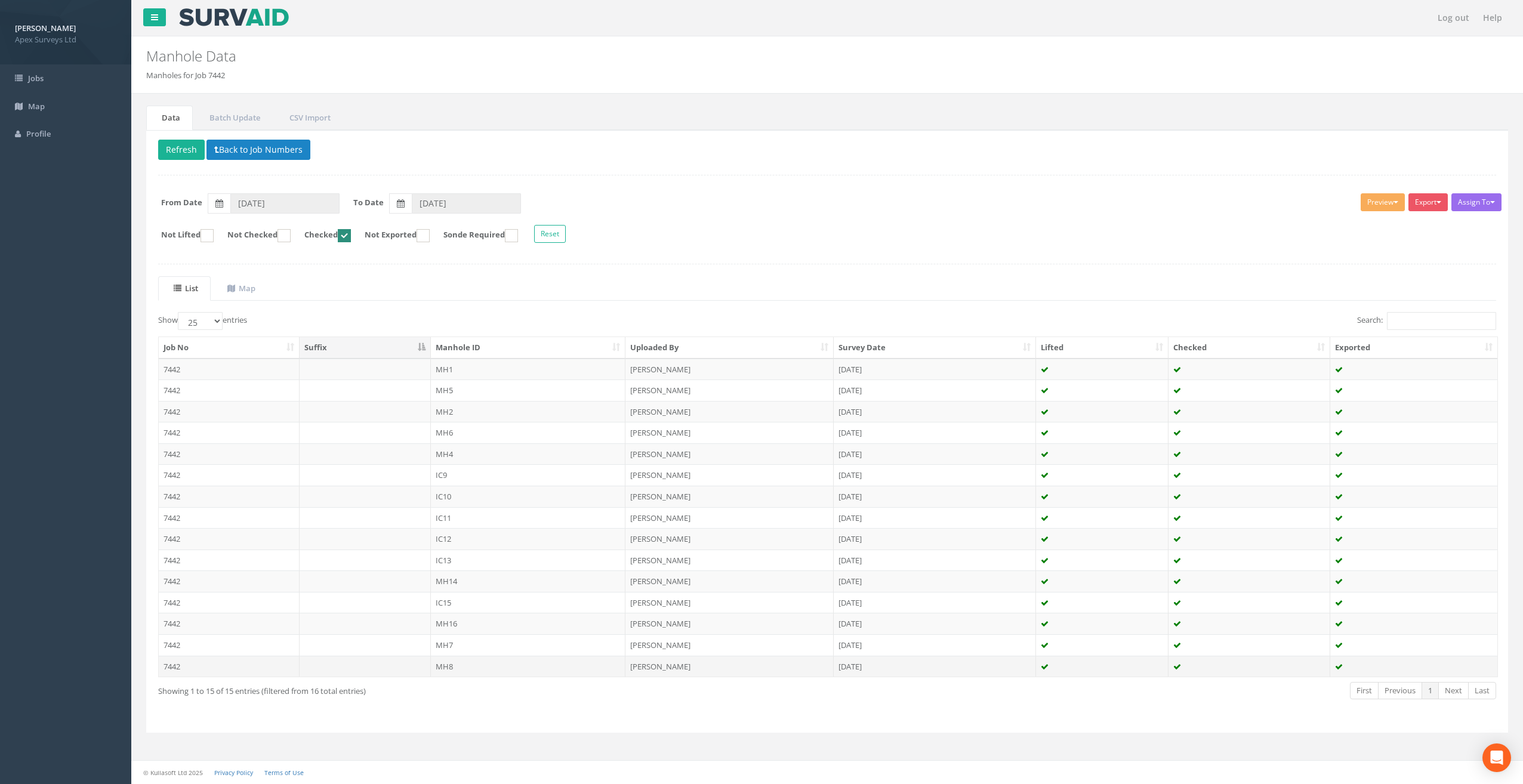
click at [461, 658] on td "MH8" at bounding box center [528, 666] width 195 height 21
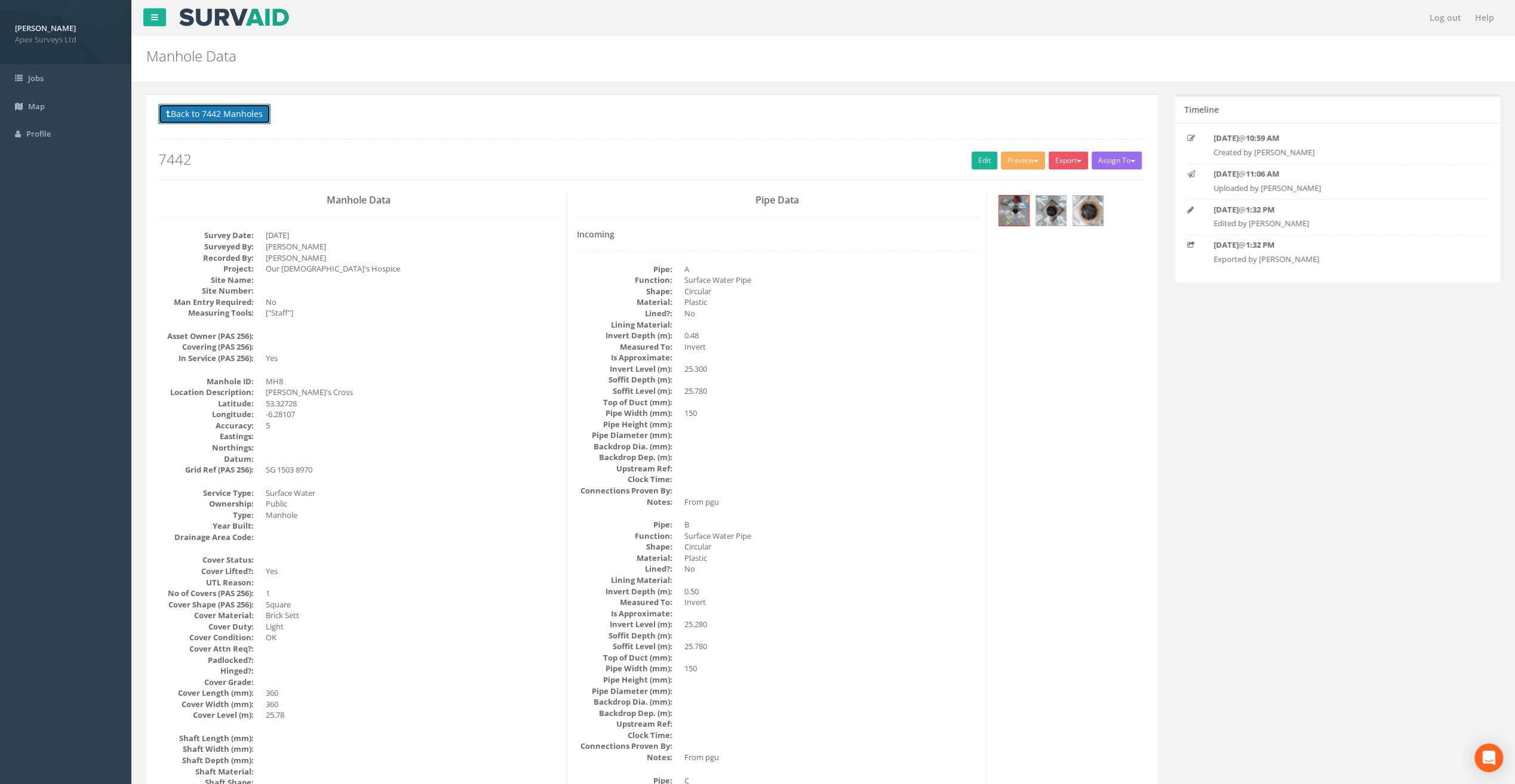
click at [236, 117] on button "Back to 7442 Manholes" at bounding box center [214, 114] width 112 height 21
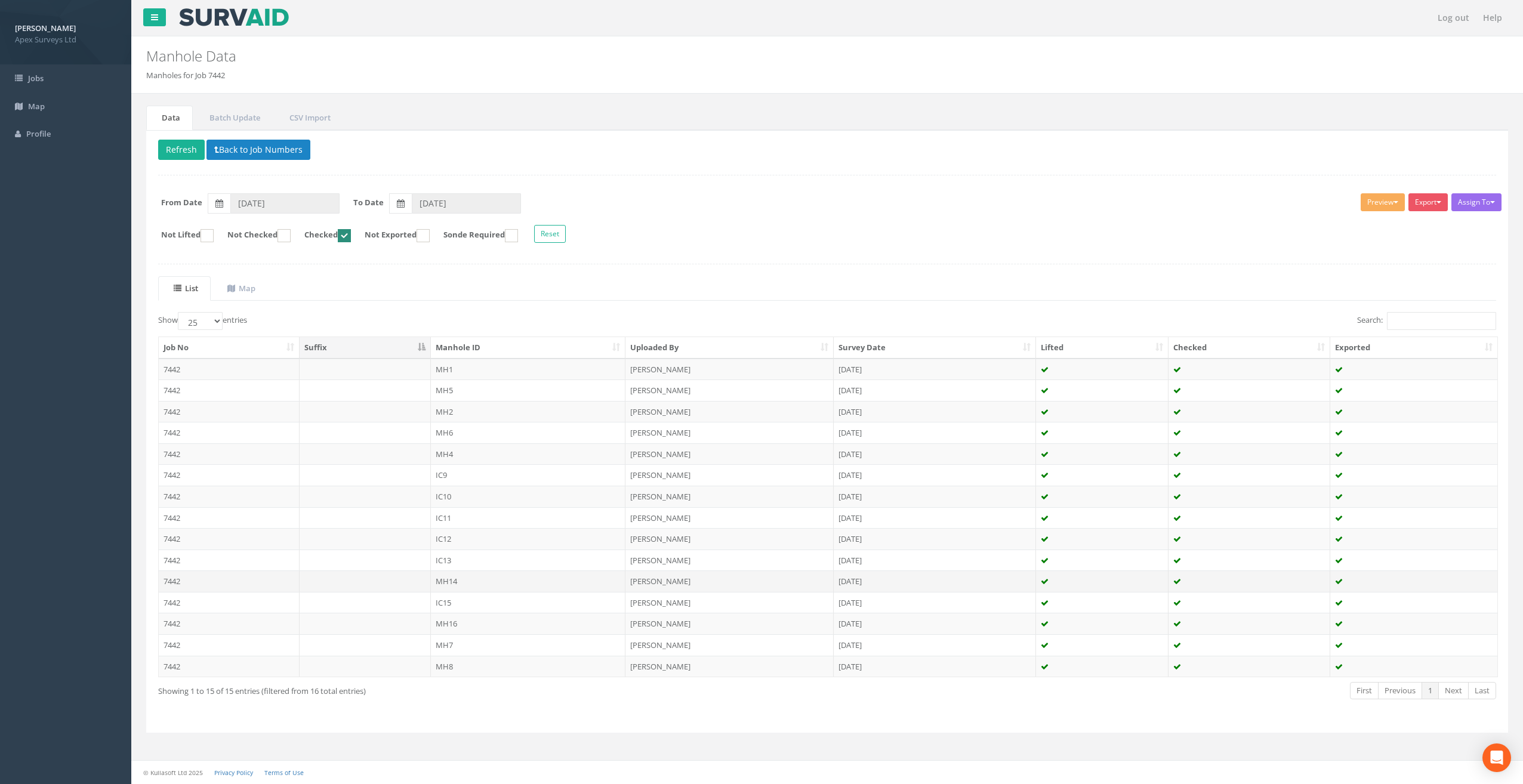
click at [462, 579] on td "MH14" at bounding box center [528, 580] width 195 height 21
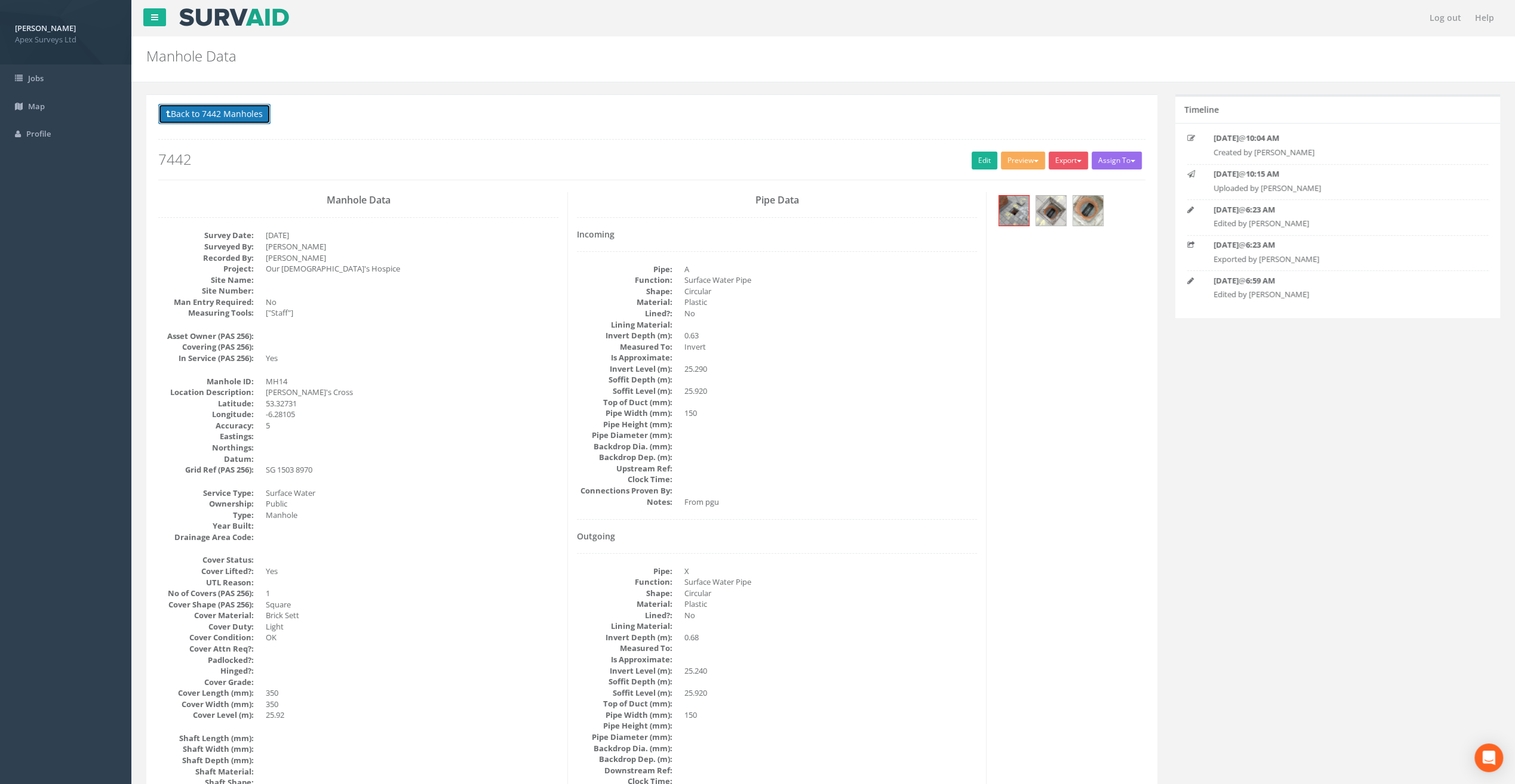
click at [211, 116] on button "Back to 7442 Manholes" at bounding box center [214, 114] width 112 height 21
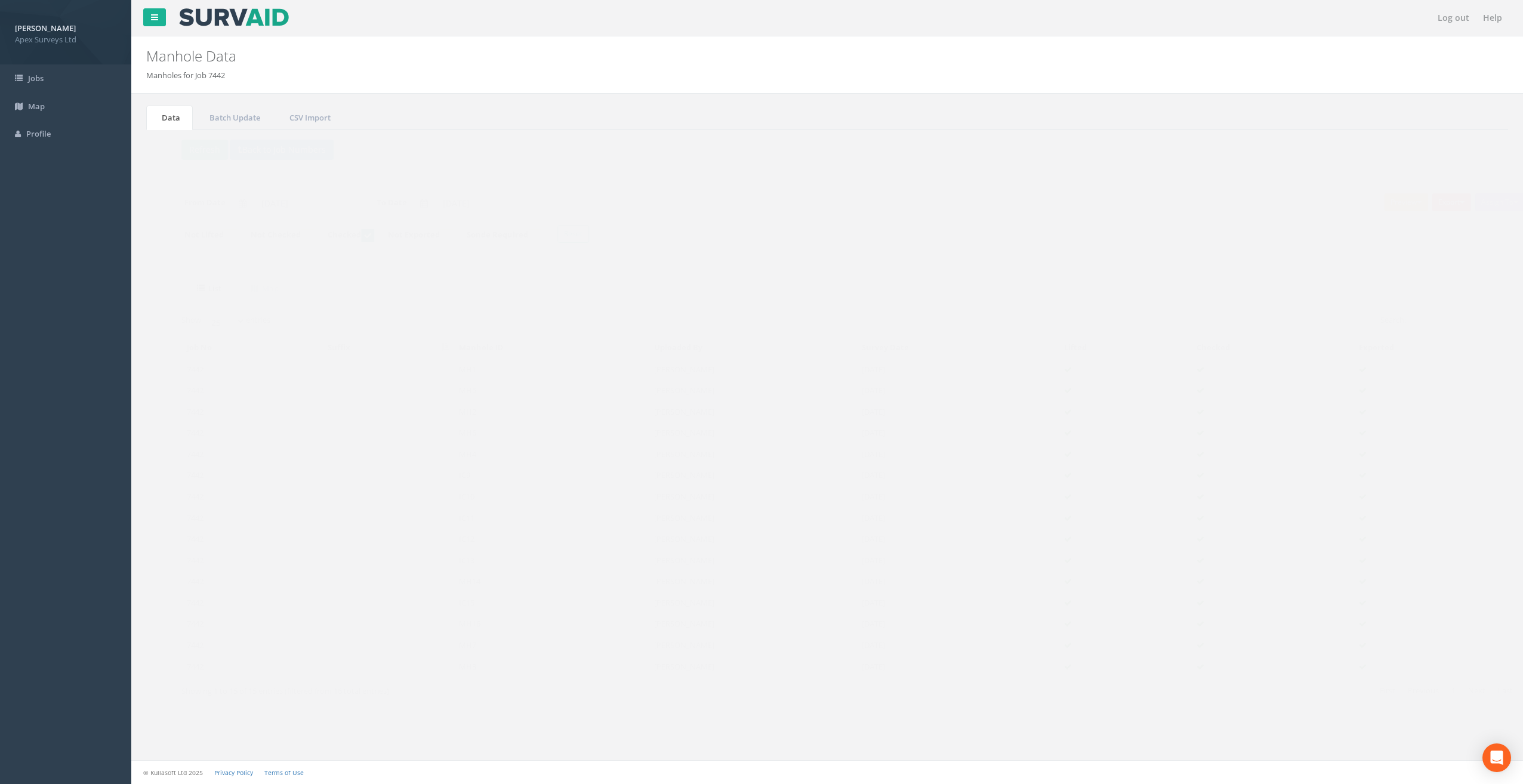
click at [454, 600] on td "IC15" at bounding box center [528, 603] width 195 height 21
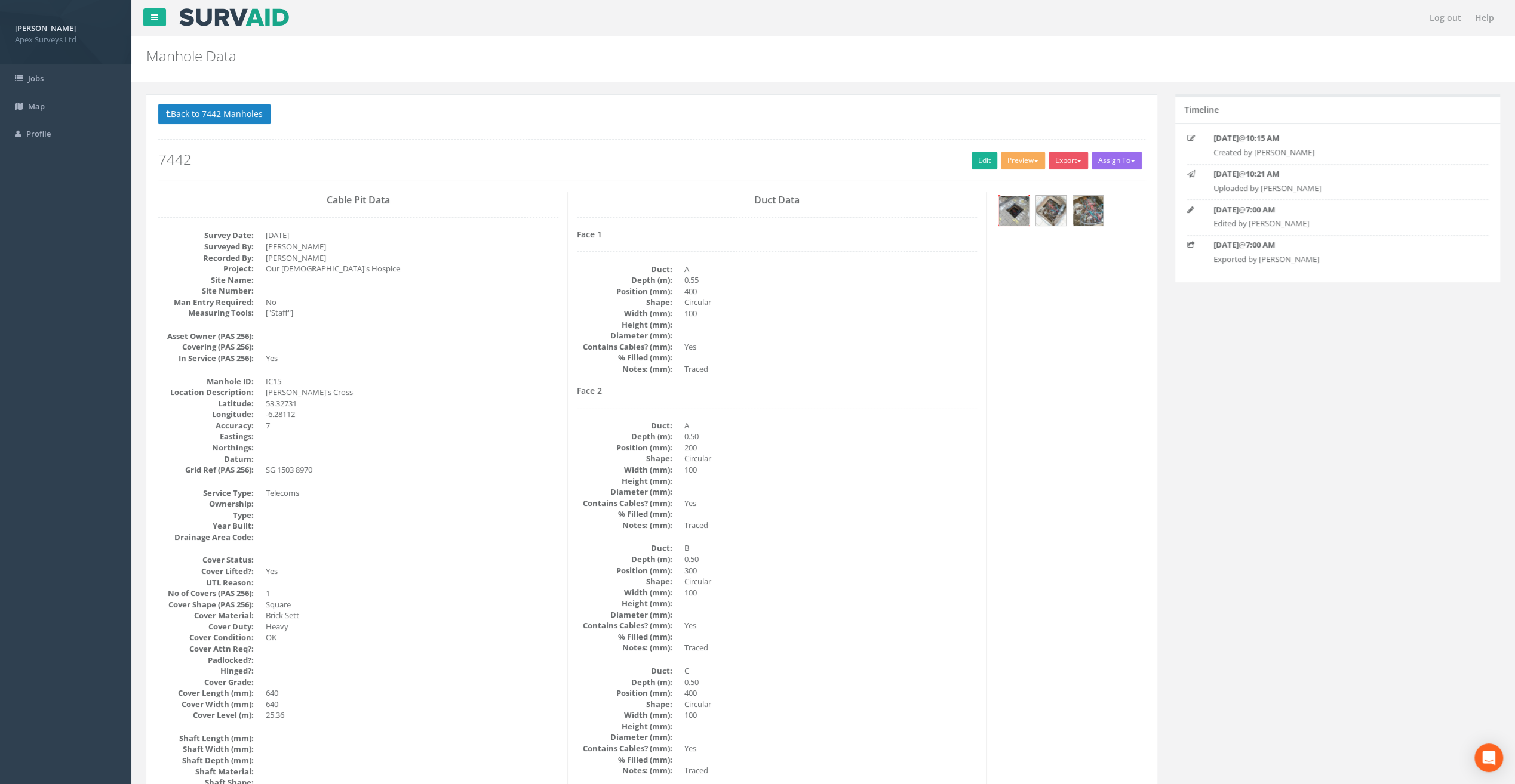
click at [1021, 211] on img at bounding box center [1014, 210] width 30 height 30
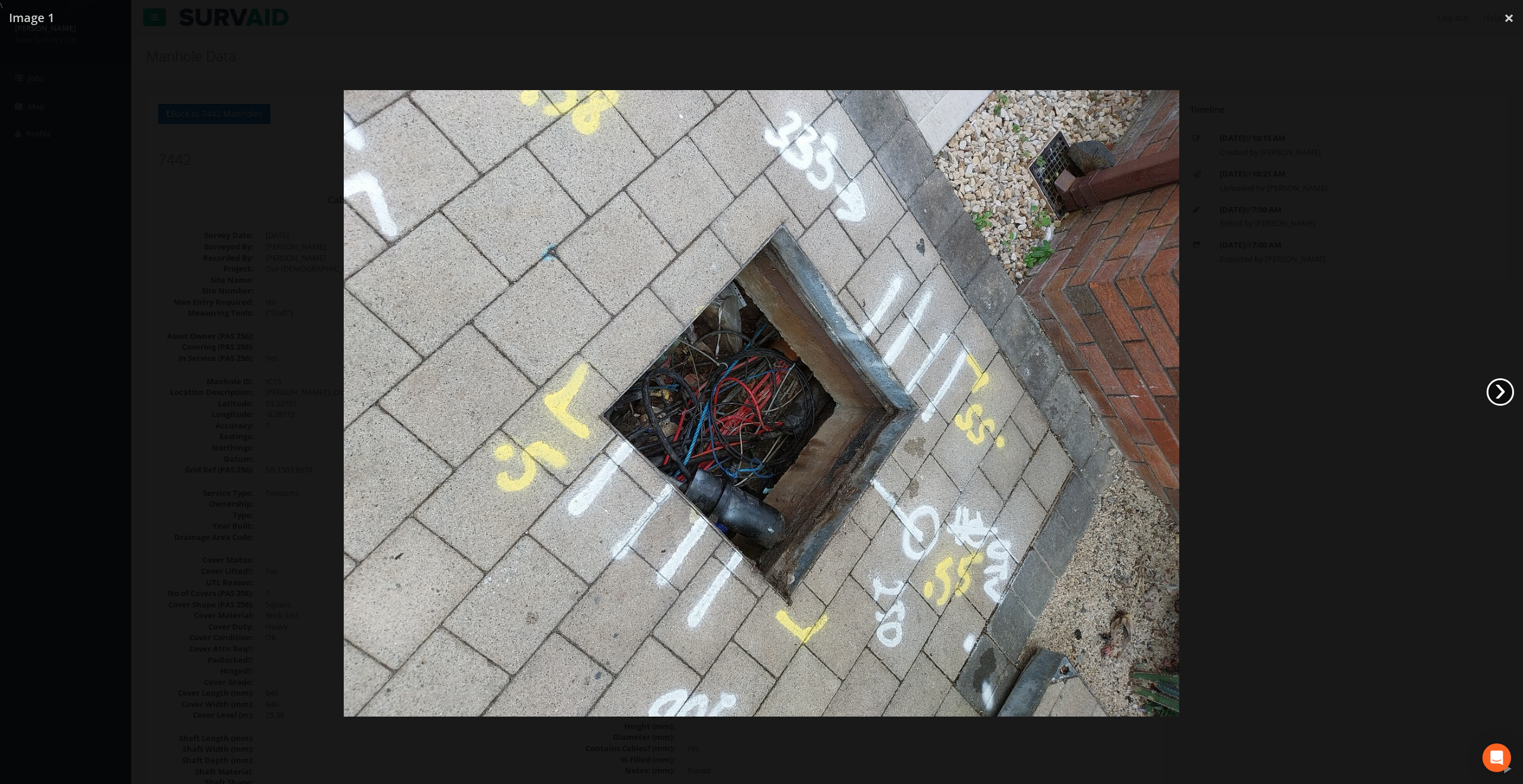
click at [1499, 398] on link "›" at bounding box center [1499, 392] width 27 height 27
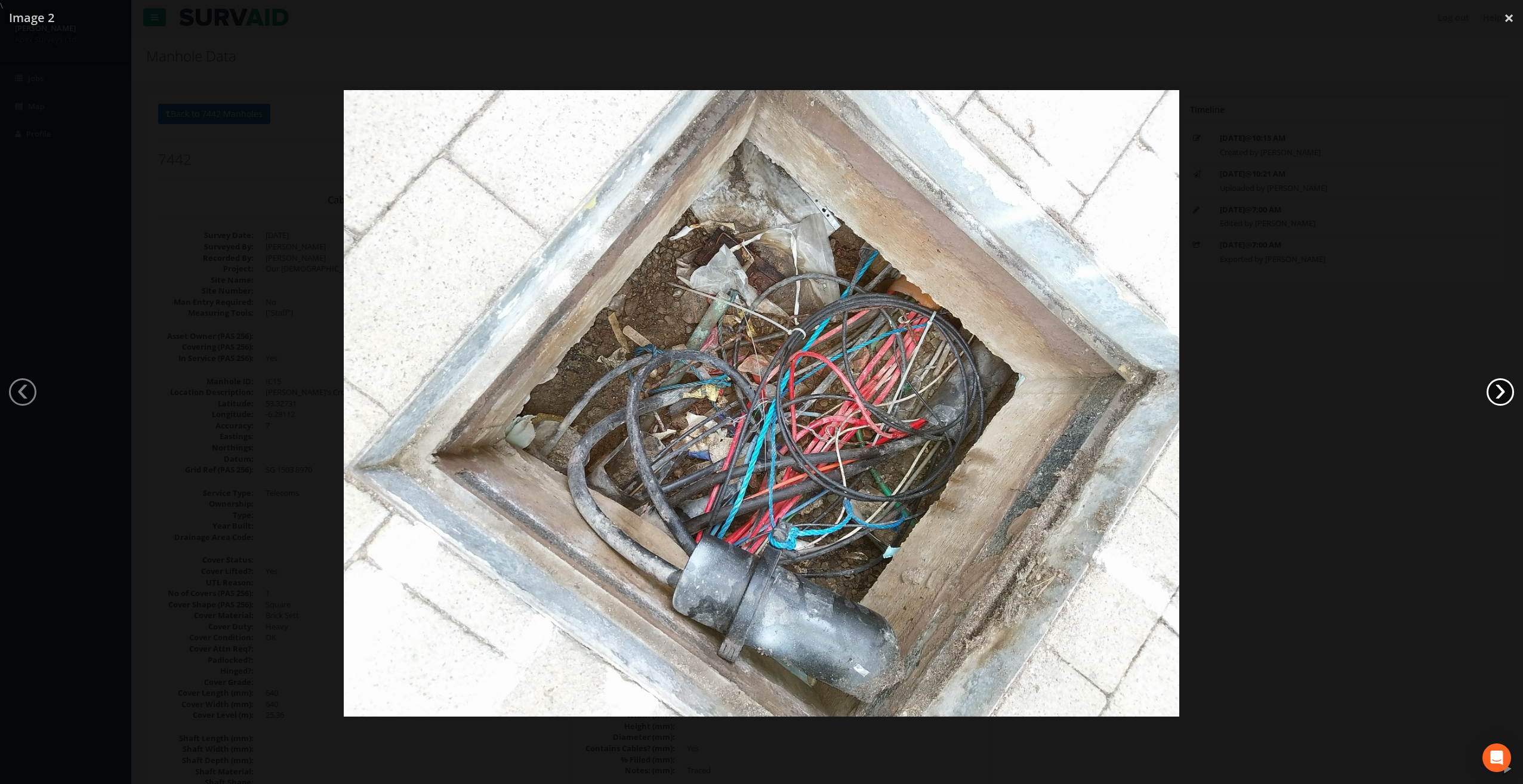
click at [1499, 398] on link "›" at bounding box center [1499, 392] width 27 height 27
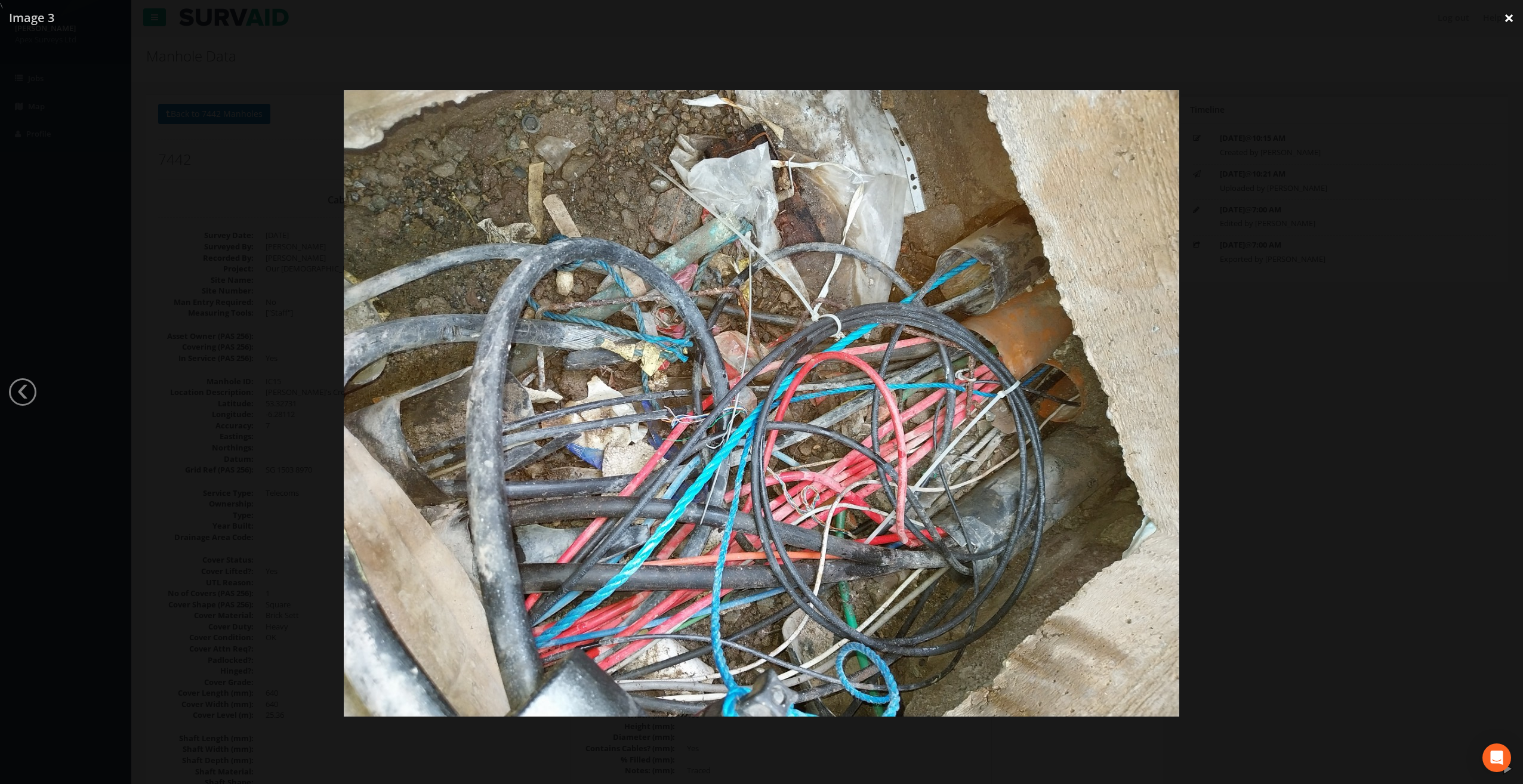
drag, startPoint x: 1508, startPoint y: 23, endPoint x: 1499, endPoint y: 31, distance: 12.0
click at [1508, 23] on link "×" at bounding box center [1509, 18] width 28 height 36
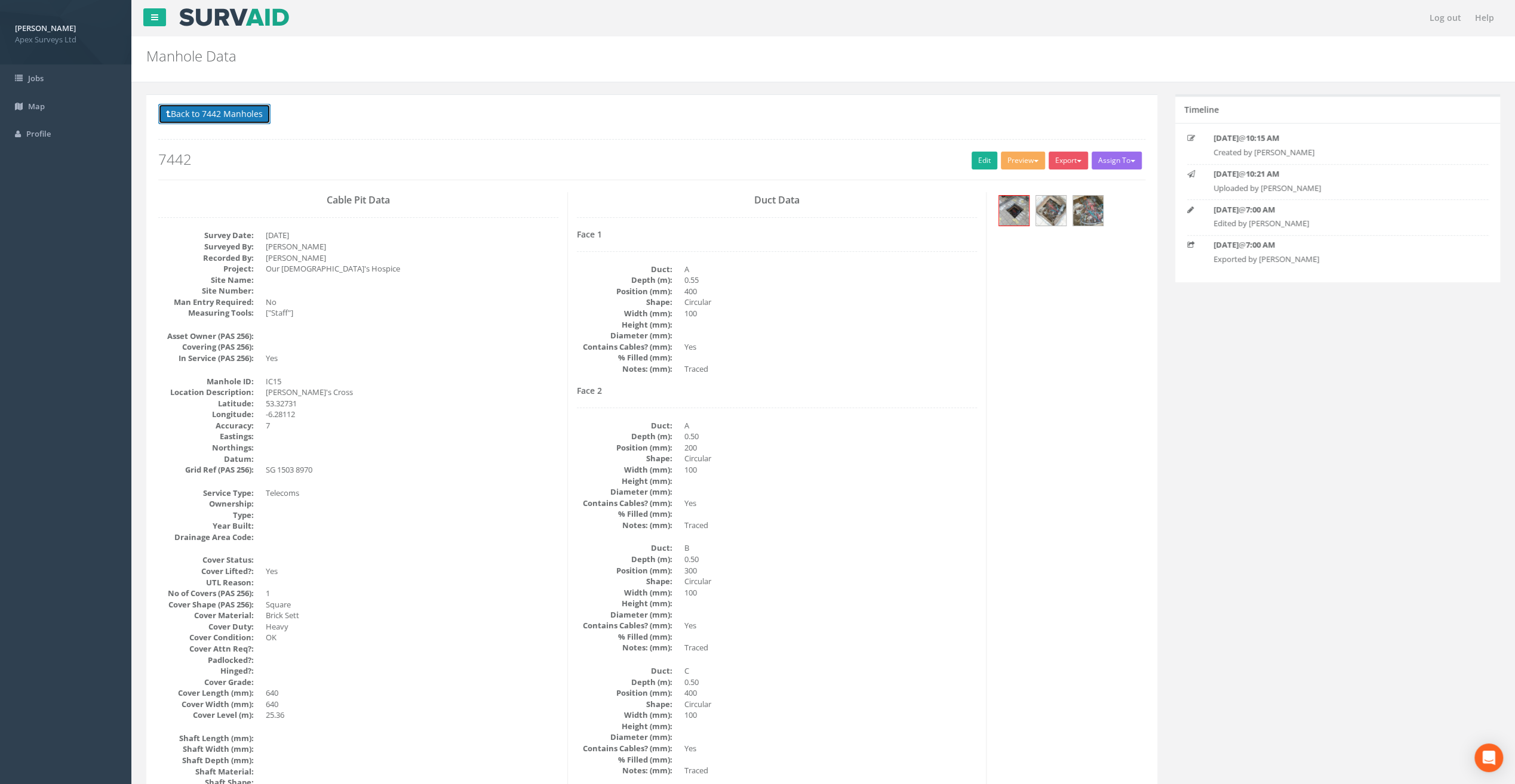
click at [232, 117] on button "Back to 7442 Manholes" at bounding box center [214, 114] width 112 height 21
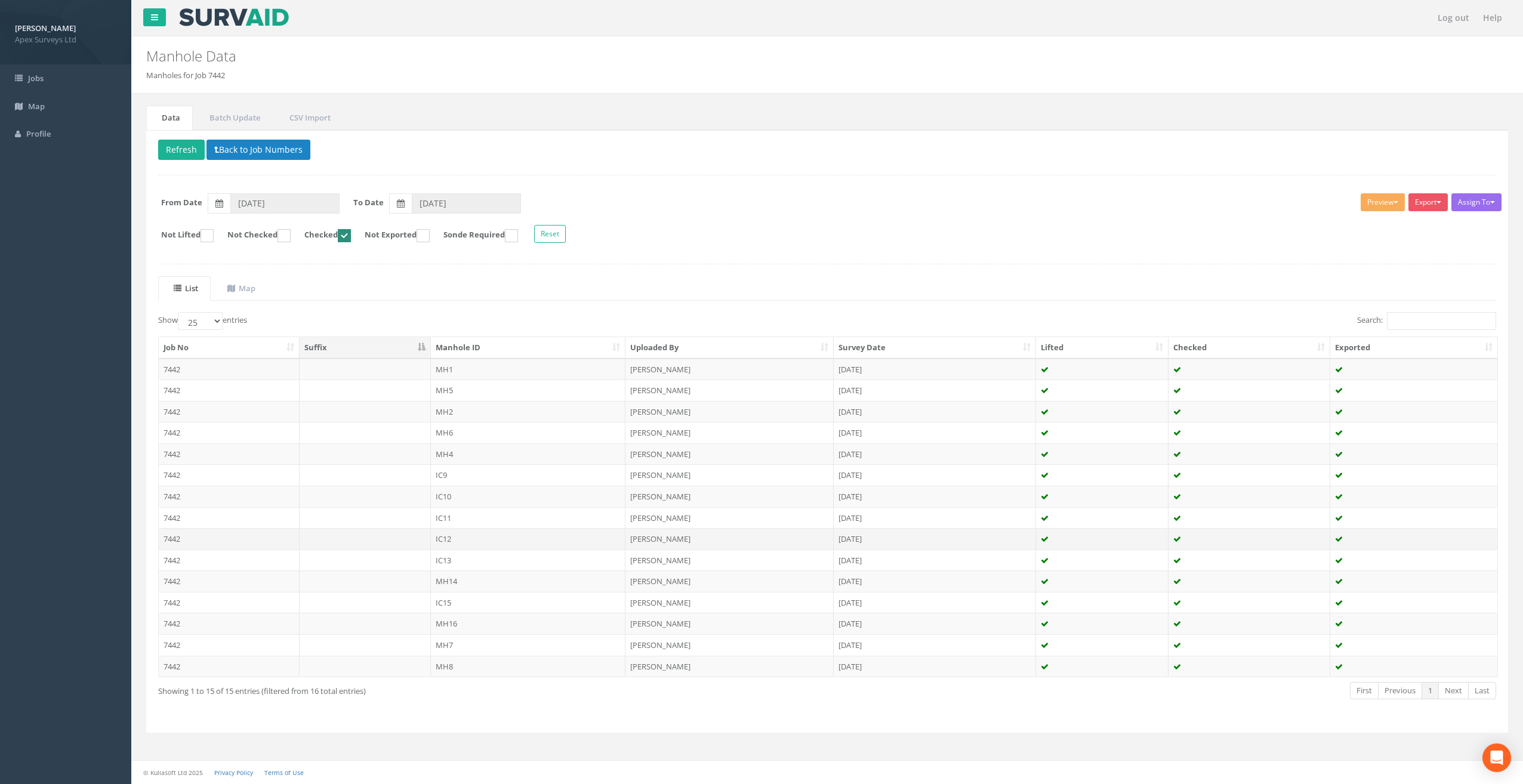
click at [451, 535] on td "IC12" at bounding box center [528, 538] width 195 height 21
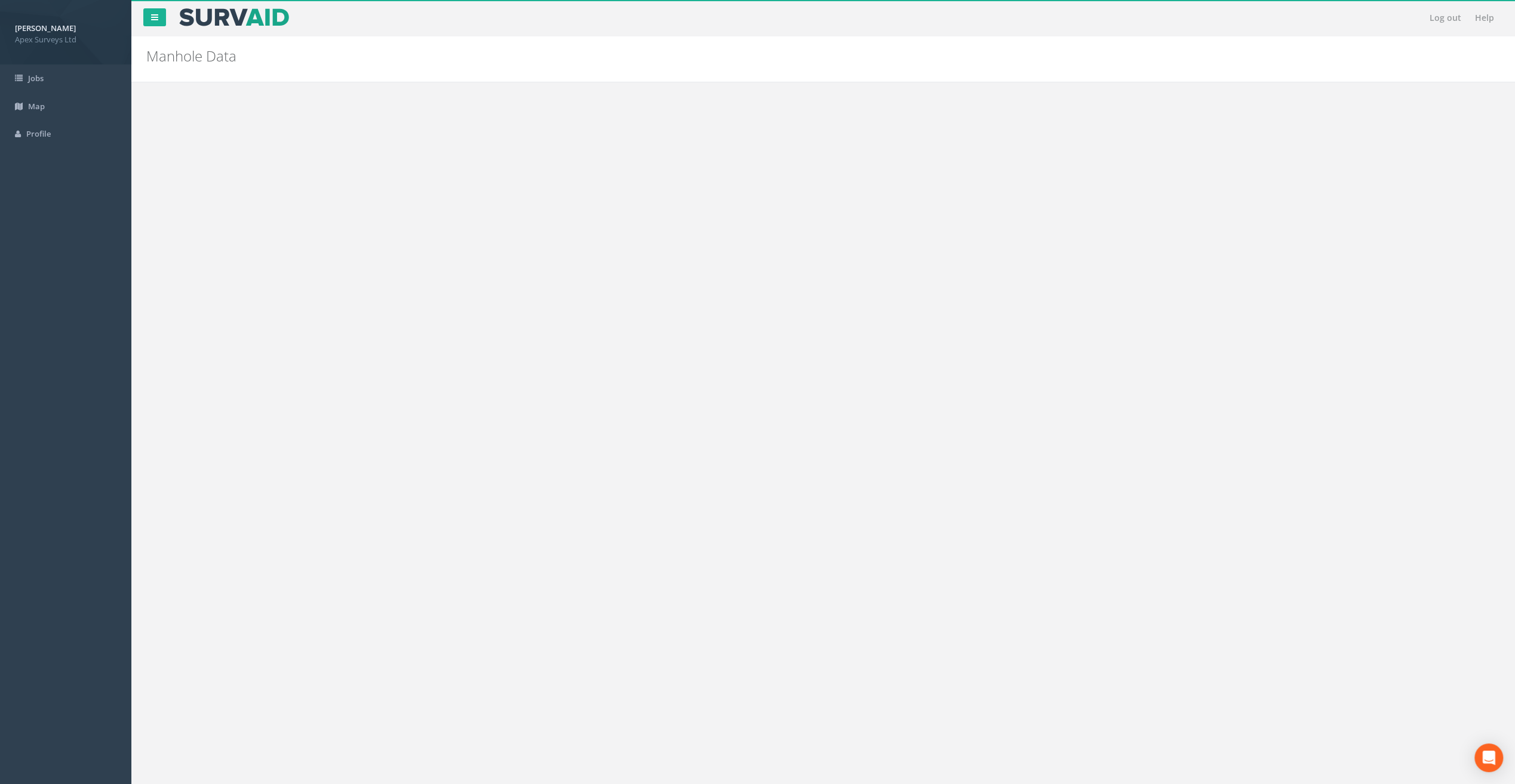
click at [1024, 211] on img at bounding box center [1014, 210] width 30 height 30
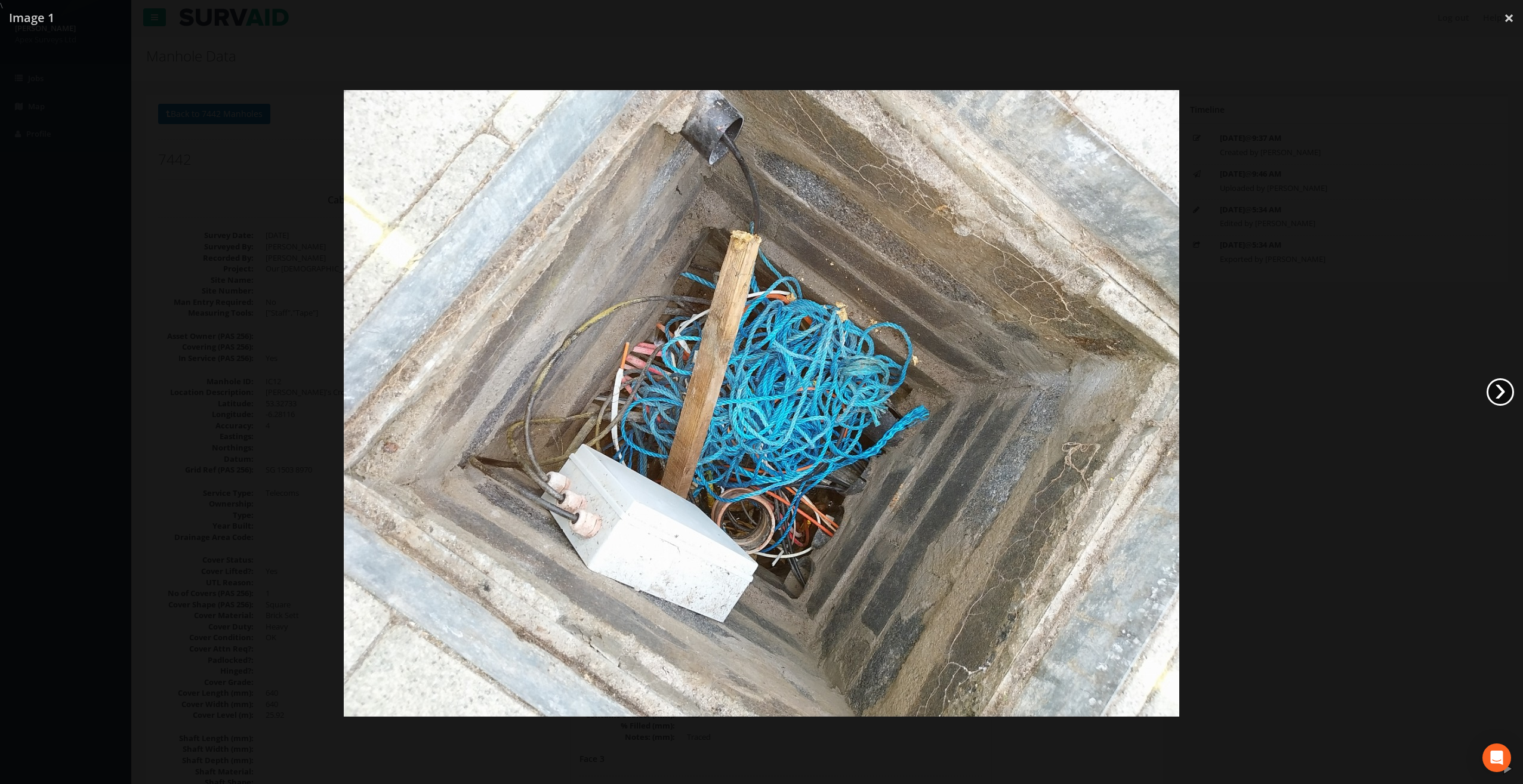
click at [1496, 396] on link "›" at bounding box center [1499, 392] width 27 height 27
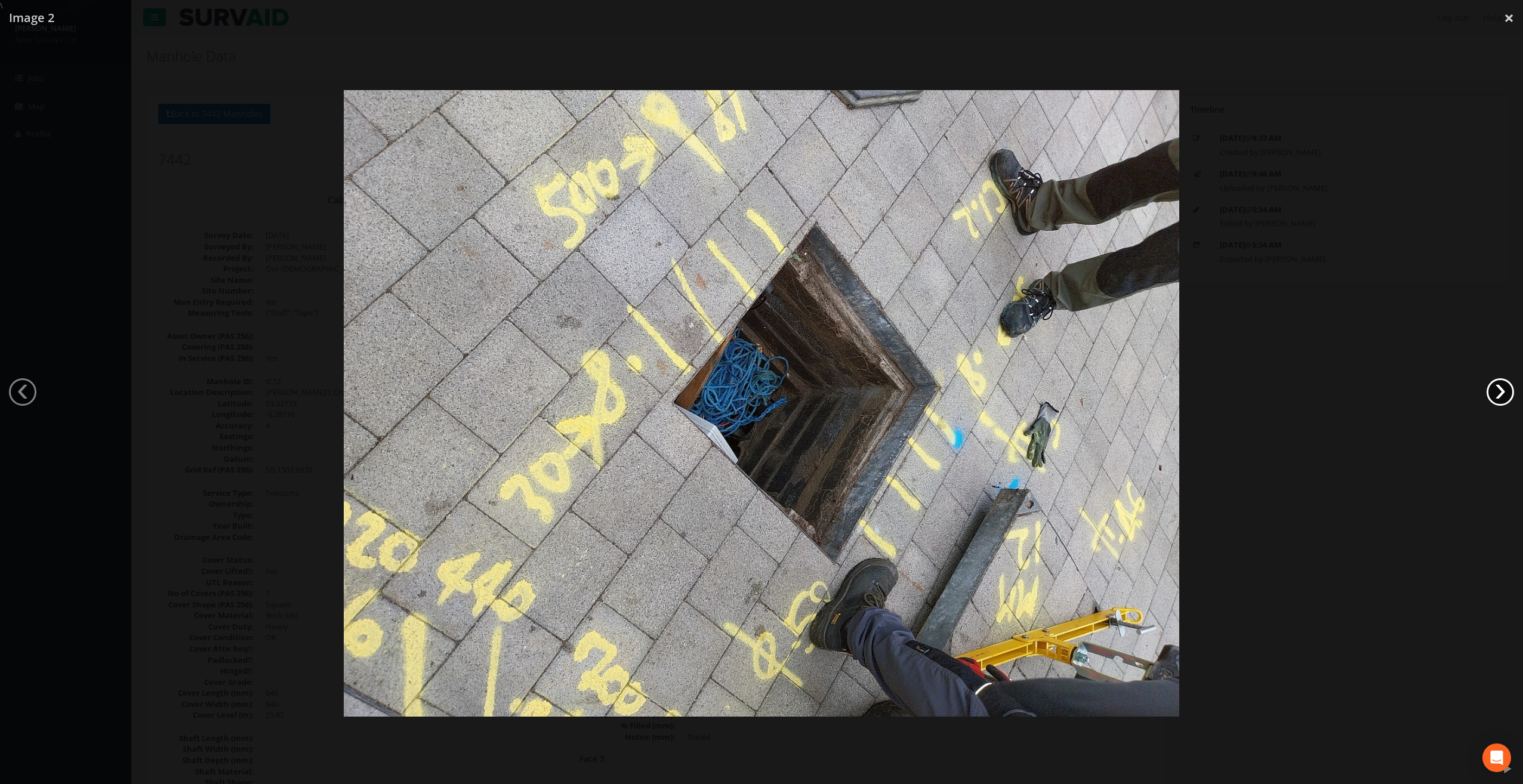
click at [1496, 396] on link "›" at bounding box center [1499, 392] width 27 height 27
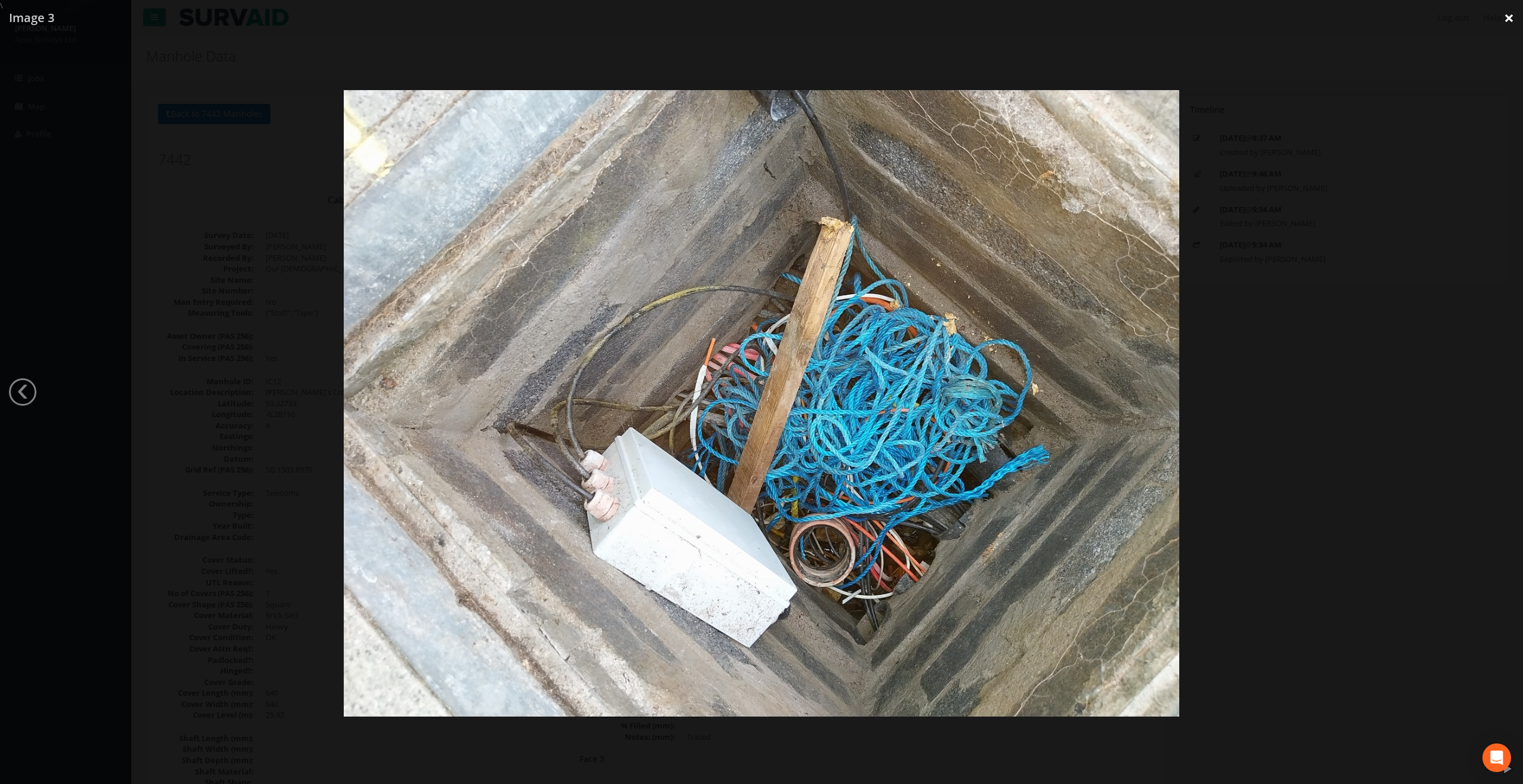
click at [1508, 20] on link "×" at bounding box center [1509, 18] width 28 height 36
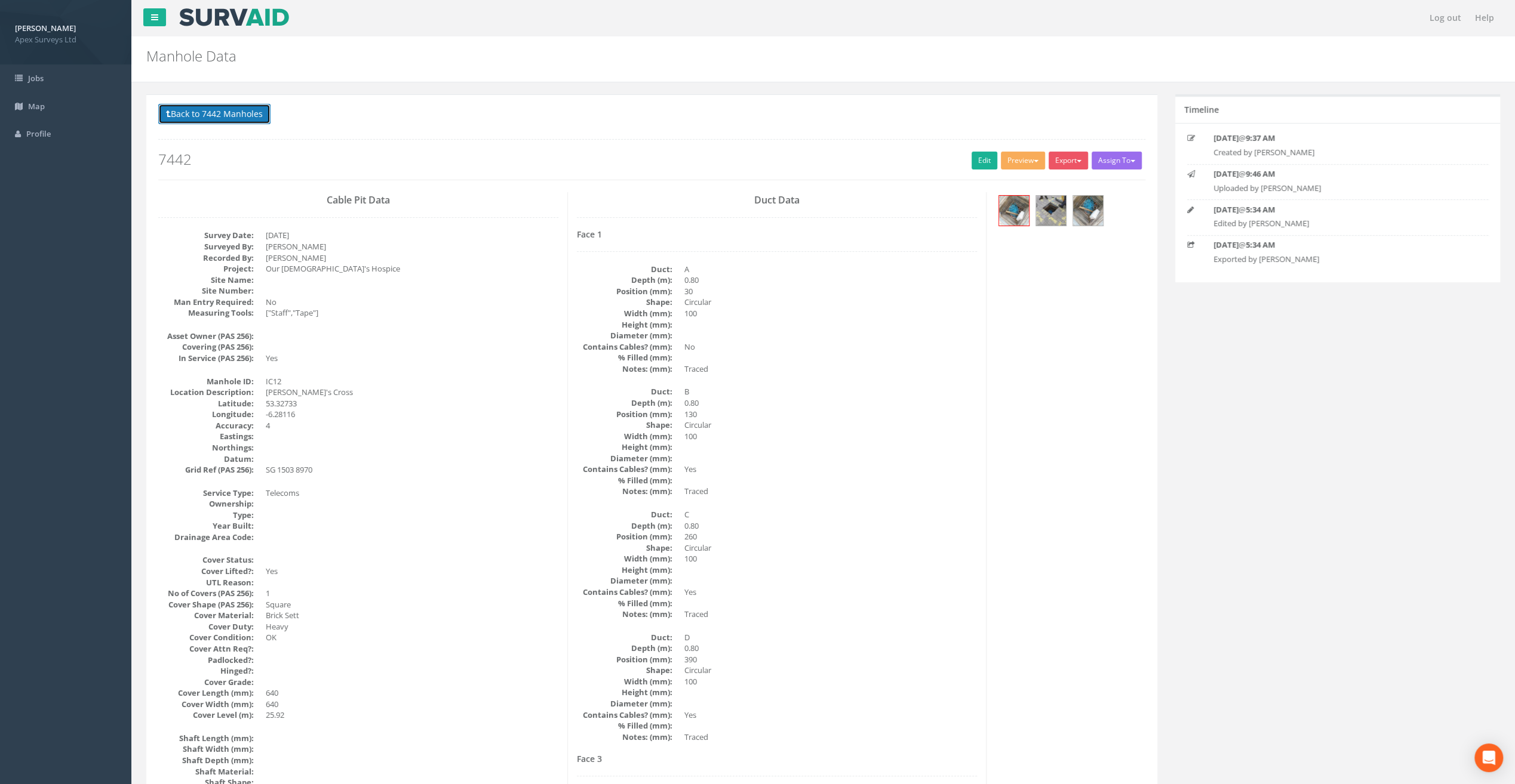
click at [196, 112] on button "Back to 7442 Manholes" at bounding box center [214, 114] width 112 height 21
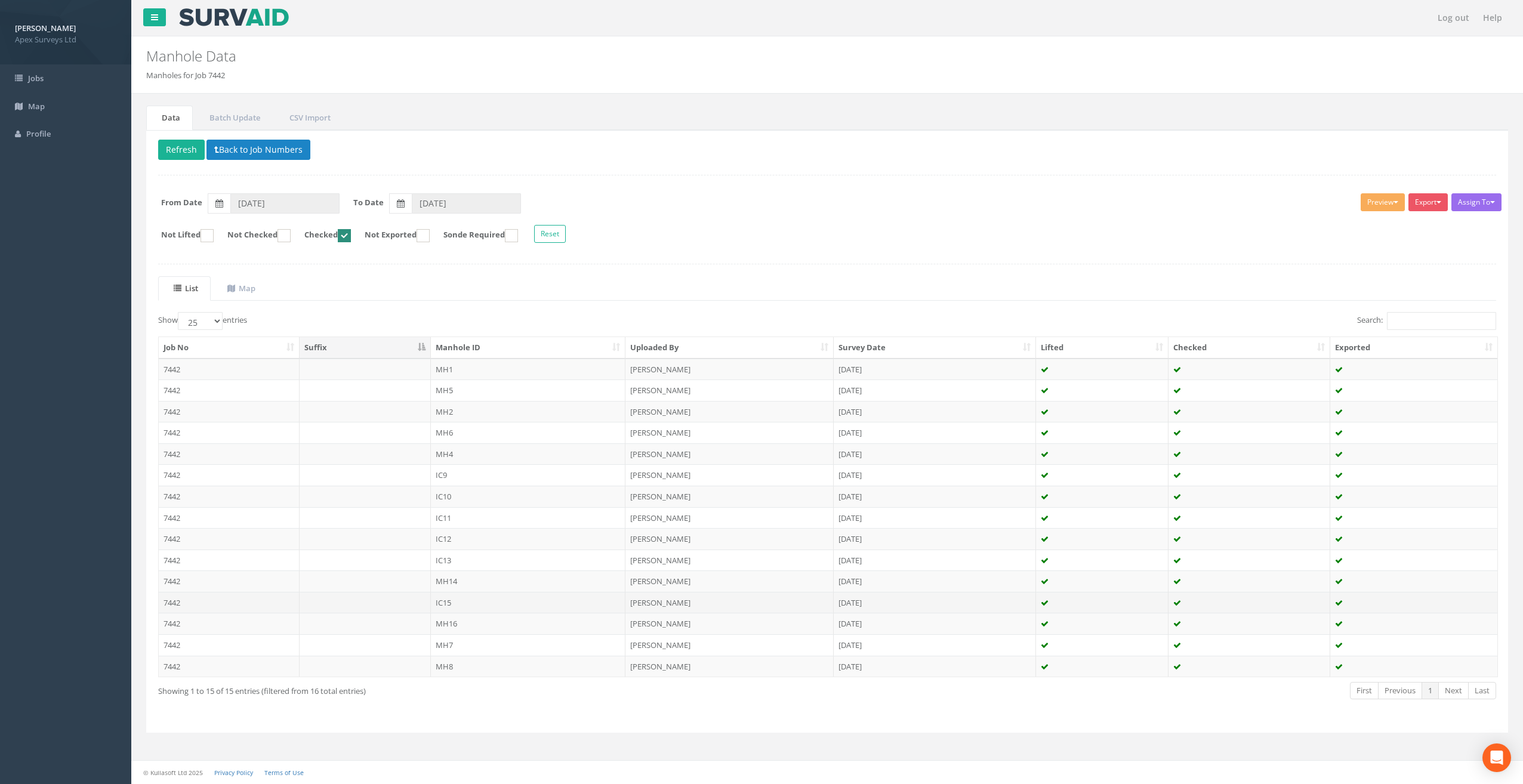
click at [450, 603] on td "IC15" at bounding box center [528, 603] width 195 height 21
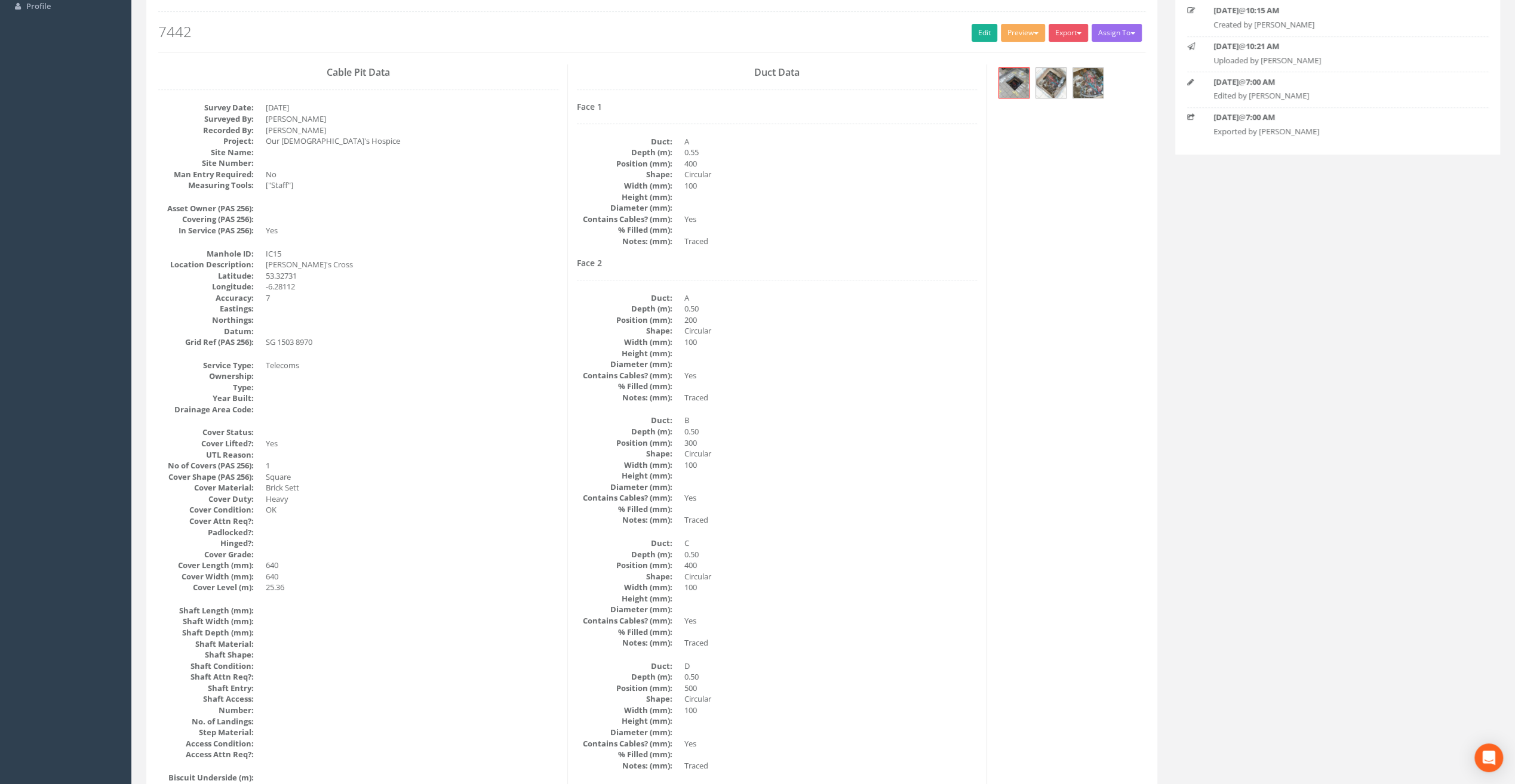
scroll to position [41, 0]
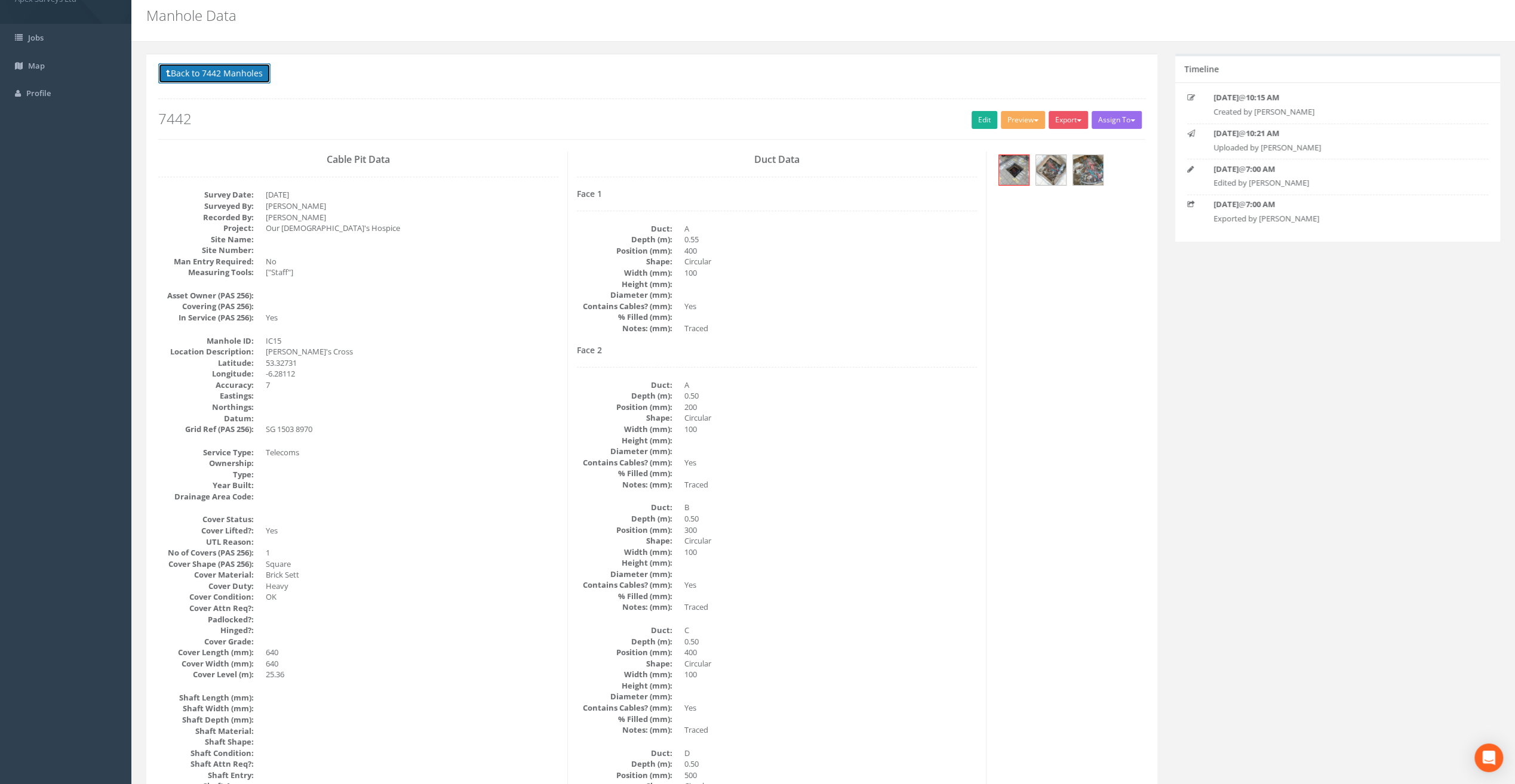
click at [201, 69] on button "Back to 7442 Manholes" at bounding box center [214, 74] width 112 height 21
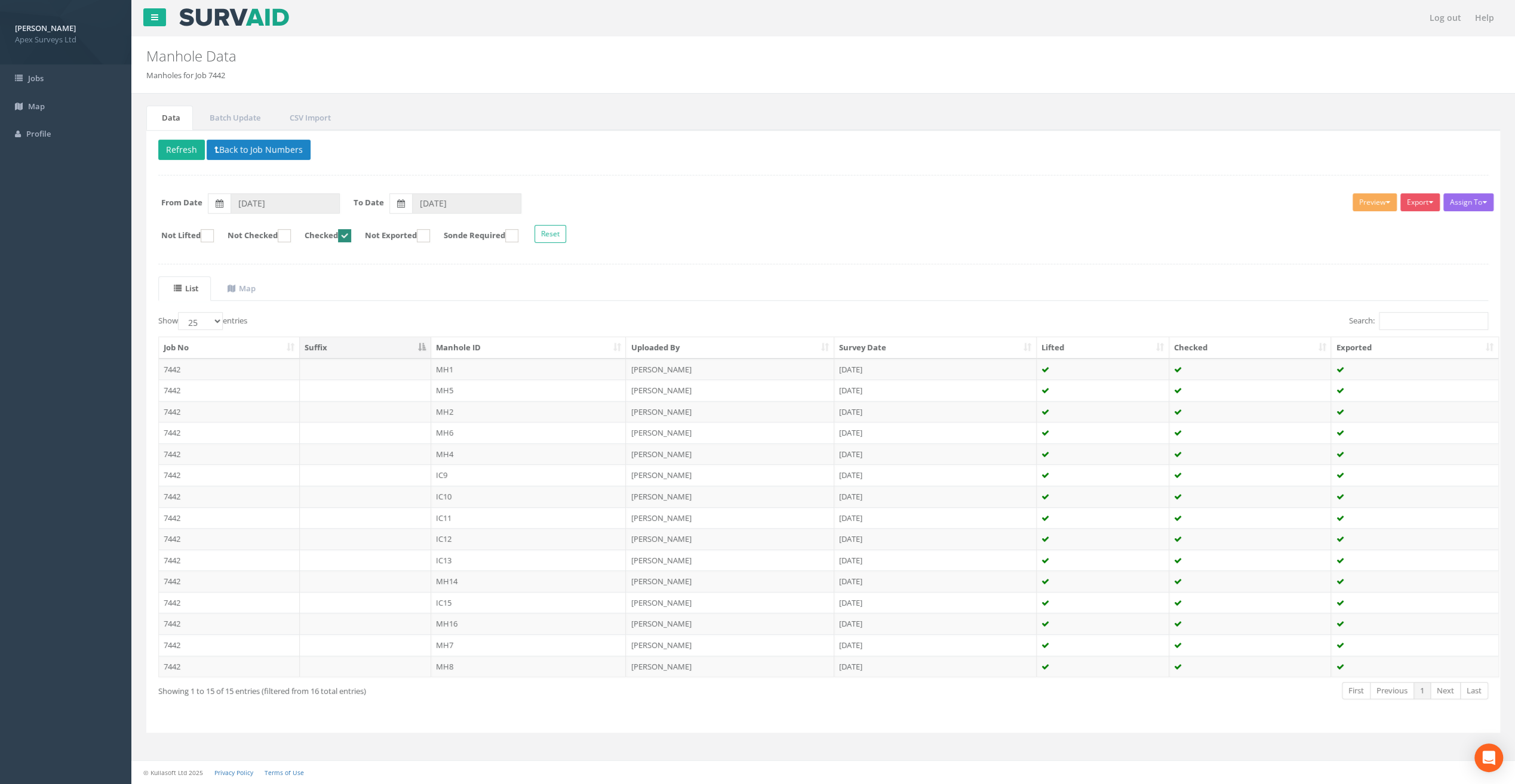
scroll to position [0, 0]
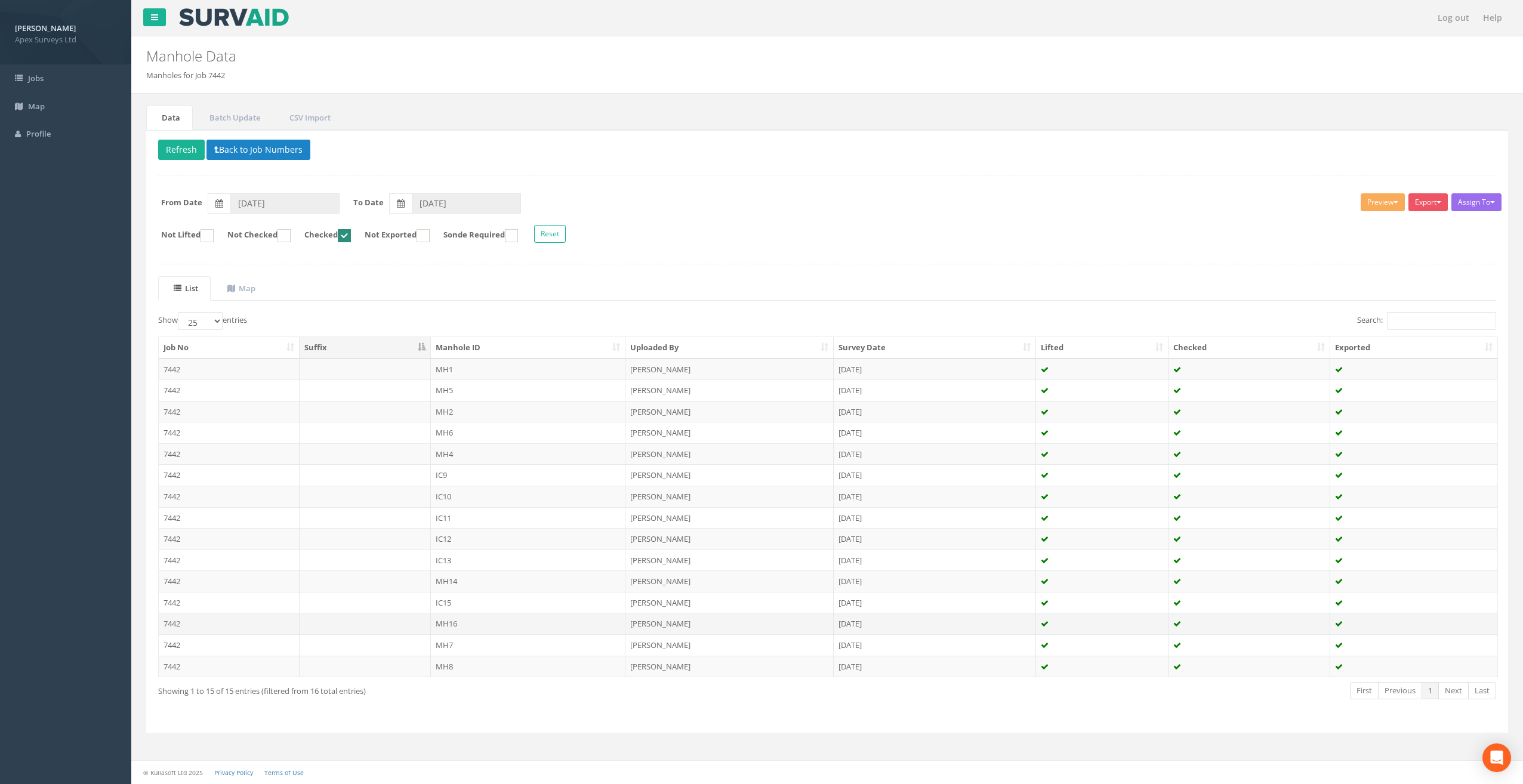
click at [454, 620] on td "MH16" at bounding box center [528, 623] width 195 height 21
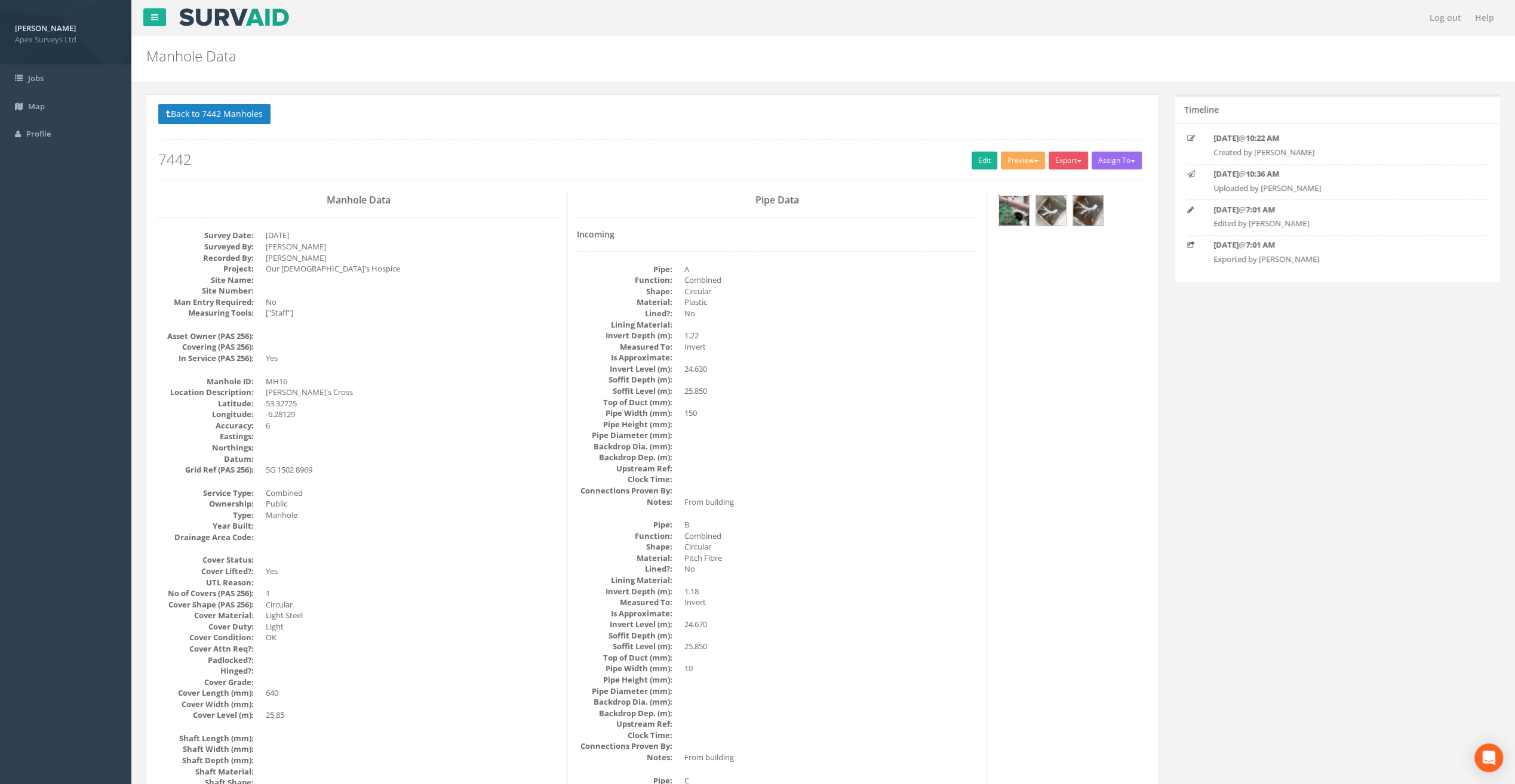
click at [1021, 208] on img at bounding box center [1014, 210] width 30 height 30
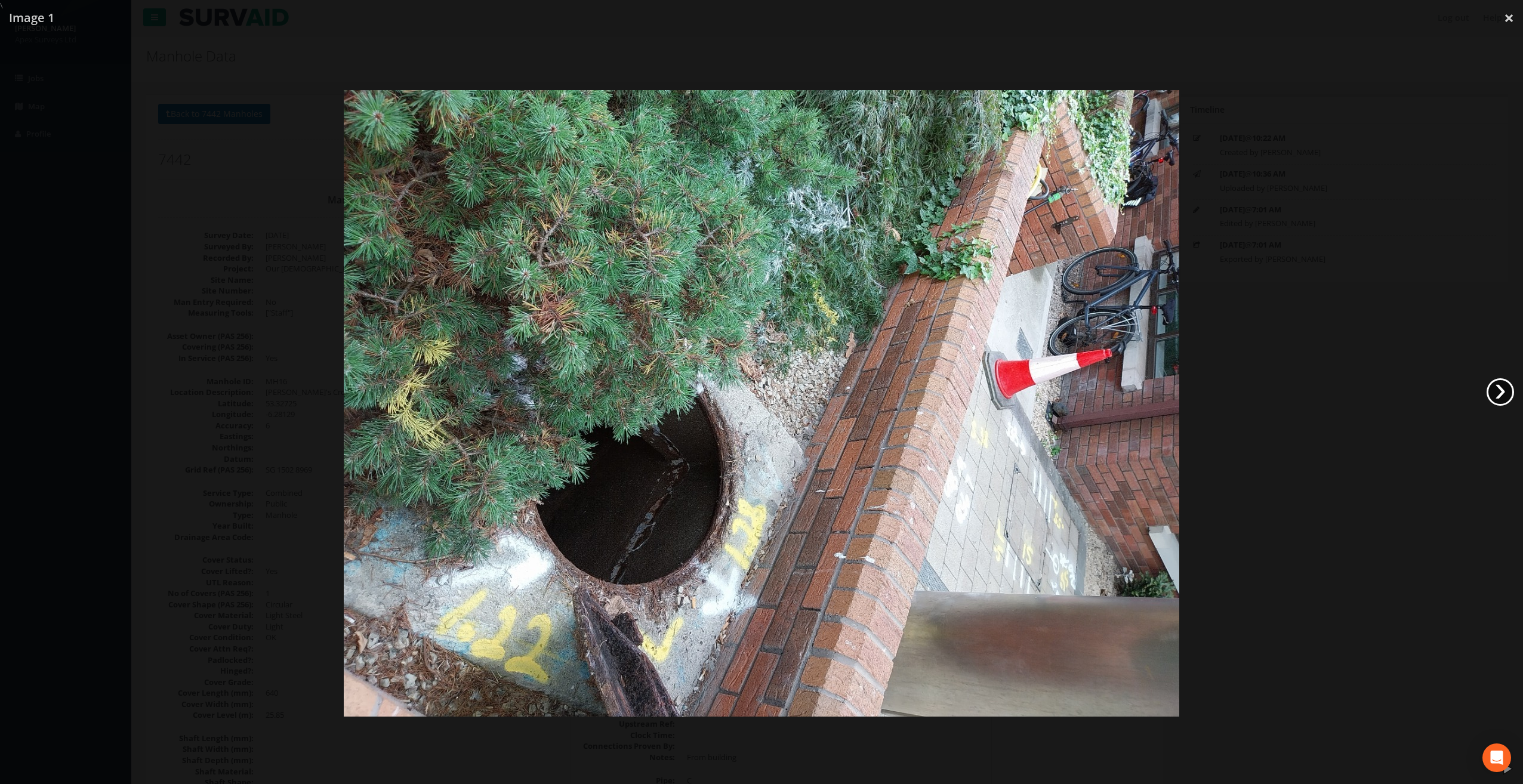
click at [1496, 398] on link "›" at bounding box center [1499, 392] width 27 height 27
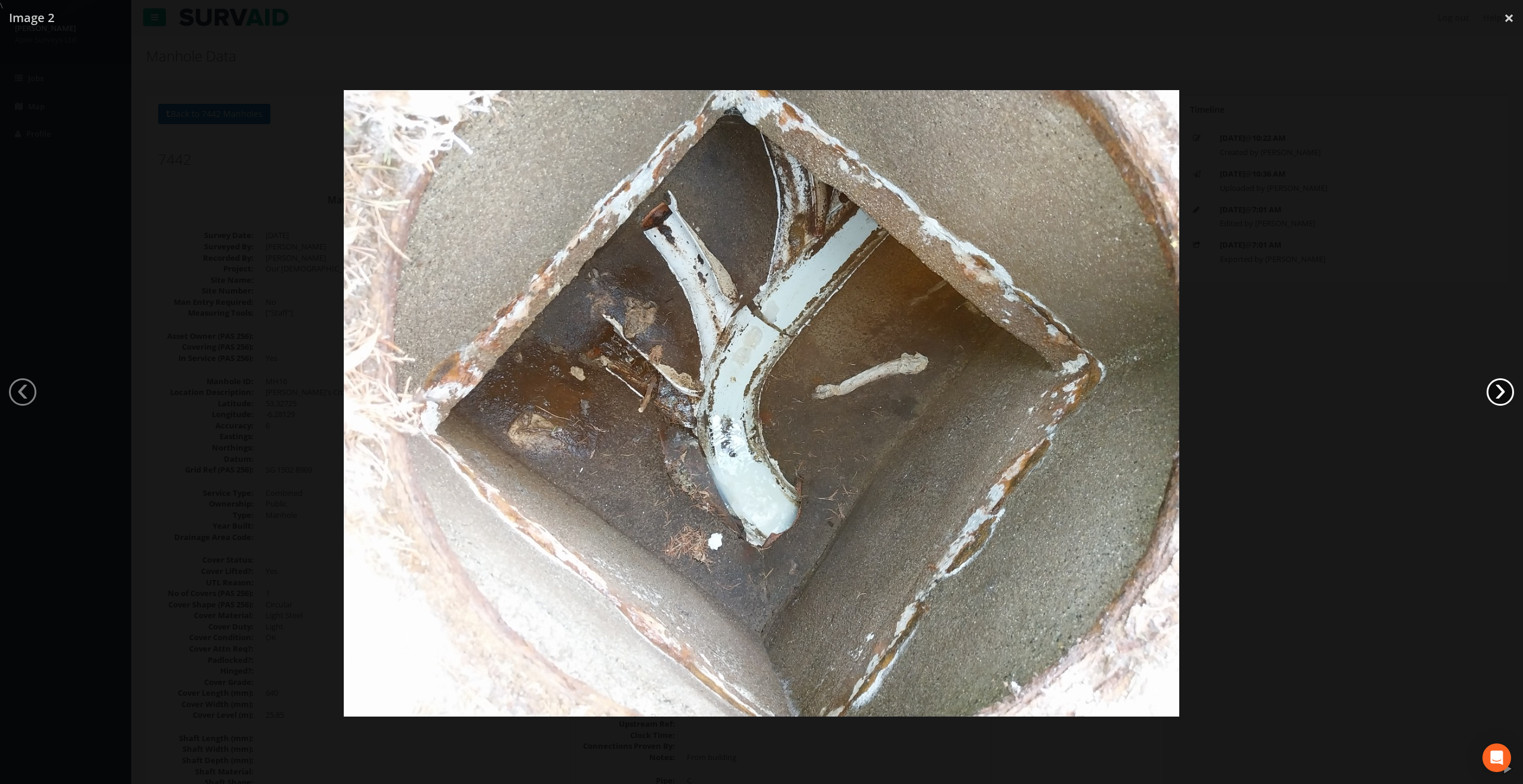
click at [1496, 398] on link "›" at bounding box center [1499, 392] width 27 height 27
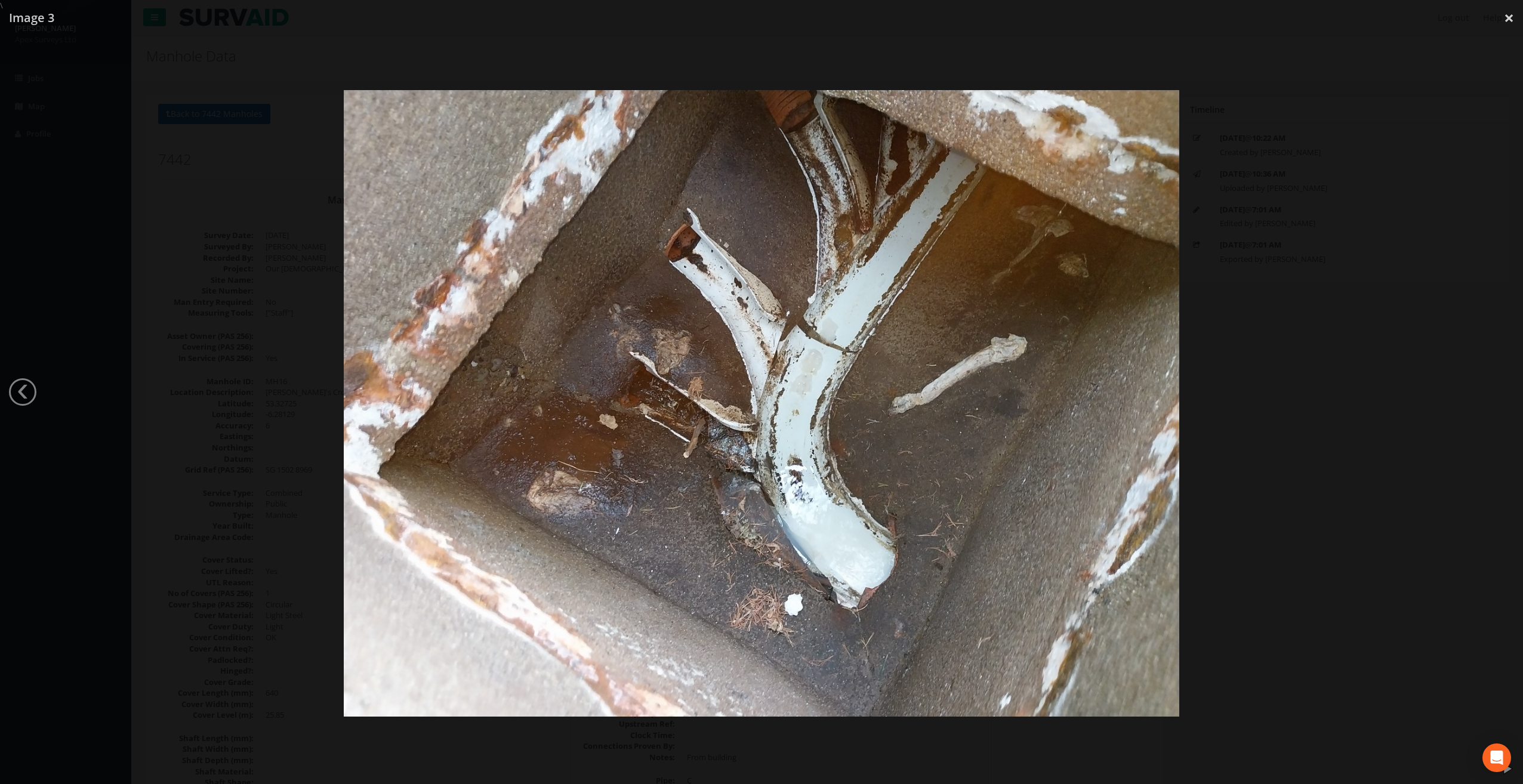
click at [1496, 398] on div at bounding box center [761, 403] width 1523 height 784
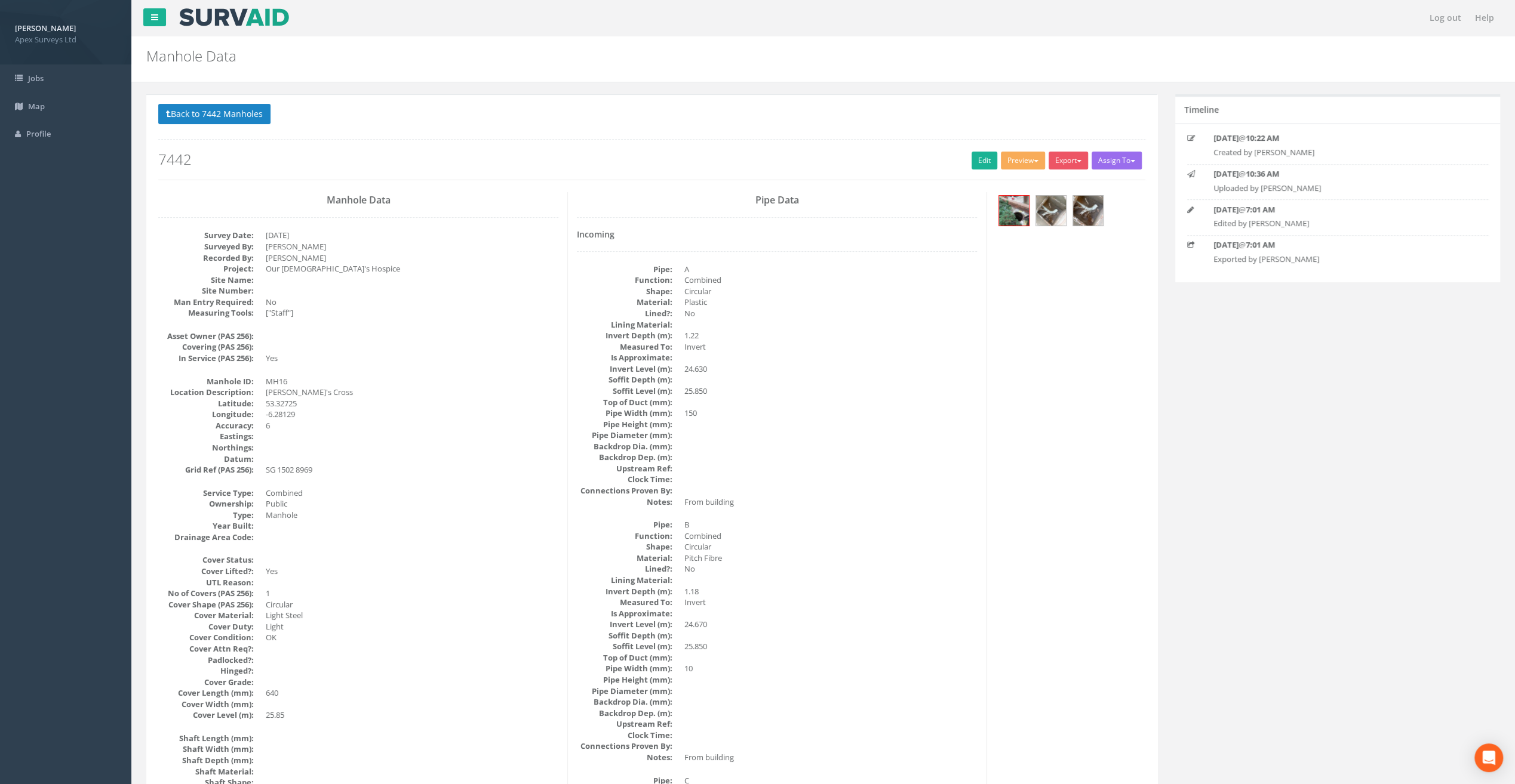
click at [224, 127] on div "Back to 7442 Manholes Back to Map Assign To No Companies Added Export Heathrow …" at bounding box center [651, 142] width 987 height 76
click at [210, 107] on button "Back to 7442 Manholes" at bounding box center [214, 114] width 112 height 21
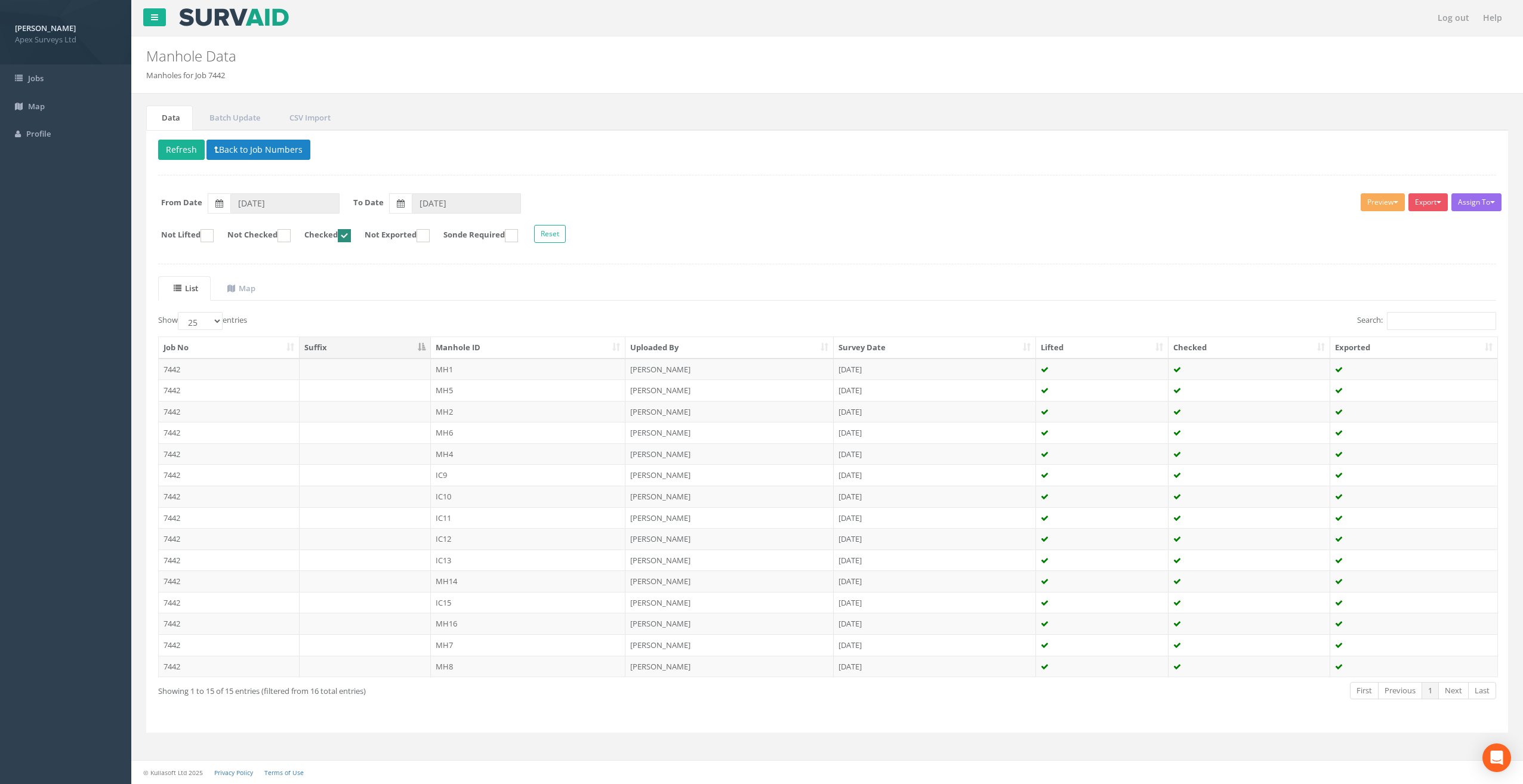
click at [351, 234] on ins at bounding box center [344, 236] width 13 height 13
checkbox input "false"
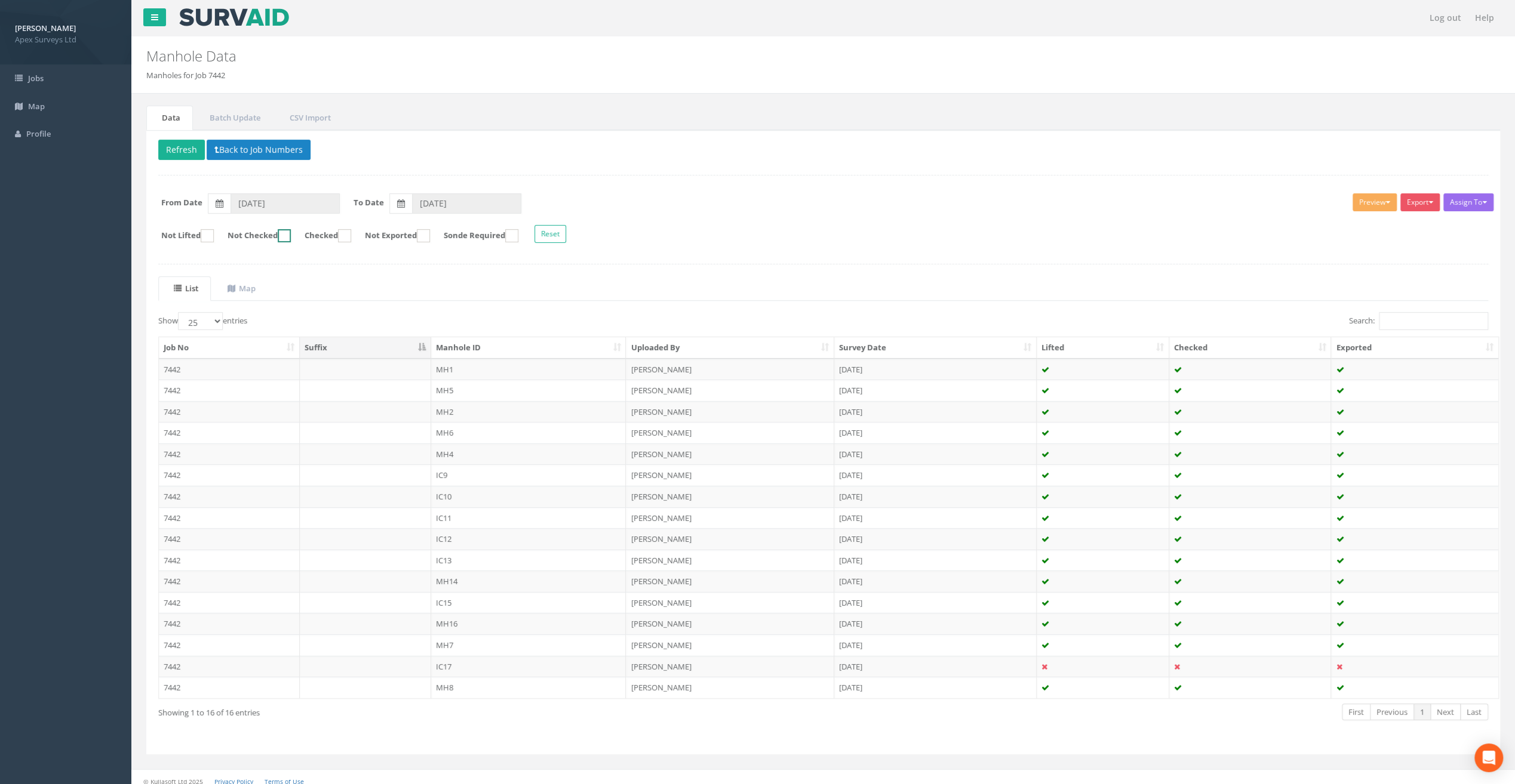
click at [291, 231] on ins at bounding box center [284, 236] width 13 height 13
checkbox input "true"
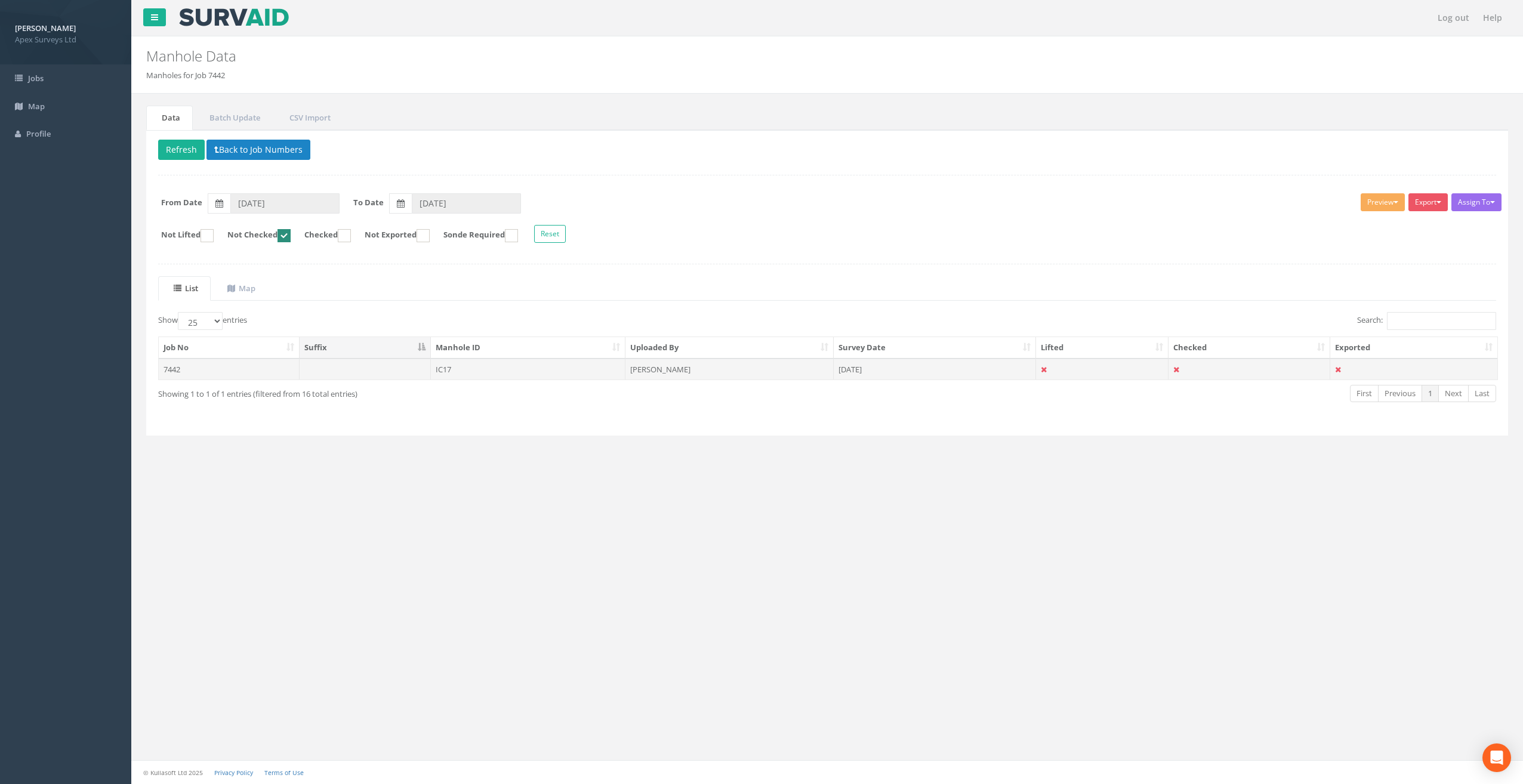
click at [451, 364] on td "IC17" at bounding box center [528, 369] width 195 height 21
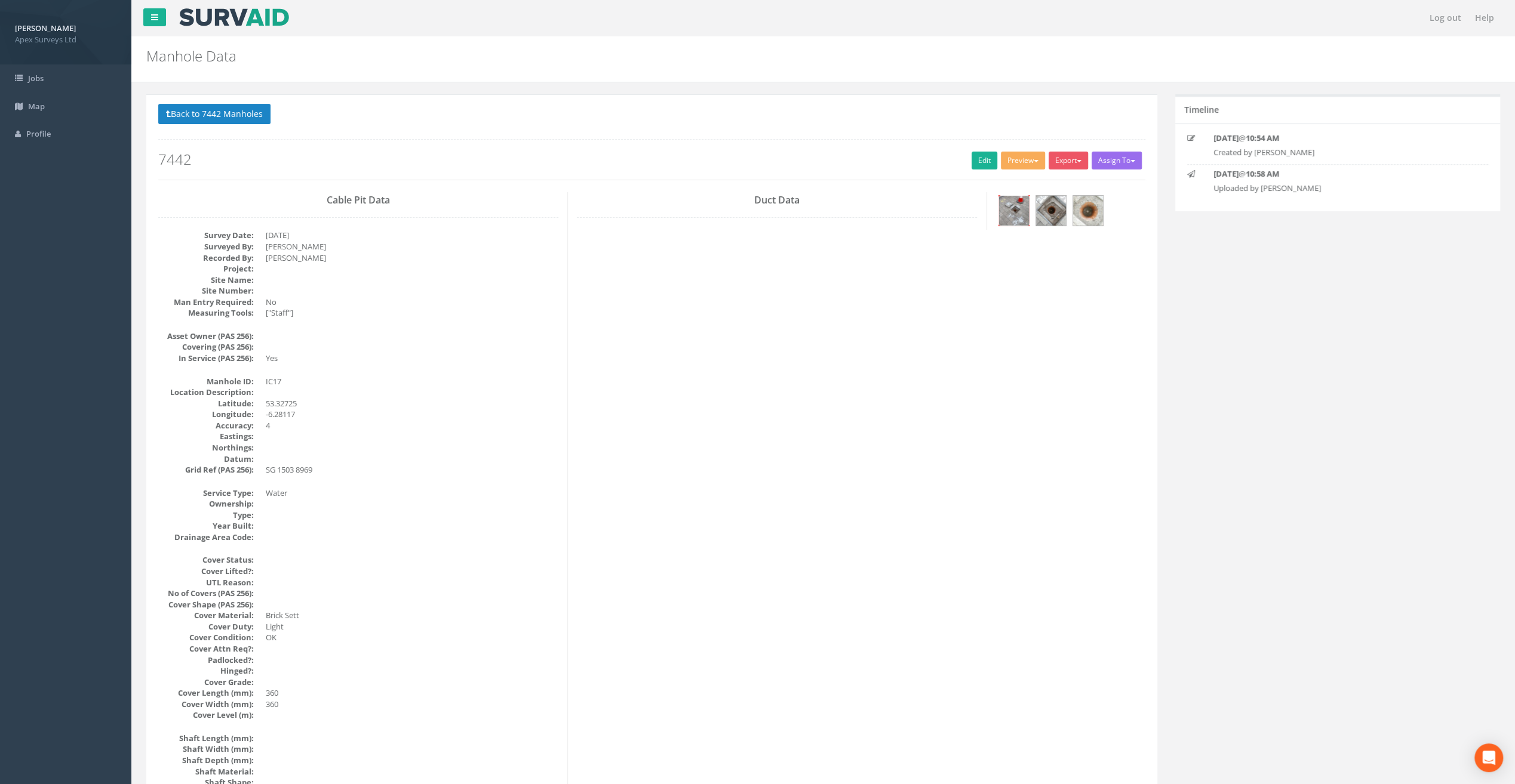
click at [1018, 201] on img at bounding box center [1014, 210] width 30 height 30
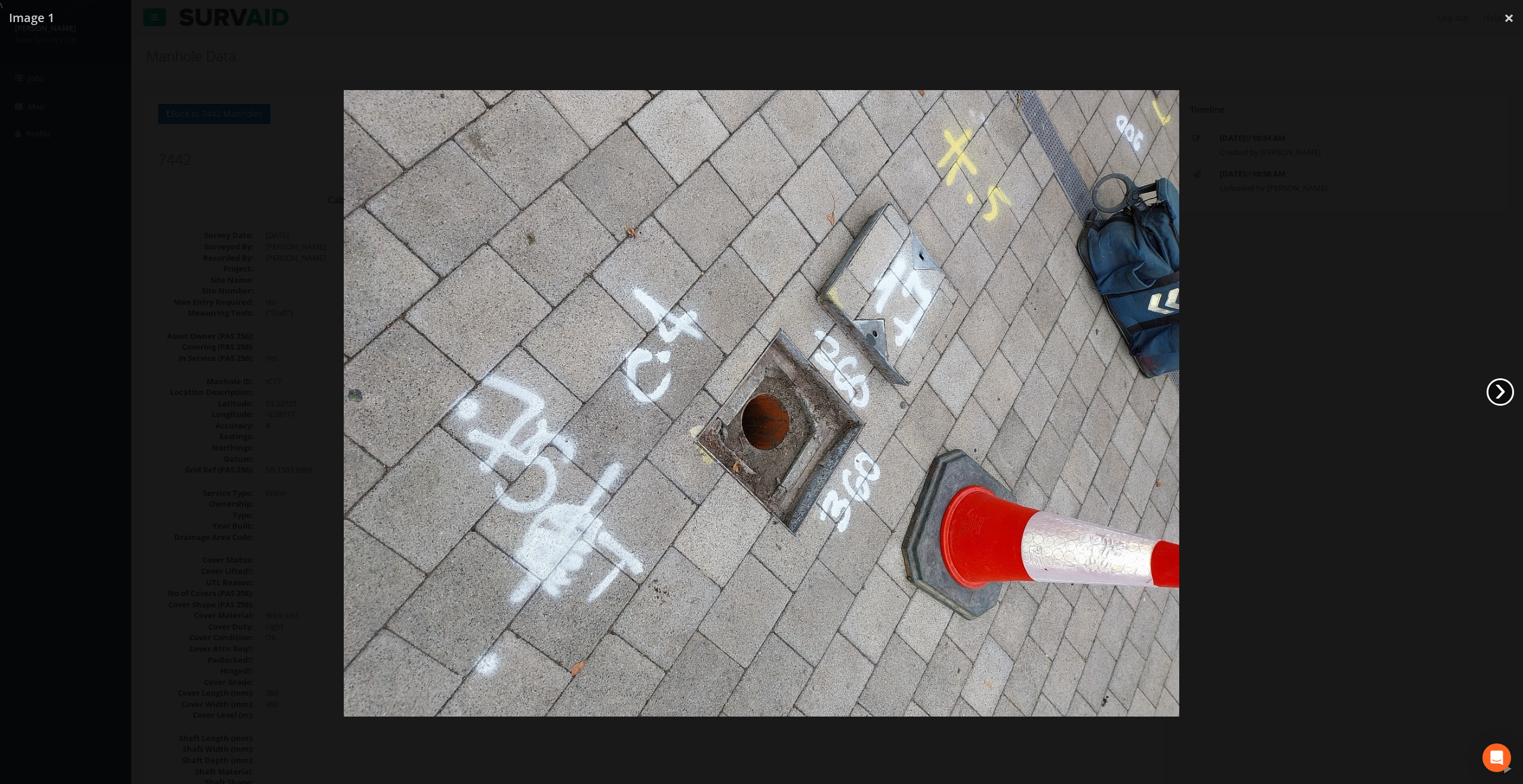
click at [1505, 396] on link "›" at bounding box center [1499, 392] width 27 height 27
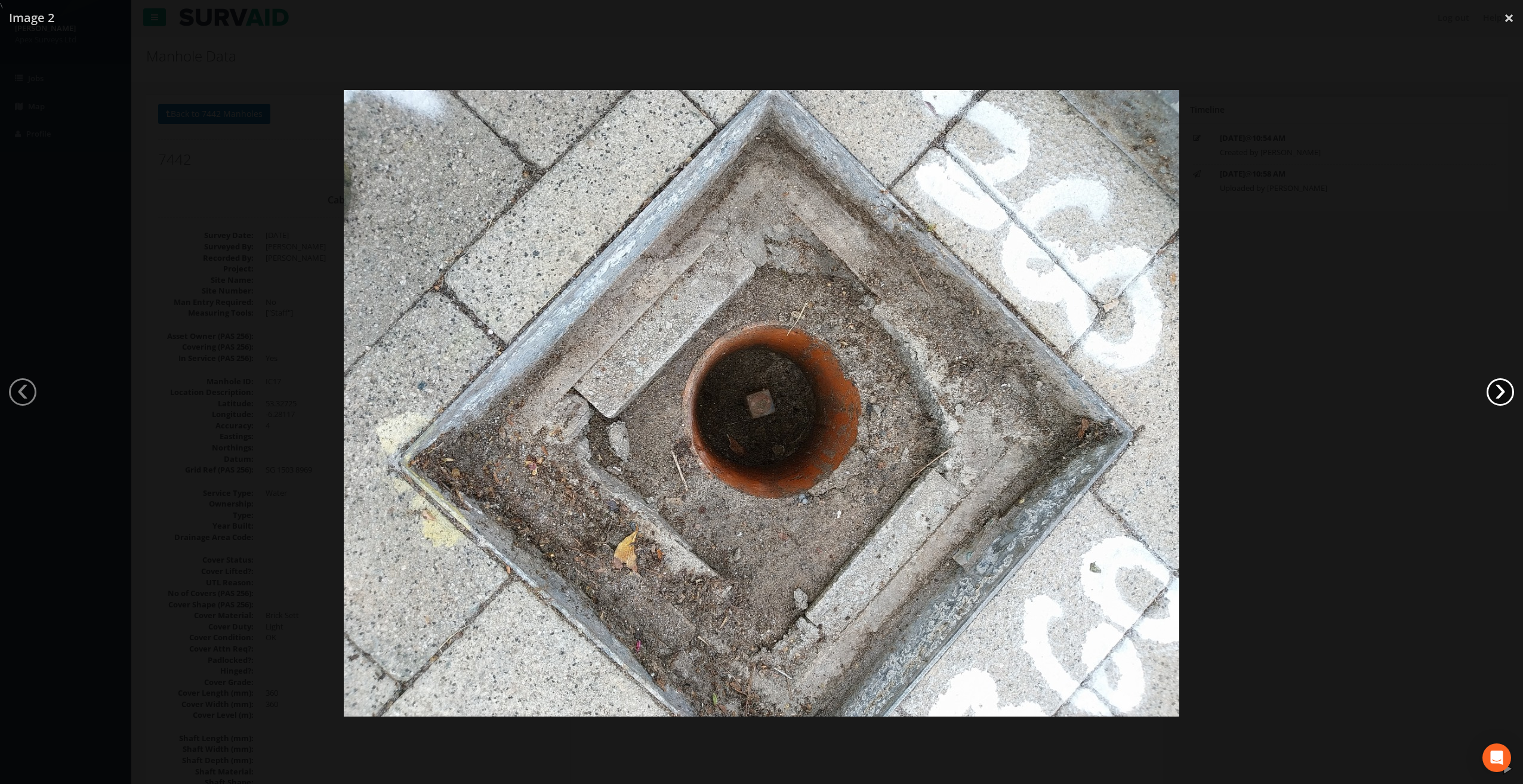
click at [1505, 396] on link "›" at bounding box center [1499, 392] width 27 height 27
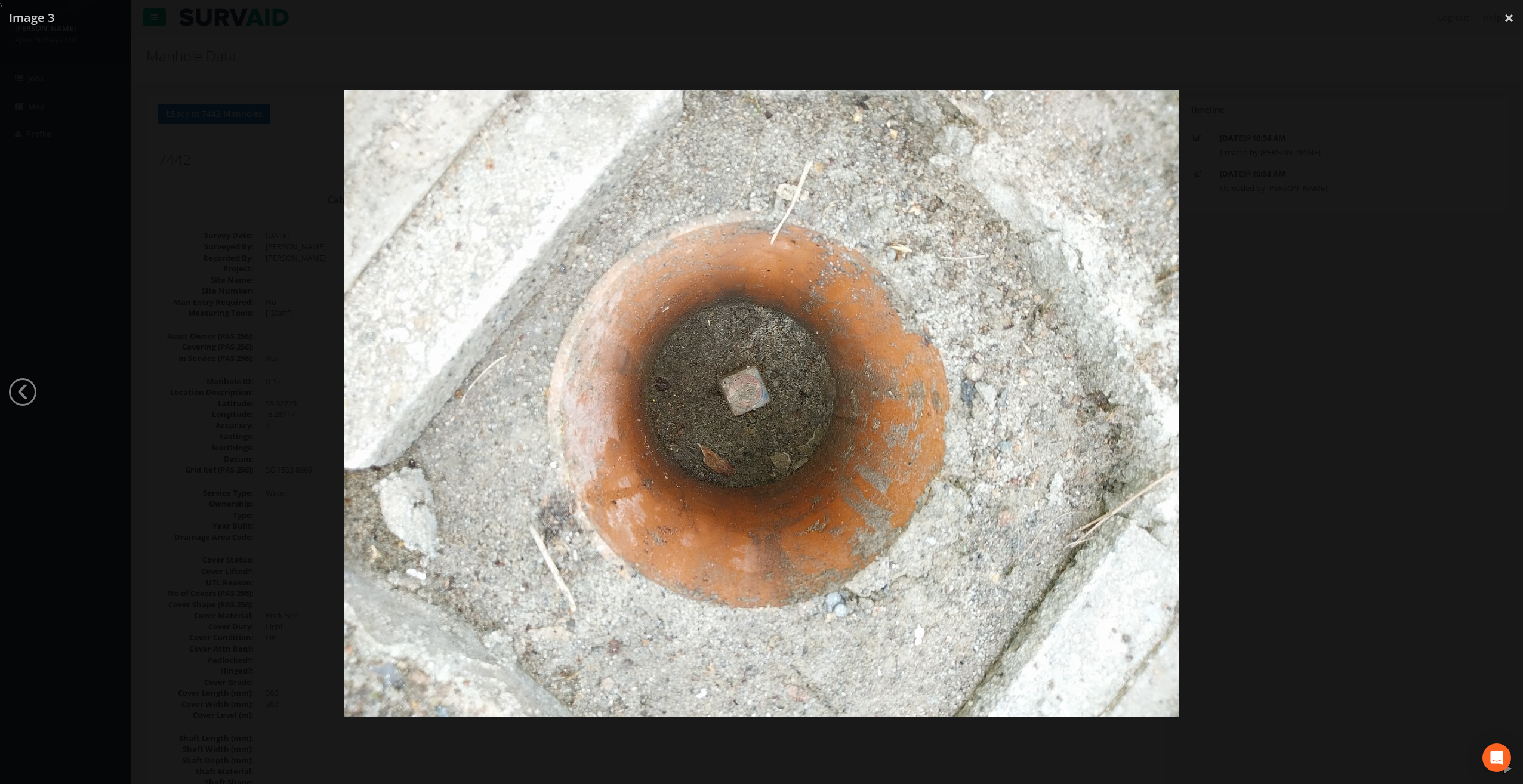
click at [1505, 395] on div at bounding box center [761, 403] width 1523 height 784
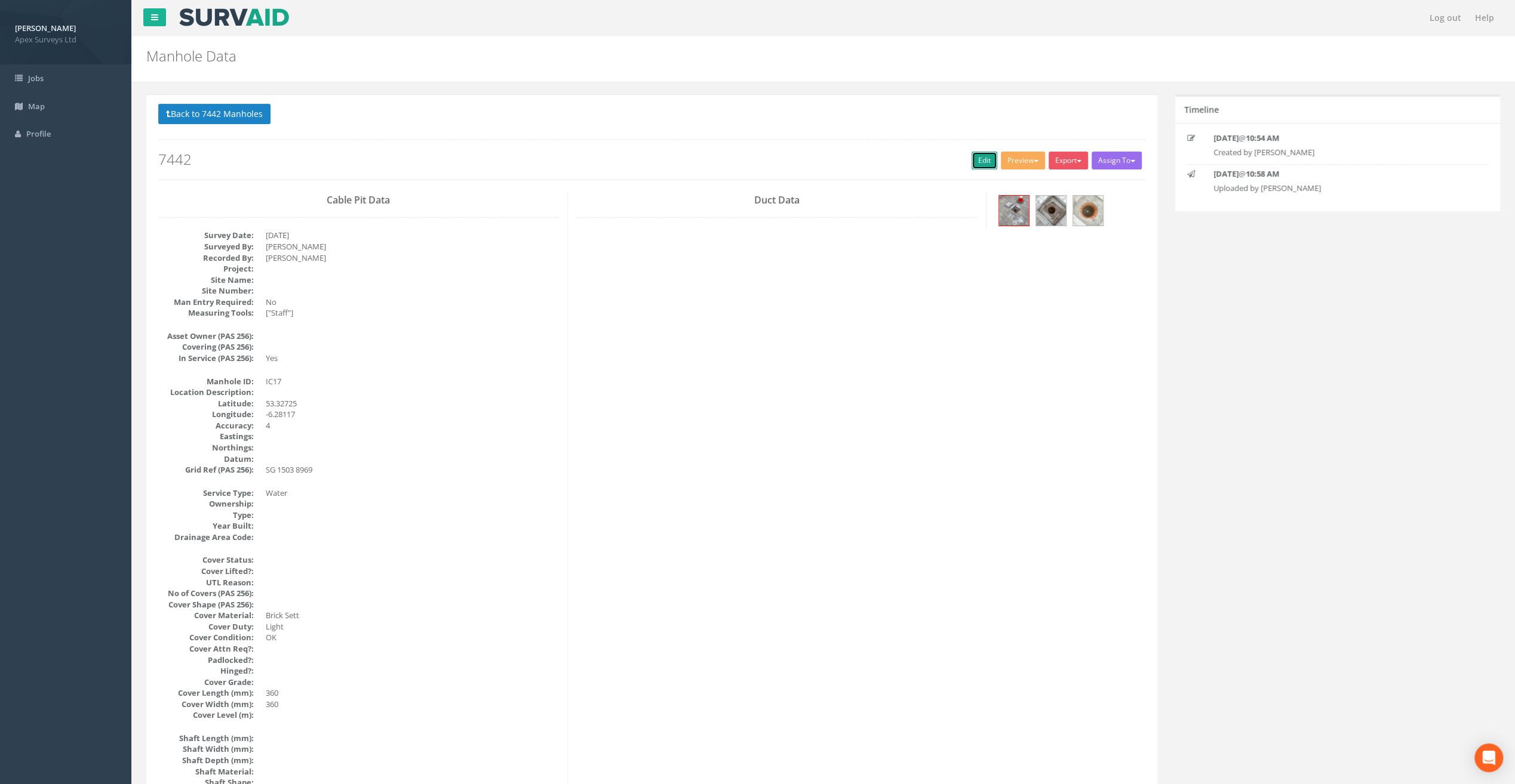
click at [979, 154] on link "Edit" at bounding box center [984, 161] width 26 height 18
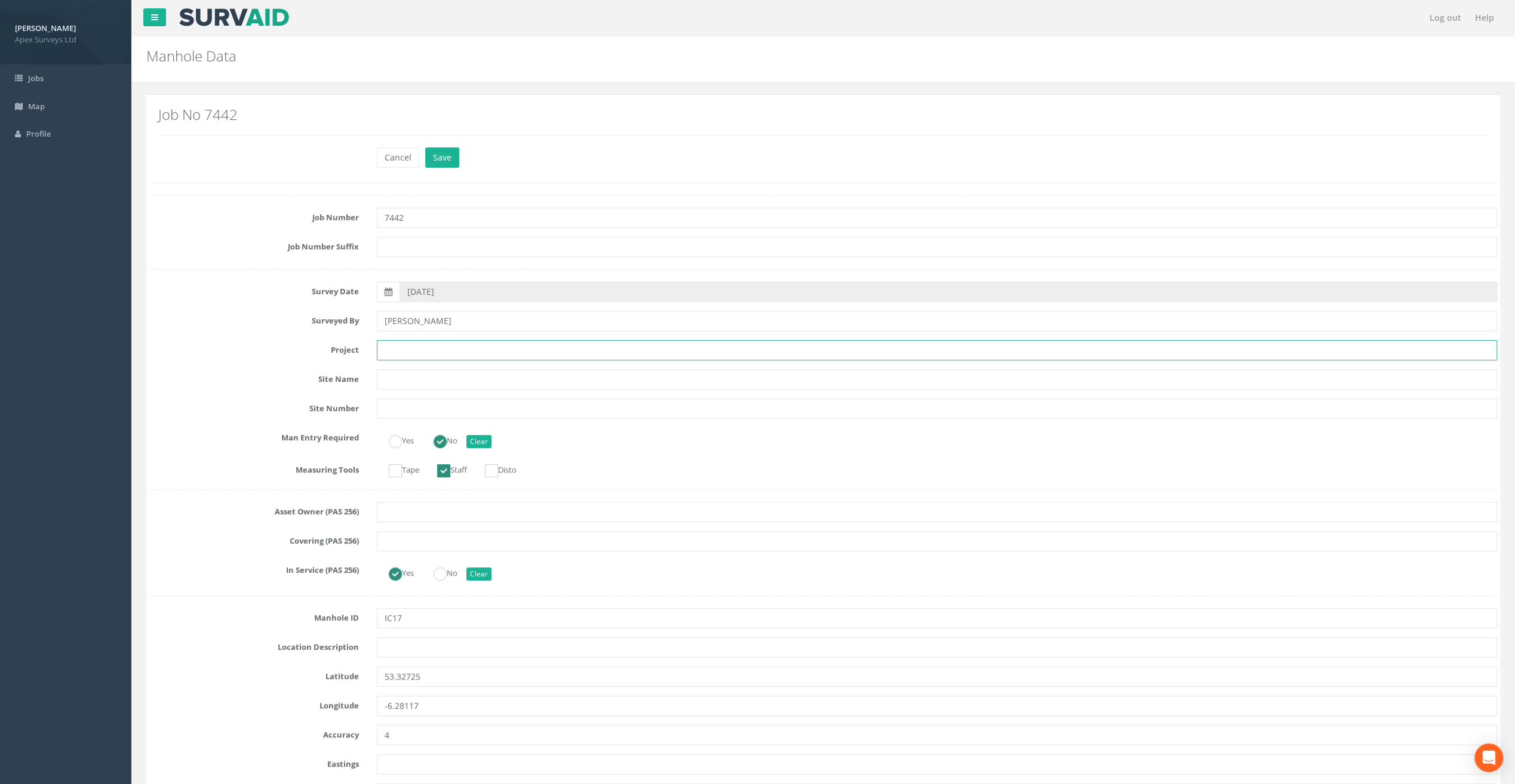
click at [419, 344] on input "text" at bounding box center [937, 350] width 1120 height 21
paste input "Our [DEMOGRAPHIC_DATA]'s Hospice"
type input "Our [DEMOGRAPHIC_DATA]'s Hospice"
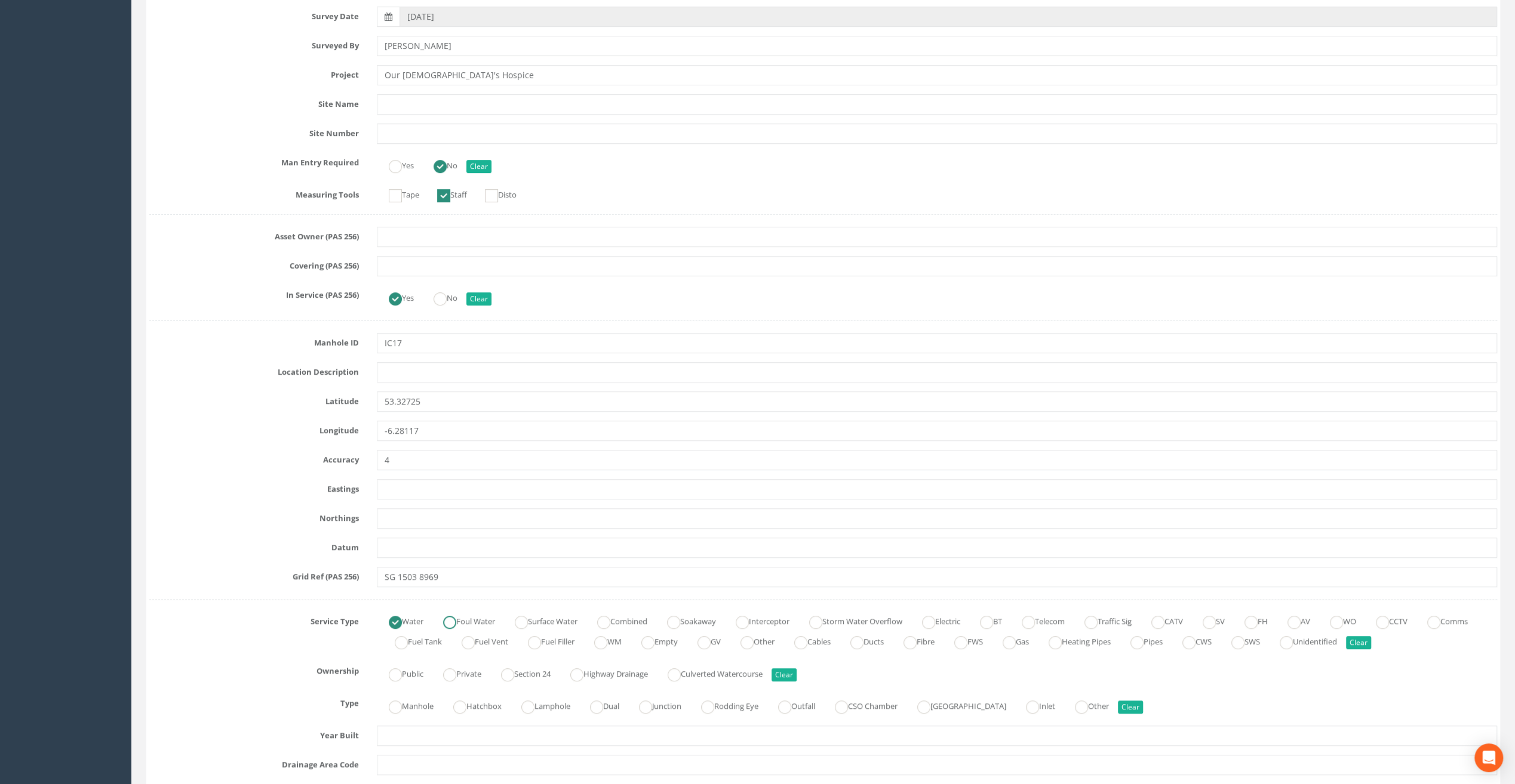
scroll to position [299, 0]
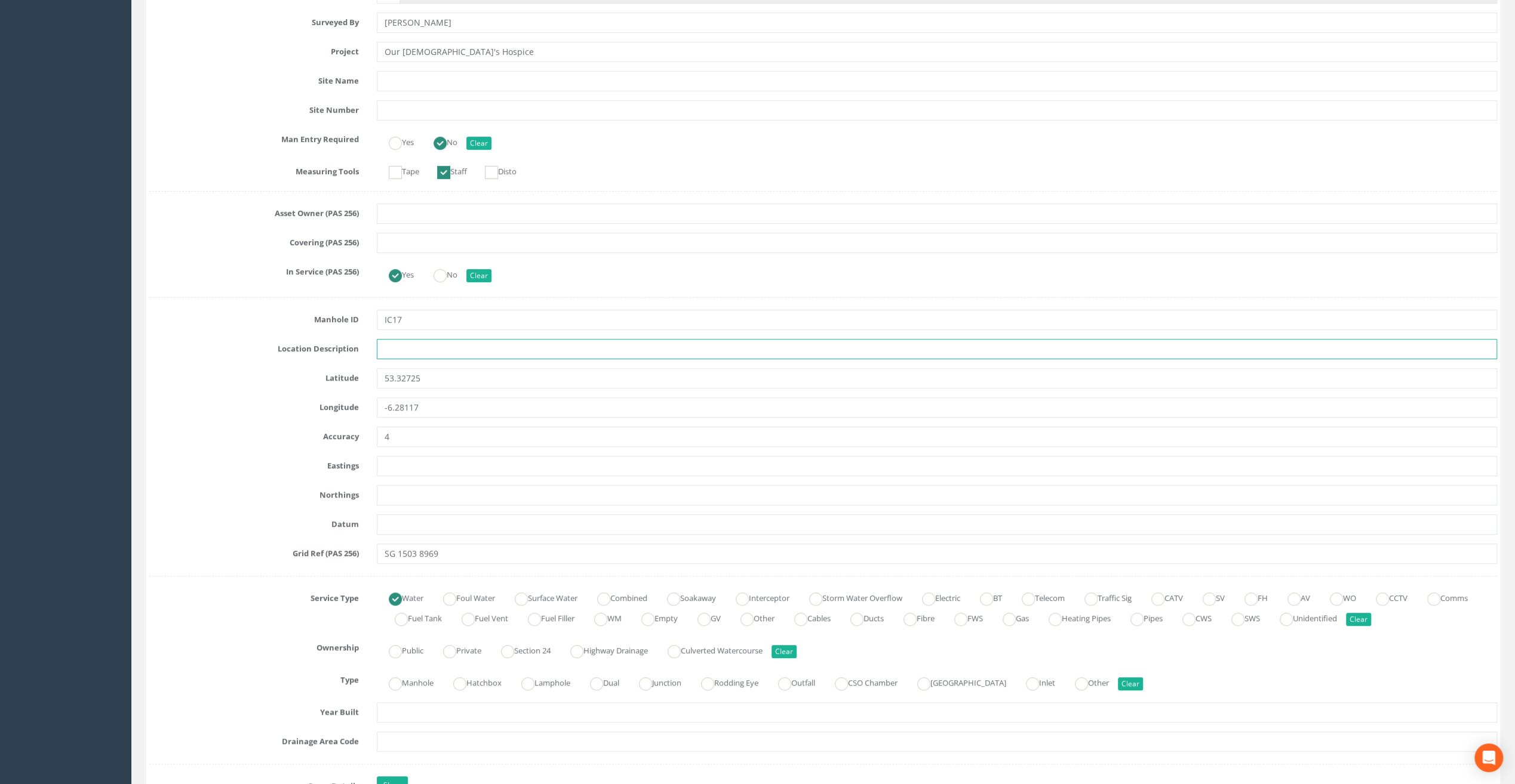
click at [385, 355] on input "text" at bounding box center [937, 350] width 1120 height 21
paste input "[PERSON_NAME]'s Cross"
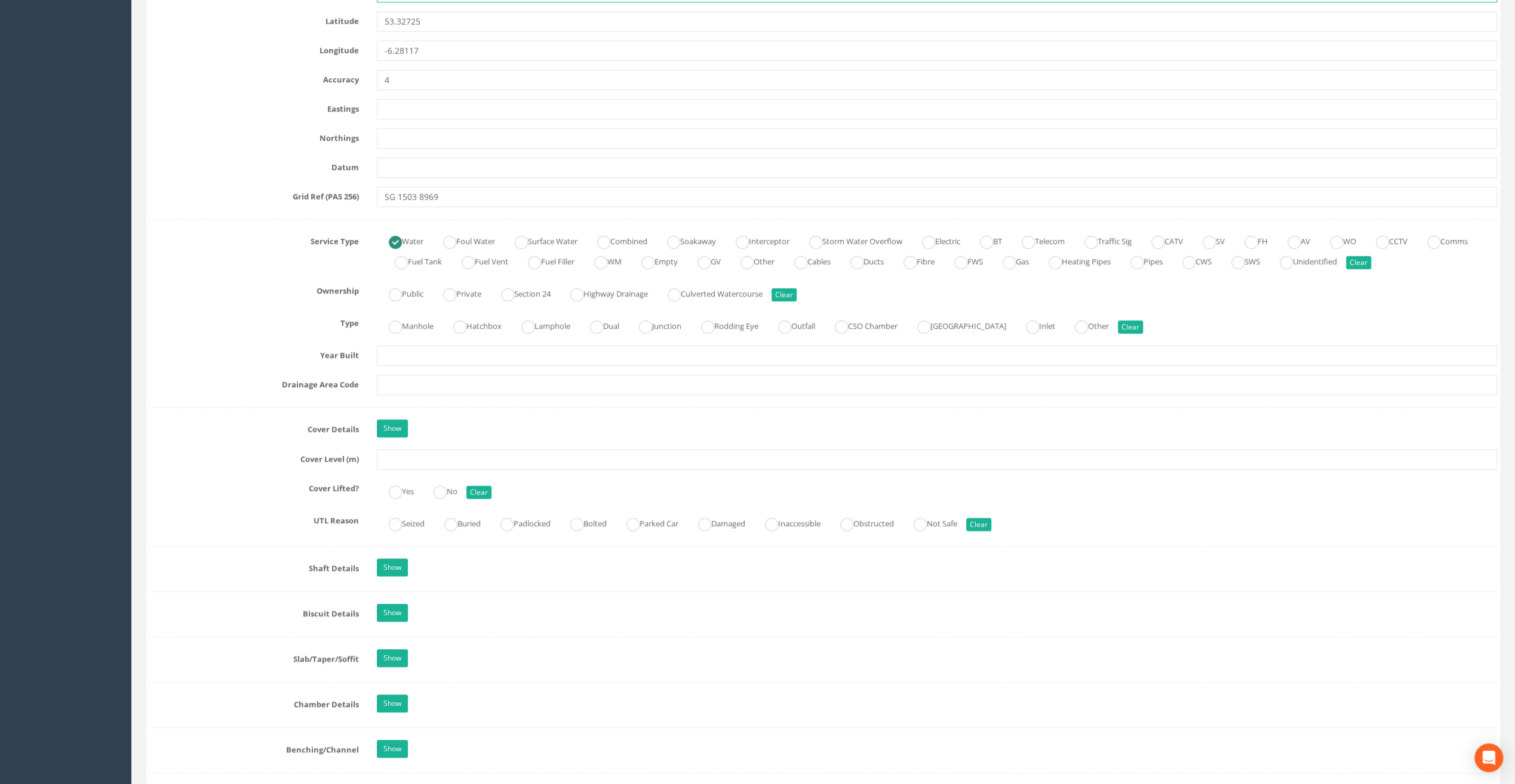
scroll to position [656, 0]
type input "[PERSON_NAME]'s Cross"
click at [421, 454] on input "text" at bounding box center [937, 459] width 1120 height 21
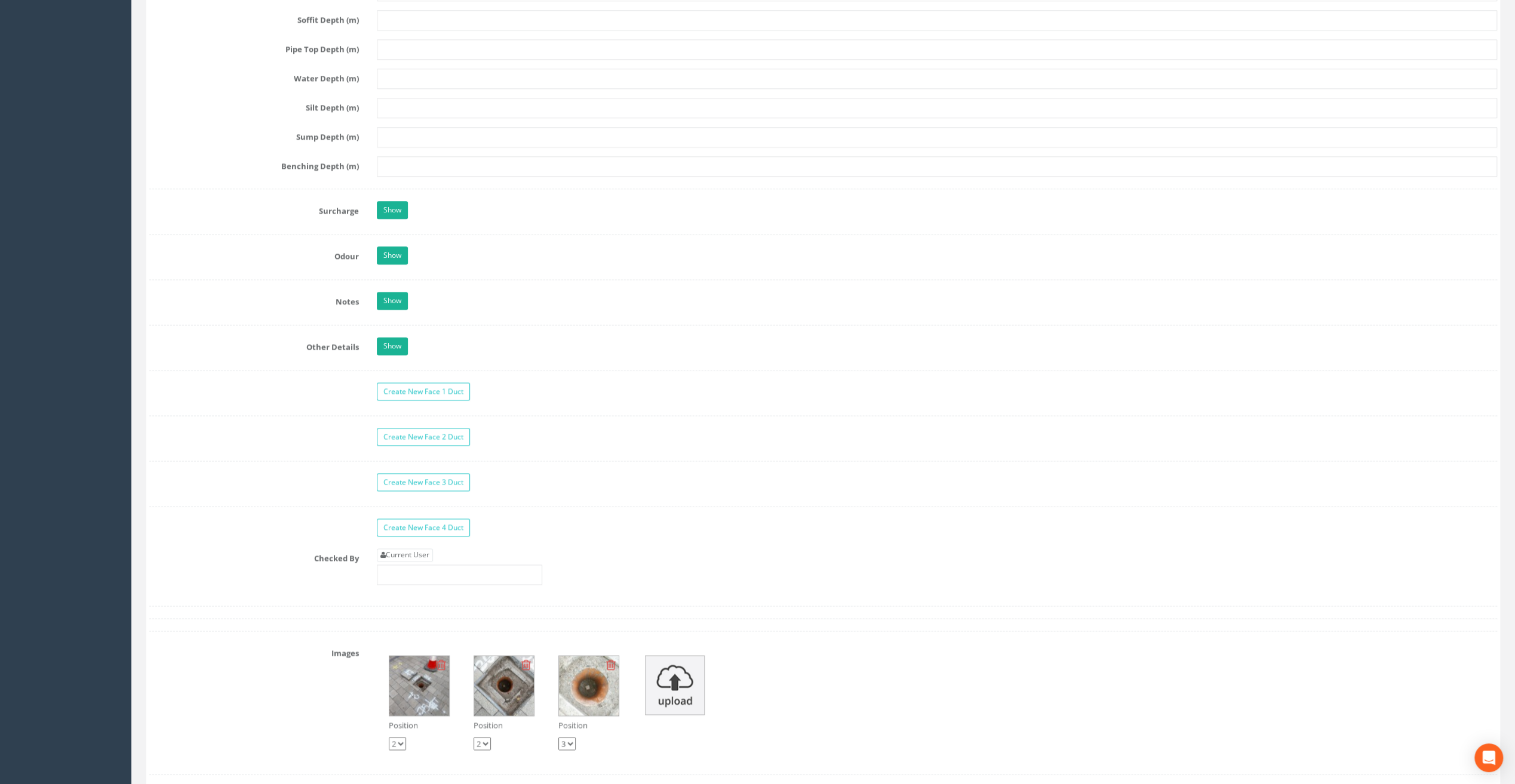
scroll to position [1612, 0]
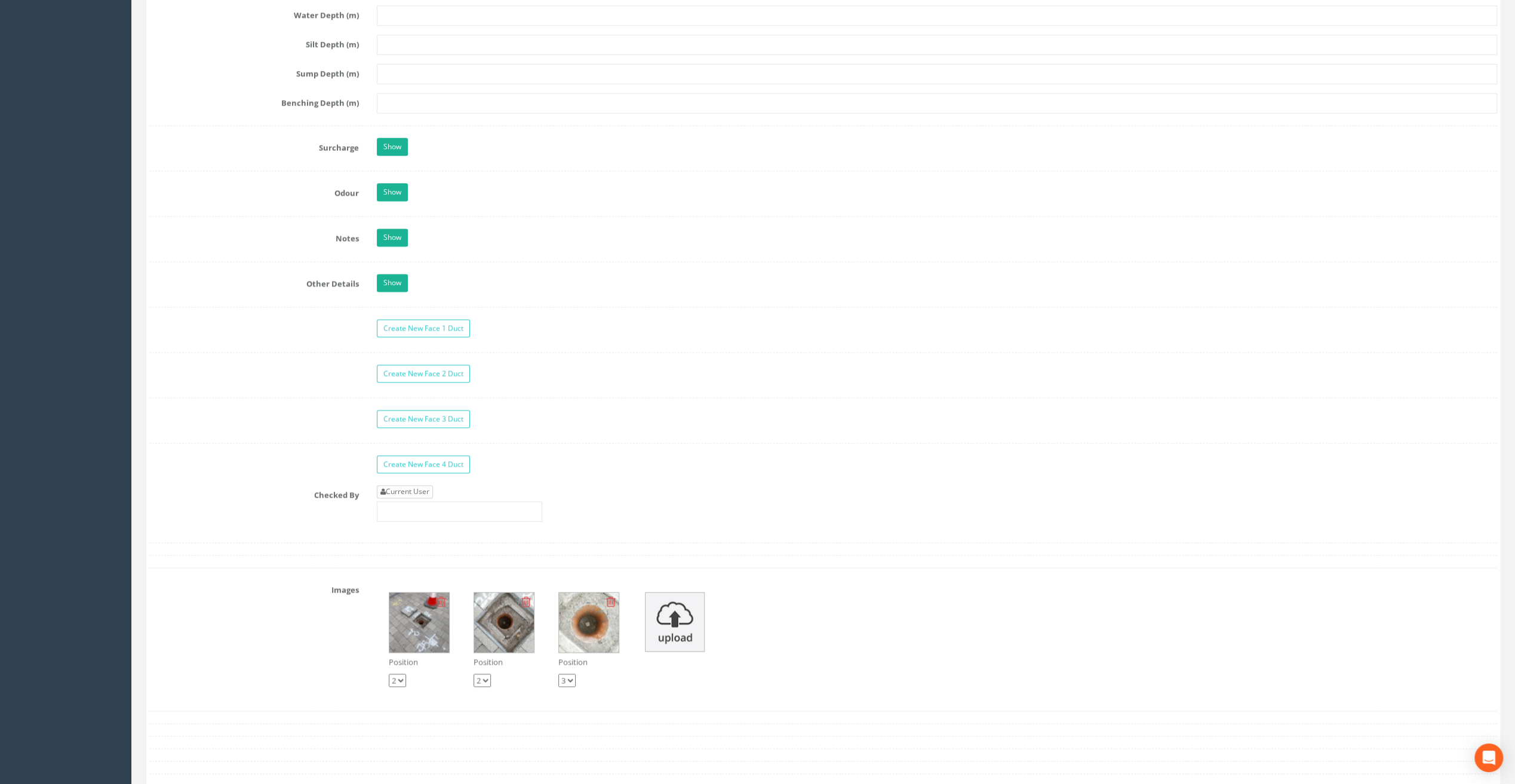
type input "25.84"
click at [419, 485] on link "Current User" at bounding box center [405, 492] width 56 height 13
type input "[PERSON_NAME]"
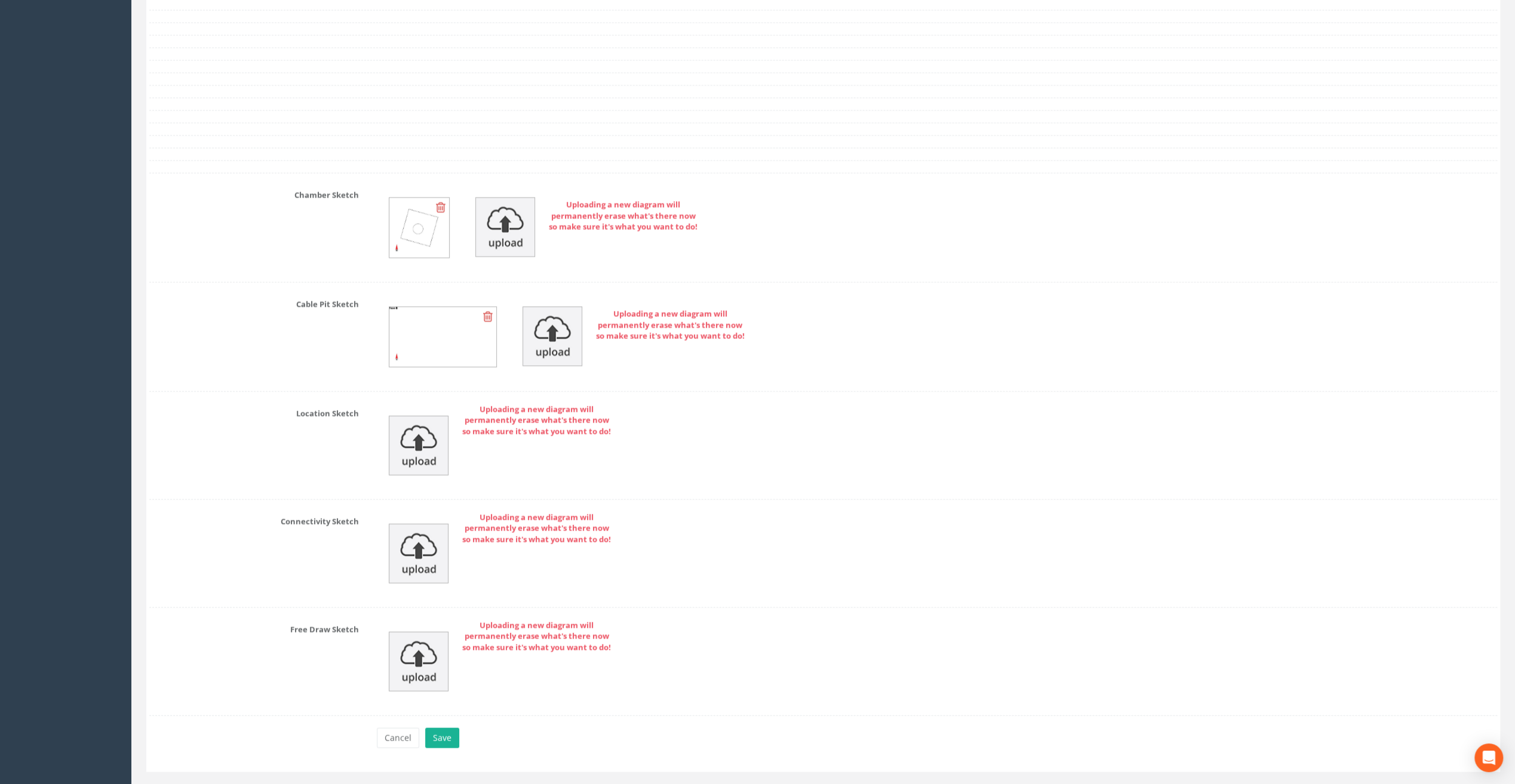
scroll to position [2325, 0]
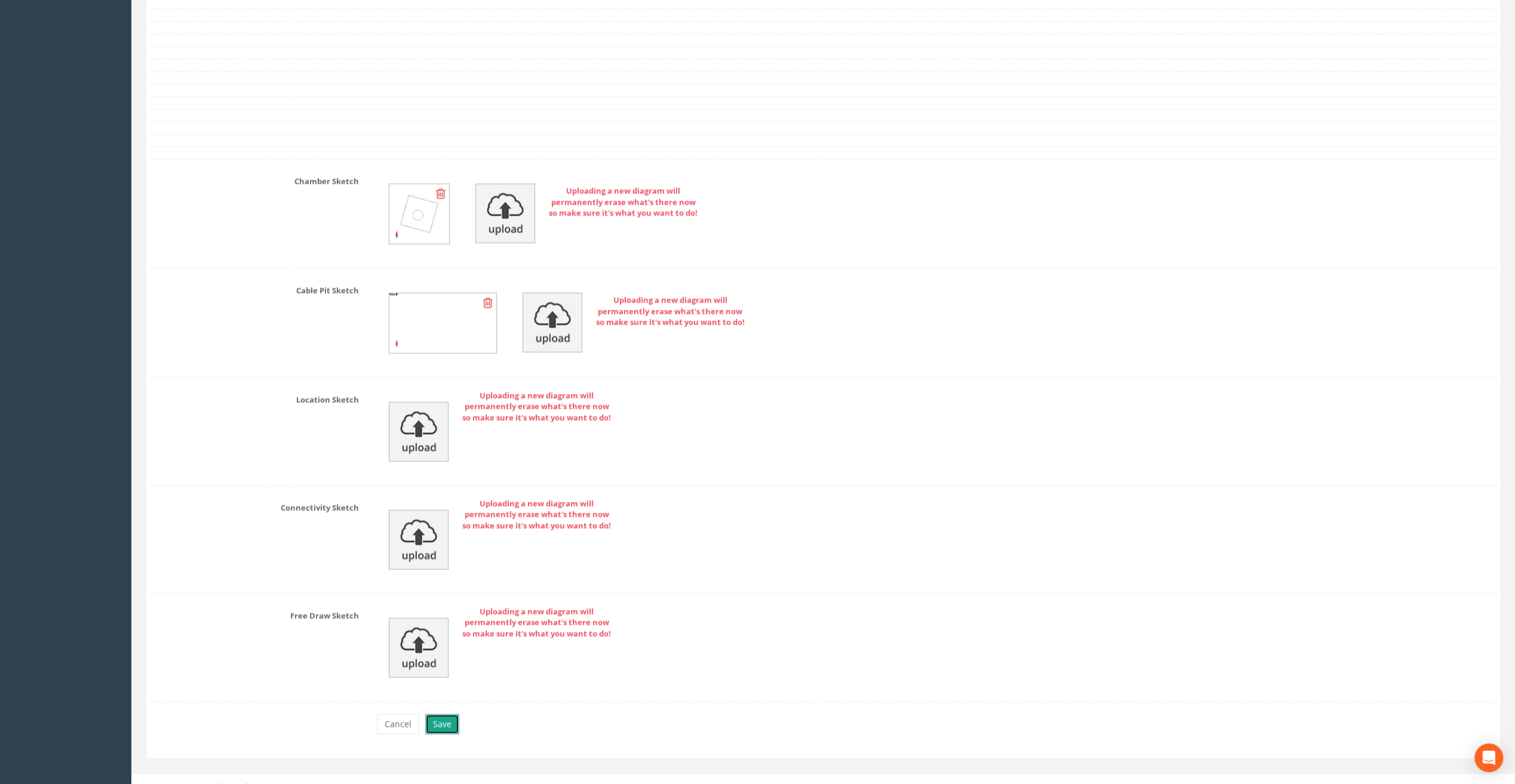
click at [444, 714] on button "Save" at bounding box center [442, 724] width 34 height 21
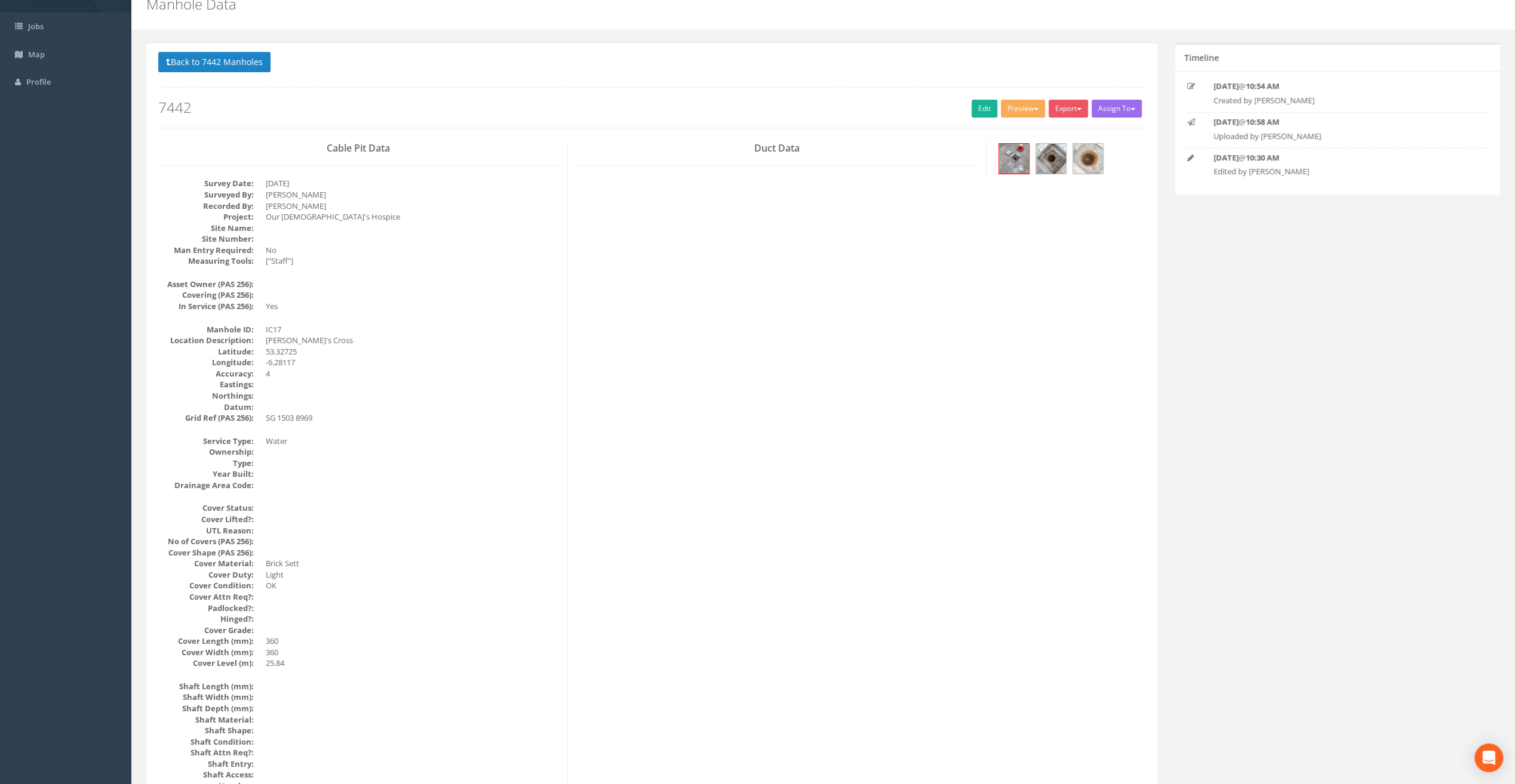
scroll to position [119, 0]
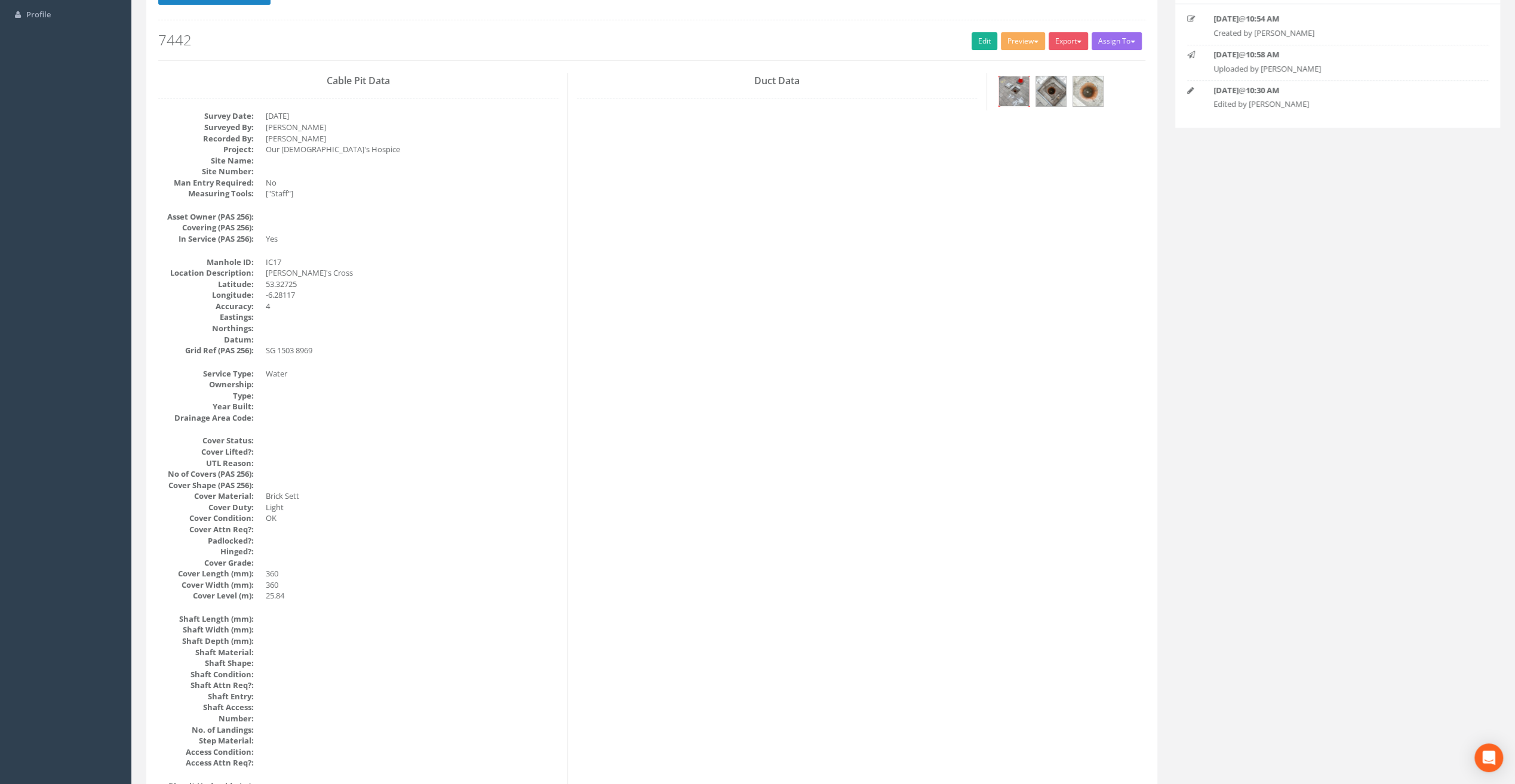
click at [1004, 87] on img at bounding box center [1014, 91] width 30 height 30
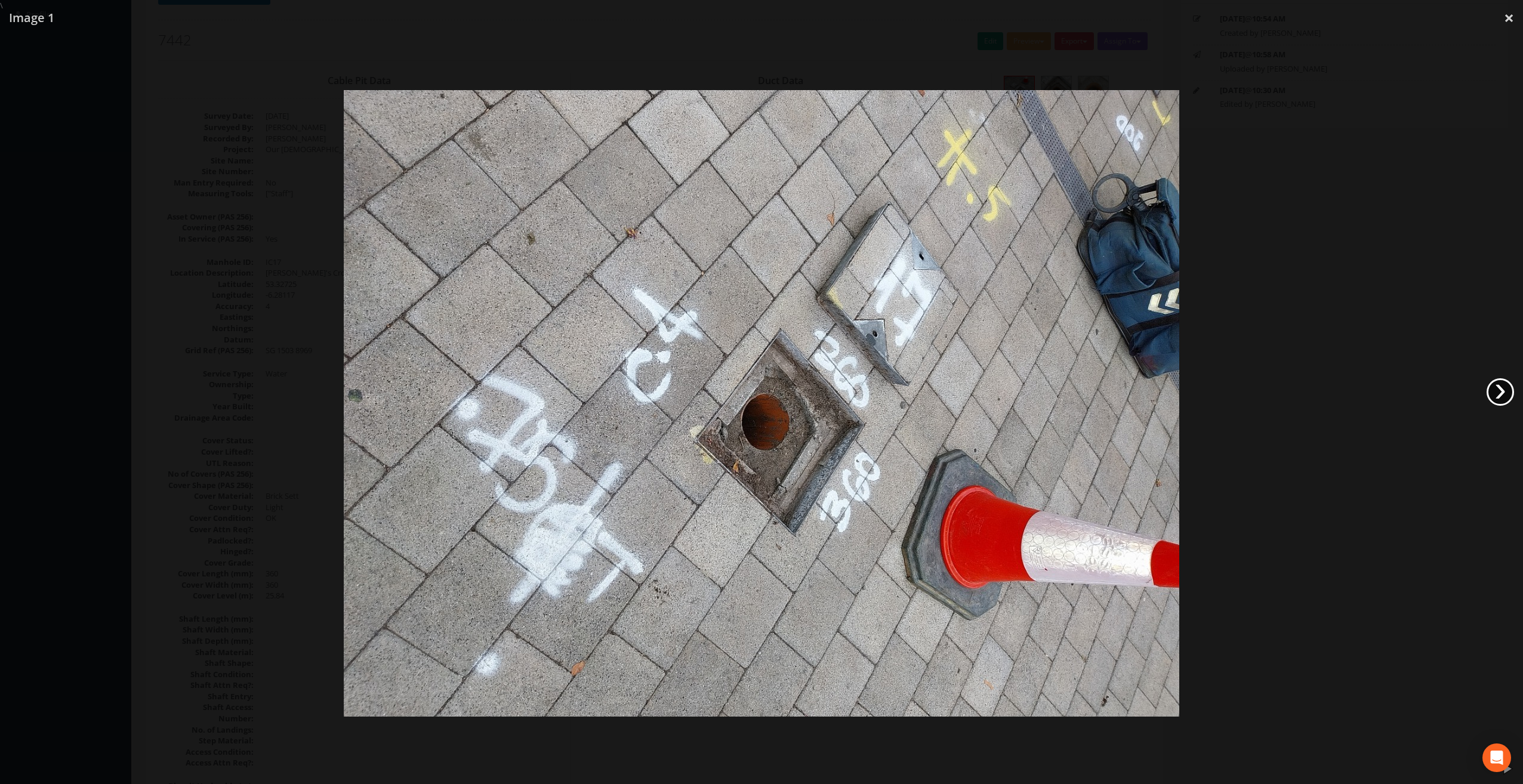
click at [1504, 393] on link "›" at bounding box center [1499, 392] width 27 height 27
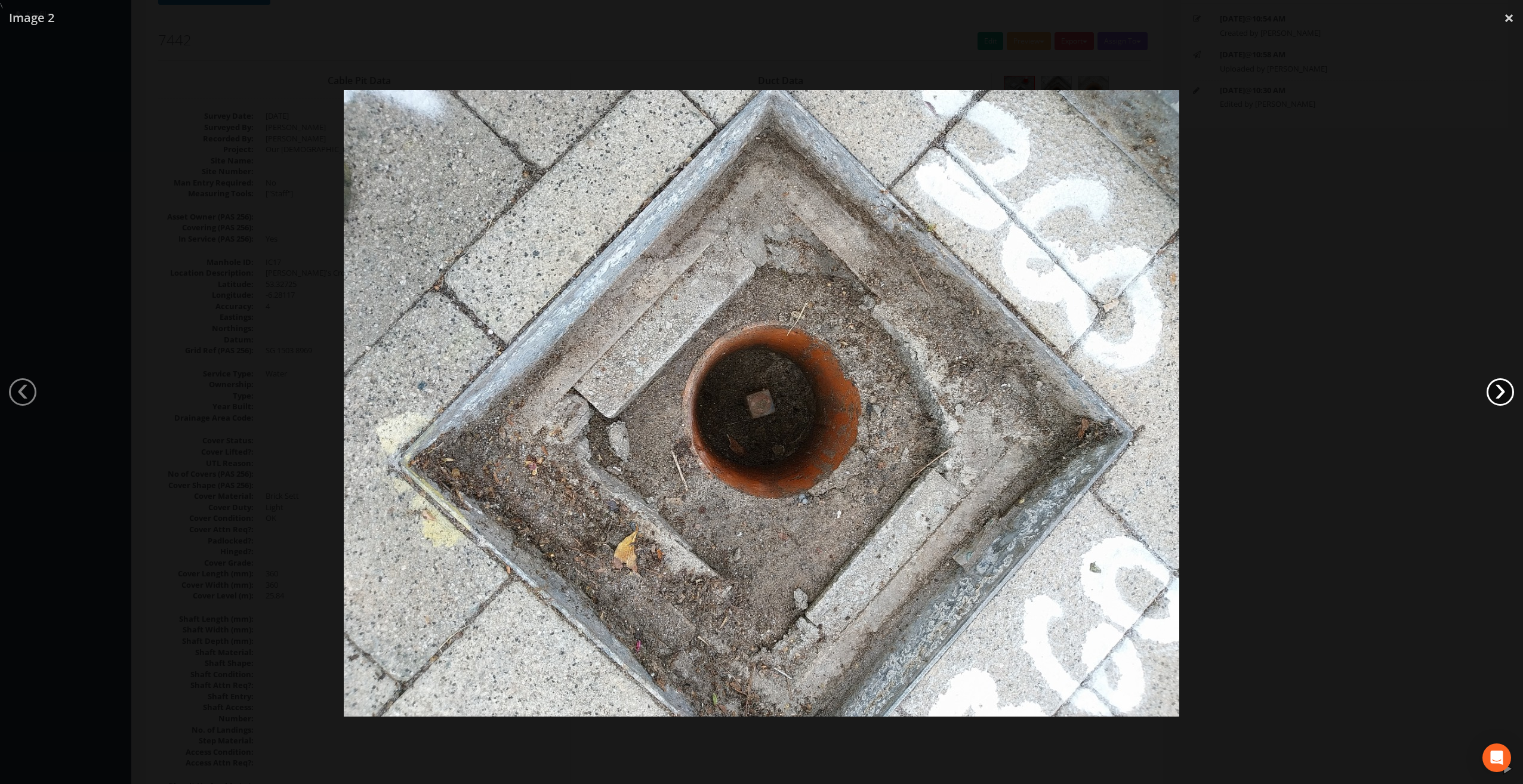
click at [1504, 393] on link "›" at bounding box center [1499, 392] width 27 height 27
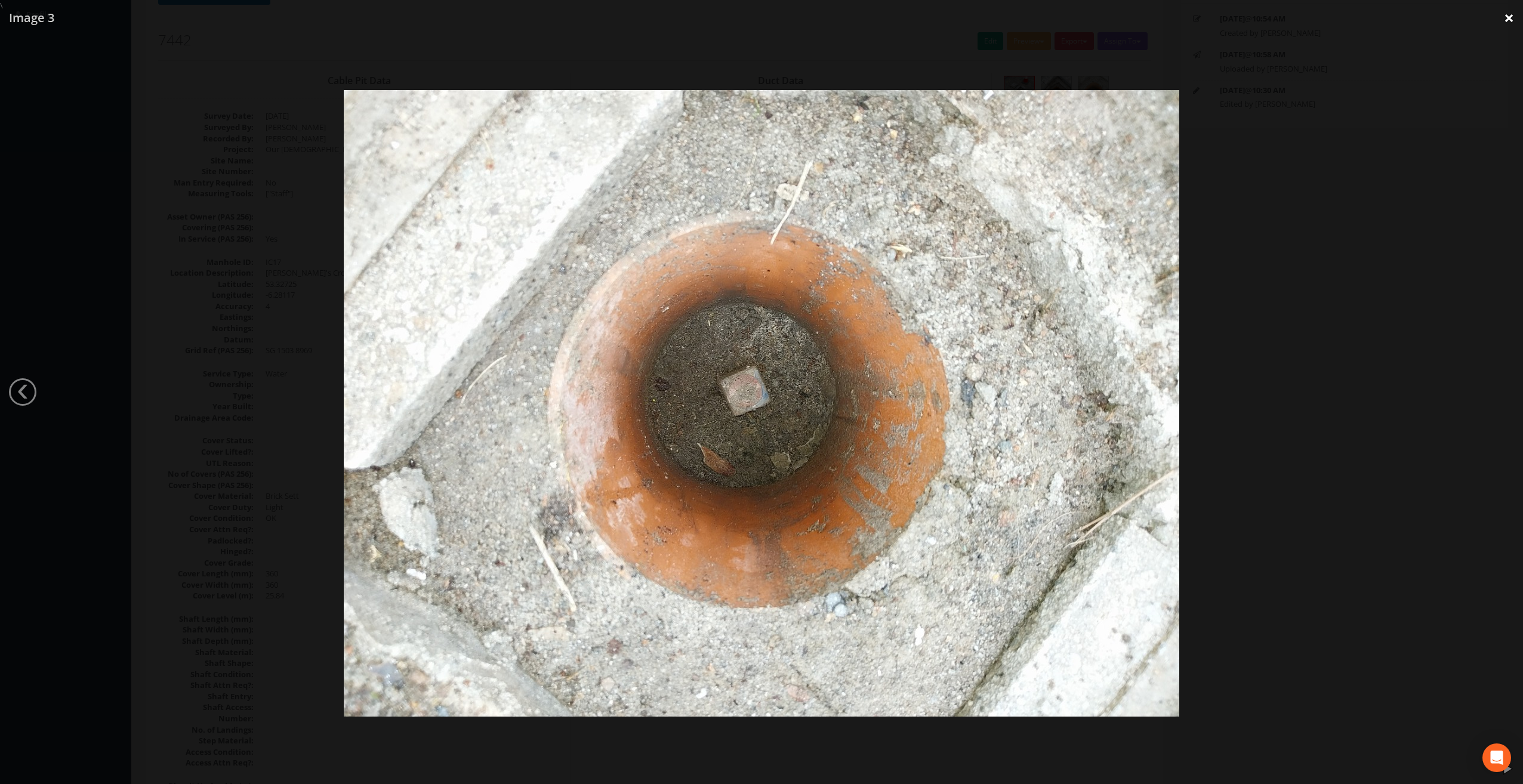
click at [1507, 23] on link "×" at bounding box center [1509, 18] width 28 height 36
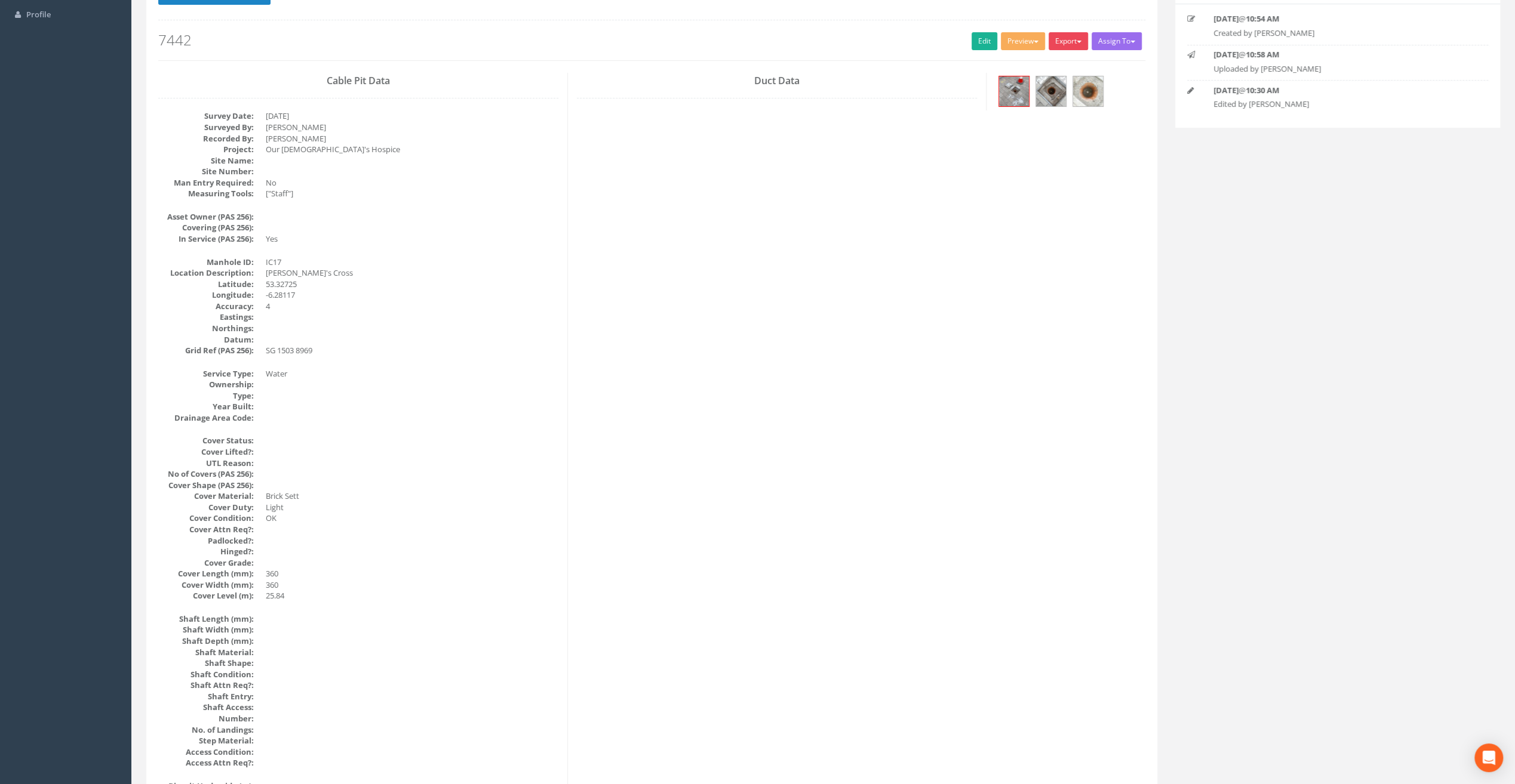
click at [1077, 46] on button "Export" at bounding box center [1068, 41] width 39 height 18
click at [1043, 119] on link "SurvAid IC" at bounding box center [1043, 117] width 91 height 18
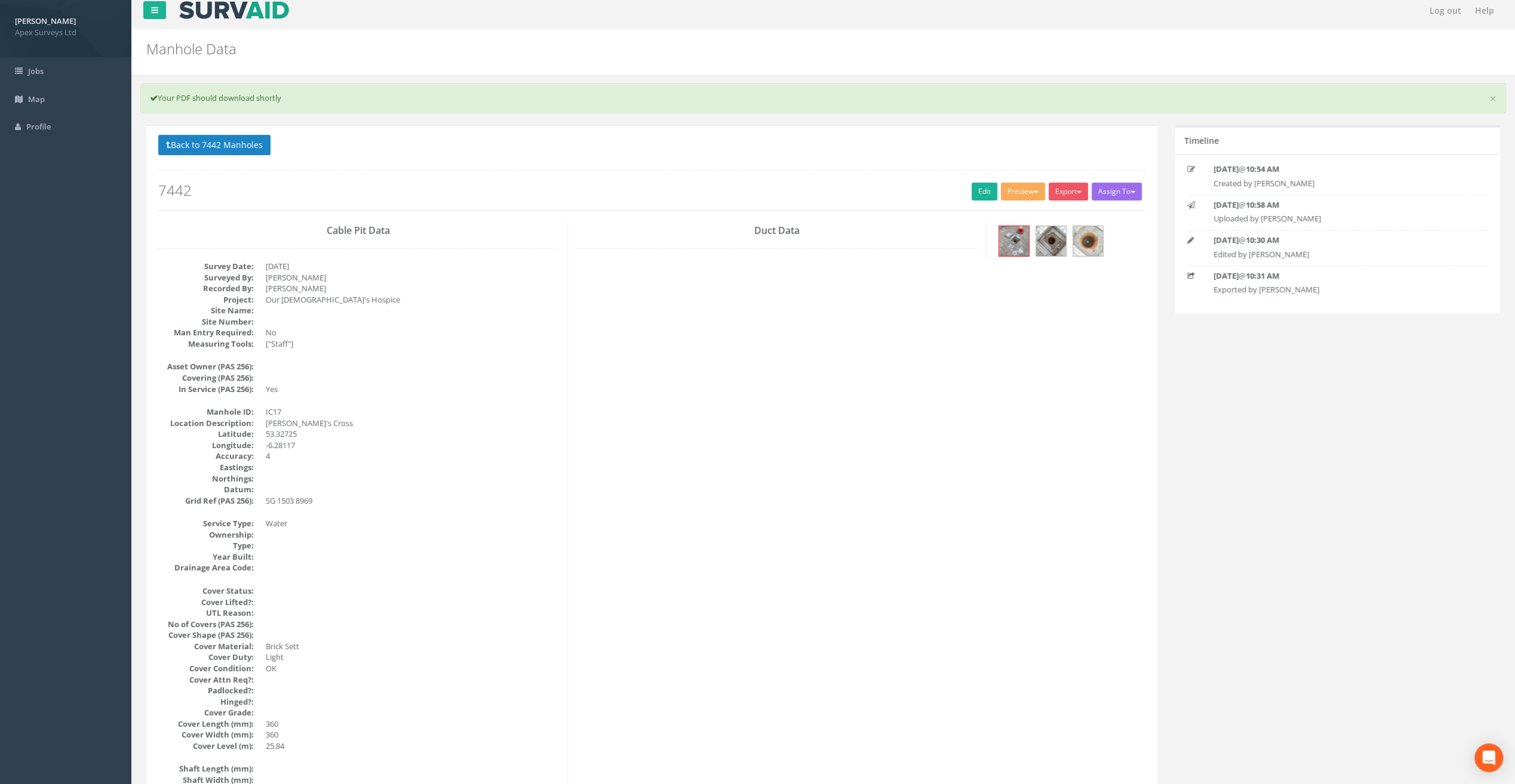
scroll to position [0, 0]
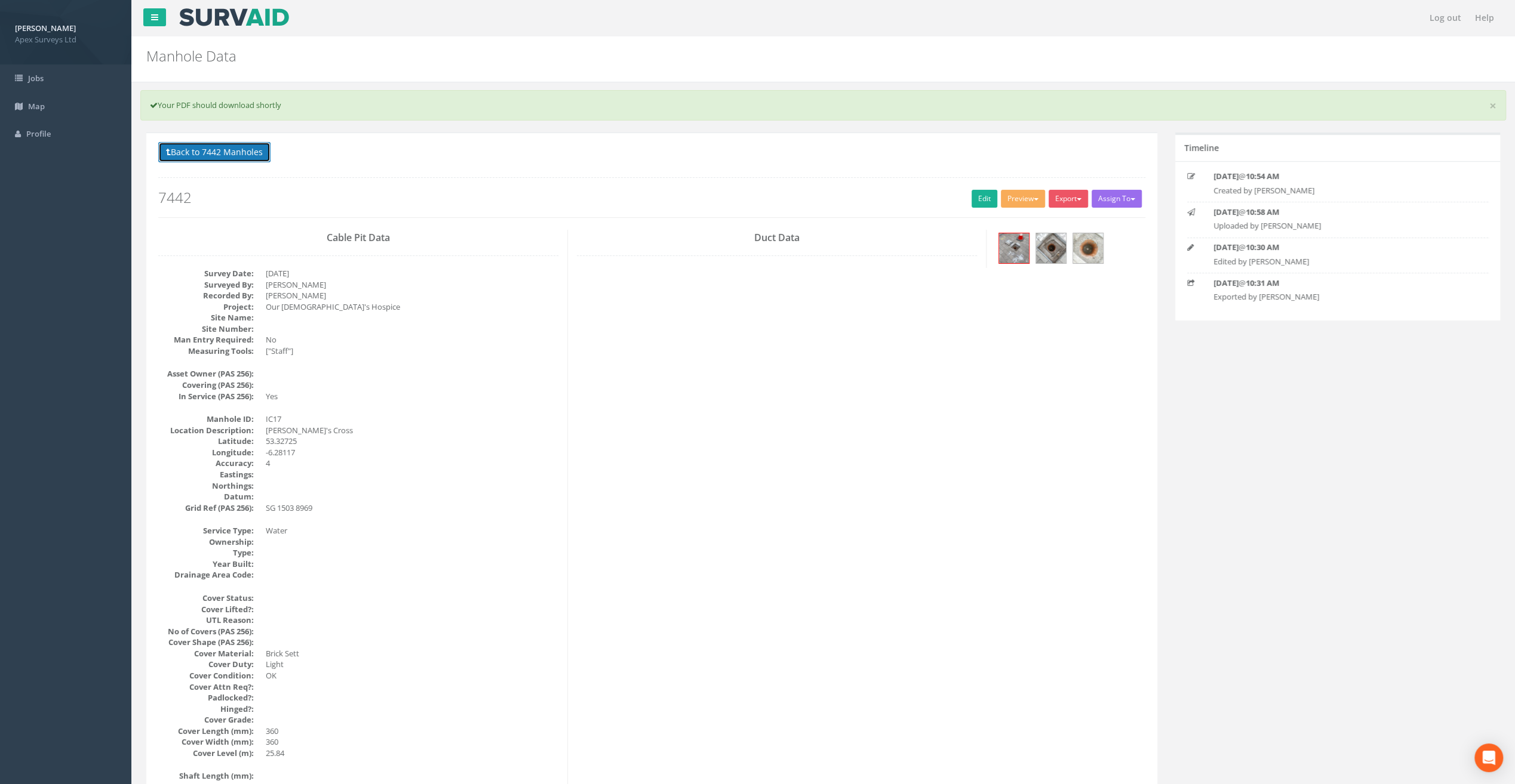
click at [214, 147] on button "Back to 7442 Manholes" at bounding box center [214, 153] width 112 height 21
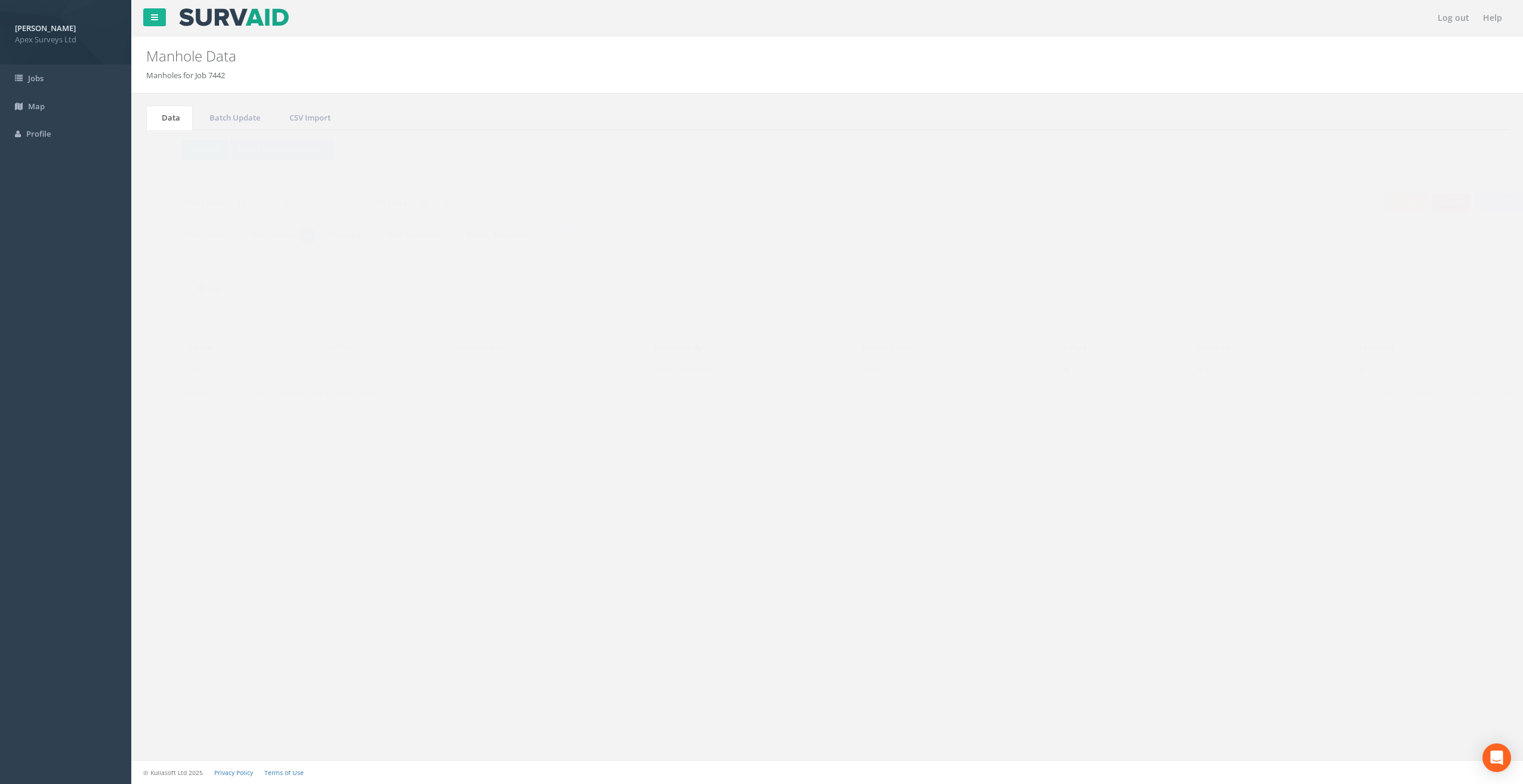
click at [291, 235] on ins at bounding box center [284, 236] width 13 height 13
checkbox input "false"
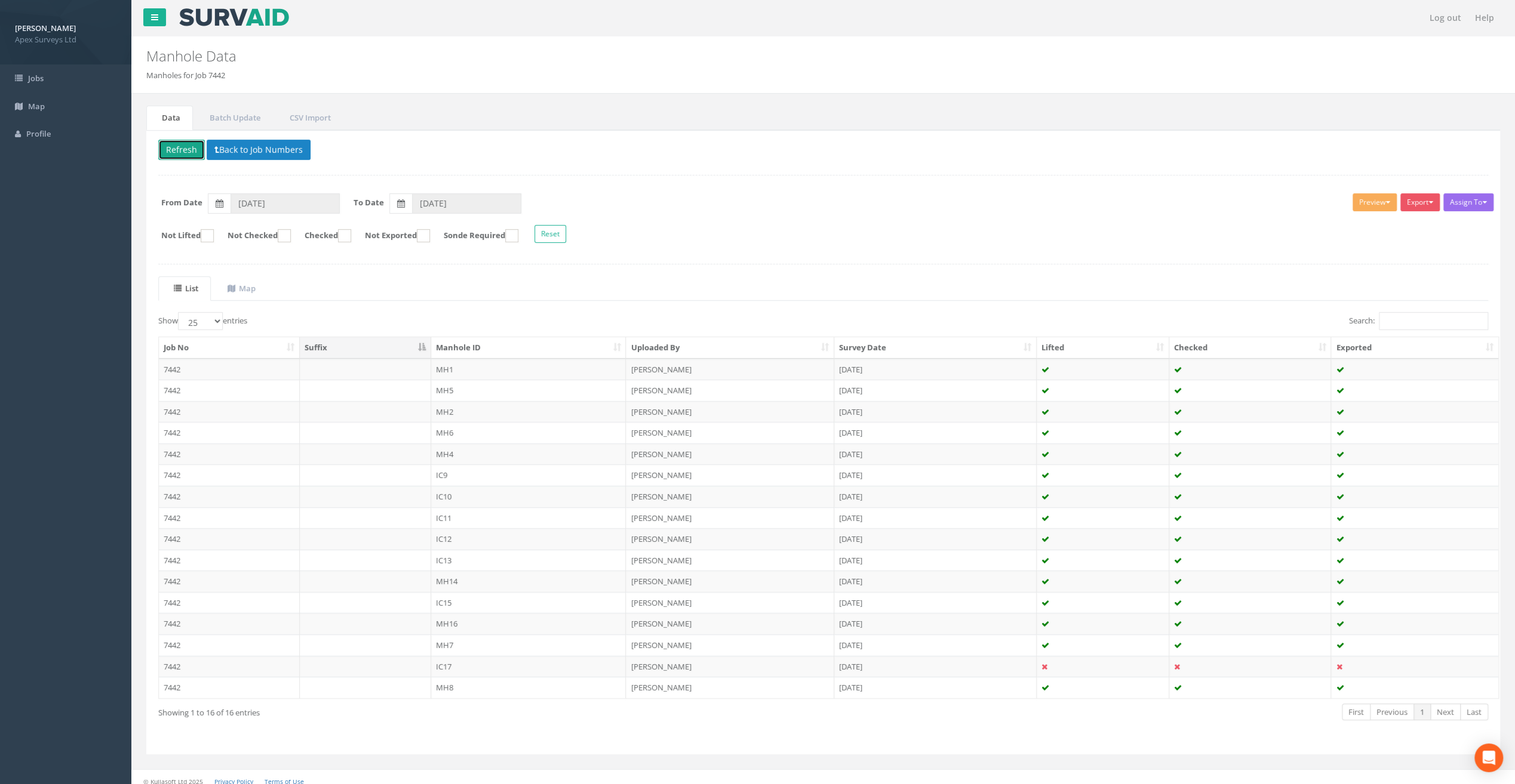
click at [174, 148] on button "Refresh" at bounding box center [181, 150] width 46 height 21
